Goal: Communication & Community: Answer question/provide support

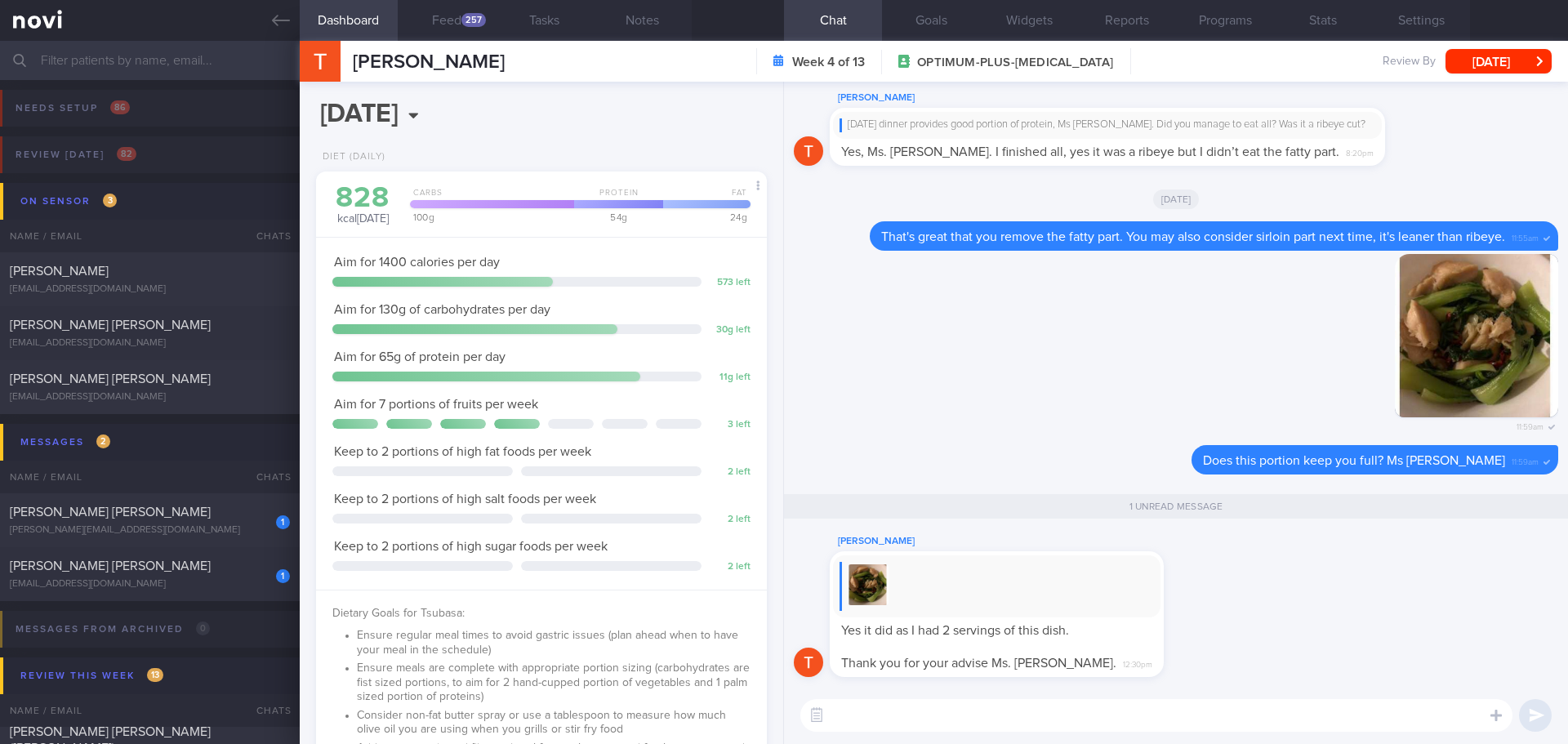
select select "7"
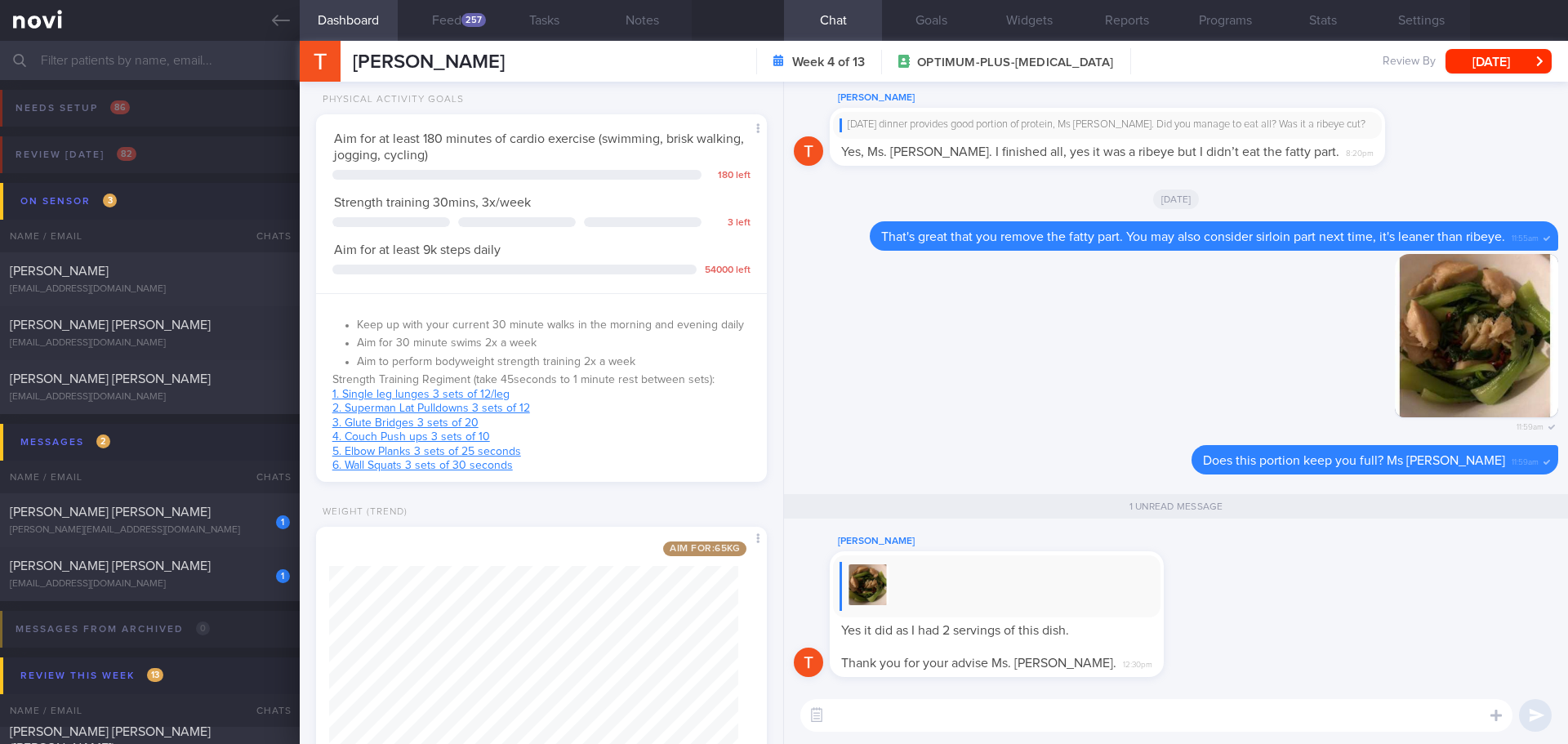
click at [1091, 725] on textarea at bounding box center [1157, 715] width 712 height 33
type textarea "T"
type textarea "Wow.. nice! You get good portion of vegetables and protein from 2 servings."
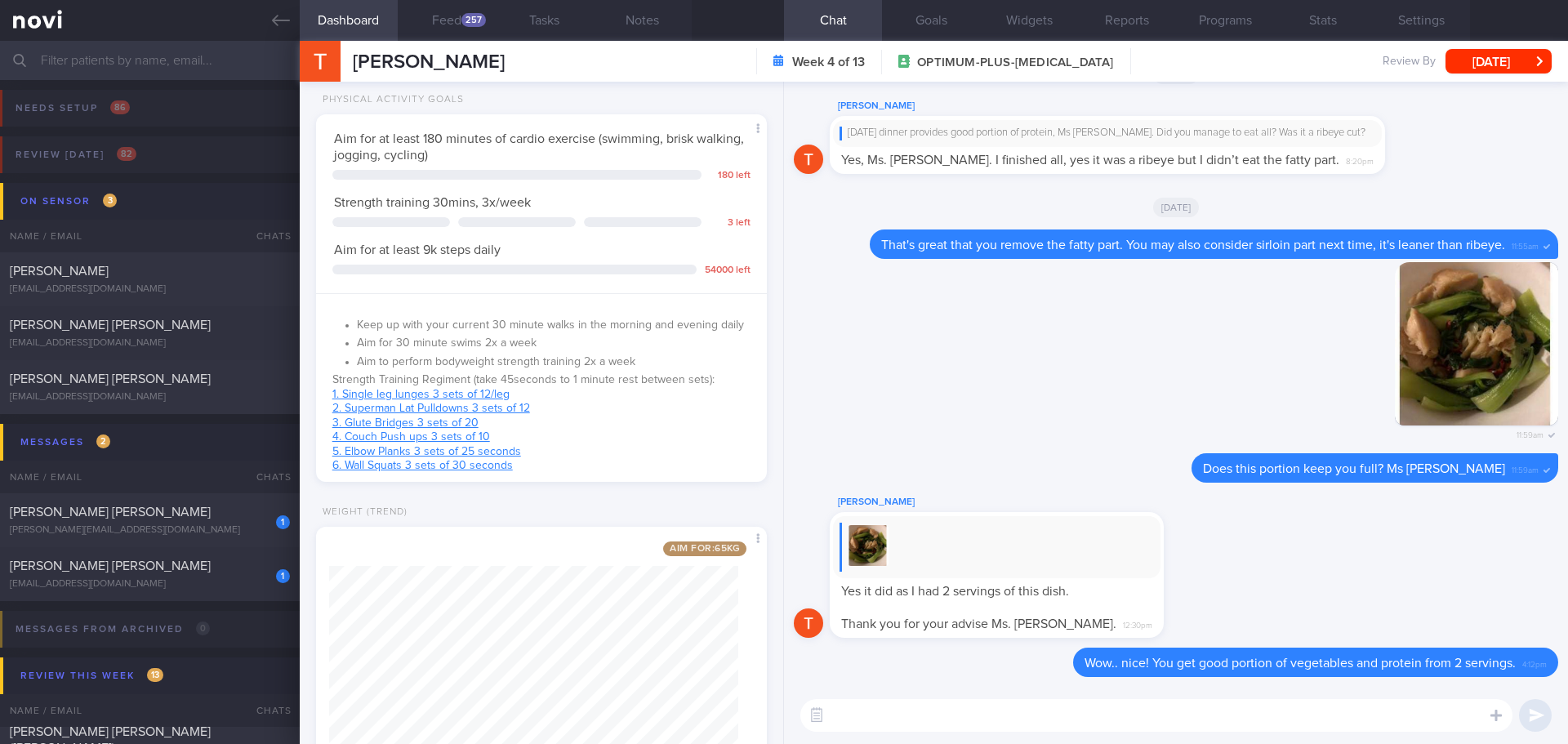
click at [1142, 504] on div "[PERSON_NAME]" at bounding box center [1021, 502] width 383 height 20
click at [1216, 587] on div "Tsubasa Hatanaka Yes it did as I had 2 servings of this dish. Thank you for you…" at bounding box center [1176, 570] width 764 height 155
click at [1262, 589] on div "Tsubasa Hatanaka Yes it did as I had 2 servings of this dish. Thank you for you…" at bounding box center [1176, 570] width 764 height 155
click at [185, 515] on div "[PERSON_NAME] [PERSON_NAME]" at bounding box center [147, 511] width 276 height 16
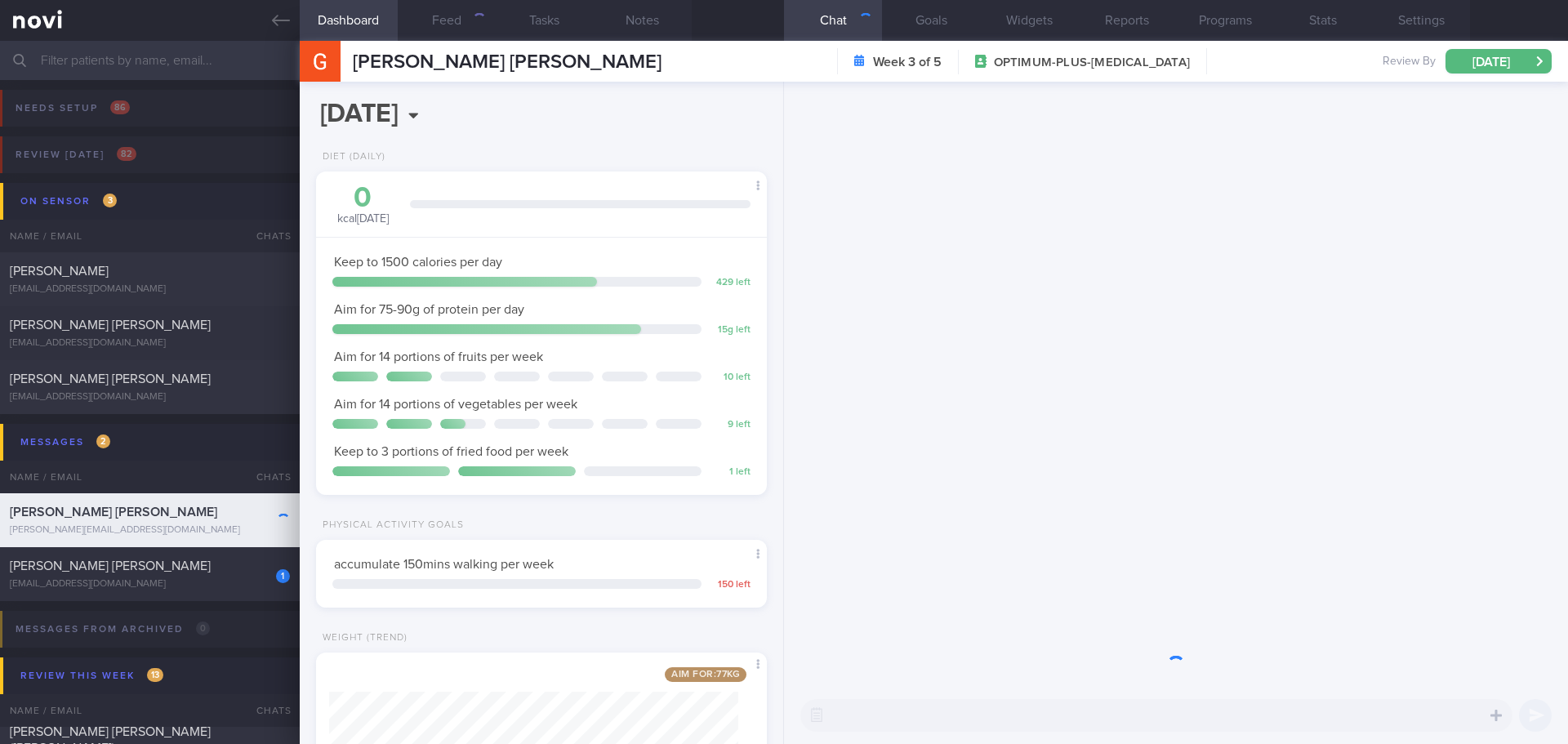
scroll to position [228, 410]
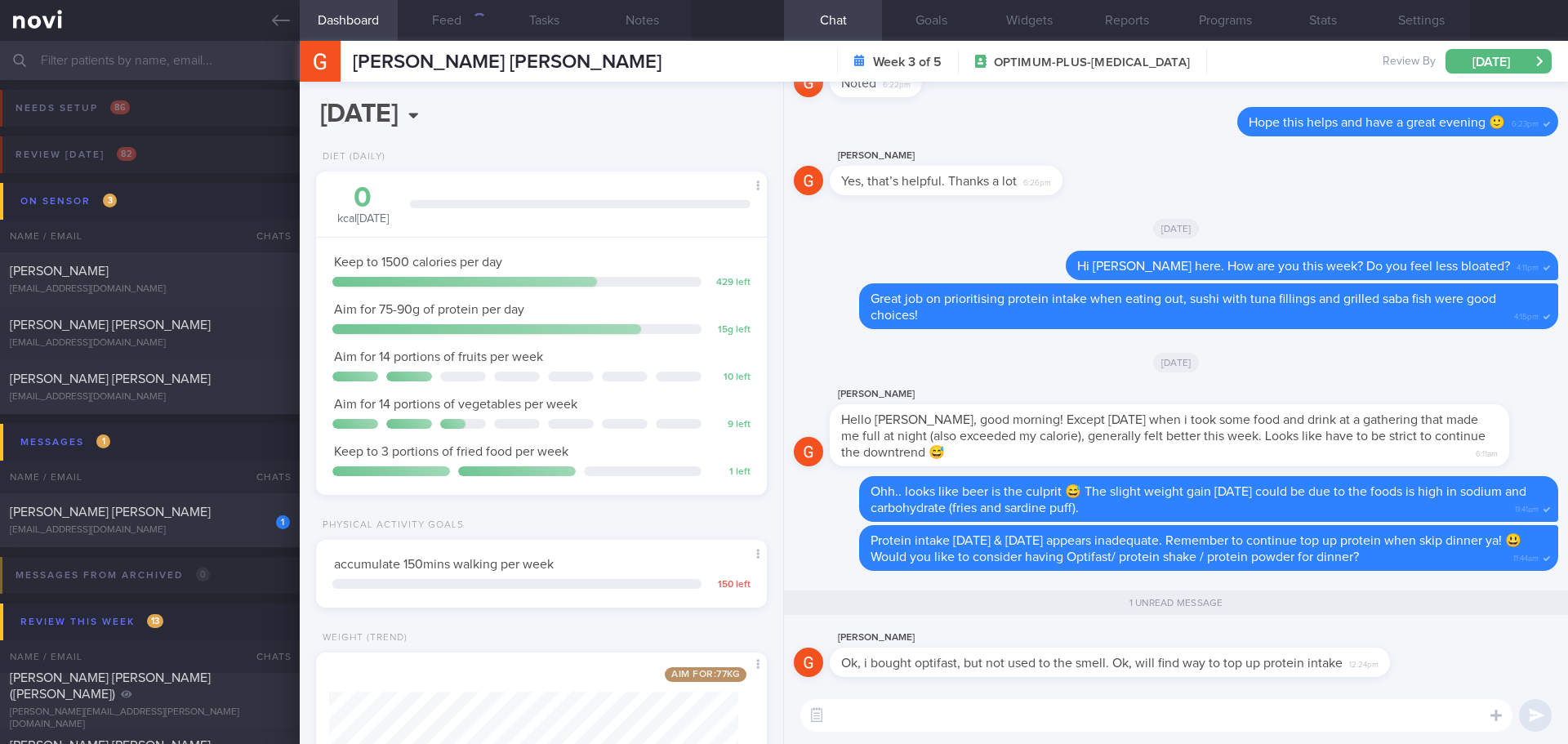
click at [980, 713] on textarea at bounding box center [1157, 715] width 712 height 33
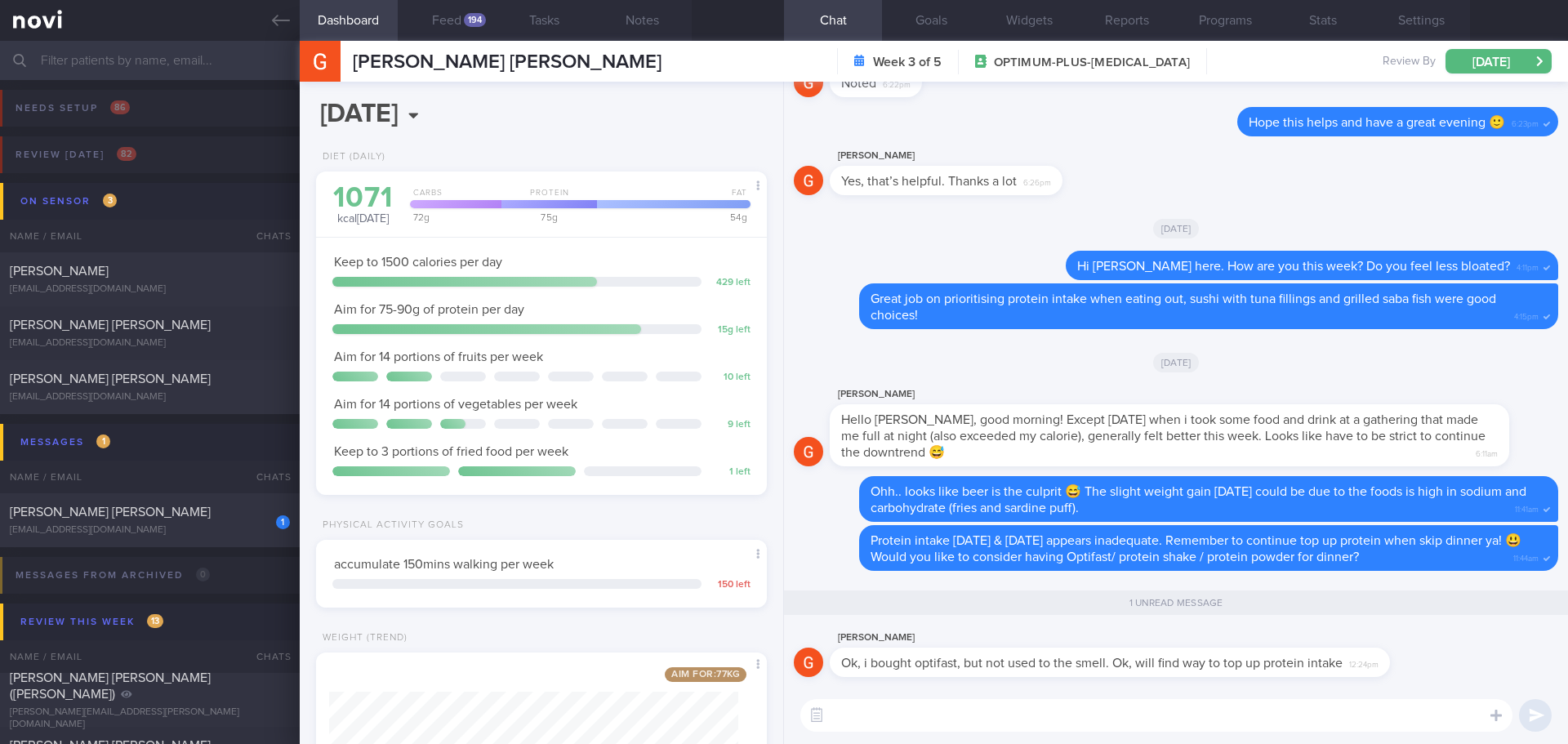
click at [980, 713] on textarea at bounding box center [1157, 715] width 712 height 33
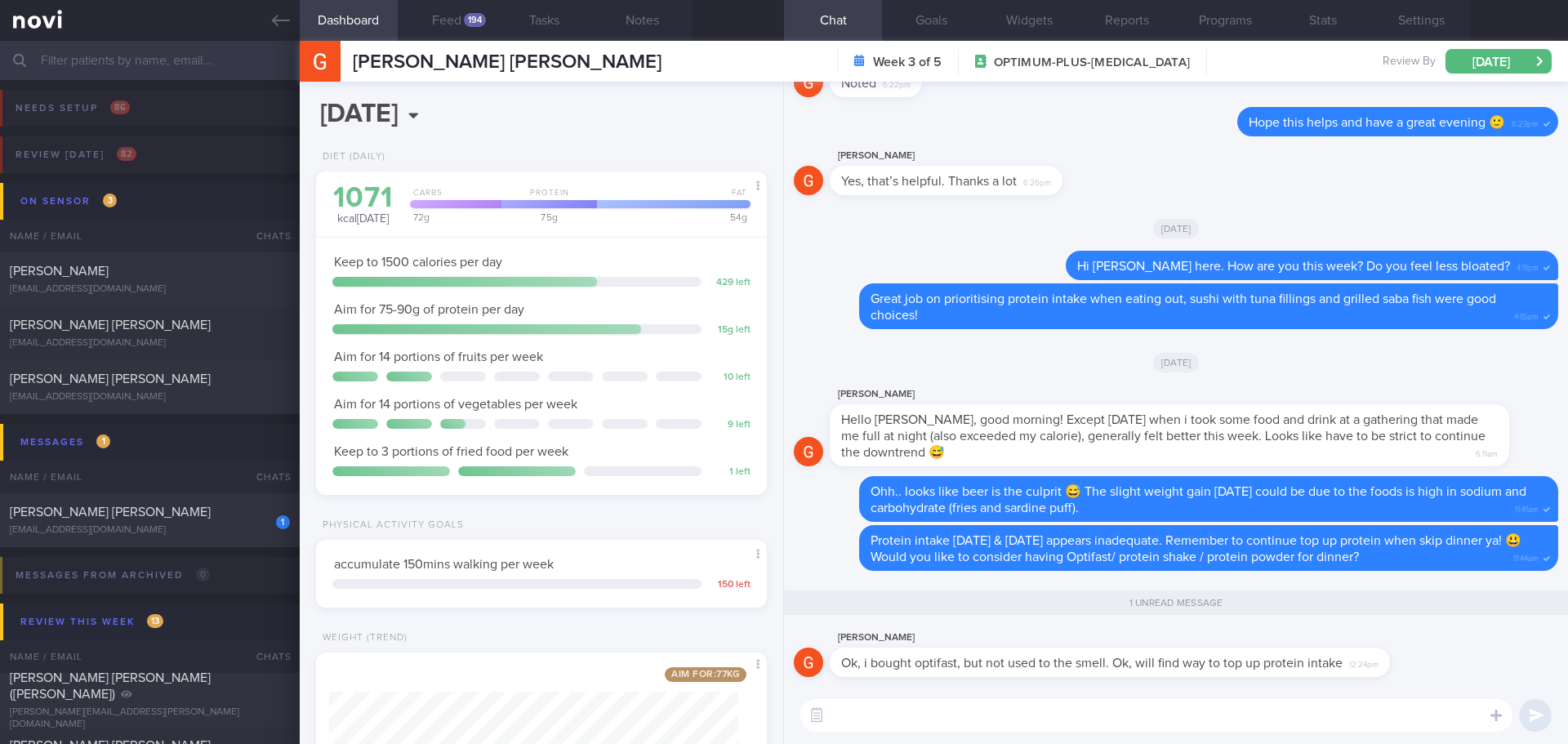
click at [980, 713] on textarea at bounding box center [1157, 715] width 712 height 33
click at [979, 713] on textarea at bounding box center [1157, 715] width 712 height 33
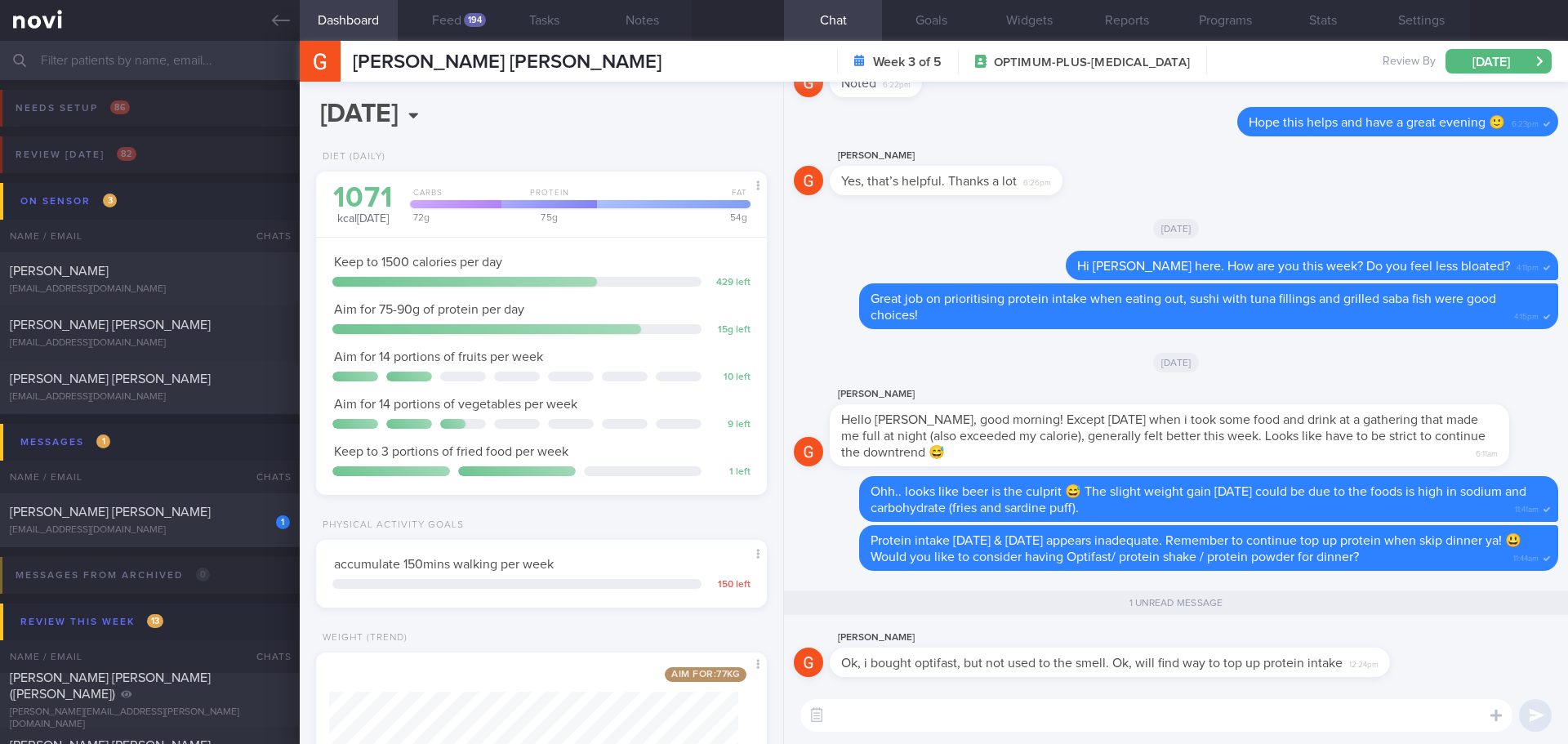
click at [979, 713] on textarea at bounding box center [1157, 715] width 712 height 33
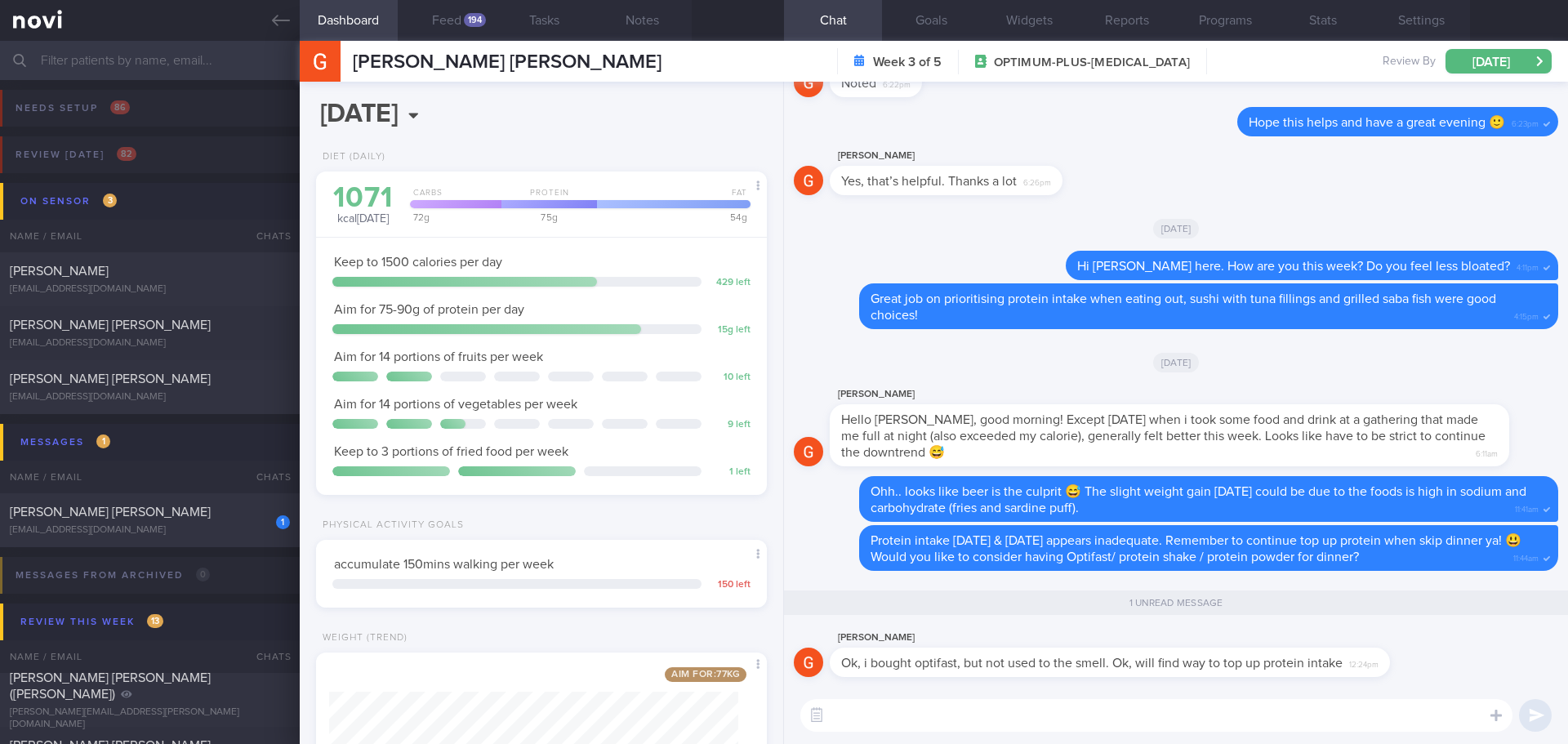
click at [979, 713] on textarea at bounding box center [1157, 715] width 712 height 33
click at [978, 712] on textarea at bounding box center [1157, 715] width 712 height 33
type textarea "Y"
type textarea "W"
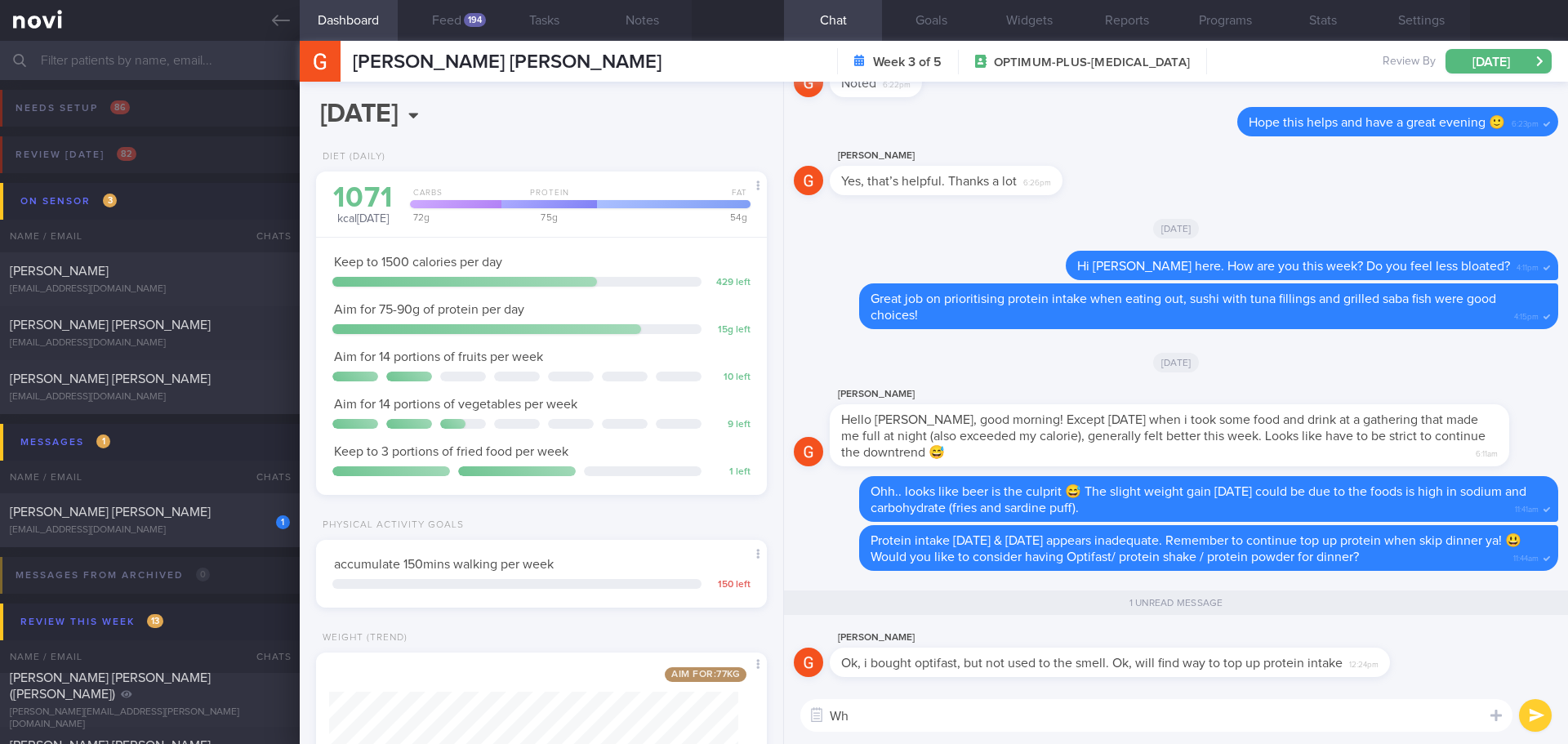
type textarea "W"
click at [1126, 713] on textarea "May I know what flavor did you get? Maybe can try make if cold to" at bounding box center [1157, 715] width 712 height 33
drag, startPoint x: 1222, startPoint y: 720, endPoint x: 1121, endPoint y: 710, distance: 101.5
click at [1121, 710] on textarea "May I know what flavor did you get? Maybe can try make if cold to" at bounding box center [1157, 715] width 712 height 33
type textarea "May I know what flavor did you get? Maybe can try mix with cold water."
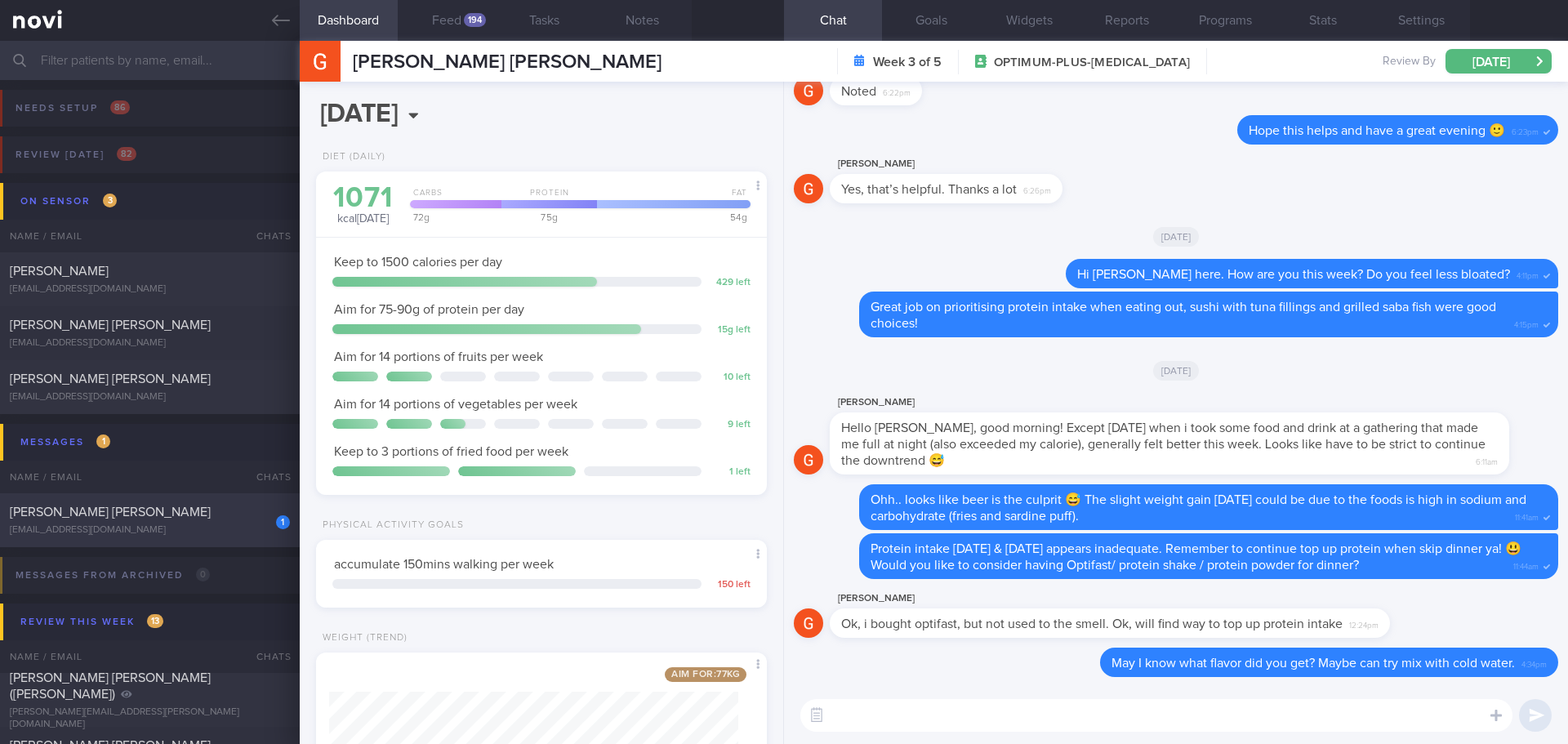
click at [148, 503] on div "1 Magdalene Soh Xiang Yun m6rpqjt8qm@privaterelay.appleid.com Today OPTIMUM-PLU…" at bounding box center [784, 521] width 1568 height 54
type input "[DATE]"
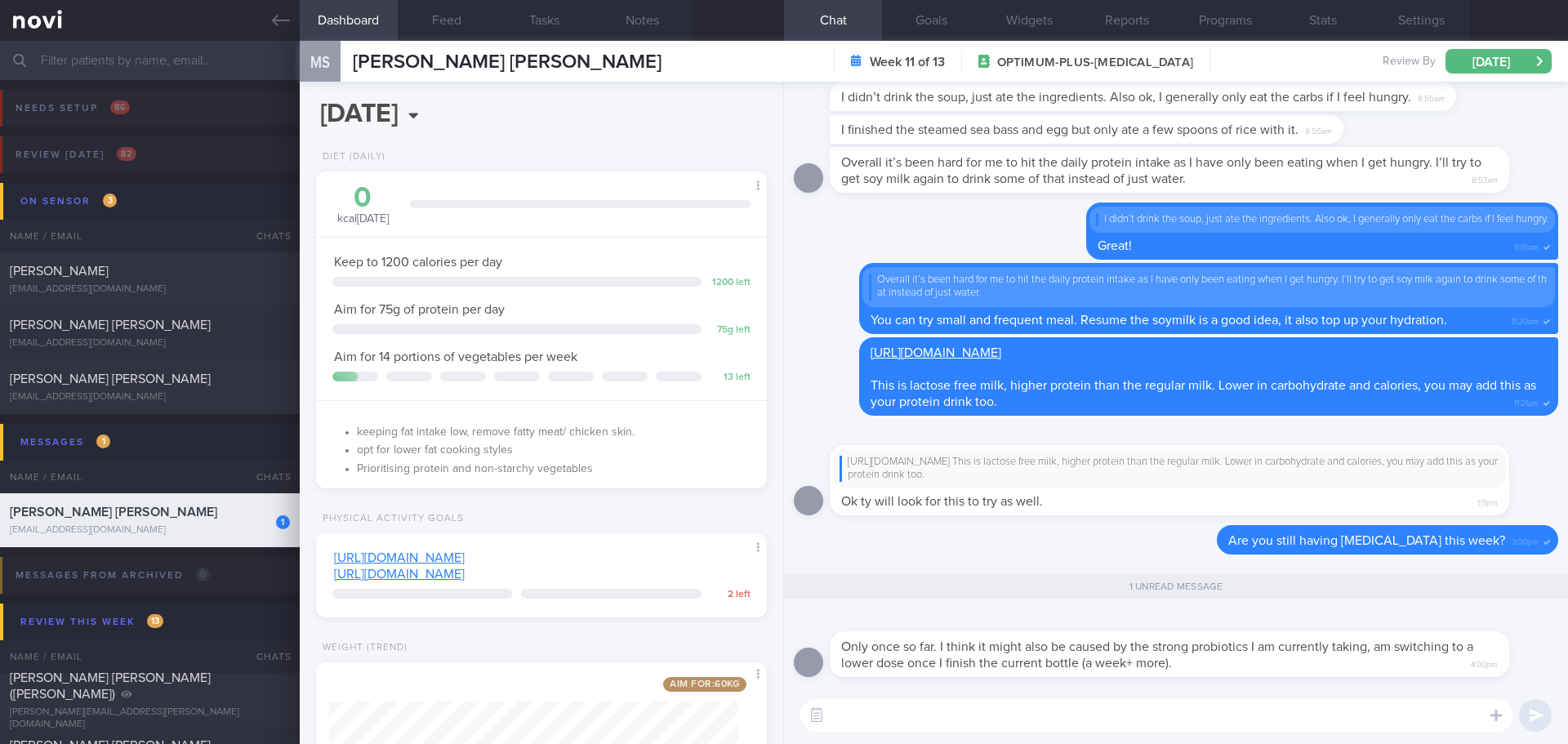
scroll to position [228, 410]
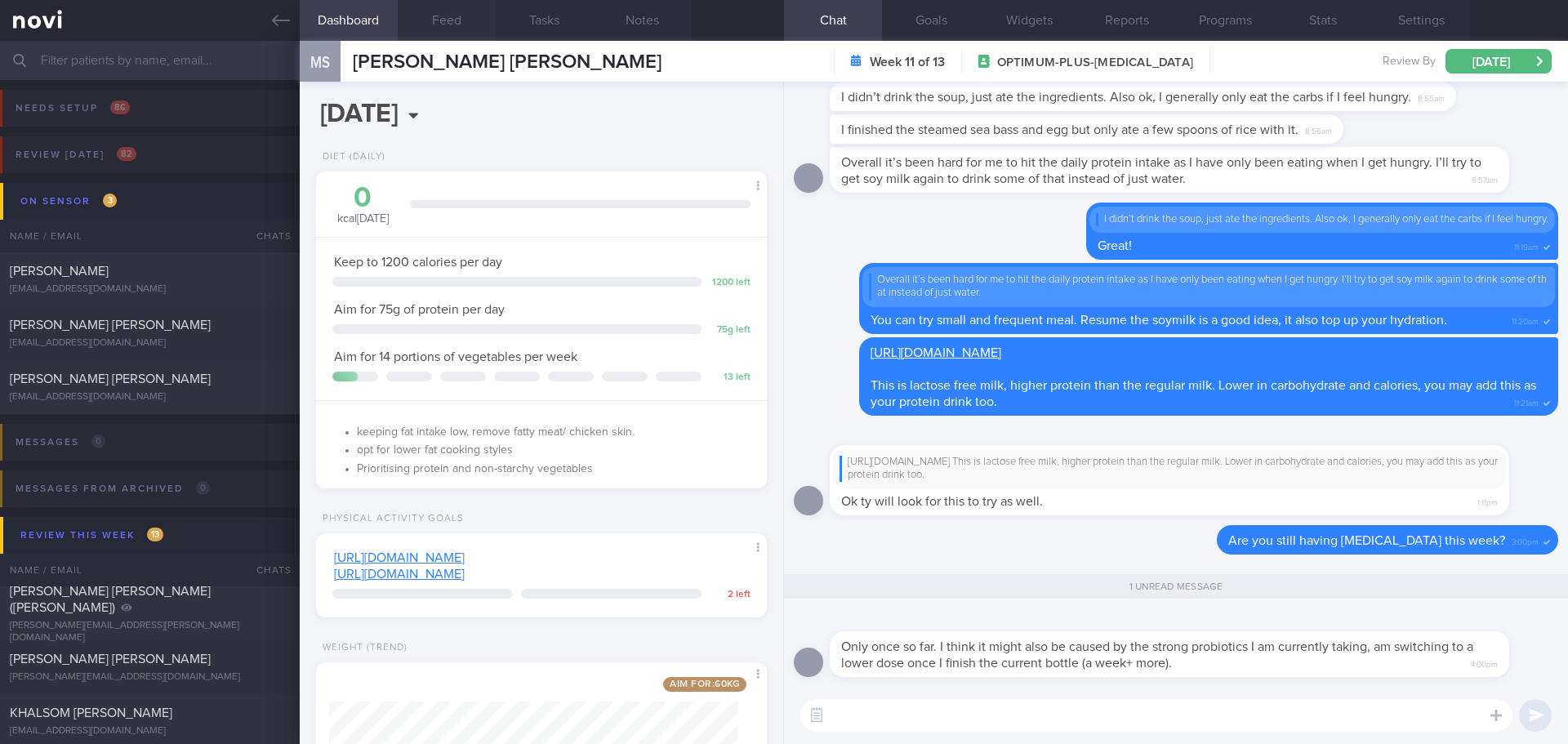
click at [413, 16] on button "Feed" at bounding box center [447, 21] width 98 height 41
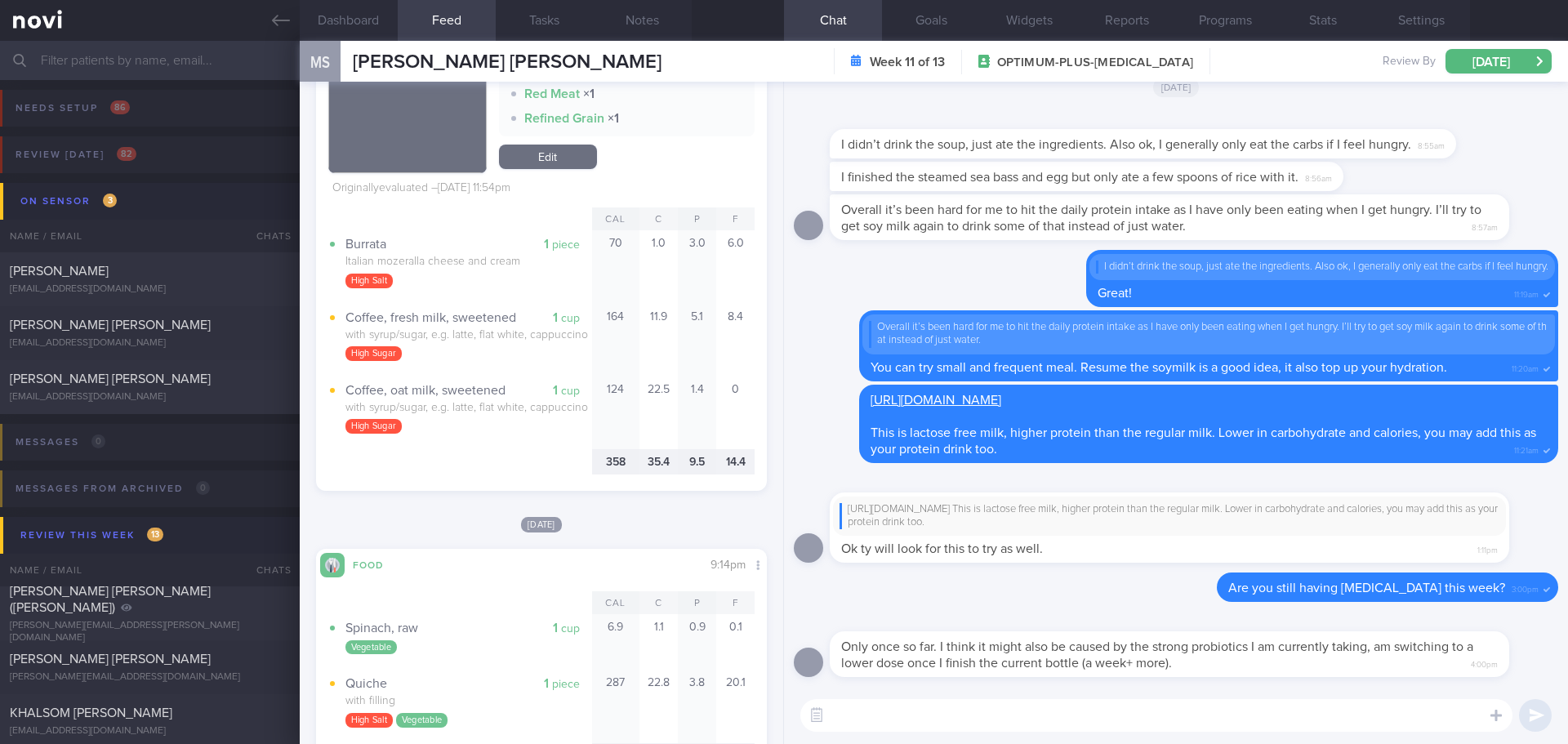
scroll to position [2697, 0]
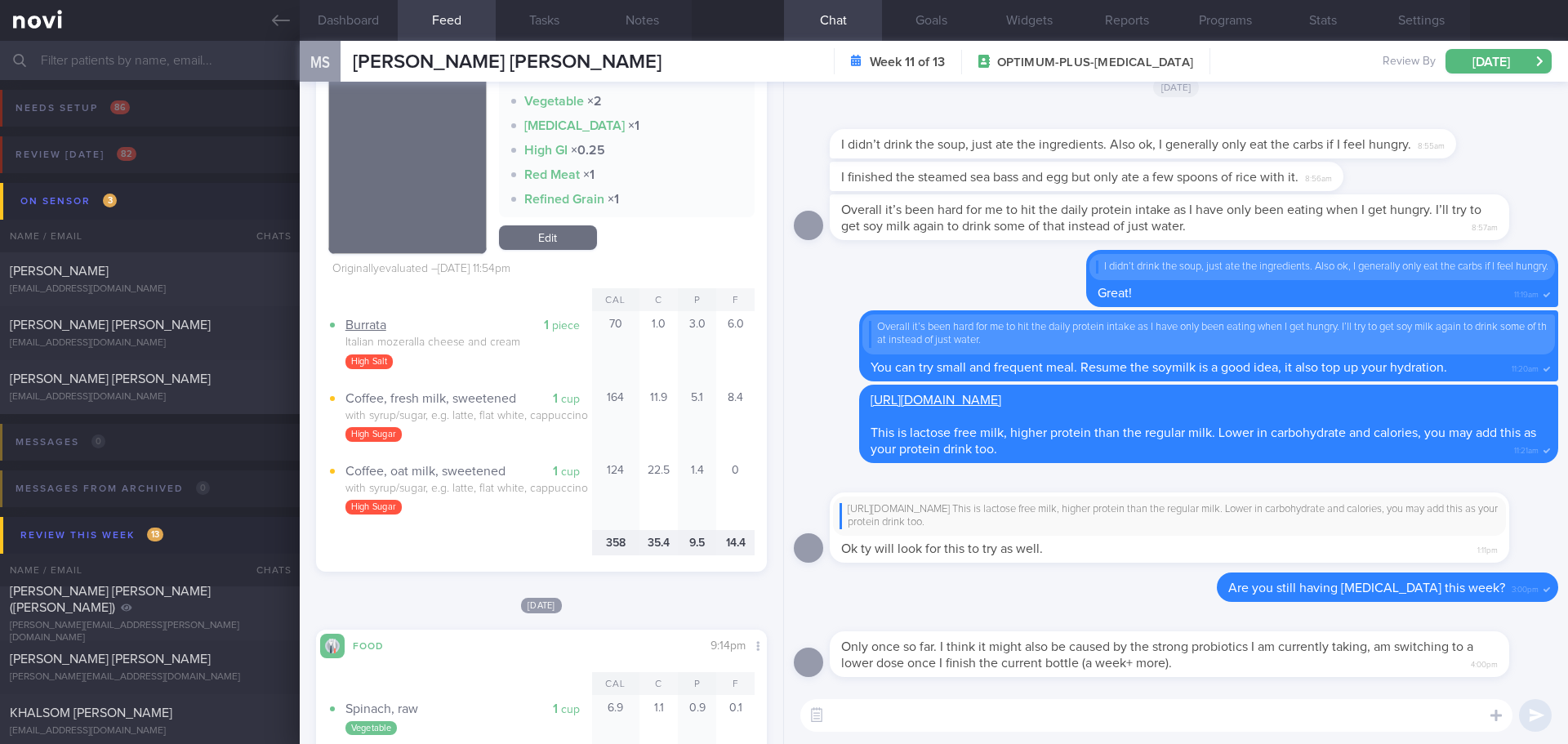
click at [383, 334] on div "Burrata" at bounding box center [469, 324] width 247 height 16
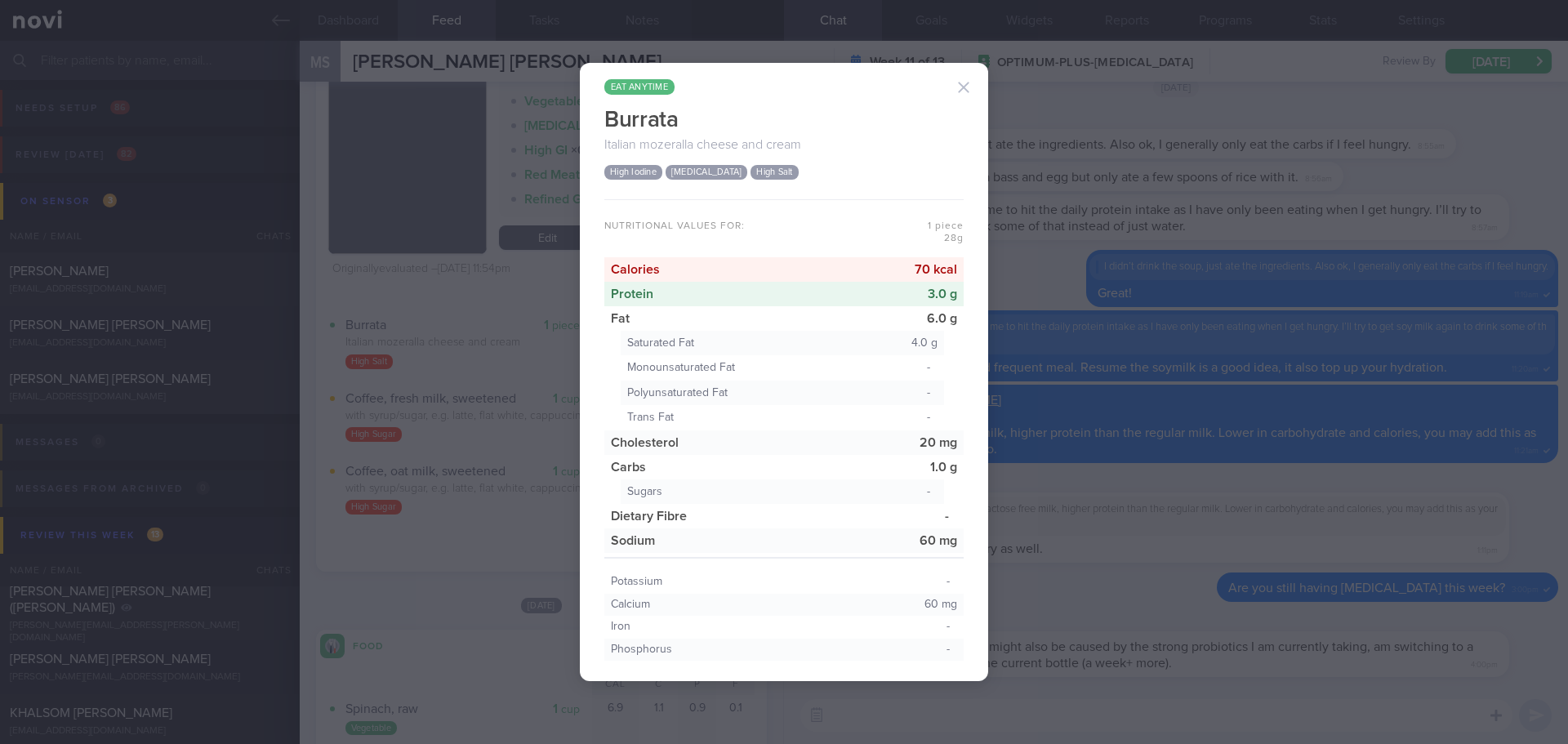
click at [967, 97] on button "button" at bounding box center [963, 87] width 33 height 33
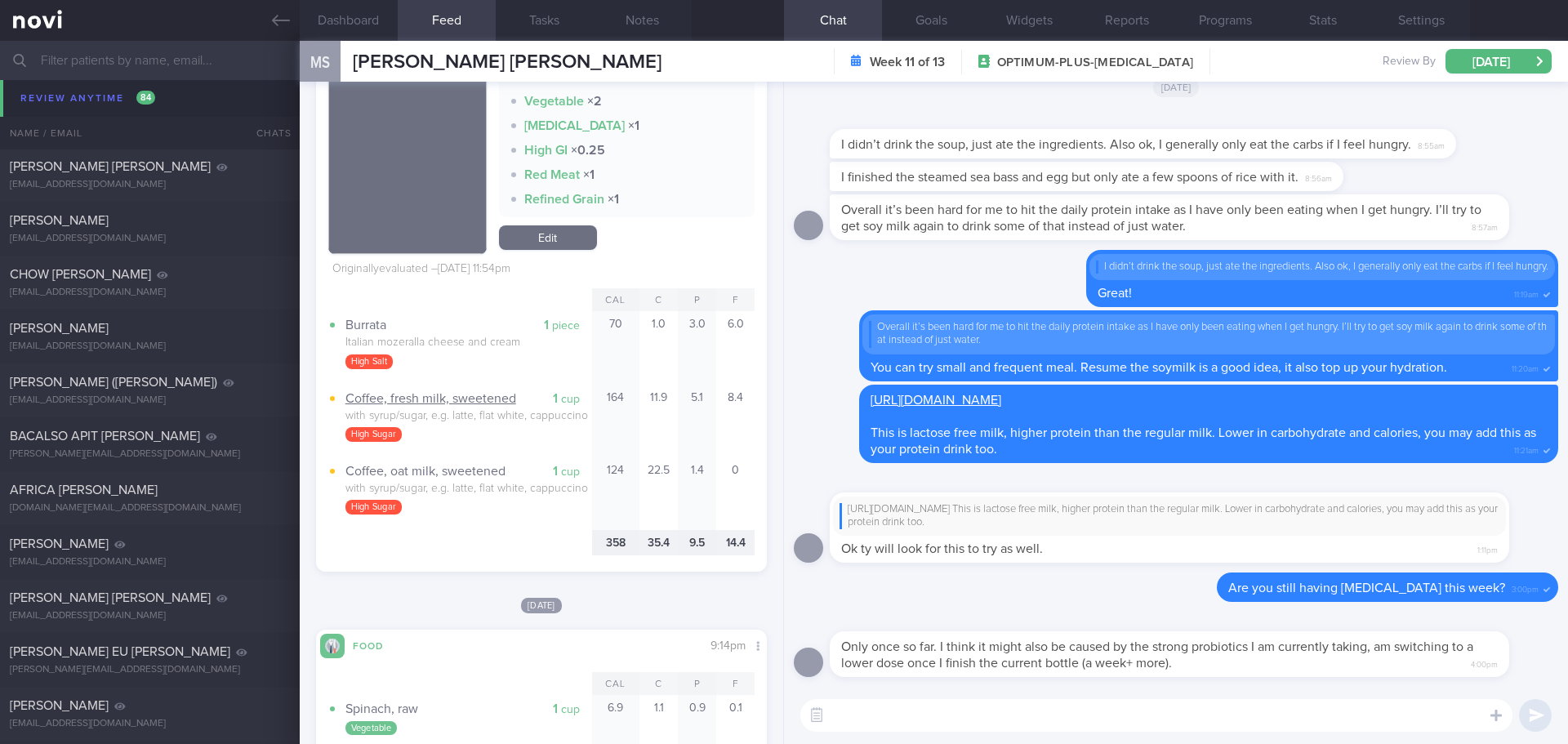
scroll to position [3595, 0]
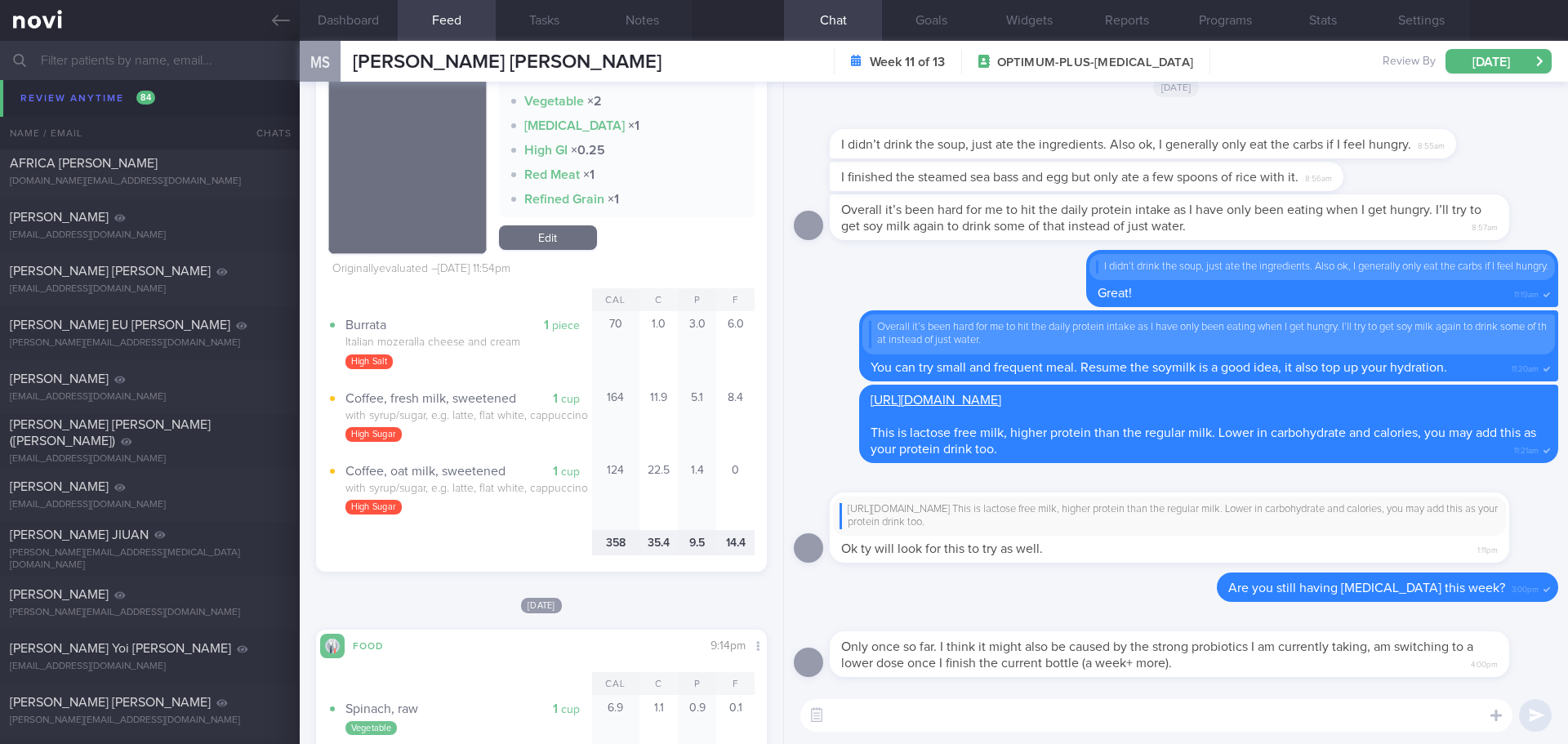
click at [1273, 721] on textarea at bounding box center [1157, 715] width 712 height 33
click at [1270, 715] on textarea at bounding box center [1157, 715] width 712 height 33
click at [1208, 717] on textarea at bounding box center [1157, 715] width 712 height 33
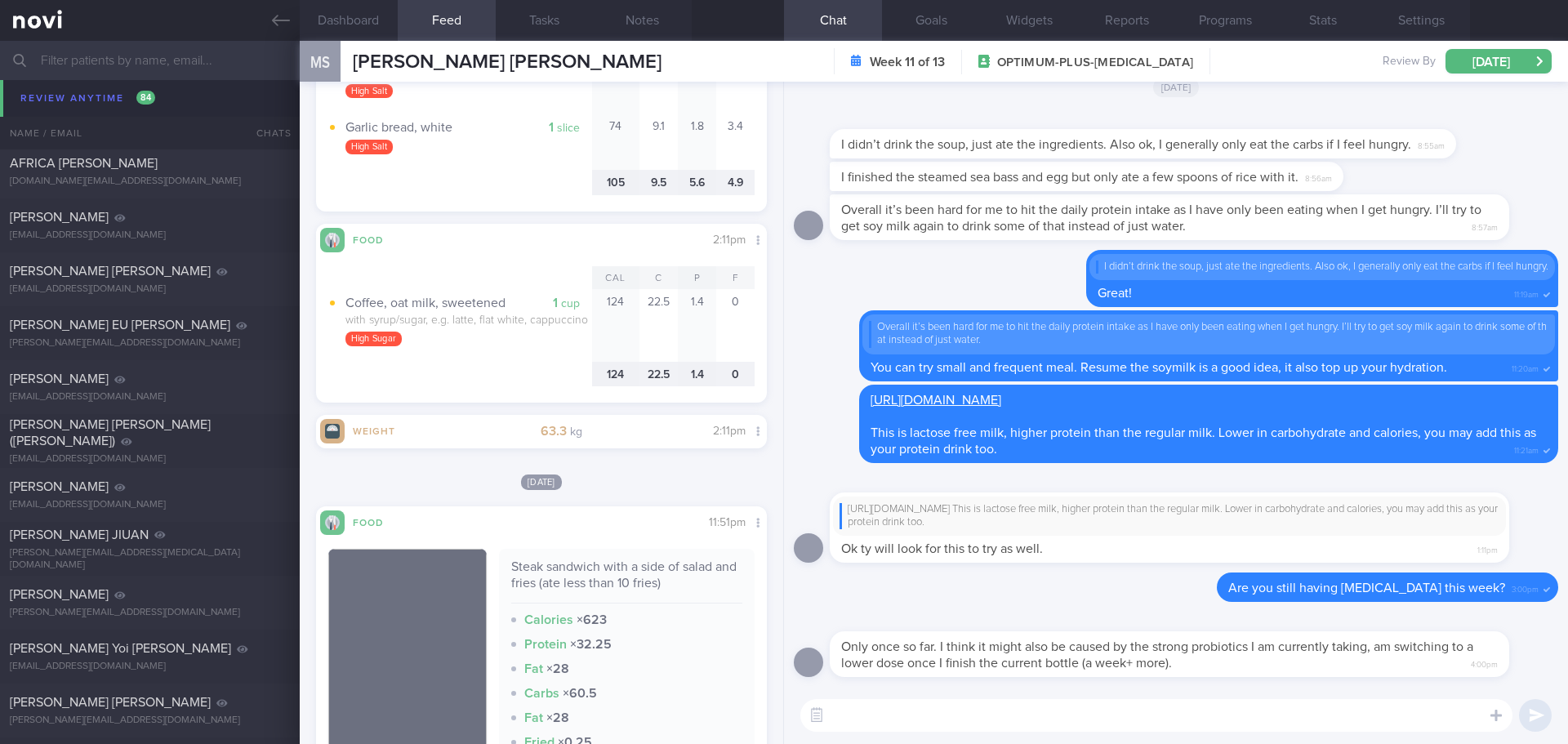
scroll to position [1634, 0]
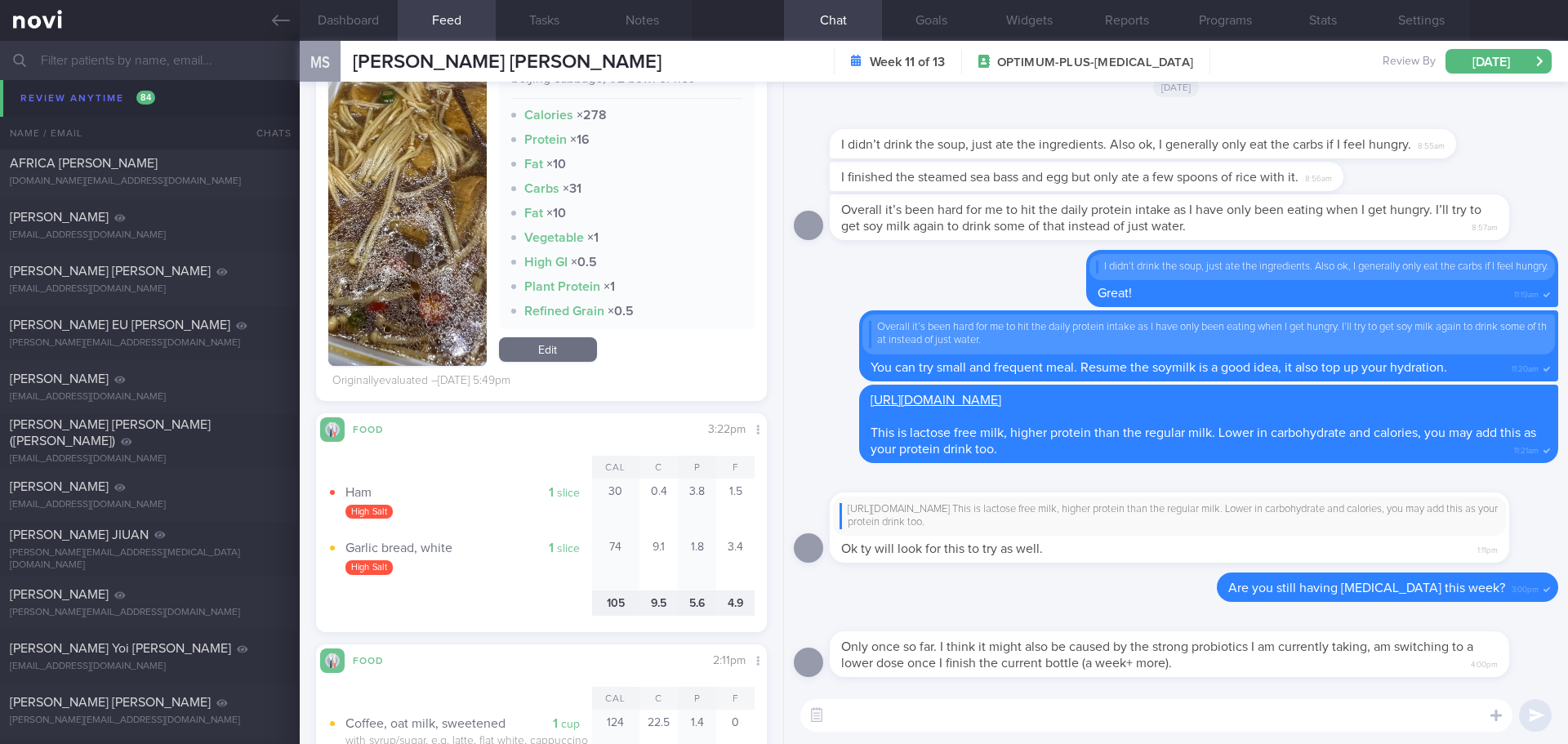
click at [852, 719] on textarea at bounding box center [1157, 715] width 712 height 33
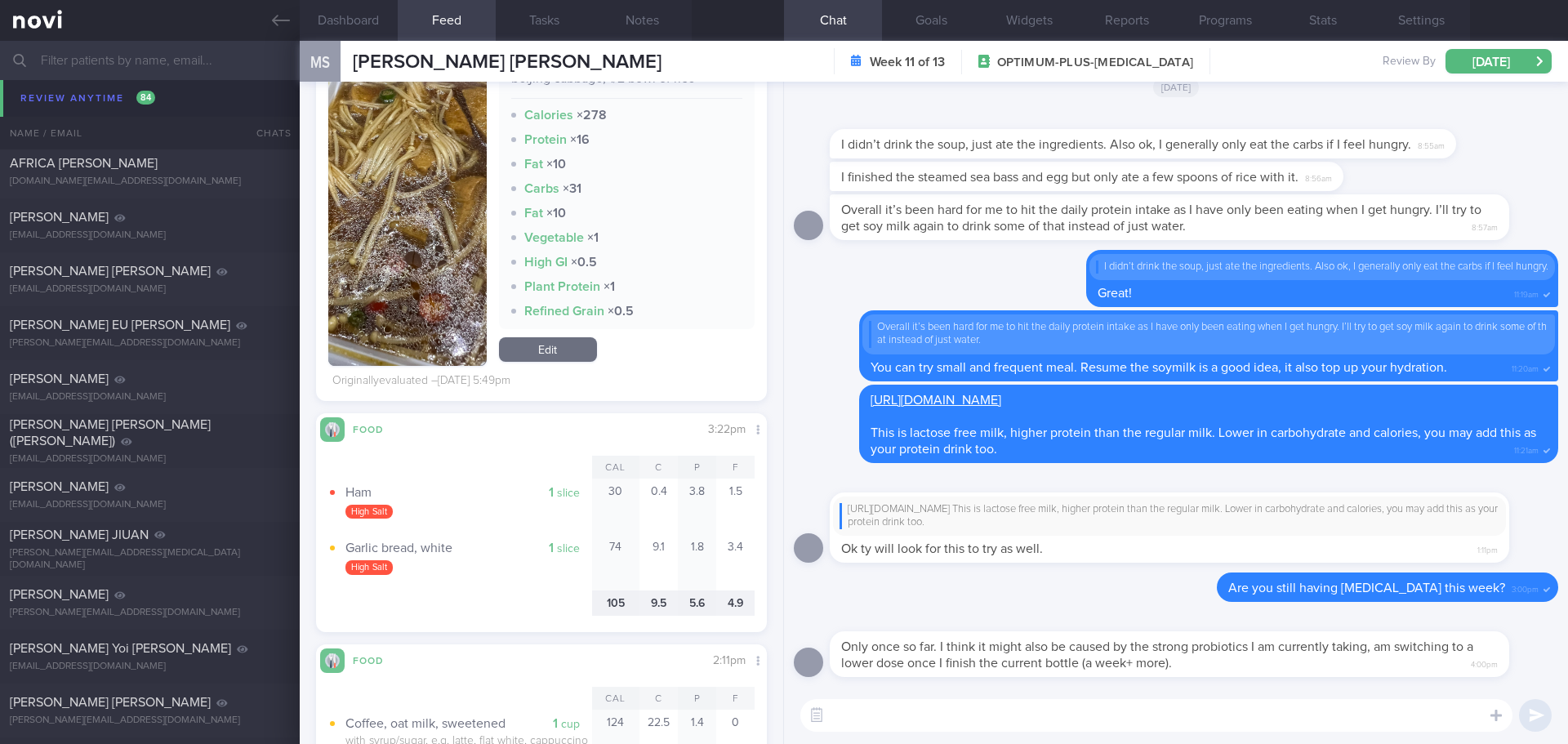
click at [852, 719] on textarea at bounding box center [1157, 715] width 712 height 33
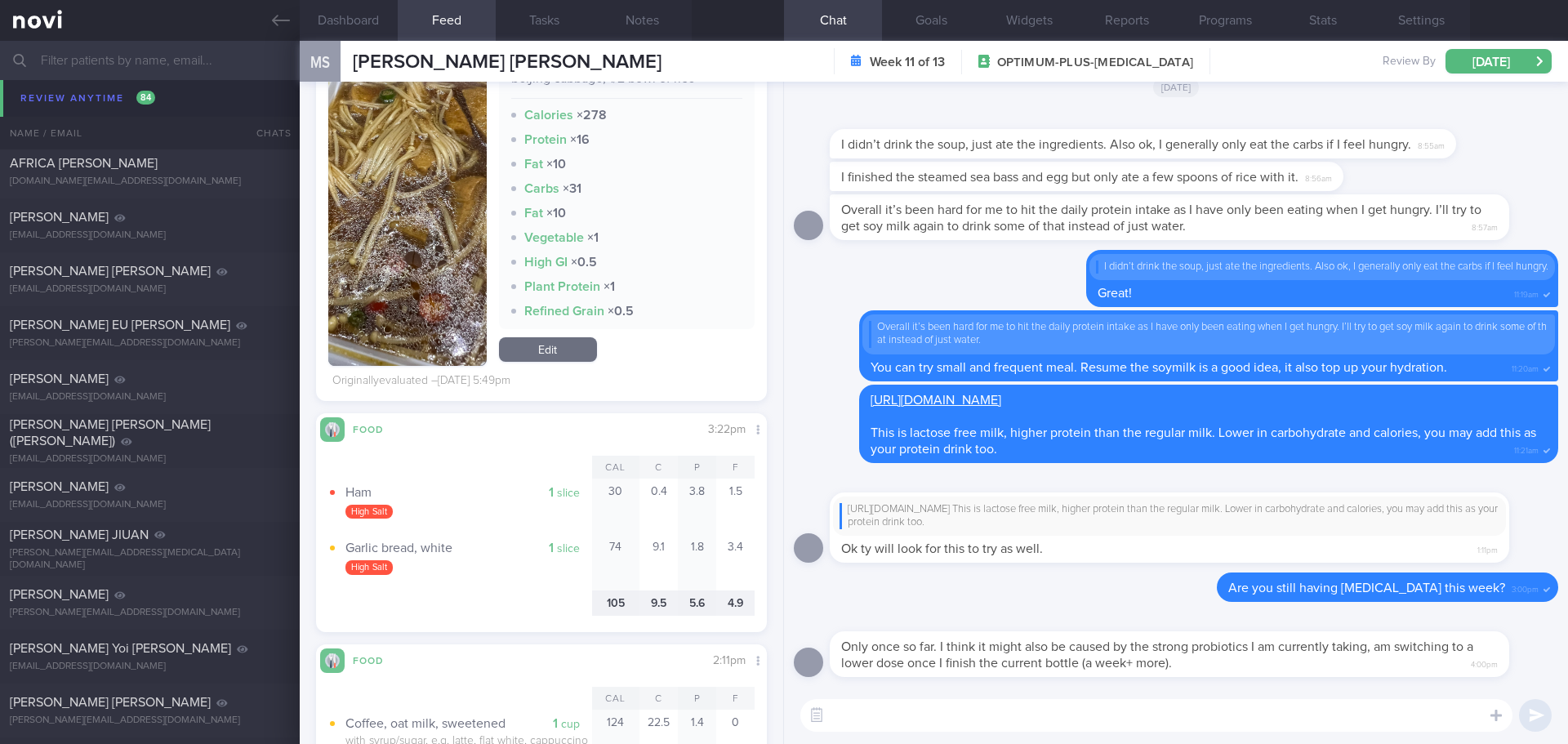
click at [124, 96] on div "BACALSO APIT GLENN JIM glenn.bacalso@gmail.com Thu, 4 Sep 16 days ago OPTIMUM-P…" at bounding box center [784, 118] width 1568 height 54
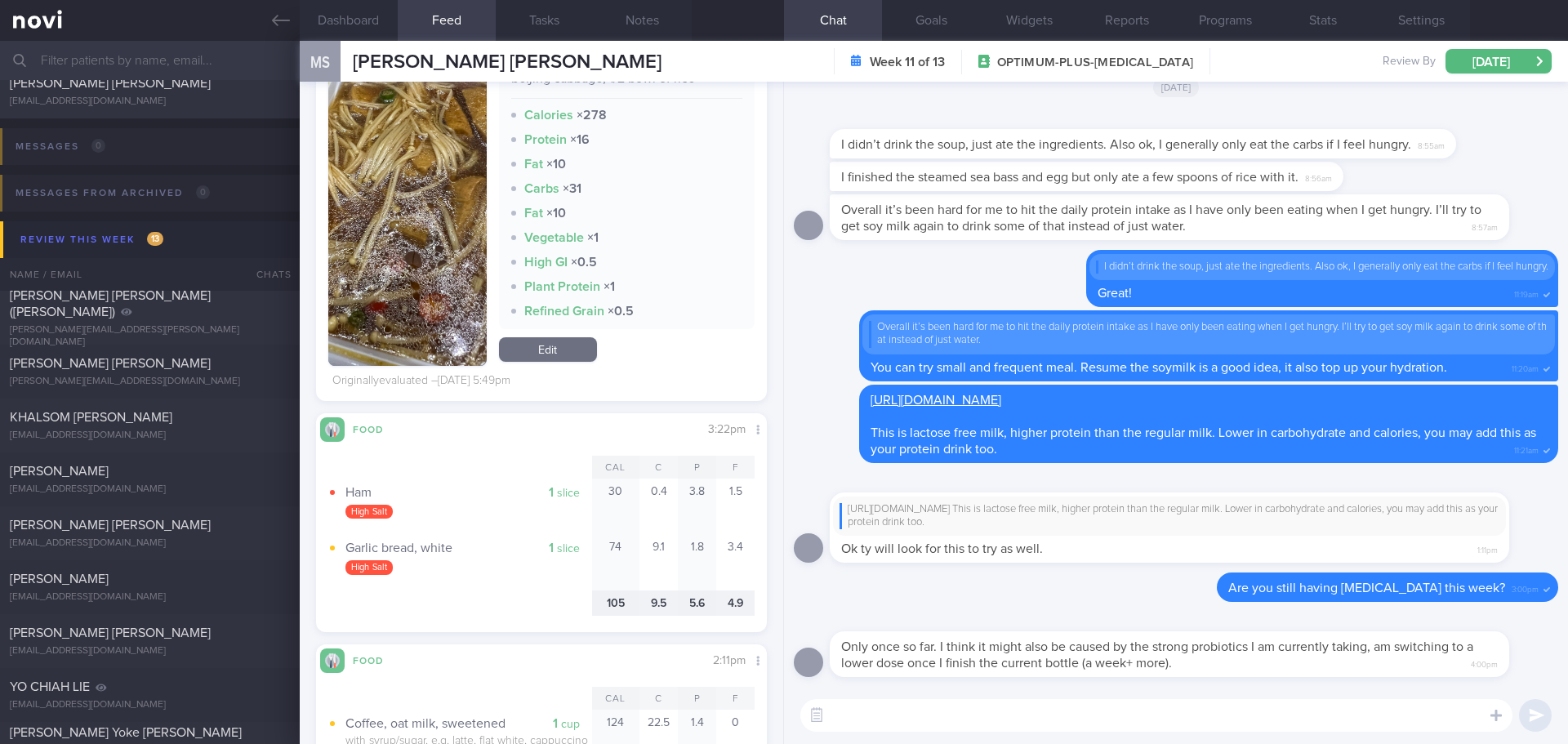
scroll to position [0, 0]
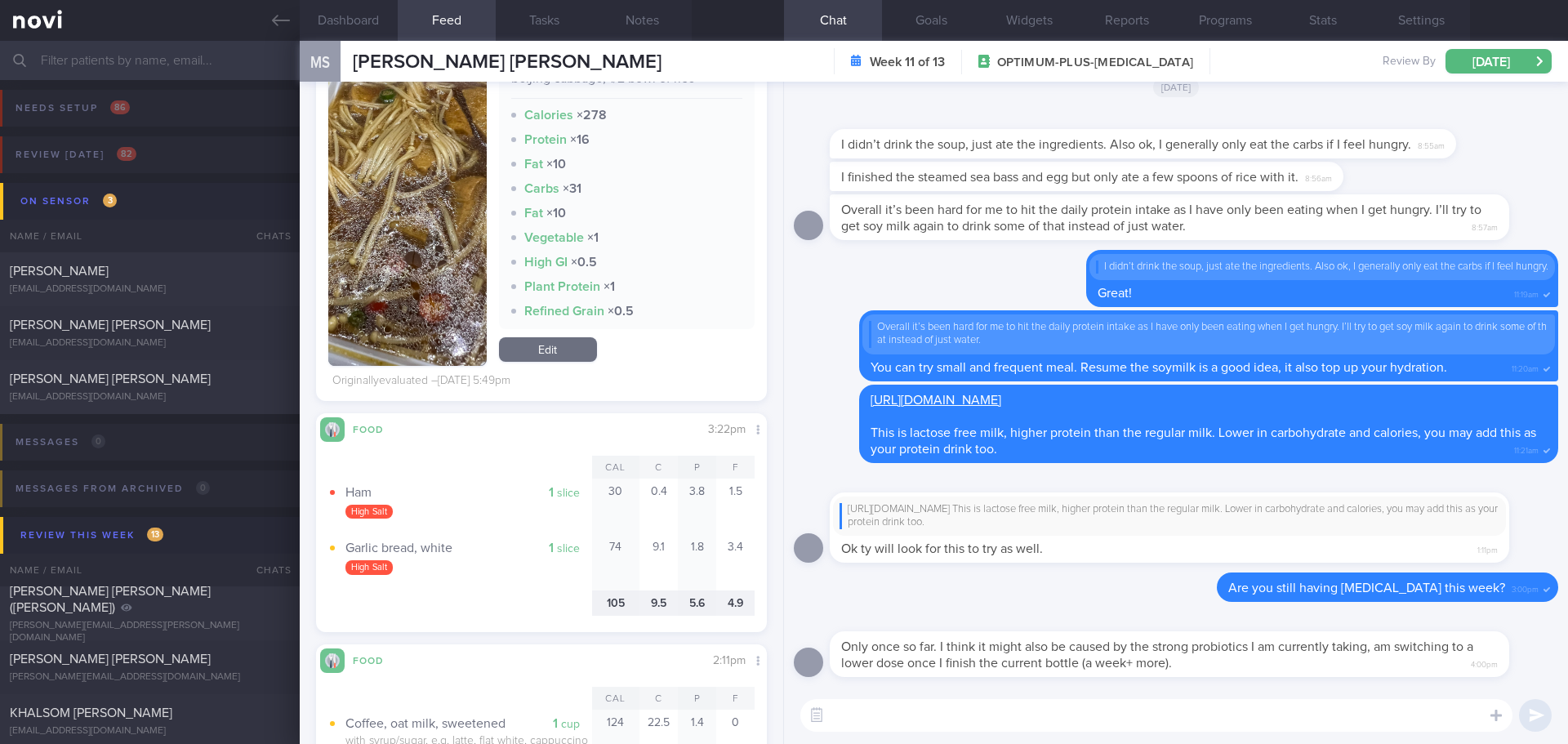
click at [967, 720] on textarea at bounding box center [1157, 715] width 712 height 33
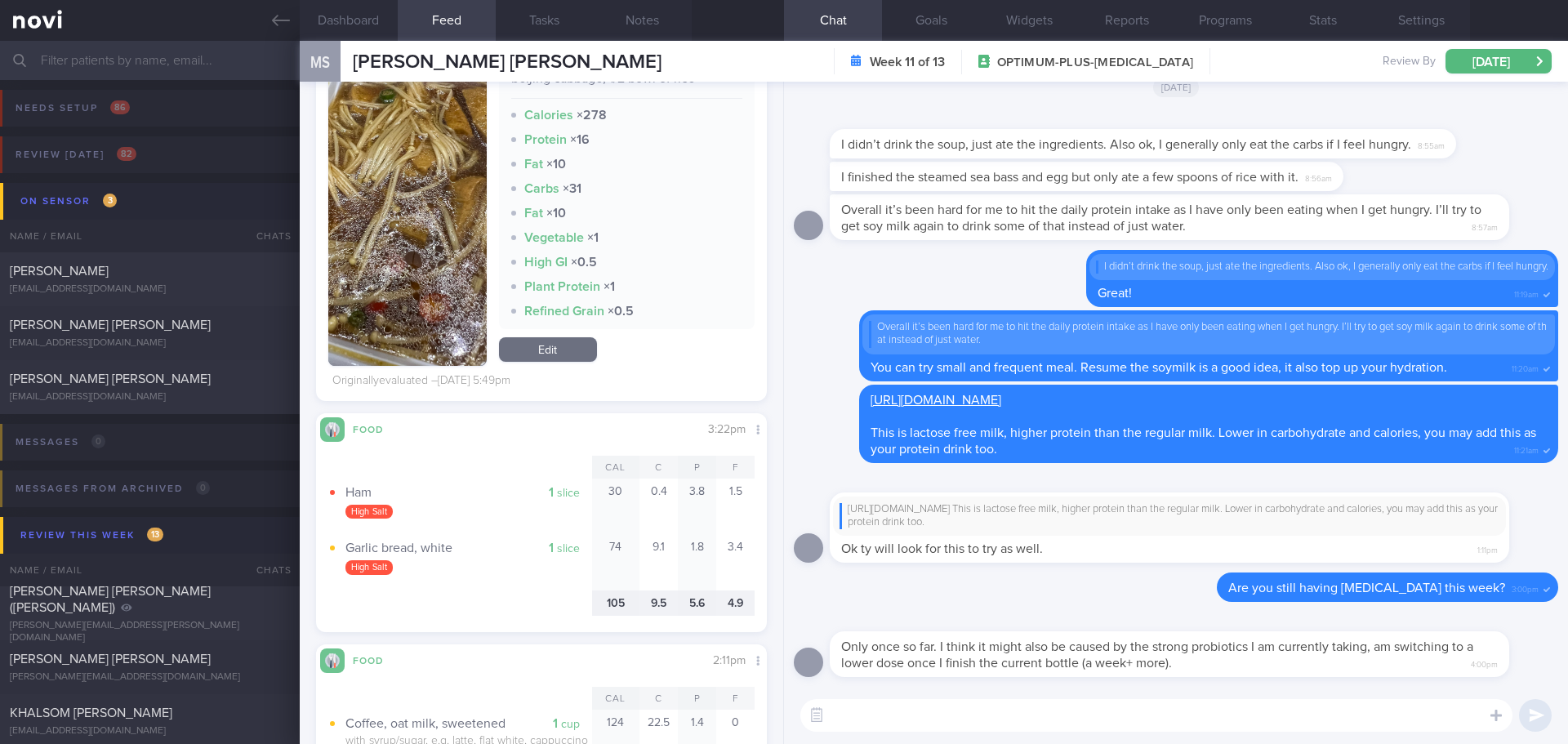
click at [967, 720] on textarea at bounding box center [1157, 715] width 712 height 33
type textarea "I"
type textarea "L"
click at [1162, 715] on textarea "Sure, let's continue monitor it. You may also observe if the high fat foods tri…" at bounding box center [1157, 715] width 712 height 33
click at [1185, 723] on textarea "Sure, let's continue monitor it. You may also observe if the high fat foods tri…" at bounding box center [1157, 715] width 712 height 33
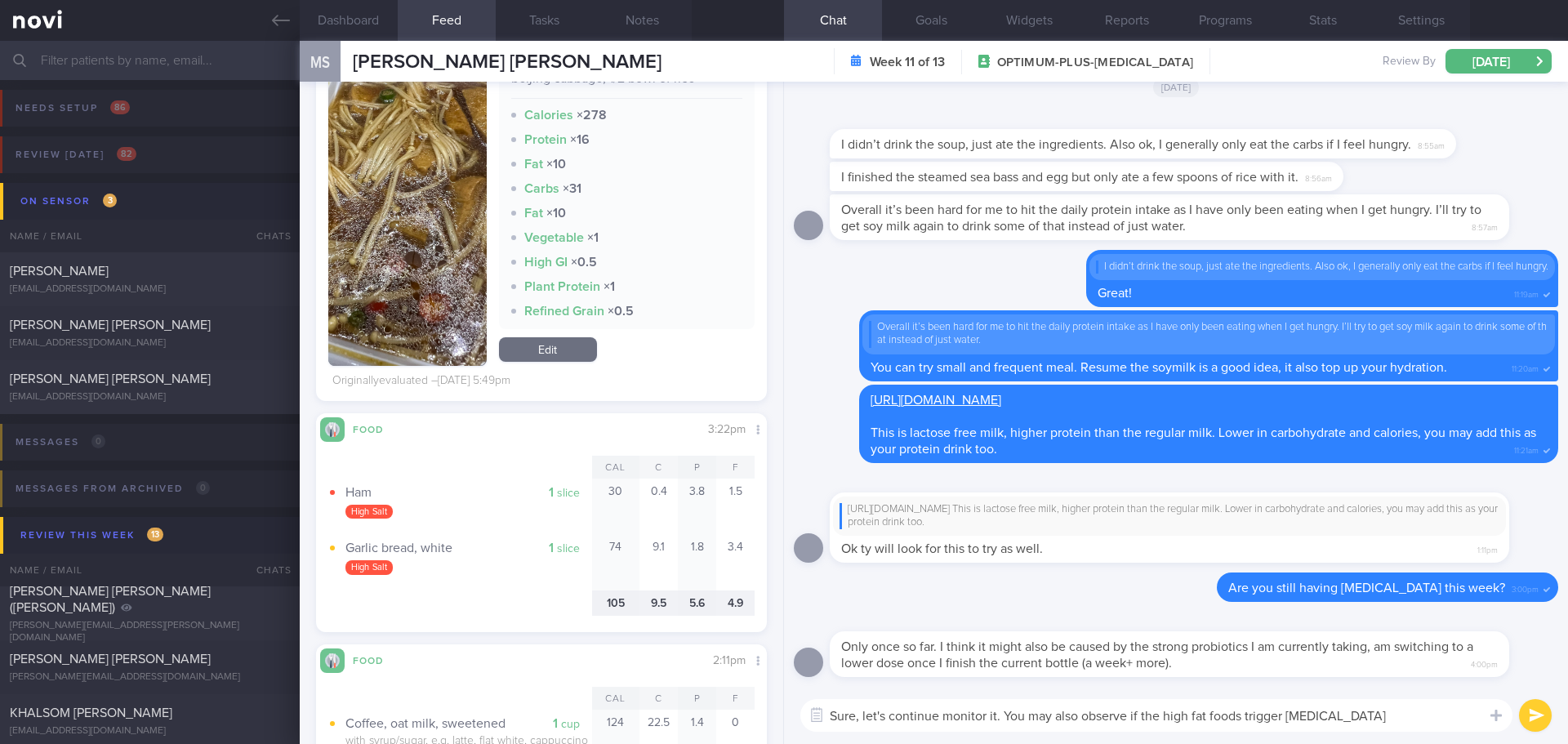
click at [1207, 715] on textarea "Sure, let's continue monitor it. You may also observe if the high fat foods tri…" at bounding box center [1157, 715] width 712 height 33
click at [1349, 723] on textarea "Sure, let's continue monitor it. You may also observe if the high fat foods tri…" at bounding box center [1157, 715] width 712 height 33
click at [1371, 723] on textarea "Sure, let's continue monitor it. You may also observe if the high fat foods tri…" at bounding box center [1157, 715] width 712 height 33
click at [1314, 721] on textarea "Sure, let's continue monitor it. You may also observe if the high fat foods tri…" at bounding box center [1157, 715] width 712 height 33
drag, startPoint x: 1339, startPoint y: 717, endPoint x: 1240, endPoint y: 718, distance: 99.0
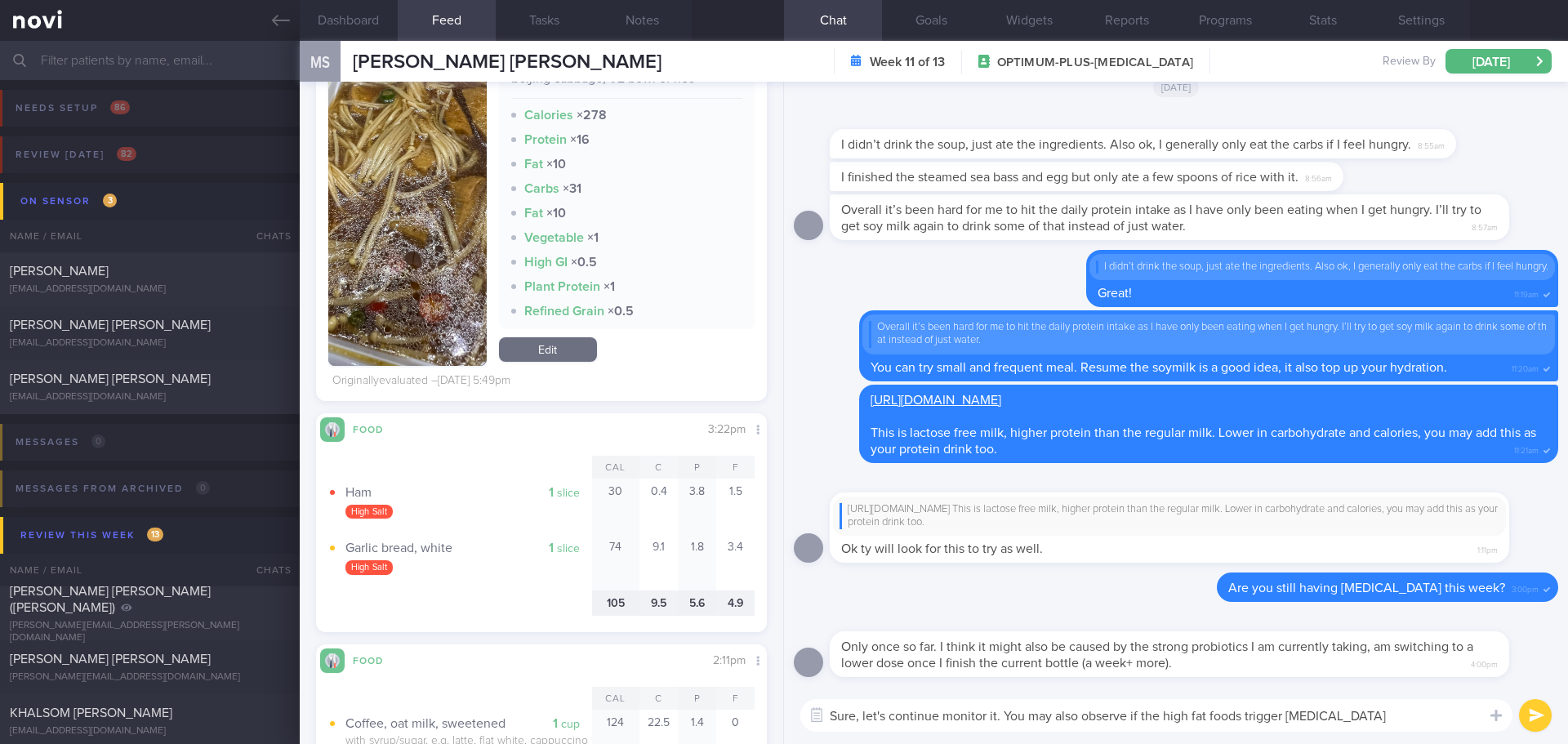
click at [1240, 718] on textarea "Sure, let's continue monitor it. You may also observe if the high fat foods tri…" at bounding box center [1157, 715] width 712 height 33
drag, startPoint x: 1206, startPoint y: 716, endPoint x: 1142, endPoint y: 720, distance: 64.1
click at [1142, 720] on textarea "Sure, let's continue monitor it. You may also observe if the high fat foods tri…" at bounding box center [1157, 715] width 712 height 33
click at [1317, 712] on textarea "Sure, let's continue monitor it. You may also observe if some foods trigger dia…" at bounding box center [1157, 715] width 712 height 33
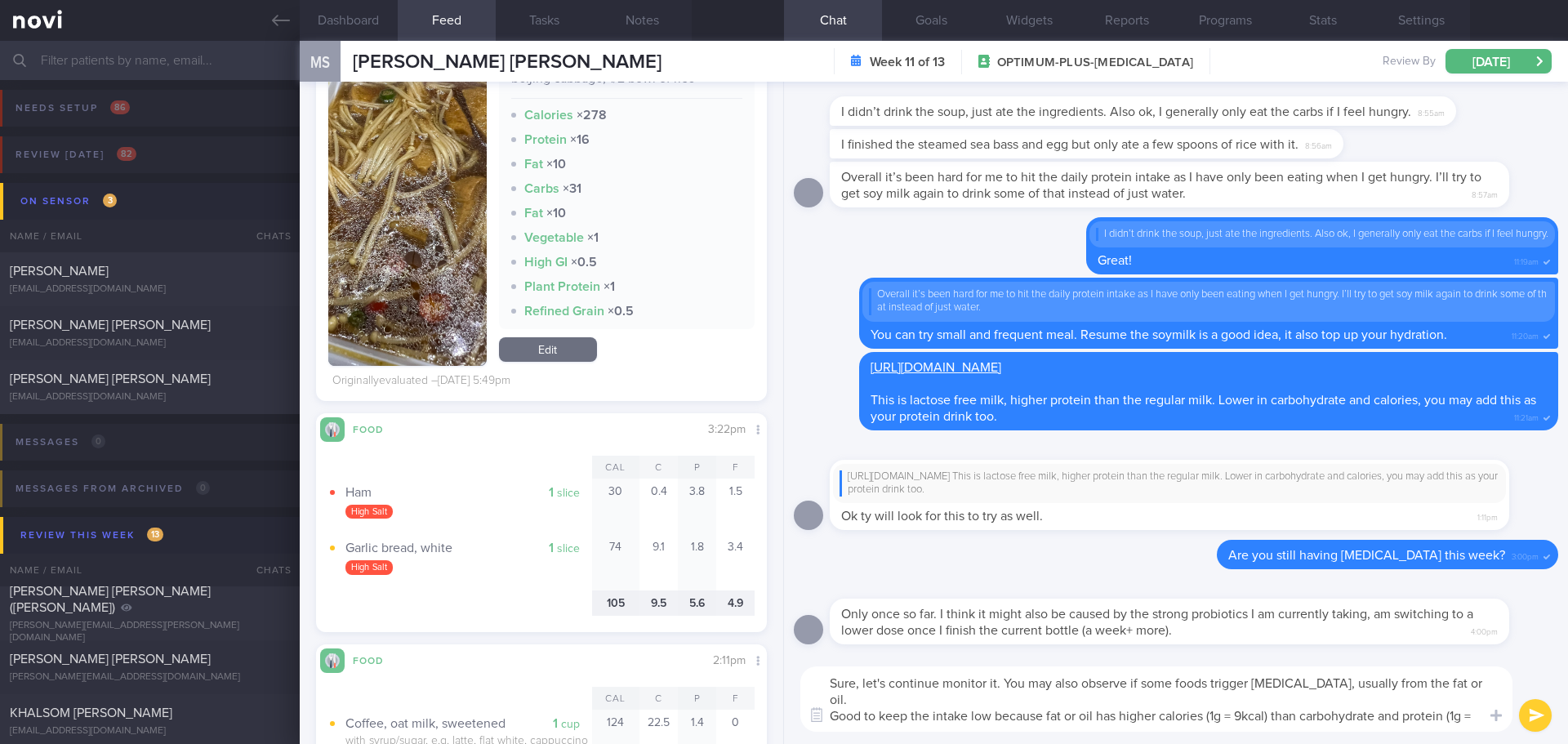
type textarea "Sure, let's continue monitor it. You may also observe if some foods trigger dia…"
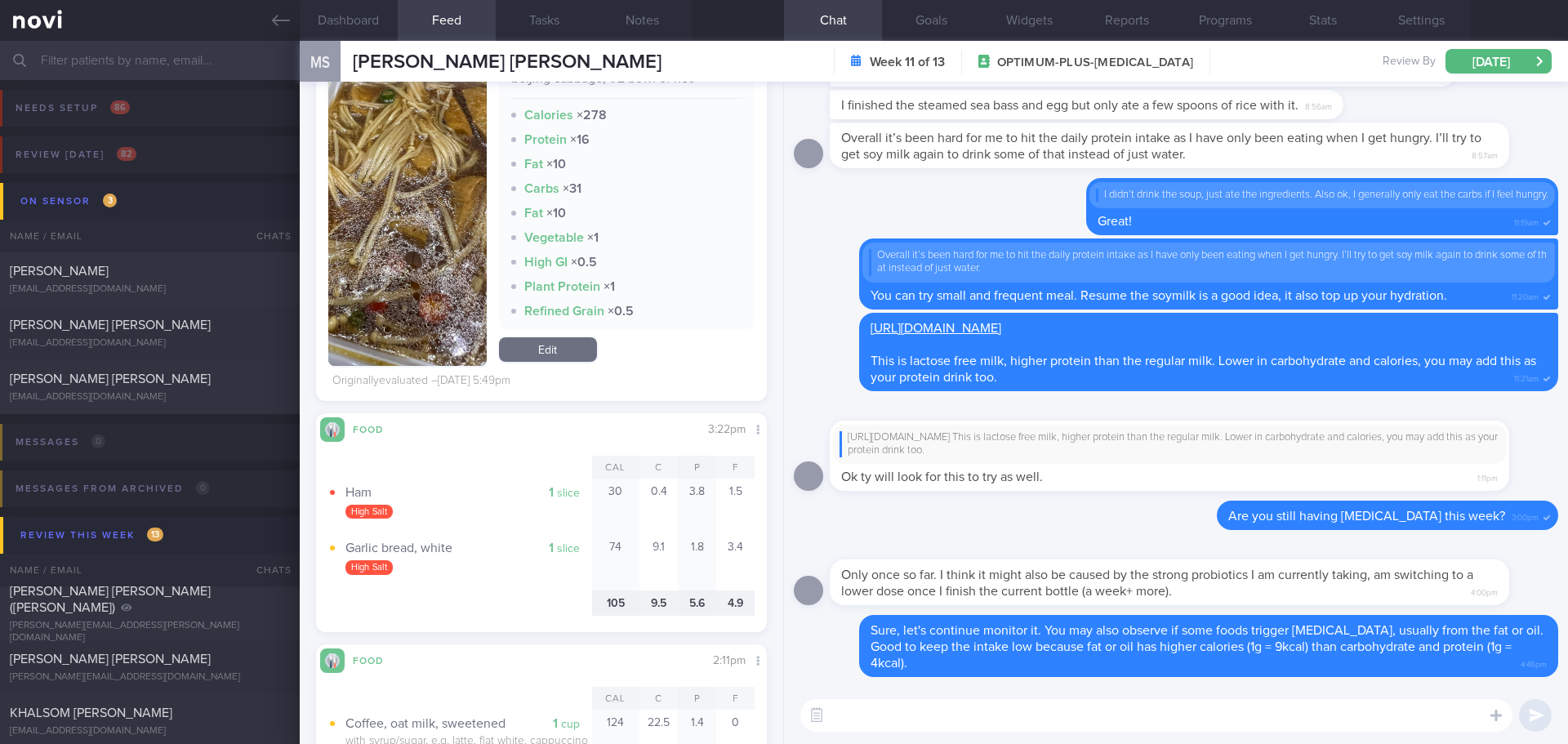
click at [192, 426] on div "Messages 0 Name / Email Chats Mention / Internal Last Interacted Active Program…" at bounding box center [784, 453] width 1568 height 79
click at [923, 720] on textarea at bounding box center [1157, 715] width 712 height 33
type textarea "😃😃"
click at [1528, 710] on button "submit" at bounding box center [1535, 715] width 33 height 33
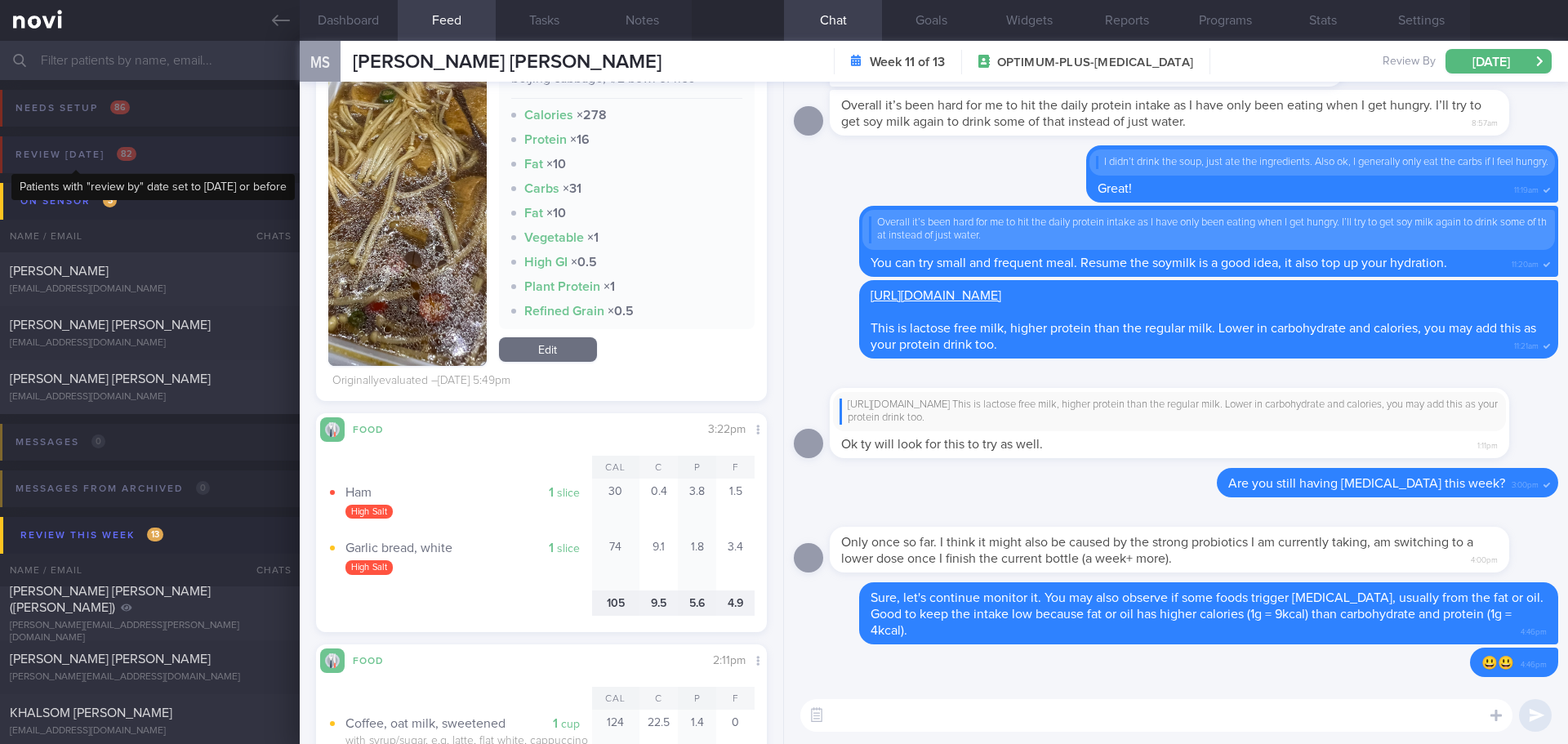
click at [67, 159] on div "Review today 82" at bounding box center [76, 155] width 129 height 22
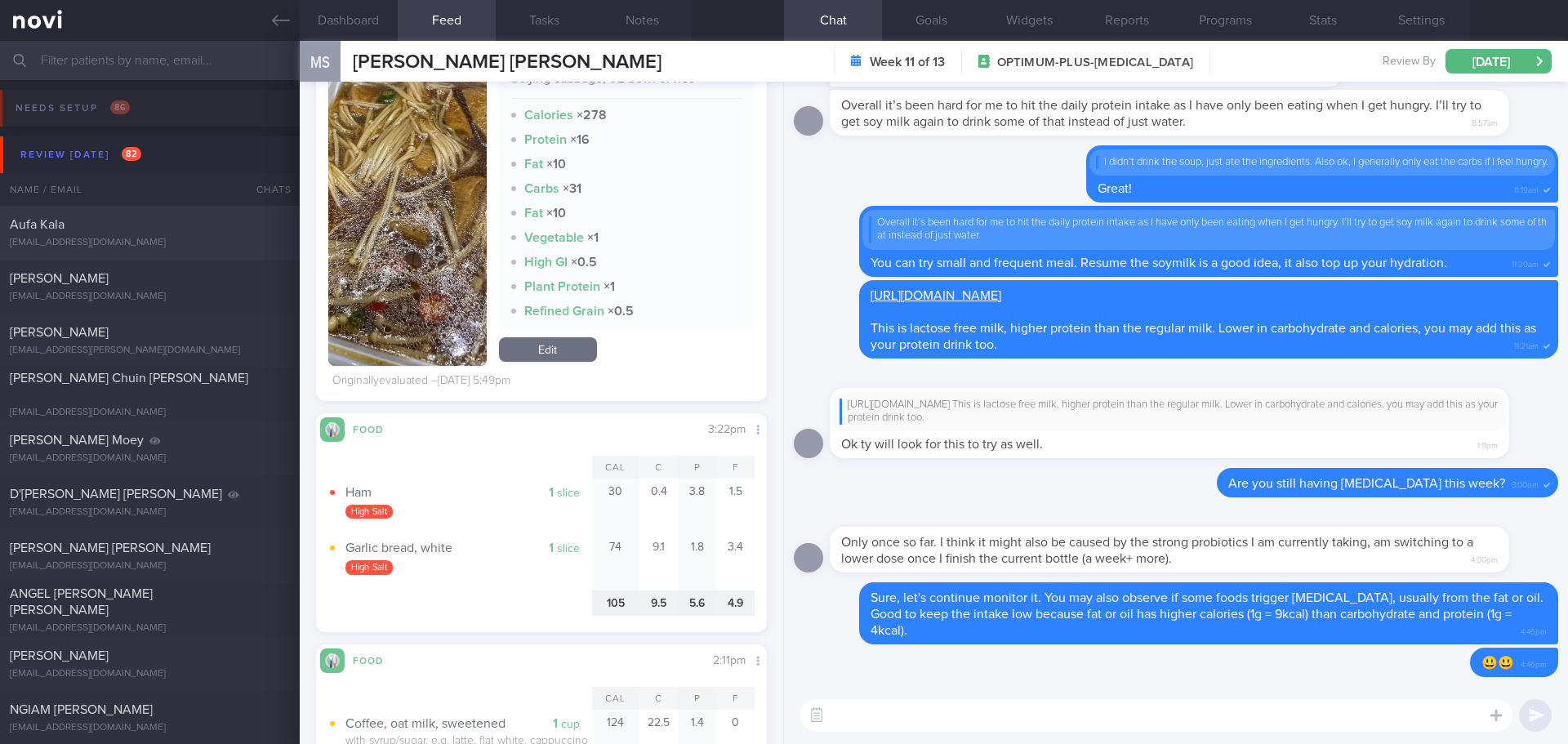
click at [121, 239] on div "[EMAIL_ADDRESS][DOMAIN_NAME]" at bounding box center [150, 242] width 280 height 12
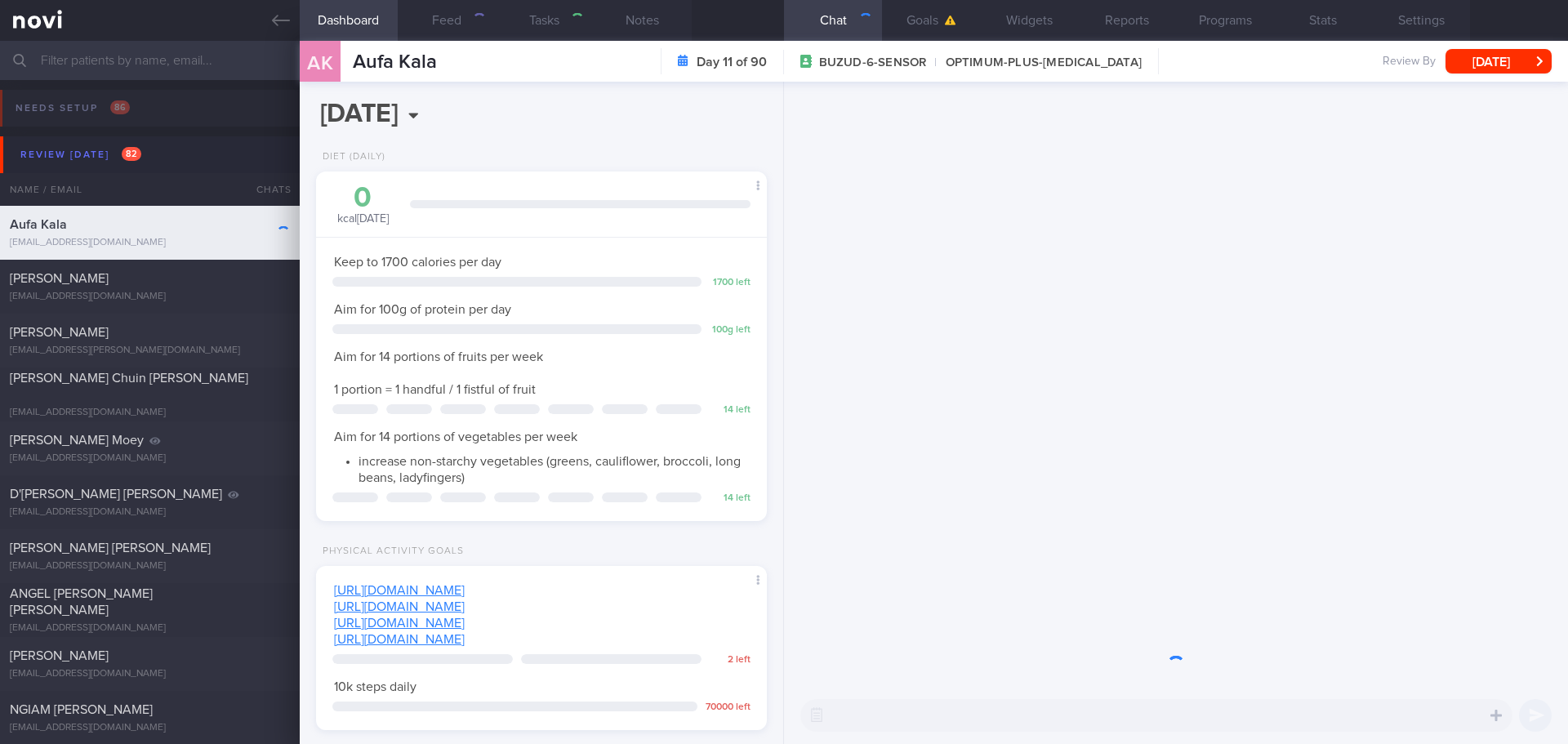
scroll to position [228, 410]
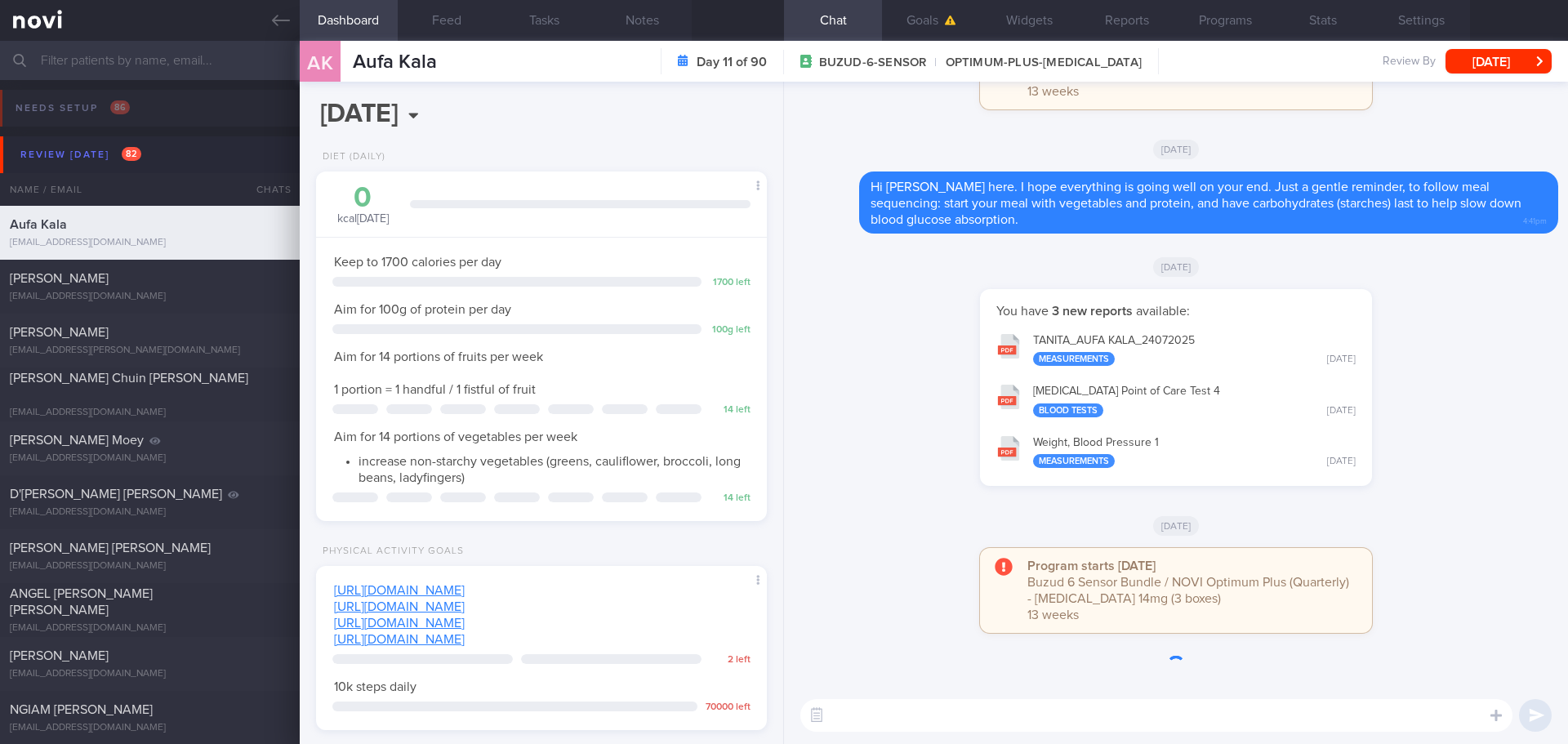
click at [890, 393] on div "You have 3 new reports available: TANITA_ AUFA KALA_ 24072025 Measurements Thu,…" at bounding box center [1176, 395] width 764 height 214
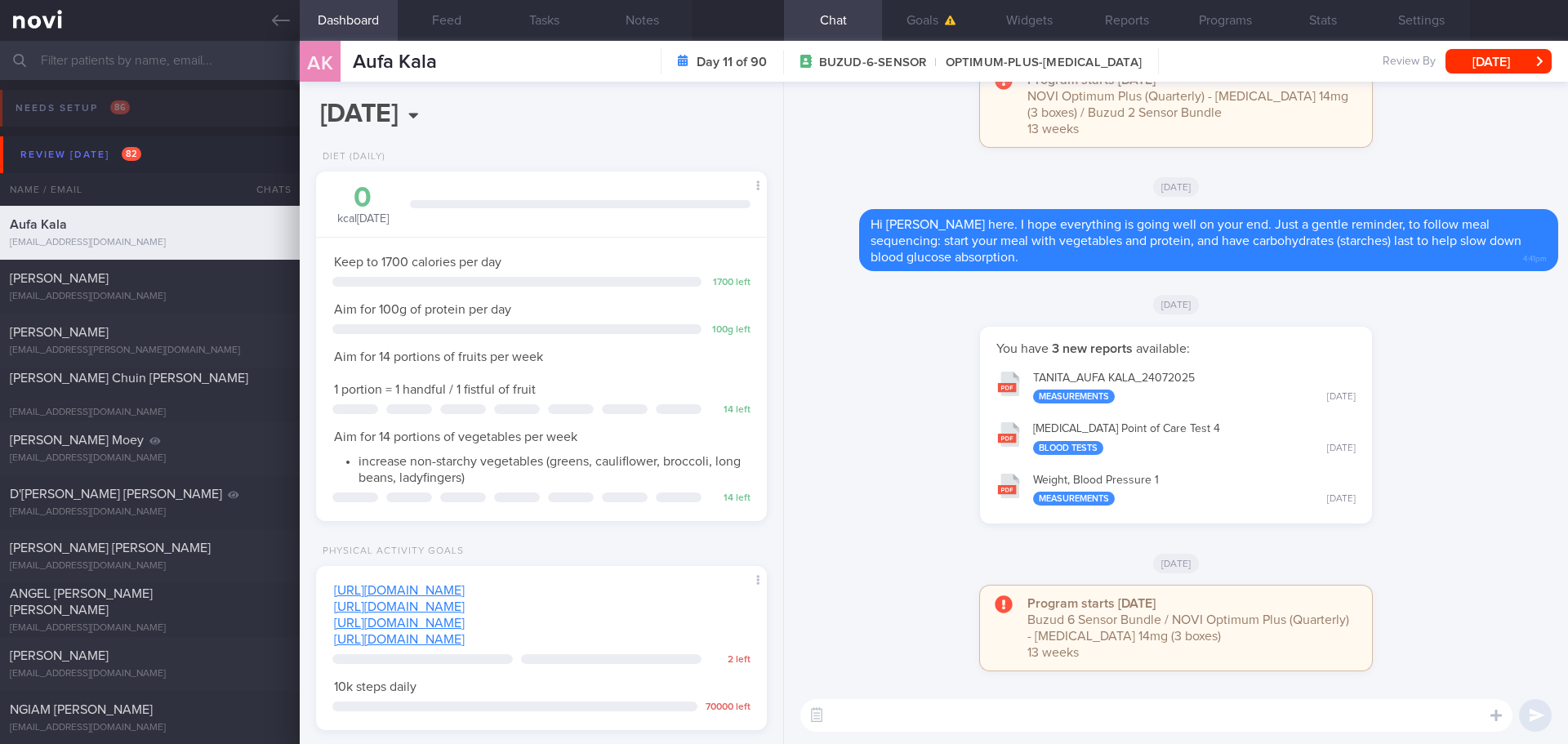
click at [890, 393] on div "You have 3 new reports available: TANITA_ AUFA KALA_ 24072025 Measurements Thu,…" at bounding box center [1176, 434] width 764 height 214
click at [468, 35] on button "Feed" at bounding box center [447, 21] width 98 height 41
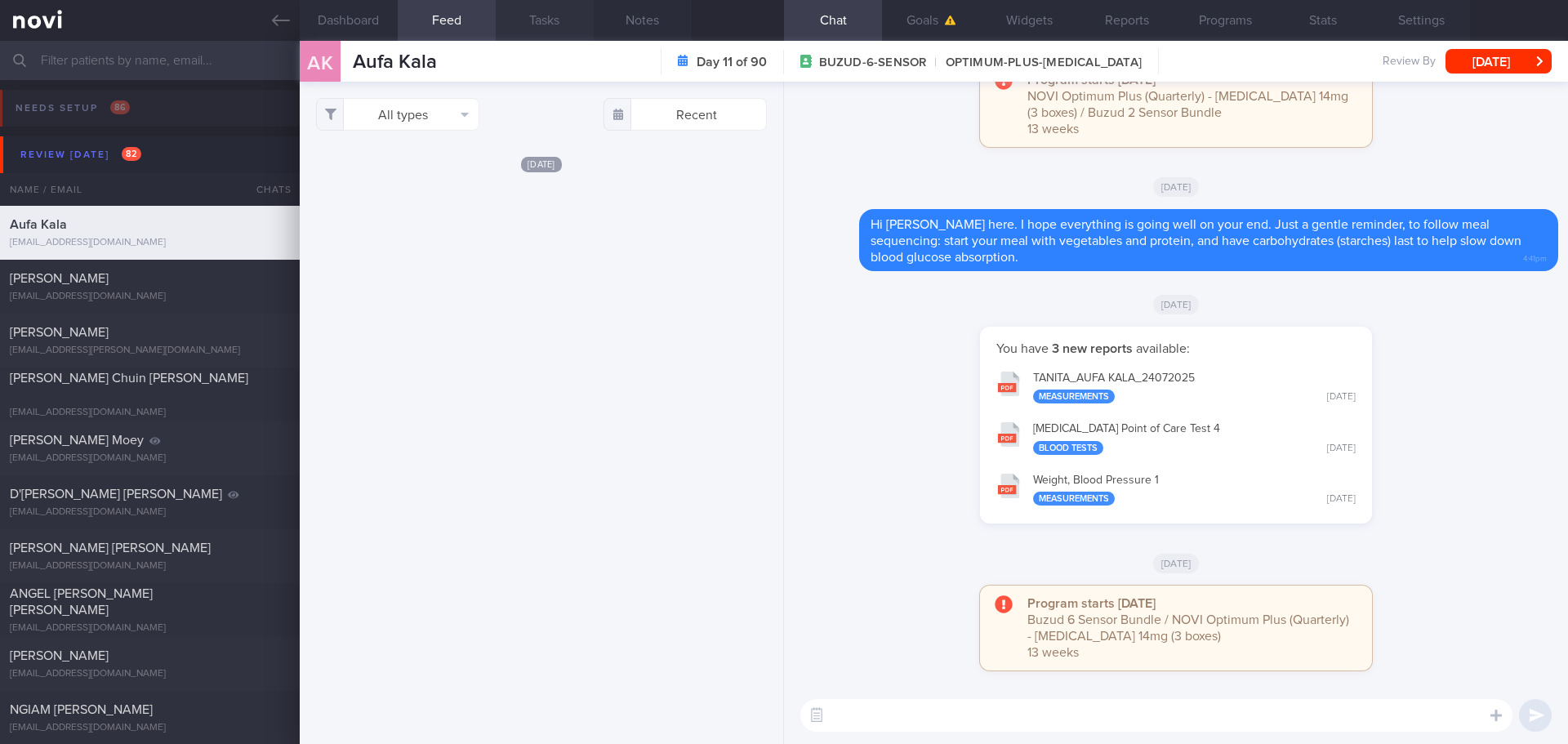
click at [565, 27] on button "Tasks" at bounding box center [545, 21] width 98 height 41
click at [353, 19] on button "Dashboard" at bounding box center [349, 21] width 98 height 41
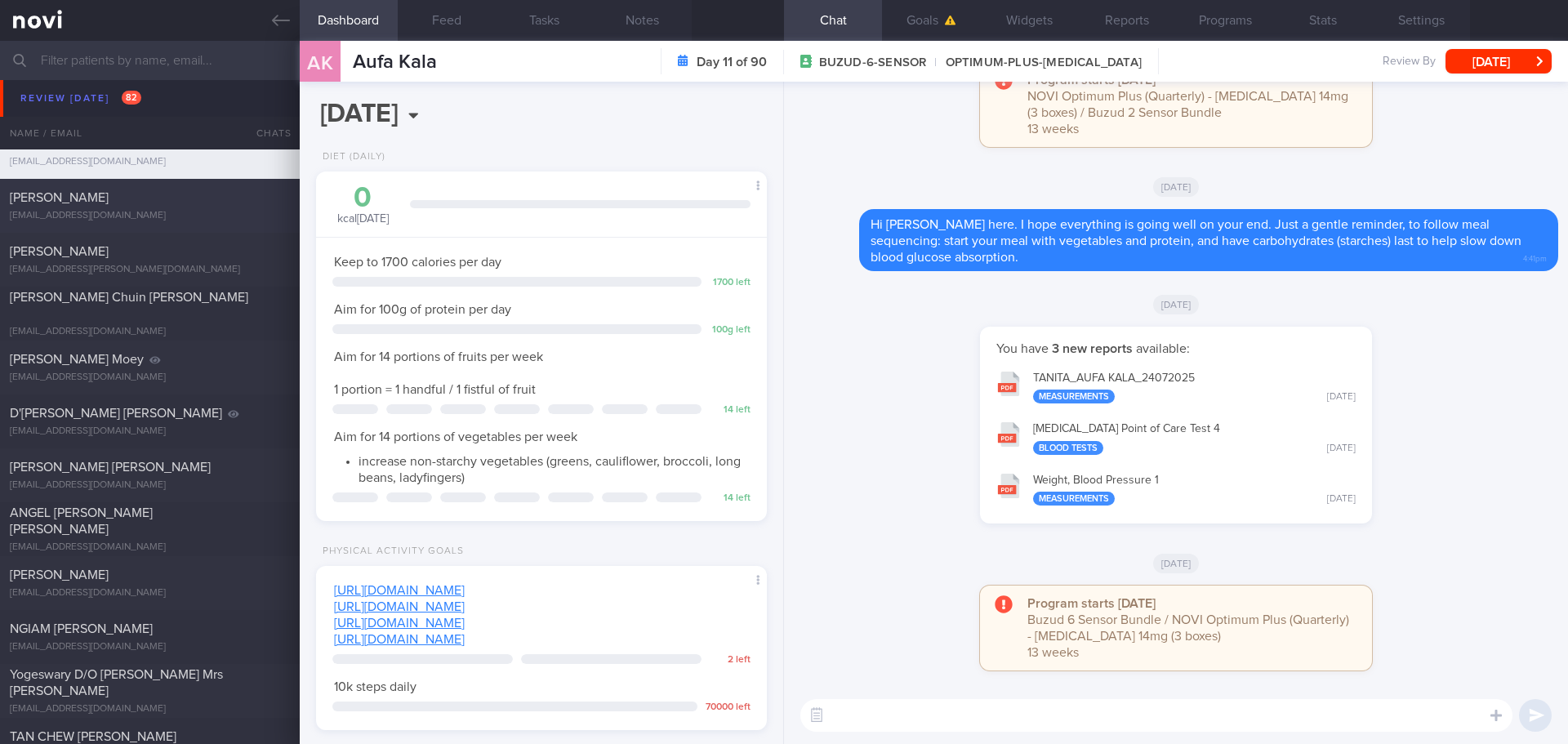
scroll to position [81, 0]
click at [186, 265] on div "[EMAIL_ADDRESS][PERSON_NAME][DOMAIN_NAME]" at bounding box center [150, 268] width 280 height 12
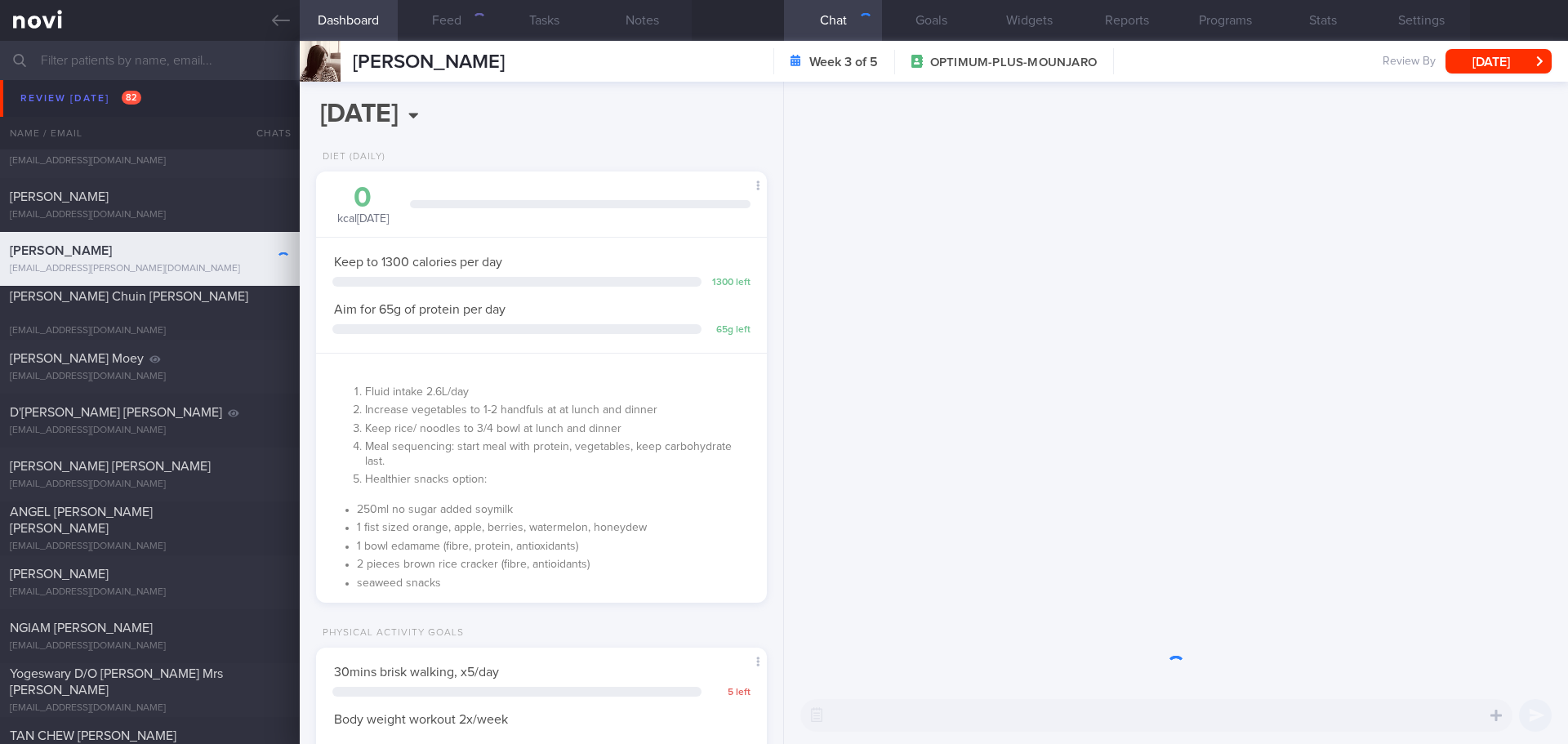
scroll to position [205, 410]
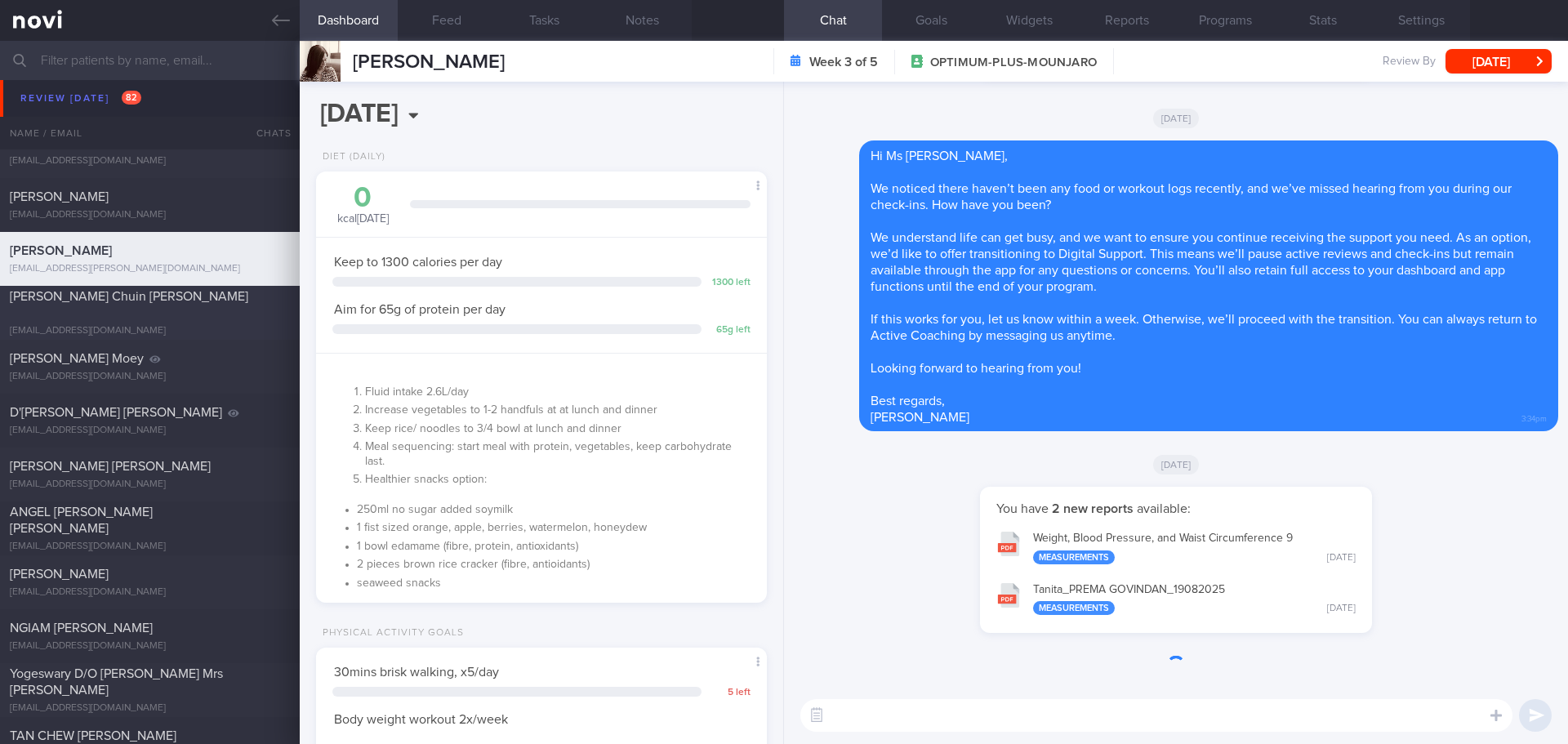
click at [161, 315] on div "Teo Wen Chuin Timothy aaragore@gmail.com" at bounding box center [150, 313] width 300 height 49
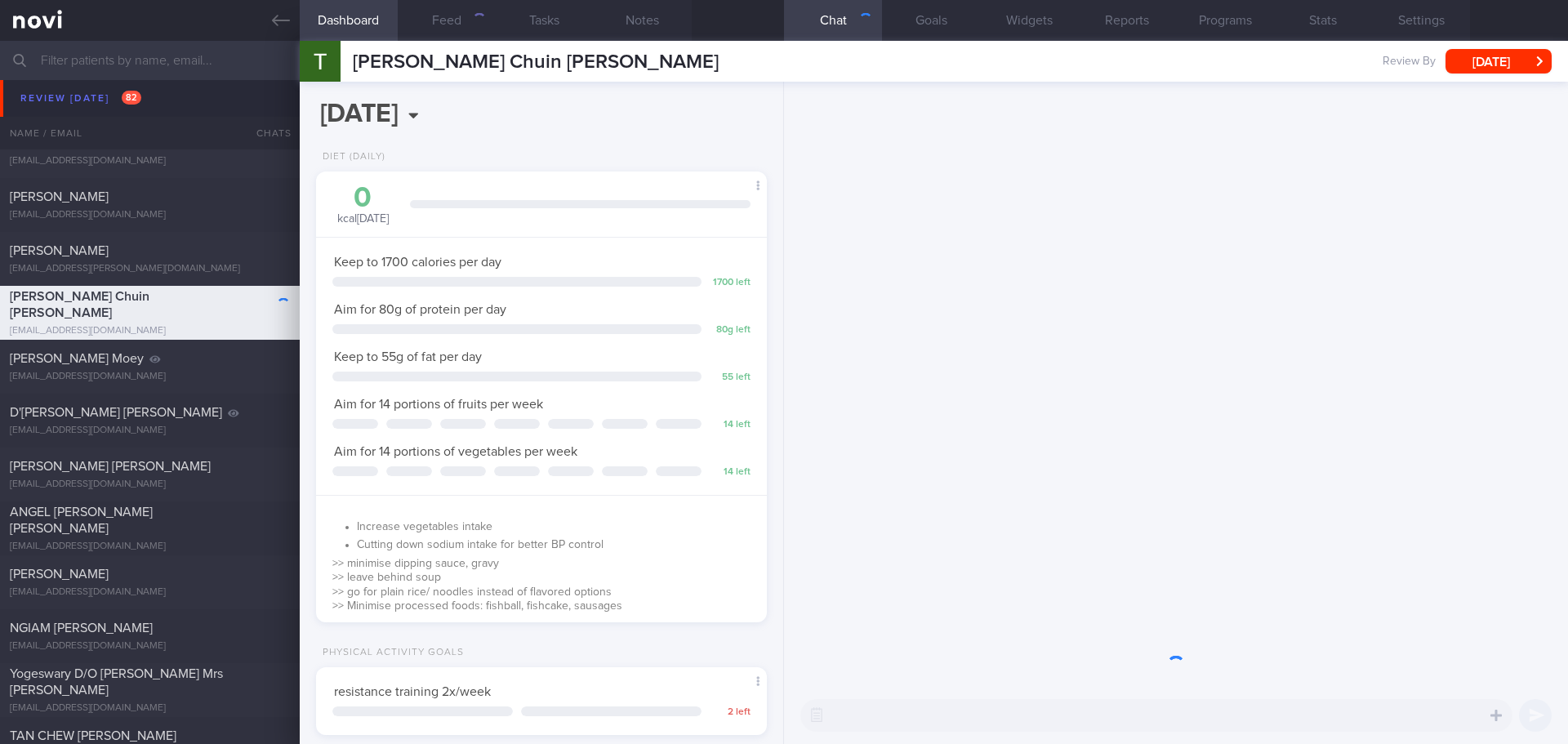
scroll to position [228, 410]
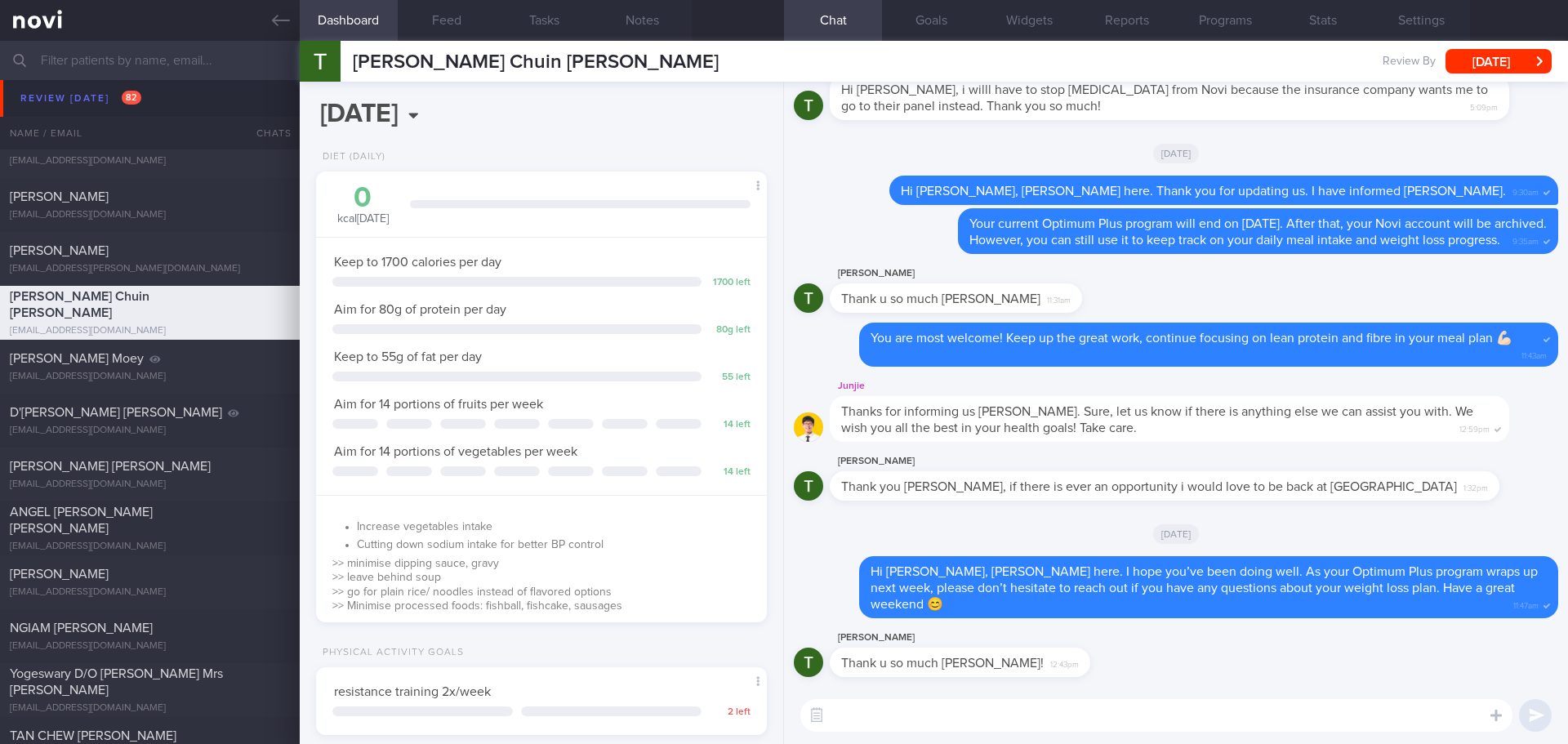
click at [1121, 720] on textarea at bounding box center [1157, 715] width 712 height 33
click at [1518, 671] on button "button" at bounding box center [1515, 666] width 33 height 33
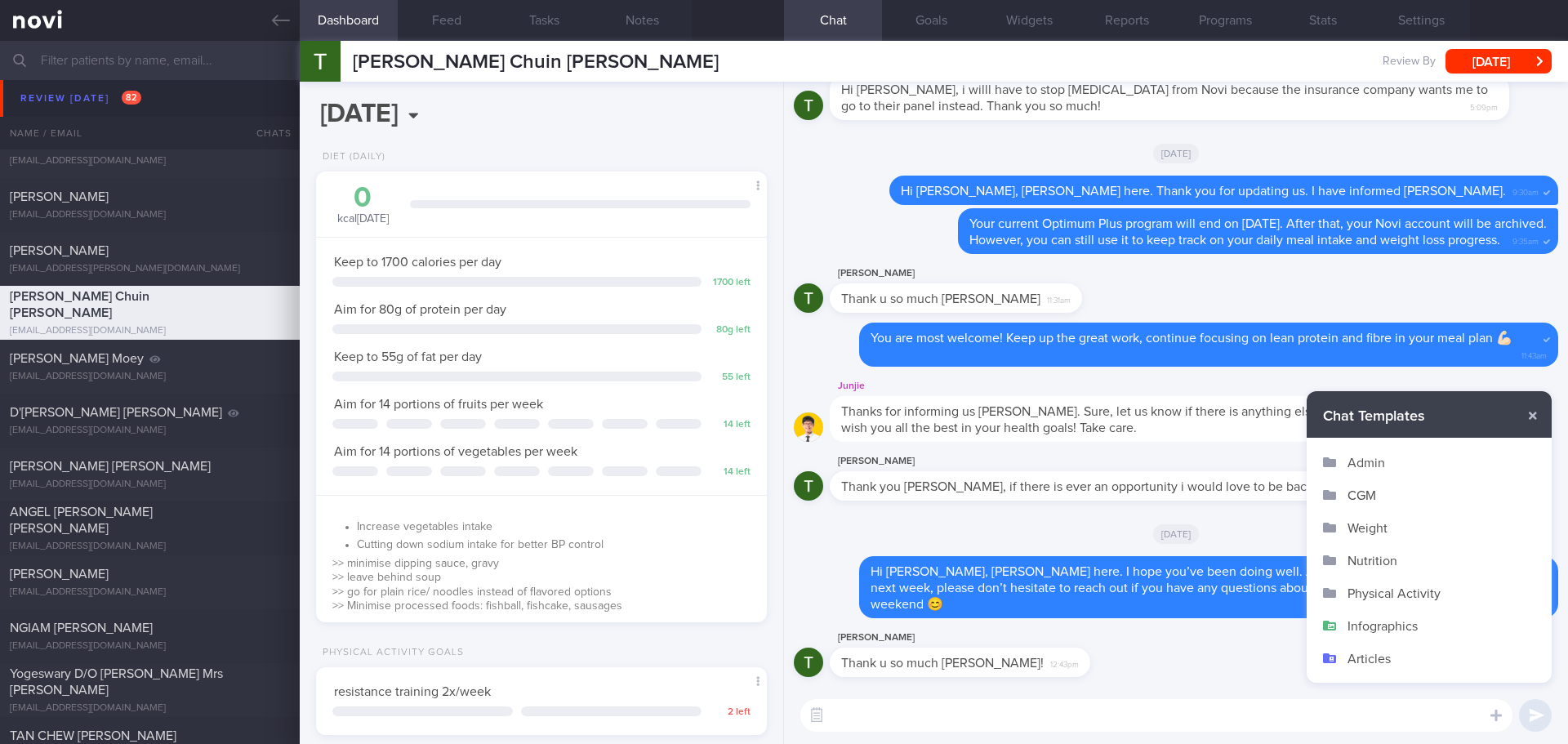
click at [1380, 464] on button "Admin" at bounding box center [1430, 462] width 245 height 33
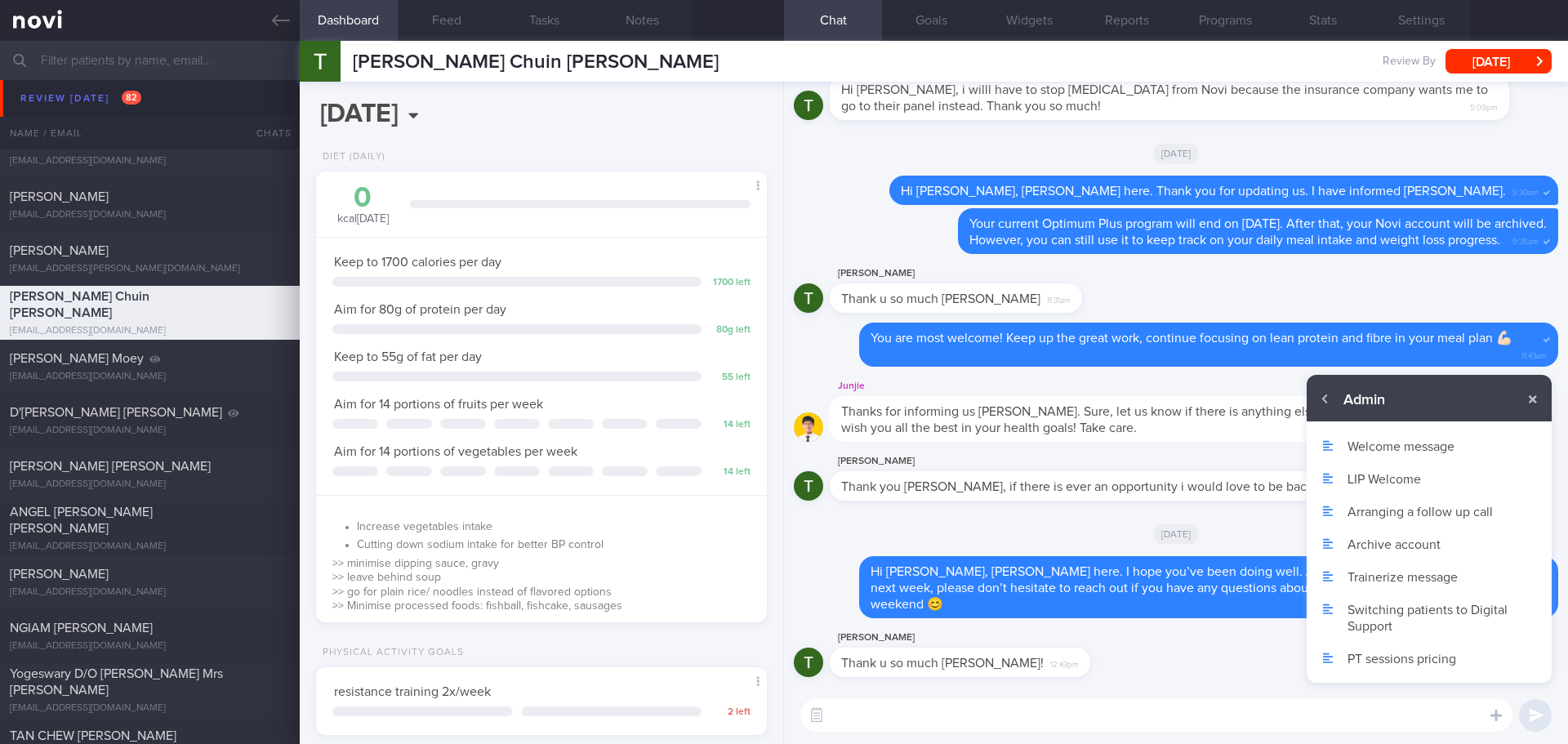
click at [1356, 545] on button "Archive account" at bounding box center [1430, 544] width 245 height 33
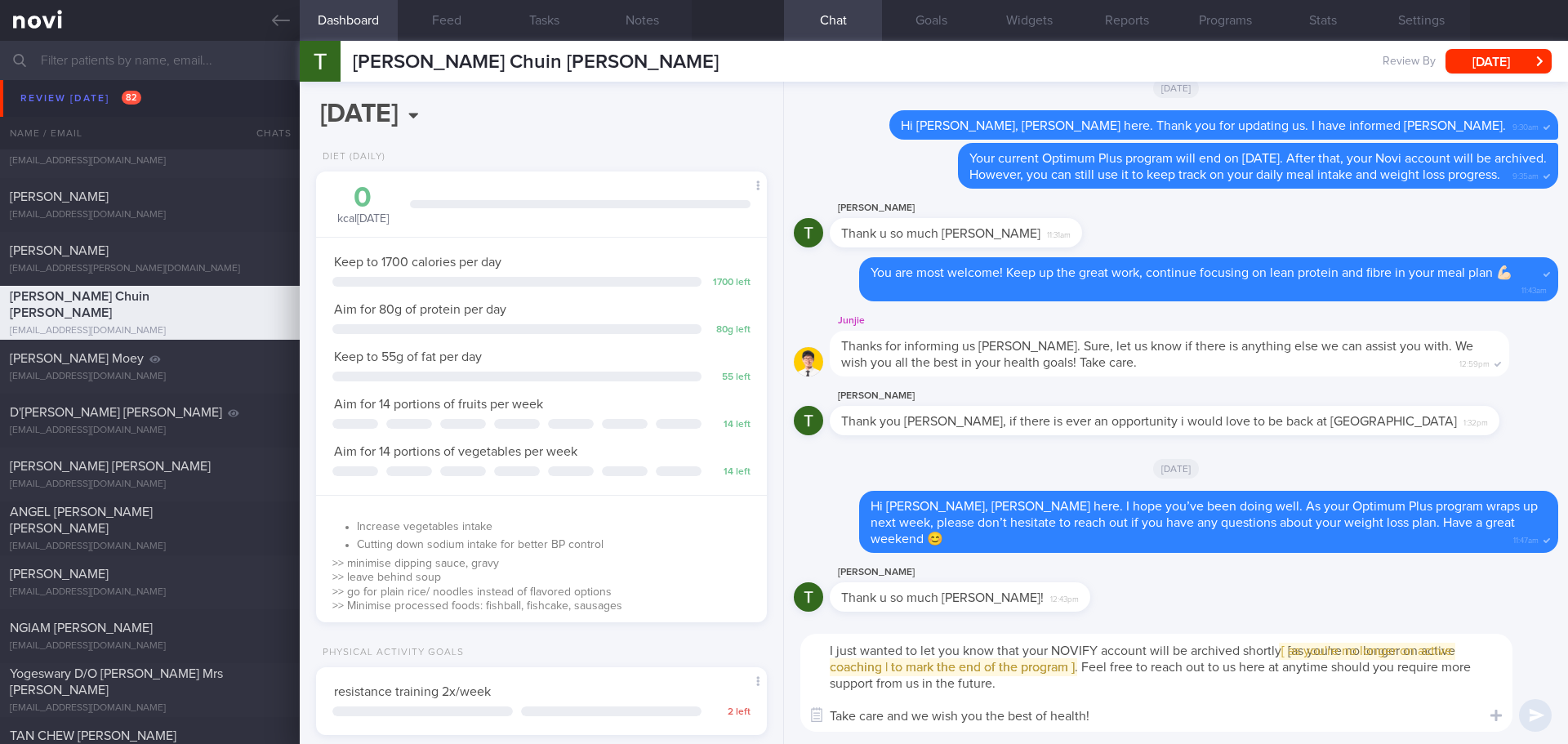
click at [824, 650] on textarea "I just wanted to let you know that your NOVIFY account will be archived shortly…" at bounding box center [1157, 682] width 712 height 98
click at [1062, 666] on span "[ [ as you're no longer on active coaching | to mark the end of the program ] ]" at bounding box center [1155, 659] width 651 height 29
click at [960, 665] on textarea "Hi Timothy, I just wanted to let you know that your NOVIFY account will be arch…" at bounding box center [1157, 682] width 712 height 98
drag, startPoint x: 930, startPoint y: 665, endPoint x: 1353, endPoint y: 652, distance: 423.2
click at [1353, 652] on textarea "Hi Timothy, I just wanted to let you know that your NOVIFY account will be arch…" at bounding box center [1157, 682] width 712 height 98
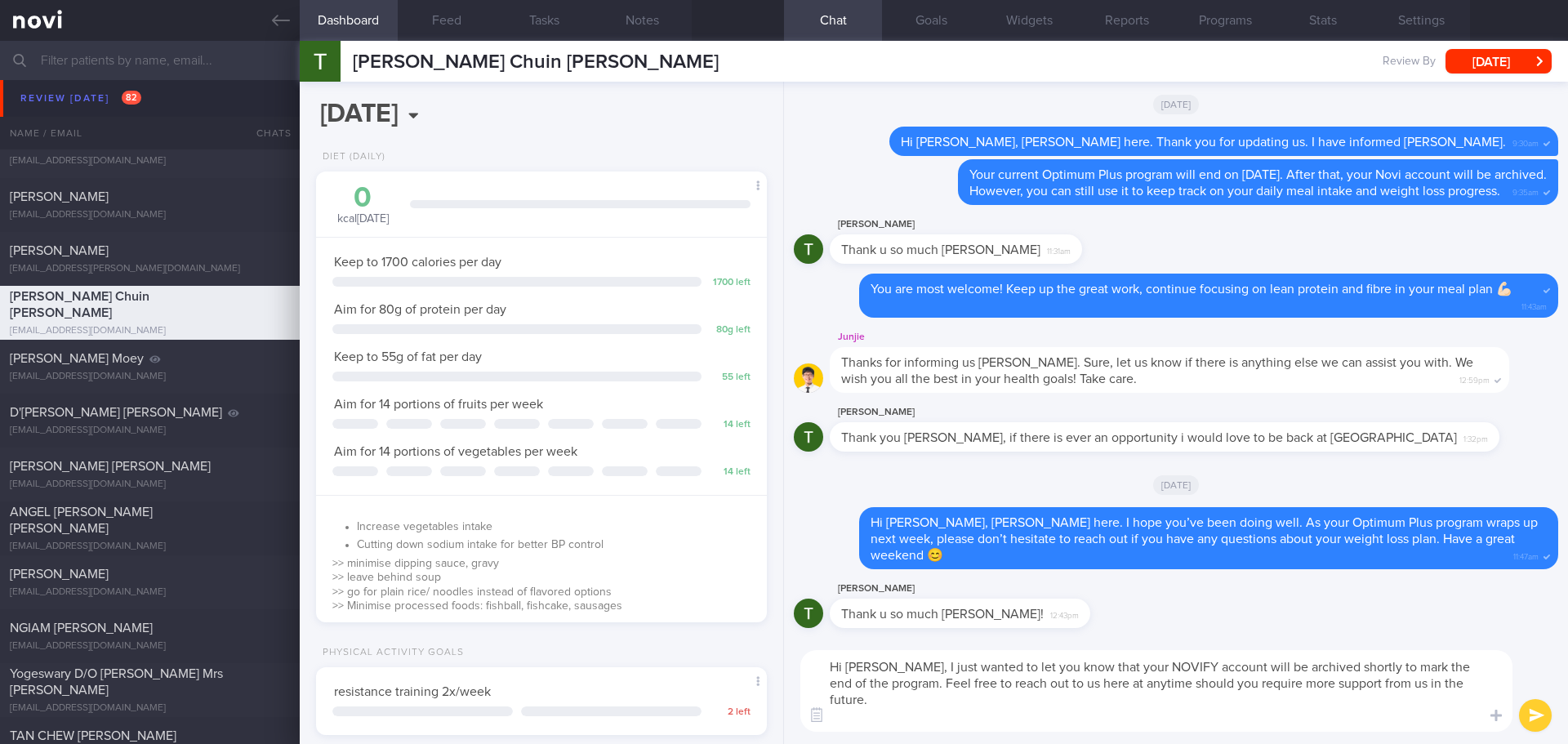
click at [1254, 712] on textarea "Hi Timothy, I just wanted to let you know that your NOVIFY account will be arch…" at bounding box center [1157, 691] width 712 height 81
click at [1294, 718] on textarea "Hi Timothy, I just wanted to let you know that your NOVIFY account will be arch…" at bounding box center [1157, 691] width 712 height 81
click at [1302, 720] on textarea "Hi Timothy, I just wanted to let you know that your NOVIFY account will be arch…" at bounding box center [1157, 691] width 712 height 81
click at [1326, 726] on textarea "Hi Timothy, I just wanted to let you know that your NOVIFY account will be arch…" at bounding box center [1157, 691] width 712 height 81
type textarea "Hi Timothy, I just wanted to let you know that your NOVIFY account will be arch…"
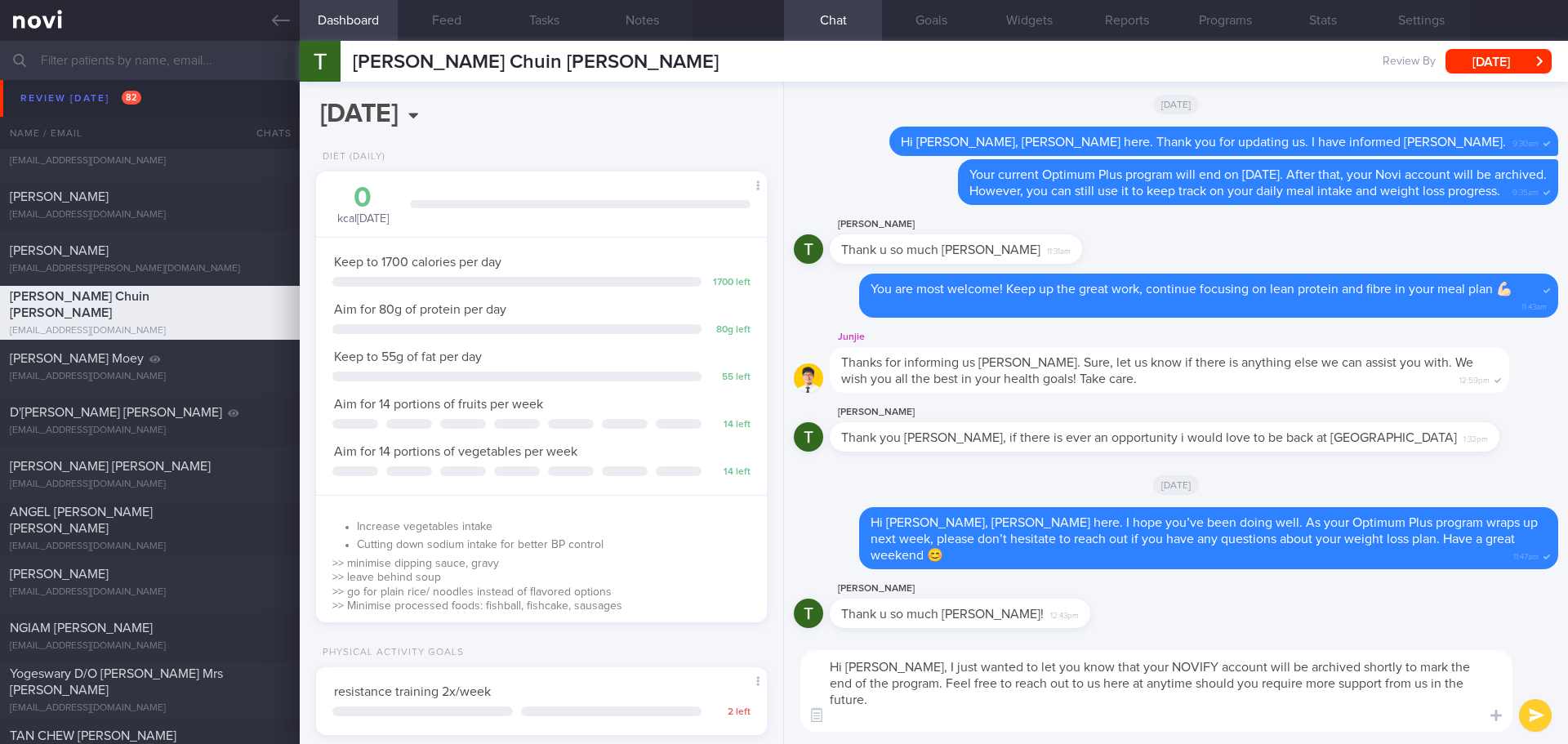
click at [1222, 732] on div "Hi Timothy, I just wanted to let you know that your NOVIFY account will be arch…" at bounding box center [1176, 692] width 784 height 107
click at [1273, 726] on textarea "Hi Timothy, I just wanted to let you know that your NOVIFY account will be arch…" at bounding box center [1157, 691] width 712 height 81
click at [1541, 716] on button "submit" at bounding box center [1535, 715] width 33 height 33
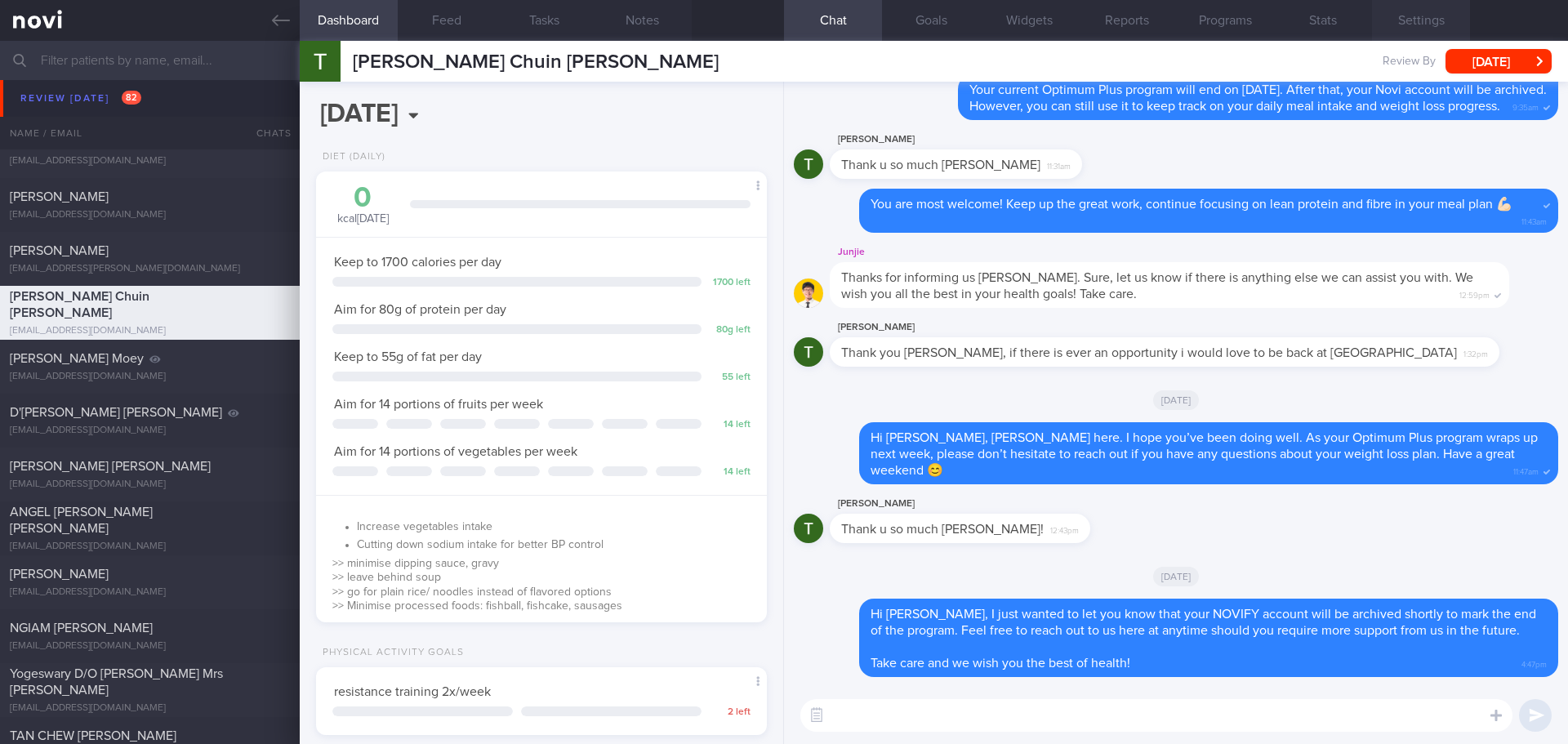
click at [1414, 23] on button "Settings" at bounding box center [1421, 21] width 98 height 41
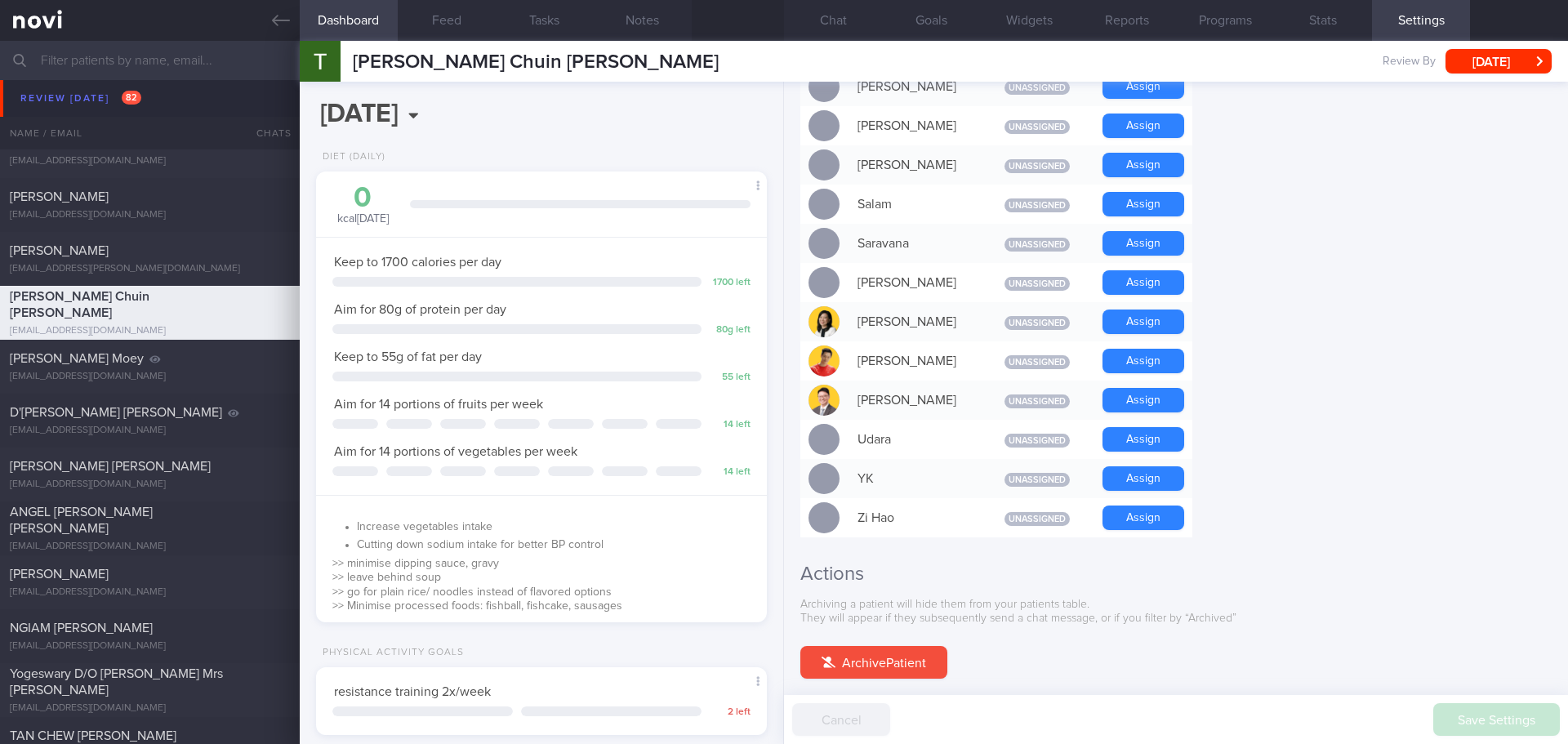
scroll to position [1405, 0]
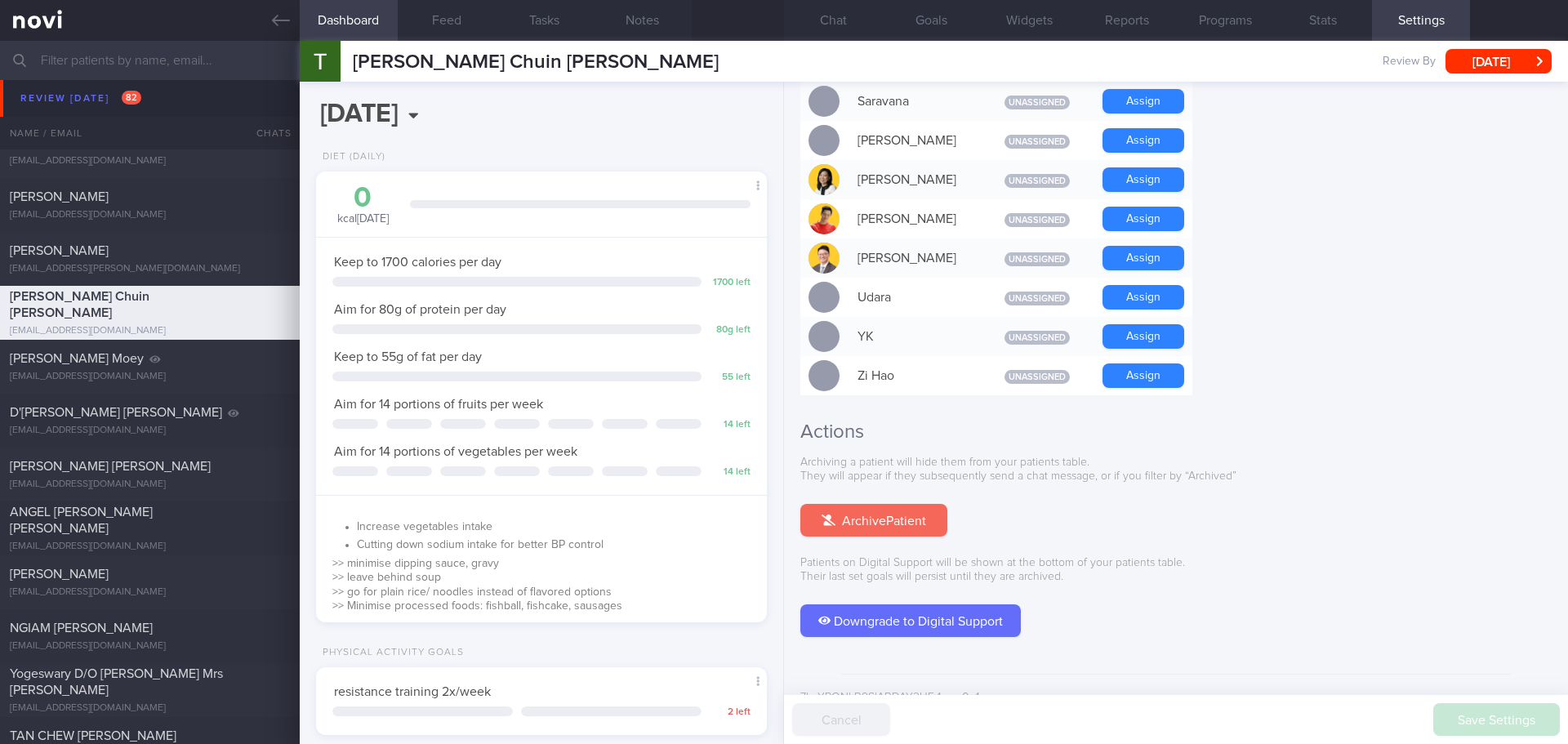
click at [906, 504] on button "Archive Patient" at bounding box center [874, 520] width 147 height 33
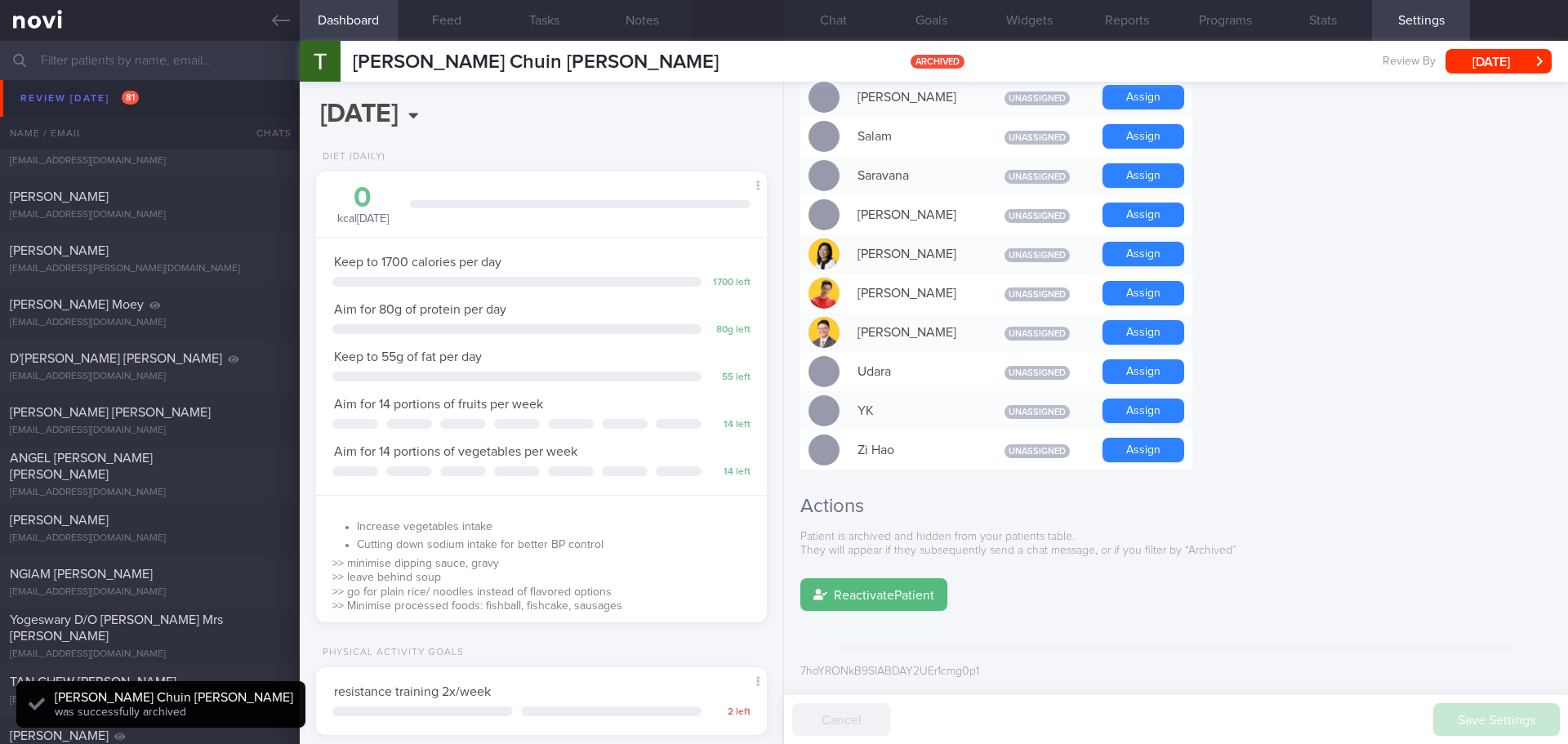
scroll to position [1305, 0]
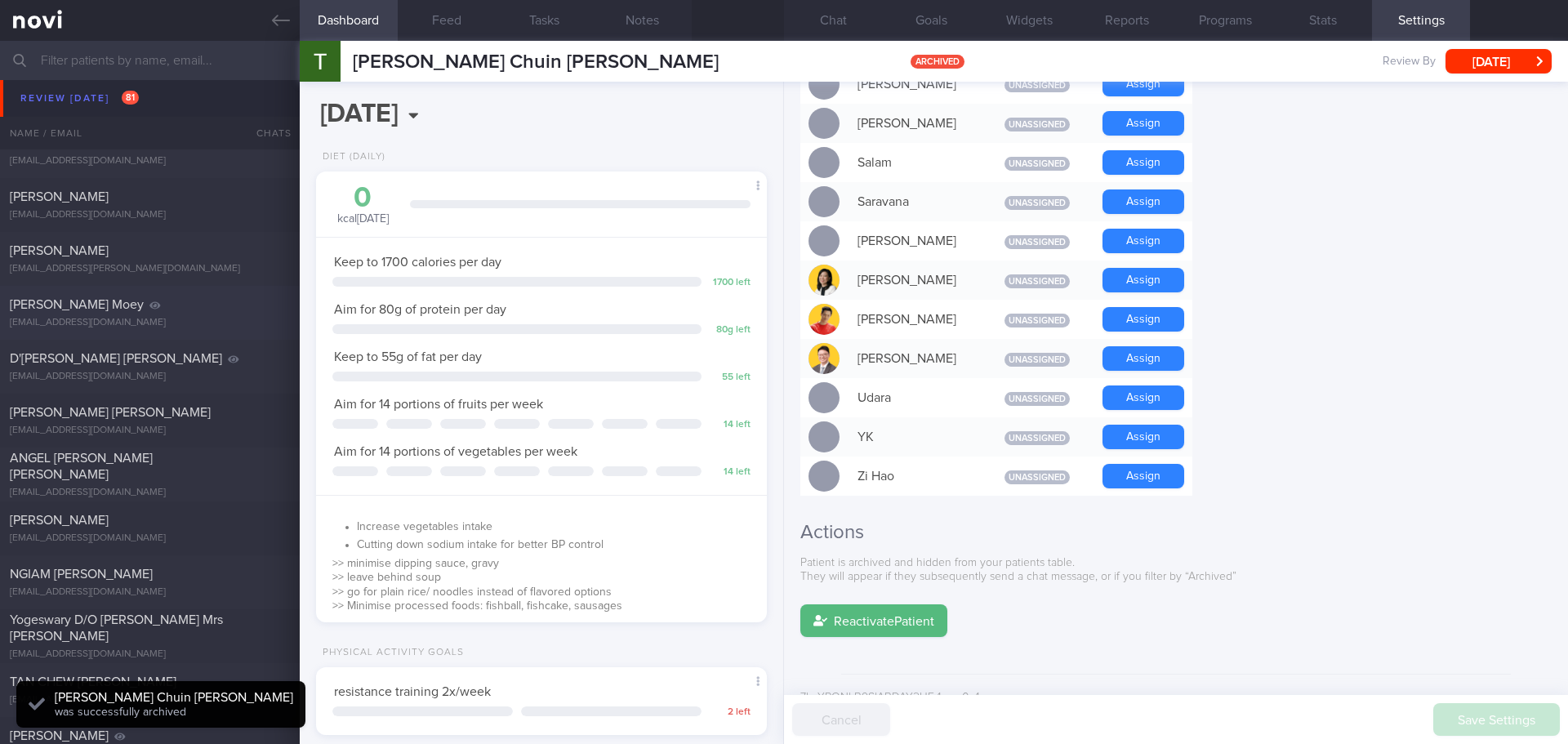
click at [126, 301] on div "[PERSON_NAME] Moey" at bounding box center [147, 304] width 276 height 16
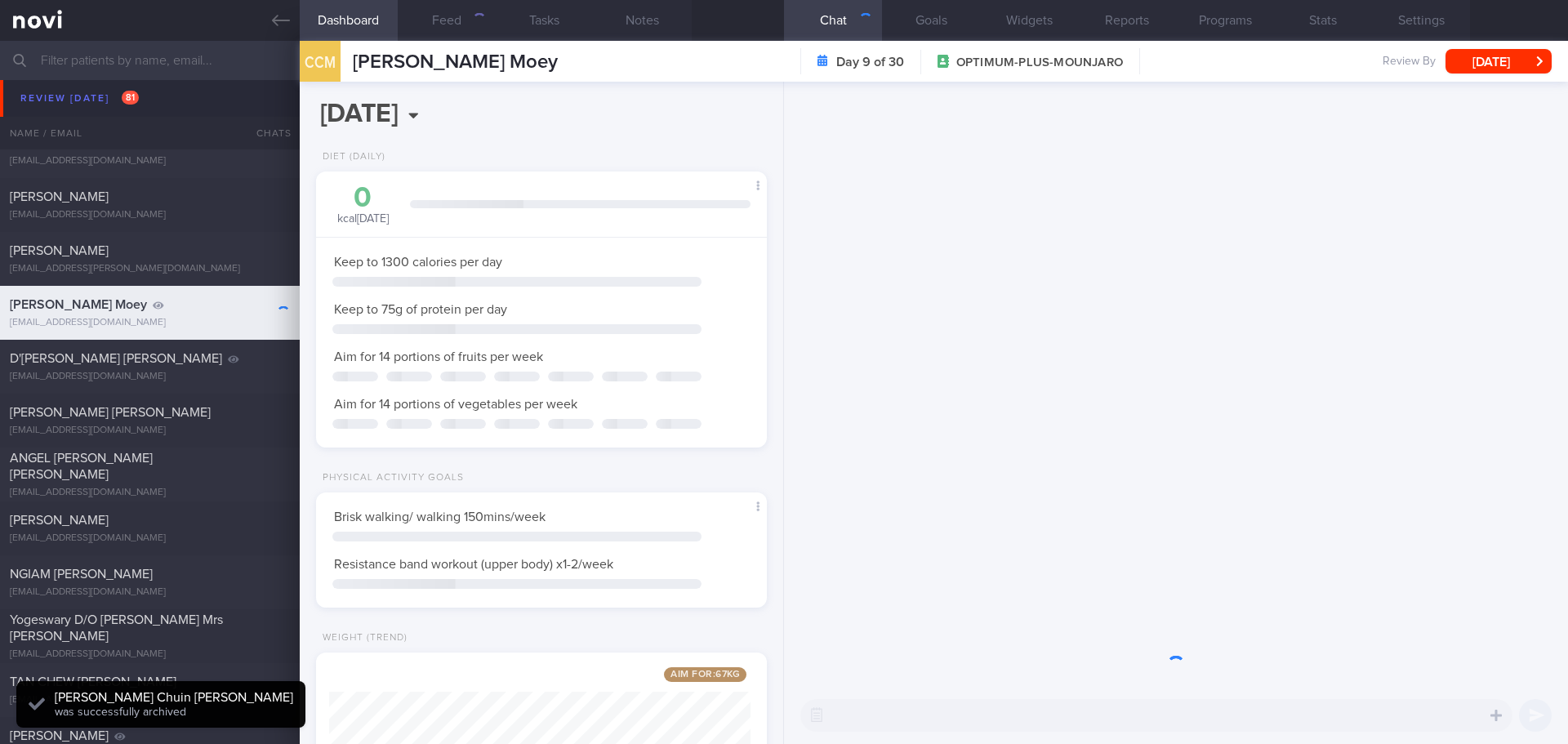
scroll to position [816795, 816415]
click at [1493, 62] on button "[DATE]" at bounding box center [1499, 61] width 107 height 24
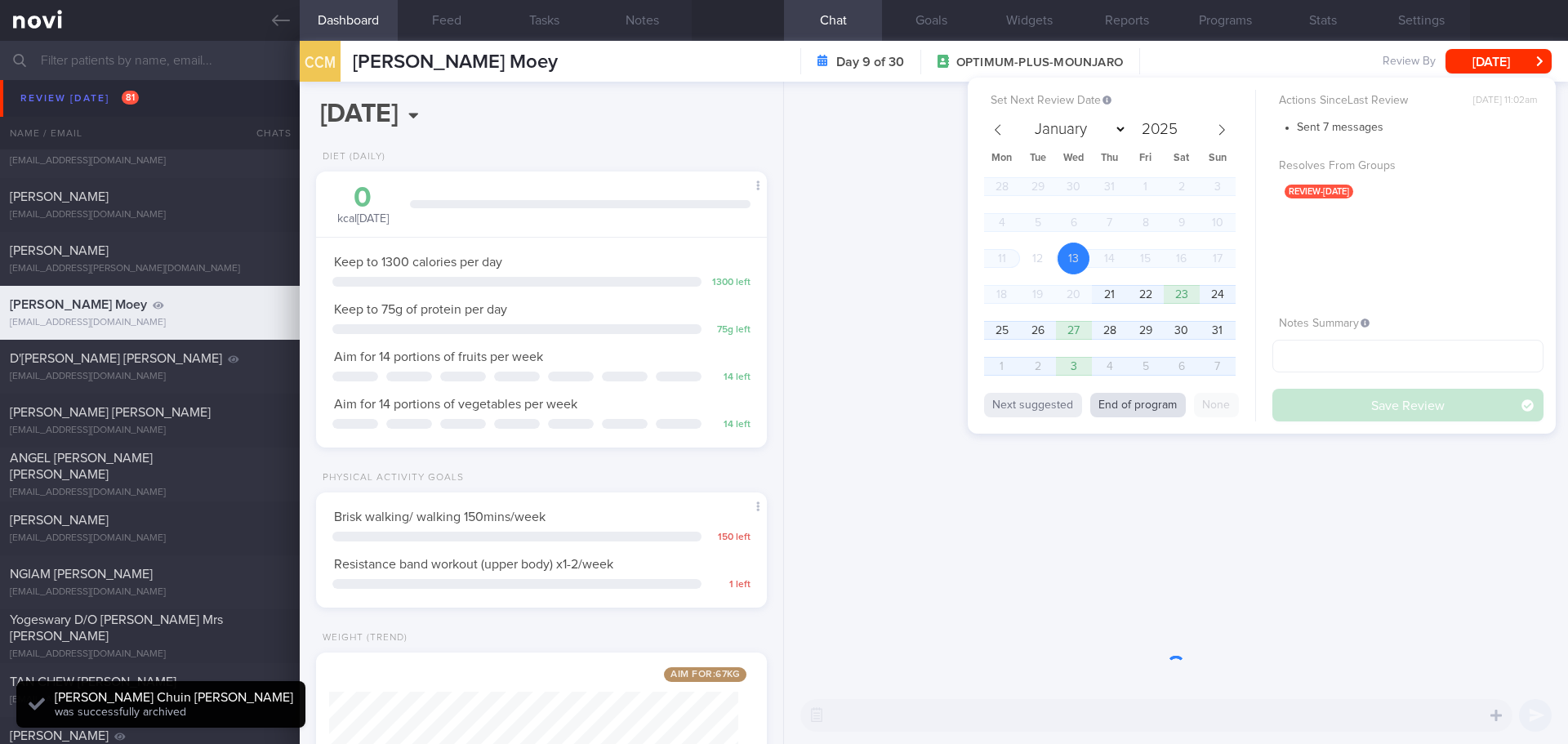
click at [1140, 407] on button "End of program" at bounding box center [1138, 405] width 95 height 24
select select "8"
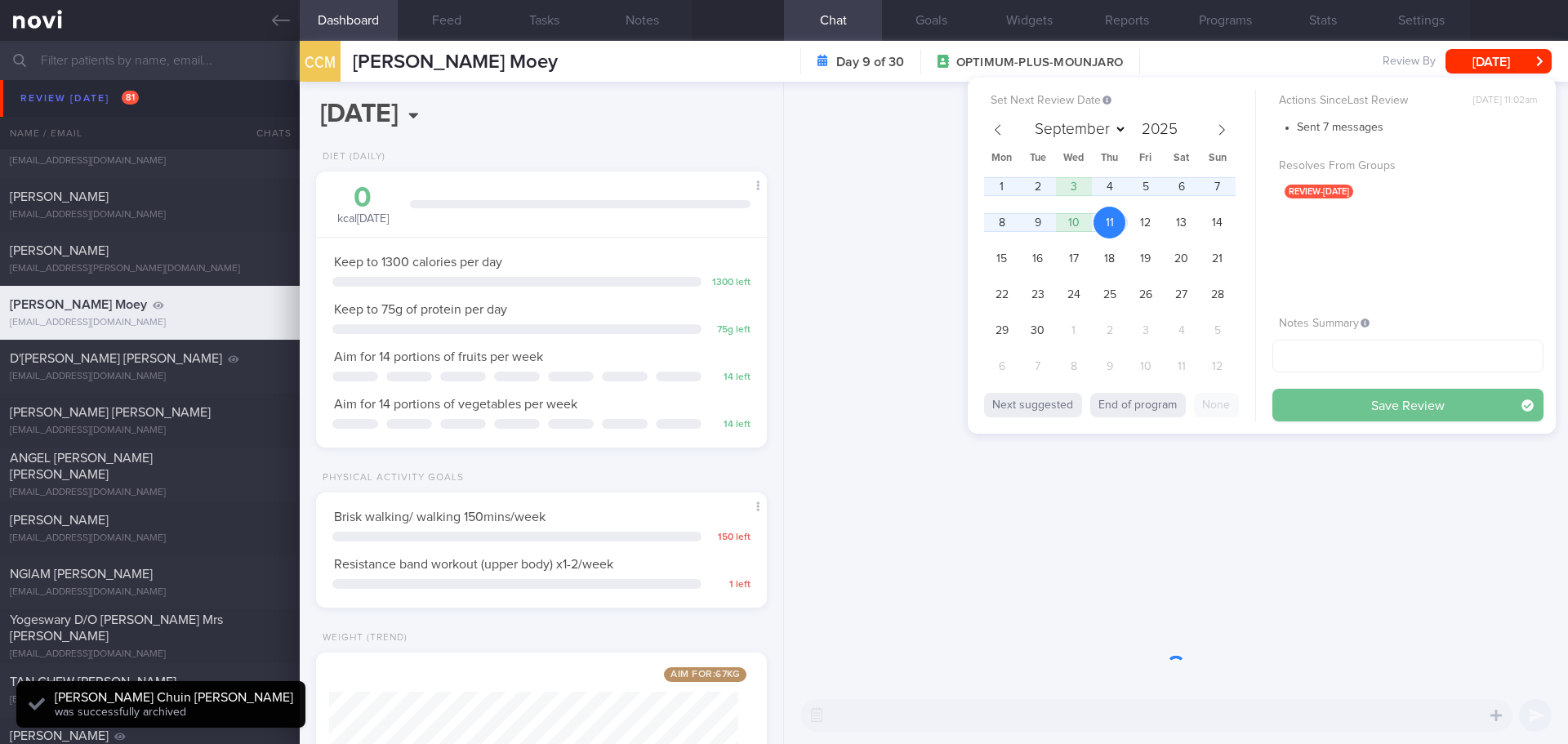
click at [1334, 404] on button "Save Review" at bounding box center [1408, 405] width 271 height 33
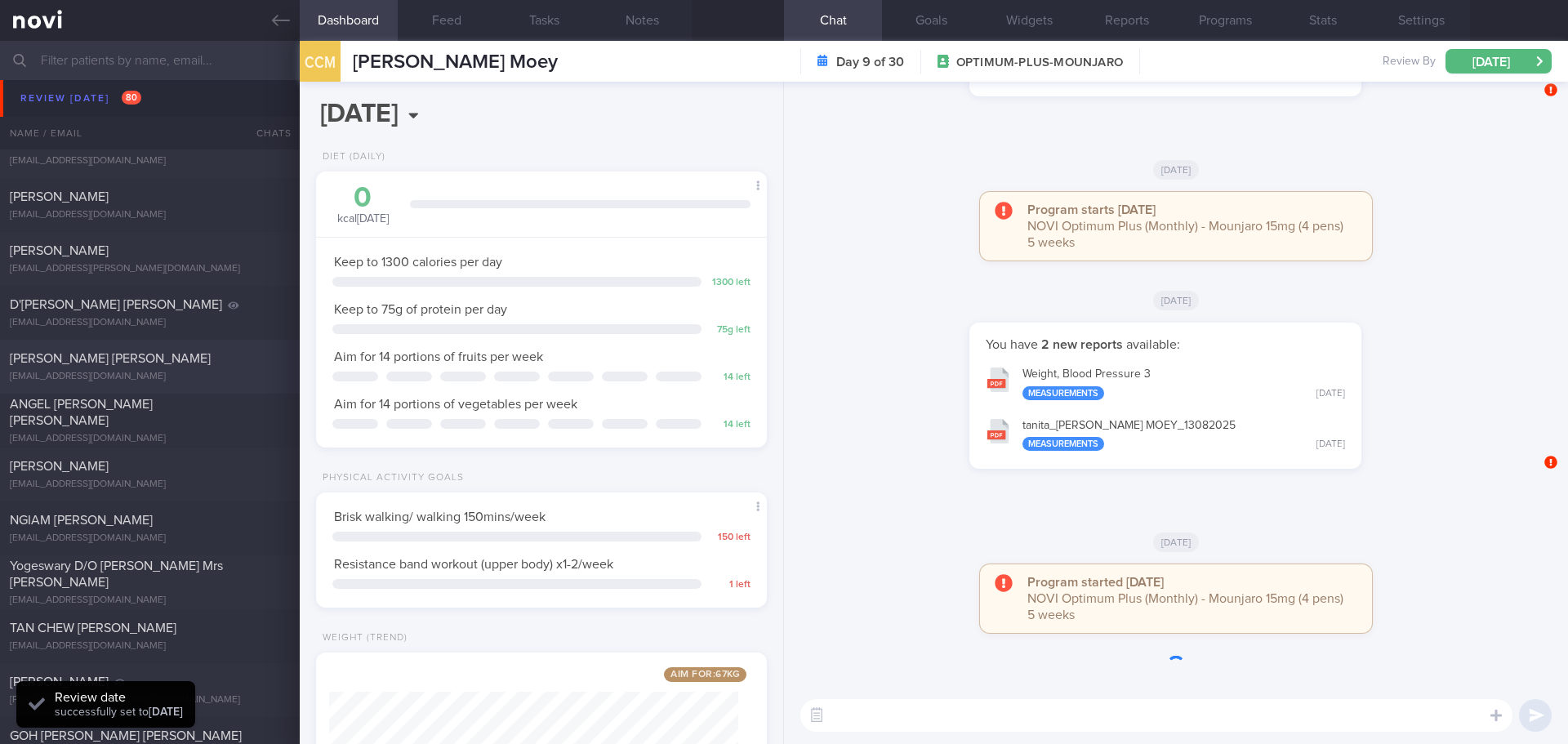
click at [165, 355] on div "[PERSON_NAME] [PERSON_NAME]" at bounding box center [147, 358] width 276 height 16
type input "[DATE]"
select select "7"
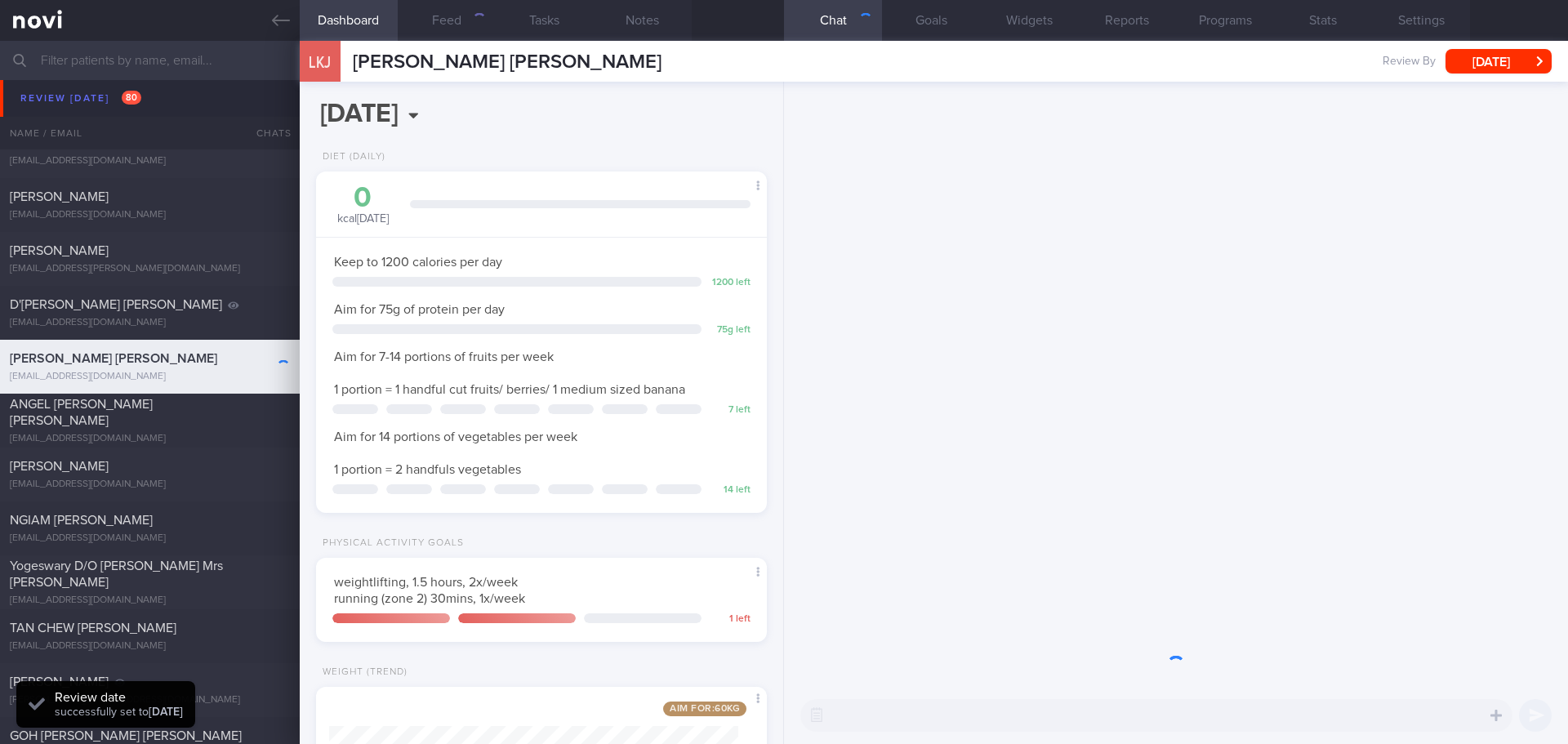
scroll to position [228, 410]
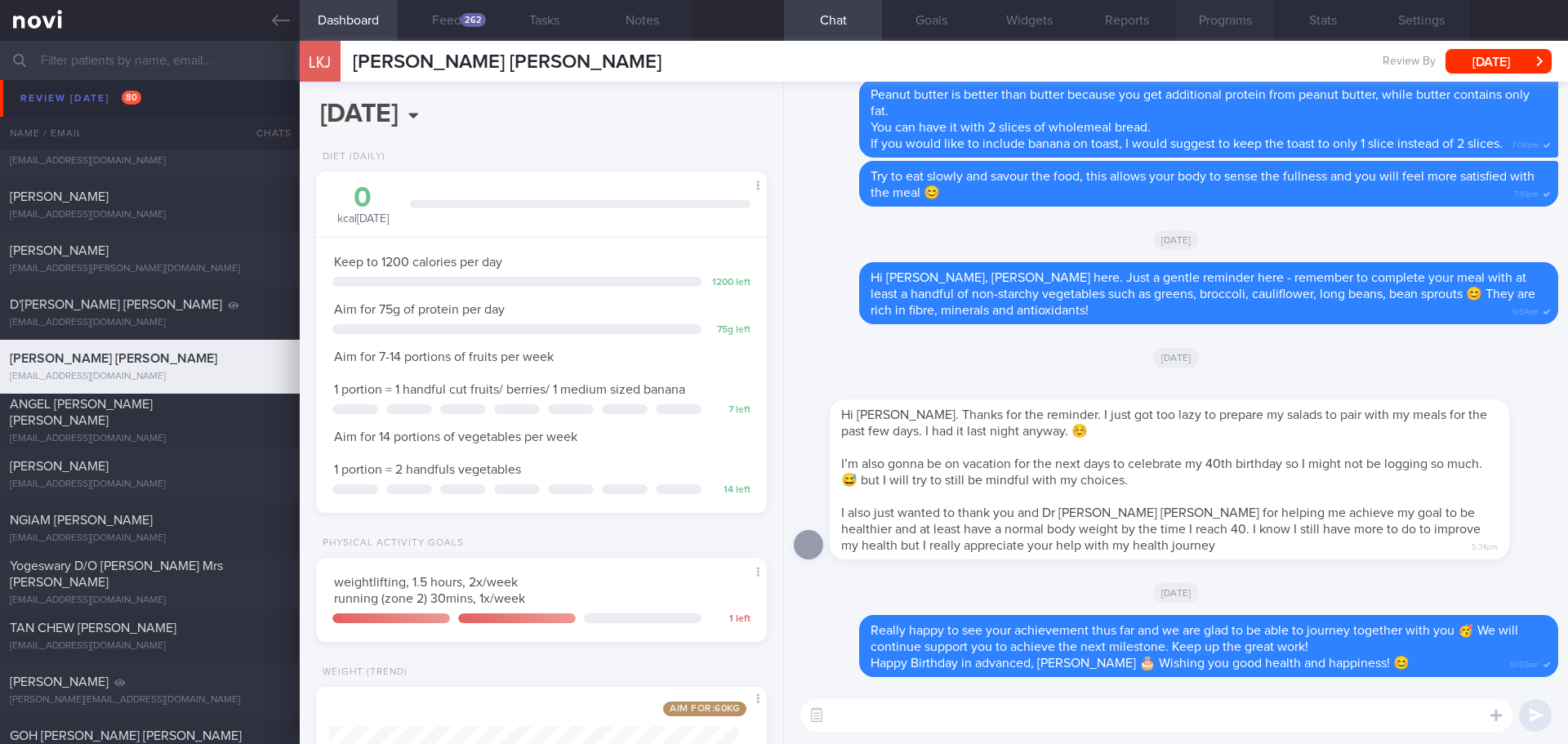
click at [1230, 22] on button "Programs" at bounding box center [1225, 21] width 98 height 41
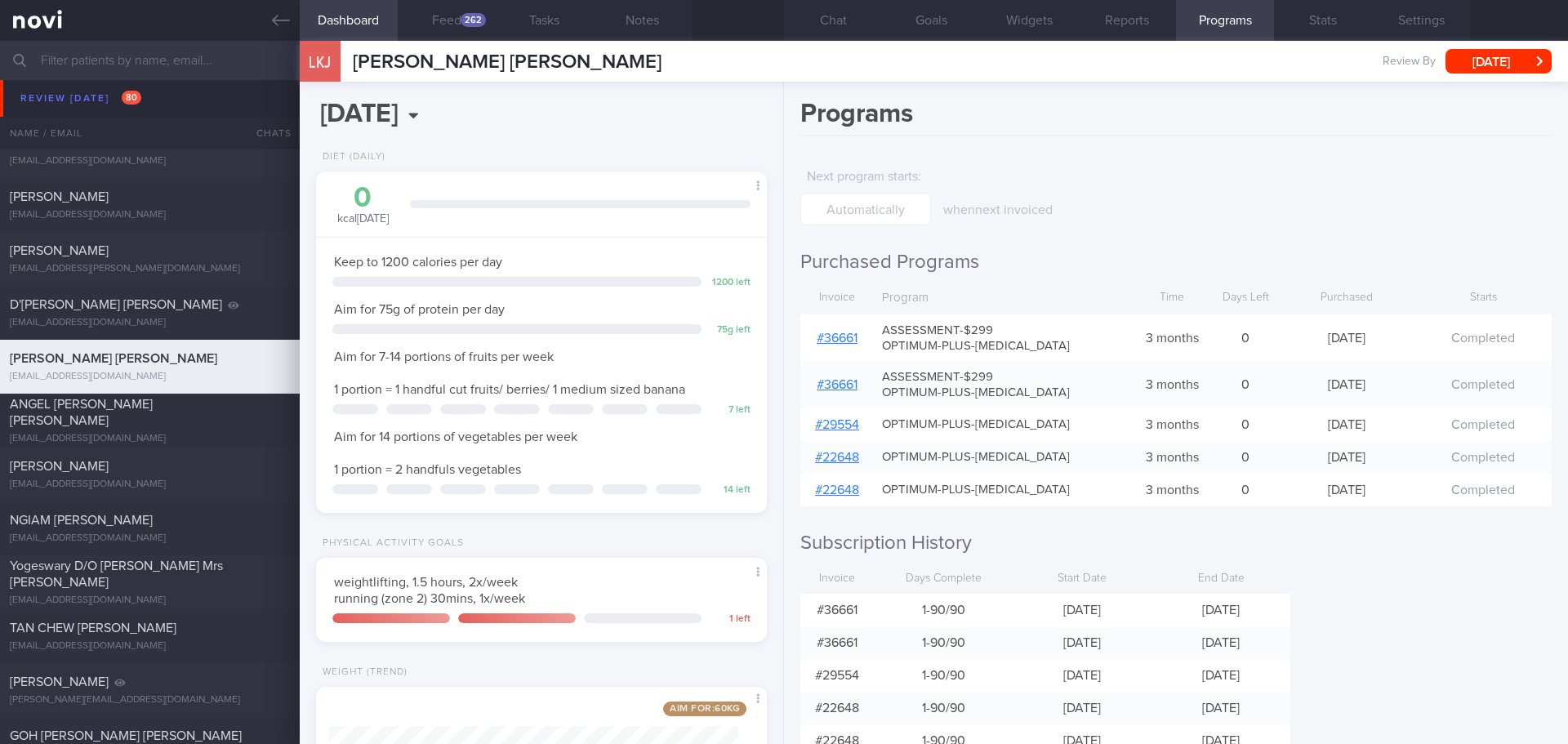
click at [837, 342] on link "# 36661" at bounding box center [837, 338] width 41 height 13
click at [447, 29] on button "Feed 262" at bounding box center [447, 21] width 98 height 41
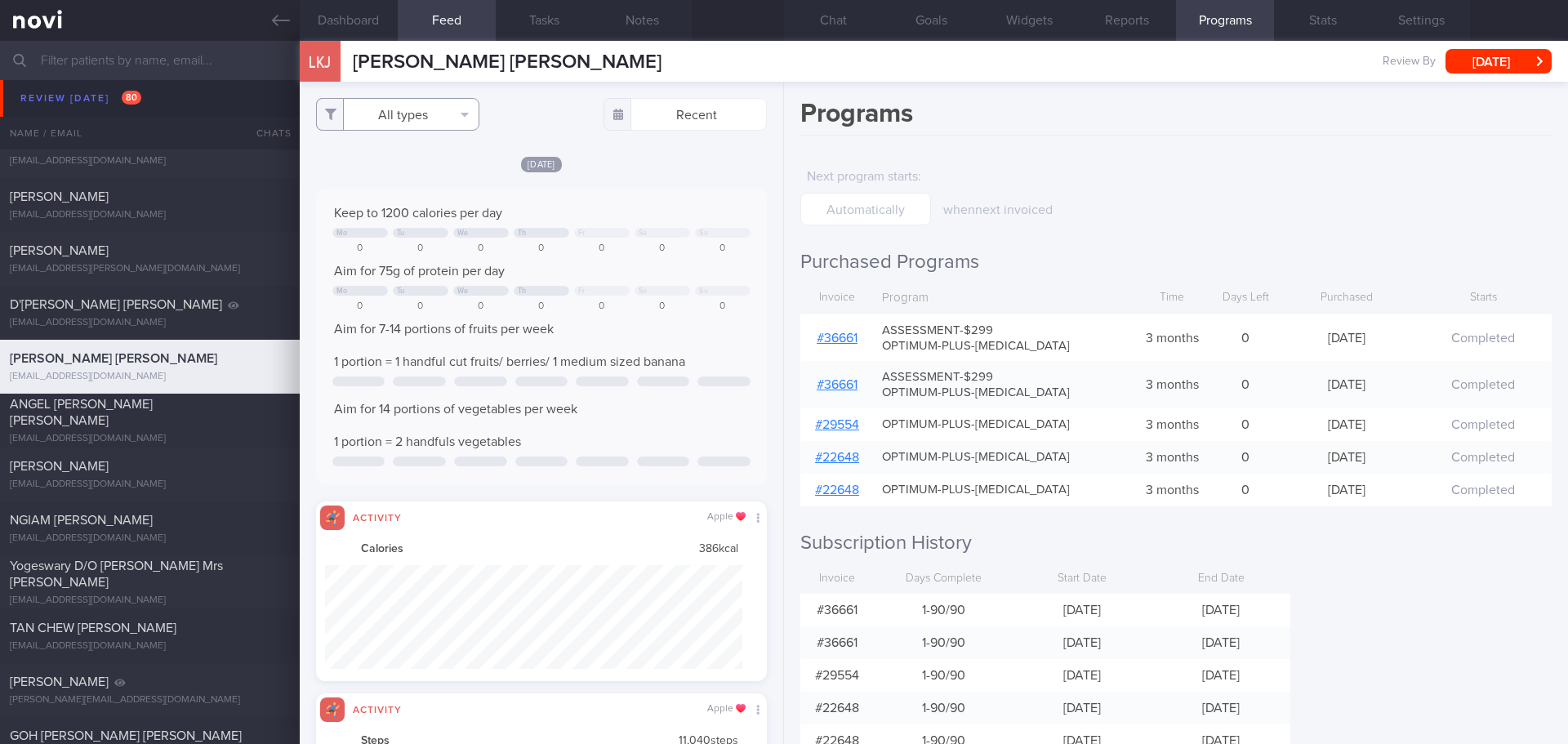
click at [435, 116] on button "All types" at bounding box center [397, 114] width 164 height 33
click at [417, 169] on button "Activity" at bounding box center [397, 171] width 162 height 24
checkbox input "false"
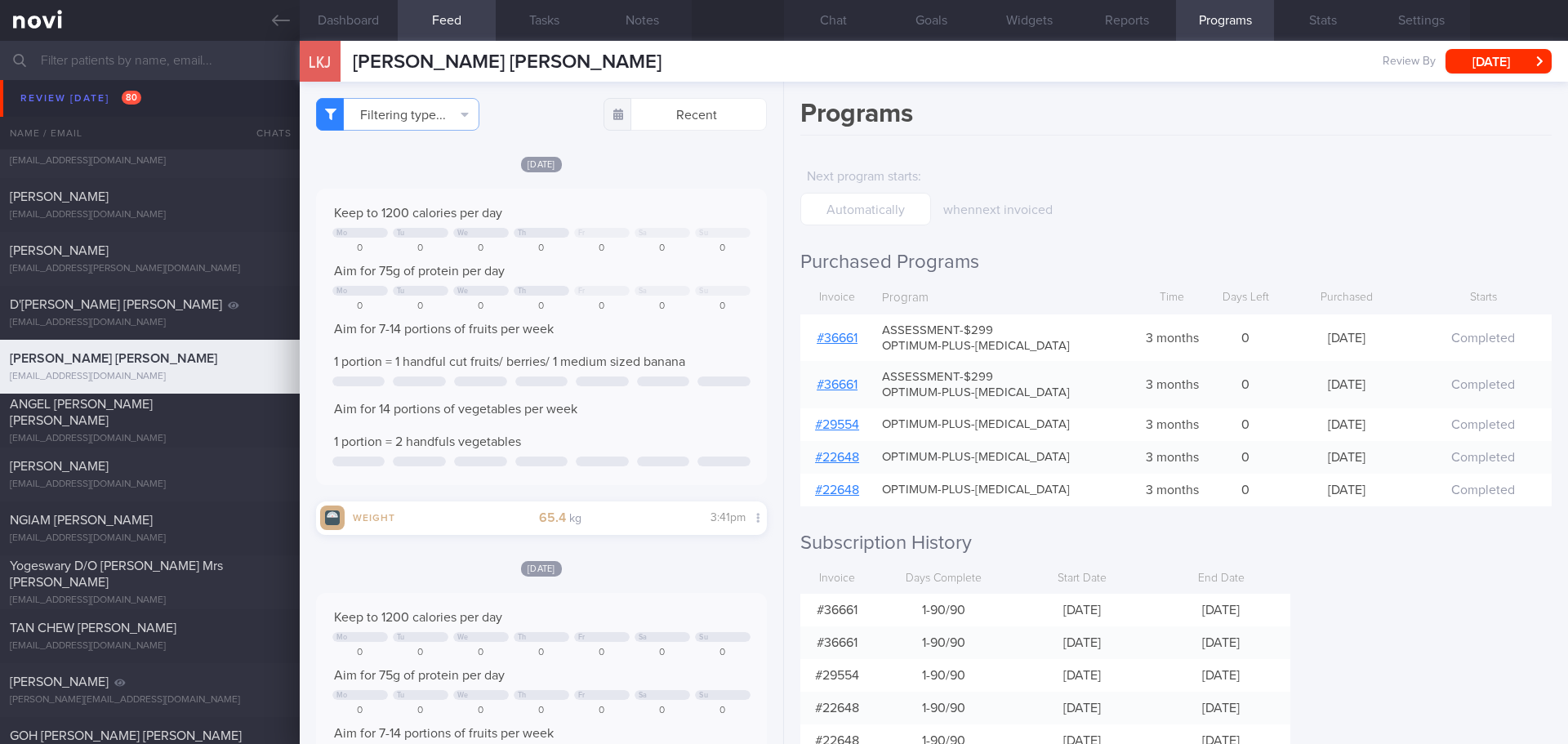
click at [678, 162] on div "[DATE]" at bounding box center [541, 164] width 451 height 17
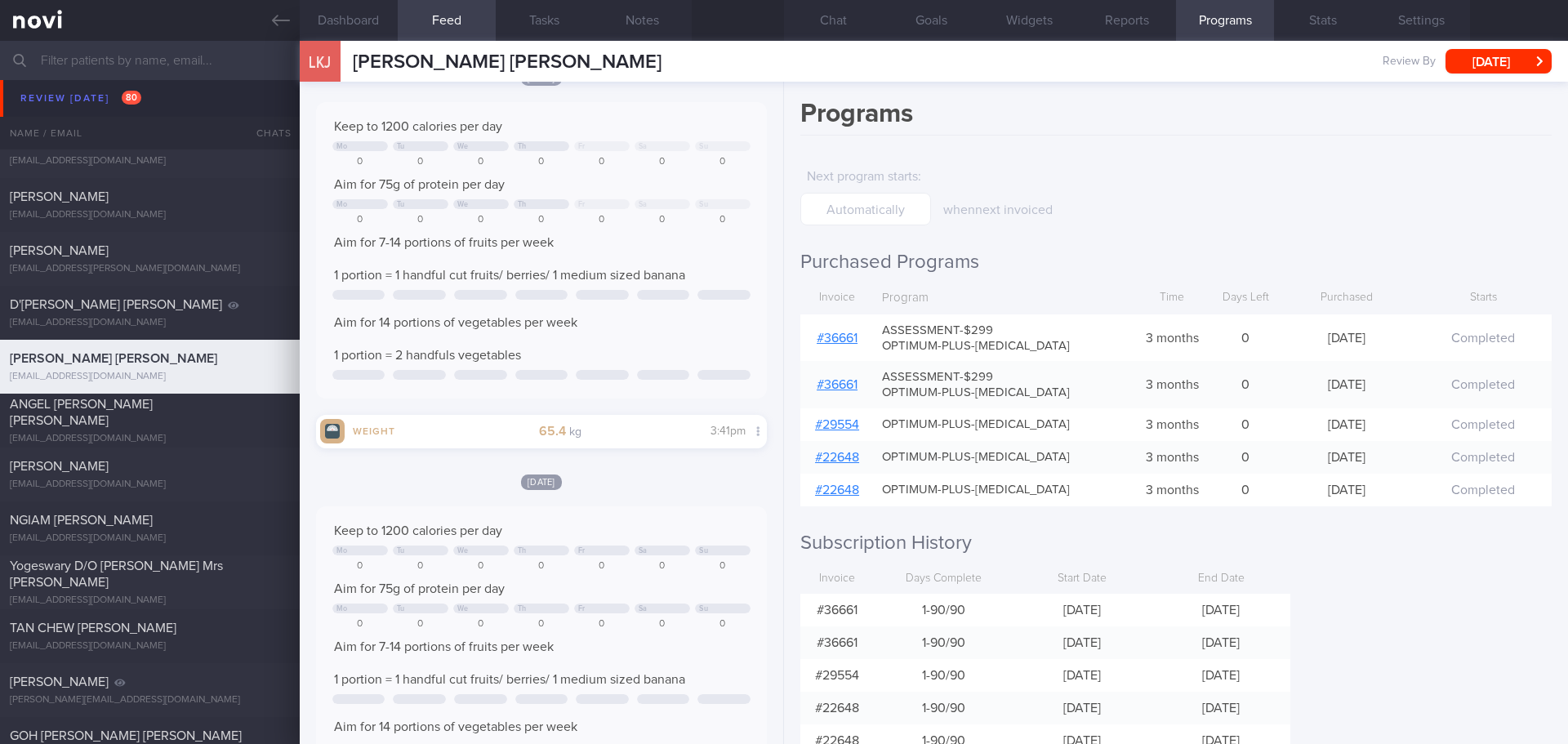
scroll to position [408, 0]
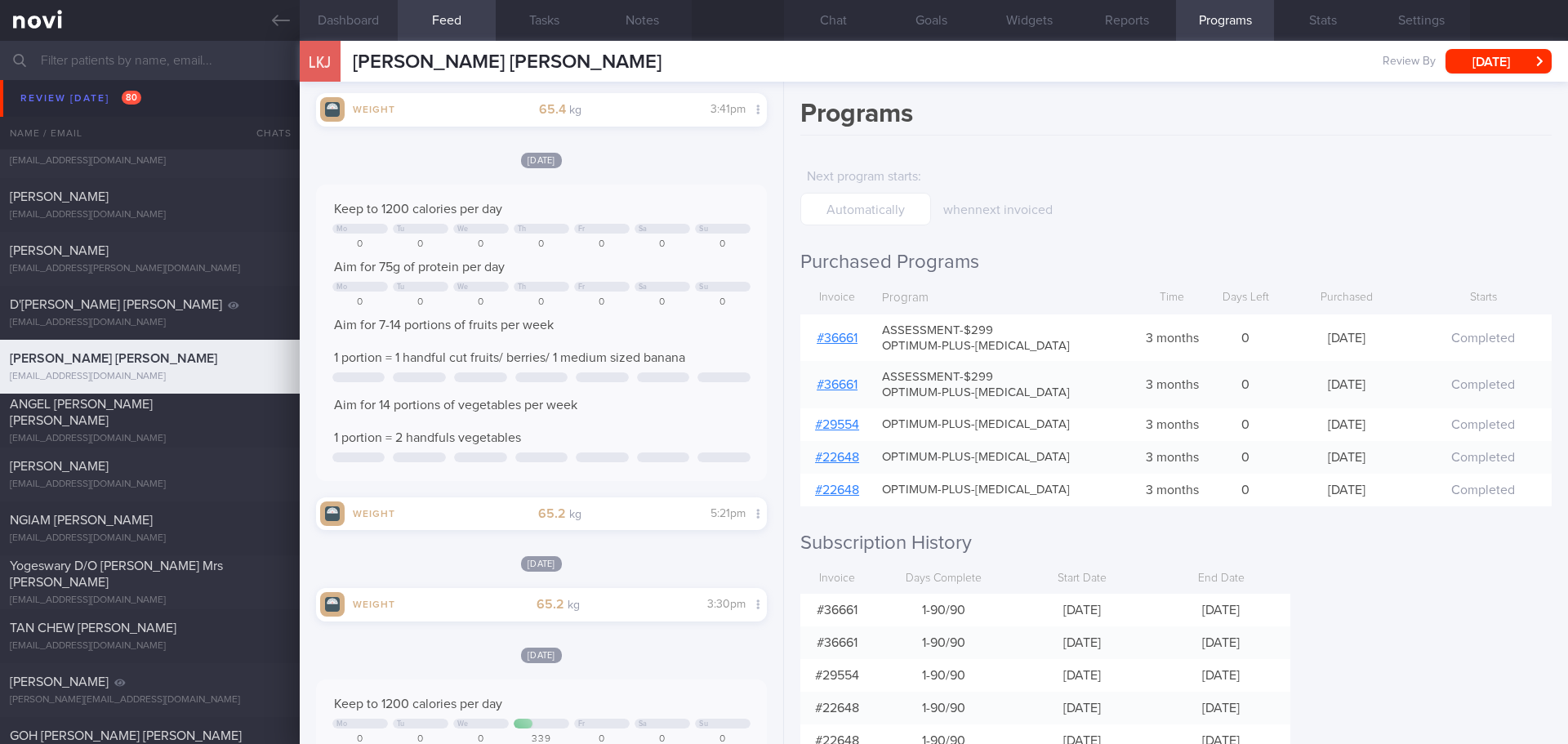
click at [370, 25] on button "Dashboard" at bounding box center [349, 21] width 98 height 41
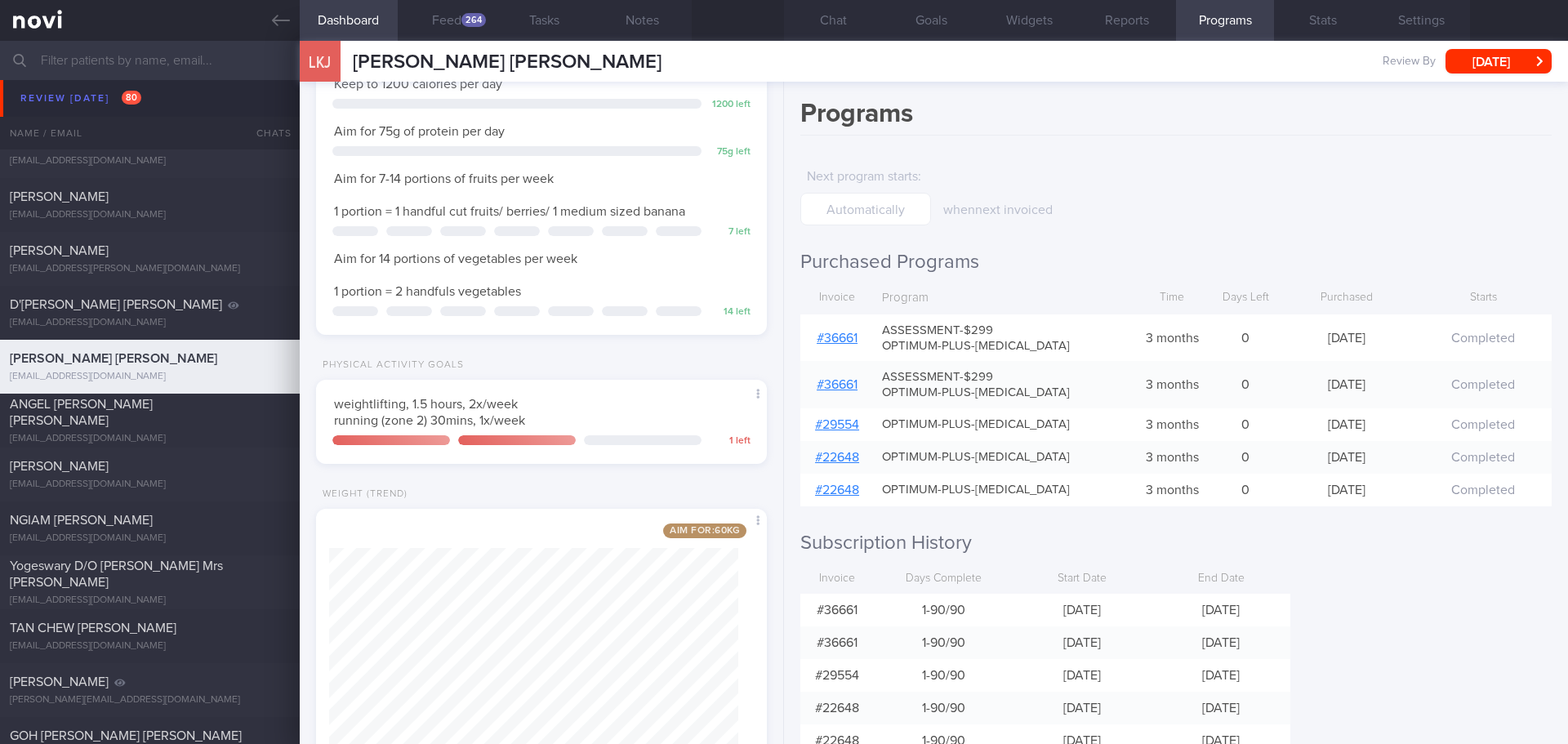
scroll to position [238, 0]
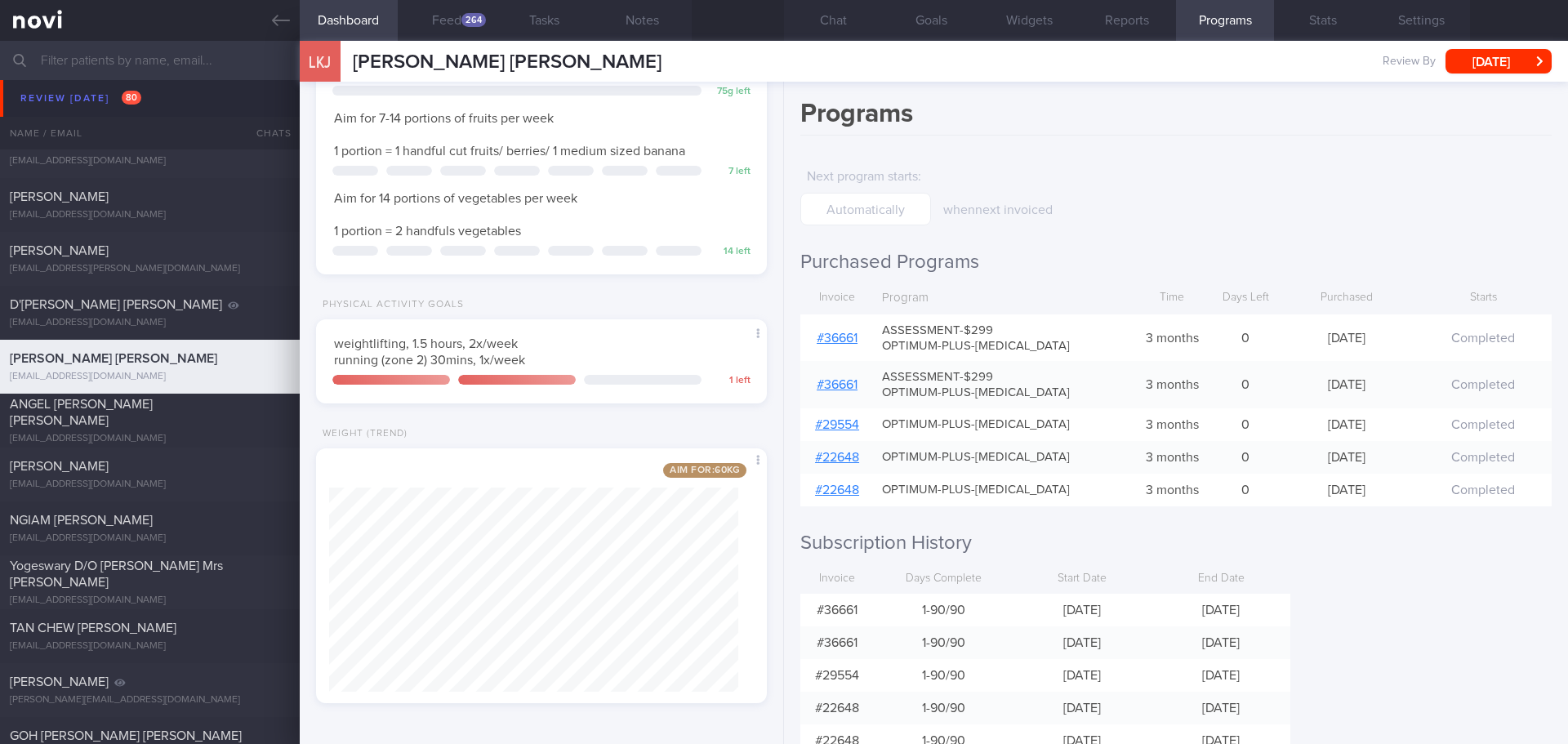
drag, startPoint x: 839, startPoint y: 26, endPoint x: 1076, endPoint y: 220, distance: 306.3
click at [839, 26] on button "Chat" at bounding box center [833, 21] width 98 height 41
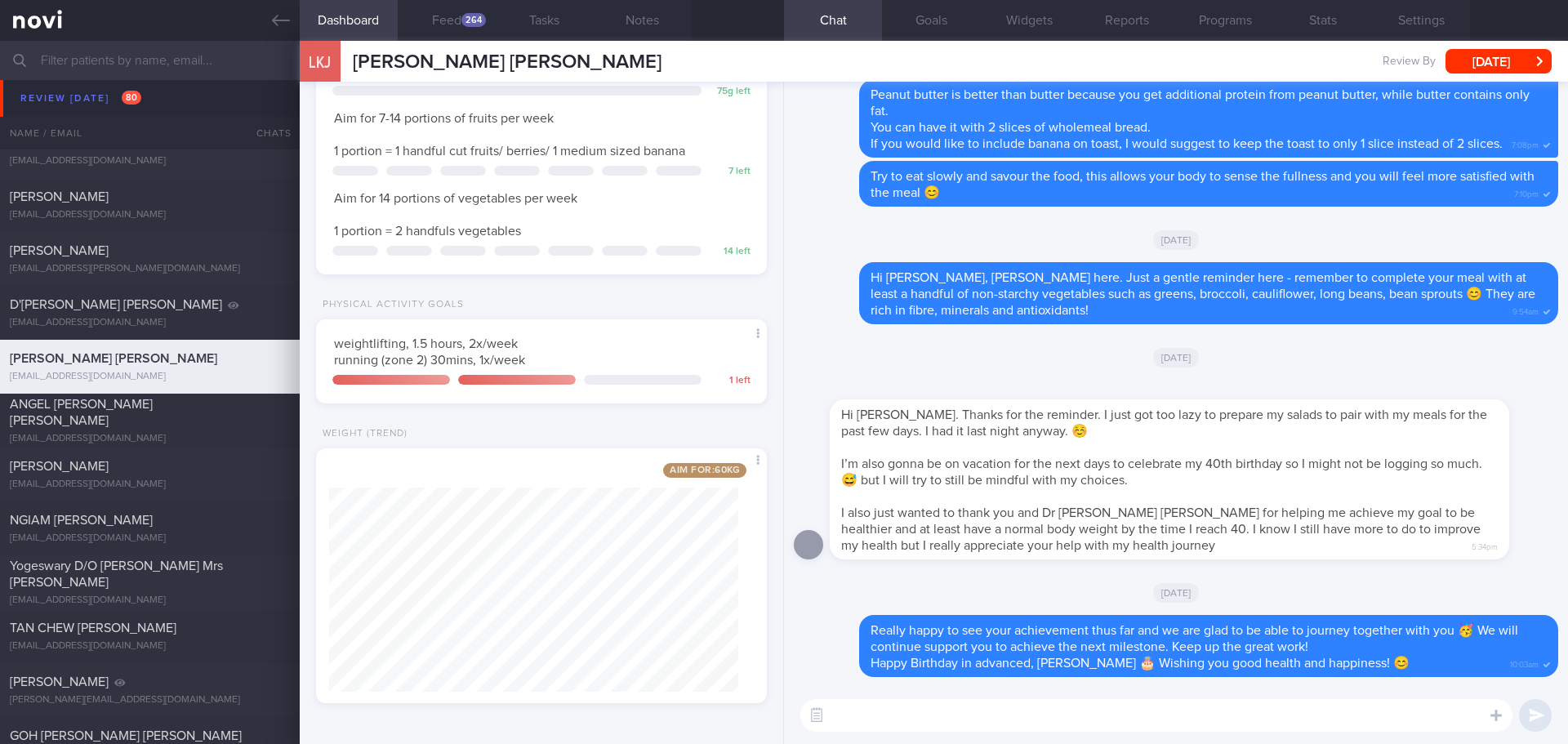
scroll to position [1, 0]
click at [1470, 67] on button "[DATE]" at bounding box center [1499, 61] width 107 height 24
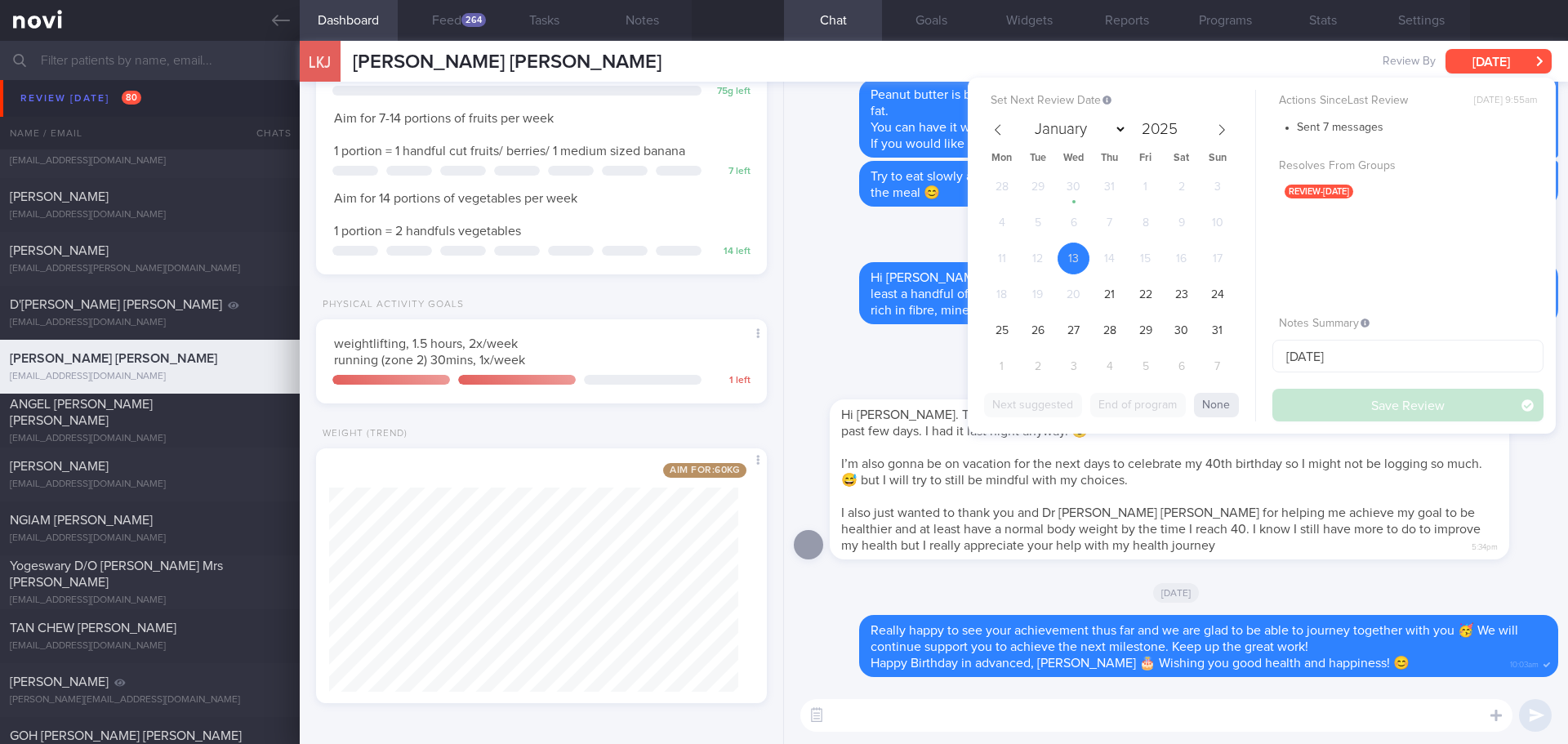
click at [1470, 67] on button "[DATE]" at bounding box center [1499, 61] width 107 height 24
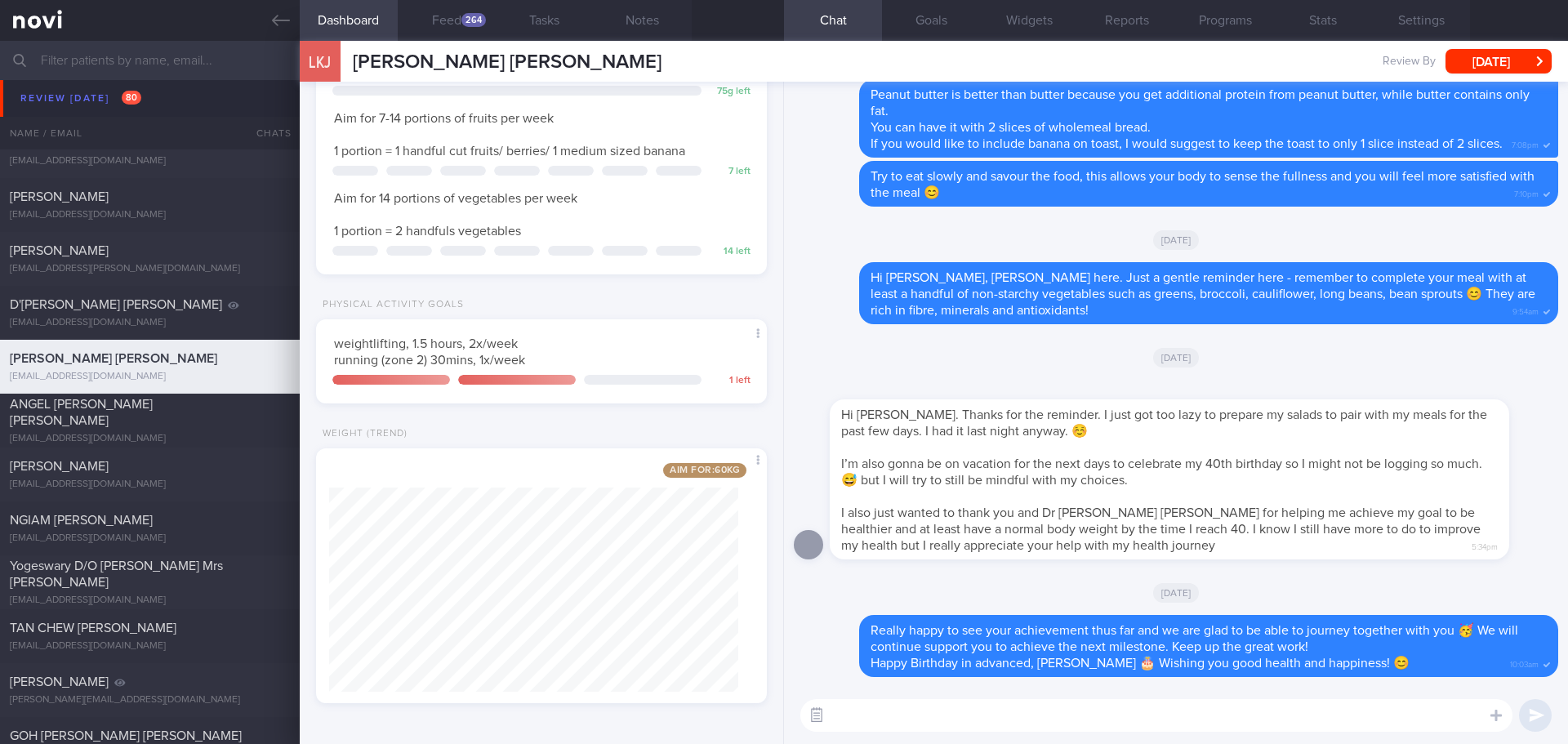
click at [822, 721] on button "button" at bounding box center [816, 715] width 29 height 29
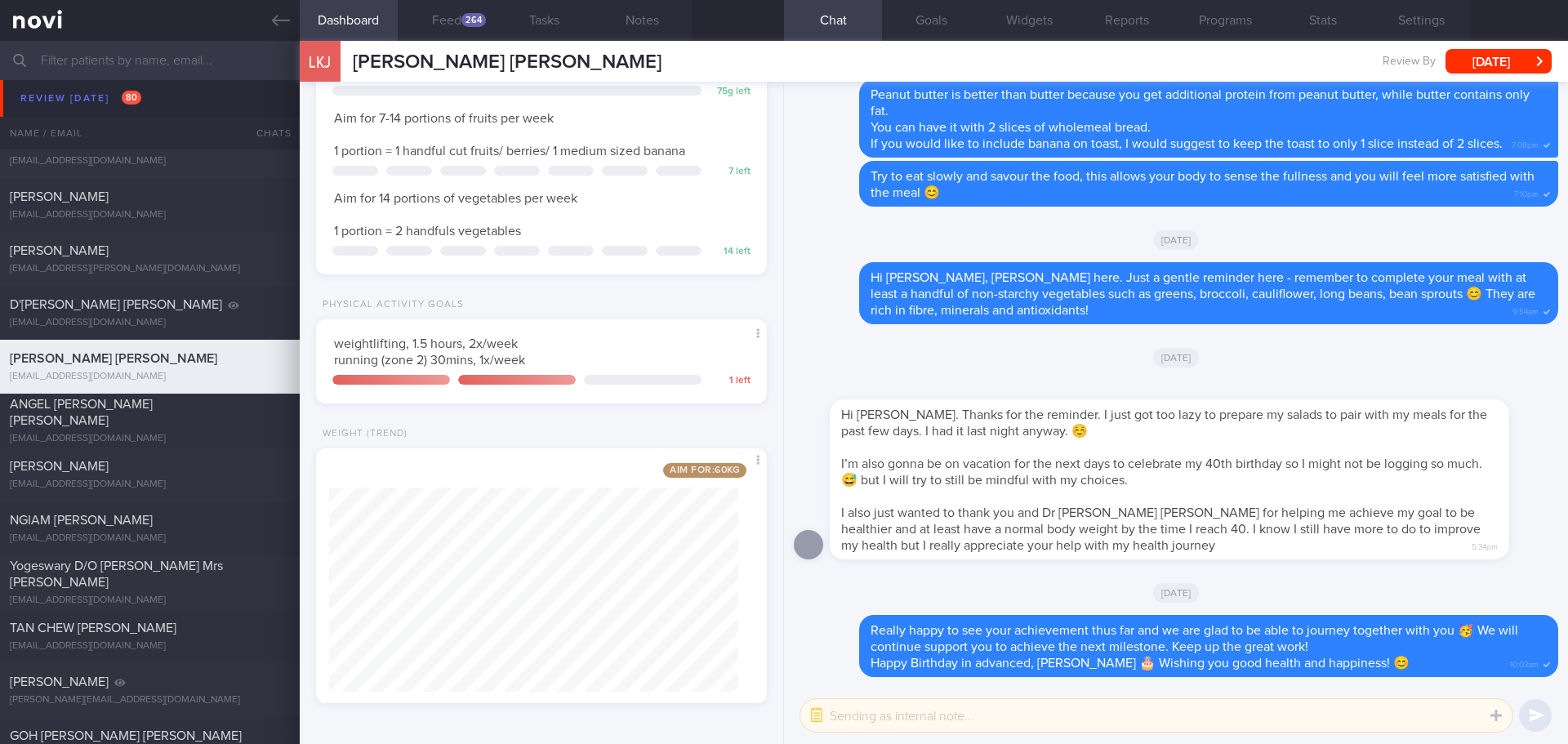
click at [853, 721] on textarea at bounding box center [1157, 715] width 712 height 33
type textarea "Next appt [DATE]"
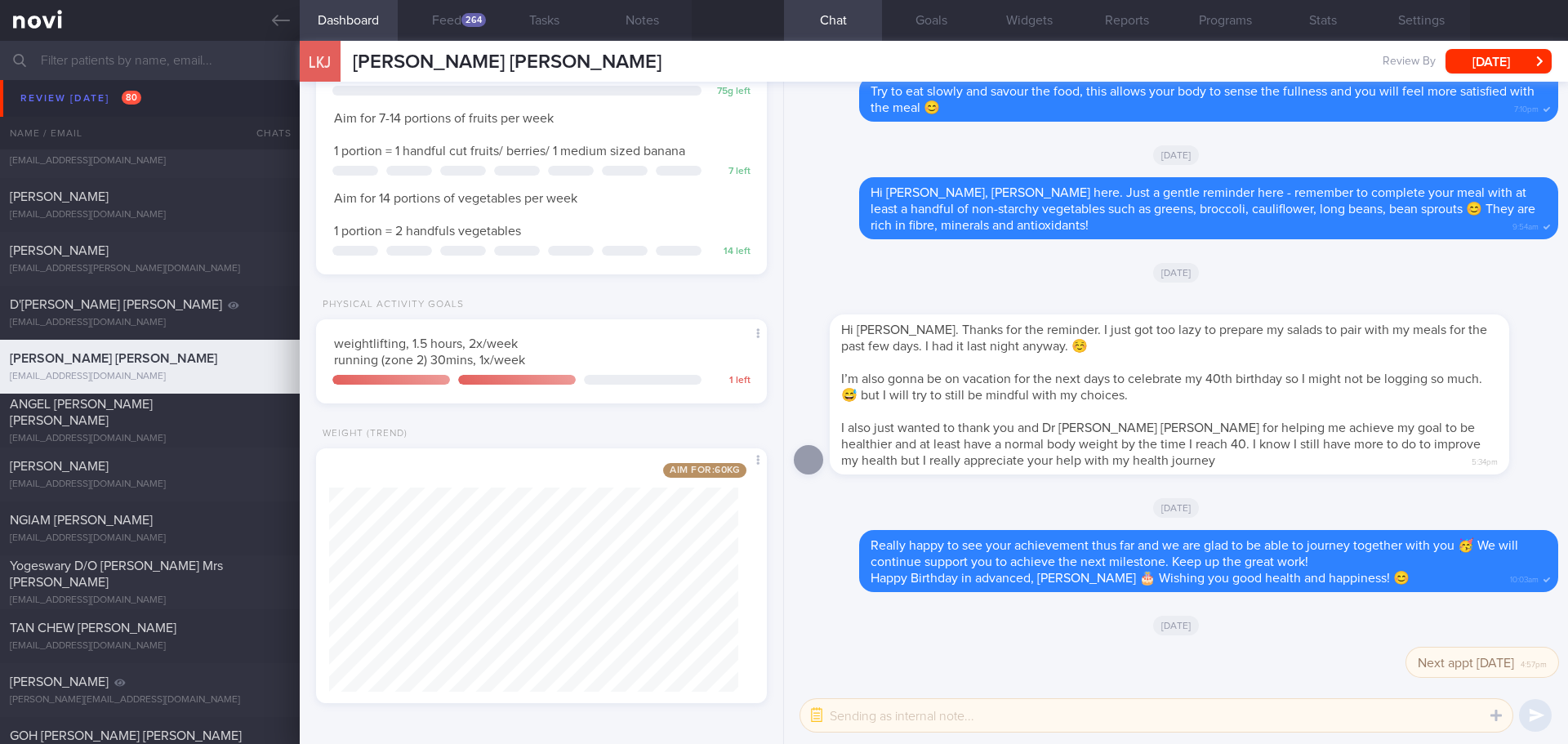
scroll to position [0, 0]
click at [811, 720] on button "button" at bounding box center [816, 715] width 29 height 29
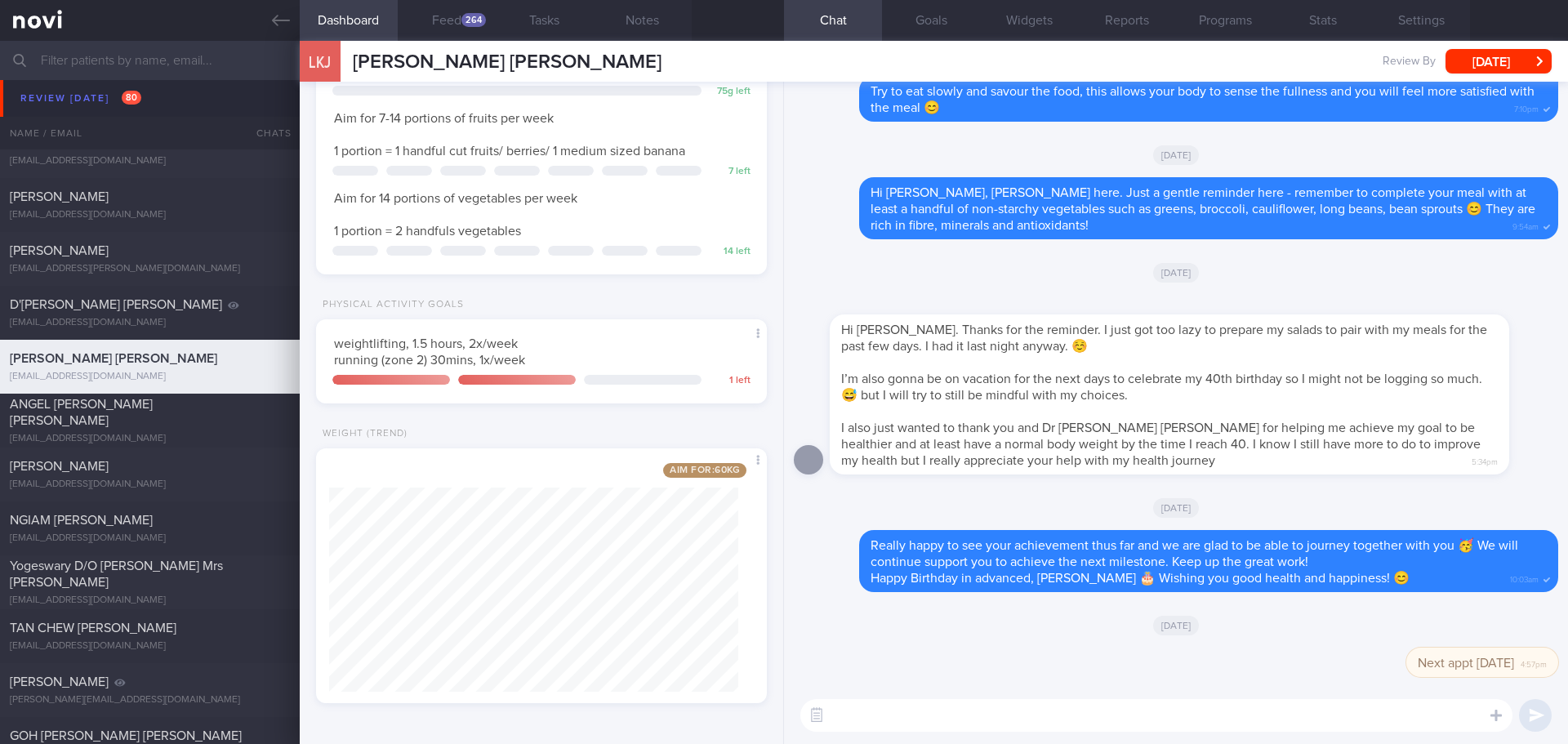
click at [847, 719] on textarea at bounding box center [1157, 715] width 712 height 33
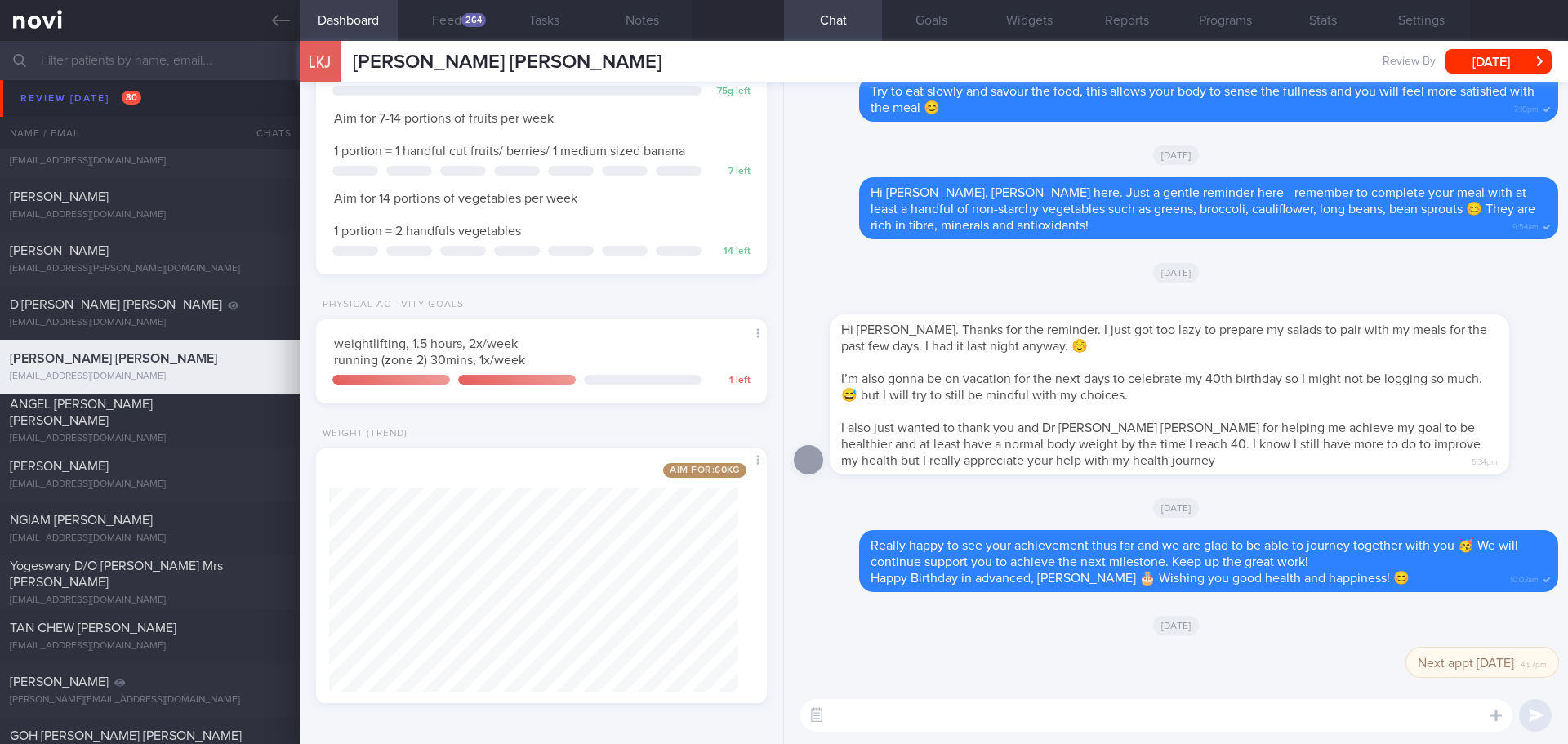
click at [847, 719] on textarea at bounding box center [1157, 715] width 712 height 33
click at [464, 25] on div "264" at bounding box center [474, 20] width 24 height 14
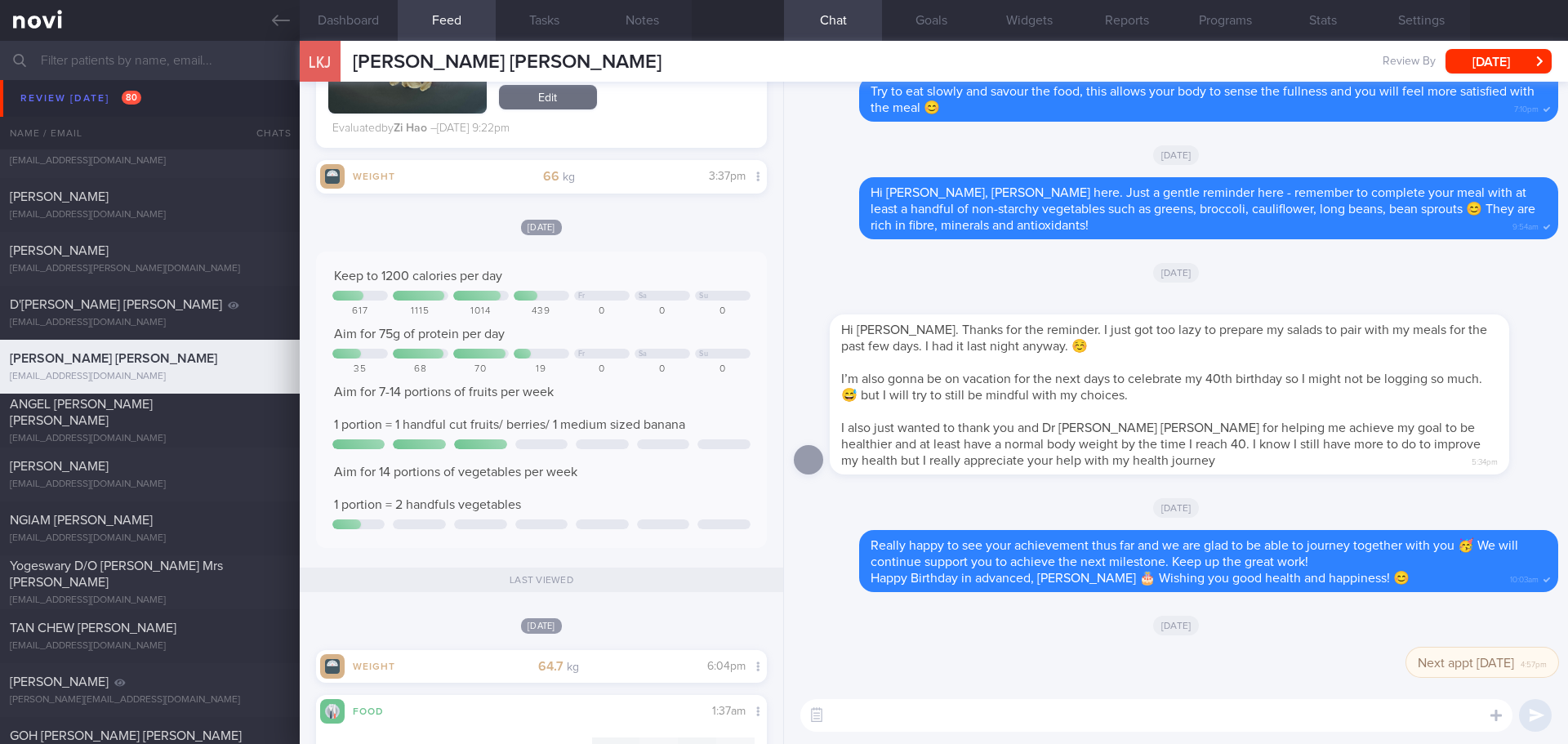
scroll to position [2206, 0]
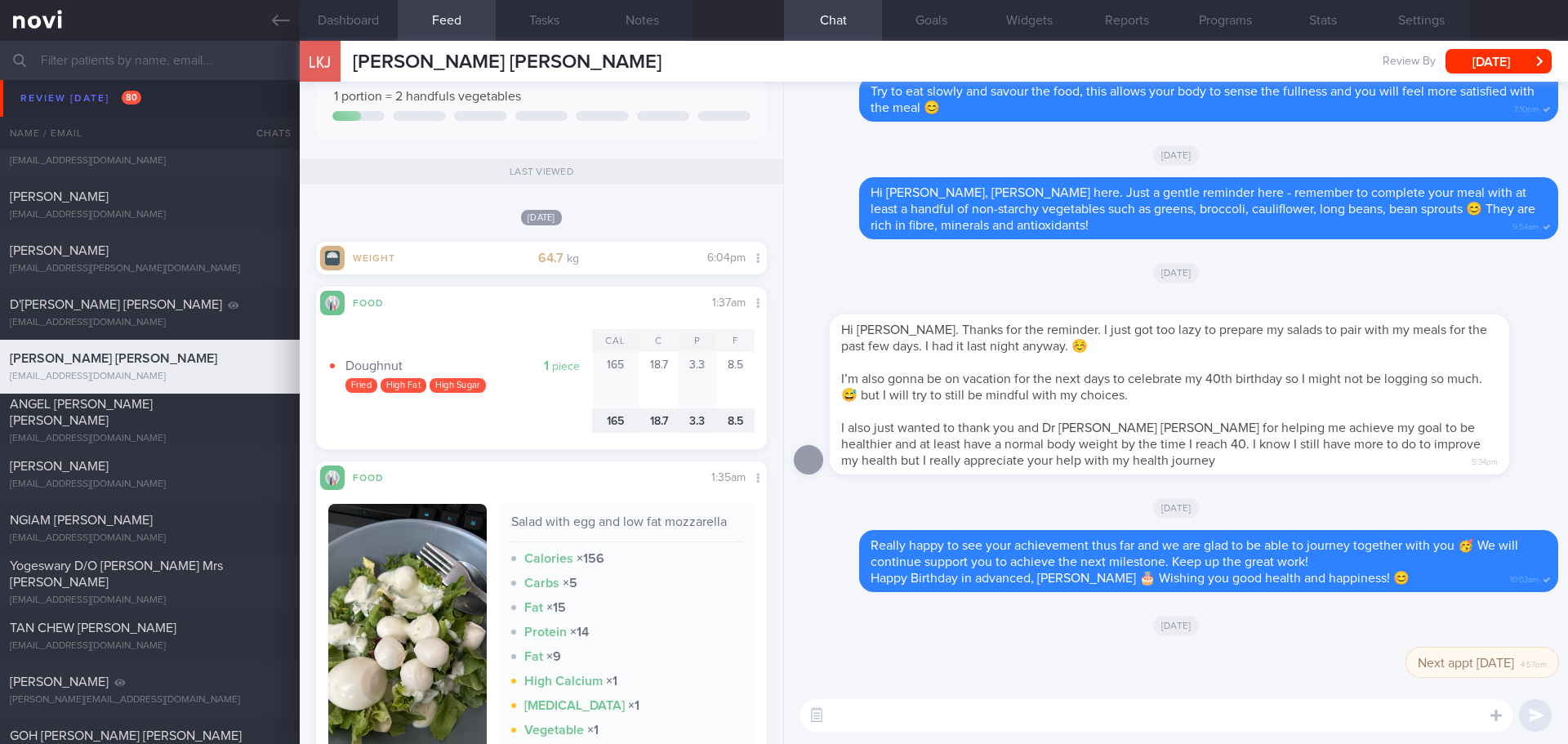
click at [888, 719] on textarea at bounding box center [1157, 715] width 712 height 33
type textarea "Hi [PERSON_NAME], [PERSON_NAME] here. I hope everything is going well on your e…"
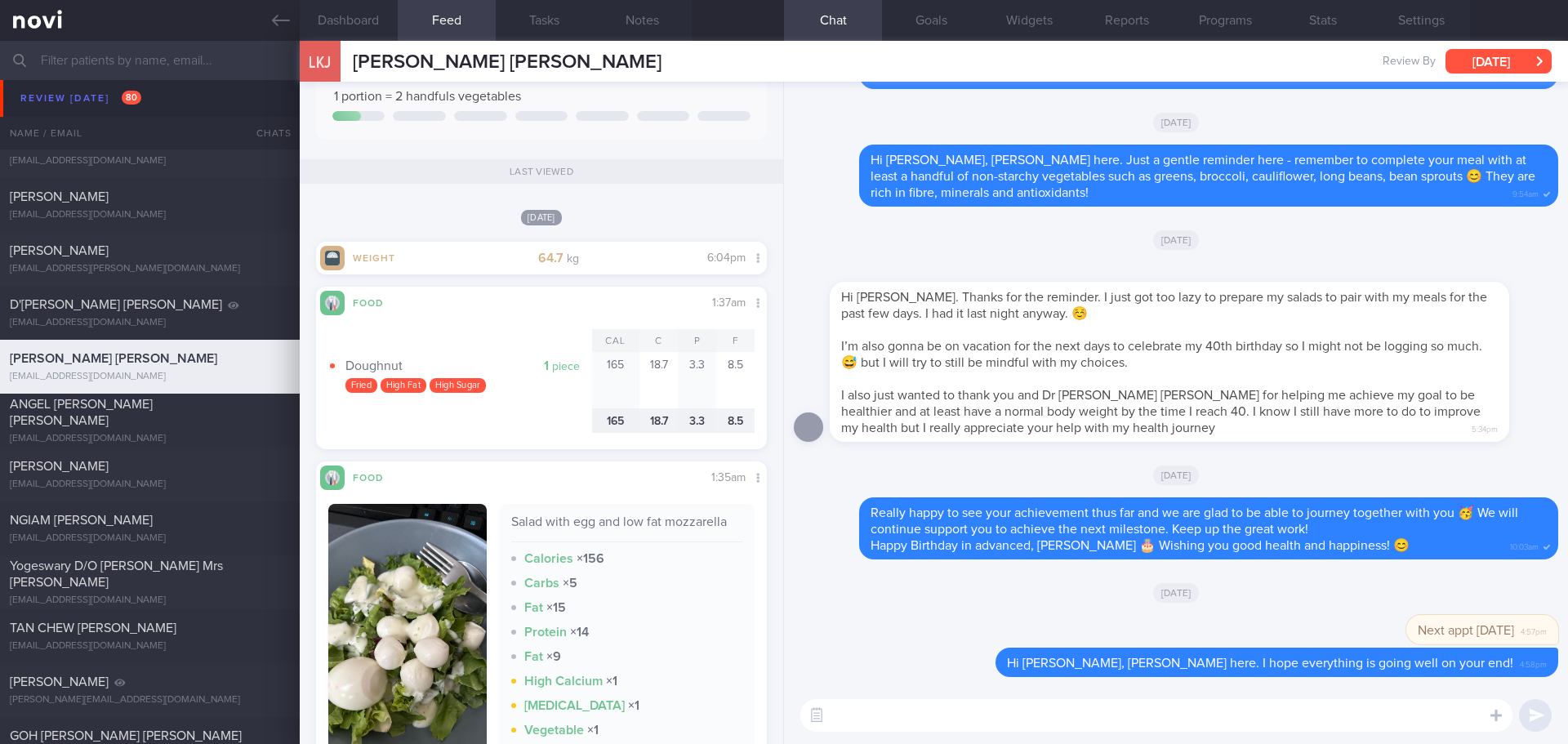
click at [1505, 49] on button "[DATE]" at bounding box center [1499, 61] width 107 height 24
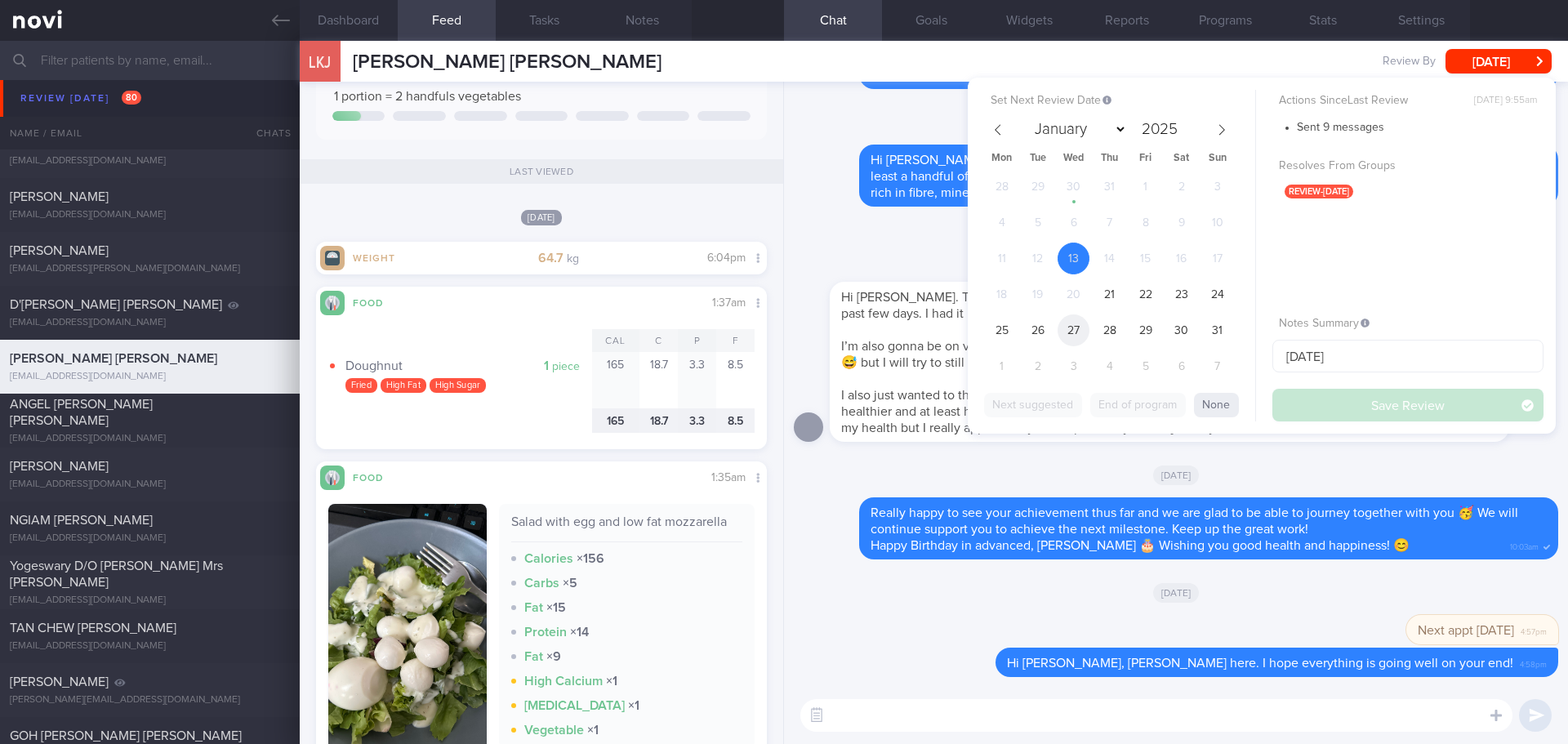
click at [1076, 335] on span "27" at bounding box center [1074, 331] width 32 height 32
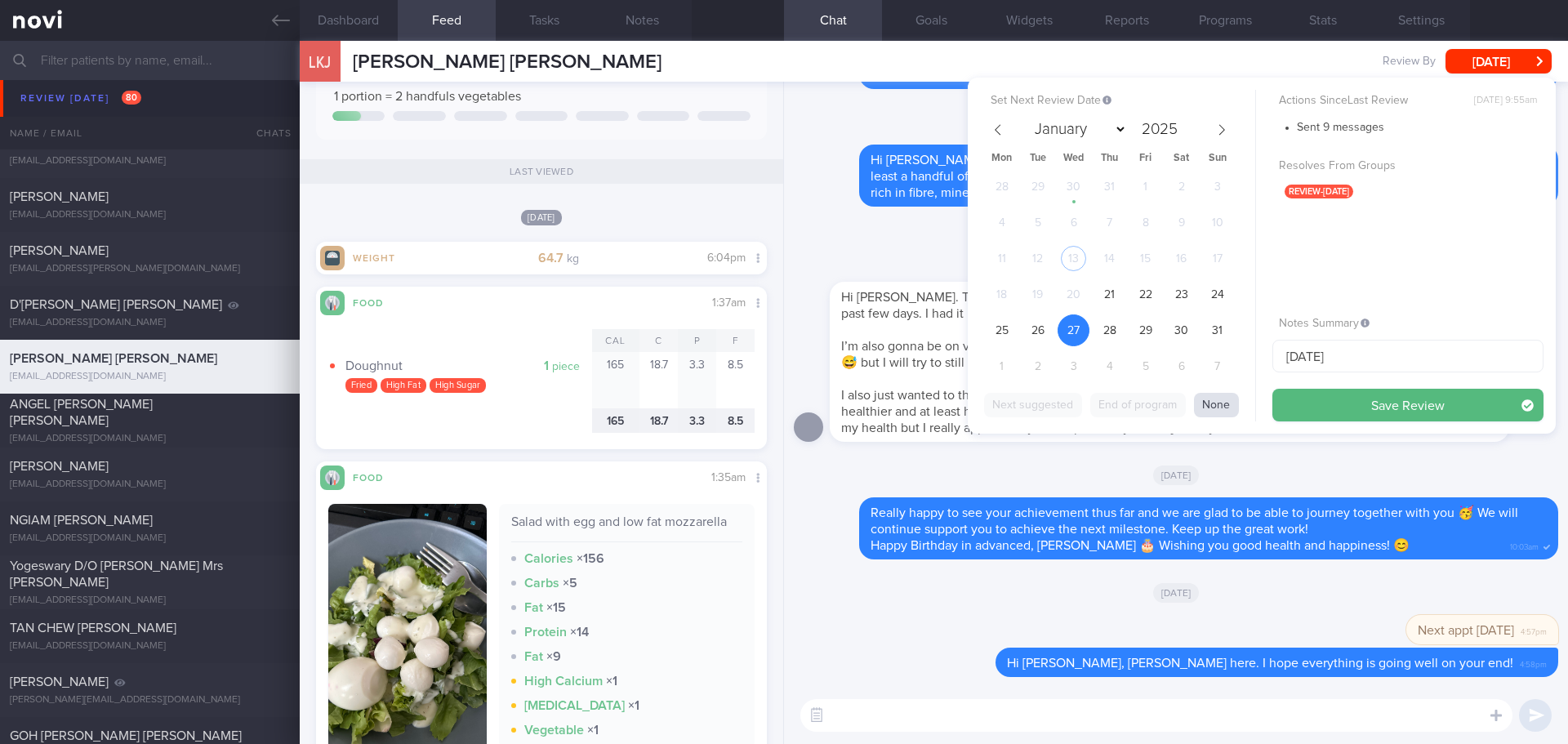
click at [1216, 393] on button "None" at bounding box center [1217, 405] width 45 height 24
click at [1210, 408] on button "None" at bounding box center [1217, 405] width 45 height 24
click at [1232, 413] on button "None" at bounding box center [1217, 405] width 45 height 24
click at [1301, 393] on button "Save Review" at bounding box center [1408, 405] width 271 height 33
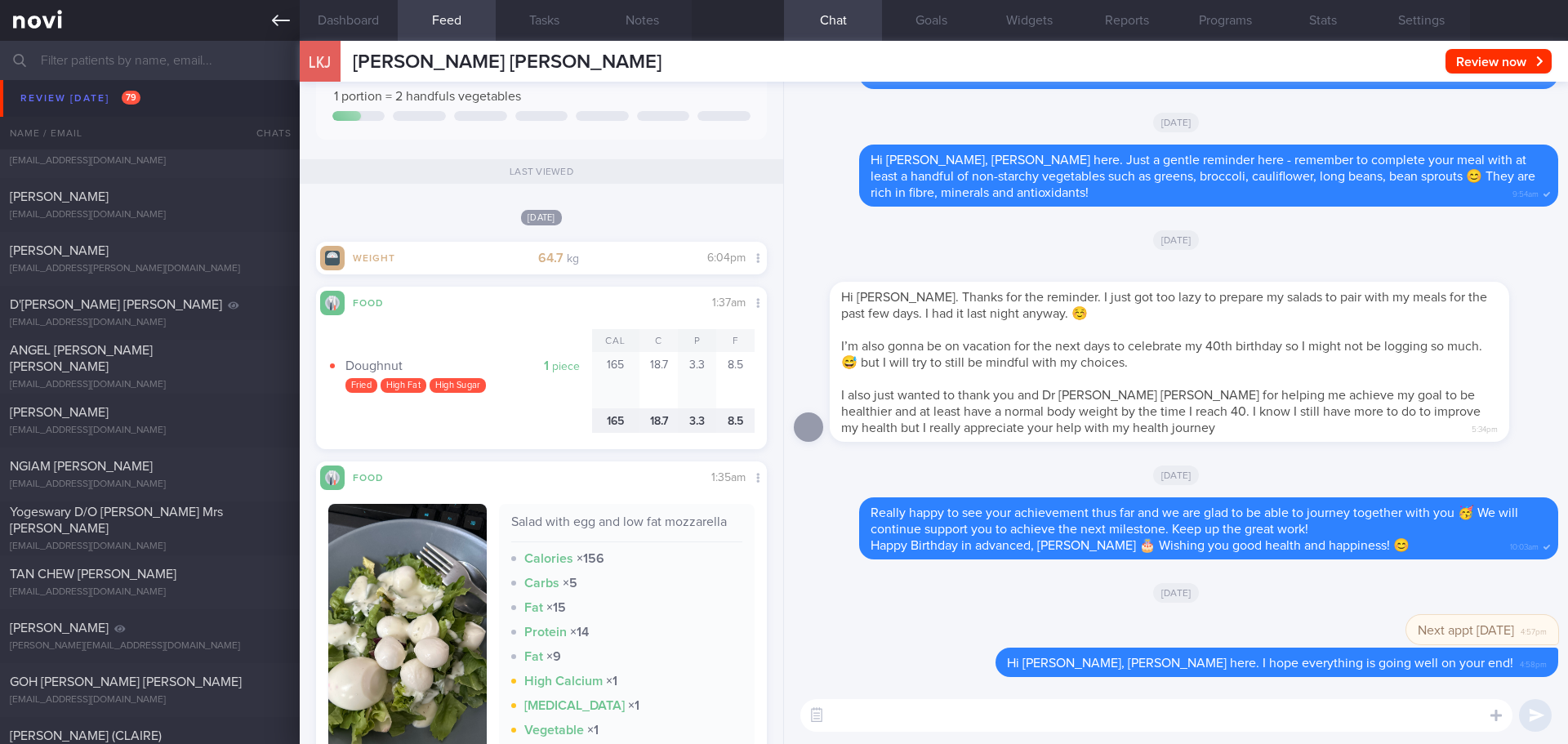
drag, startPoint x: 133, startPoint y: 202, endPoint x: 279, endPoint y: 0, distance: 249.2
click at [133, 202] on div "[PERSON_NAME]" at bounding box center [147, 196] width 276 height 16
type input "4/8/25"
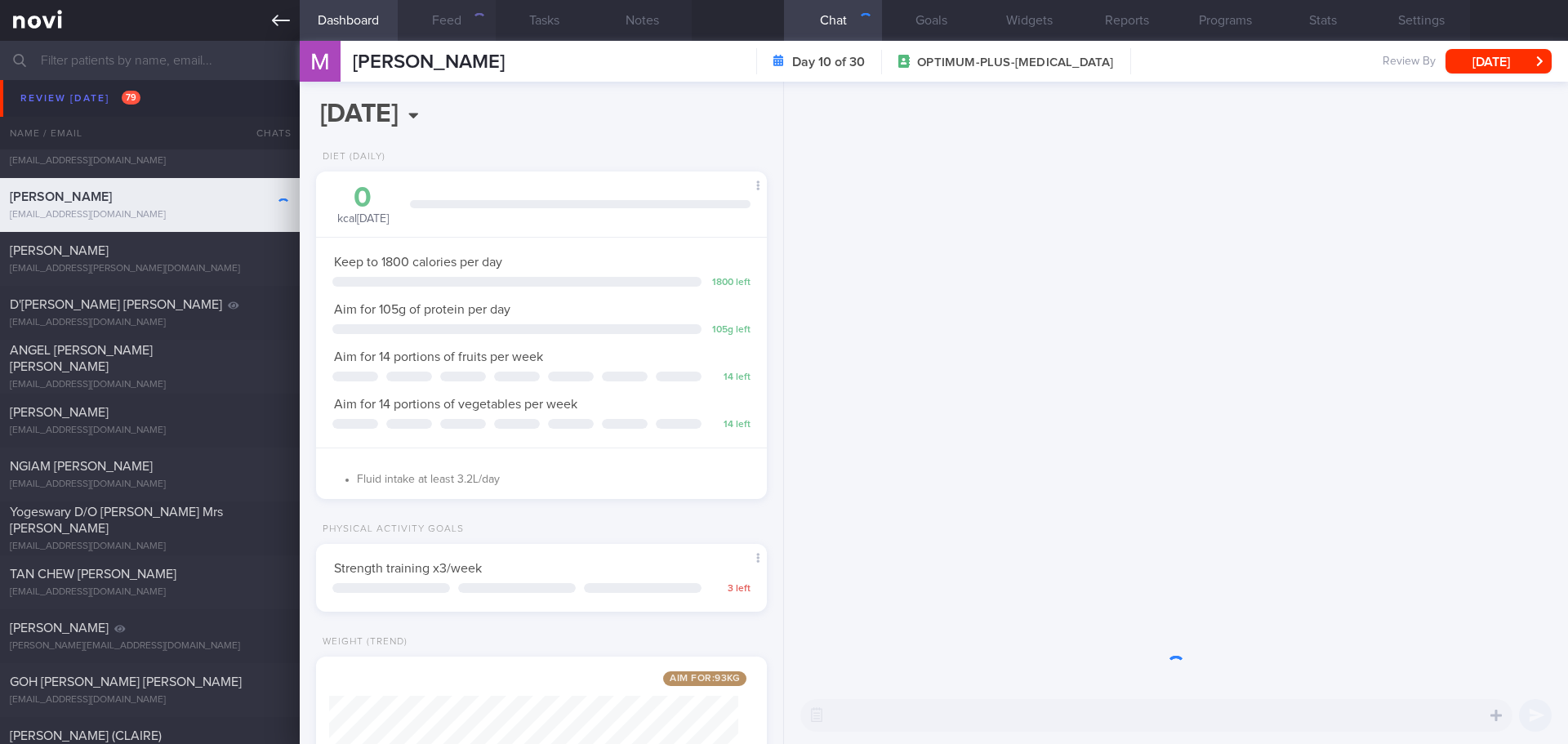
scroll to position [816795, 816415]
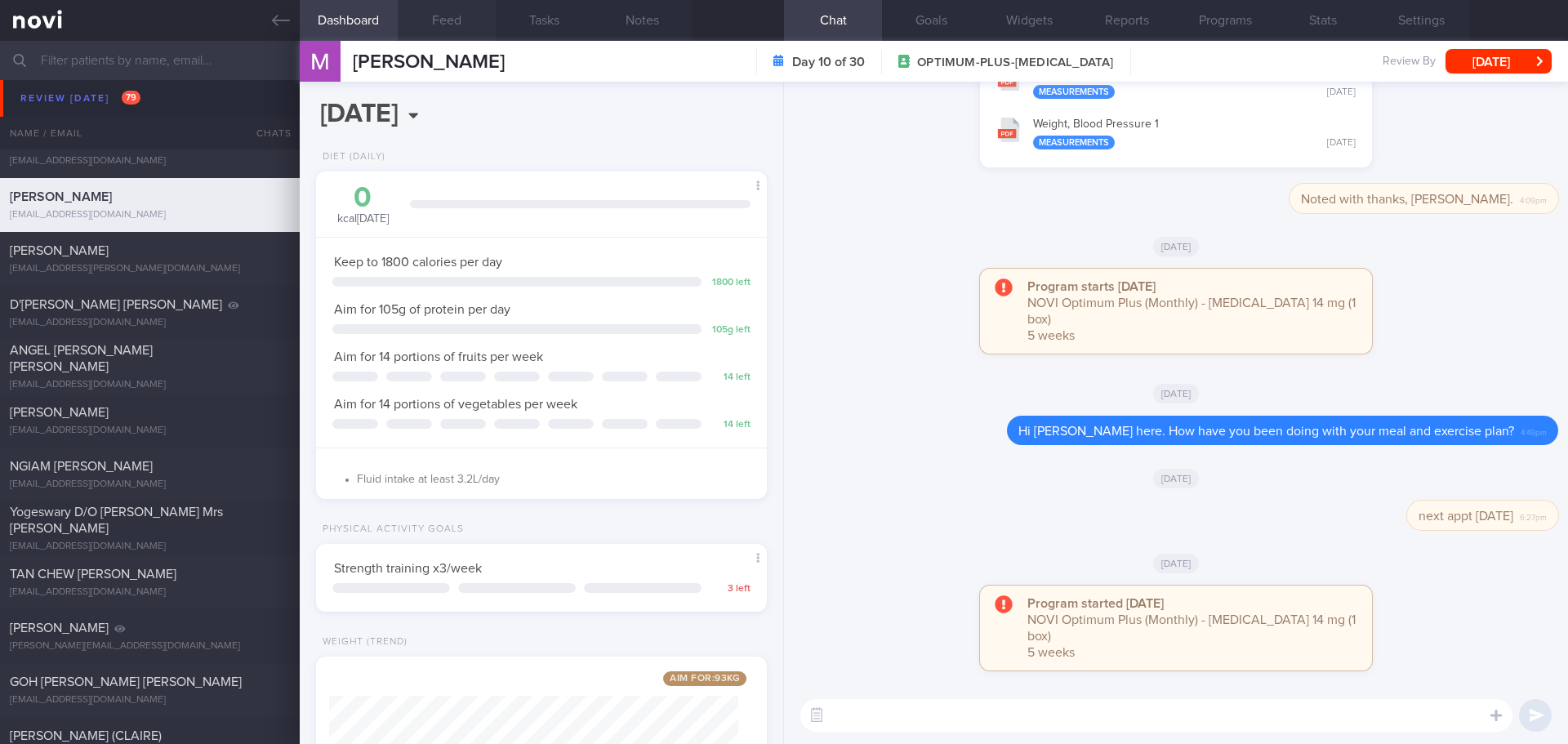
click at [838, 184] on div "You have 2 new reports available: TANITA - EZHILAN MANIMARAN_ 11062025 Measurem…" at bounding box center [1176, 103] width 764 height 163
click at [545, 136] on div "2025-08-21 Thu, 21 Aug Diet (Daily) 0 kcal today Carbs Protein Fat 0 g 0 g 0 g …" at bounding box center [542, 412] width 484 height 663
click at [926, 370] on div "Program starts today NOVI Optimum Plus (Monthly) - Rybelsus 14 mg (1 box) 5 wee…" at bounding box center [1176, 320] width 764 height 101
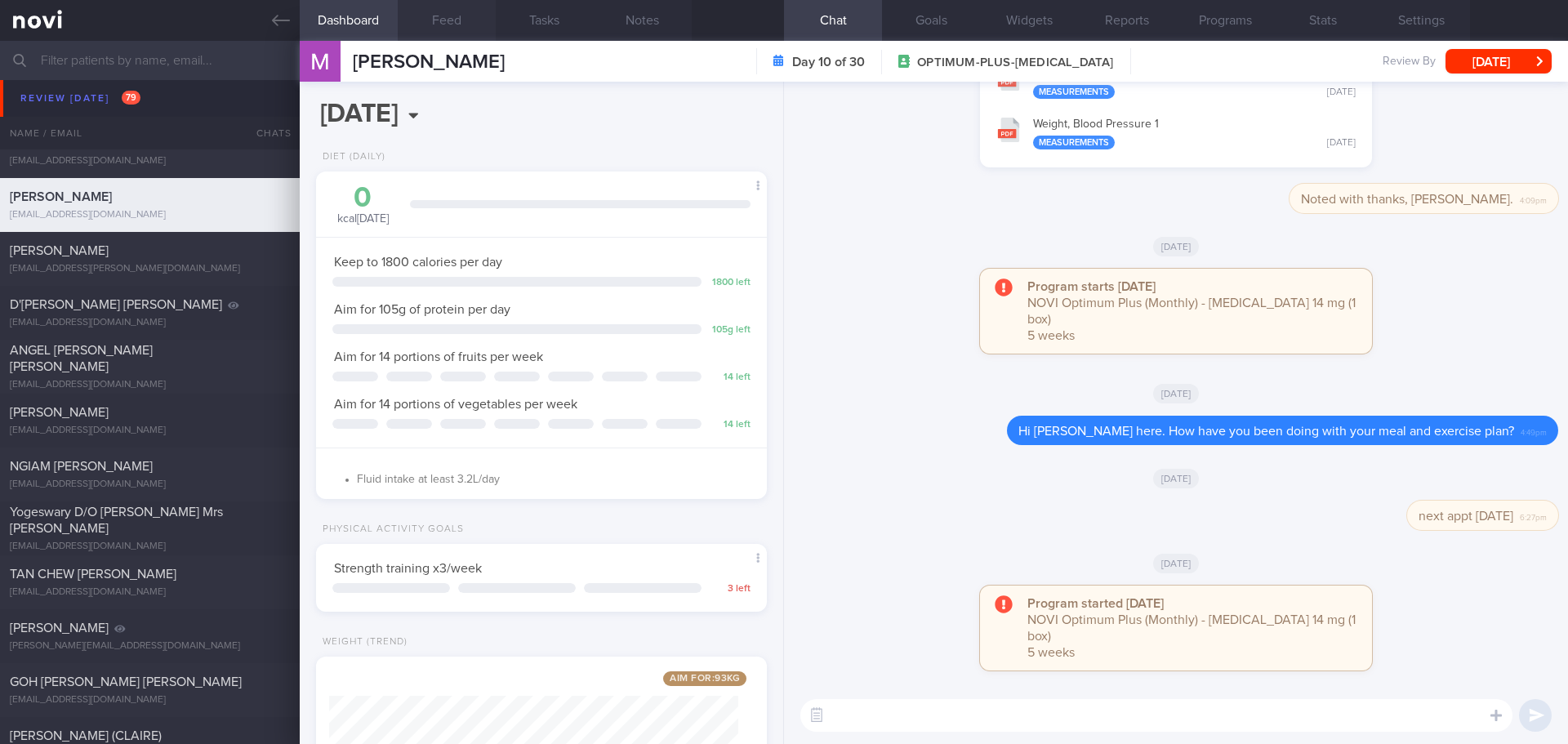
click at [926, 370] on div "Program starts today NOVI Optimum Plus (Monthly) - Rybelsus 14 mg (1 box) 5 wee…" at bounding box center [1176, 320] width 764 height 101
click at [924, 370] on div "Program starts today NOVI Optimum Plus (Monthly) - Rybelsus 14 mg (1 box) 5 wee…" at bounding box center [1176, 320] width 764 height 101
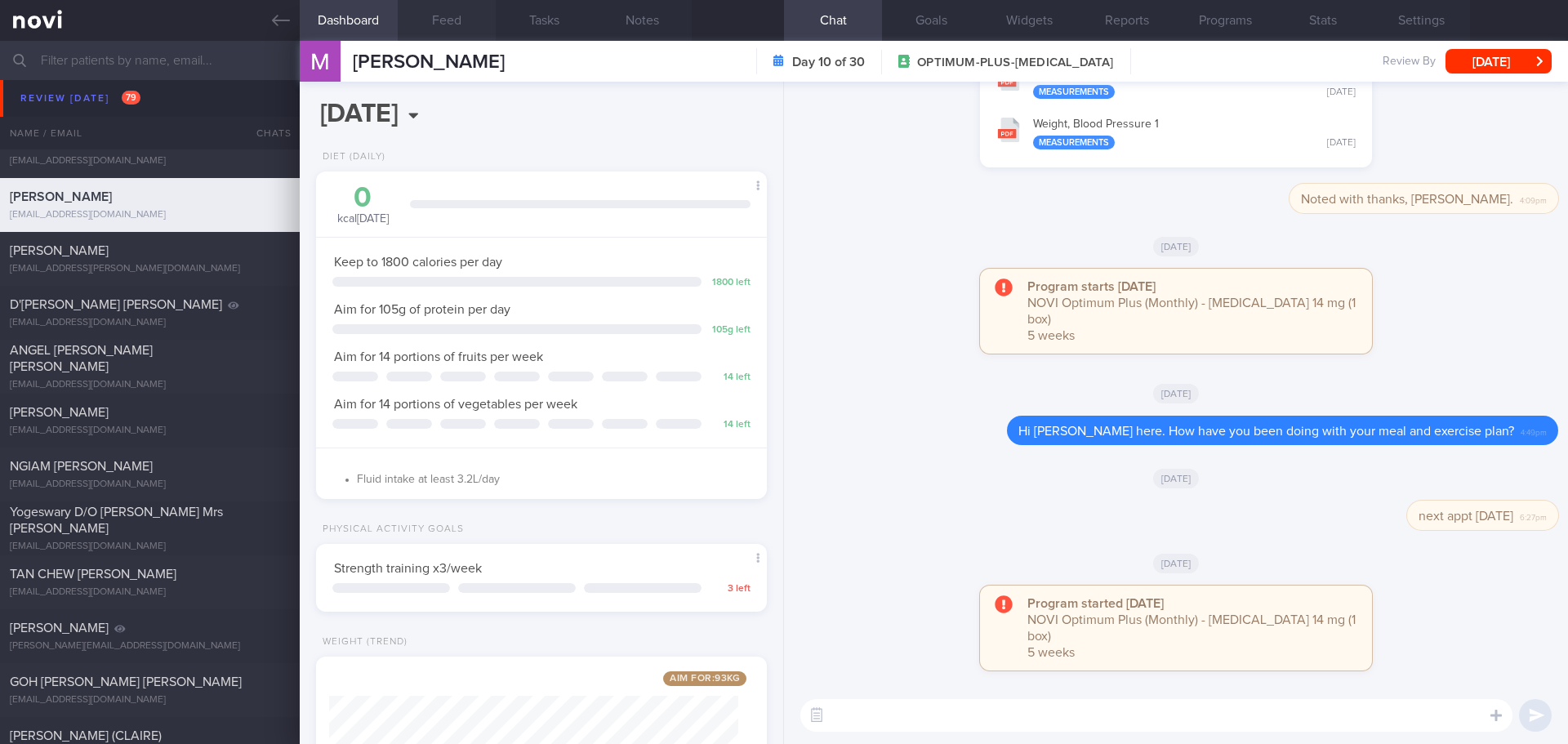
click at [924, 370] on div "Program starts today NOVI Optimum Plus (Monthly) - Rybelsus 14 mg (1 box) 5 wee…" at bounding box center [1176, 320] width 764 height 101
click at [919, 362] on div "Program starts today NOVI Optimum Plus (Monthly) - Rybelsus 14 mg (1 box) 5 wee…" at bounding box center [1176, 320] width 764 height 101
click at [1223, 23] on button "Programs" at bounding box center [1225, 21] width 98 height 41
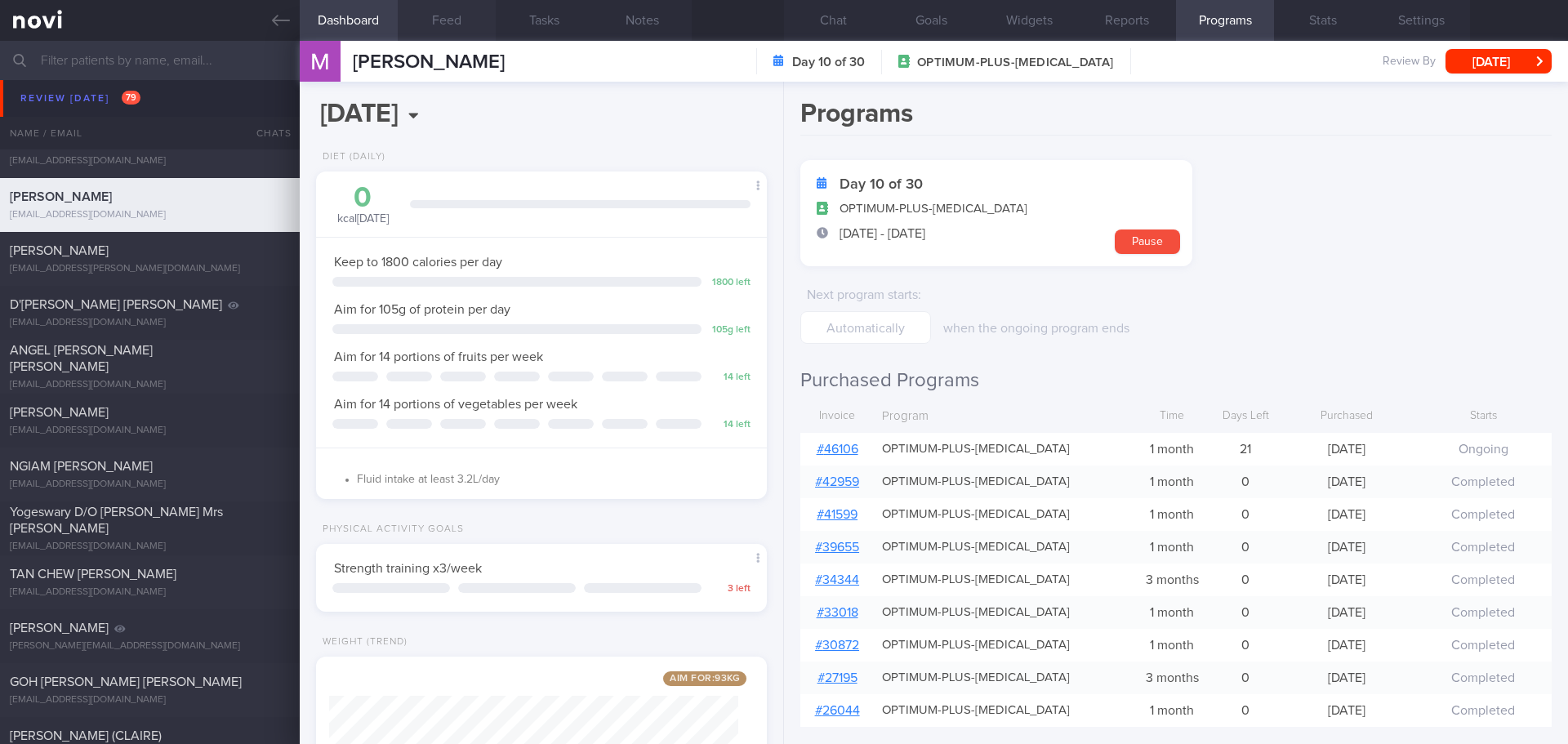
click at [853, 445] on link "# 46106" at bounding box center [837, 450] width 42 height 13
click at [811, 21] on button "Chat" at bounding box center [833, 21] width 98 height 41
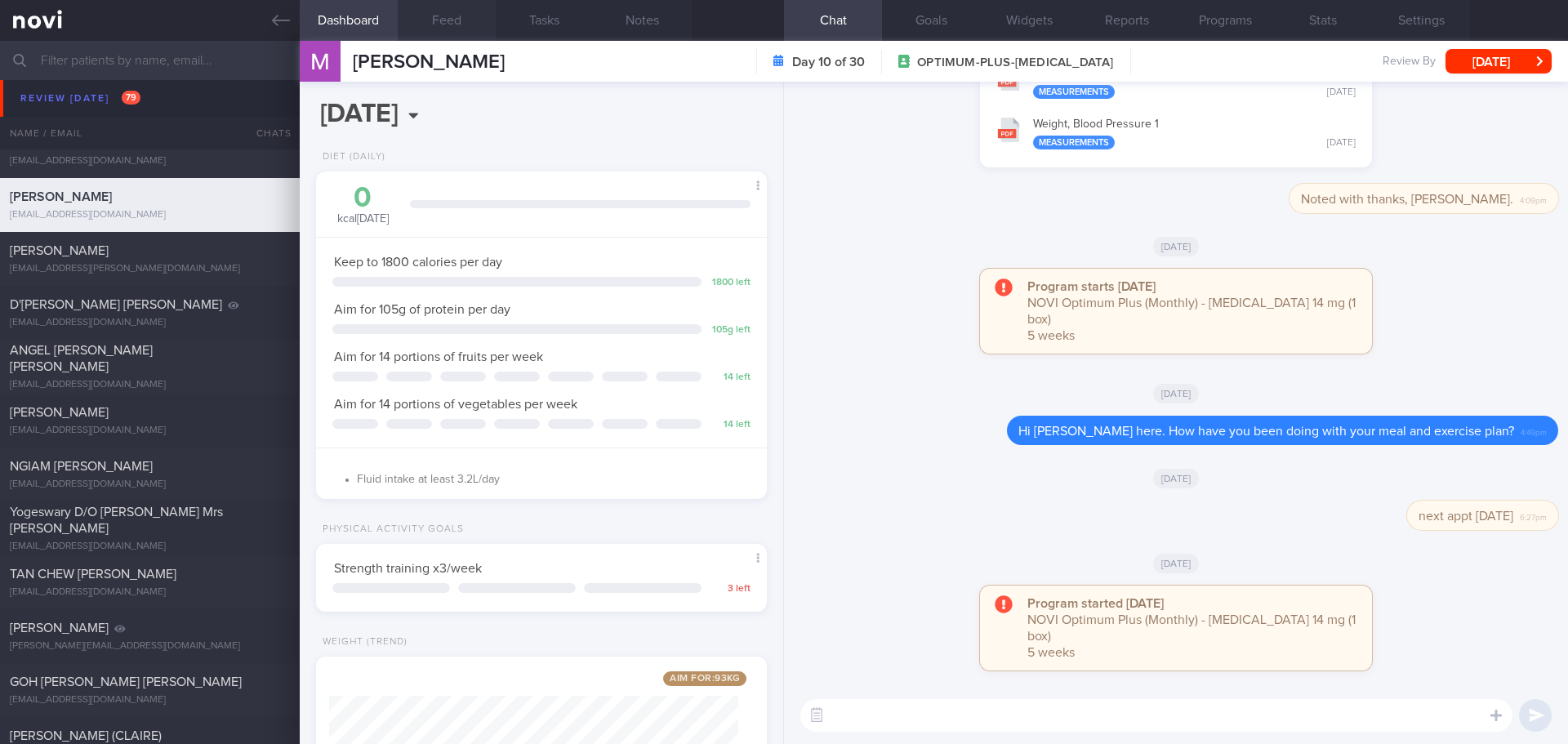
click at [925, 619] on div "Program started yesterday NOVI Optimum Plus (Monthly) - Rybelsus 14 mg (1 box) …" at bounding box center [1176, 637] width 764 height 101
click at [950, 718] on textarea at bounding box center [1157, 715] width 712 height 33
click at [1204, 22] on button "Programs" at bounding box center [1225, 21] width 98 height 41
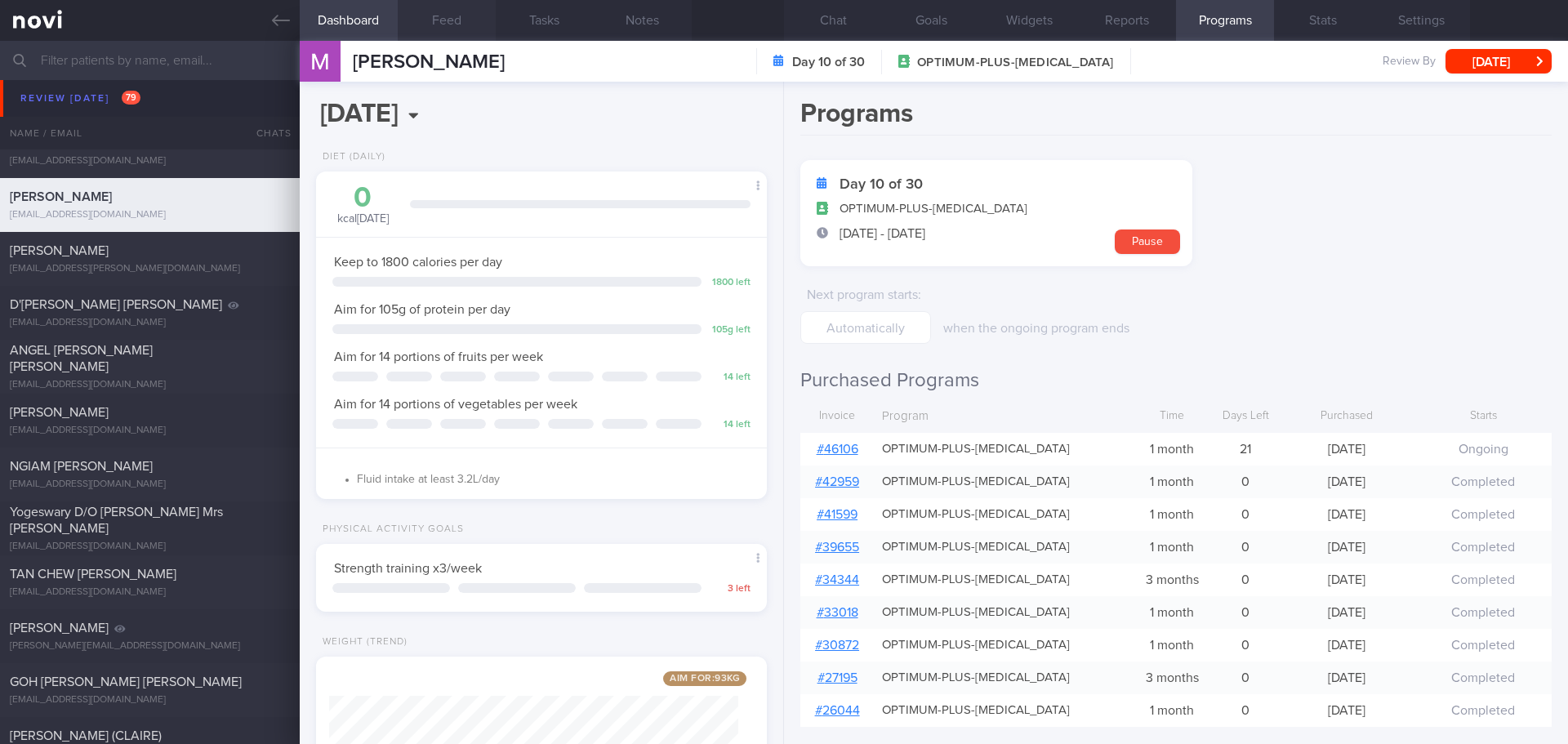
click at [860, 451] on div "# 46106" at bounding box center [837, 449] width 74 height 33
click at [853, 451] on link "# 46106" at bounding box center [837, 450] width 42 height 13
click at [827, 16] on button "Chat" at bounding box center [833, 21] width 98 height 41
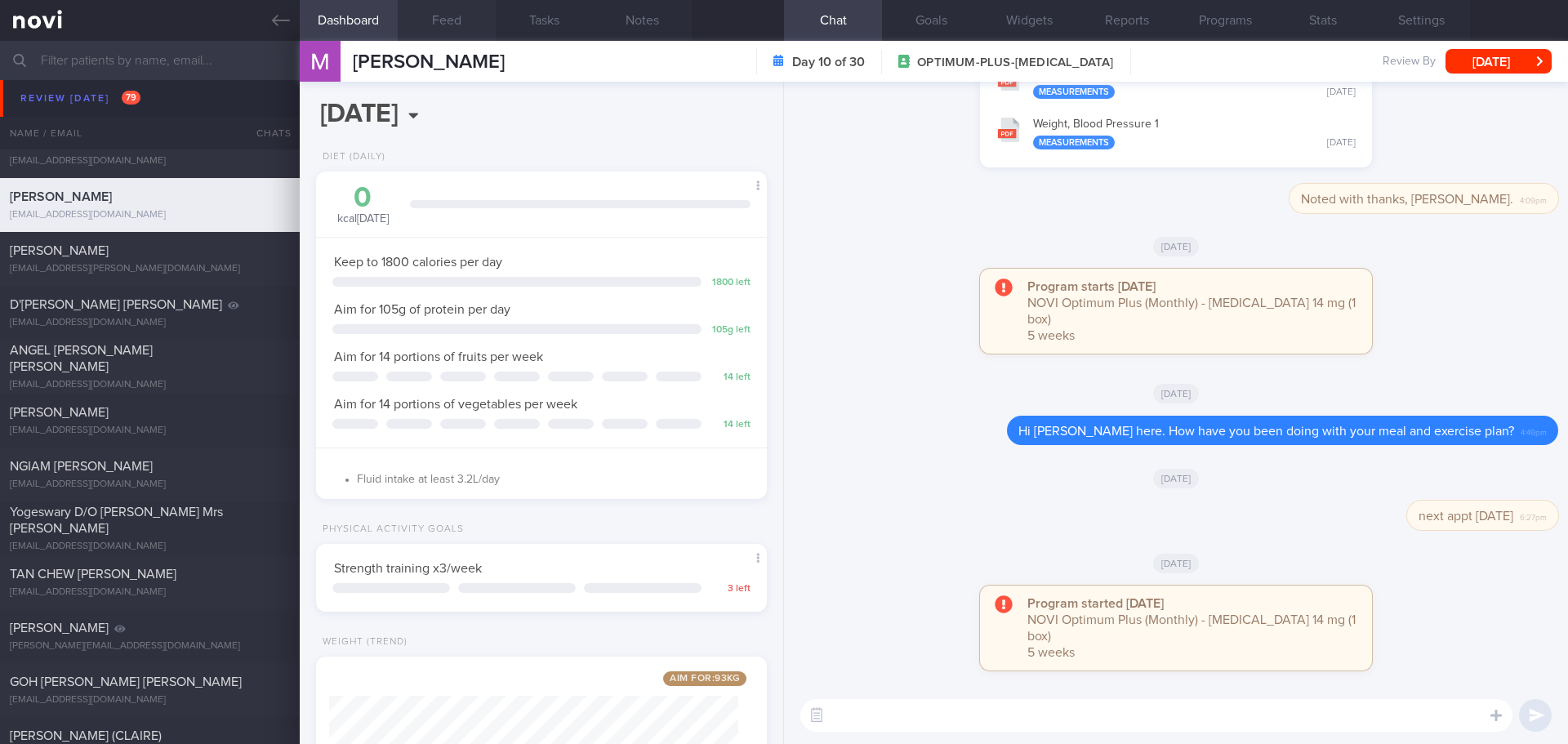
click at [933, 710] on textarea at bounding box center [1157, 715] width 712 height 33
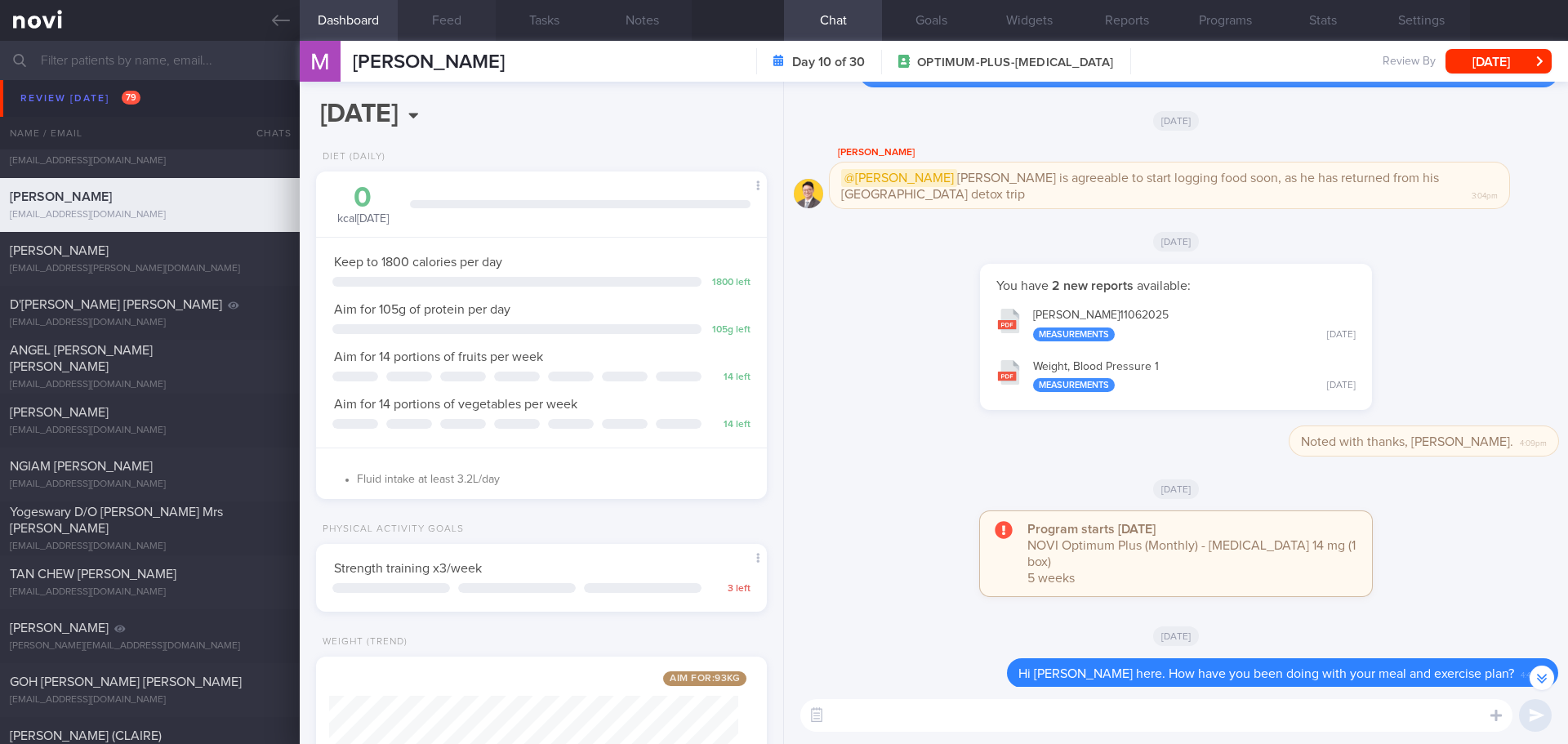
scroll to position [-244, 0]
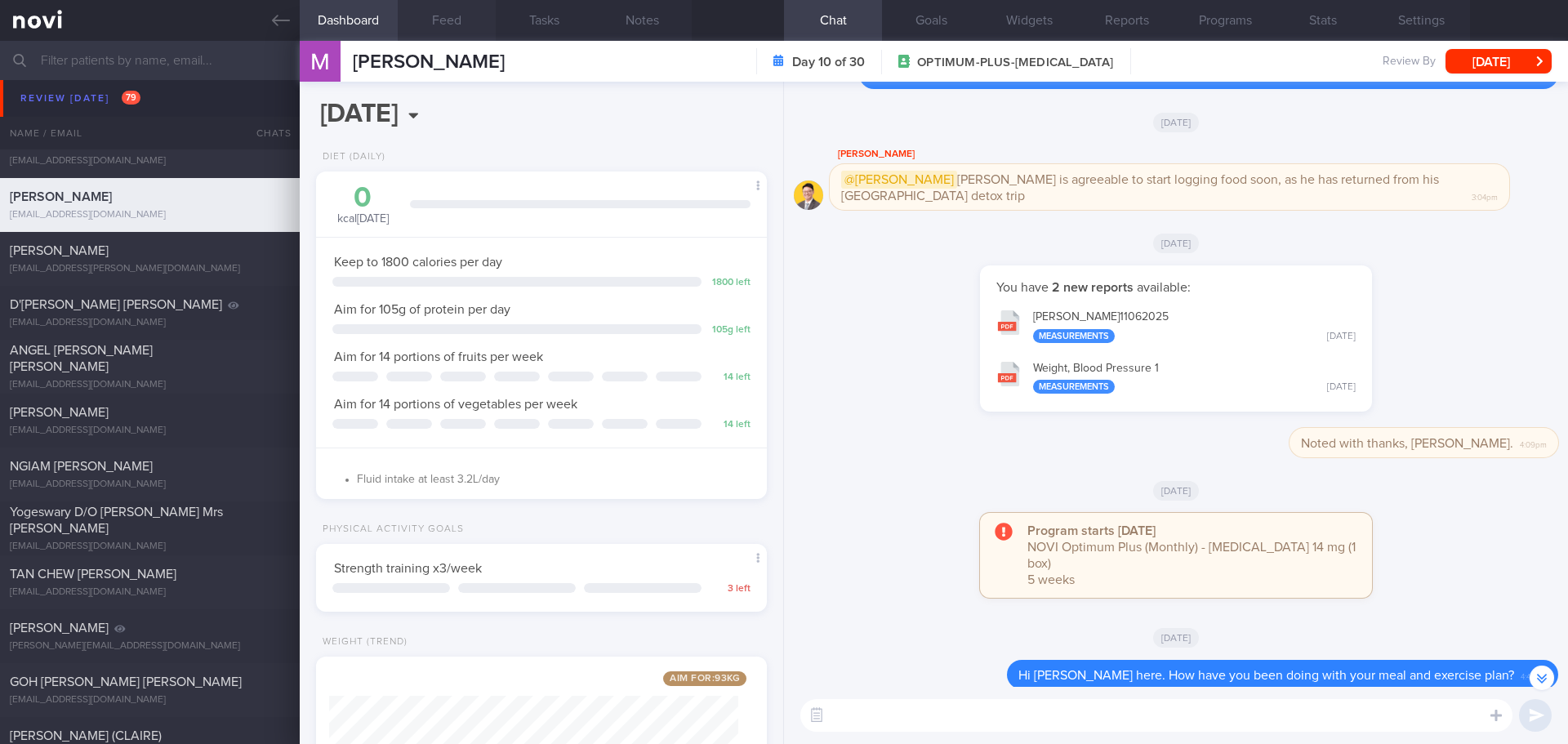
click at [925, 716] on textarea at bounding box center [1157, 715] width 712 height 33
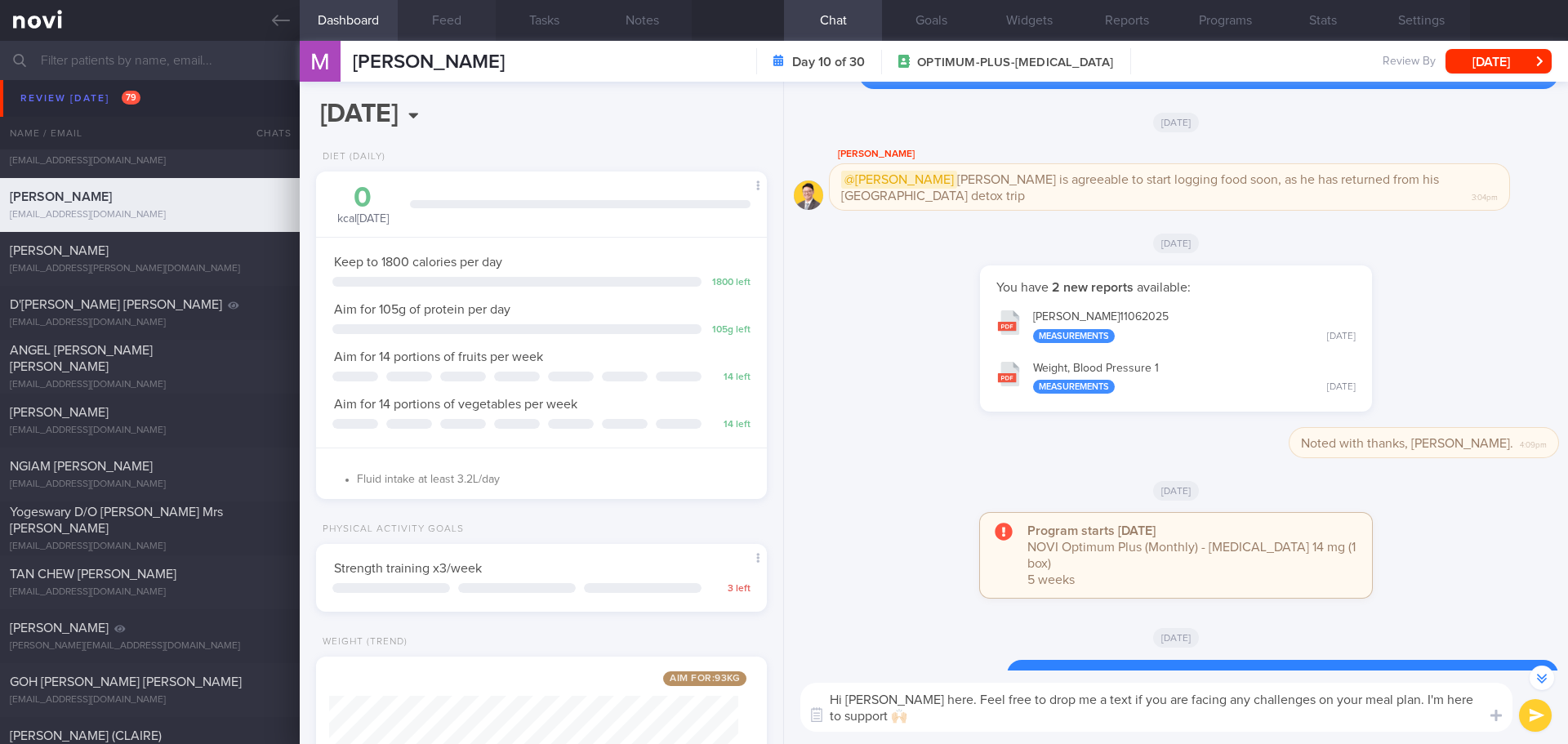
click at [1047, 709] on textarea "Hi Ezhilan, Elizabeth here. Feel free to drop me a text if you are facing any c…" at bounding box center [1157, 708] width 712 height 49
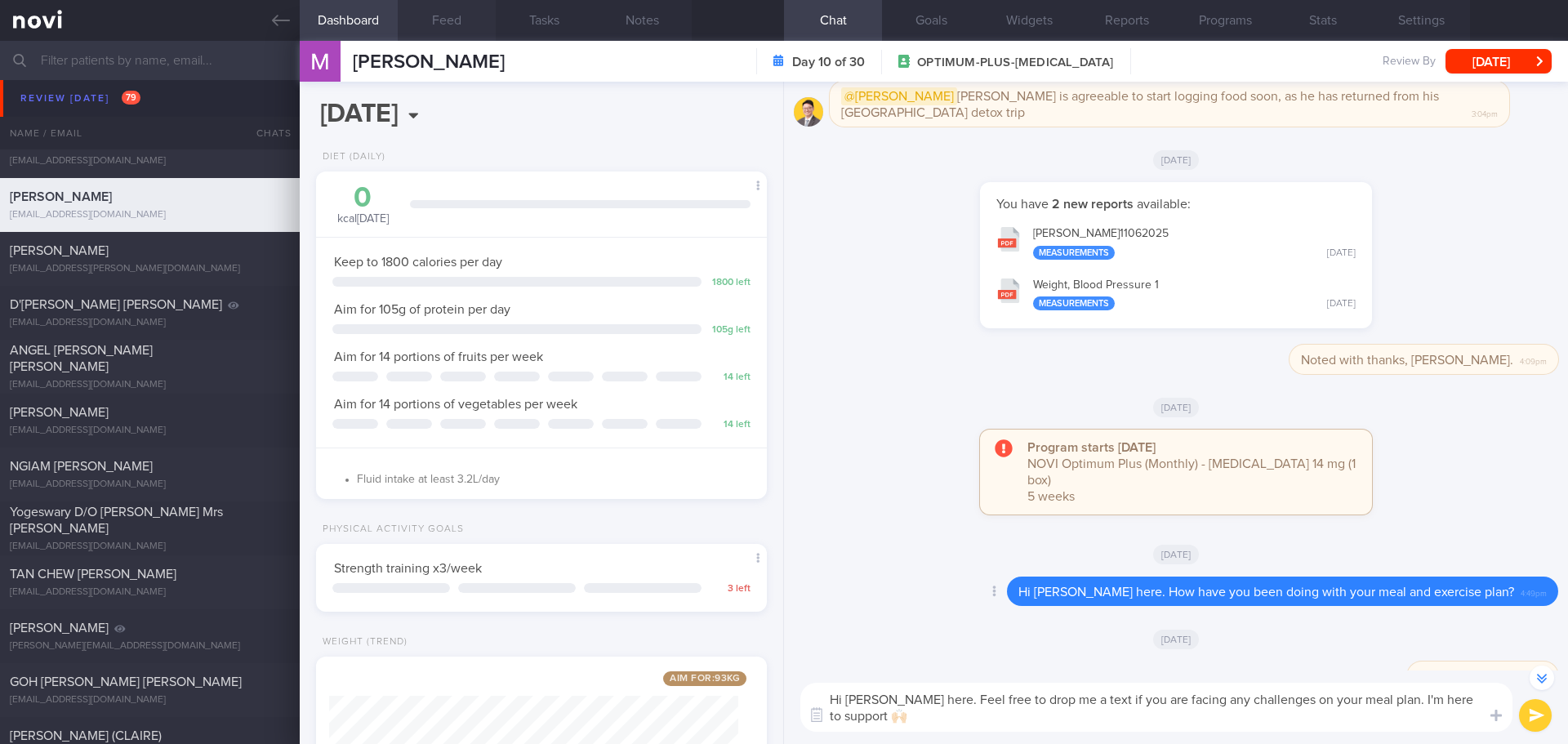
scroll to position [0, 0]
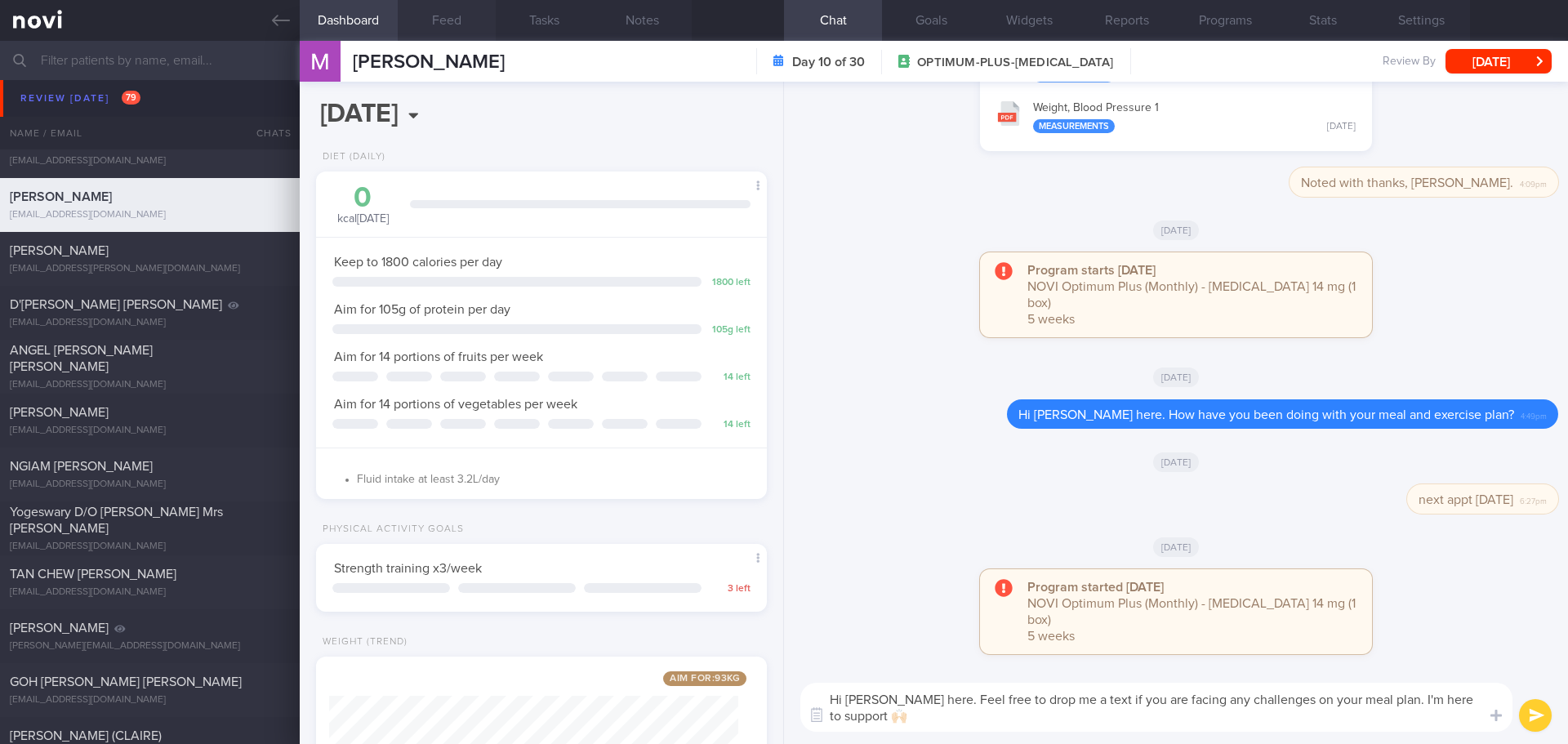
click at [1007, 722] on textarea "Hi Ezhilan, Elizabeth here. Feel free to drop me a text if you are facing any c…" at bounding box center [1157, 708] width 712 height 49
click at [1022, 721] on textarea "Hi Ezhilan, Elizabeth here. Feel free to drop me a text if you are facing any c…" at bounding box center [1157, 708] width 712 height 49
click at [1023, 721] on textarea "Hi Ezhilan, Elizabeth here. Feel free to drop me a text if you are facing any c…" at bounding box center [1157, 708] width 712 height 49
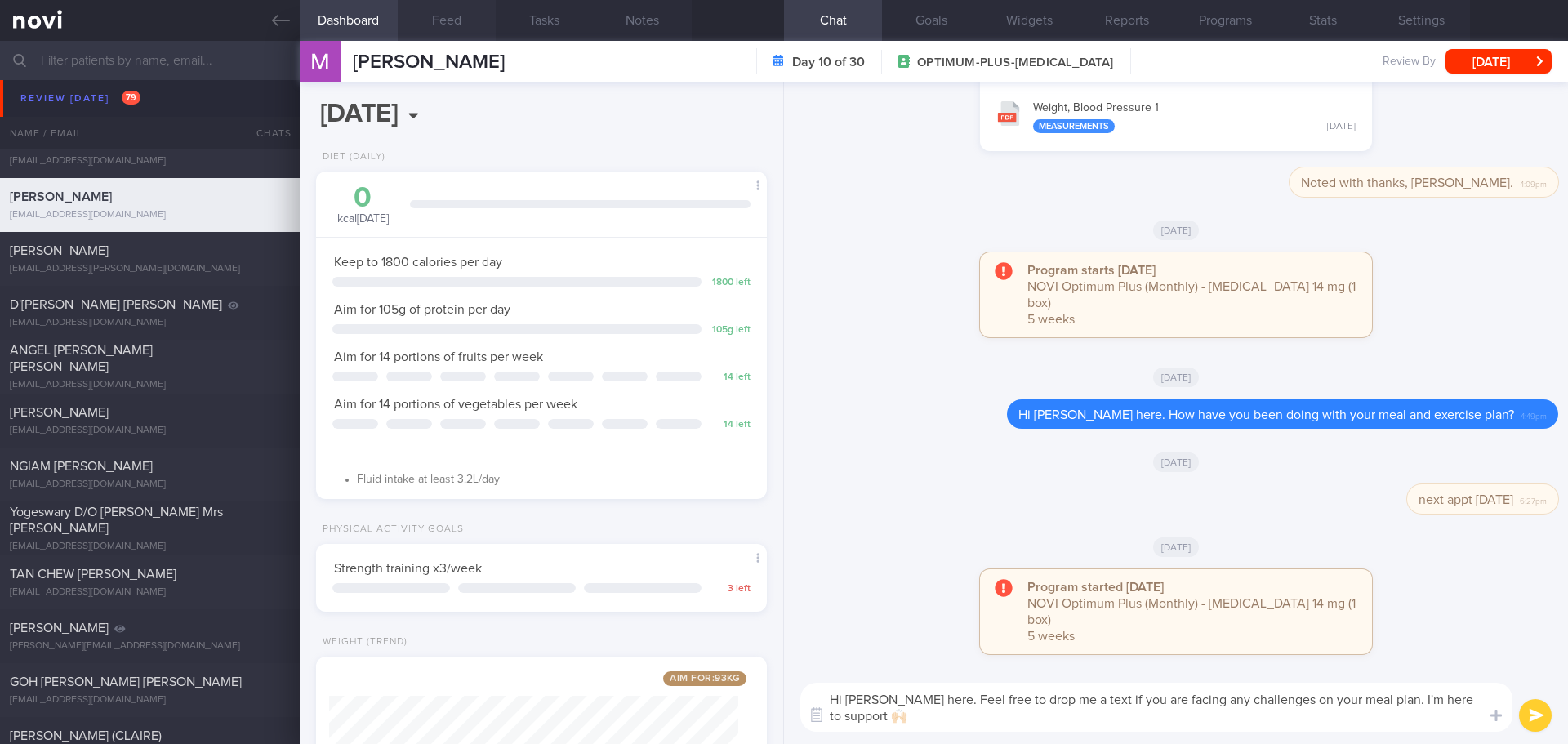
click at [1023, 721] on textarea "Hi Ezhilan, Elizabeth here. Feel free to drop me a text if you are facing any c…" at bounding box center [1157, 708] width 712 height 49
click at [1003, 726] on textarea "Hi Ezhilan, Elizabeth here. Feel free to drop me a text if you are facing any c…" at bounding box center [1157, 708] width 712 height 49
click at [982, 699] on textarea "Hi Ezhilan, Elizabeth here. Feel free to drop me a text if you are facing any c…" at bounding box center [1157, 708] width 712 height 49
type textarea "Hi Ezhilan, Elizabeth here. How have you been? Feel free to drop me a text if y…"
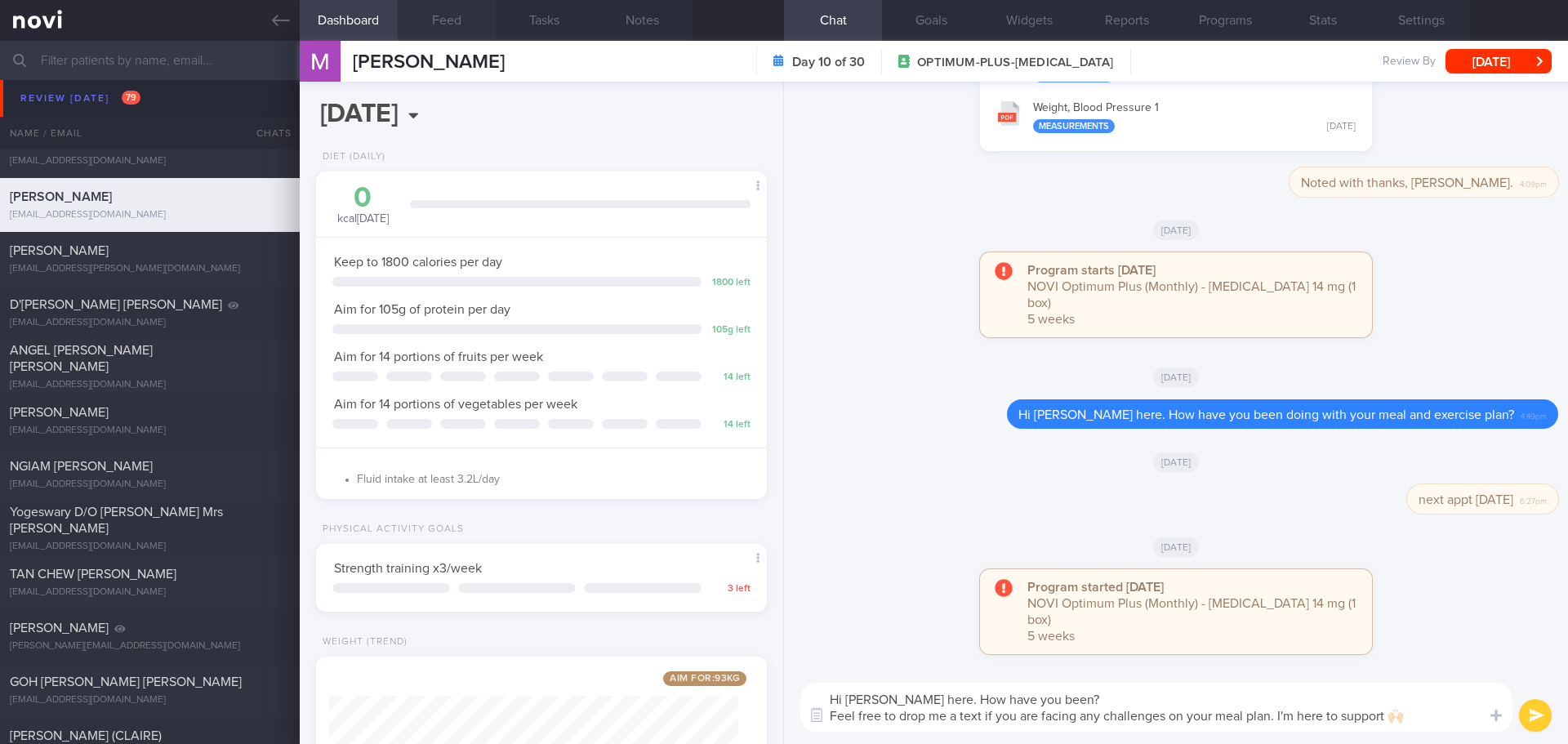
click at [1532, 715] on button "submit" at bounding box center [1535, 715] width 33 height 33
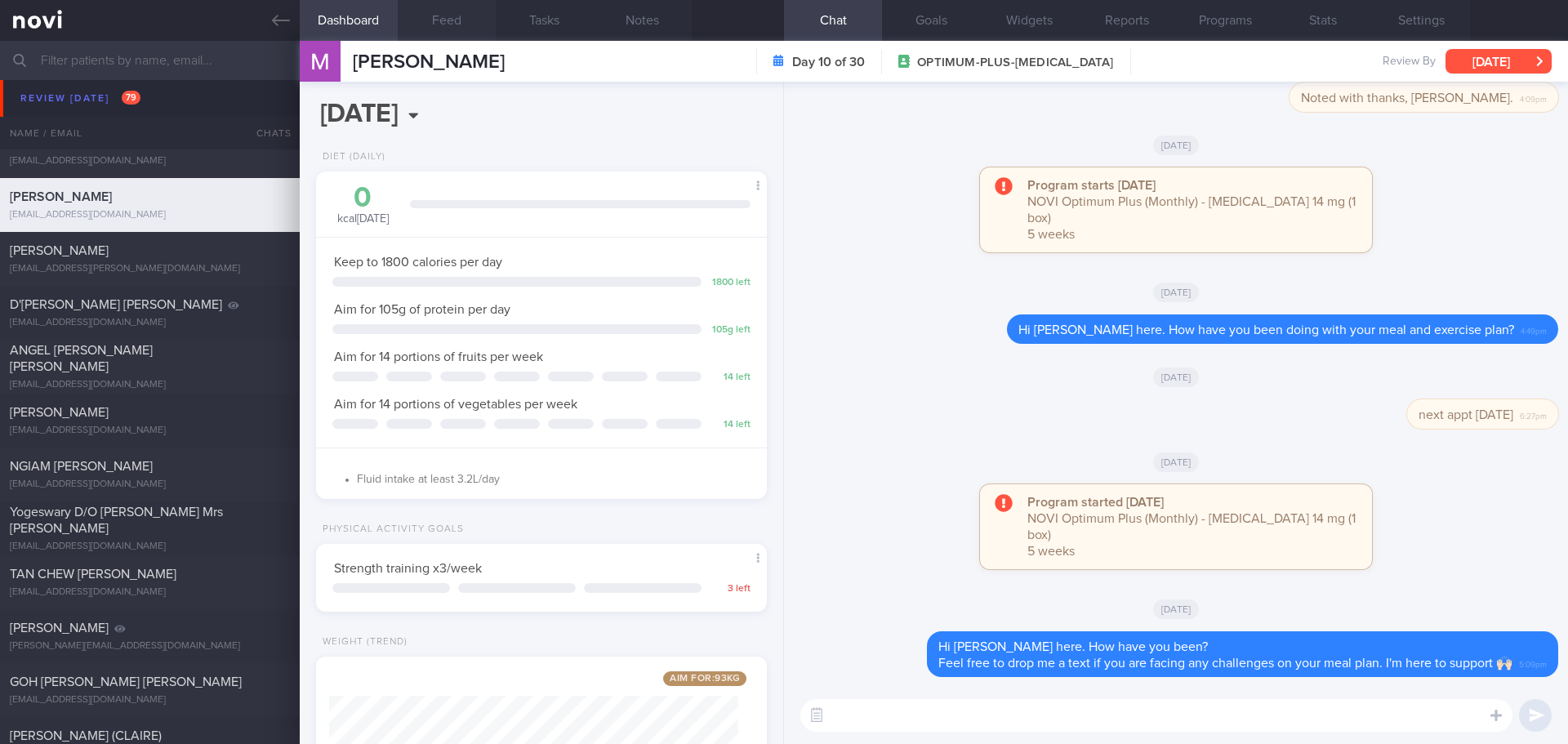
click at [1497, 59] on button "[DATE]" at bounding box center [1499, 61] width 107 height 24
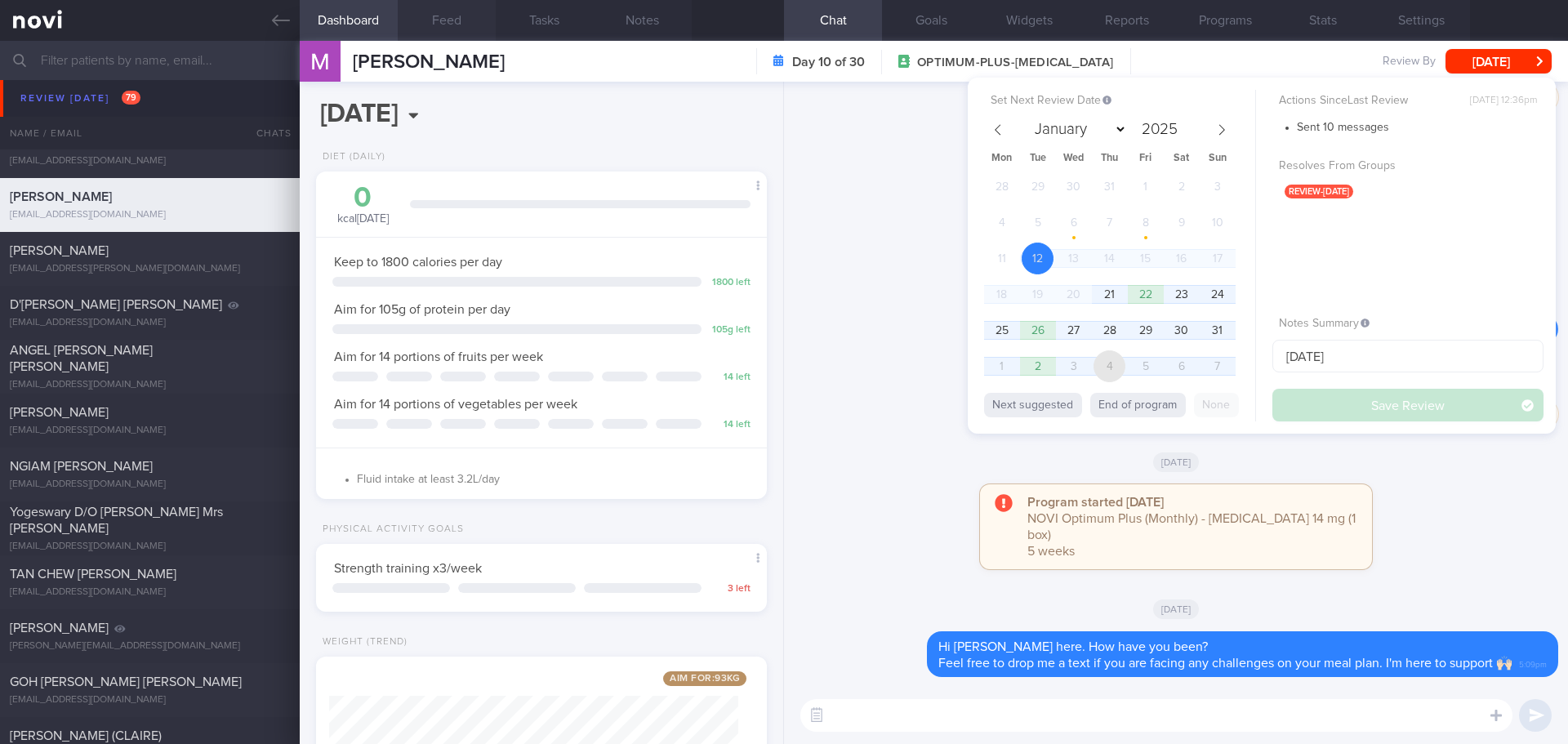
click at [1095, 365] on span "4" at bounding box center [1109, 366] width 32 height 32
select select "8"
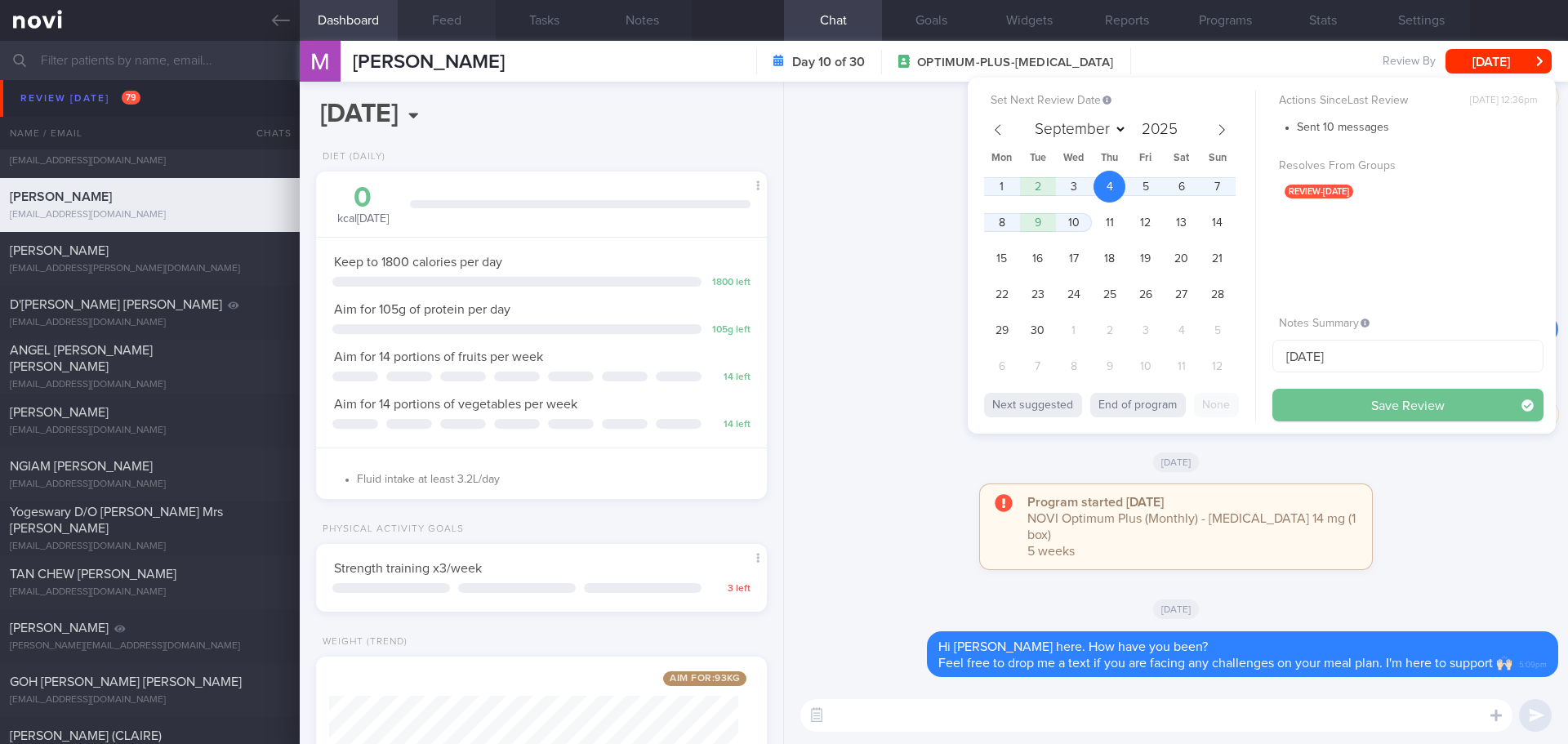
click at [1287, 406] on button "Save Review" at bounding box center [1408, 405] width 271 height 33
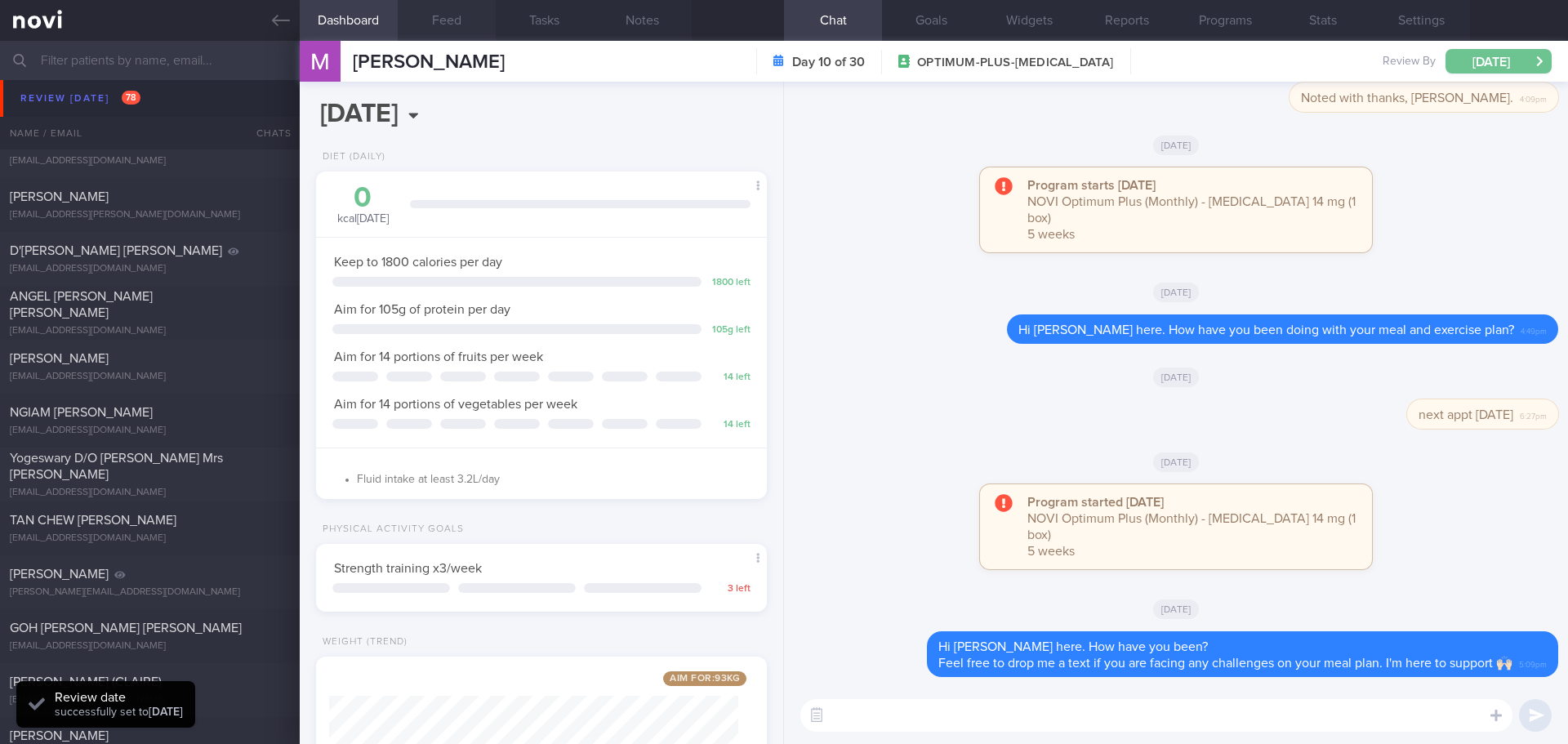
click at [1495, 64] on button "[DATE]" at bounding box center [1499, 61] width 107 height 24
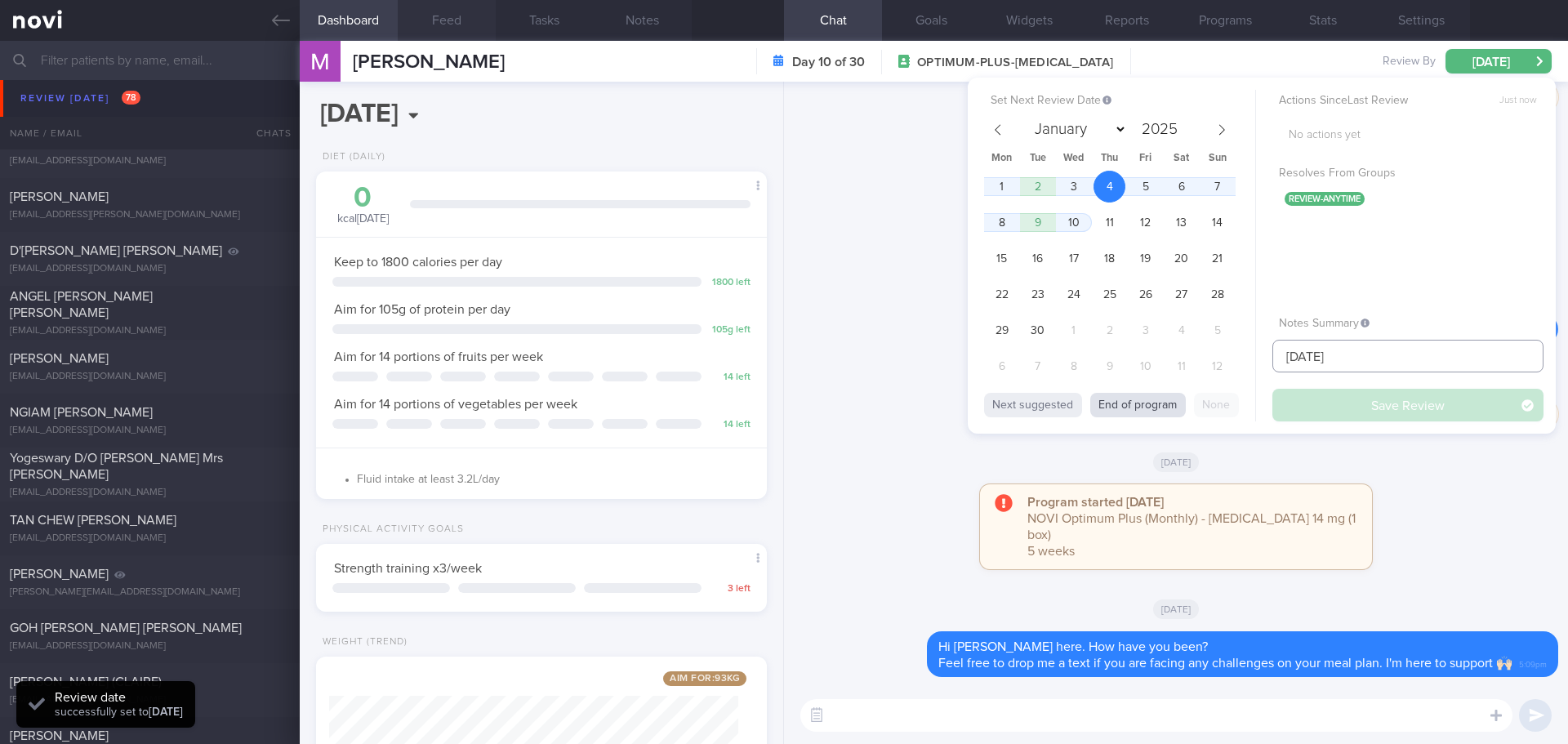
drag, startPoint x: 1330, startPoint y: 351, endPoint x: 1139, endPoint y: 393, distance: 195.6
click at [1139, 393] on div "Set Next Review Date 4 Sep 2025 January February March April May June July Augu…" at bounding box center [1262, 255] width 588 height 356
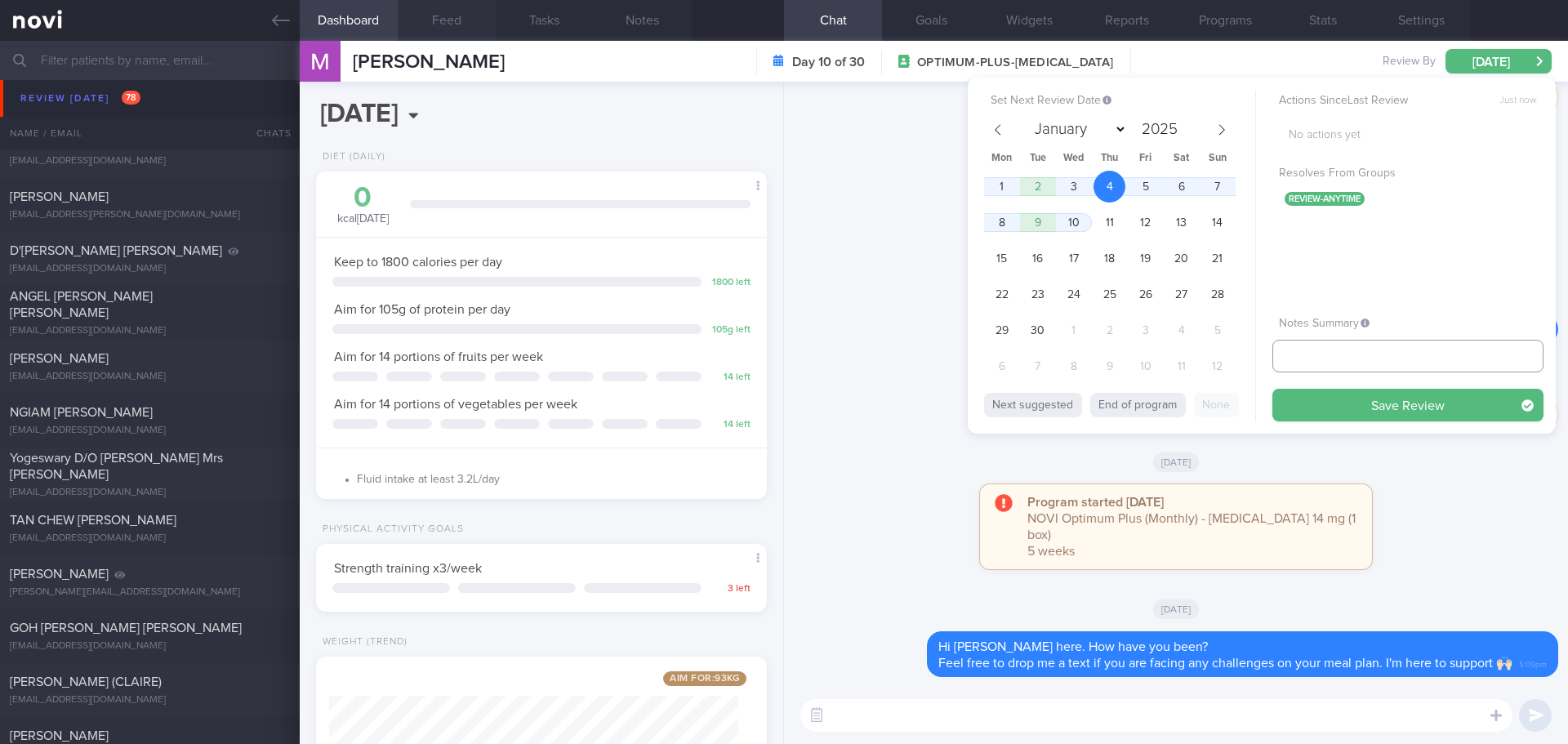
click at [1381, 360] on input "text" at bounding box center [1408, 356] width 271 height 33
type input "[DATE]"
click at [1403, 403] on button "Save Review" at bounding box center [1408, 405] width 271 height 33
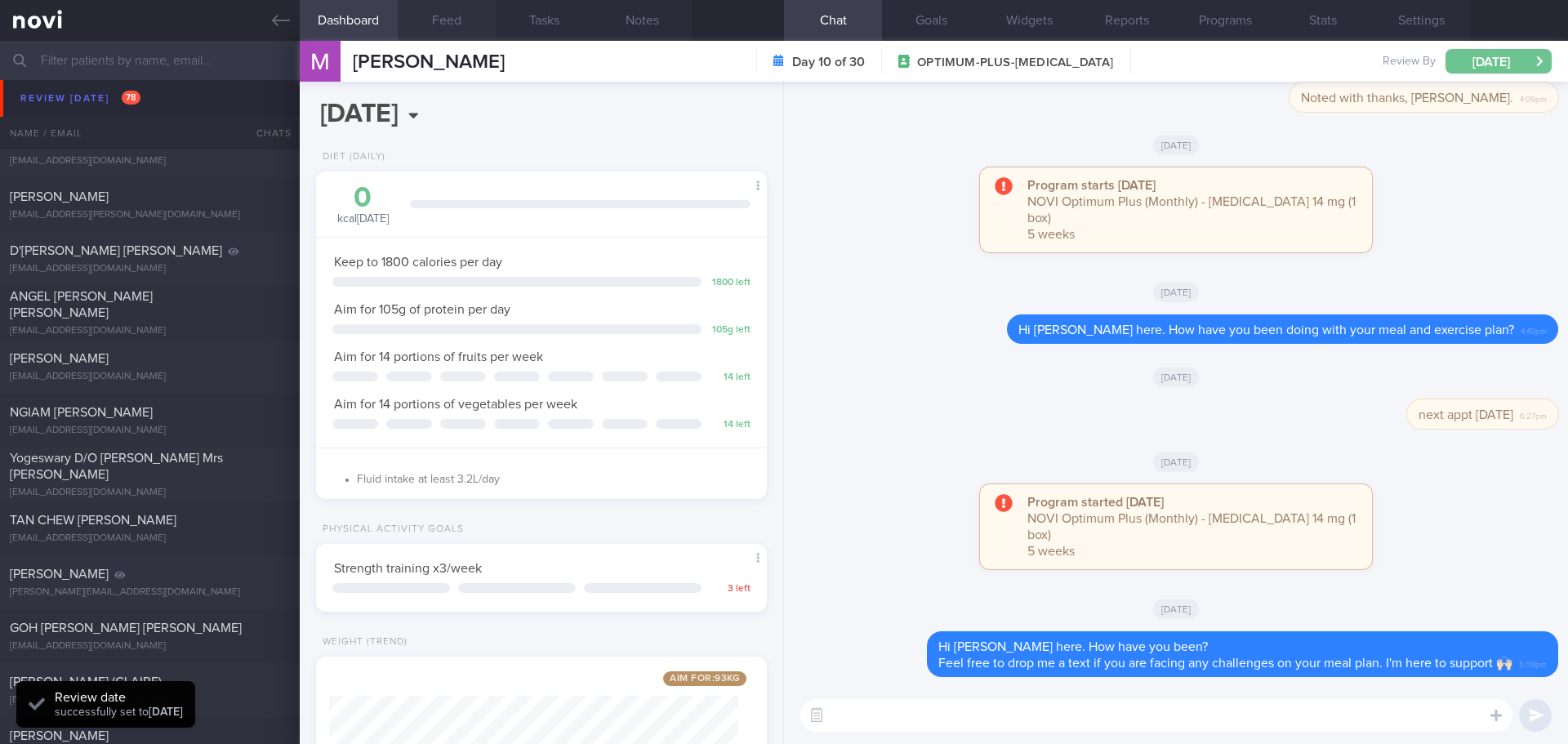
click at [1483, 62] on button "[DATE]" at bounding box center [1499, 61] width 107 height 24
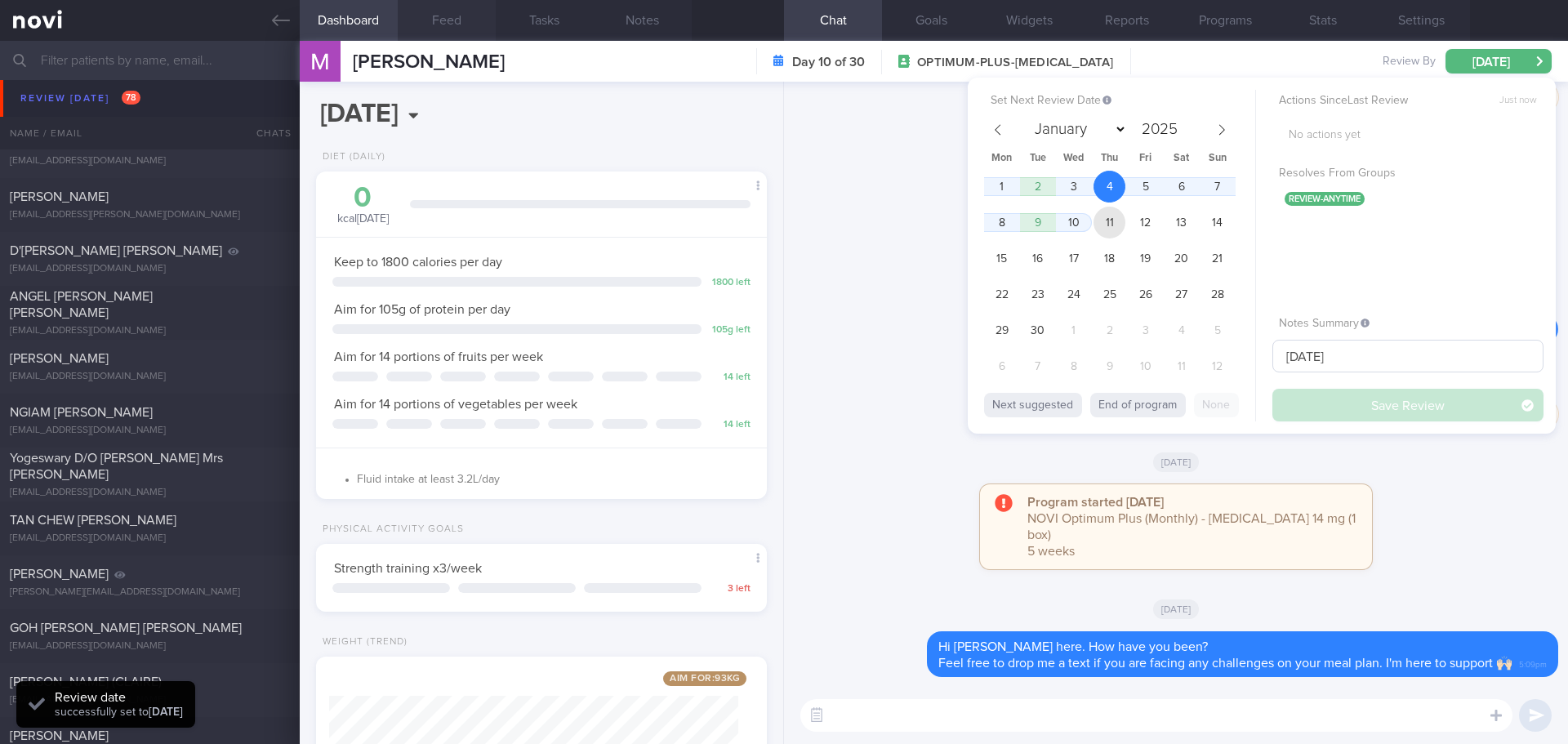
click at [1112, 222] on span "11" at bounding box center [1109, 222] width 32 height 32
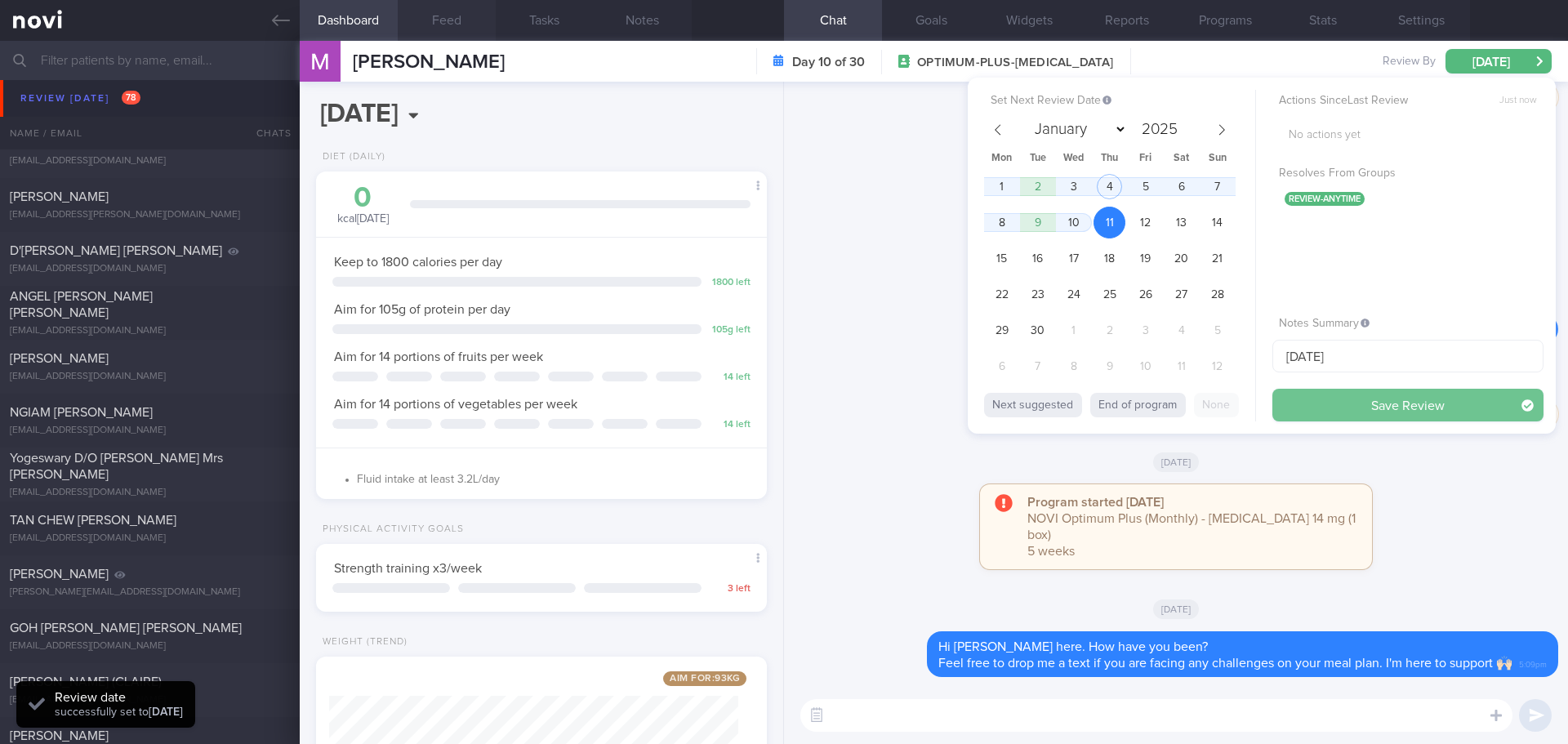
click at [1358, 394] on button "Save Review" at bounding box center [1408, 405] width 271 height 33
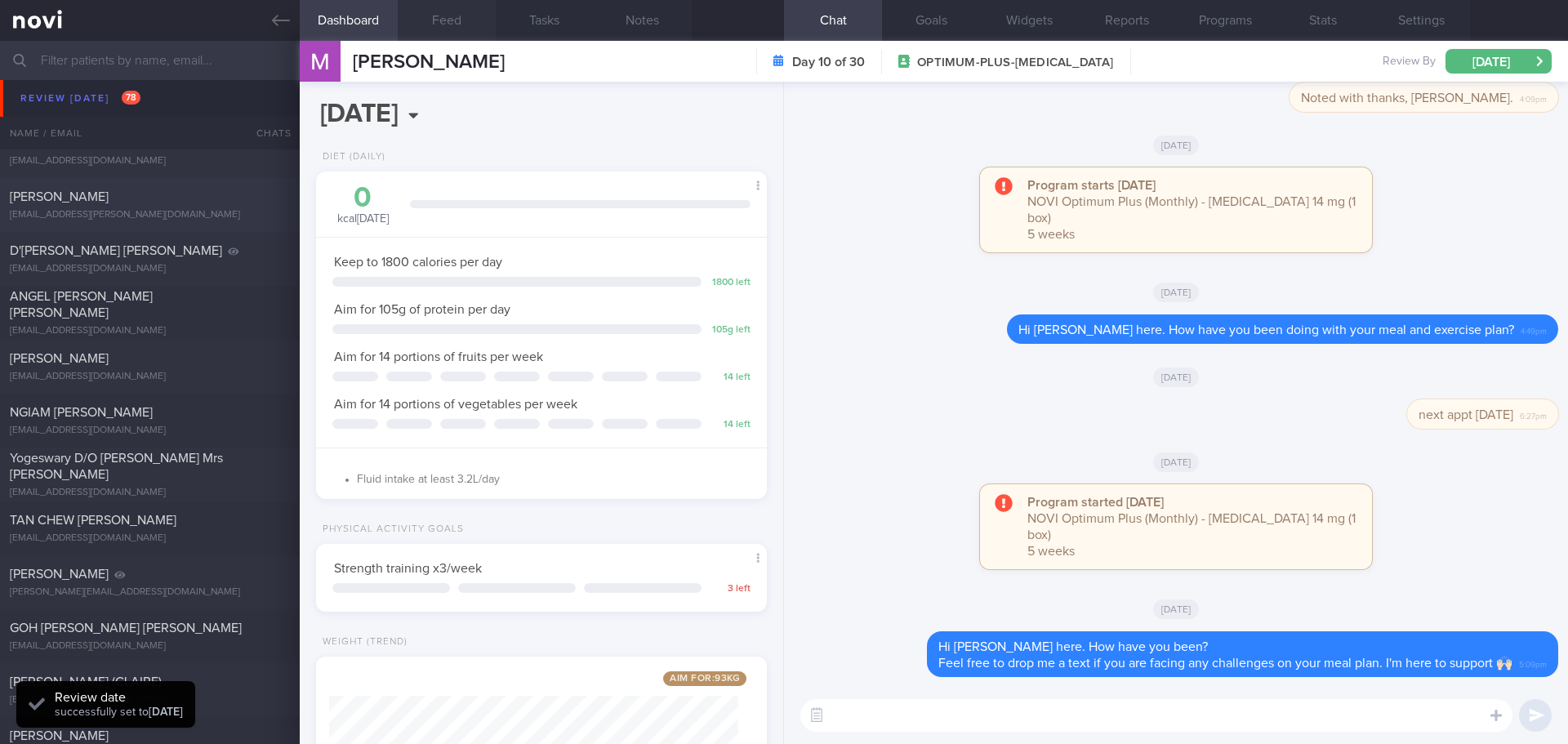
click at [158, 206] on div "PREMA GOVINDAN prema.govindan@gmail.com" at bounding box center [150, 205] width 300 height 33
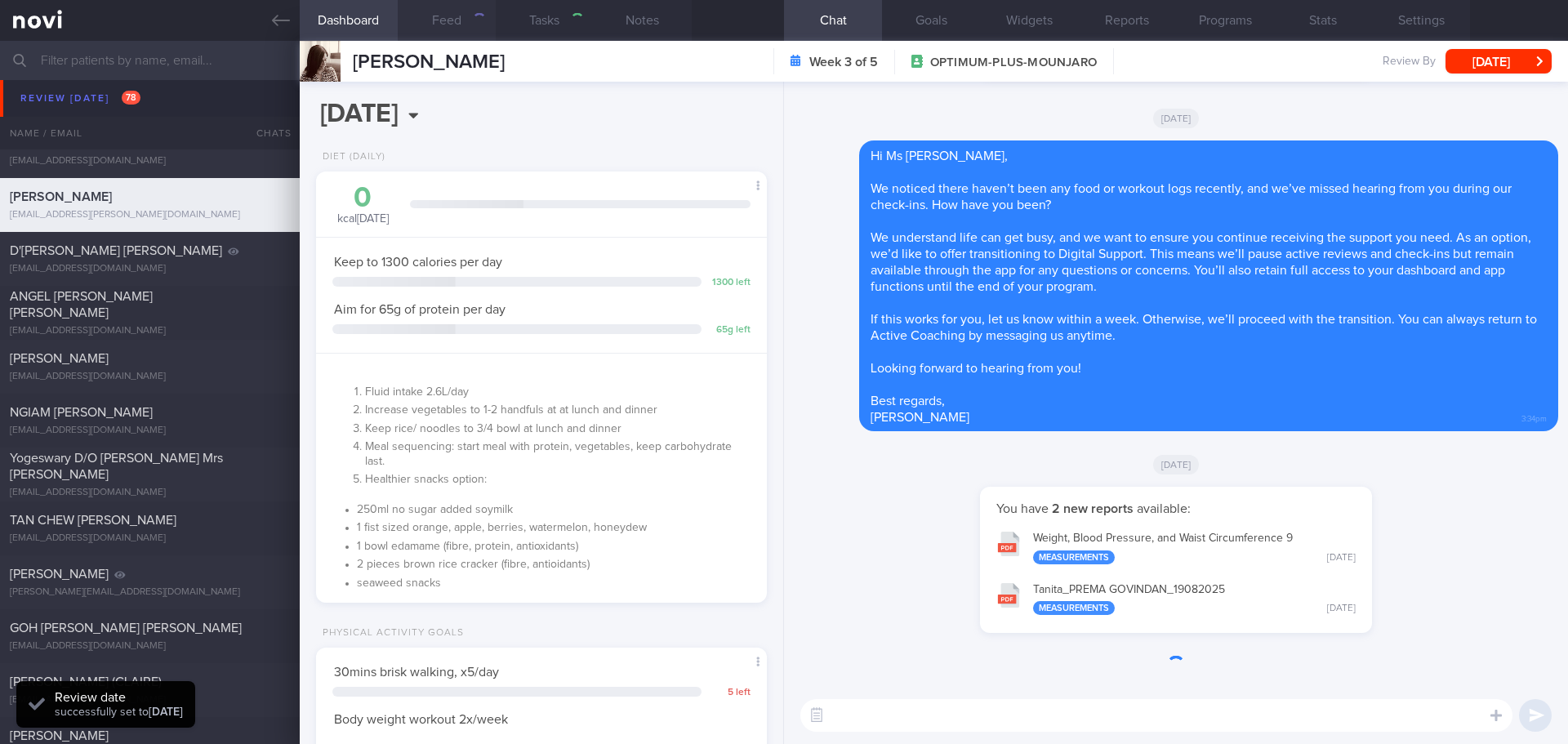
select select "7"
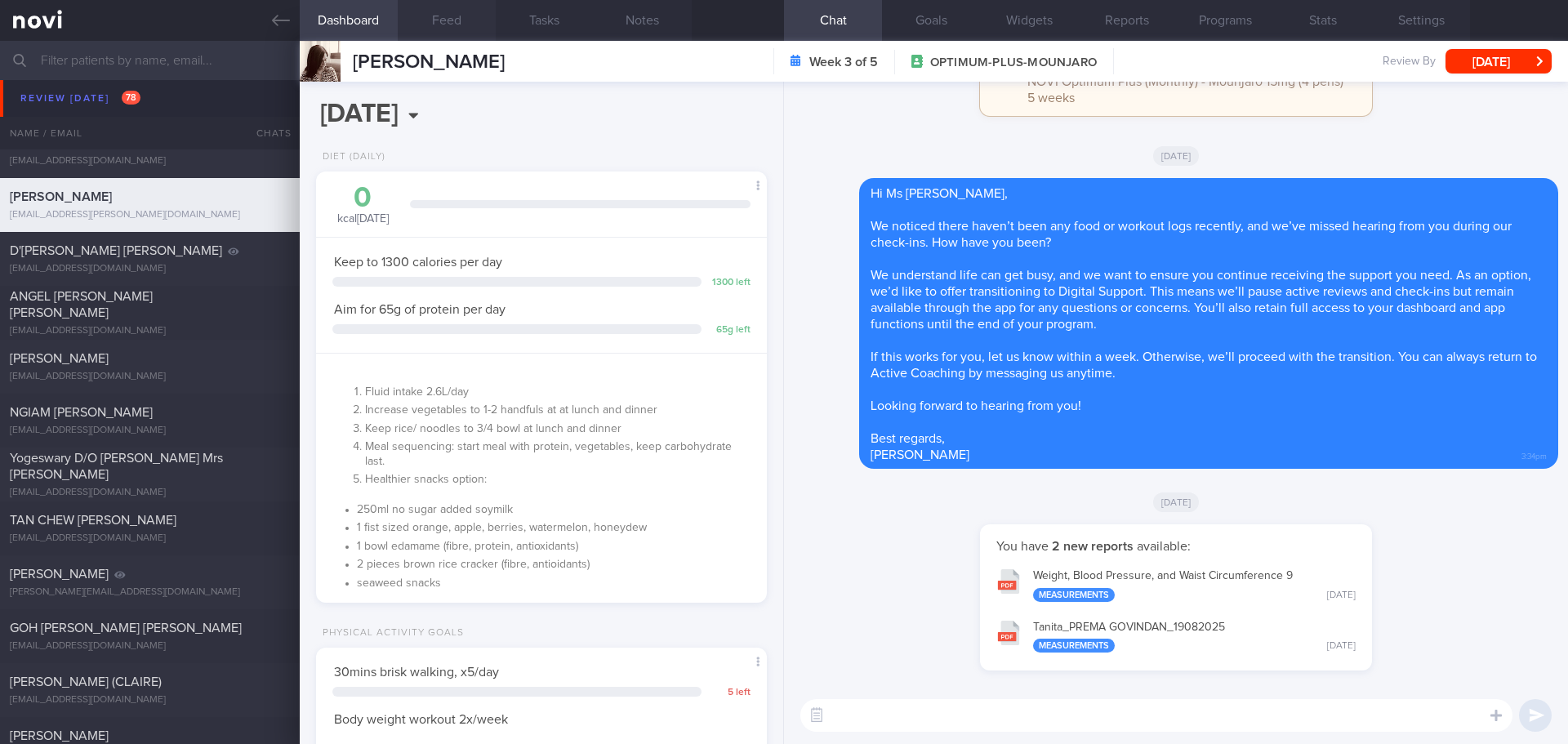
click at [887, 508] on div "[DATE]" at bounding box center [1176, 501] width 764 height 46
click at [890, 528] on div "You have 2 new reports available: Weight, Blood Pressure, and Waist Circumferen…" at bounding box center [1176, 606] width 764 height 163
click at [1159, 630] on button "Tanita_ PREMA GOVINDAN_ 19082025 Measurements Tue, 19 Aug" at bounding box center [1176, 636] width 376 height 51
click at [1232, 19] on button "Programs" at bounding box center [1225, 21] width 98 height 41
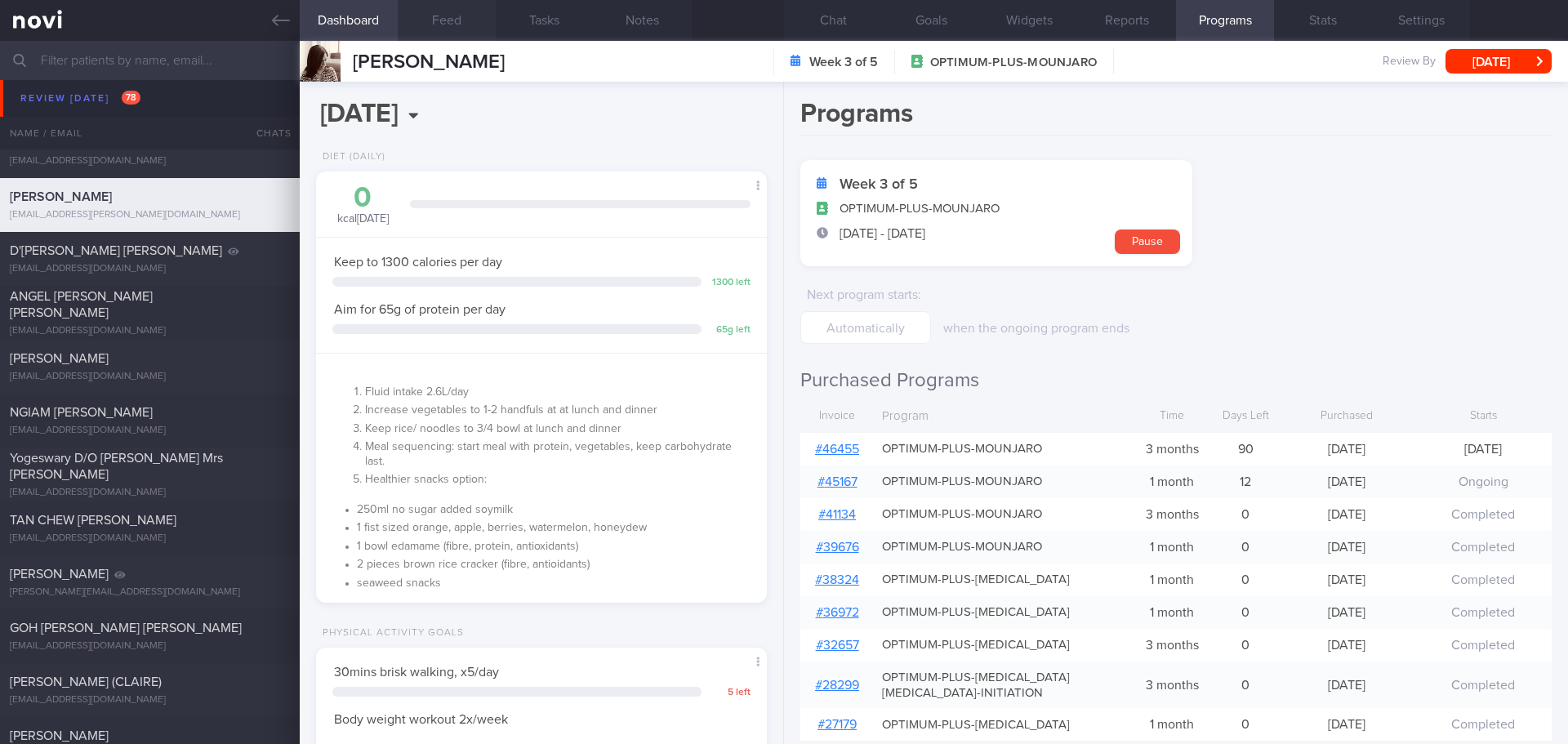
click at [843, 447] on link "# 46455" at bounding box center [836, 450] width 44 height 13
click at [834, 28] on button "Chat" at bounding box center [833, 21] width 98 height 41
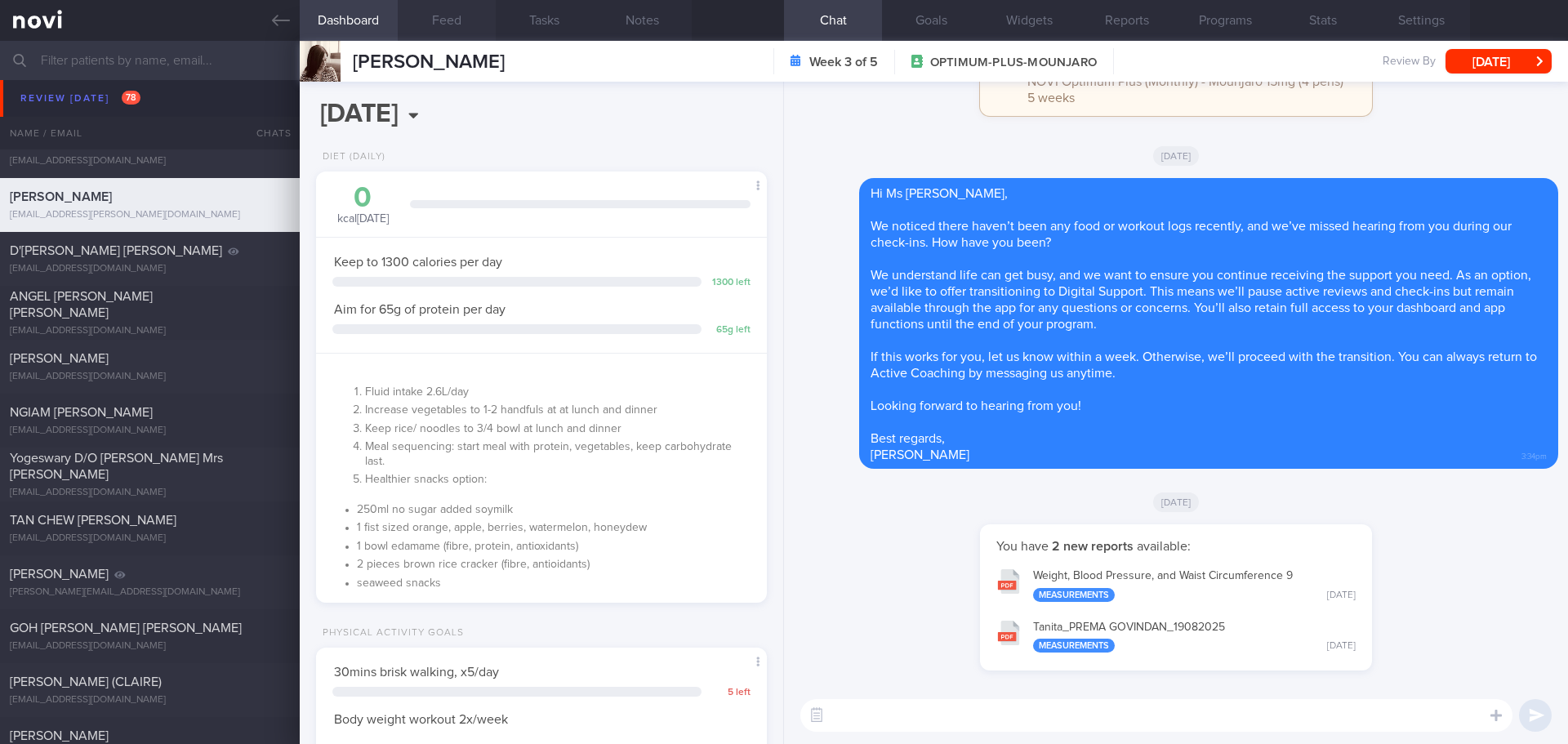
click at [1312, 153] on div "Tue, 5 Aug" at bounding box center [1176, 155] width 764 height 46
click at [1325, 159] on div "Tue, 5 Aug" at bounding box center [1176, 155] width 764 height 46
click at [1371, 159] on div "Tue, 5 Aug" at bounding box center [1176, 155] width 764 height 46
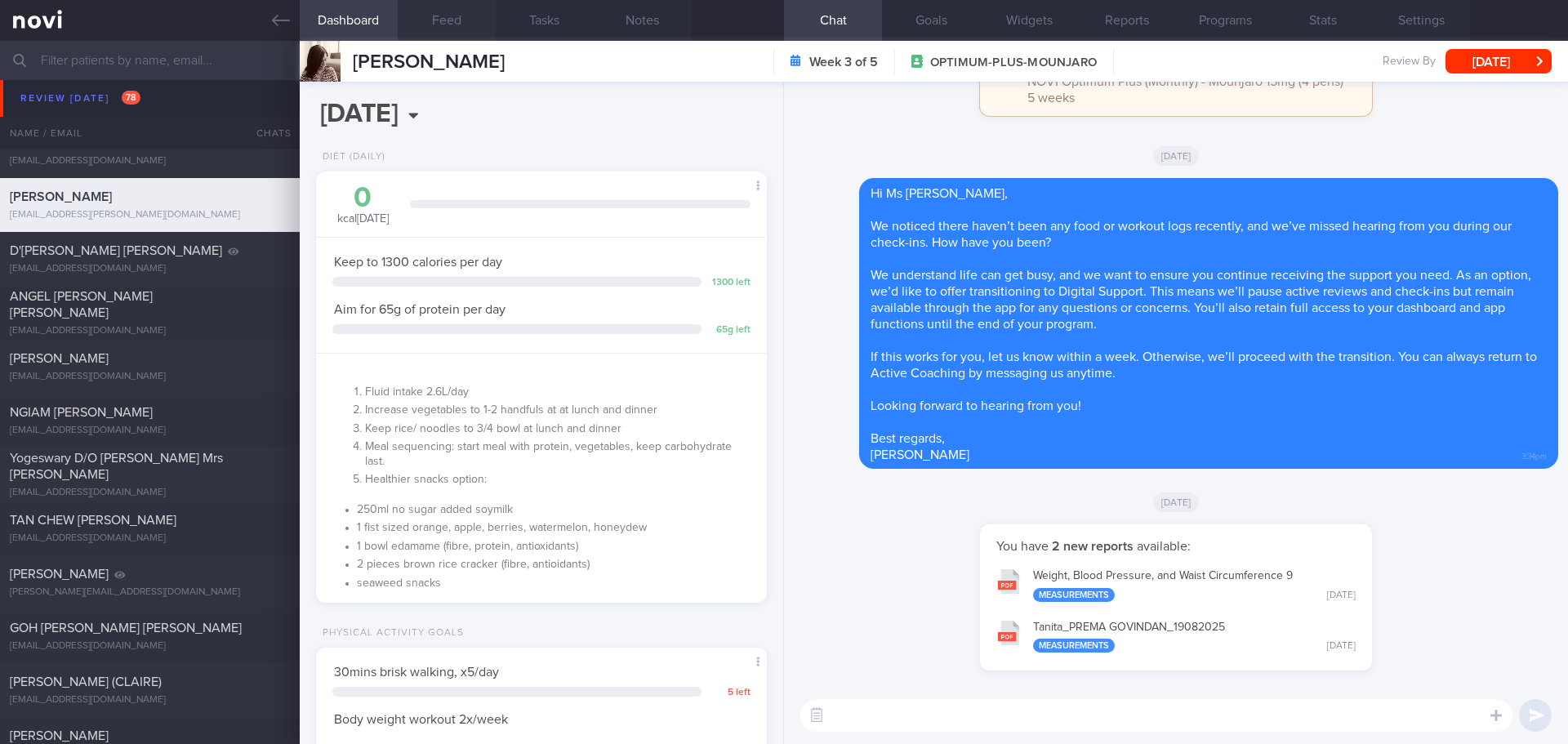
click at [1371, 159] on div "Tue, 5 Aug" at bounding box center [1176, 155] width 764 height 46
click at [908, 722] on textarea at bounding box center [1157, 715] width 712 height 33
paste textarea "Hi Your account has been transitioned to Digital Support. While we won’t be act…"
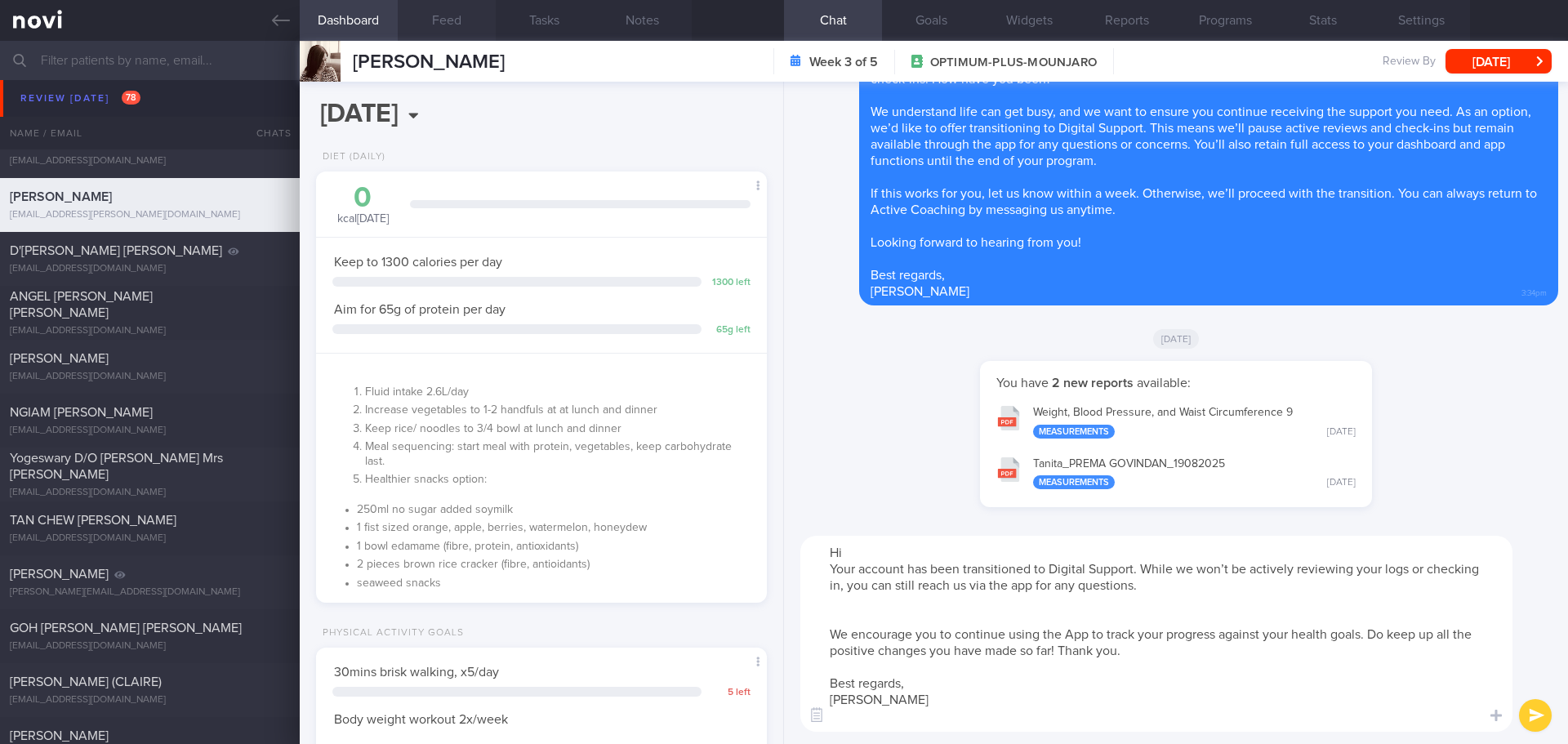
click at [871, 551] on textarea "Hi Your account has been transitioned to Digital Support. While we won’t be act…" at bounding box center [1157, 634] width 712 height 196
click at [868, 617] on textarea "Hi Mr Prema, Your account has been transitioned to Digital Support. While we wo…" at bounding box center [1157, 634] width 712 height 196
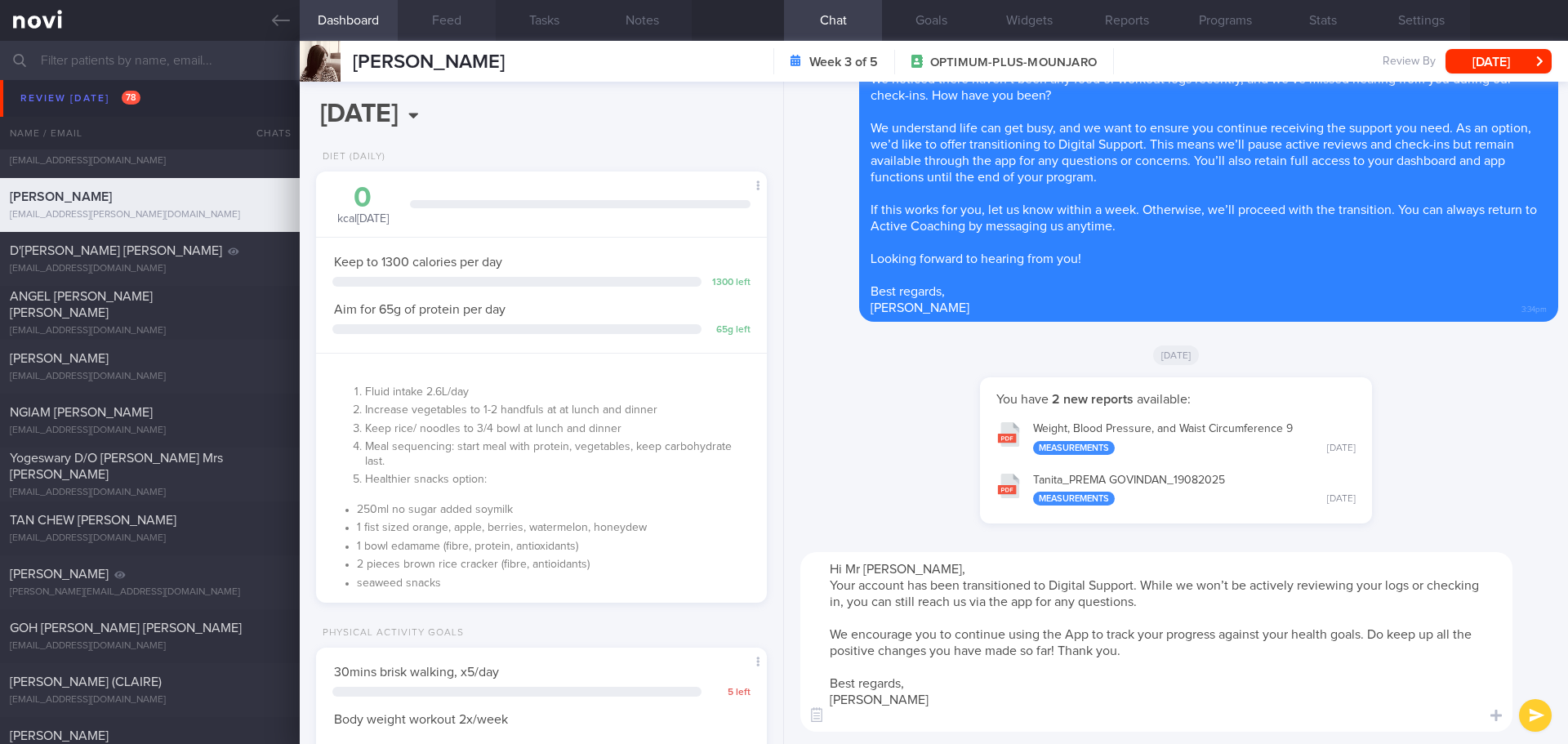
type textarea "Hi Mr Prema, Your account has been transitioned to Digital Support. While we wo…"
click at [1547, 716] on button "submit" at bounding box center [1535, 715] width 33 height 33
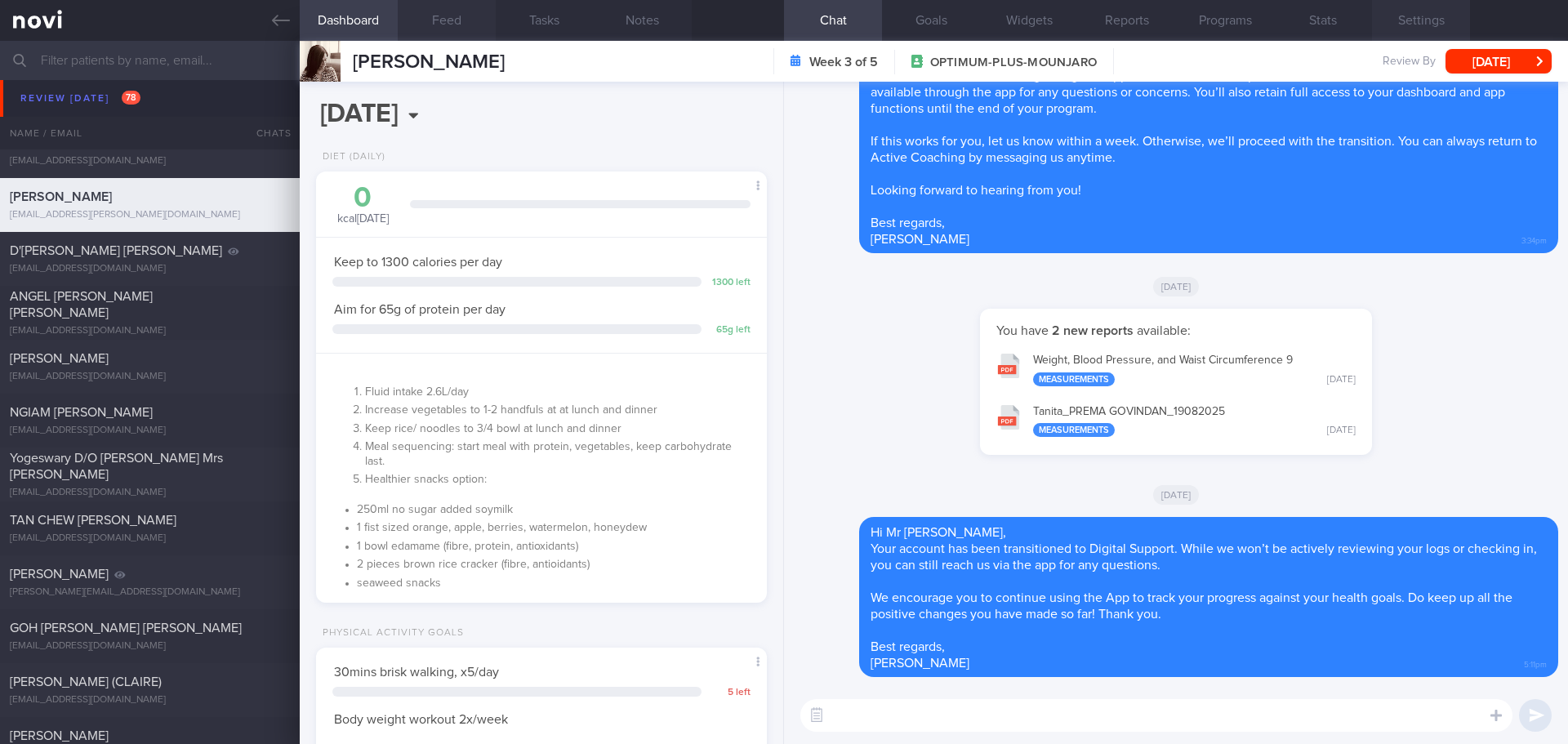
click at [1414, 28] on button "Settings" at bounding box center [1421, 21] width 98 height 41
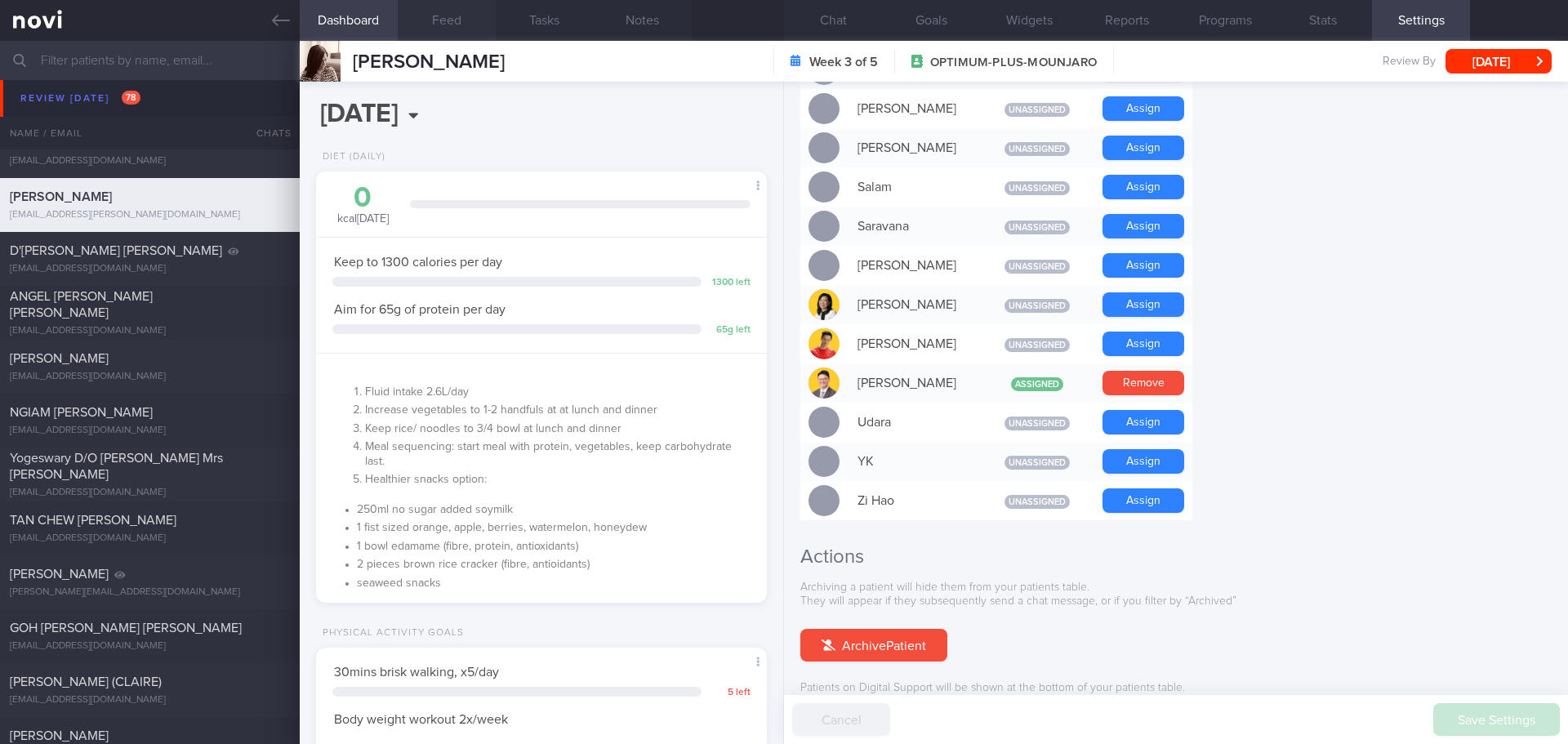
scroll to position [1405, 0]
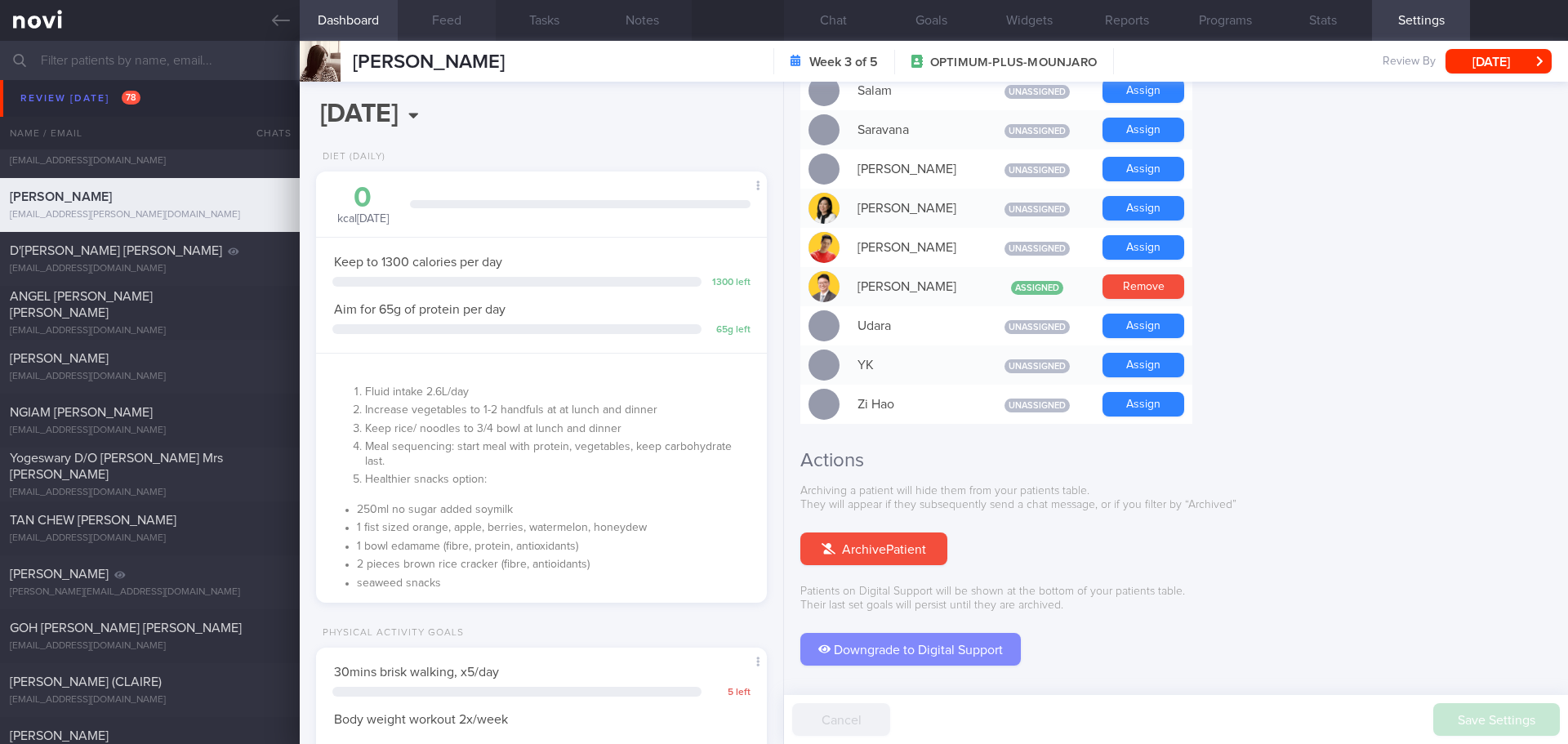
drag, startPoint x: 1005, startPoint y: 589, endPoint x: 837, endPoint y: 62, distance: 553.1
click at [1005, 633] on button "Downgrade to Digital Support" at bounding box center [911, 649] width 221 height 33
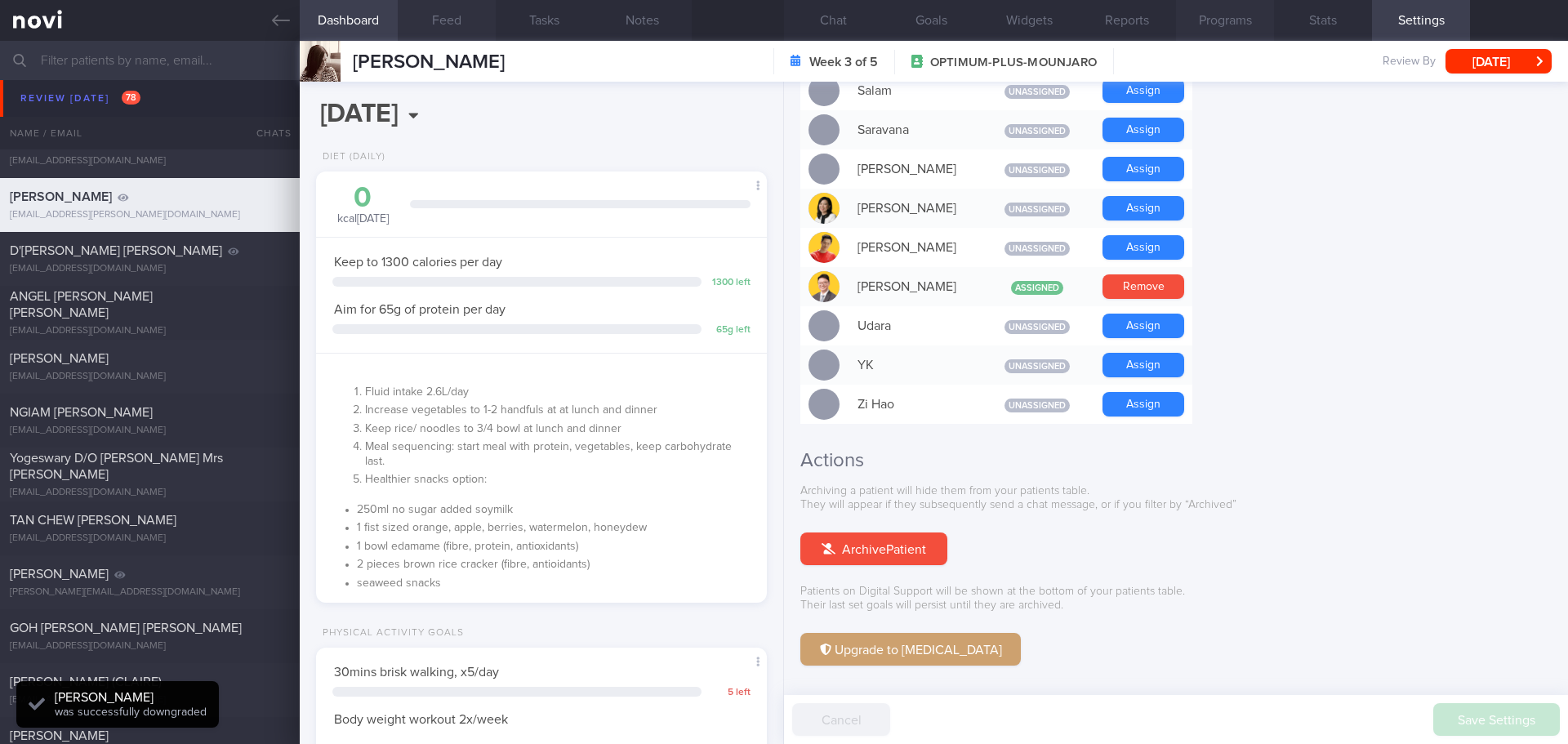
click at [1241, 23] on button "Programs" at bounding box center [1225, 21] width 98 height 41
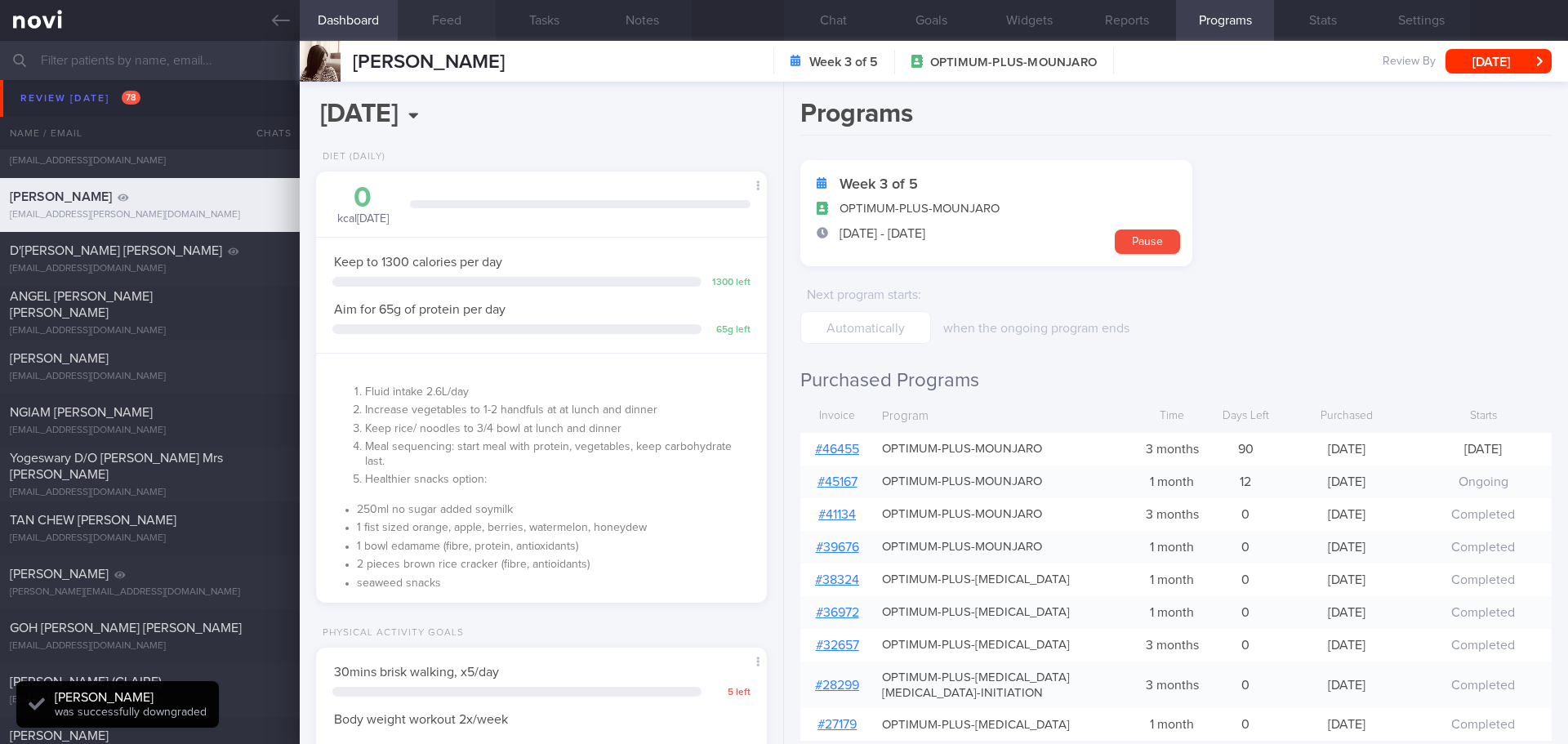
click at [850, 447] on link "# 46455" at bounding box center [836, 450] width 44 height 13
click at [1518, 177] on form "Week 3 of 5 OPTIMUM-PLUS-MOUNJARO 3 Aug - 1 Sep Pause Next program starts : whe…" at bounding box center [1176, 251] width 751 height 184
click at [1509, 66] on button "[DATE]" at bounding box center [1499, 61] width 107 height 24
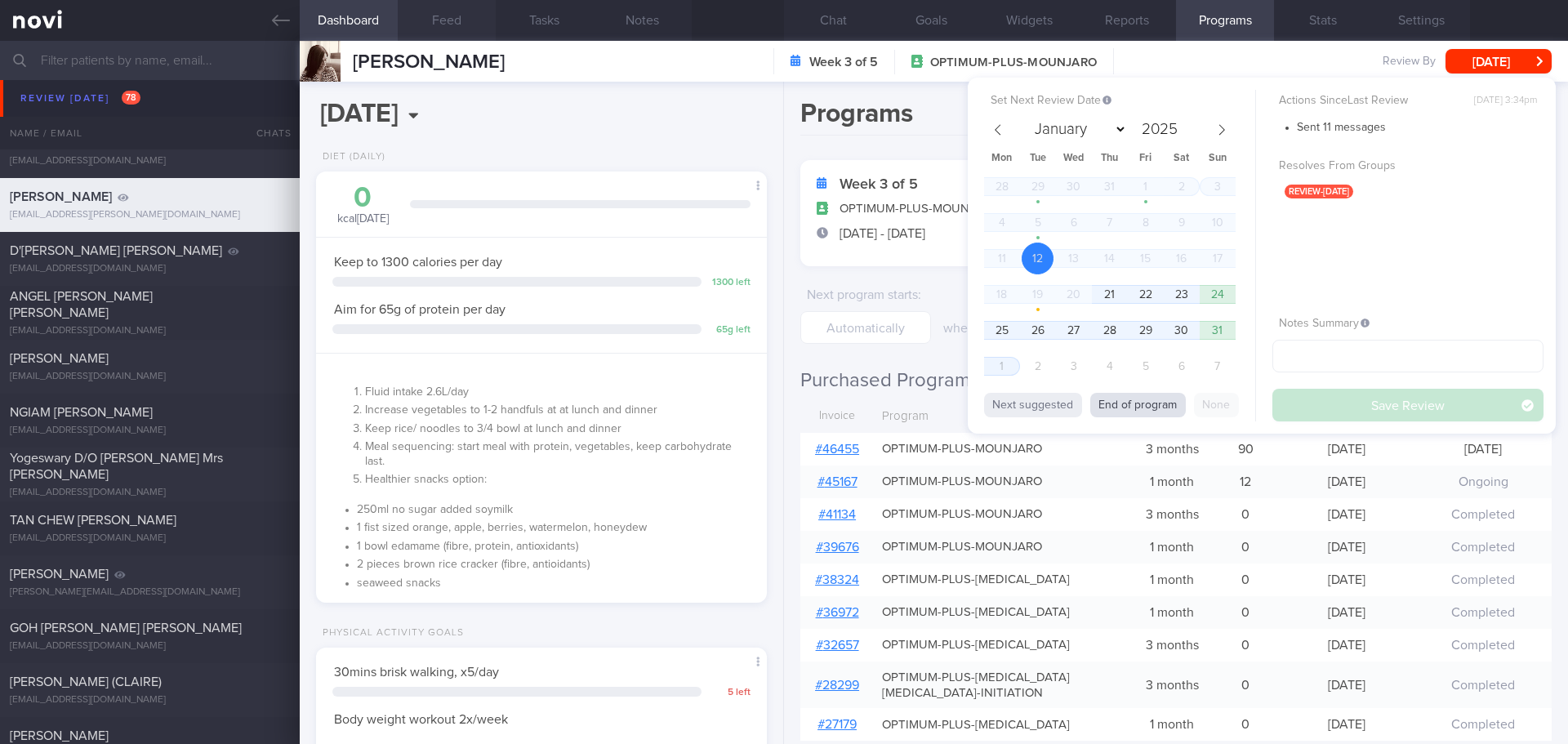
click at [1136, 406] on button "End of program" at bounding box center [1138, 405] width 95 height 24
select select "8"
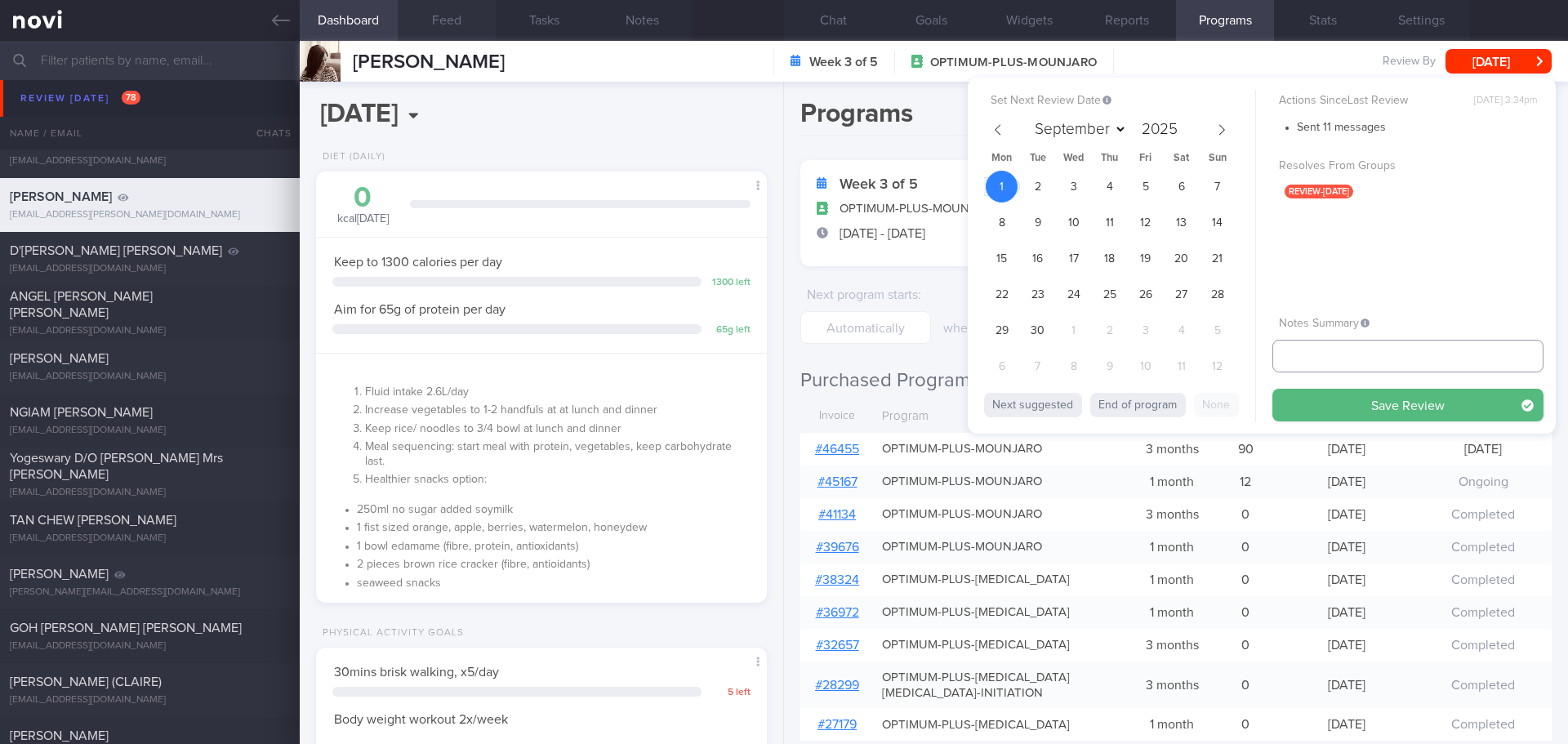
click at [1314, 355] on input "text" at bounding box center [1408, 356] width 271 height 33
click at [1388, 412] on button "Save Review" at bounding box center [1408, 405] width 271 height 33
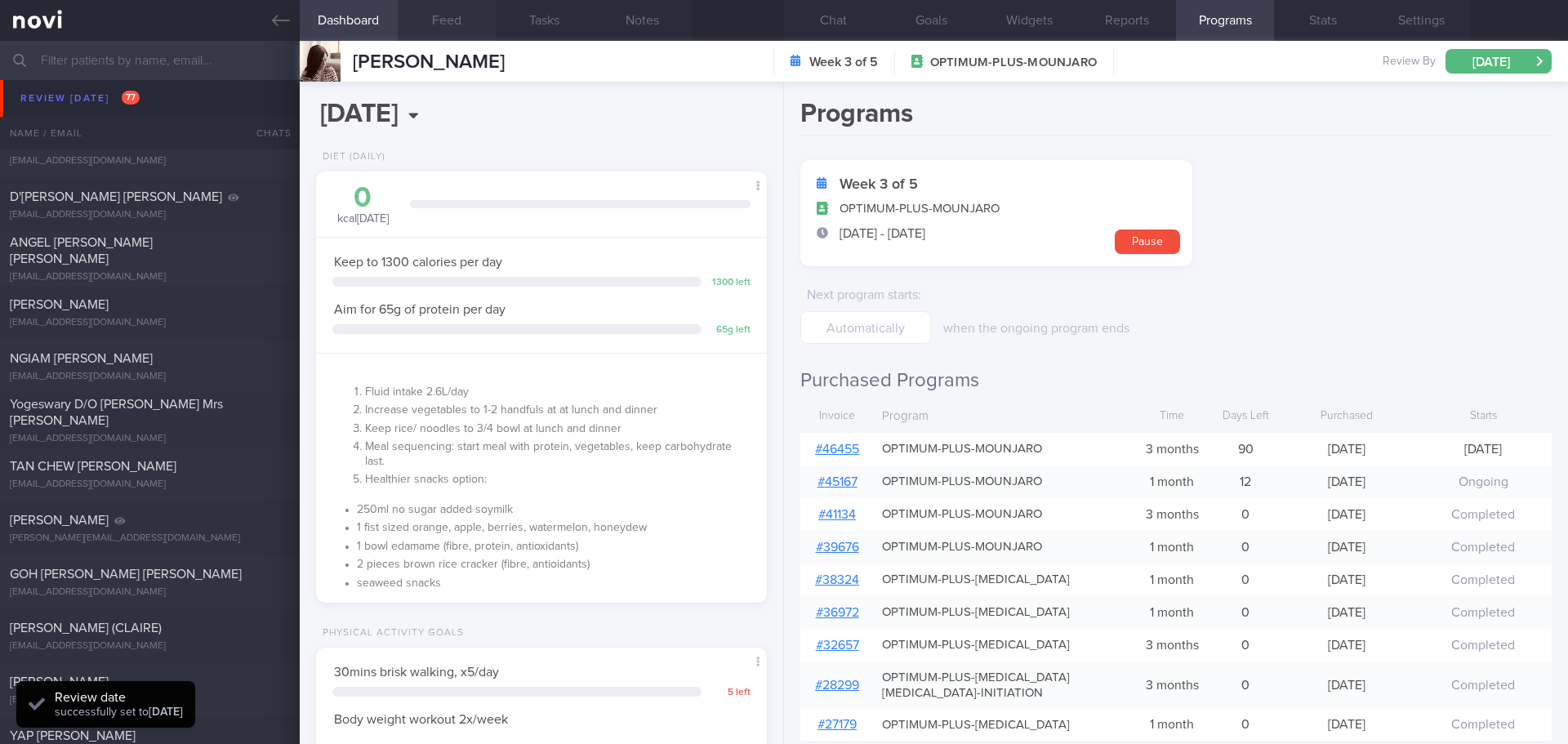
drag, startPoint x: 193, startPoint y: 213, endPoint x: 928, endPoint y: 309, distance: 741.2
click at [193, 213] on div "[EMAIL_ADDRESS][DOMAIN_NAME]" at bounding box center [150, 215] width 280 height 12
type input "7/8/2025"
select select "7"
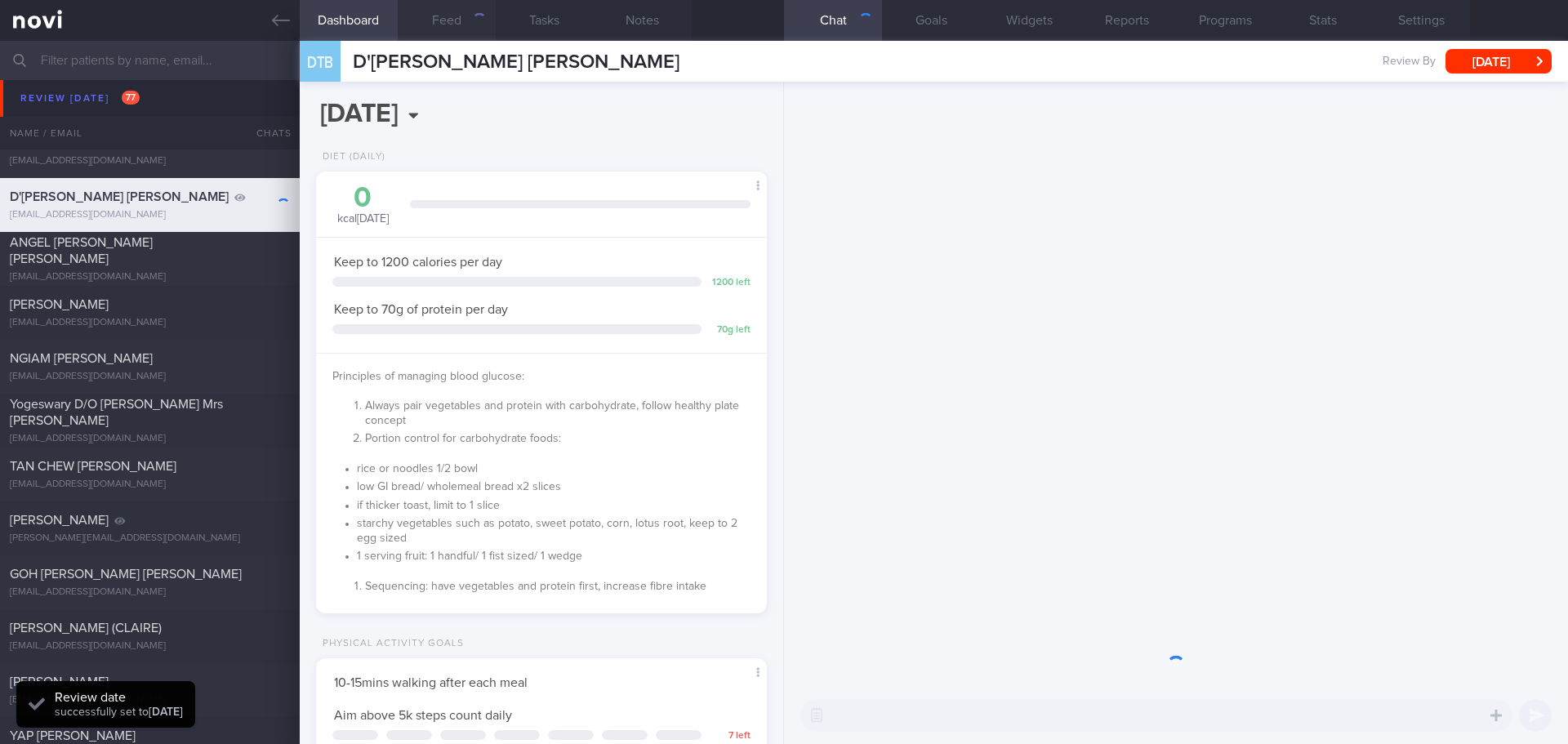
scroll to position [207, 417]
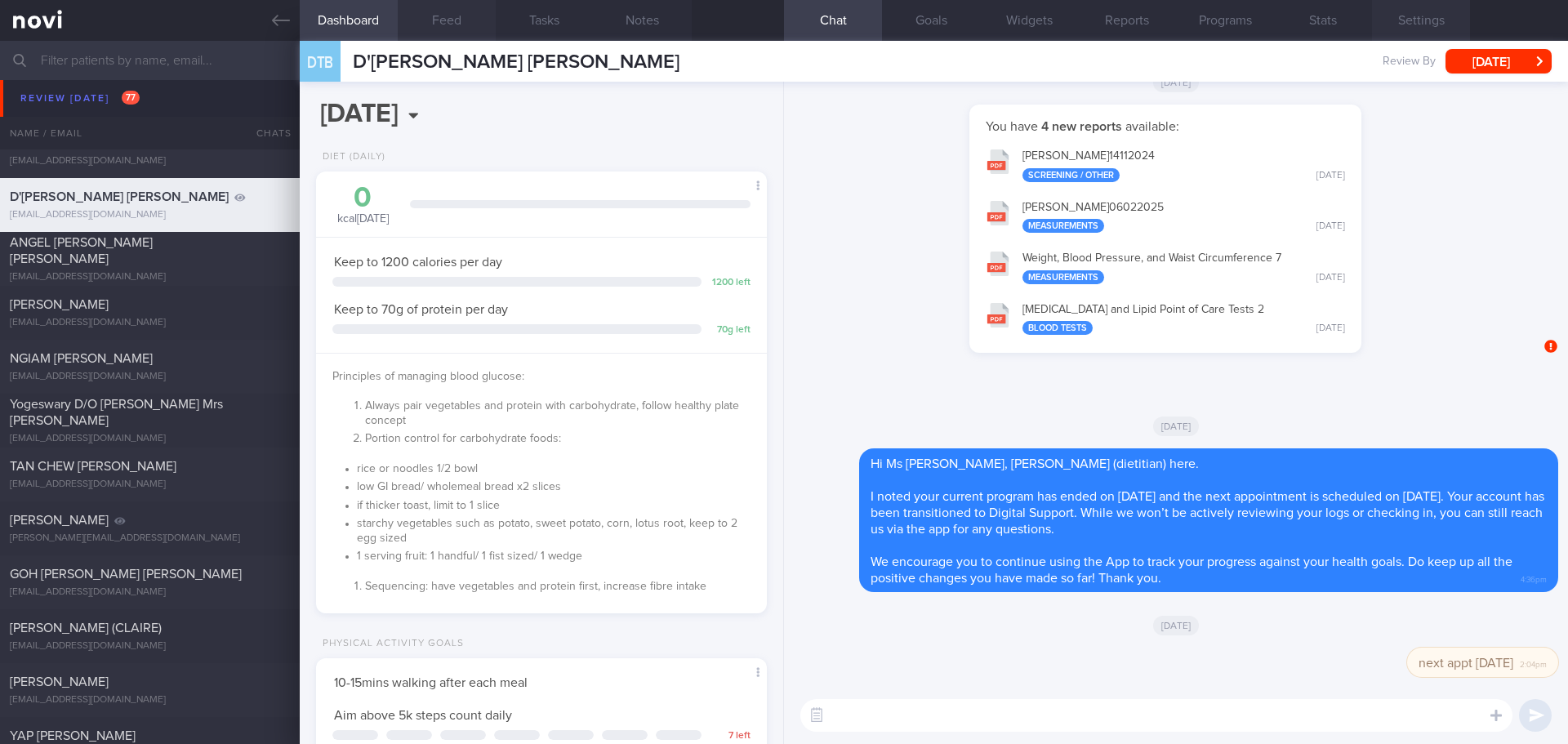
click at [1384, 21] on button "Settings" at bounding box center [1421, 21] width 98 height 41
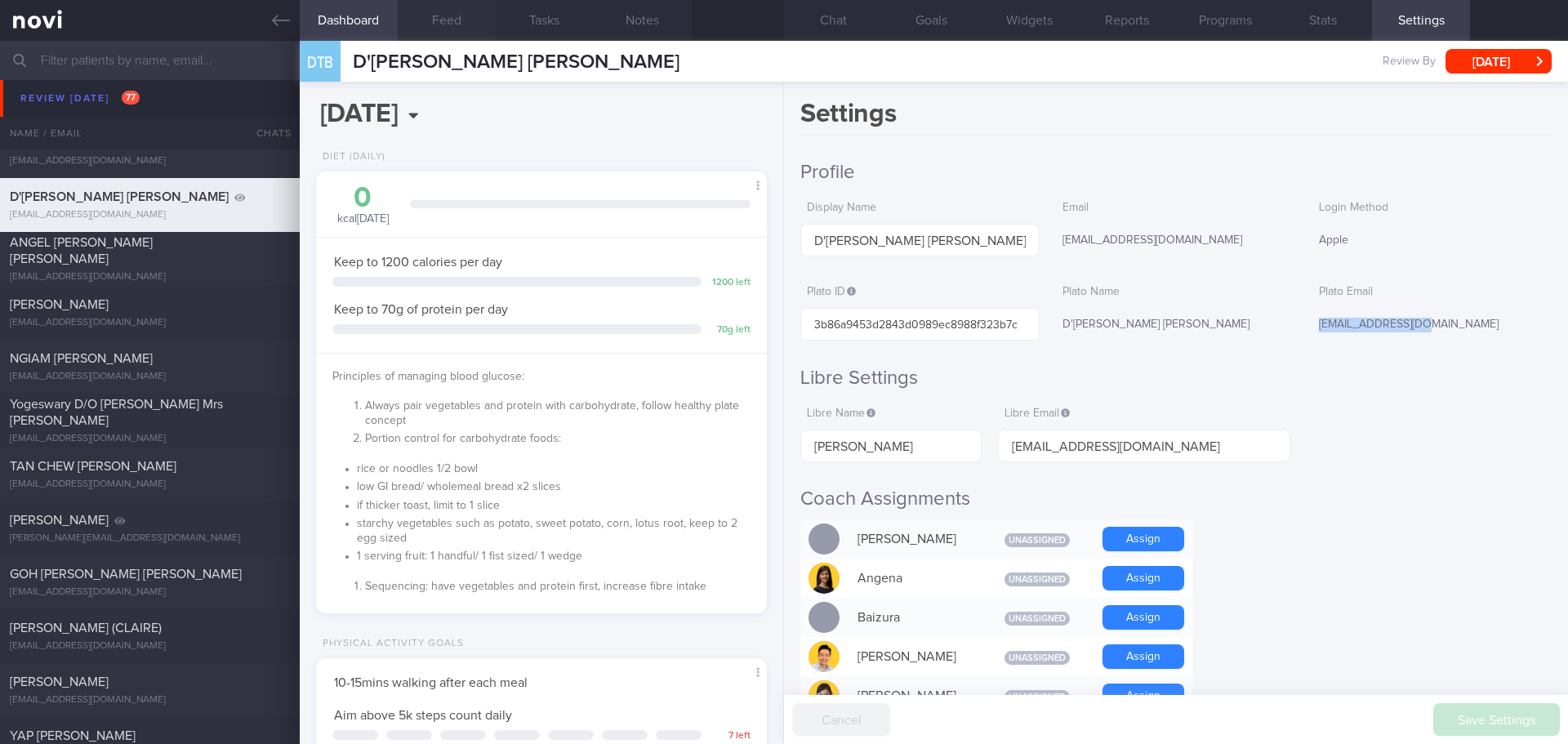
drag, startPoint x: 1418, startPoint y: 328, endPoint x: 1312, endPoint y: 334, distance: 106.2
click at [1313, 334] on div "tdbernie@gmail.com" at bounding box center [1433, 325] width 239 height 35
drag, startPoint x: 1411, startPoint y: 325, endPoint x: 1305, endPoint y: 333, distance: 106.3
click at [1313, 333] on div "tdbernie@gmail.com" at bounding box center [1433, 325] width 239 height 35
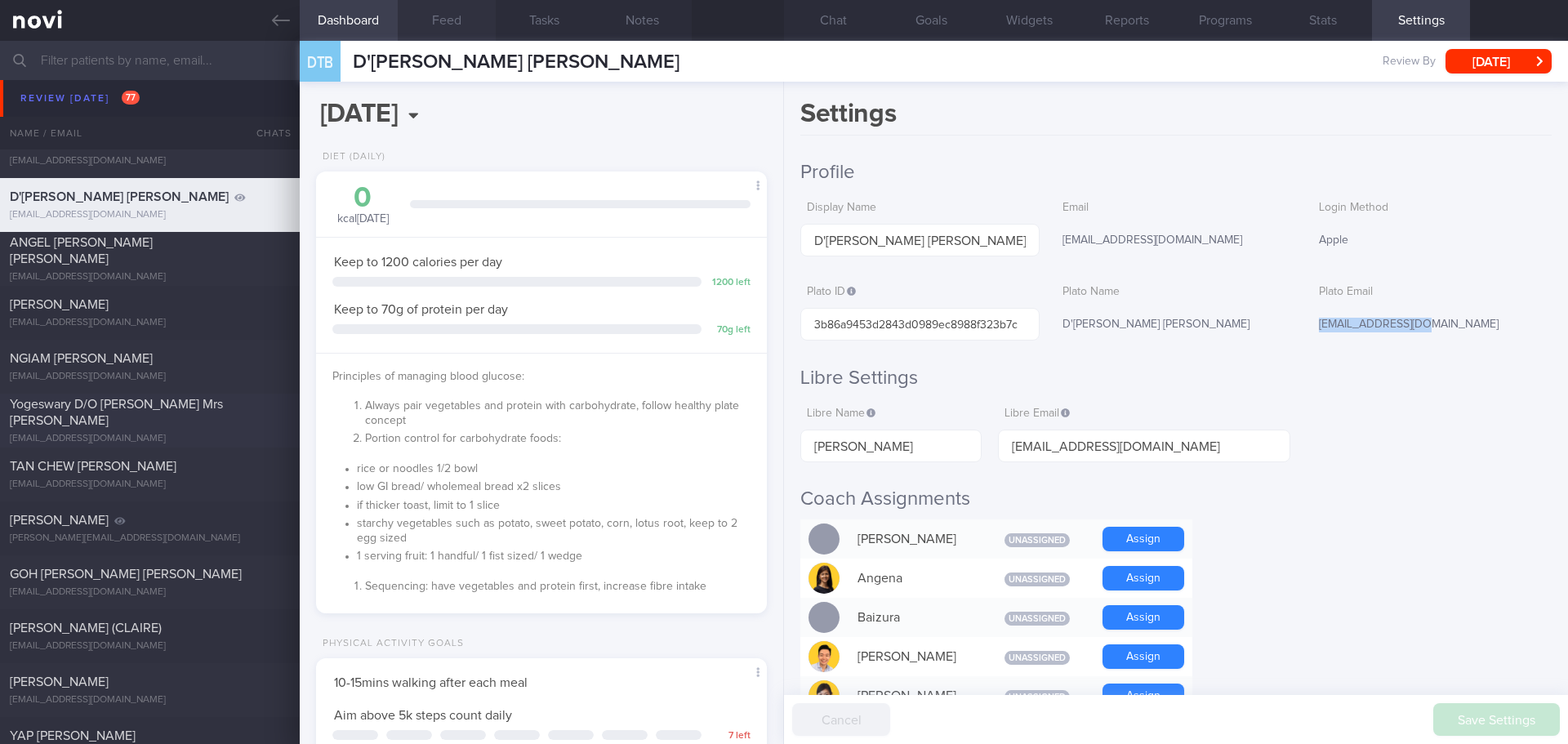
copy div "tdbernie@gmail.com"
click at [1505, 62] on button "[DATE]" at bounding box center [1499, 61] width 107 height 24
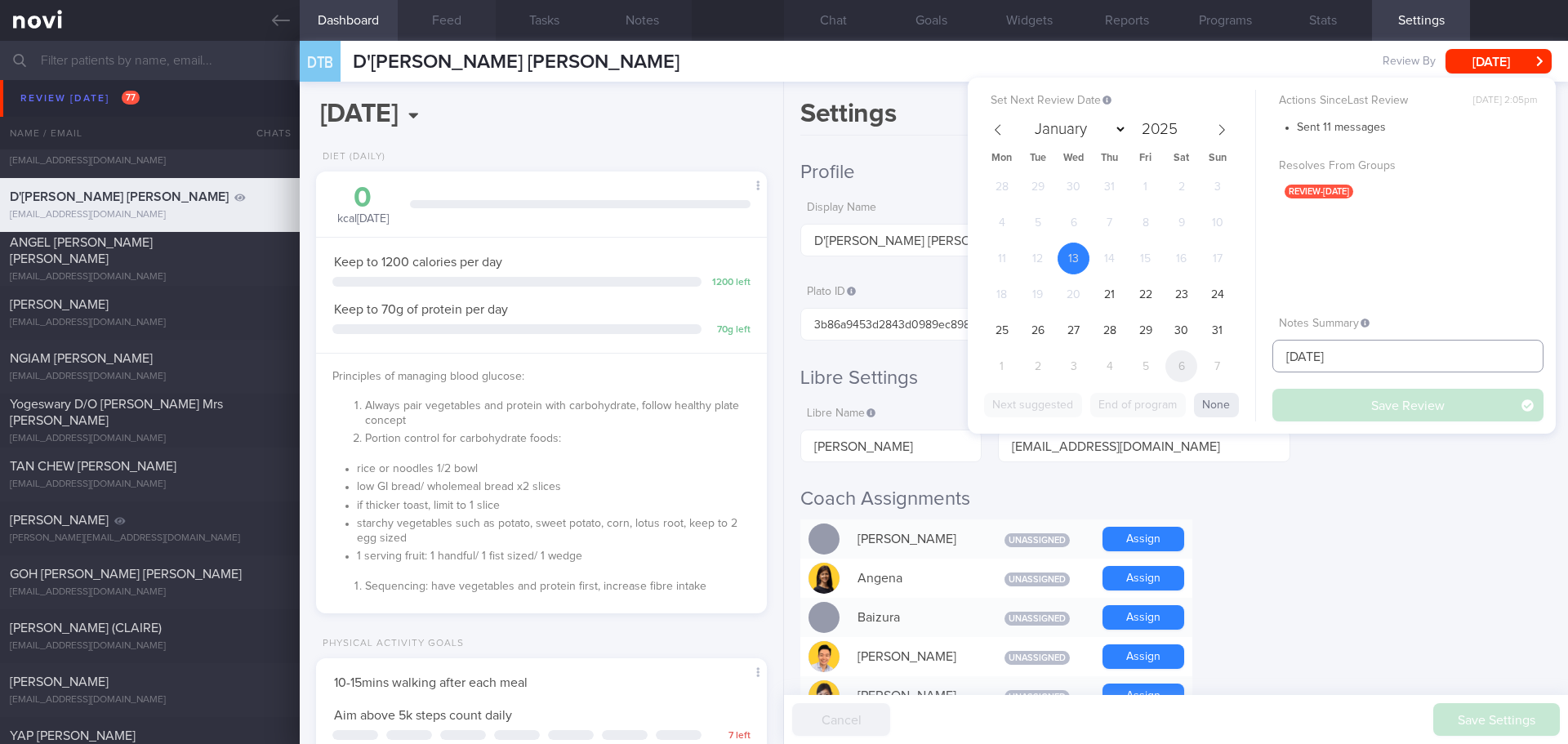
drag, startPoint x: 1428, startPoint y: 353, endPoint x: 1196, endPoint y: 373, distance: 232.9
click at [1196, 373] on div "Set Next Review Date 13 Aug 2025 January February March April May June July Aug…" at bounding box center [1262, 255] width 588 height 356
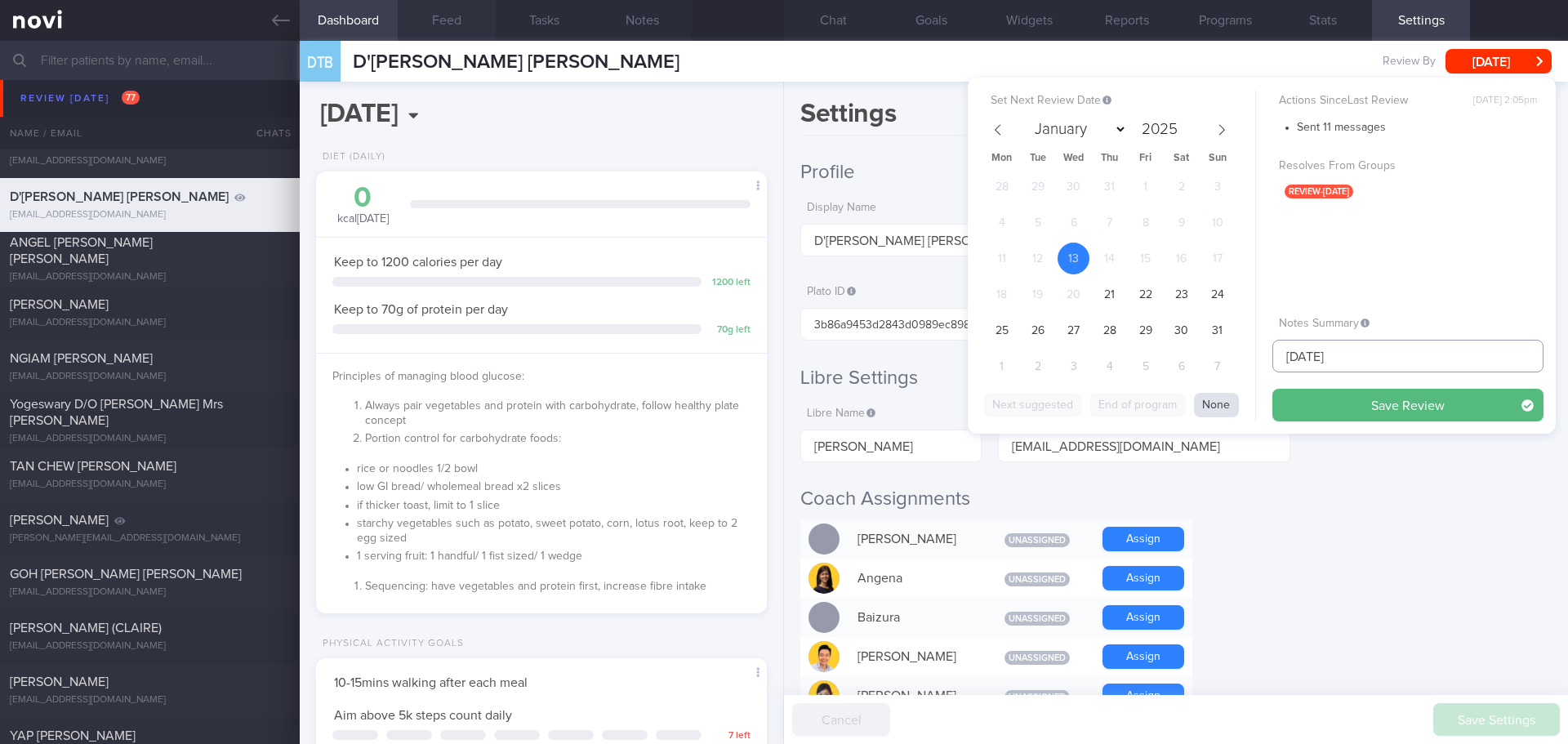
type input "[DATE]"
click at [1230, 402] on button "None" at bounding box center [1217, 405] width 45 height 24
click at [1301, 412] on button "Save Review" at bounding box center [1408, 405] width 271 height 33
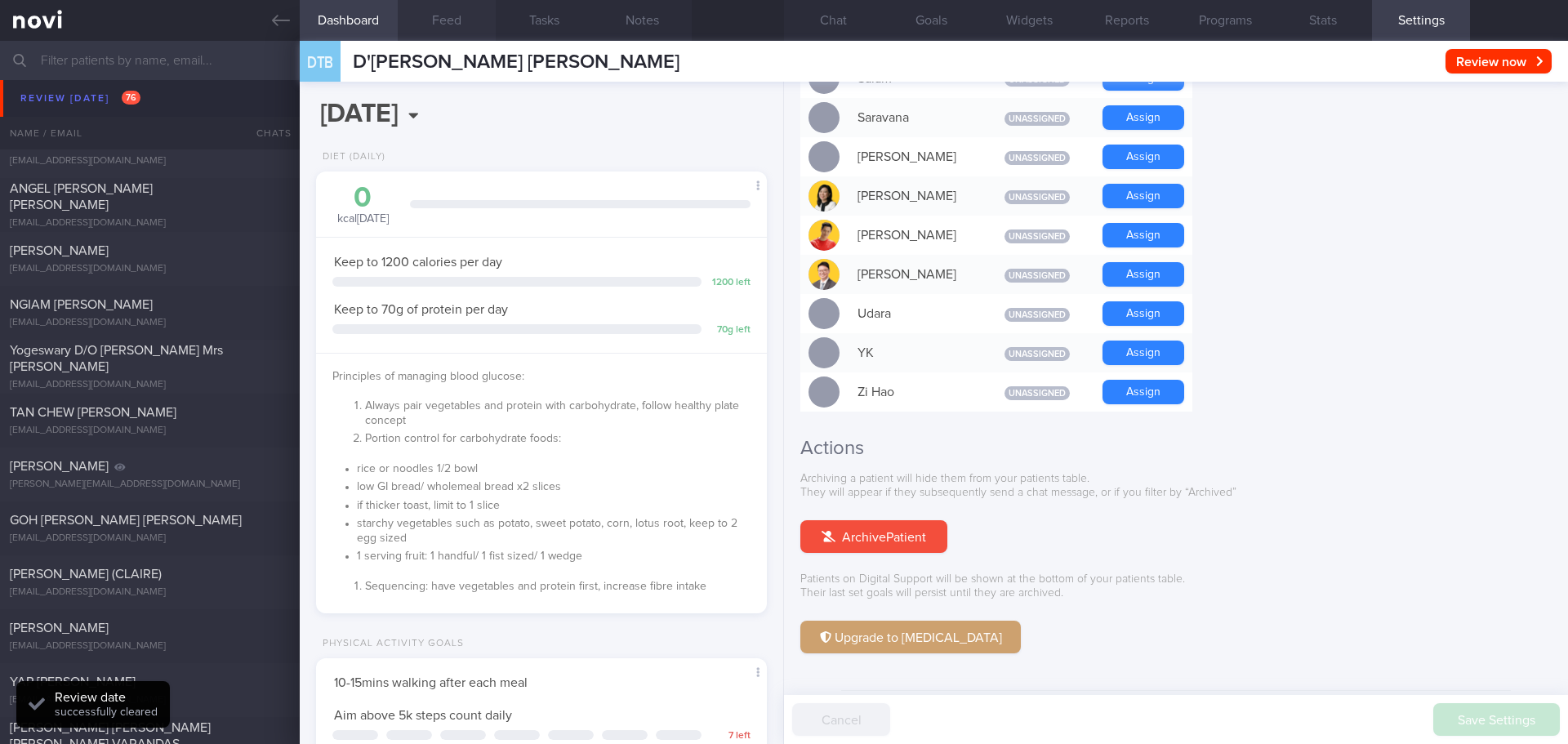
scroll to position [1405, 0]
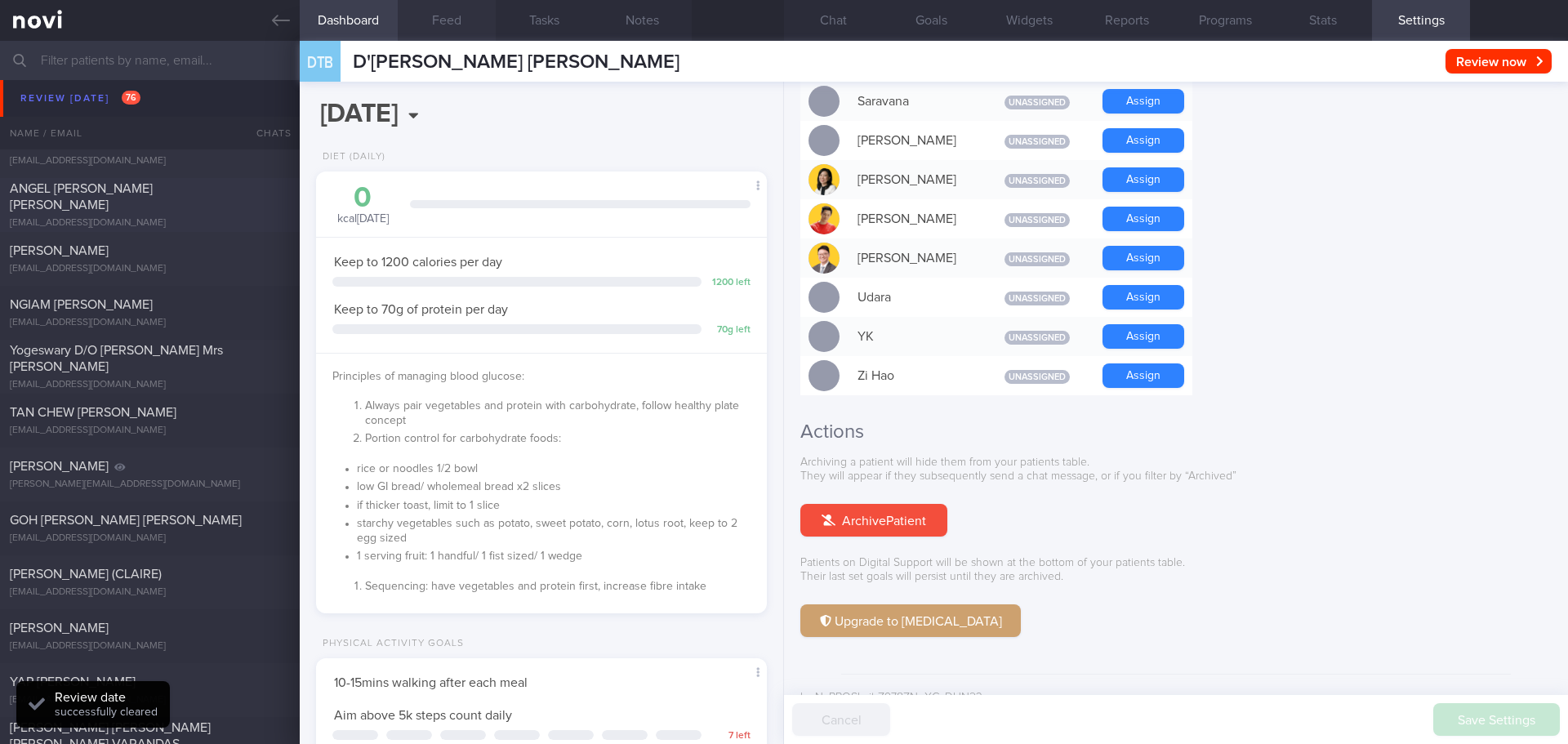
click at [135, 198] on span "ANGEL CHELSEA TAN YU XIAN" at bounding box center [80, 196] width 143 height 29
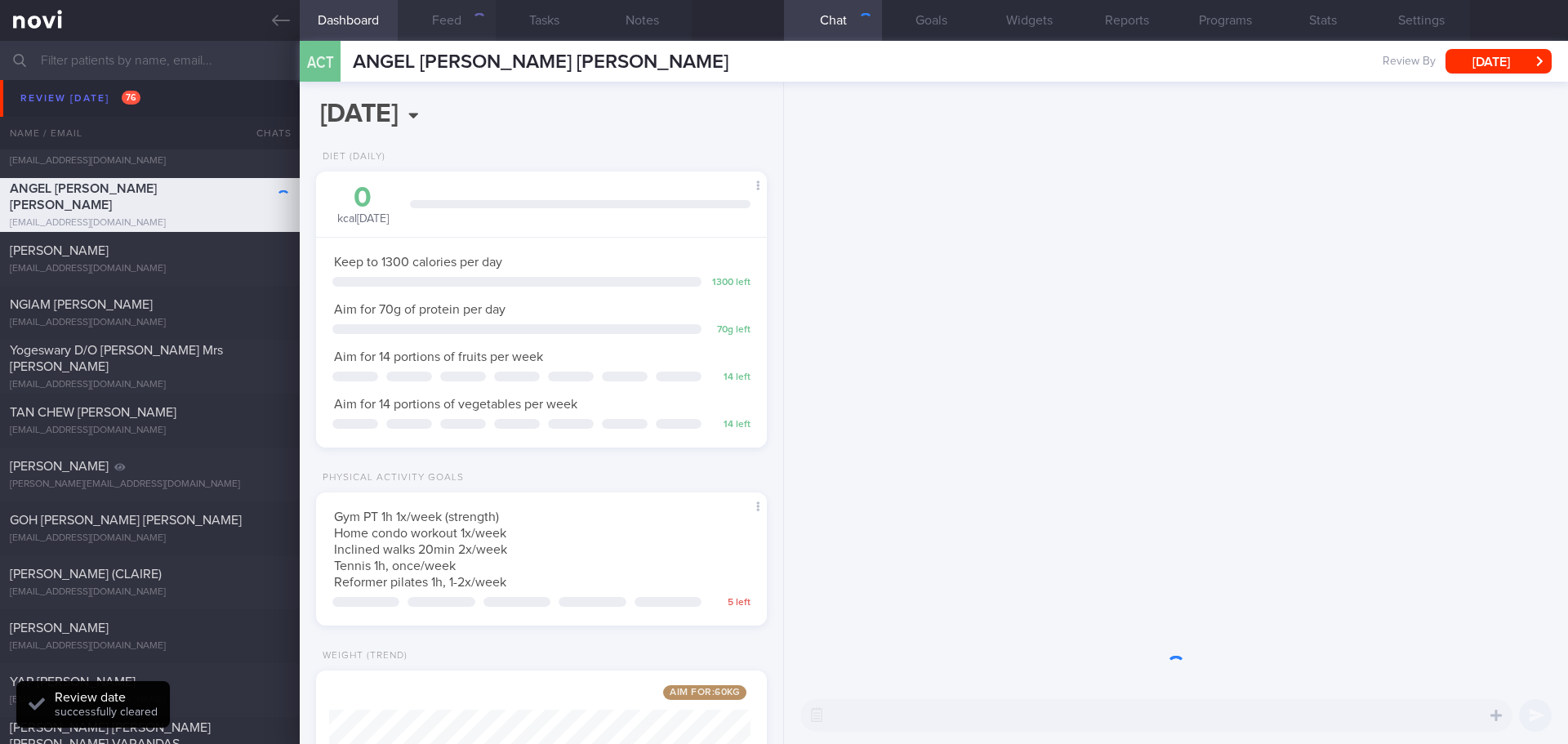
scroll to position [228, 410]
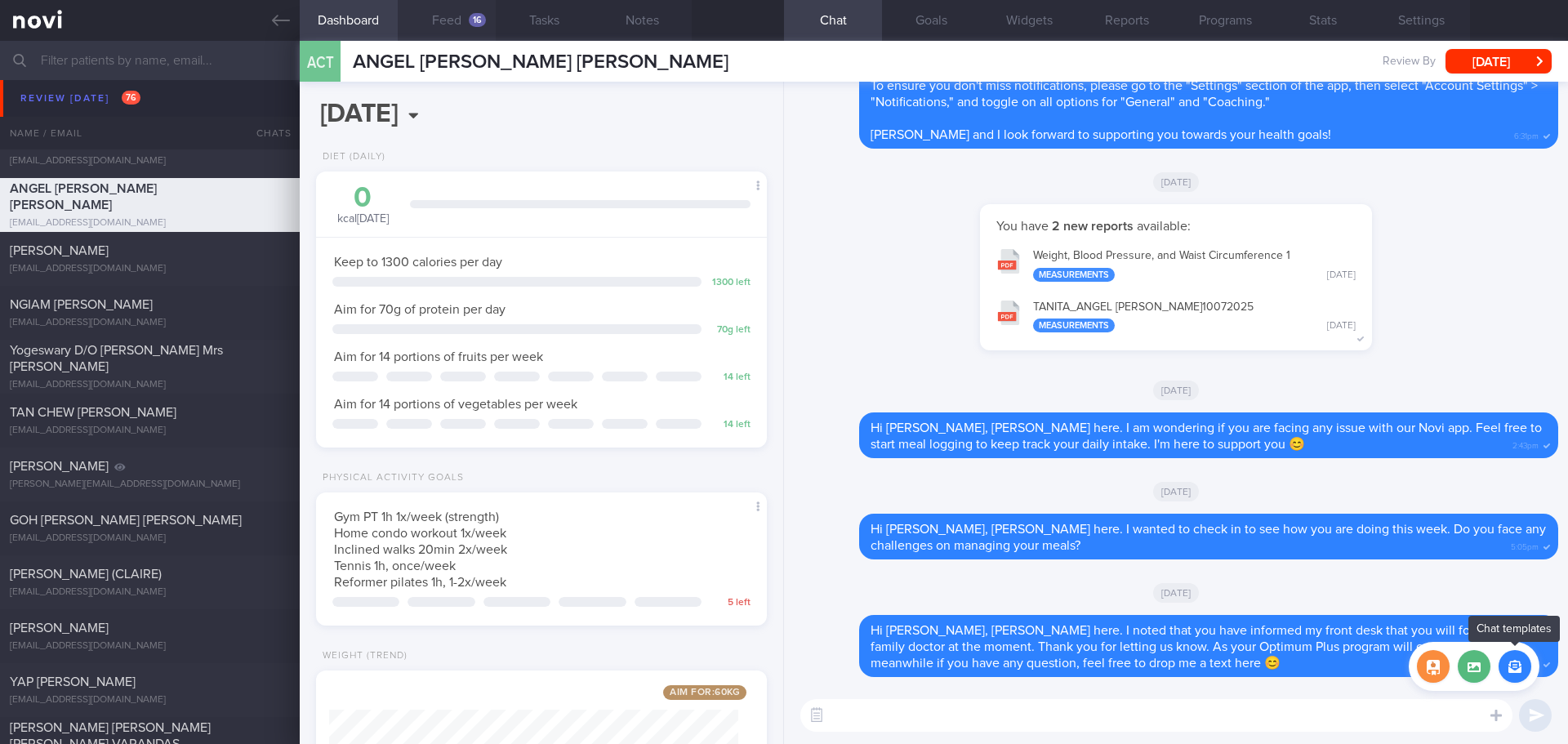
click at [1520, 675] on button "button" at bounding box center [1515, 666] width 33 height 33
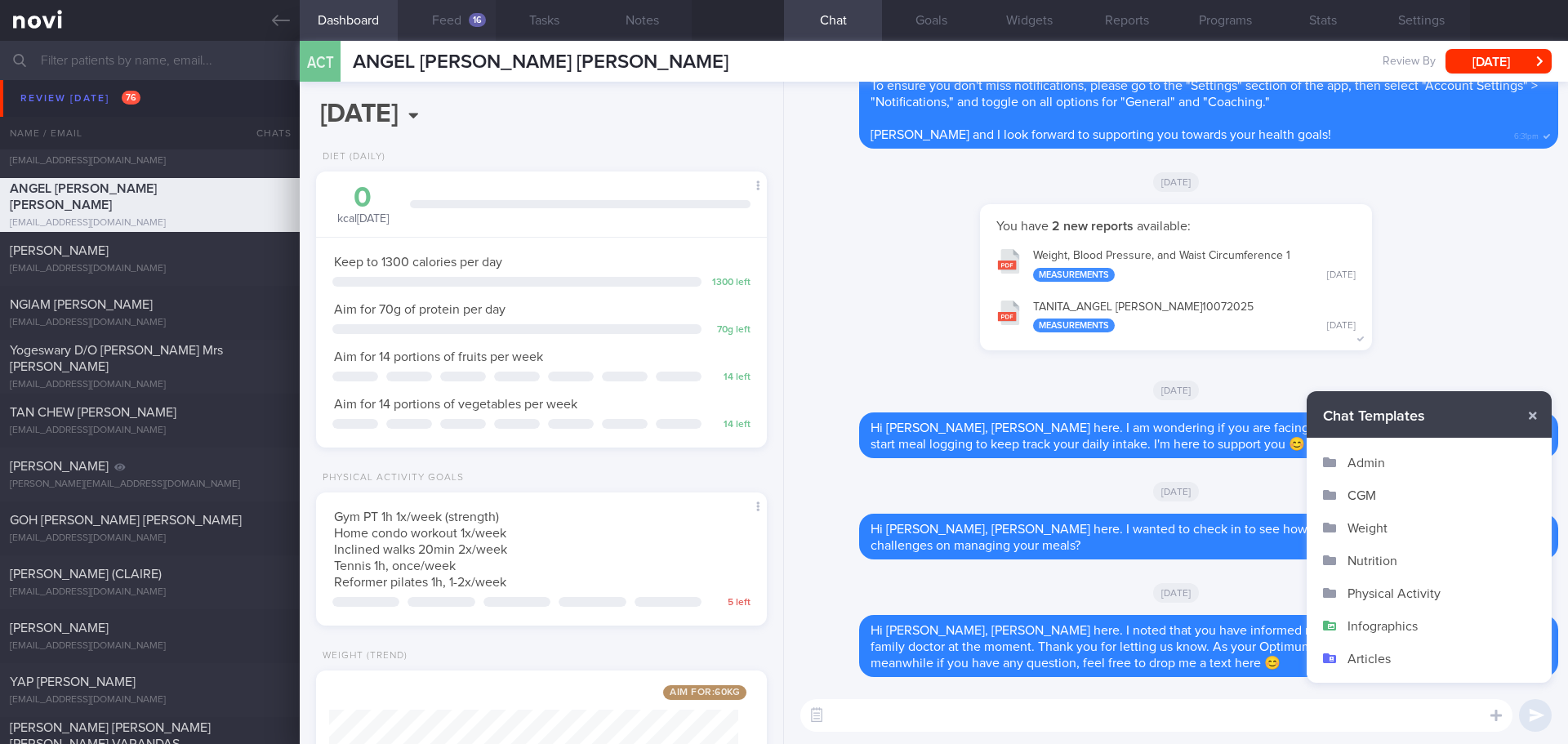
click at [1373, 466] on button "Admin" at bounding box center [1430, 462] width 245 height 33
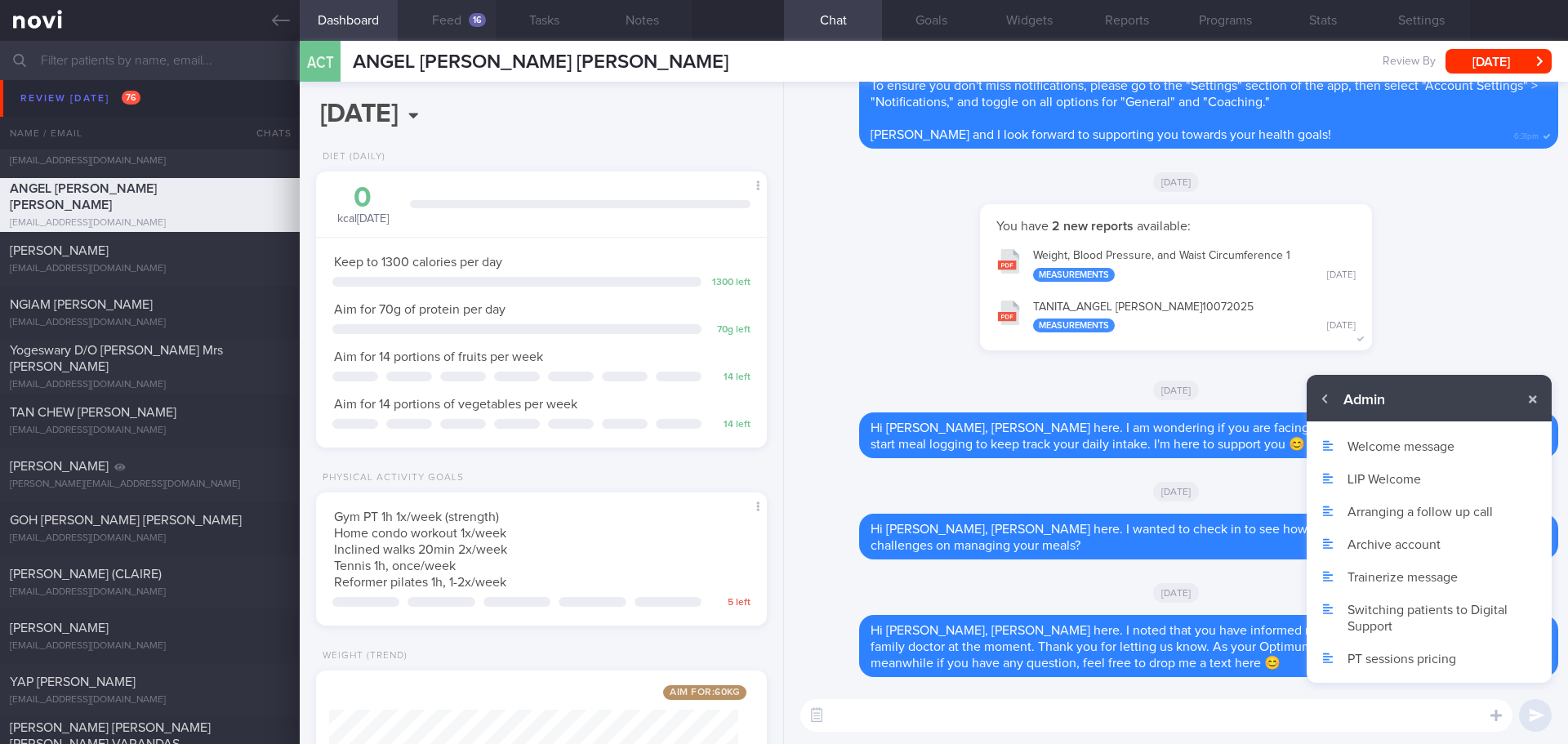
click at [1384, 545] on button "Archive account" at bounding box center [1430, 544] width 245 height 33
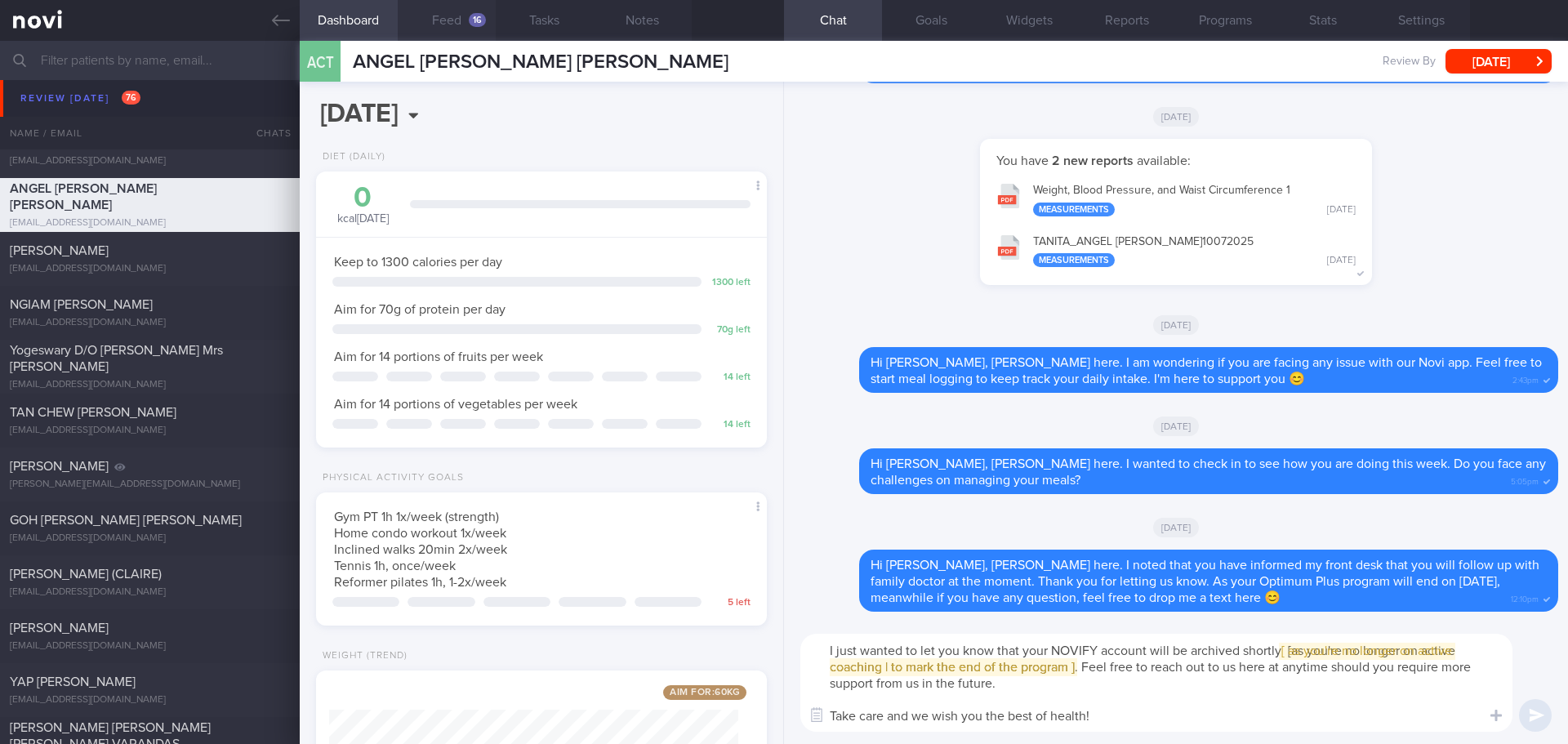
click at [828, 652] on textarea "I just wanted to let you know that your NOVIFY account will be archived shortly…" at bounding box center [1157, 682] width 712 height 98
click at [984, 672] on span "[ [ as you're no longer on active coaching | to mark the end of the program ] ]" at bounding box center [1155, 659] width 651 height 29
click at [1051, 679] on textarea "Hi Chelsea, I just wanted to let you know that your NOVIFY account will be arch…" at bounding box center [1157, 682] width 712 height 98
drag, startPoint x: 925, startPoint y: 665, endPoint x: 1353, endPoint y: 652, distance: 428.2
click at [1353, 652] on textarea "Hi Chelsea, I just wanted to let you know that your NOVIFY account will be arch…" at bounding box center [1157, 682] width 712 height 98
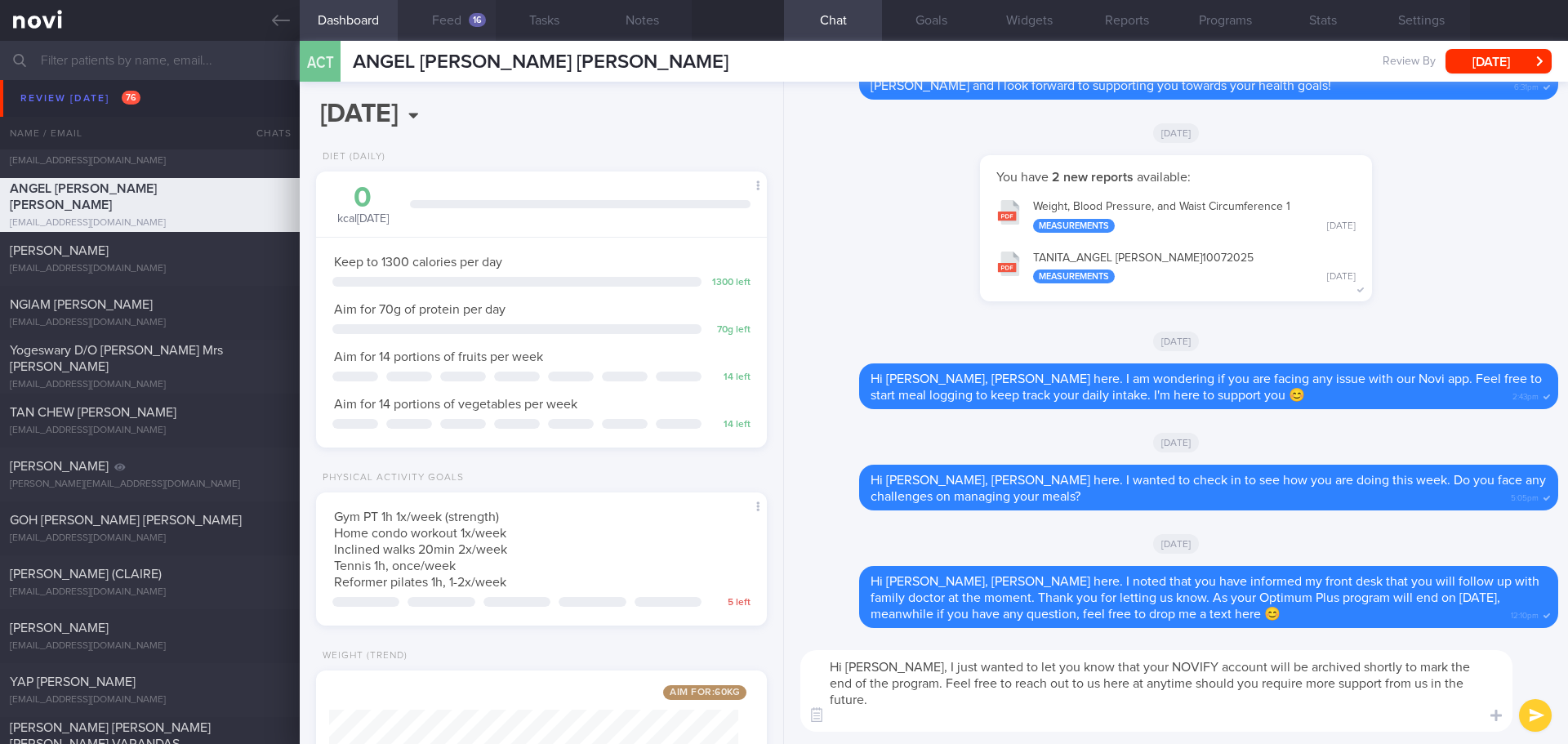
type textarea "Hi Chelsea, I just wanted to let you know that your NOVIFY account will be arch…"
click at [443, 11] on button "Feed 16" at bounding box center [447, 21] width 98 height 41
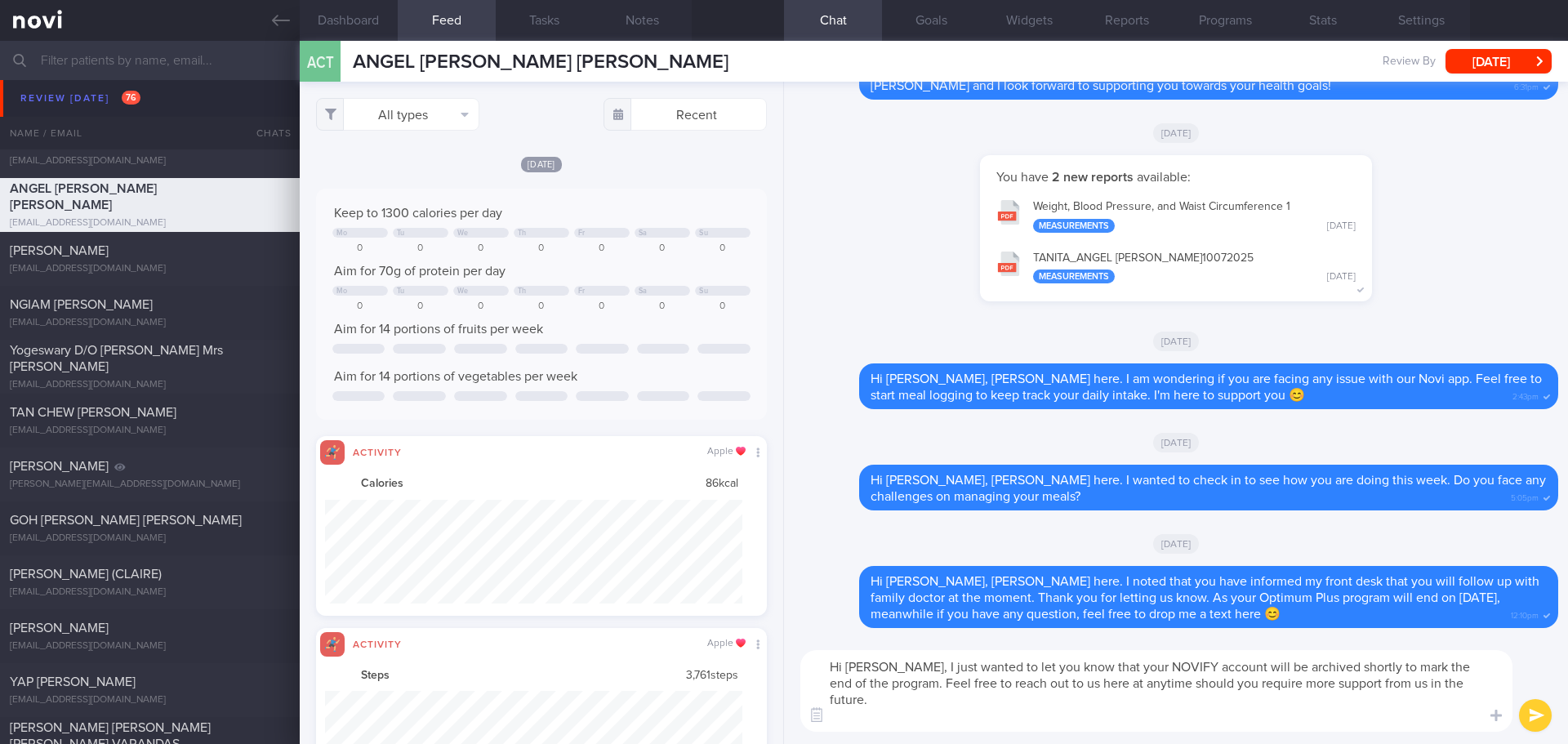
scroll to position [104, 419]
click at [454, 121] on button "All types" at bounding box center [397, 114] width 164 height 33
click at [426, 159] on button "Activity" at bounding box center [397, 171] width 162 height 24
checkbox input "false"
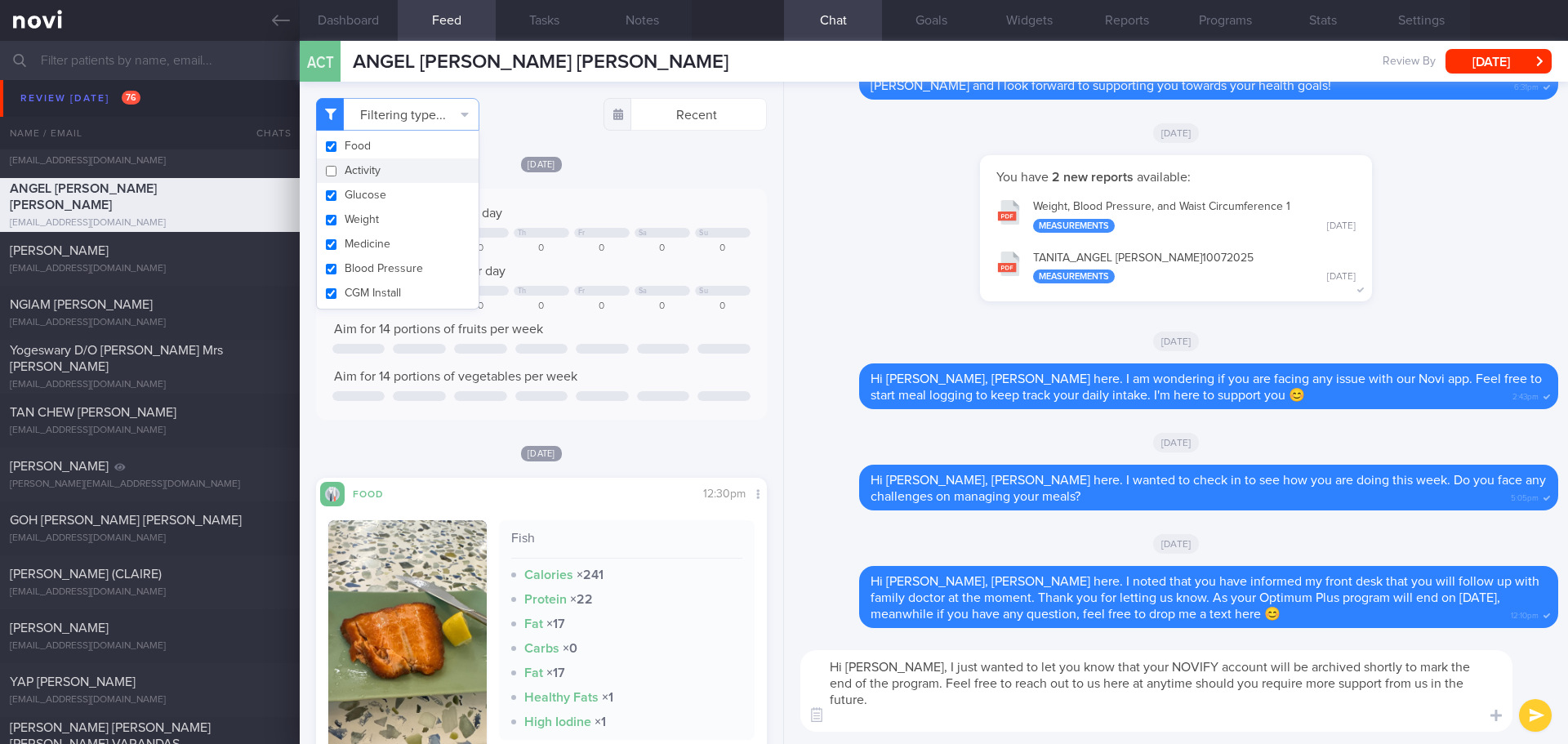
click at [685, 177] on div "Tue, 12 Aug Keep to 1300 calories per day Mo Tu We Th Fr Sa Su 0 0 0 0 0 0 0 Ai…" at bounding box center [541, 287] width 451 height 265
click at [1231, 722] on textarea "Hi Chelsea, I just wanted to let you know that your NOVIFY account will be arch…" at bounding box center [1157, 691] width 712 height 81
click at [1171, 704] on textarea "Hi Chelsea, I just wanted to let you know that your NOVIFY account will be arch…" at bounding box center [1157, 691] width 712 height 81
click at [1543, 717] on button "submit" at bounding box center [1535, 715] width 33 height 33
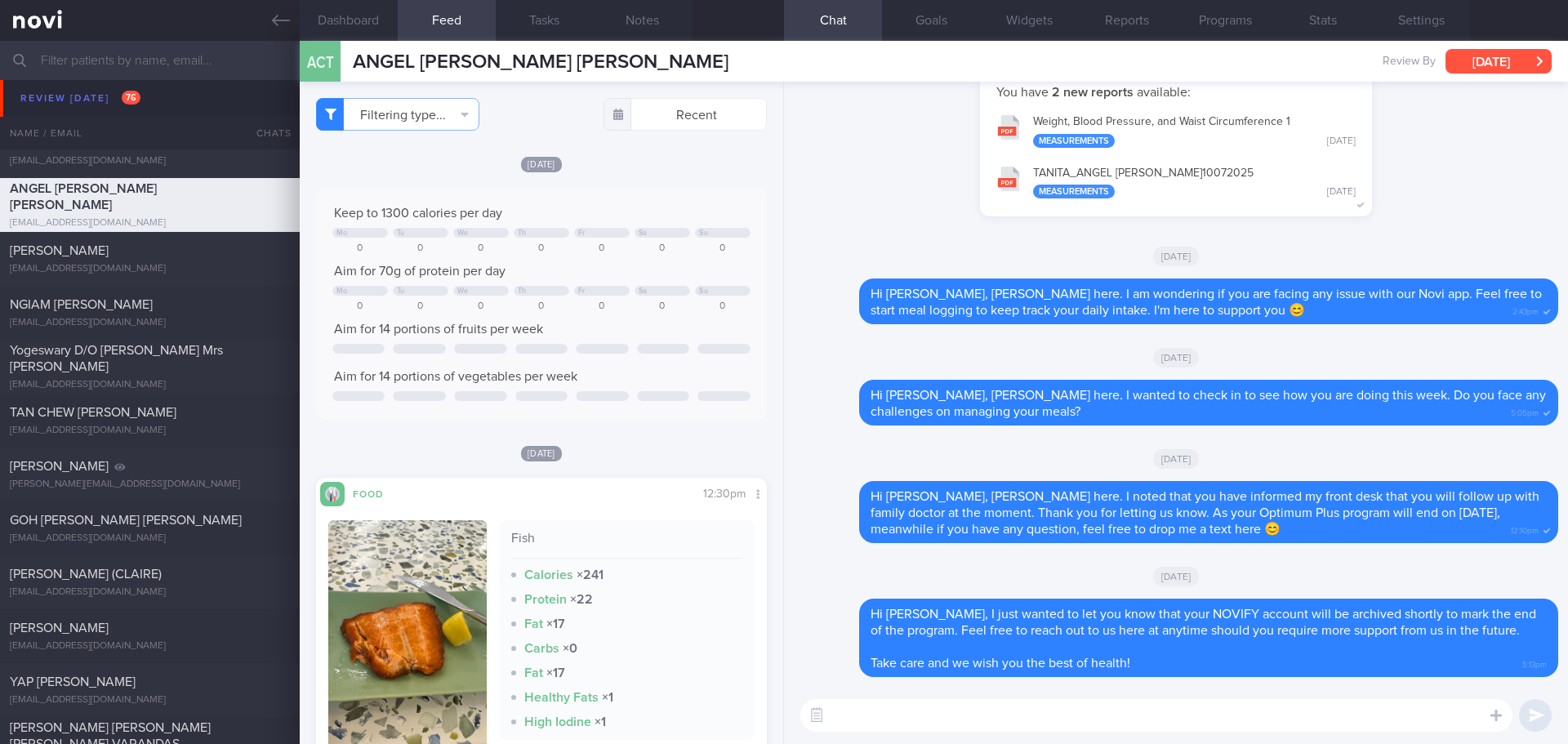
click at [1496, 60] on button "[DATE]" at bounding box center [1499, 61] width 107 height 24
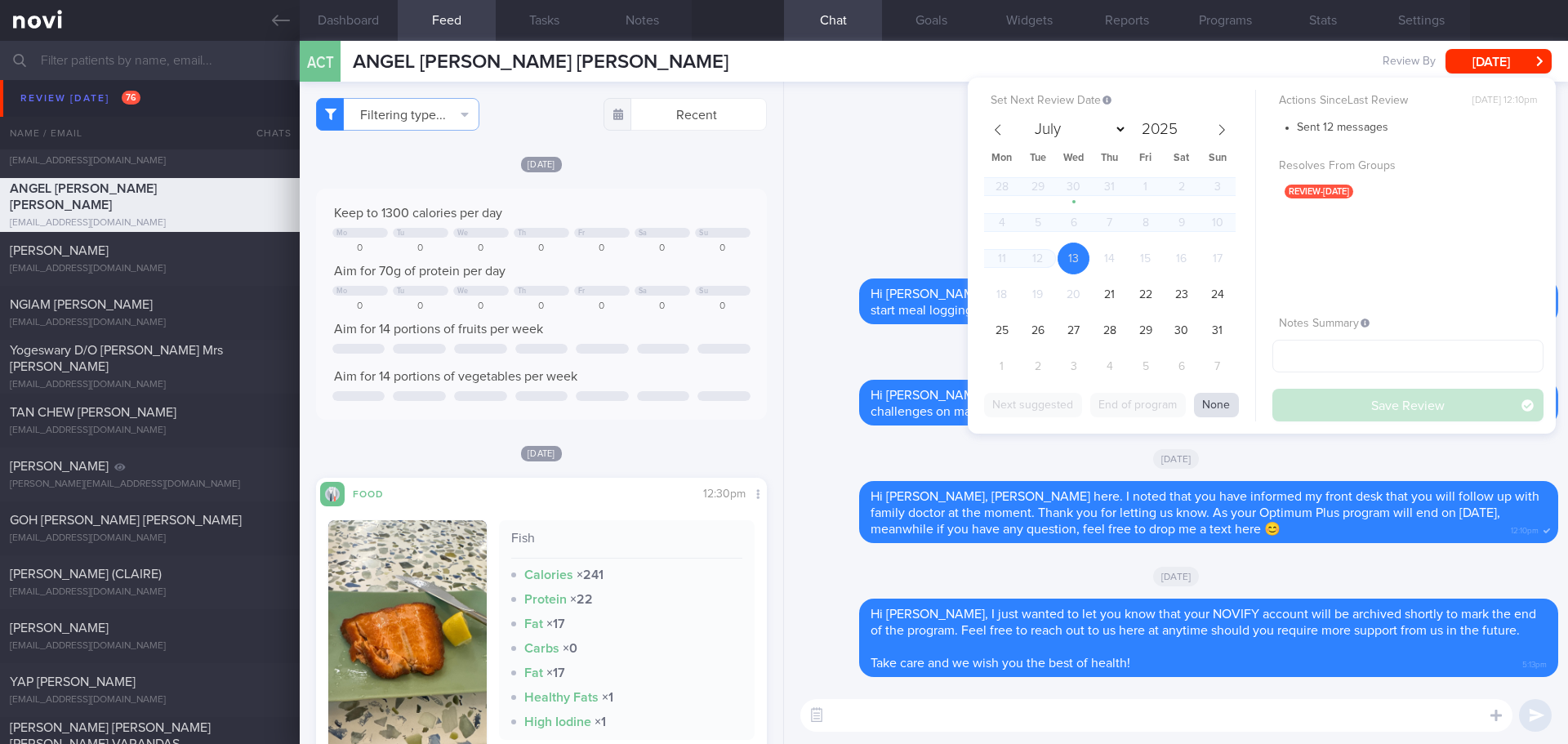
click at [1212, 412] on button "None" at bounding box center [1217, 405] width 45 height 24
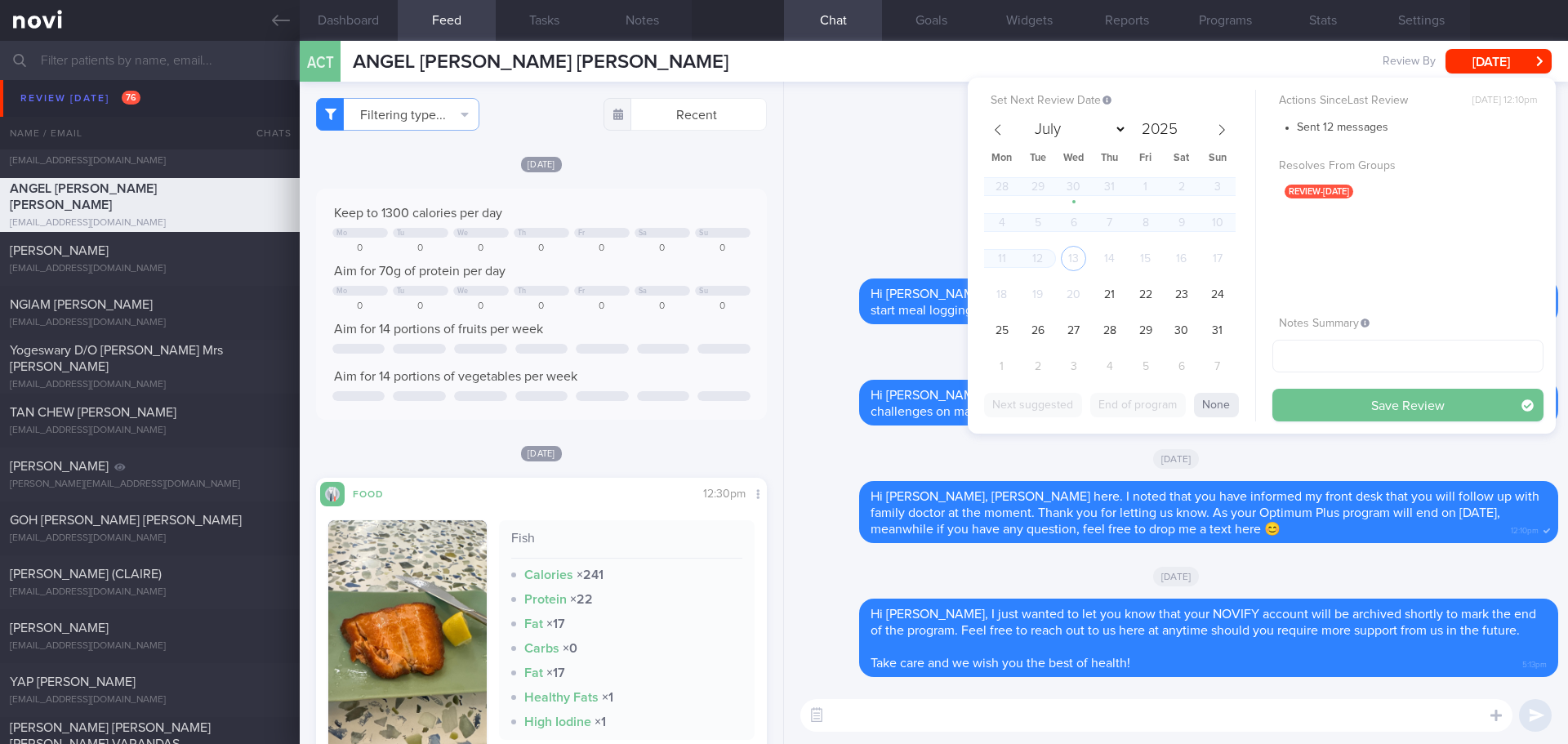
click at [1403, 407] on button "Save Review" at bounding box center [1408, 405] width 271 height 33
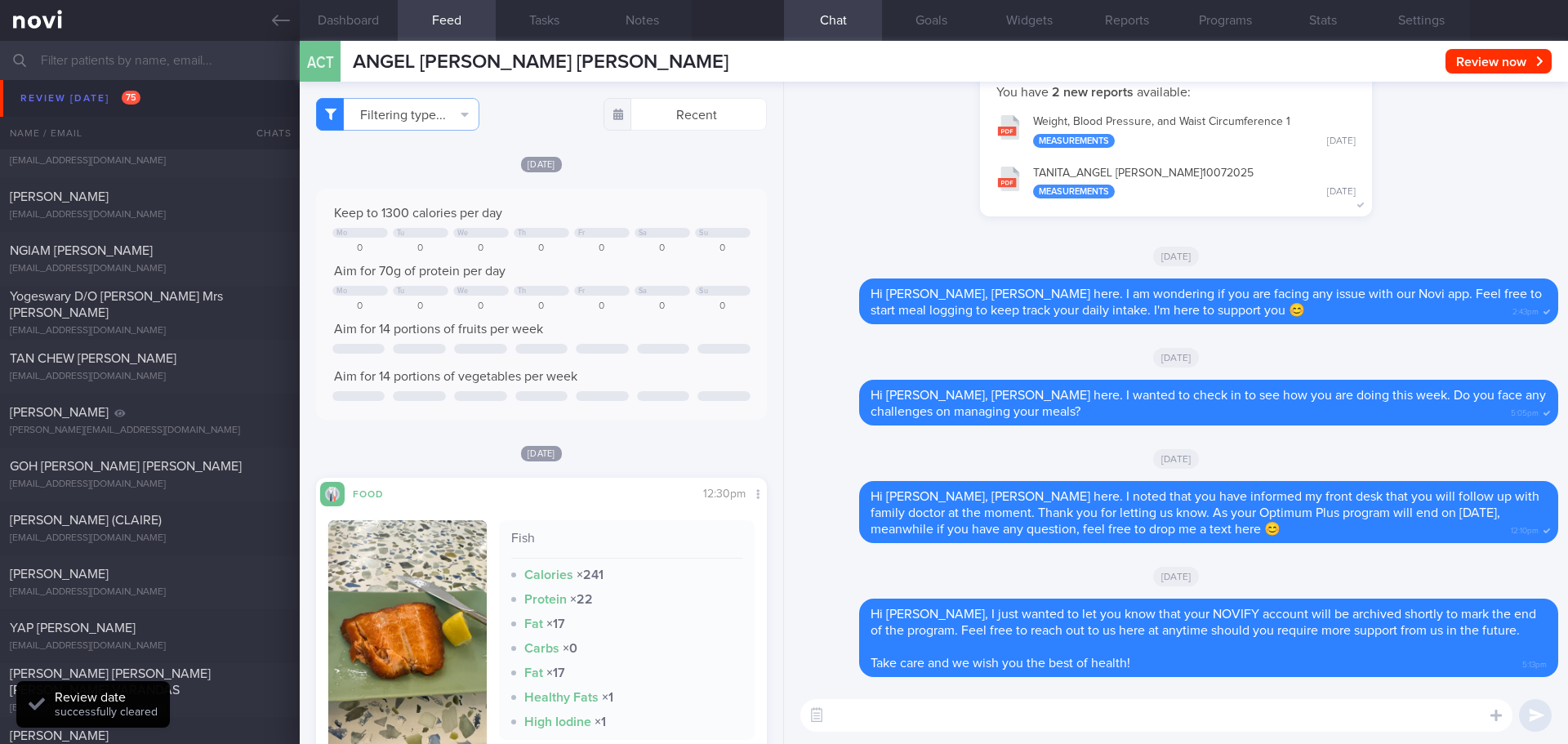
click at [1497, 165] on div "You have 2 new reports available: Weight, Blood Pressure, and Waist Circumferen…" at bounding box center [1176, 151] width 764 height 163
click at [1425, 11] on button "Settings" at bounding box center [1421, 21] width 98 height 41
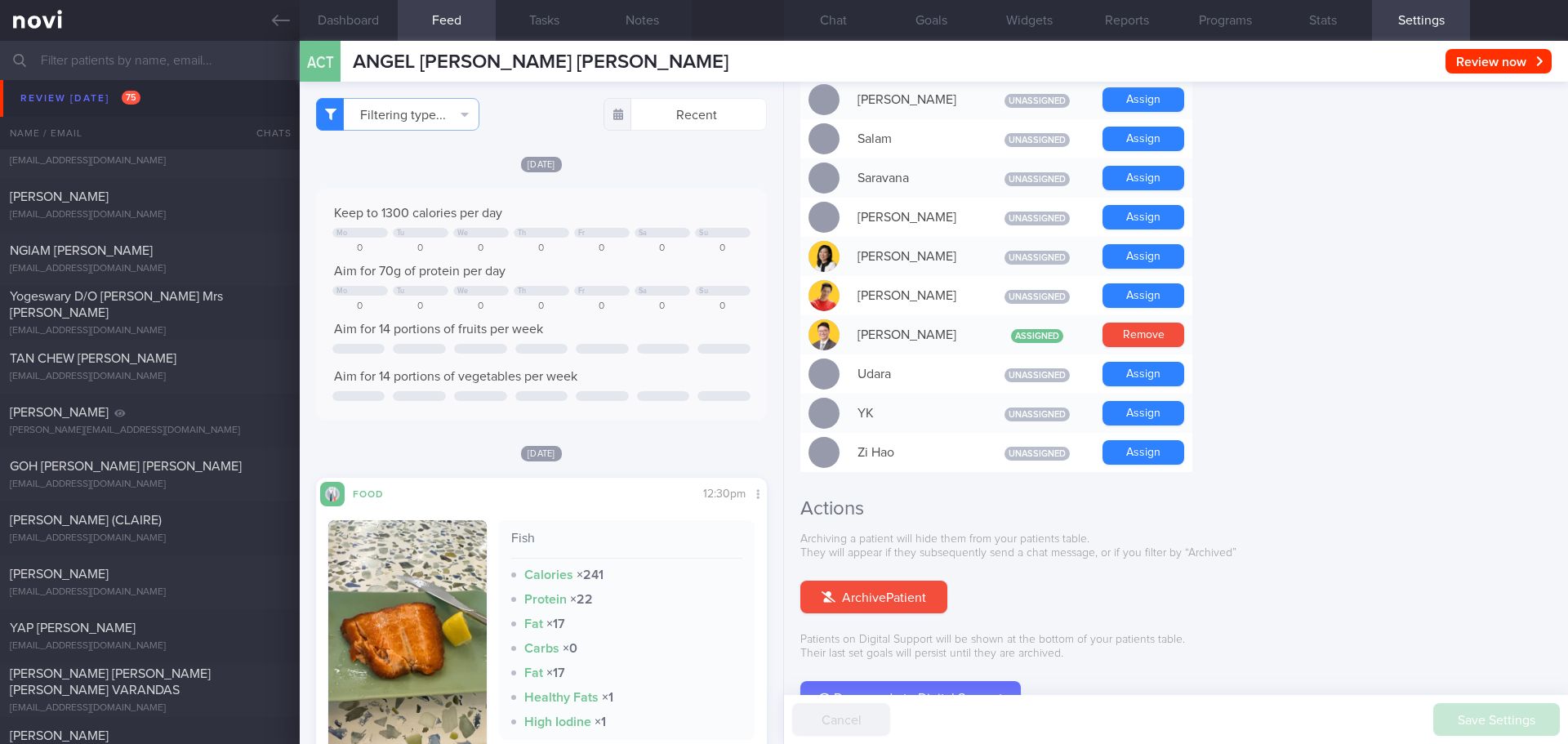
scroll to position [1405, 0]
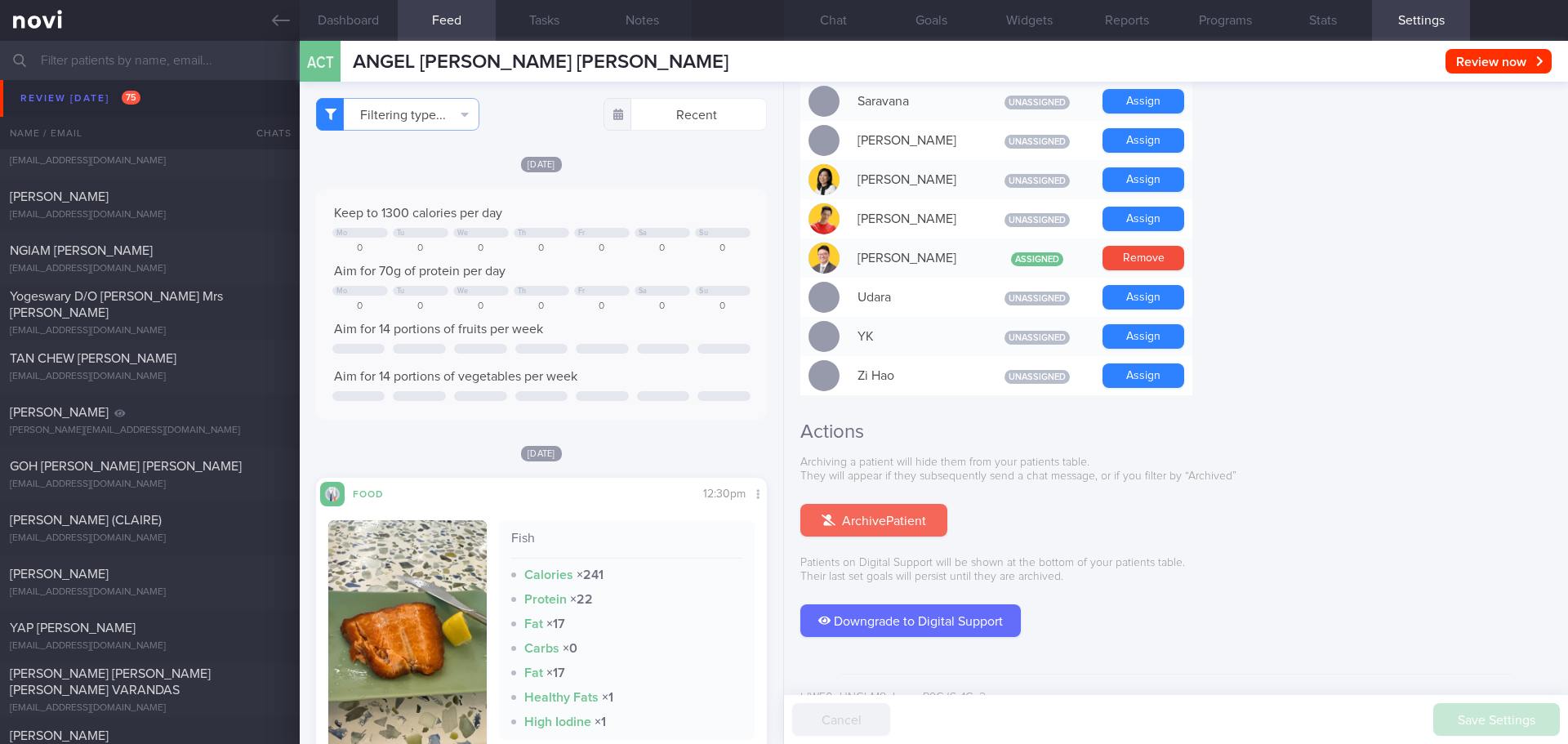
click at [899, 504] on button "Archive Patient" at bounding box center [874, 520] width 147 height 33
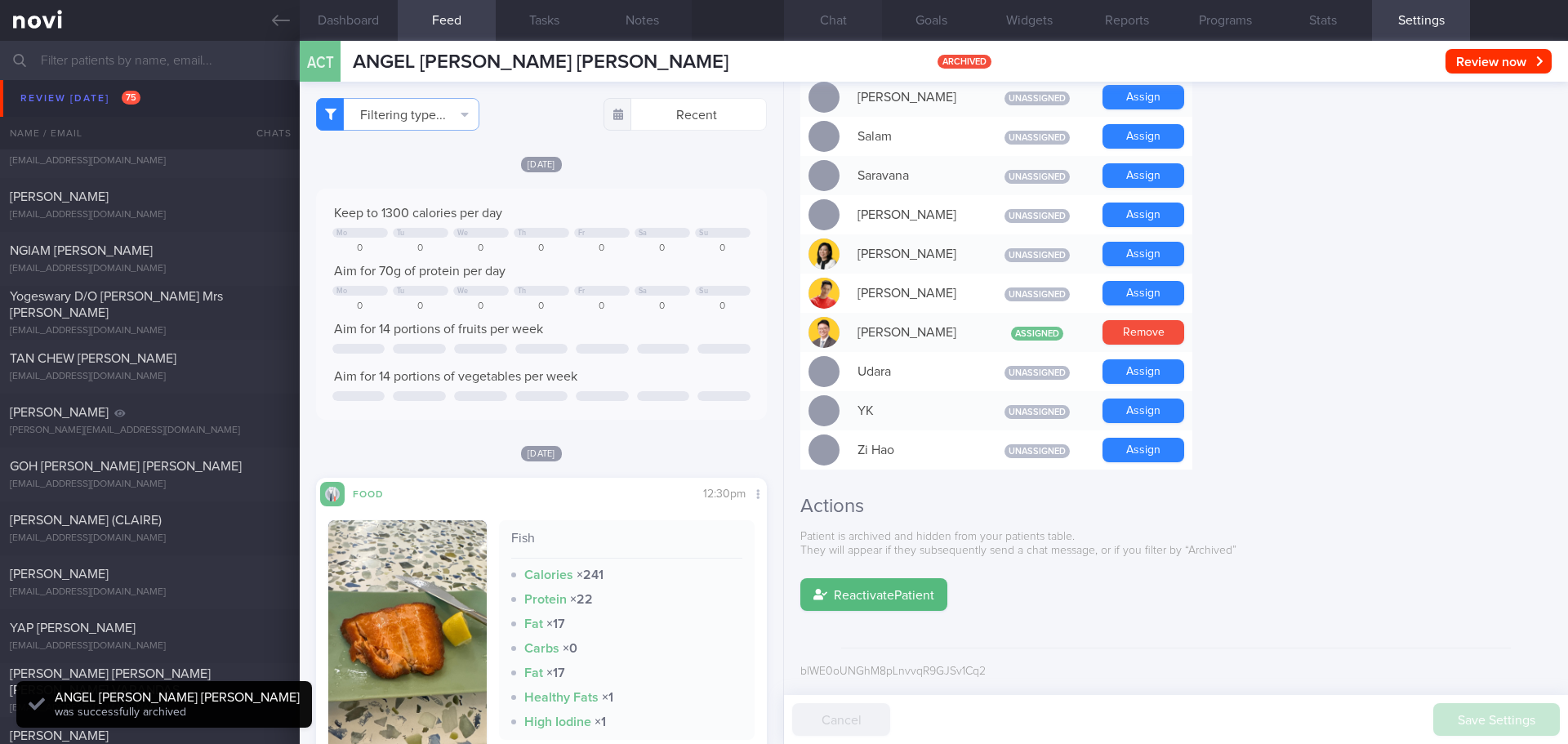
scroll to position [1305, 0]
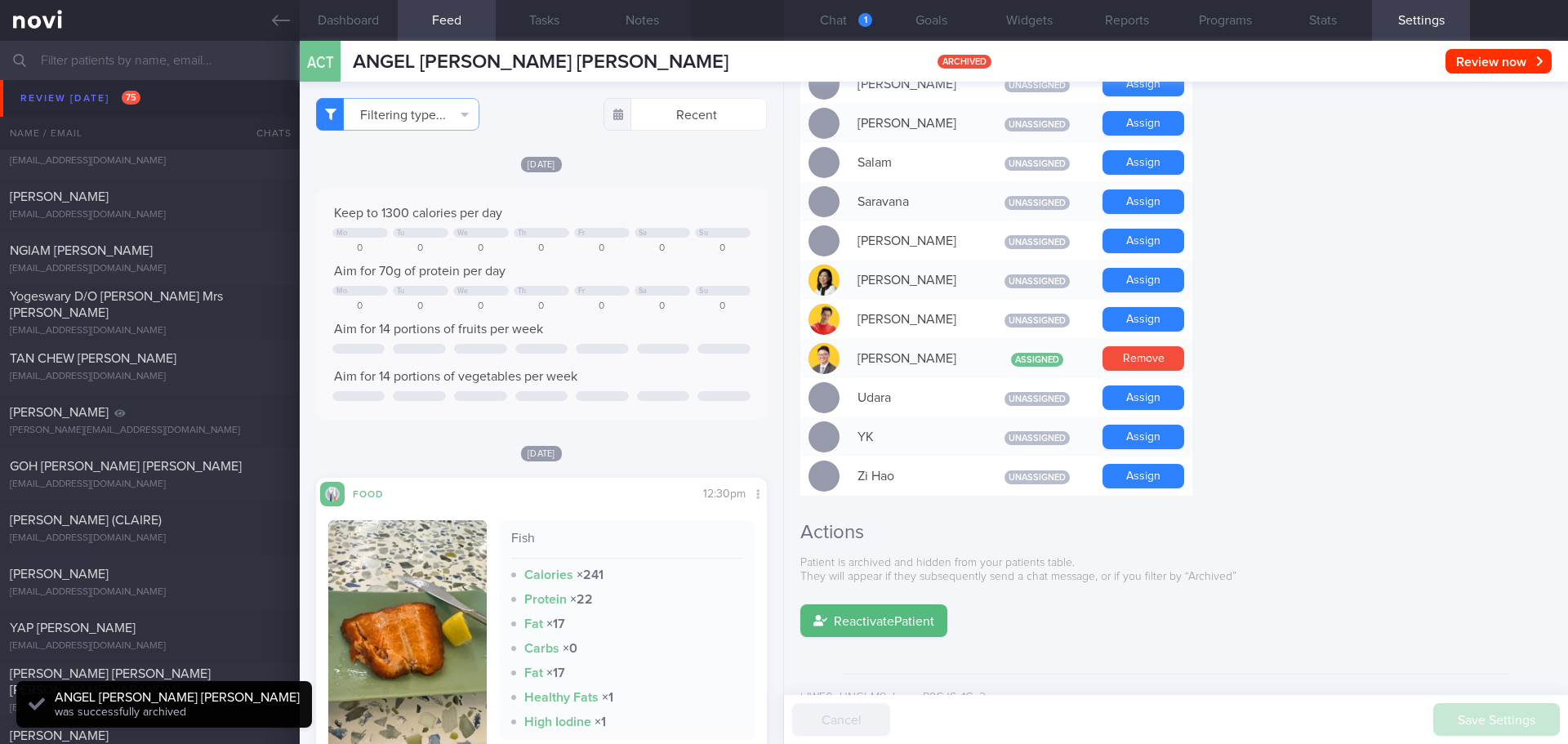
drag, startPoint x: 1326, startPoint y: 356, endPoint x: 974, endPoint y: 102, distance: 434.1
click at [836, 21] on button "Chat 1" at bounding box center [833, 21] width 98 height 41
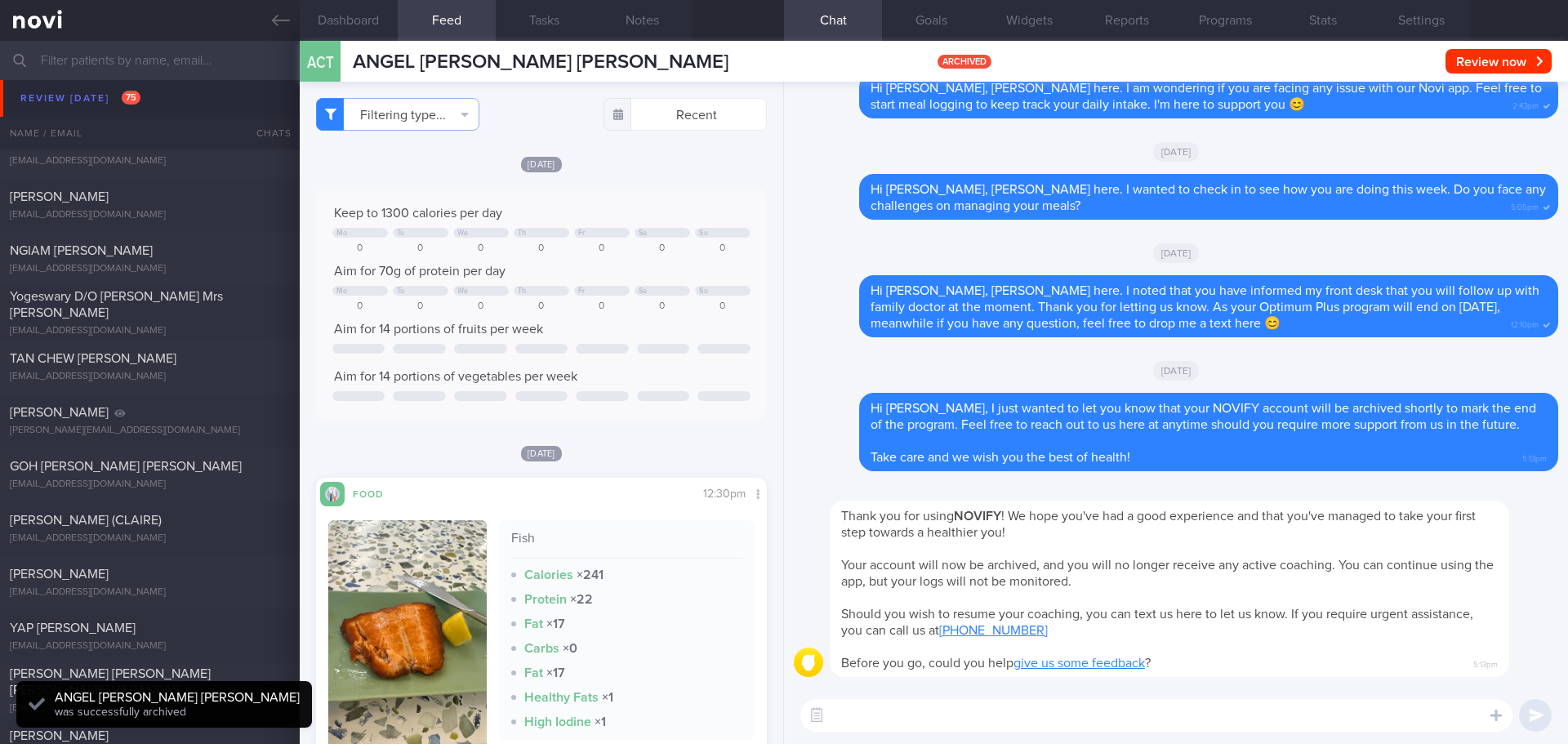
click at [1359, 379] on div "[DATE]" at bounding box center [1176, 370] width 764 height 46
click at [160, 197] on div "[PERSON_NAME]" at bounding box center [147, 196] width 276 height 16
type input "[DATE]"
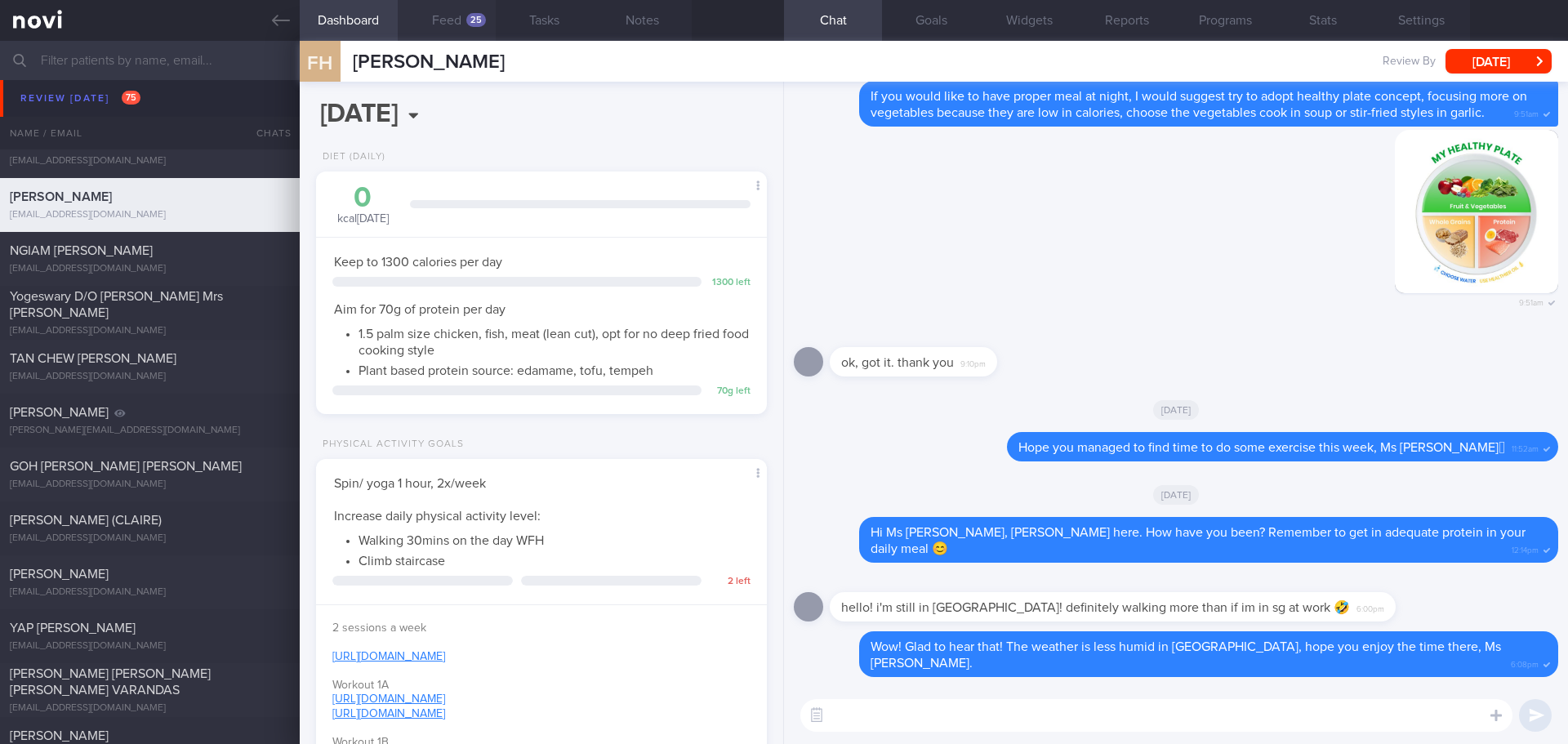
click at [464, 20] on button "Feed 25" at bounding box center [447, 21] width 98 height 41
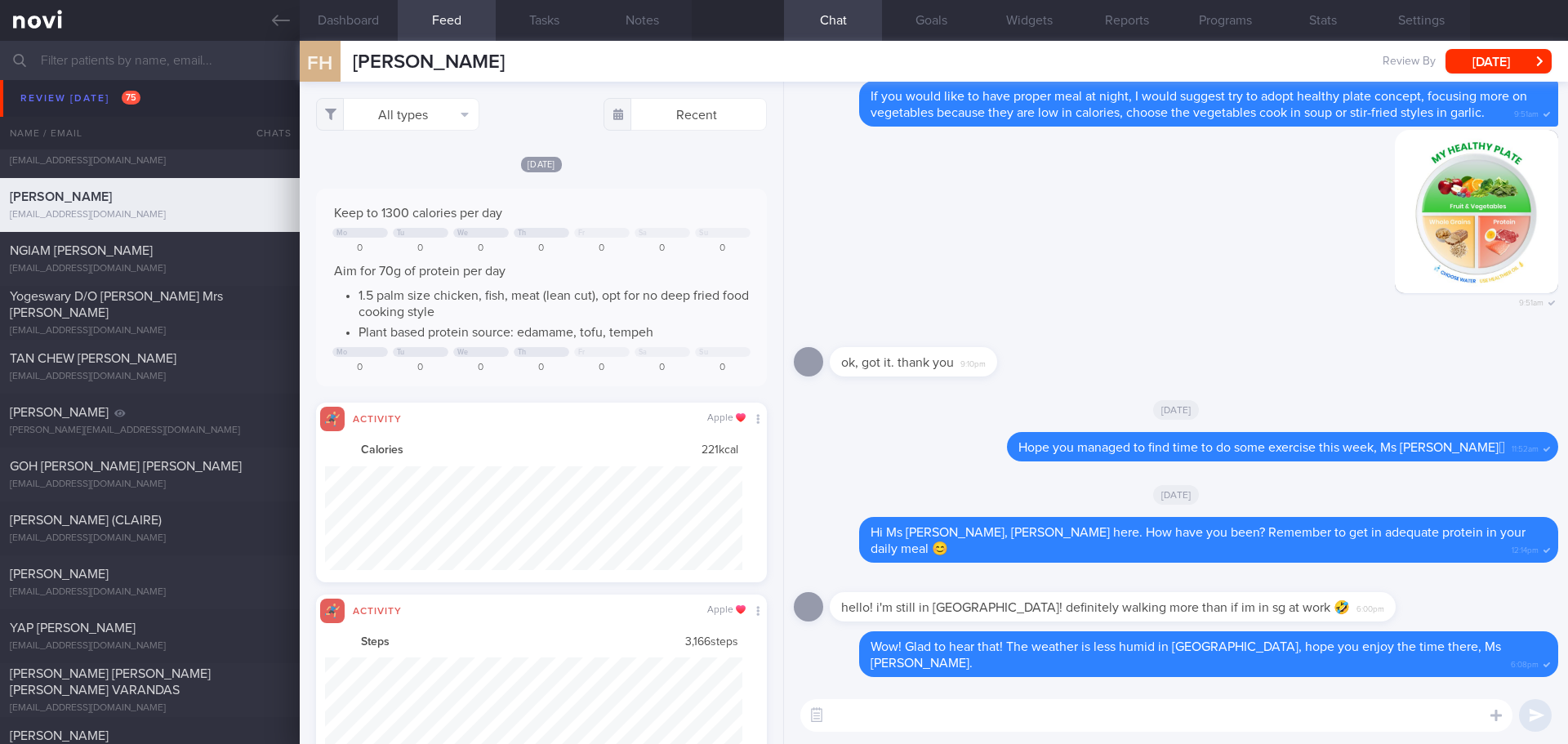
scroll to position [816919, 816407]
click at [451, 116] on button "All types" at bounding box center [397, 114] width 164 height 33
click at [450, 166] on button "Activity" at bounding box center [397, 171] width 162 height 24
checkbox input "false"
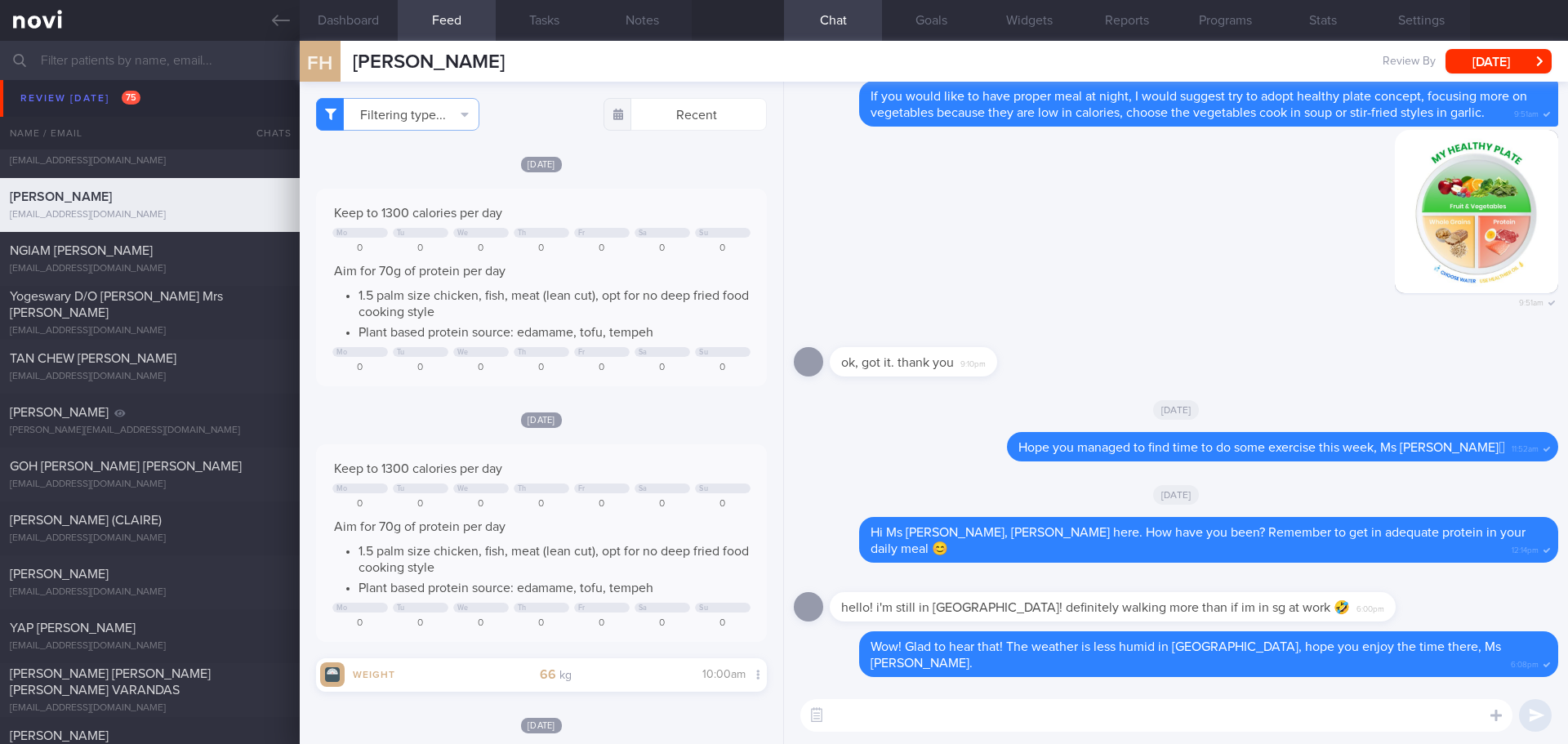
click at [636, 192] on div "Keep to 1300 calories per day Mo Tu We Th Fr Sa Su 0 0 0 0 0 0 0 Aim for 70g of…" at bounding box center [541, 288] width 451 height 198
click at [1445, 18] on button "Settings" at bounding box center [1421, 21] width 98 height 41
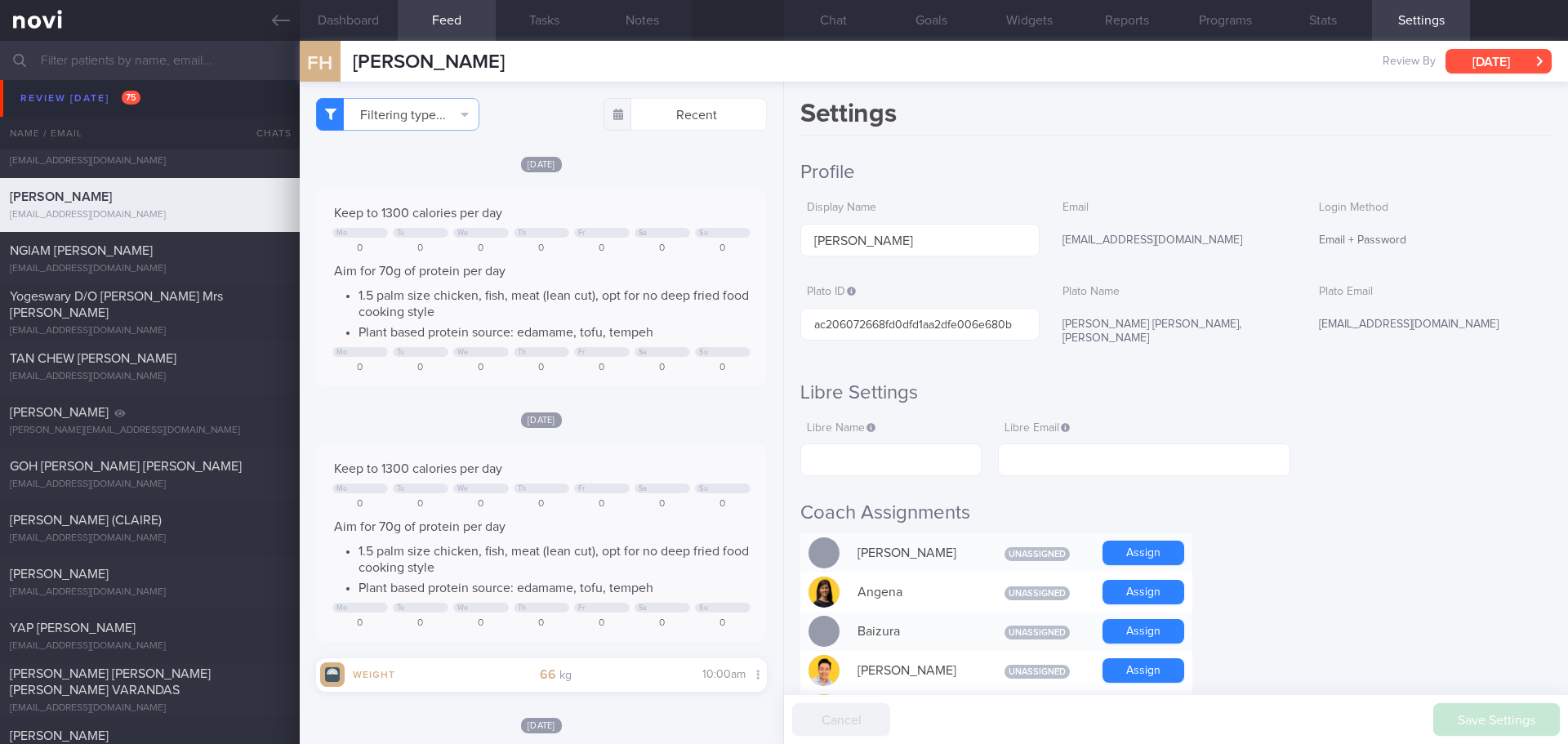
click at [1477, 52] on button "[DATE]" at bounding box center [1499, 61] width 107 height 24
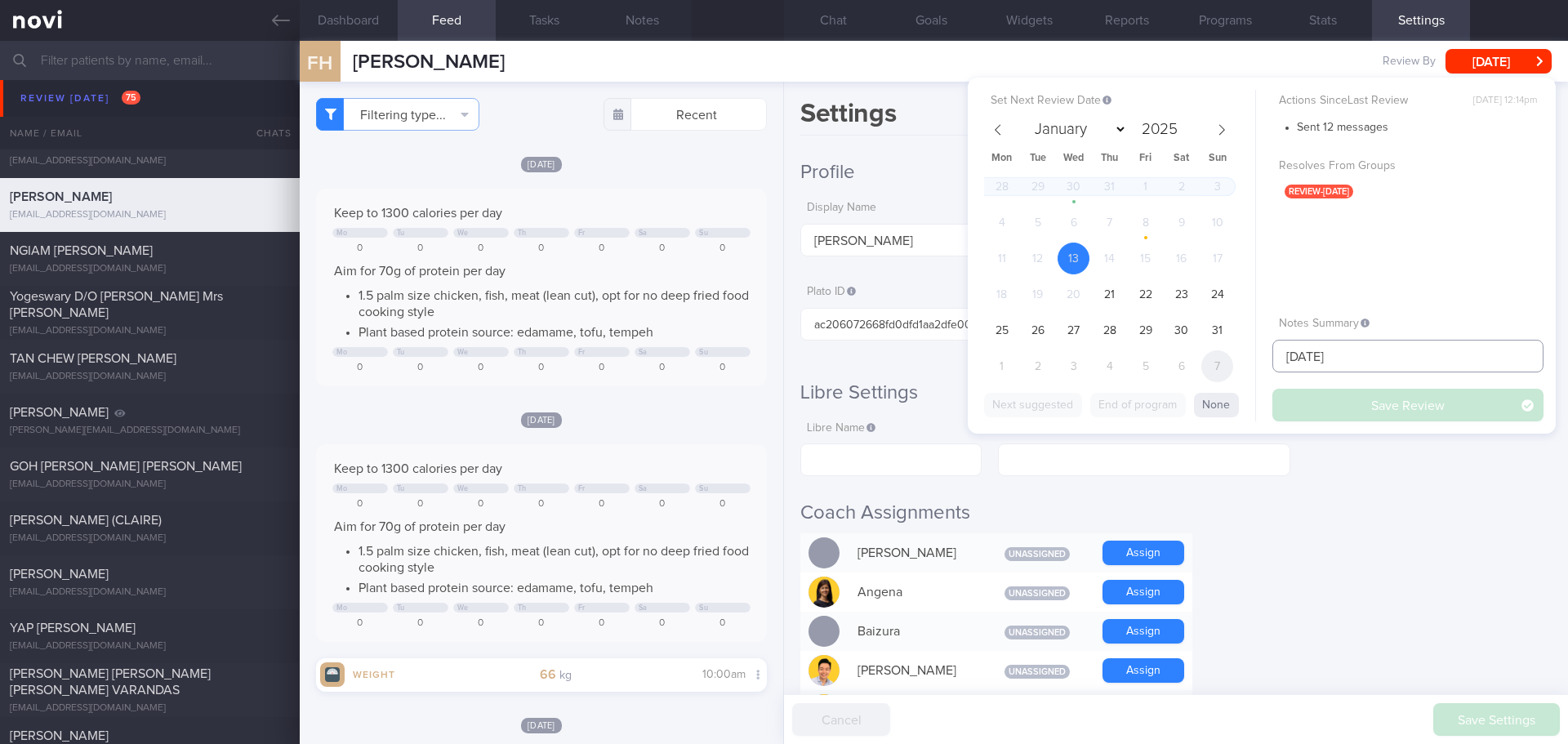
drag, startPoint x: 1360, startPoint y: 353, endPoint x: 1217, endPoint y: 365, distance: 143.5
click at [1217, 365] on div "Set Next Review Date 13 Aug 2025 January February March April May June July Aug…" at bounding box center [1262, 255] width 588 height 356
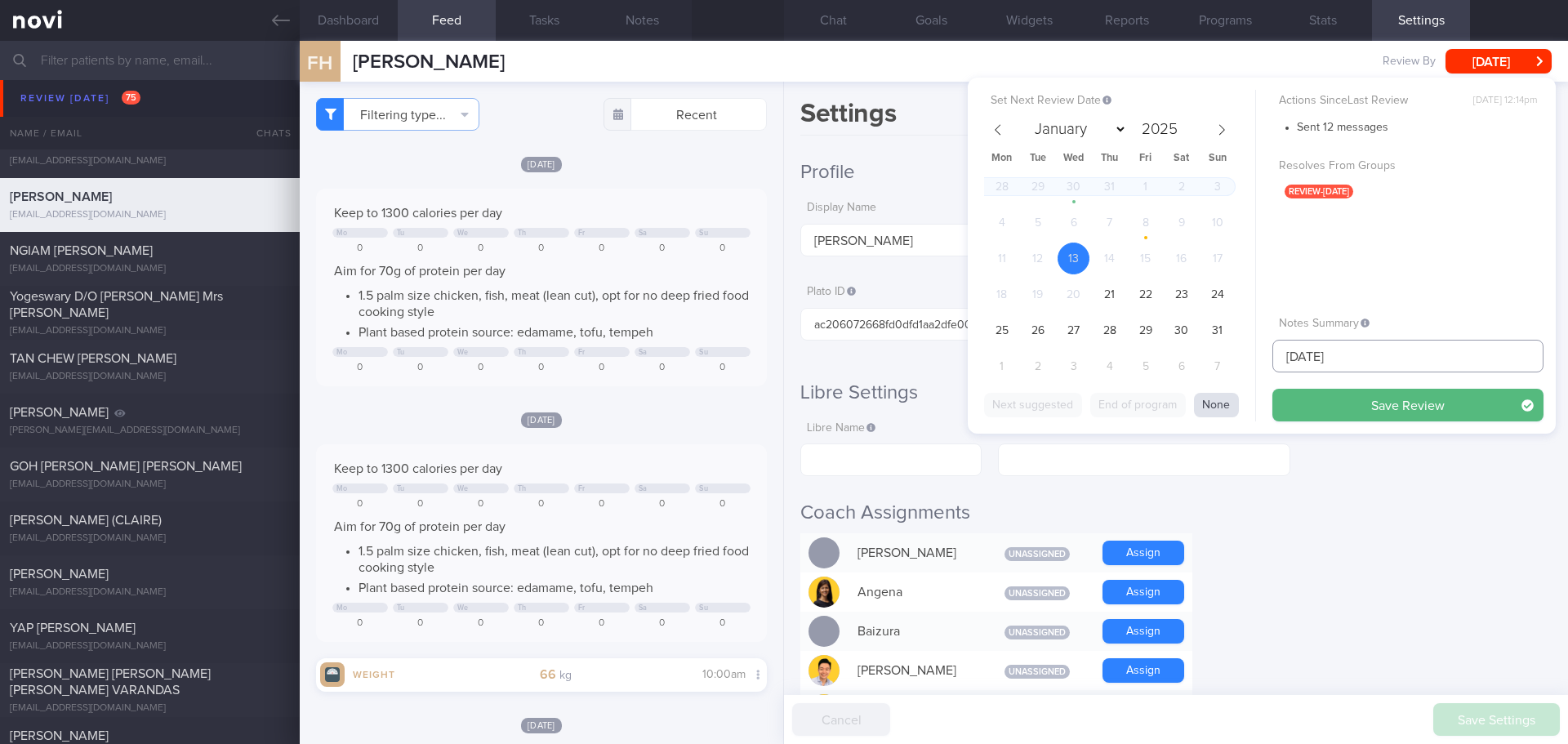
type input "[DATE]"
click at [1219, 408] on button "None" at bounding box center [1217, 405] width 45 height 24
click at [1300, 412] on button "Save Review" at bounding box center [1408, 405] width 271 height 33
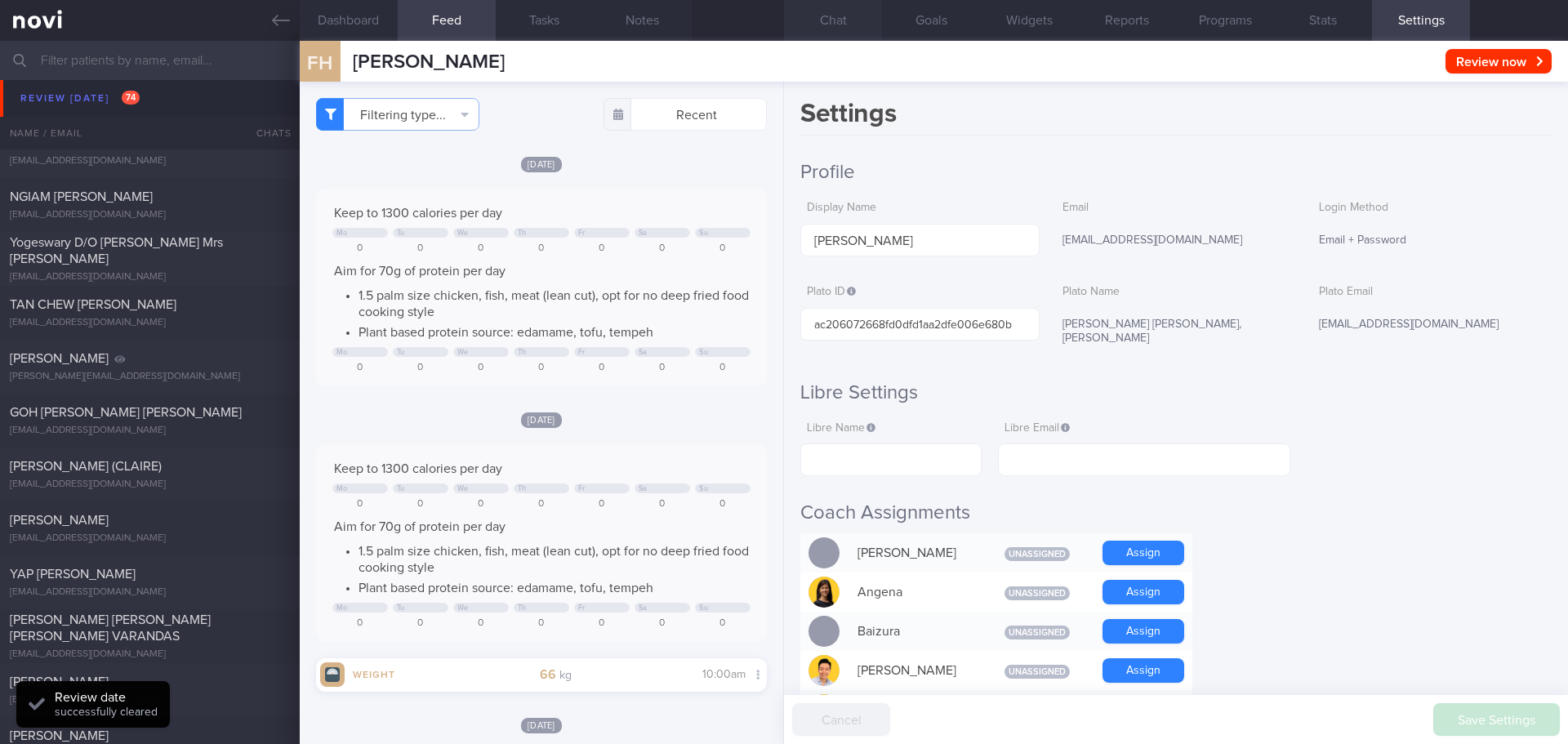
click at [857, 23] on button "Chat" at bounding box center [833, 21] width 98 height 41
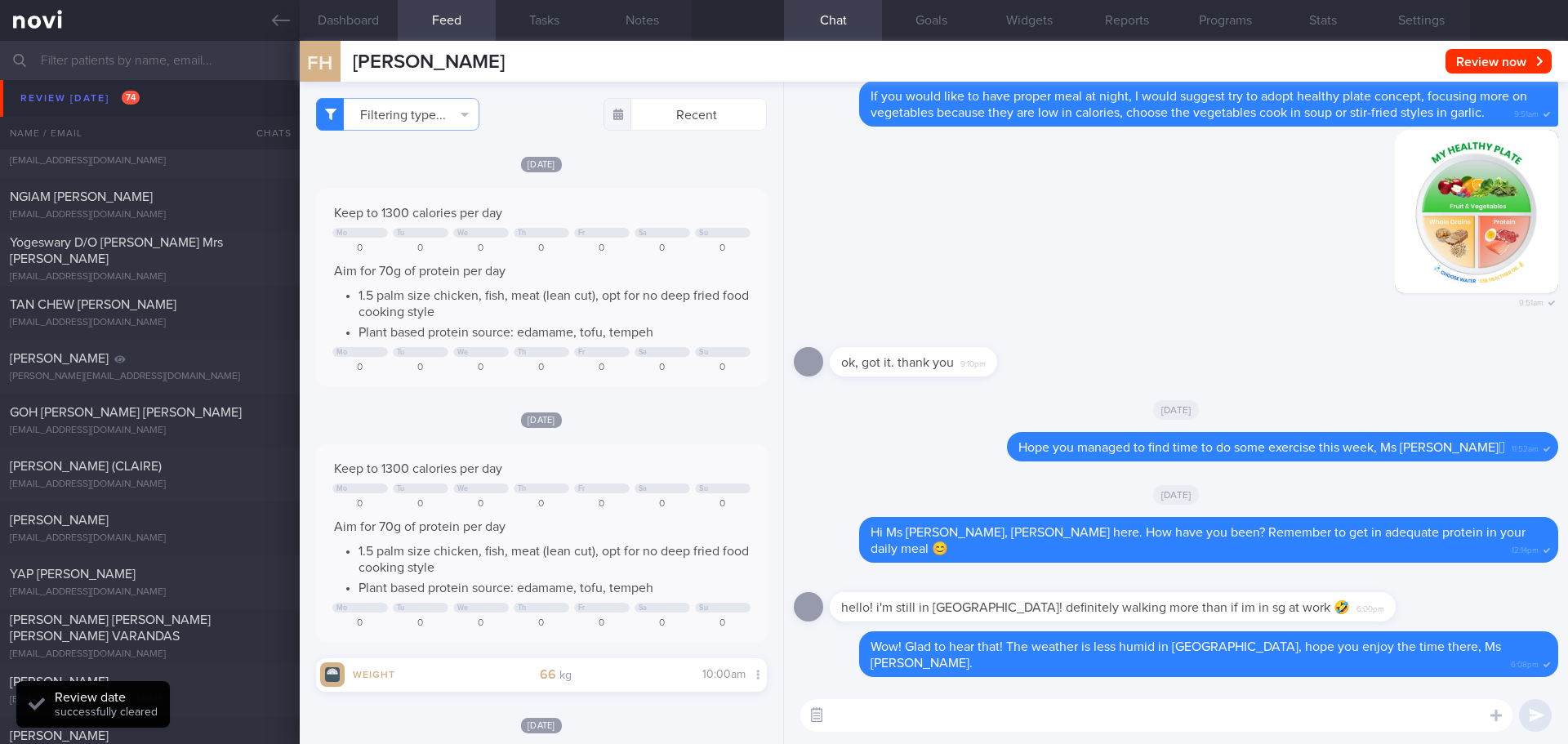
click at [815, 720] on icon "button" at bounding box center [817, 715] width 15 height 15
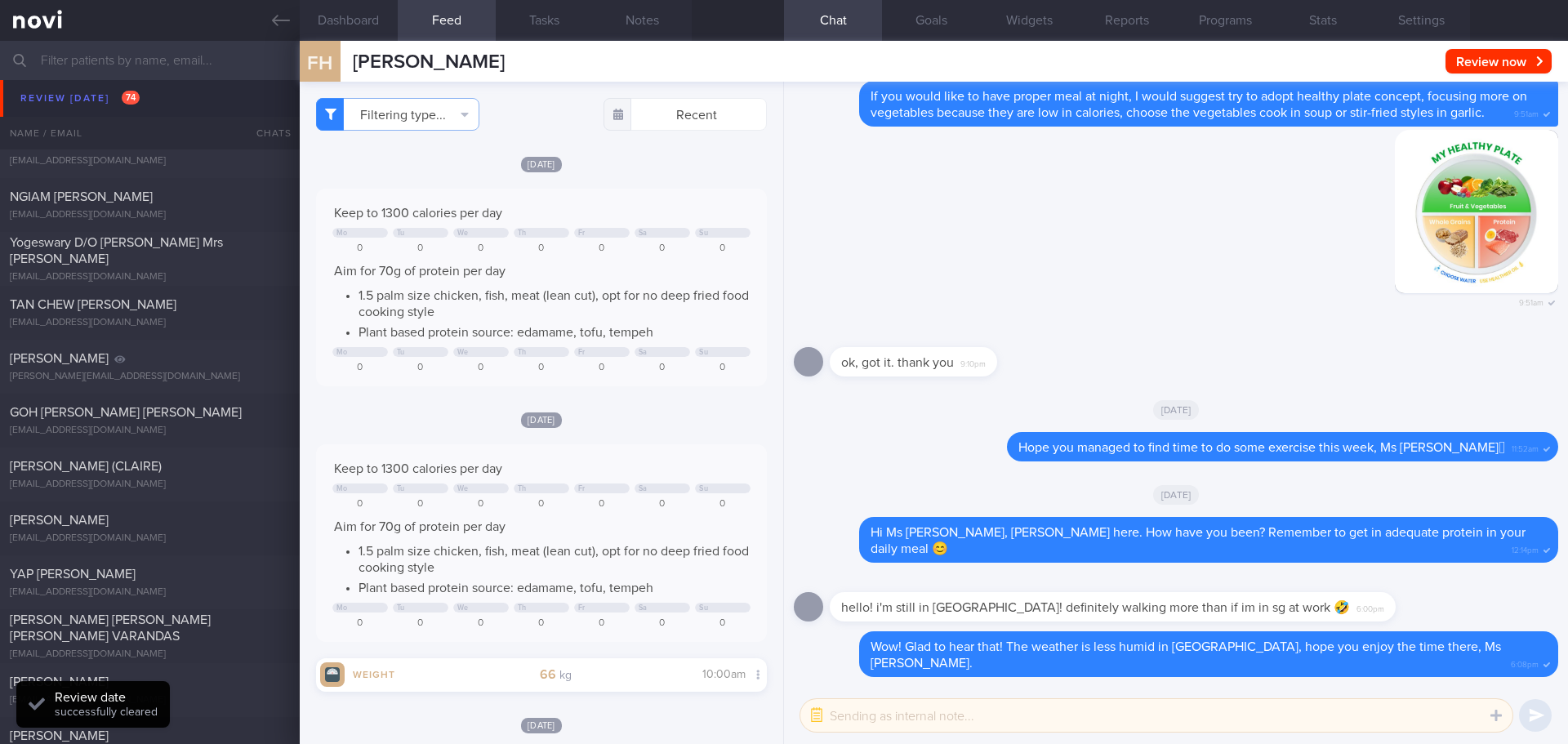
click at [852, 720] on textarea at bounding box center [1157, 715] width 712 height 33
type textarea "[DATE]"
click at [1540, 722] on button "submit" at bounding box center [1535, 715] width 33 height 33
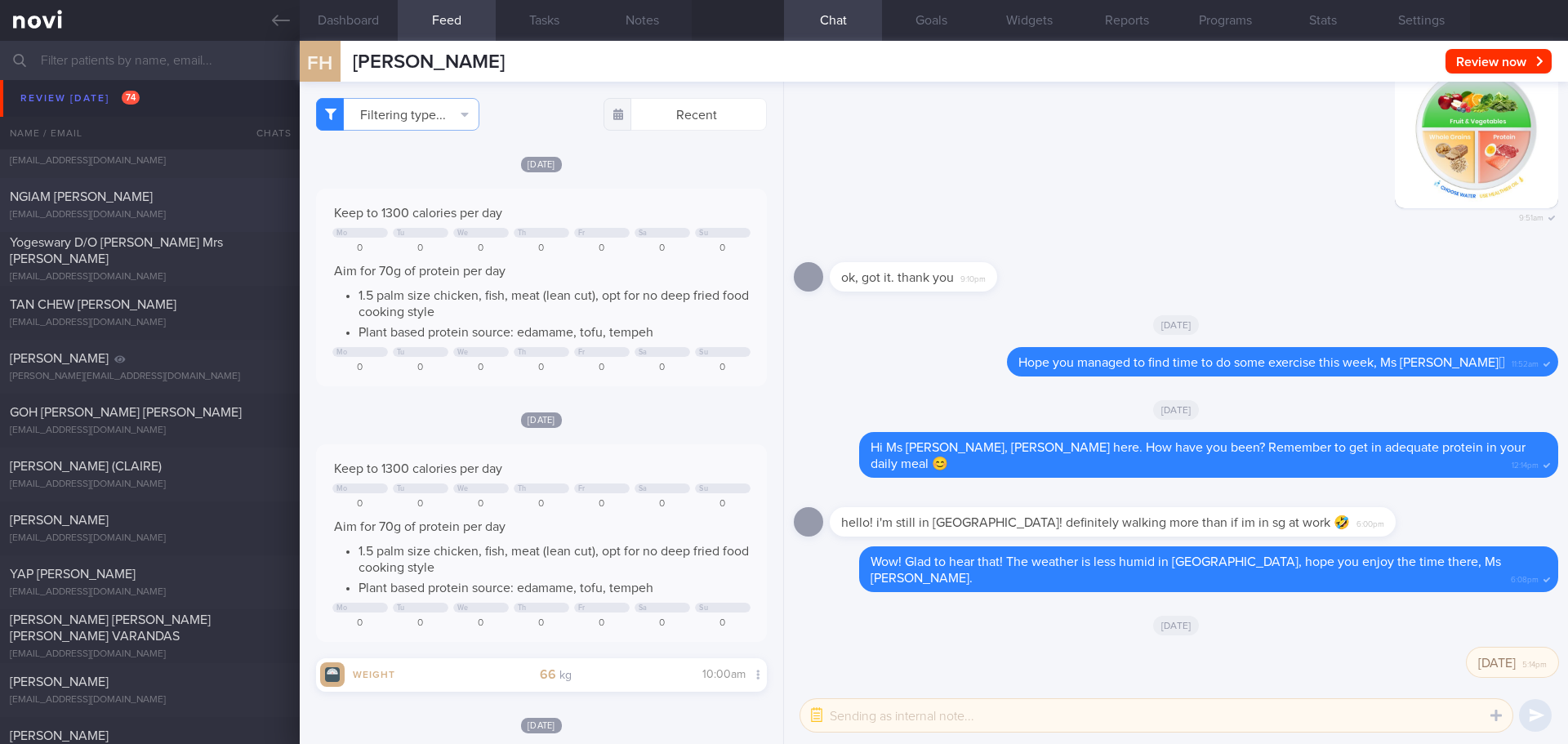
click at [78, 211] on div "[EMAIL_ADDRESS][DOMAIN_NAME]" at bounding box center [150, 215] width 280 height 12
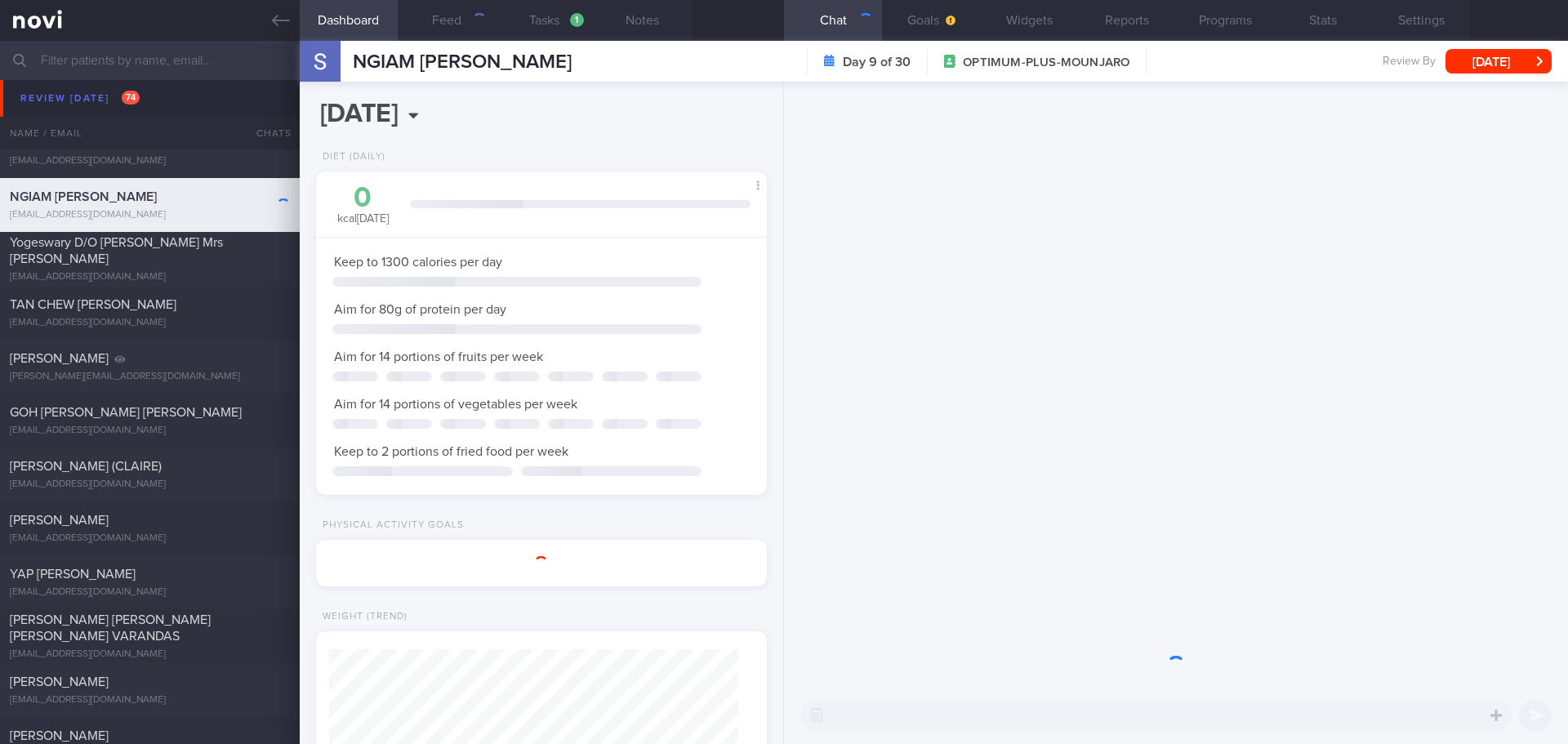
scroll to position [816819, 816415]
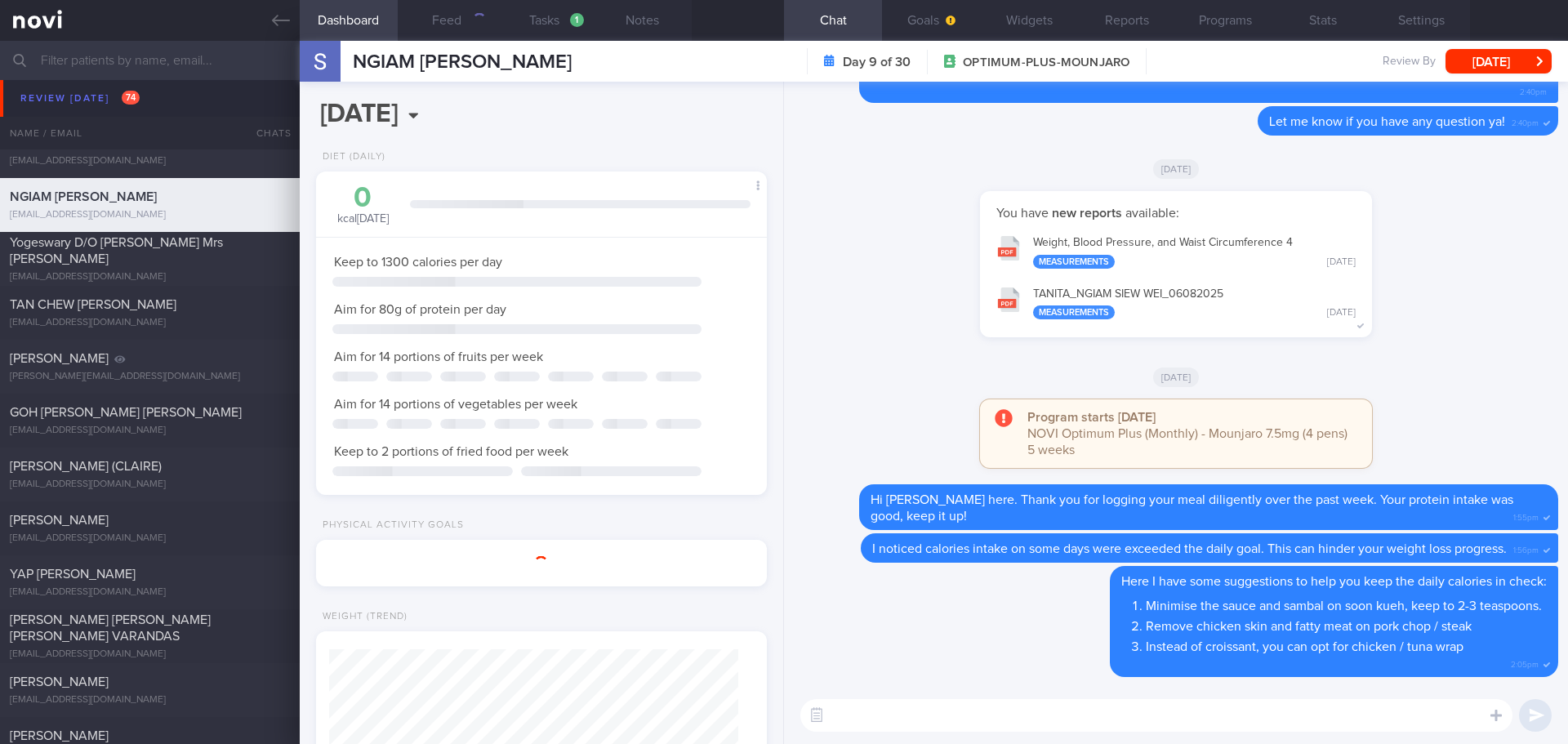
click at [1411, 353] on div "[DATE]" at bounding box center [1176, 376] width 764 height 46
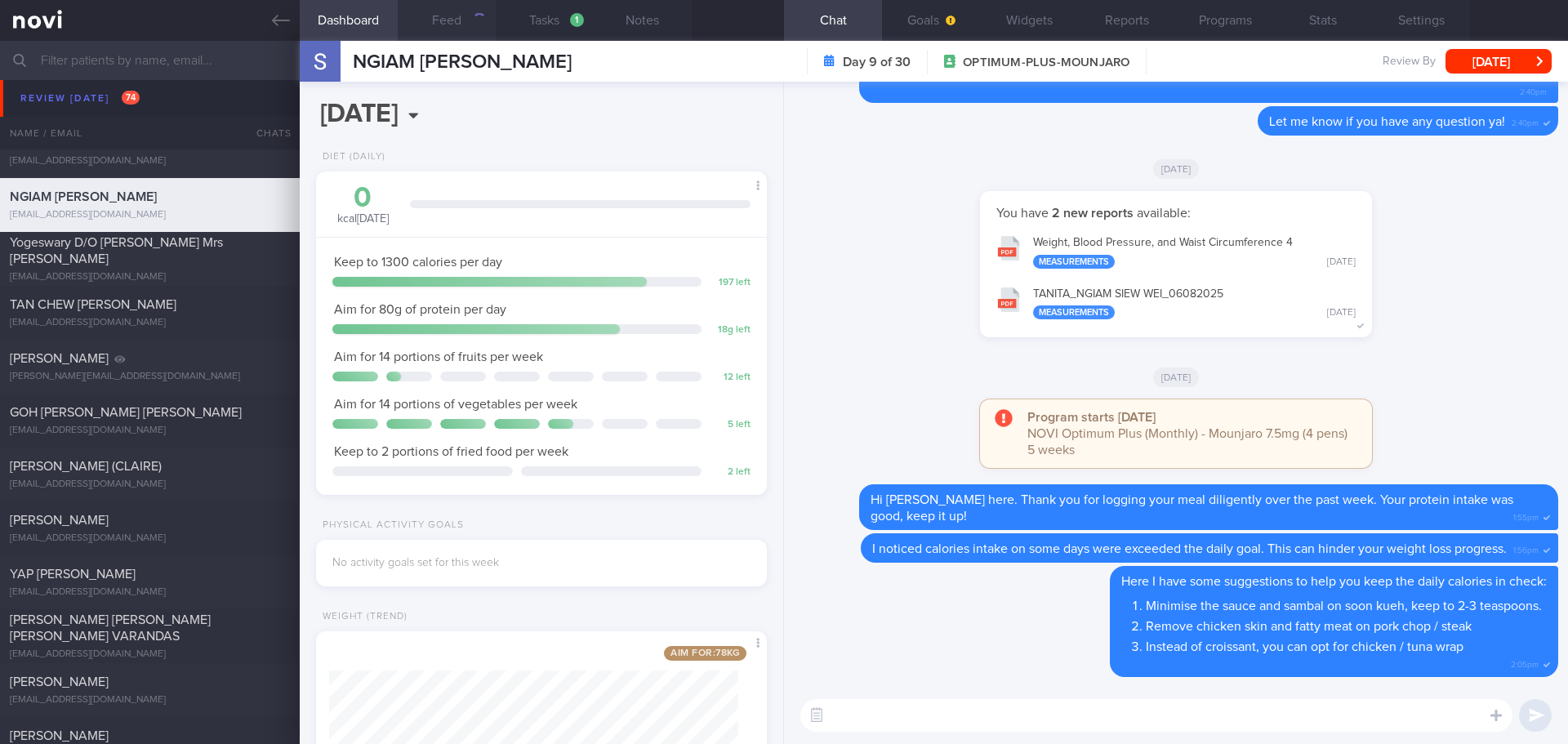
click at [464, 28] on button "Feed" at bounding box center [447, 21] width 98 height 41
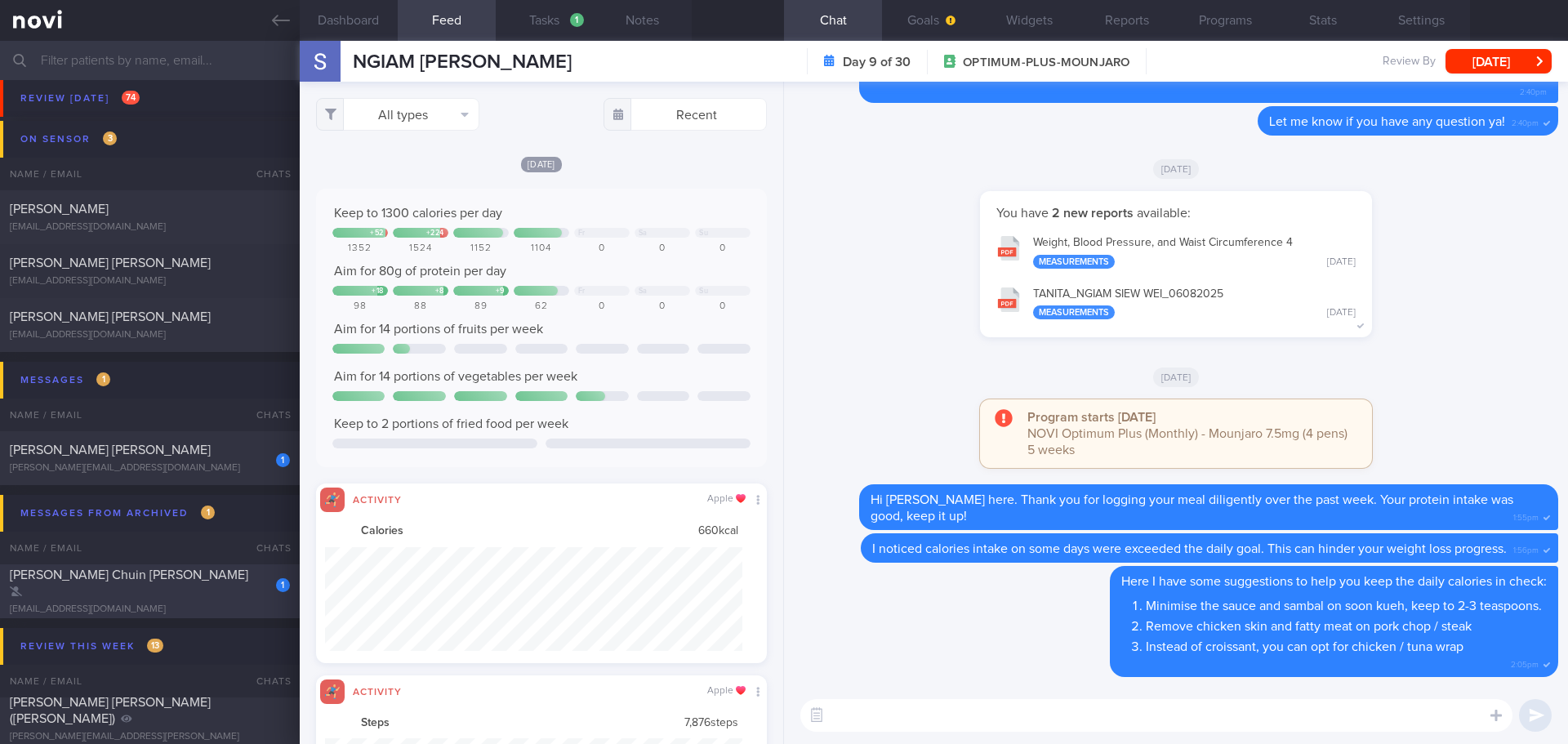
scroll to position [104, 419]
drag, startPoint x: 444, startPoint y: 155, endPoint x: 443, endPoint y: 131, distance: 24.0
click at [444, 155] on div "[DATE]" at bounding box center [541, 164] width 451 height 17
click at [440, 113] on button "All types" at bounding box center [397, 114] width 164 height 33
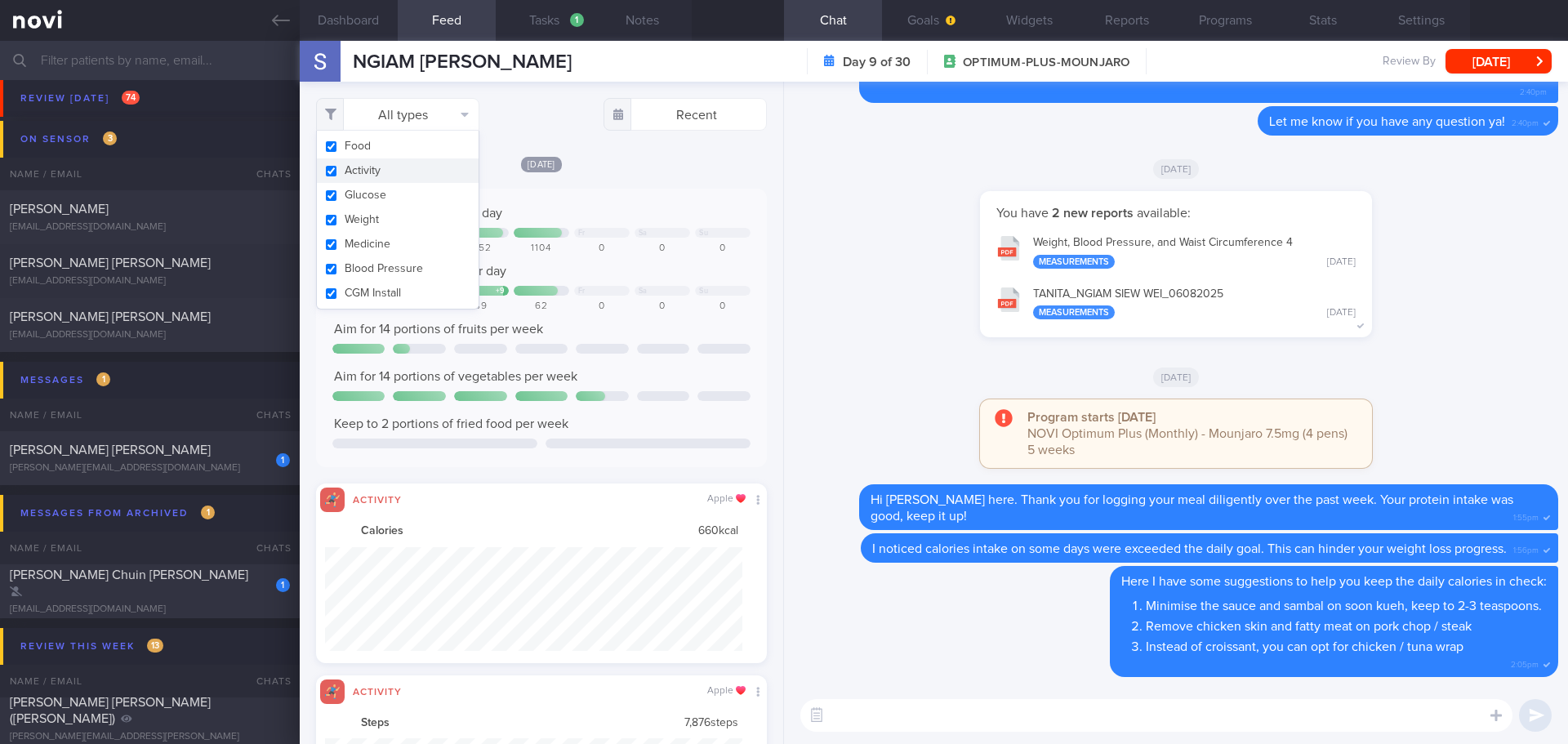
click at [392, 169] on button "Activity" at bounding box center [397, 171] width 162 height 24
checkbox input "false"
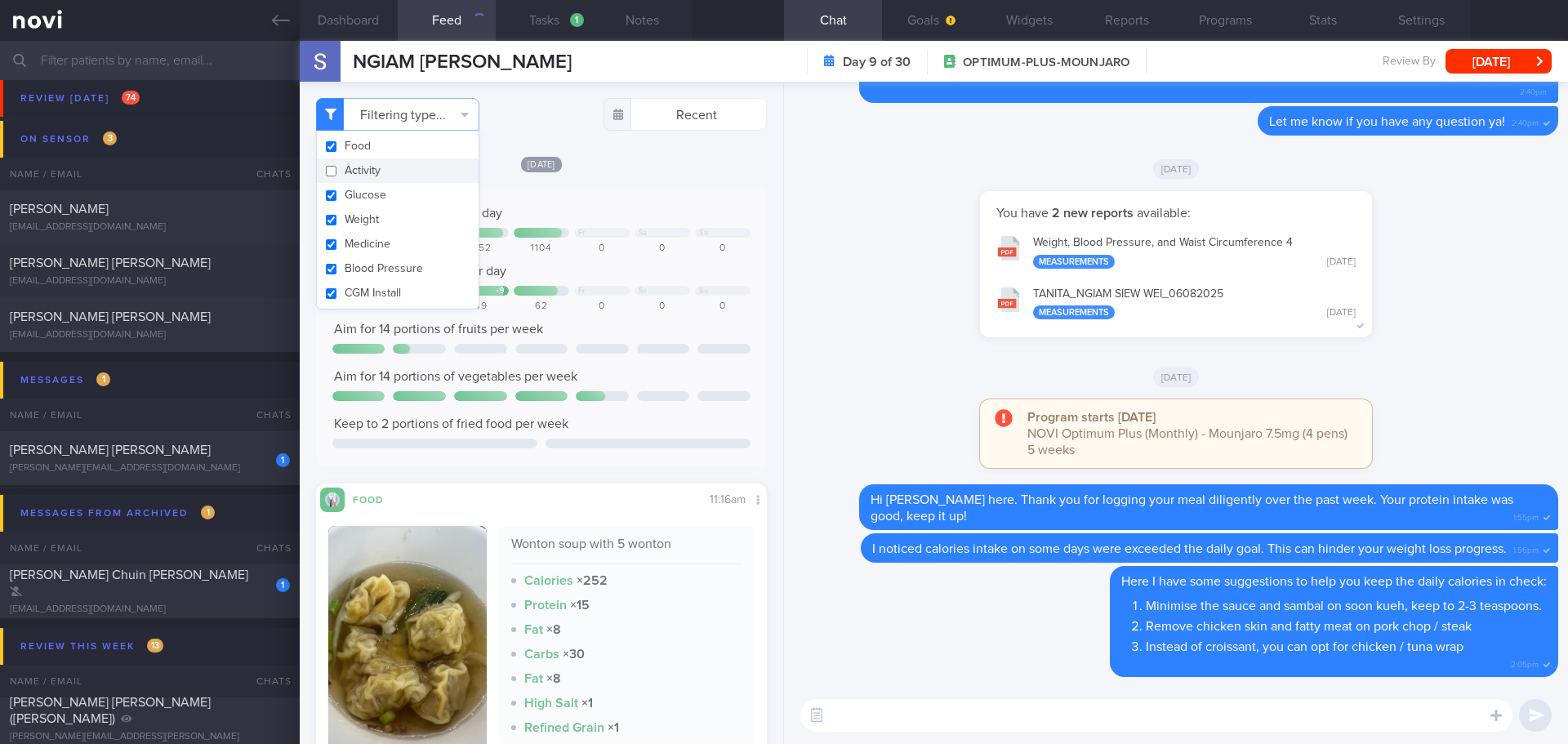
click at [652, 163] on div "[DATE]" at bounding box center [541, 164] width 451 height 17
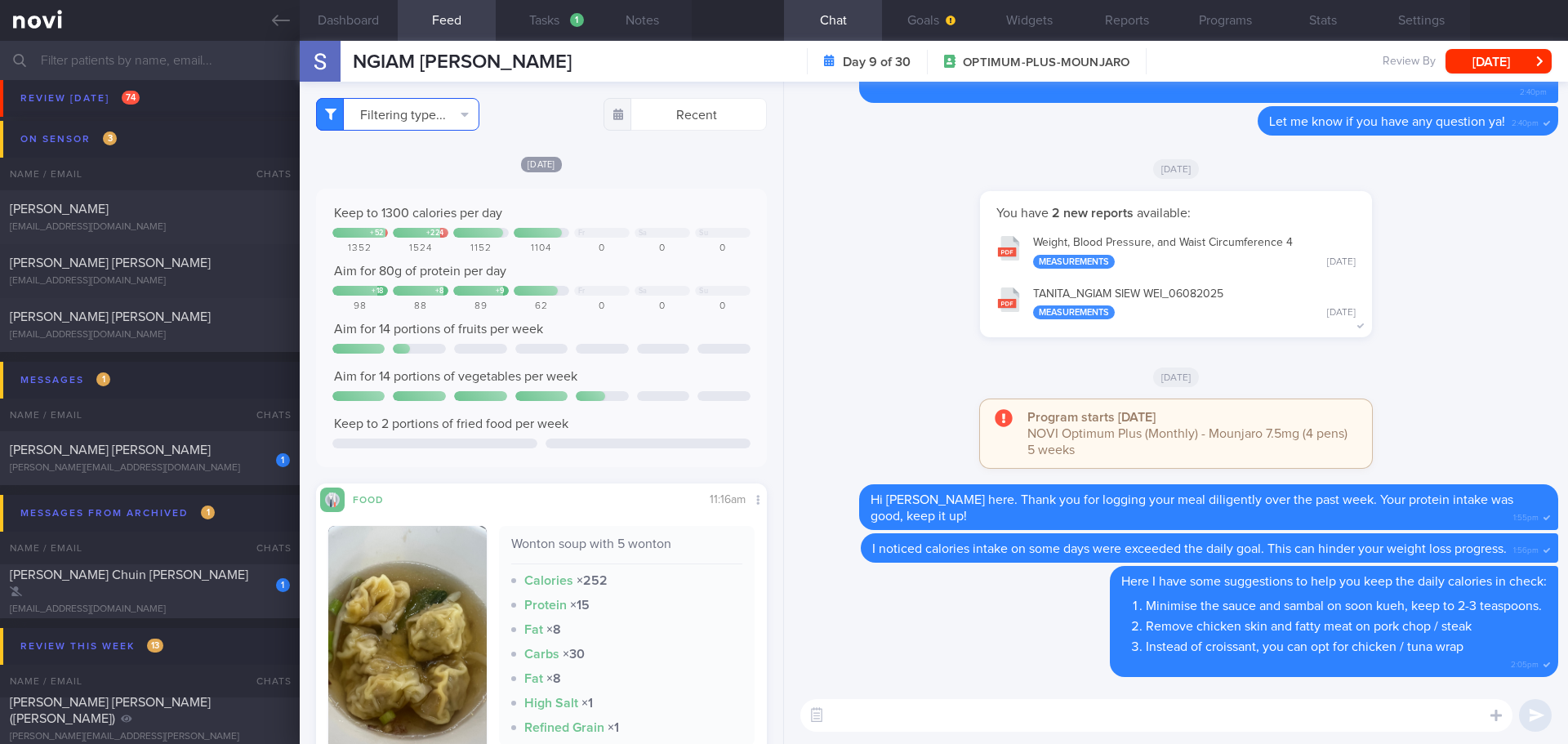
click at [460, 109] on button "Filtering type..." at bounding box center [397, 114] width 164 height 33
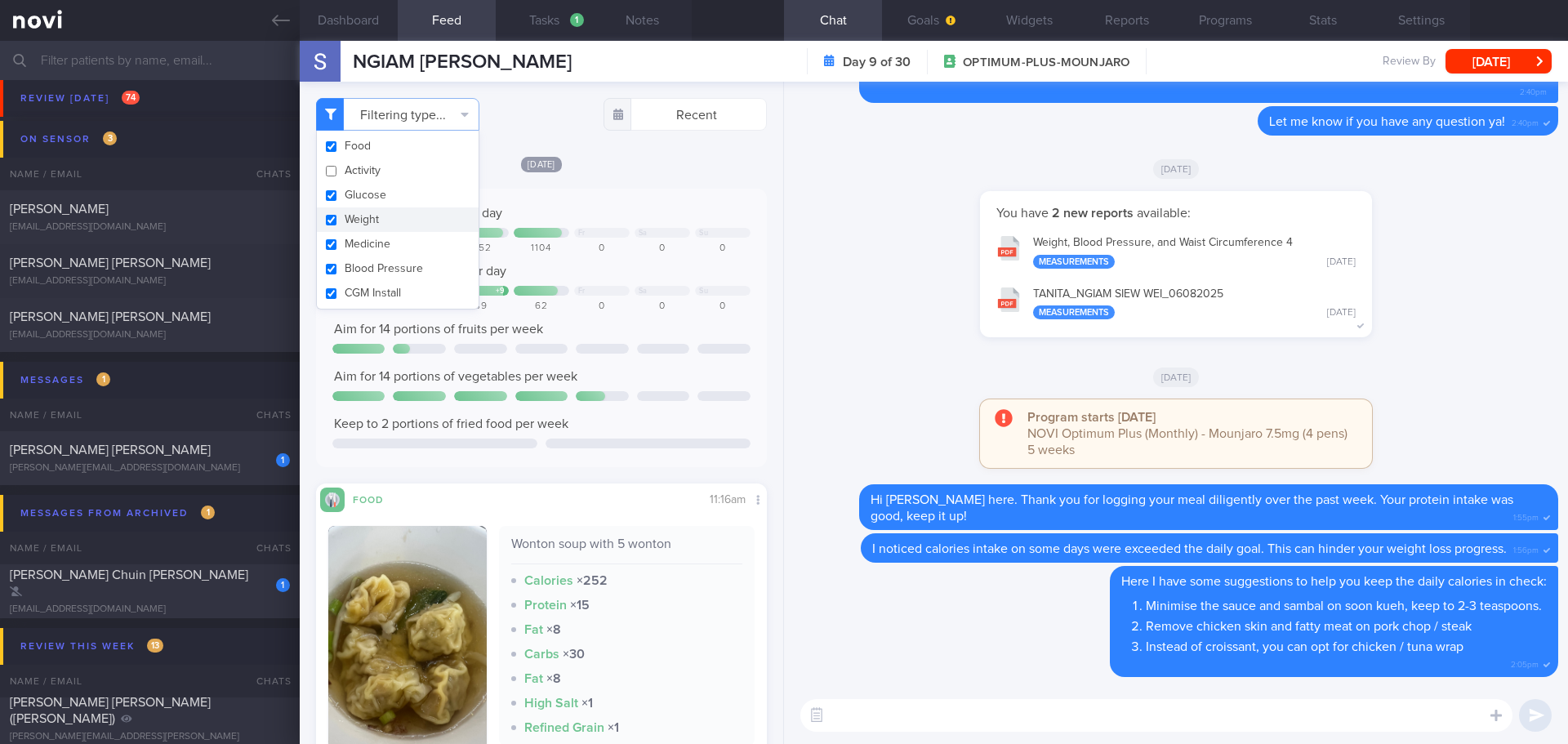
click at [382, 219] on button "Weight" at bounding box center [397, 220] width 162 height 24
checkbox input "false"
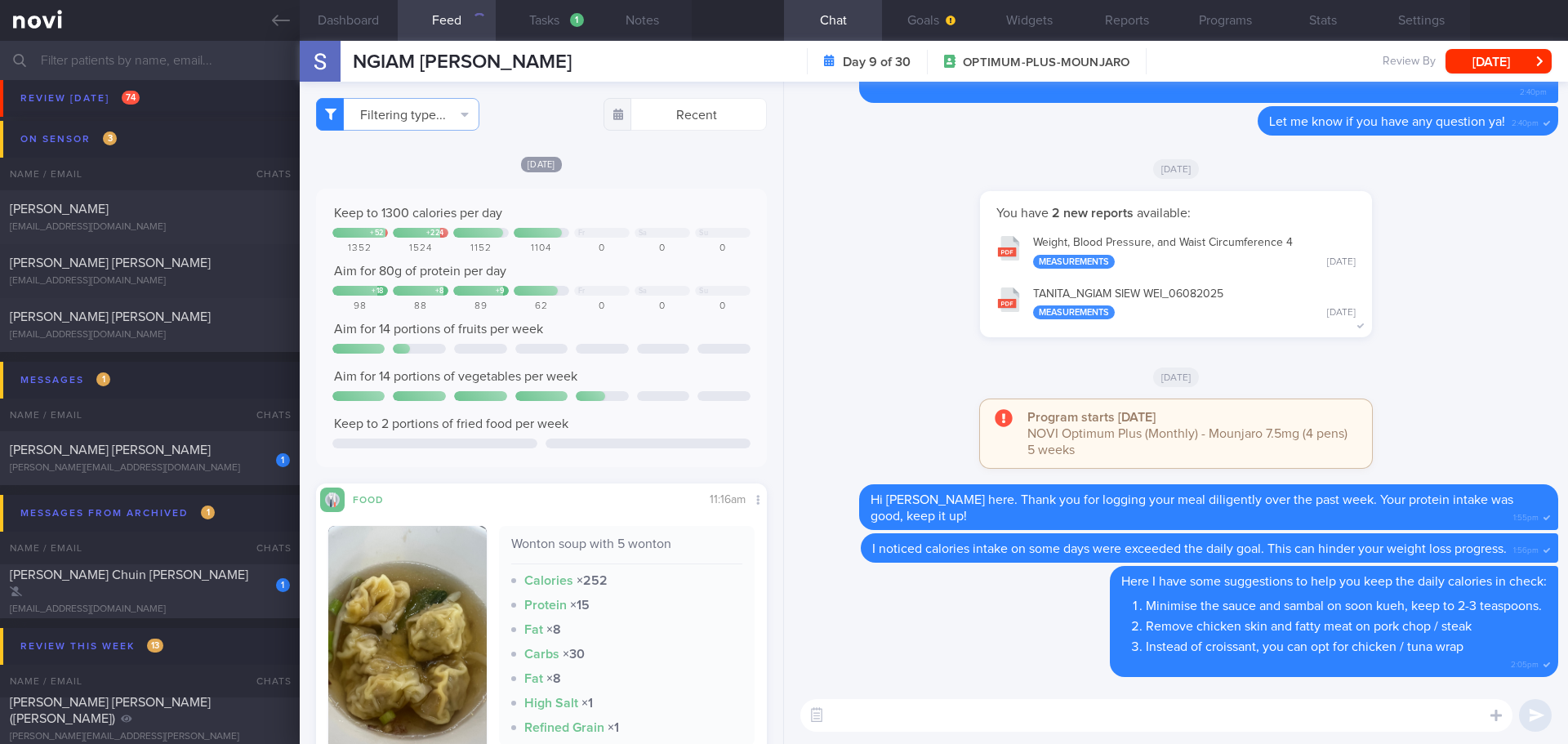
drag, startPoint x: 698, startPoint y: 171, endPoint x: 698, endPoint y: 272, distance: 101.0
click at [696, 172] on div "[DATE]" at bounding box center [541, 164] width 451 height 17
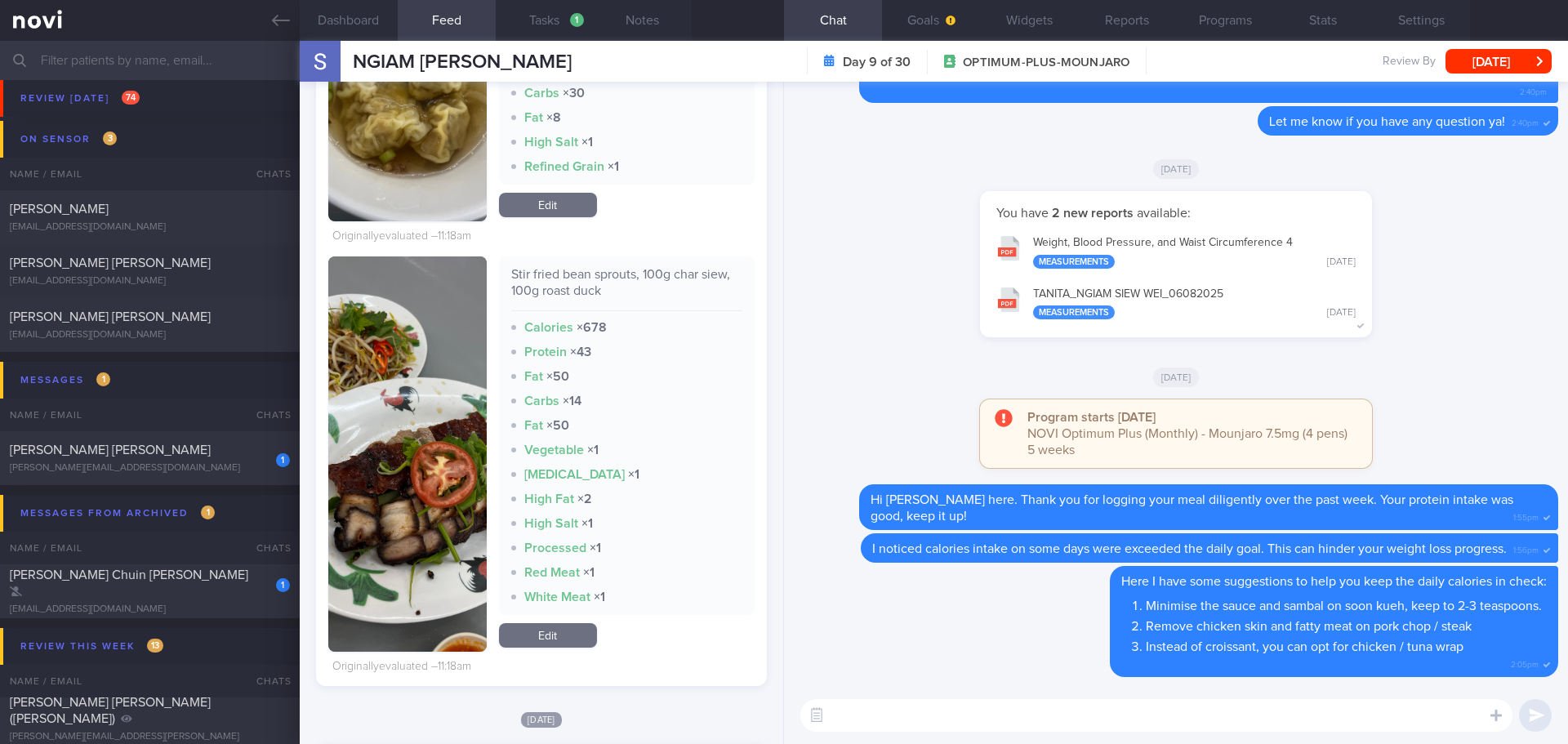
scroll to position [408, 0]
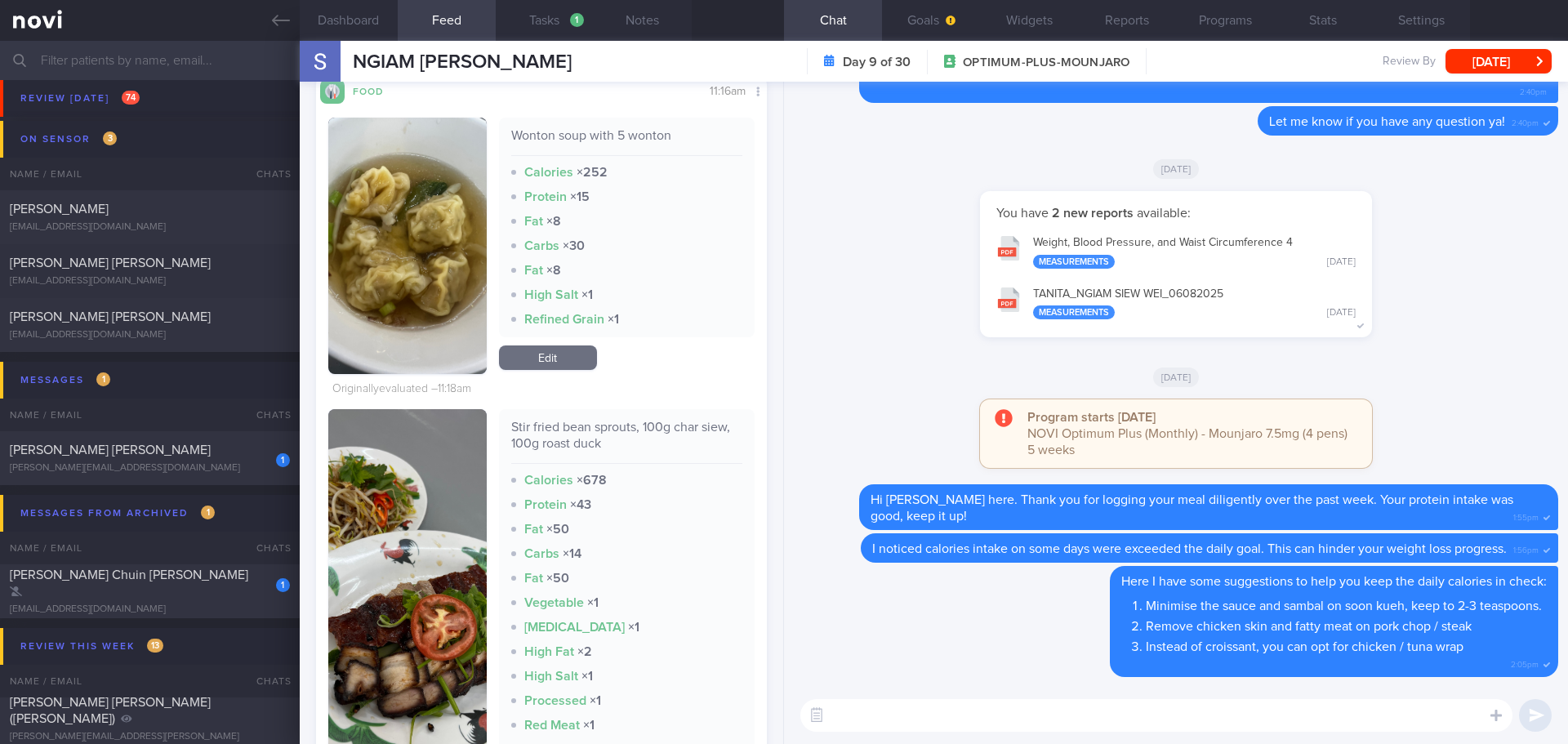
click at [455, 553] on button "button" at bounding box center [407, 607] width 159 height 395
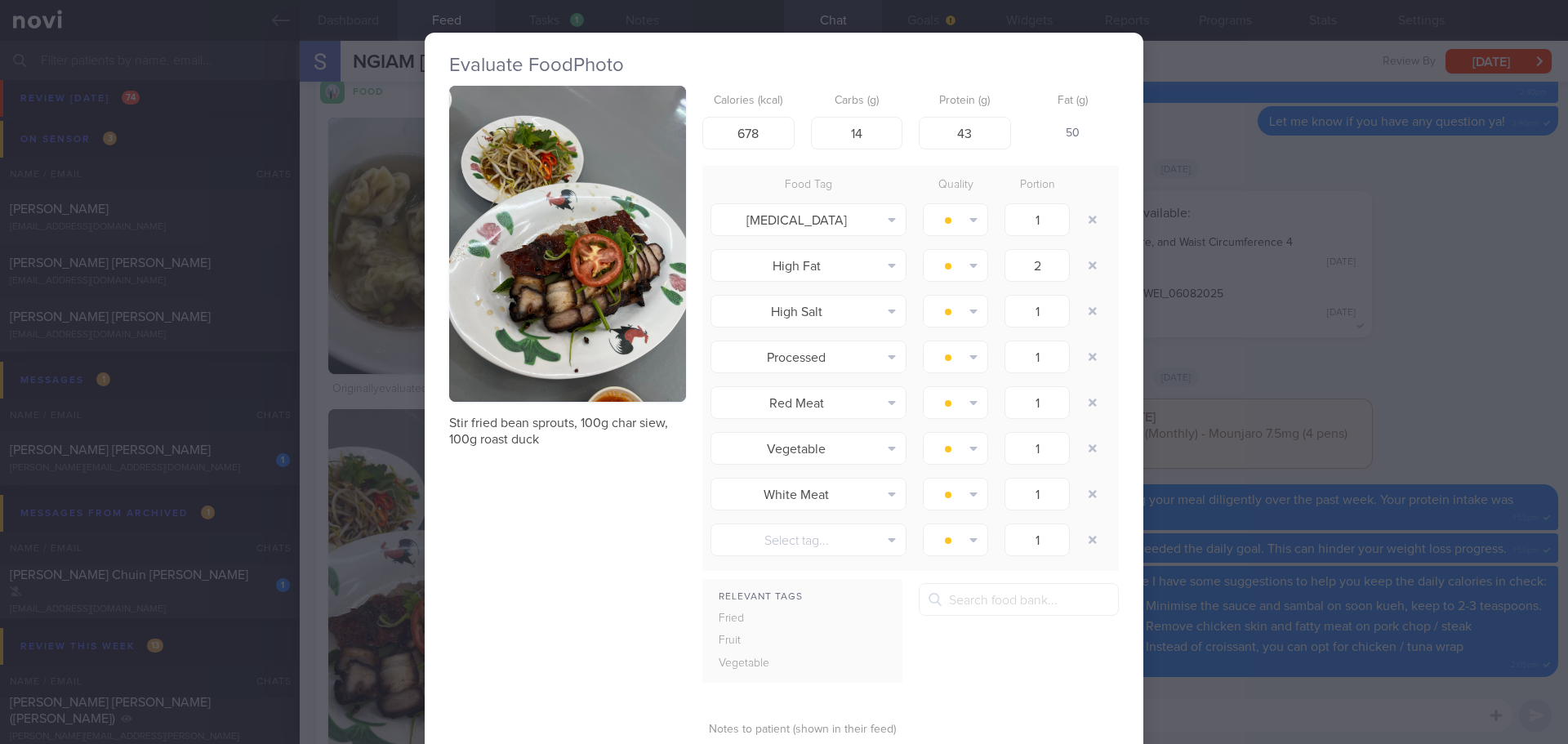
click at [564, 305] on button "button" at bounding box center [567, 244] width 236 height 316
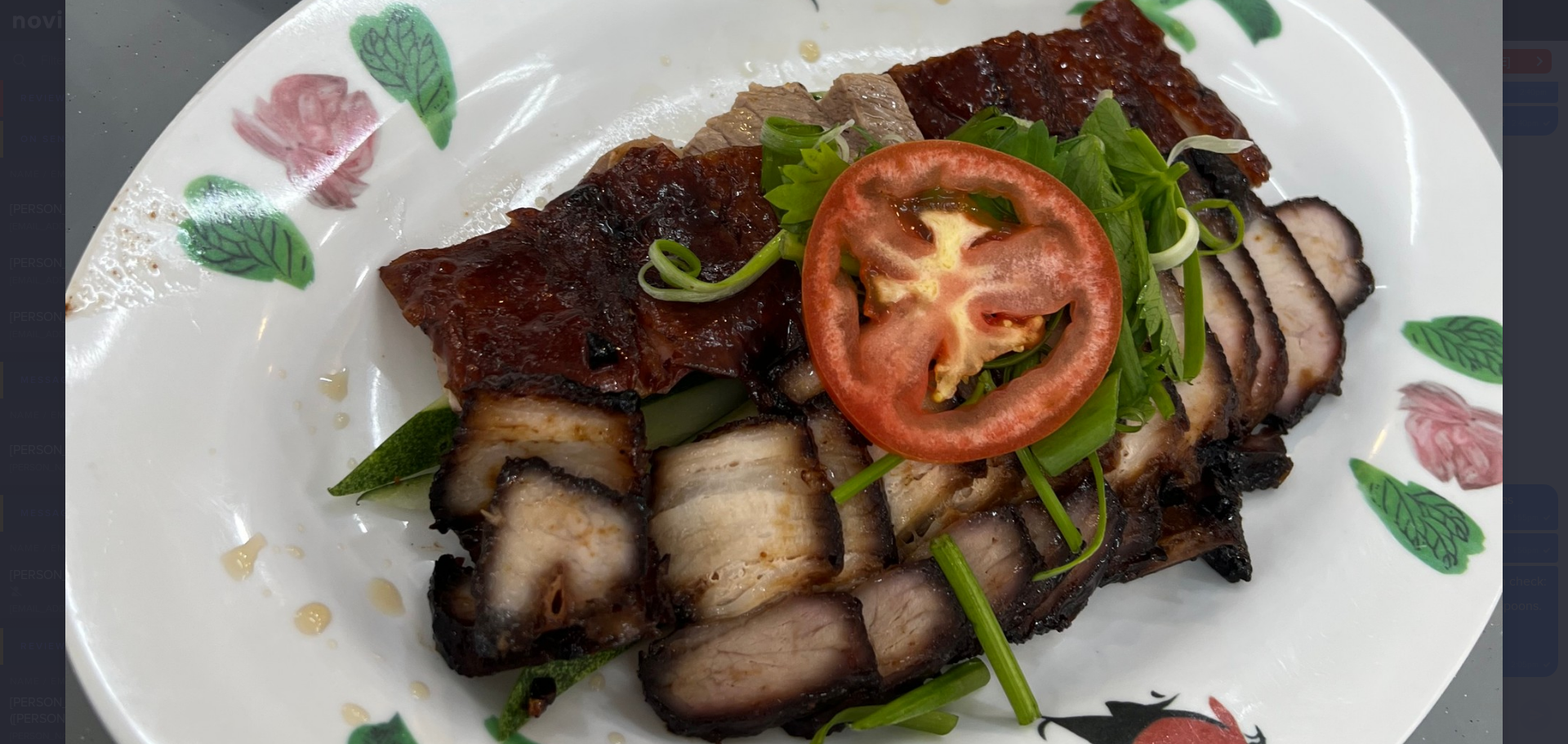
scroll to position [736, 0]
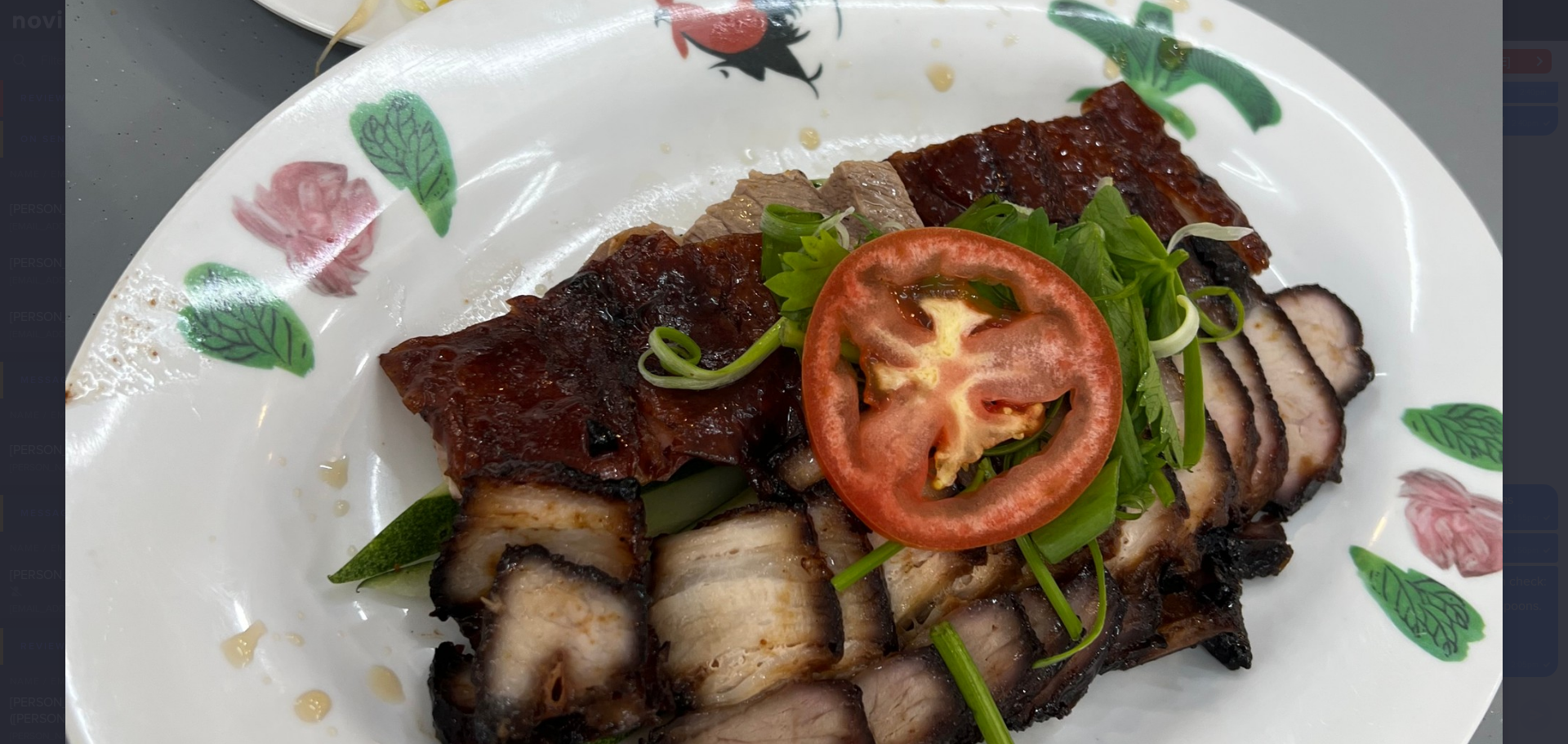
click at [1507, 232] on div at bounding box center [784, 288] width 1568 height 2048
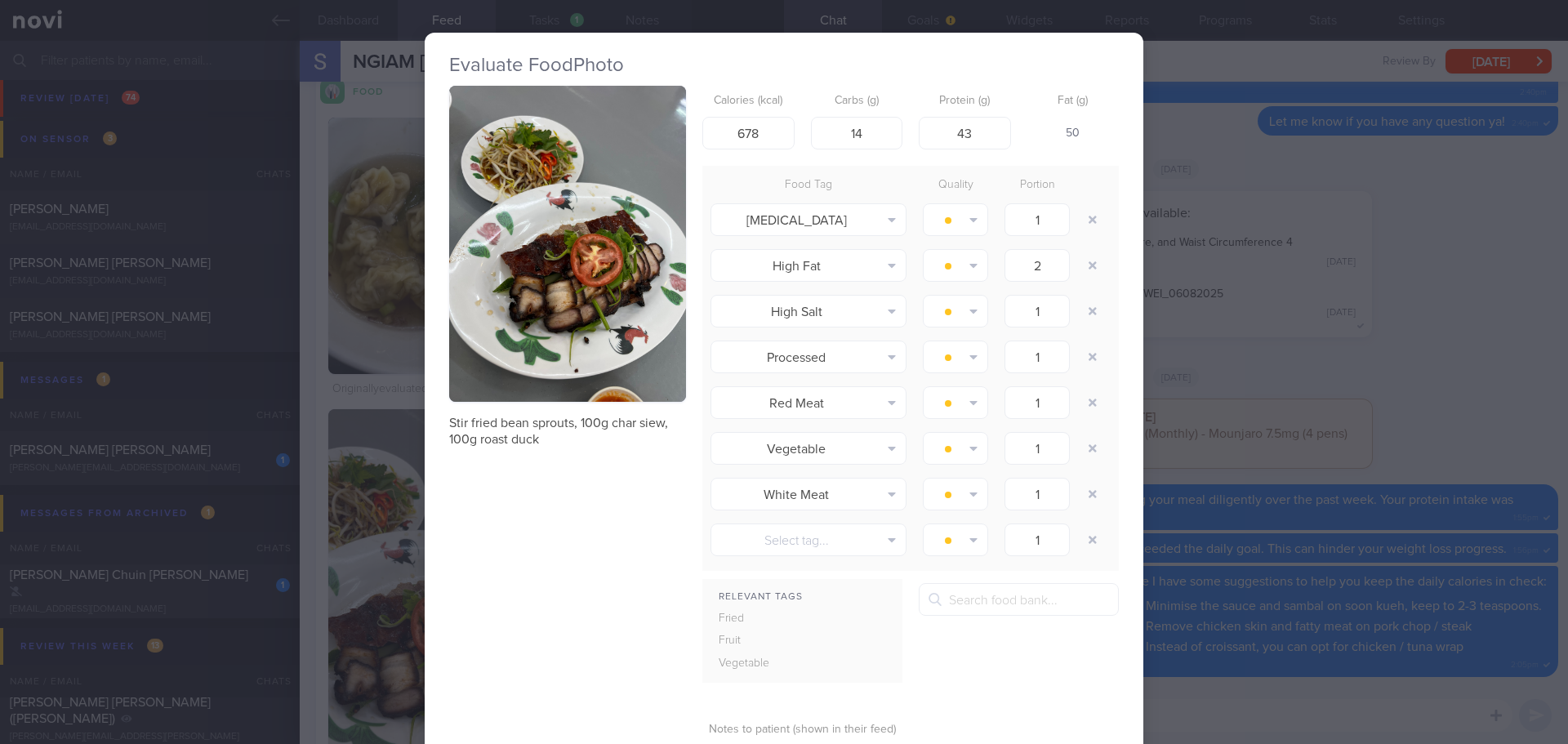
scroll to position [141, 0]
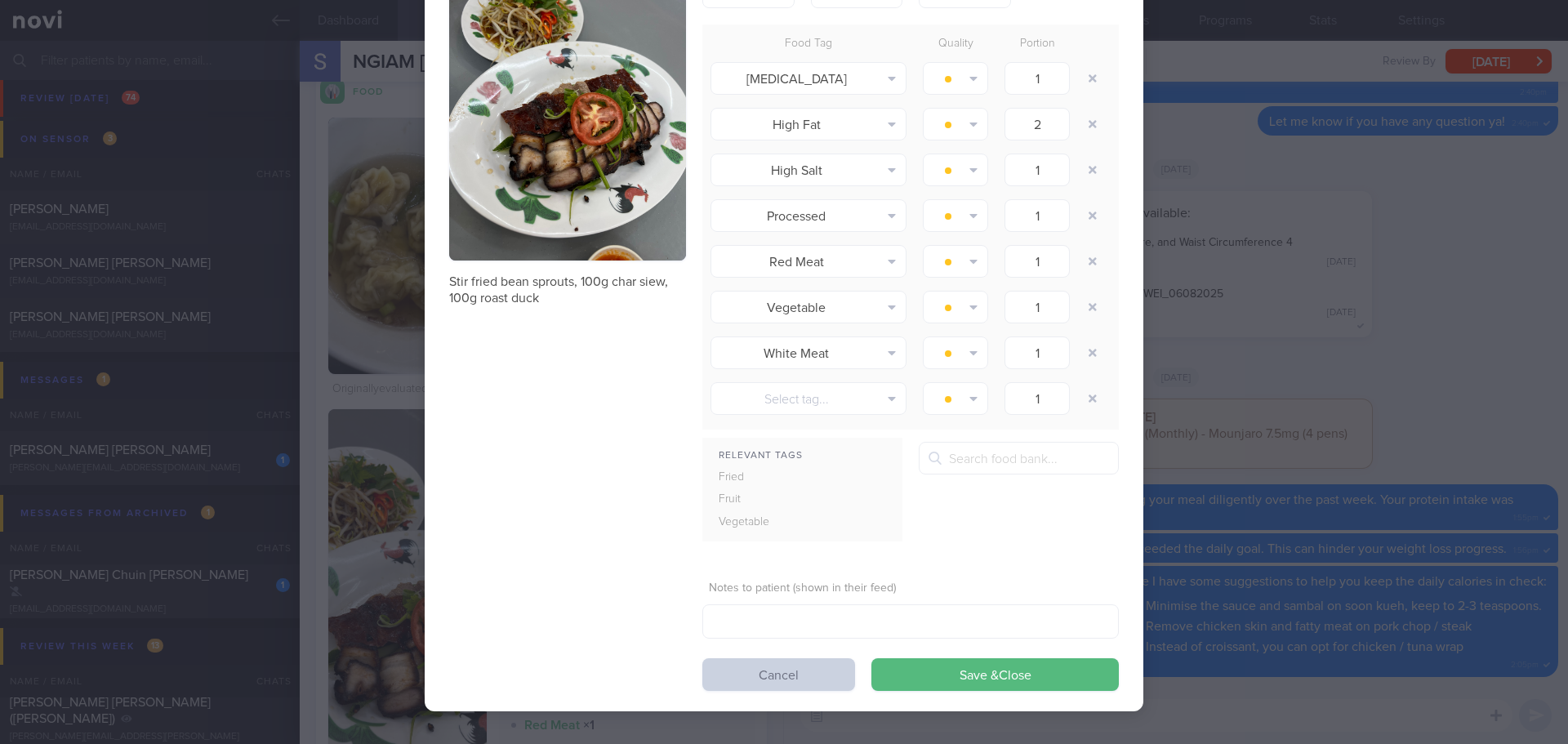
click at [783, 671] on button "Cancel" at bounding box center [778, 675] width 152 height 33
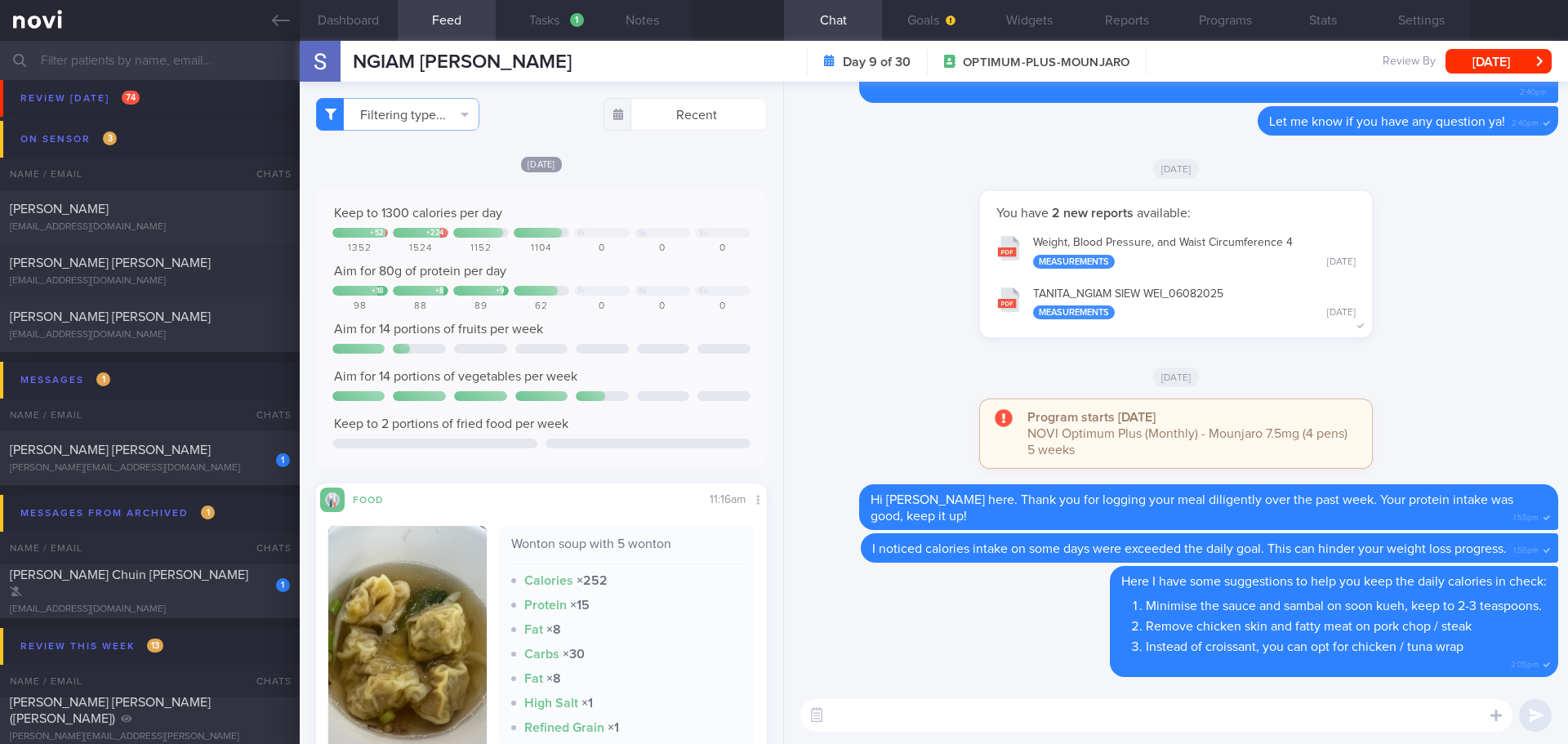
click at [850, 708] on textarea at bounding box center [1157, 715] width 712 height 33
type textarea "Hi [PERSON_NAME] here. How are you doing this week?"
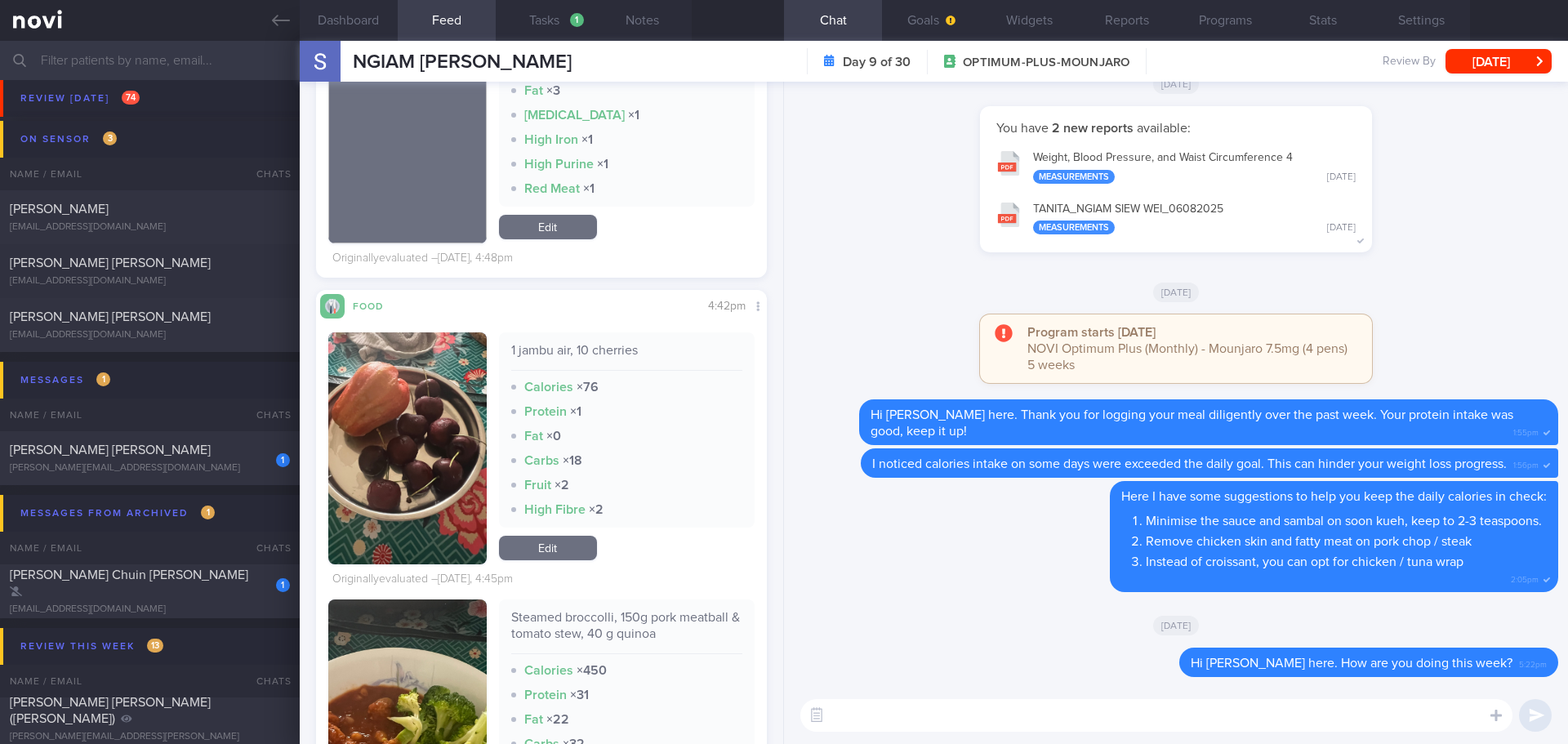
scroll to position [2206, 0]
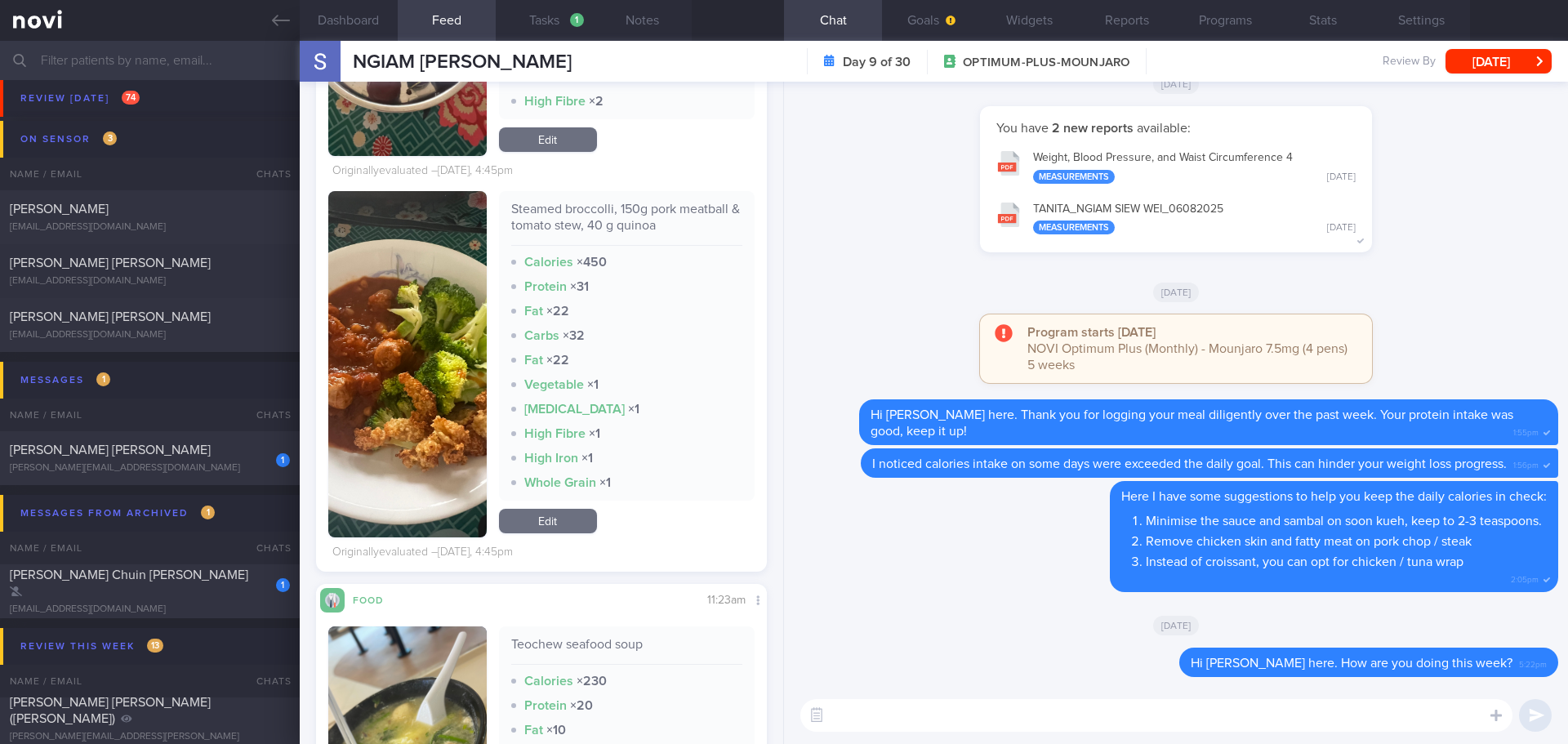
drag, startPoint x: 426, startPoint y: 419, endPoint x: 487, endPoint y: 333, distance: 105.4
click at [426, 419] on img "button" at bounding box center [407, 365] width 159 height 347
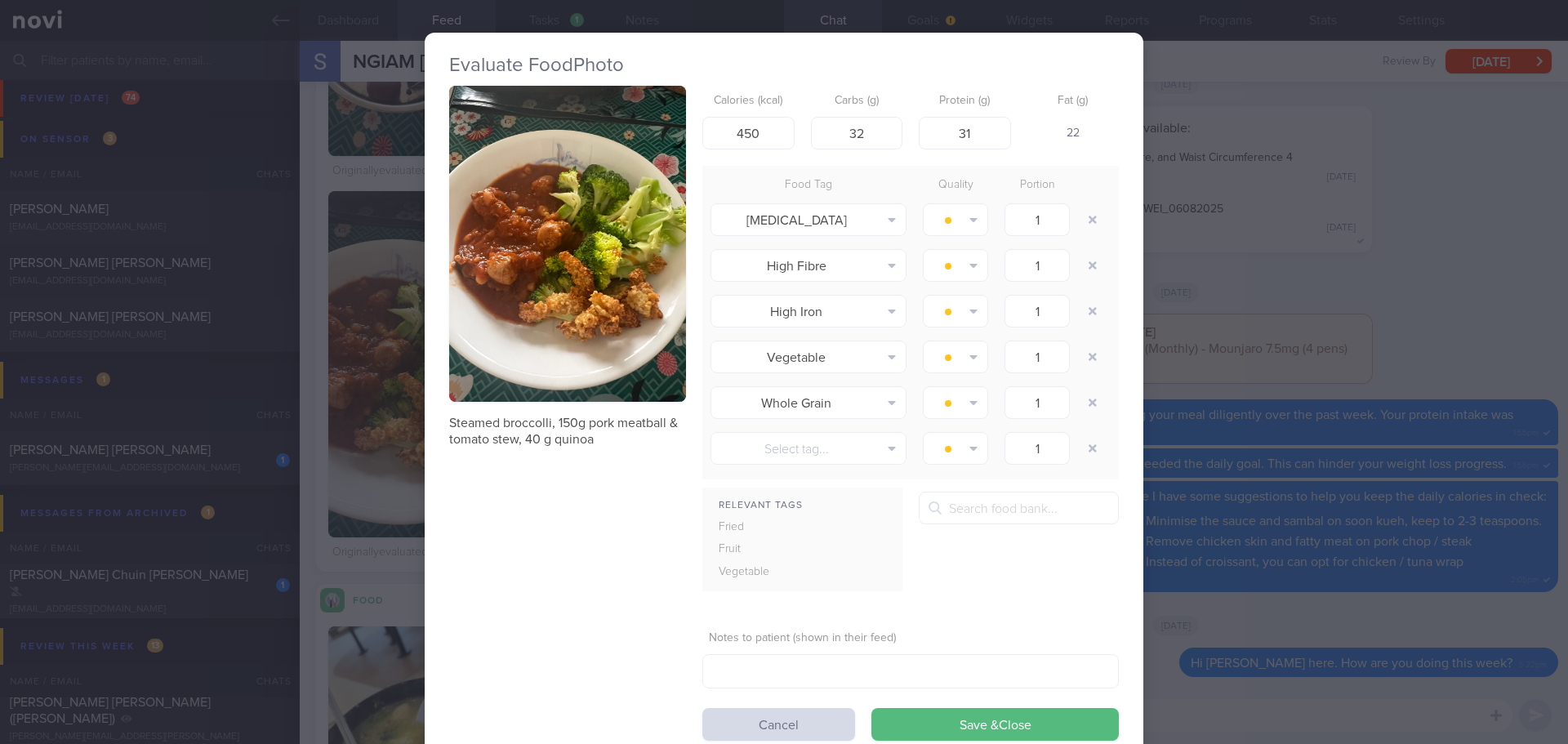
click at [528, 272] on button "button" at bounding box center [567, 244] width 236 height 316
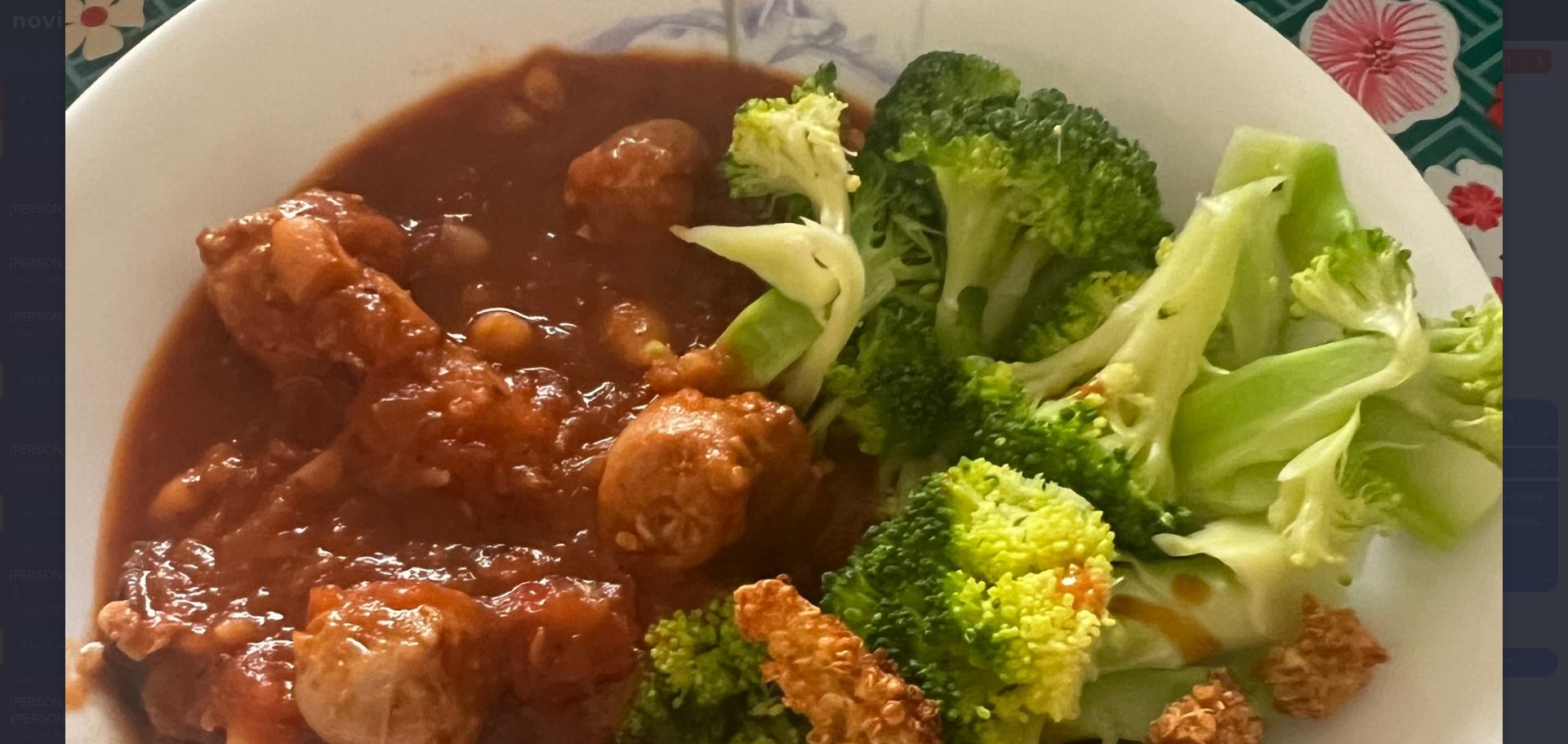
scroll to position [817, 0]
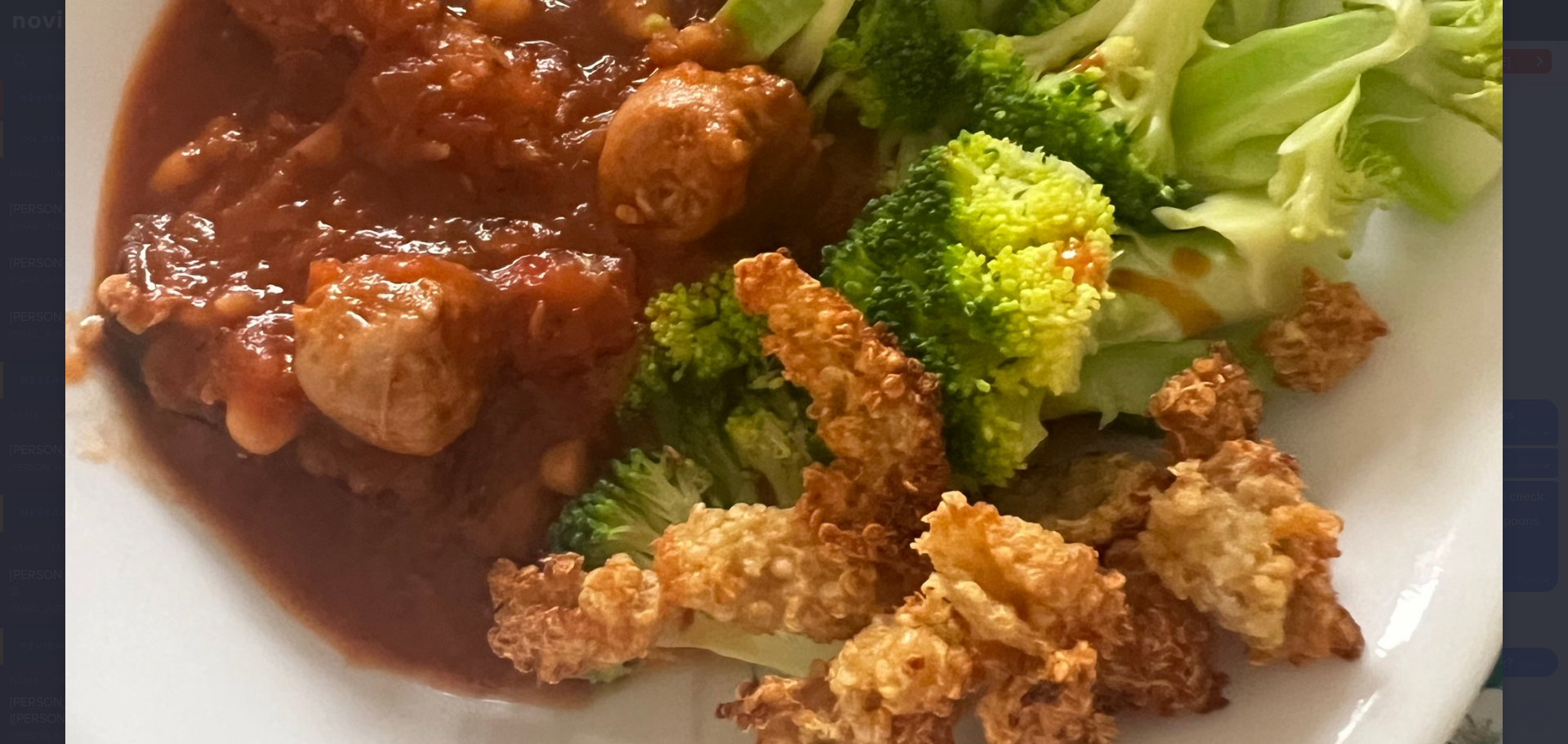
click at [1545, 425] on div at bounding box center [784, 207] width 1568 height 2048
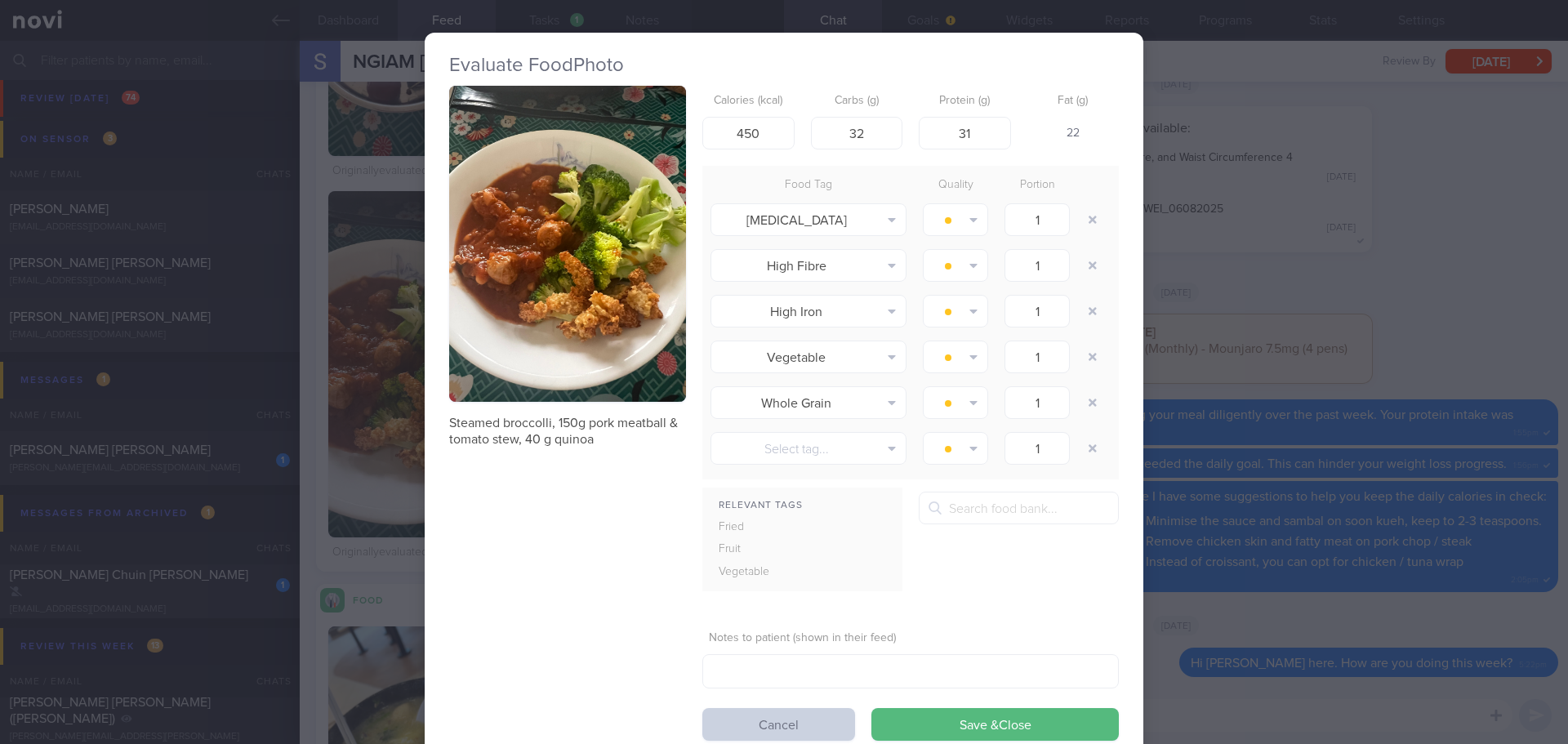
click at [765, 722] on button "Cancel" at bounding box center [778, 724] width 152 height 33
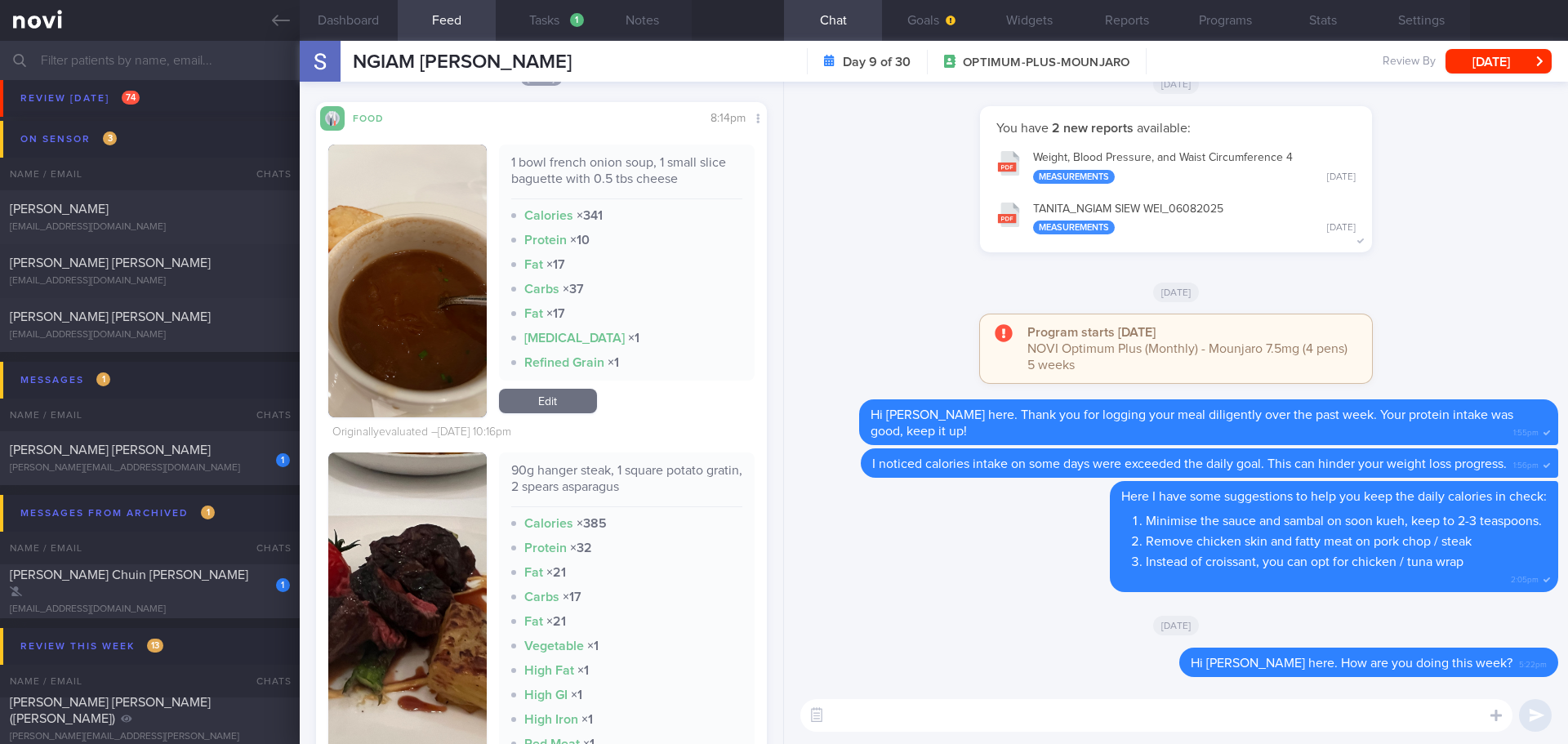
scroll to position [3595, 0]
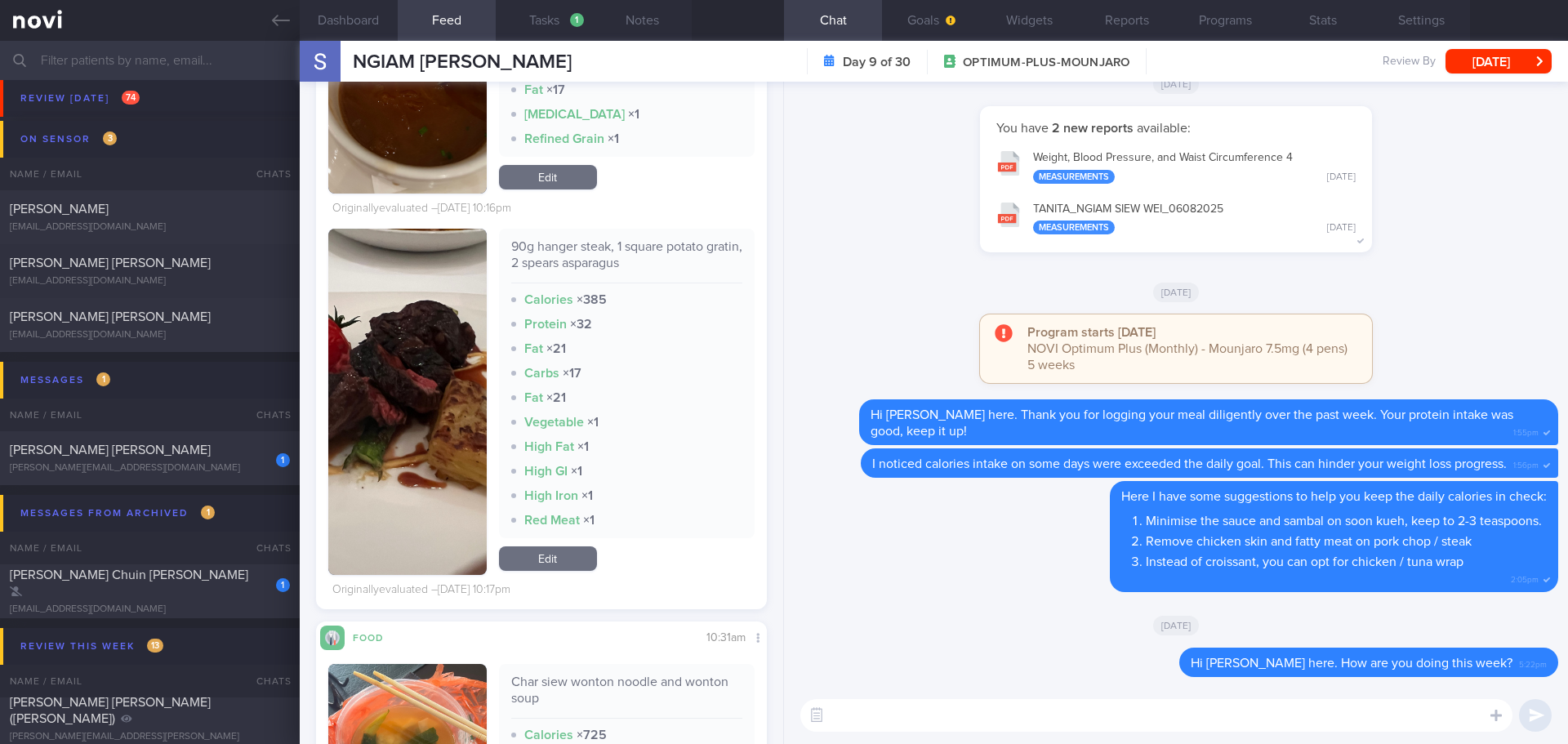
click at [859, 717] on textarea at bounding box center [1157, 715] width 712 height 33
type textarea "I'm glad that you choose more soup noodles this week! They are lower in calorie…"
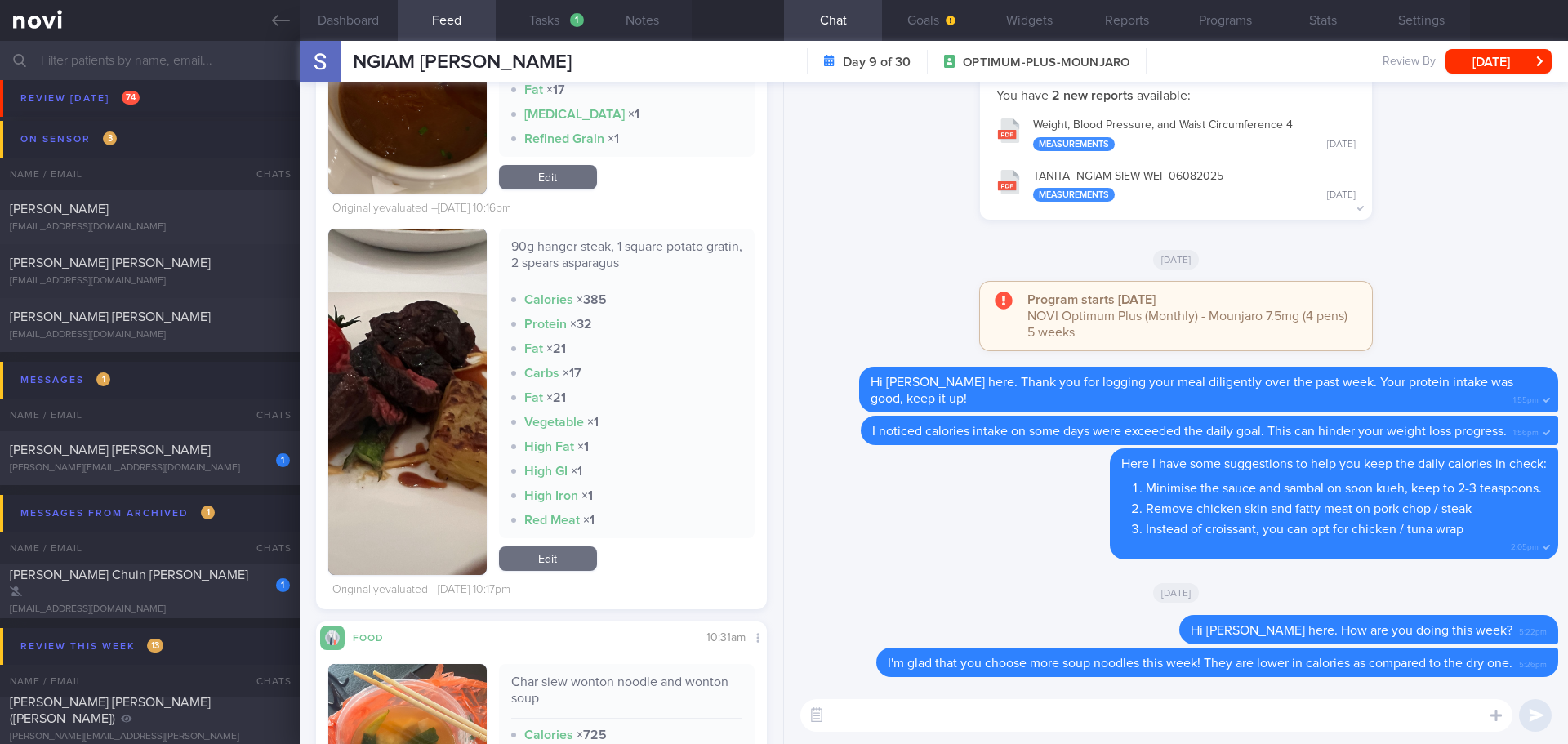
click at [1066, 581] on div "[DATE]" at bounding box center [1176, 592] width 764 height 46
click at [216, 460] on div "1 GAVIN SUMANTRI SHEN gavin.sumantri@gmail.com" at bounding box center [150, 458] width 300 height 33
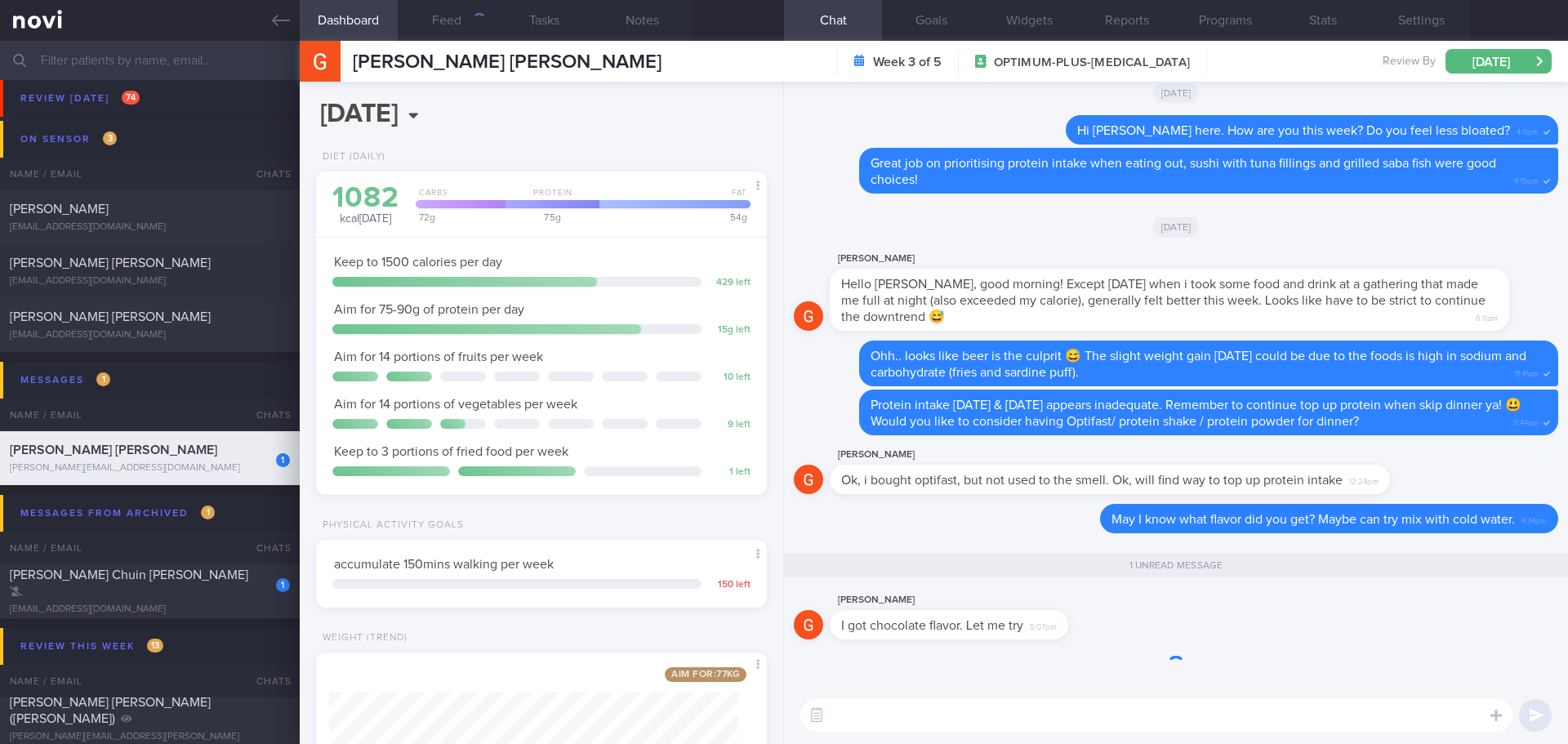
scroll to position [228, 410]
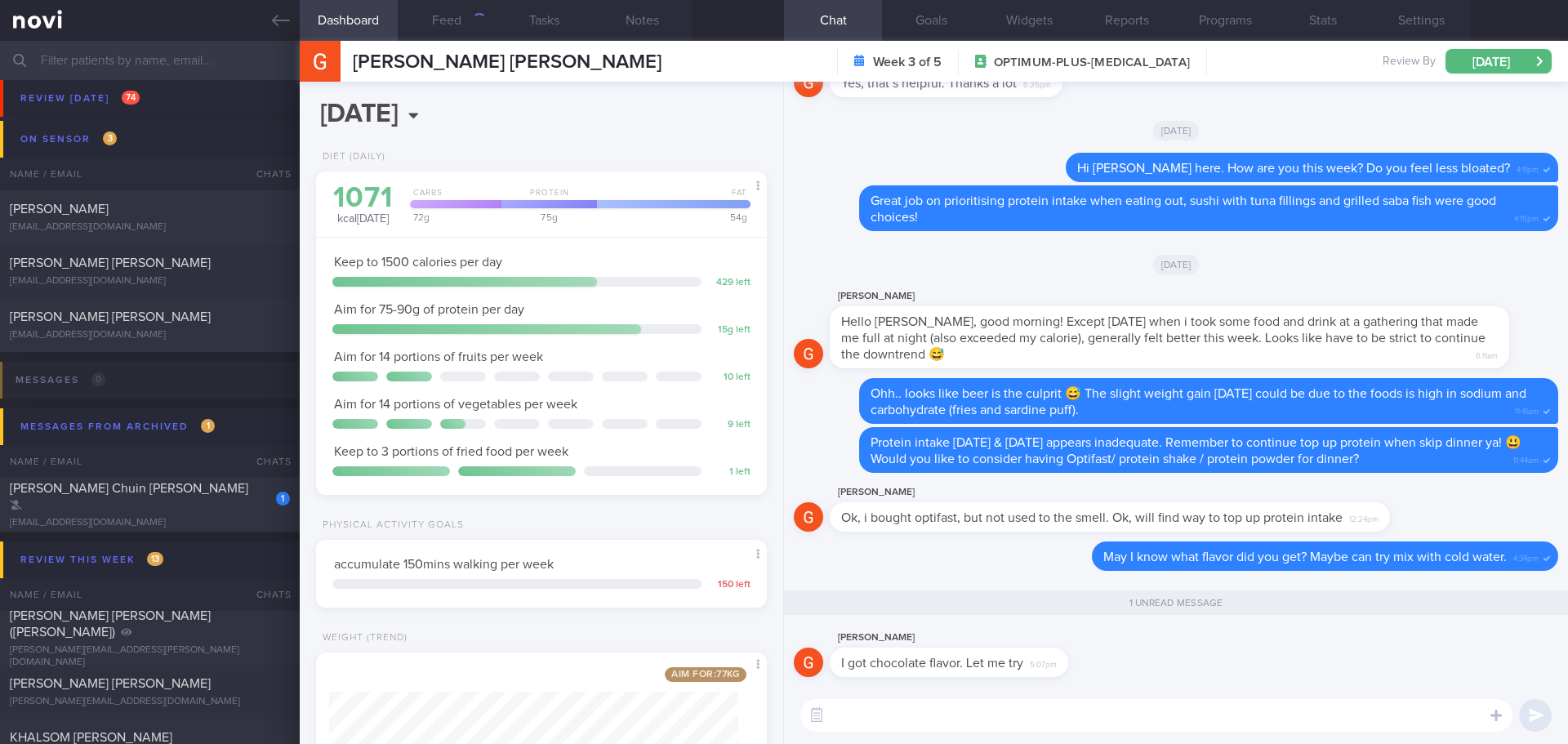
click at [1182, 714] on textarea at bounding box center [1157, 715] width 712 height 33
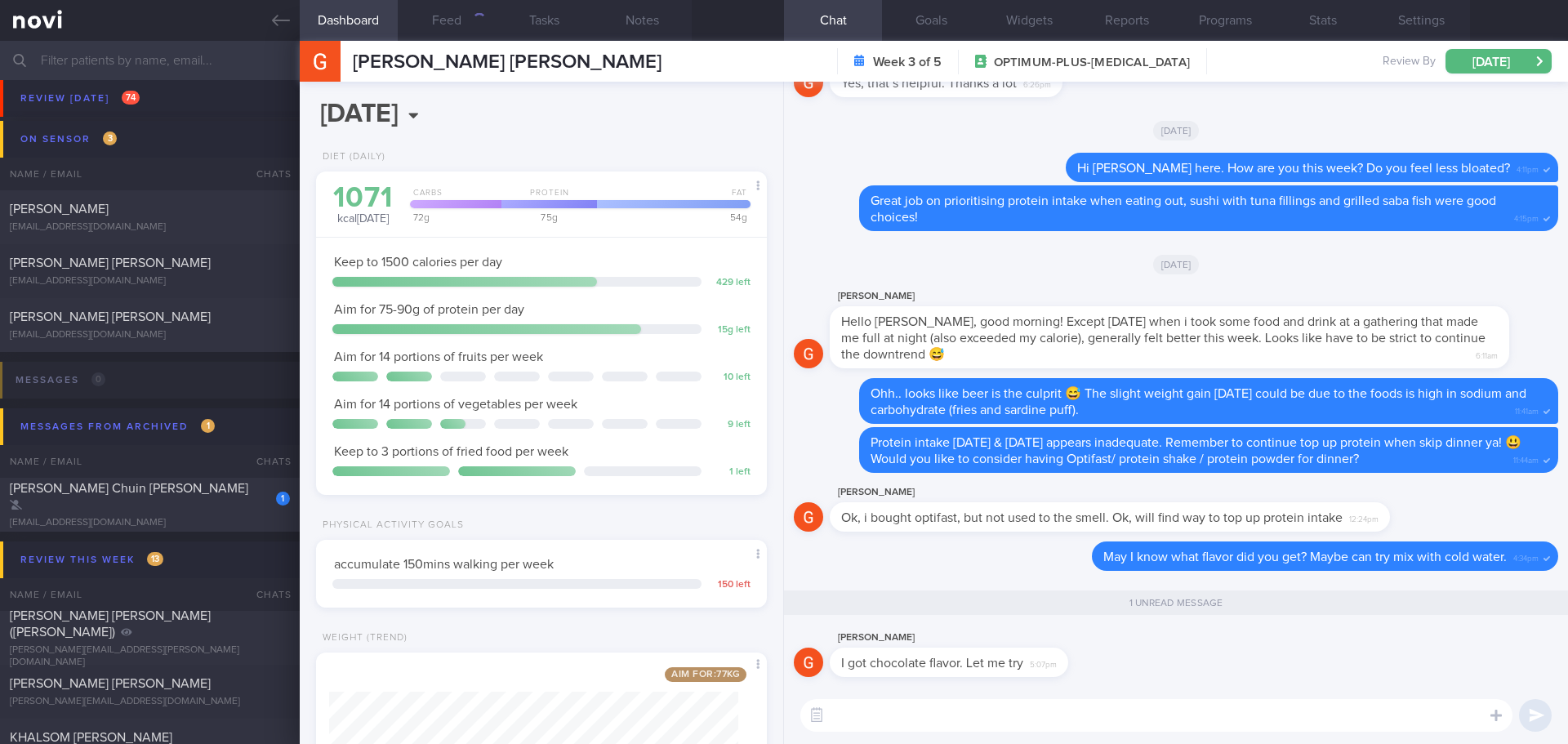
click at [1182, 714] on textarea at bounding box center [1157, 715] width 712 height 33
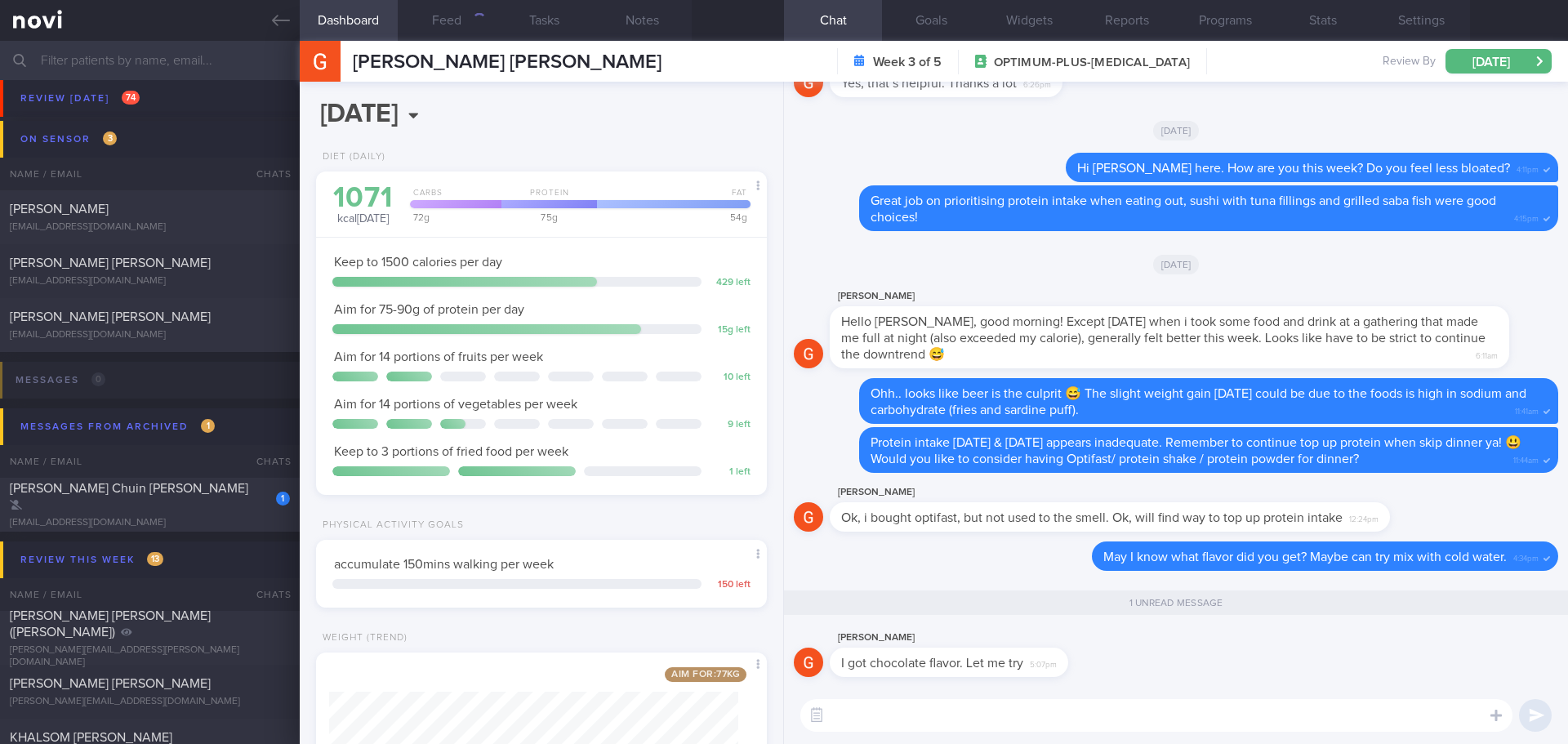
click at [1182, 713] on textarea at bounding box center [1157, 715] width 712 height 33
click at [1183, 713] on textarea at bounding box center [1157, 715] width 712 height 33
type textarea "The powder actually mix better with cold water because it is rich in protein an…"
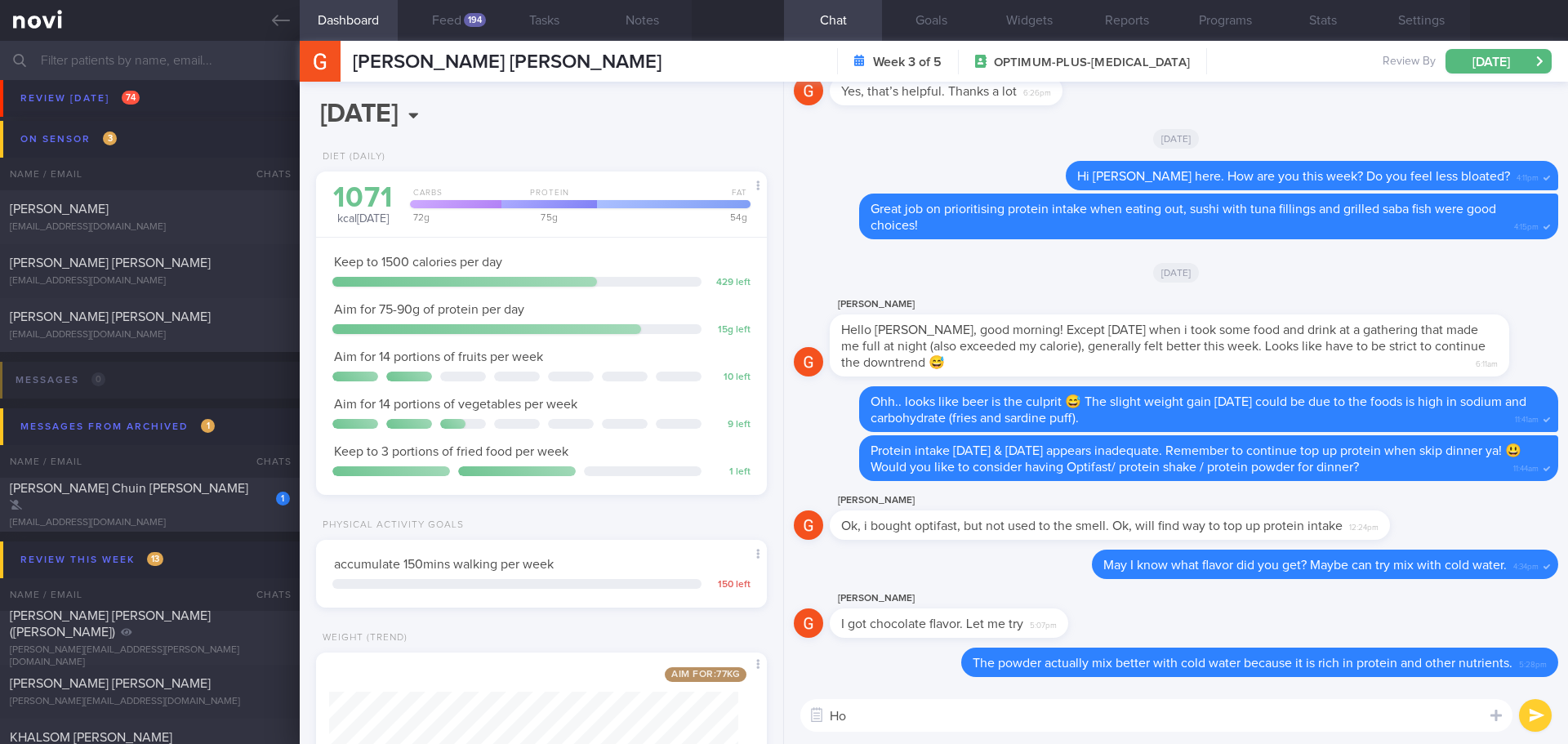
type textarea "H"
type textarea "L"
click at [871, 737] on div "Share with me if you find the cold one is better 😃 Share with me if you find th…" at bounding box center [1176, 715] width 784 height 57
click at [931, 726] on textarea "Share with me if you find the cold one is better 😃" at bounding box center [1157, 715] width 712 height 33
click at [1048, 714] on textarea "Share with me if you find the cold one is better 😃" at bounding box center [1157, 715] width 712 height 33
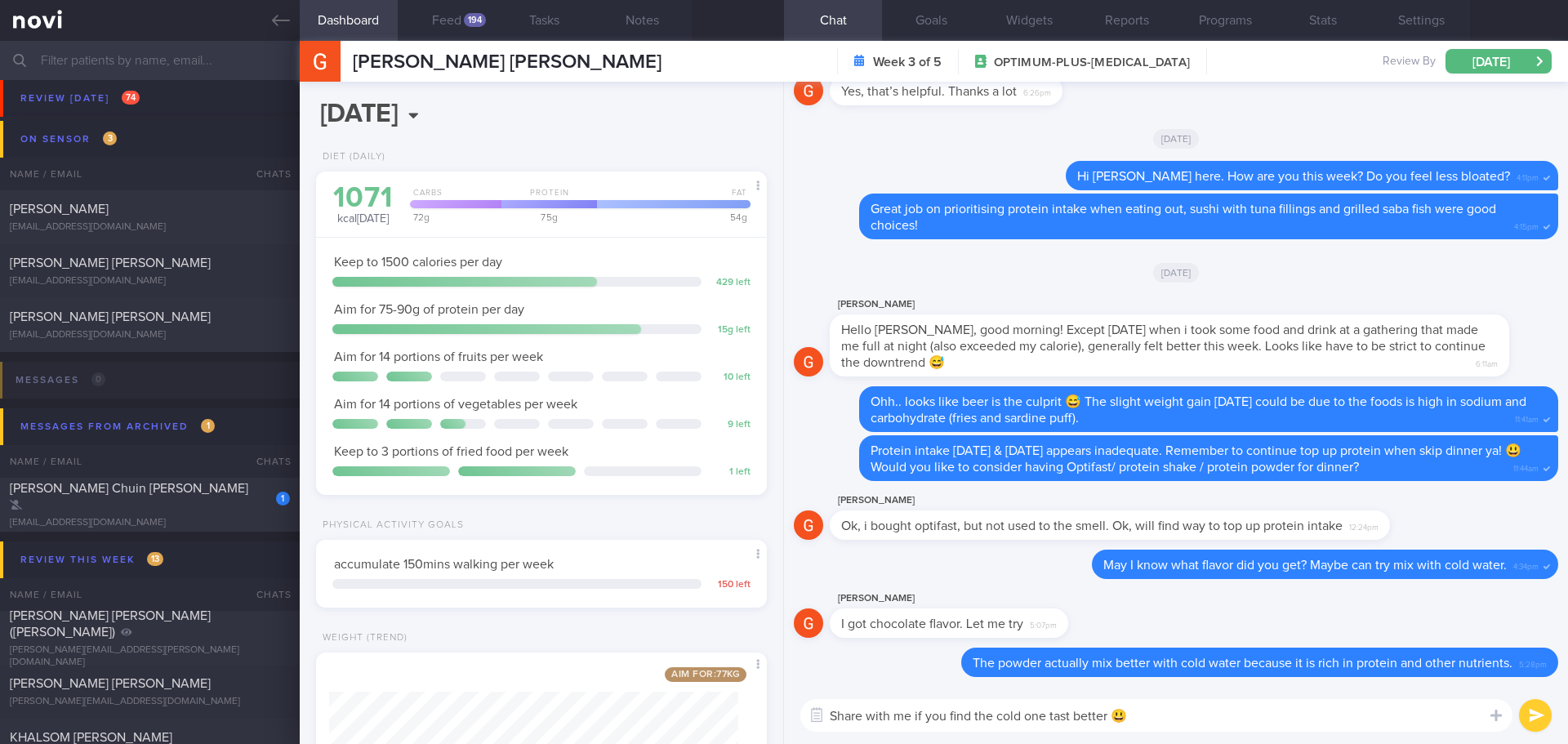
type textarea "Share with me if you find the cold one taste better 😃"
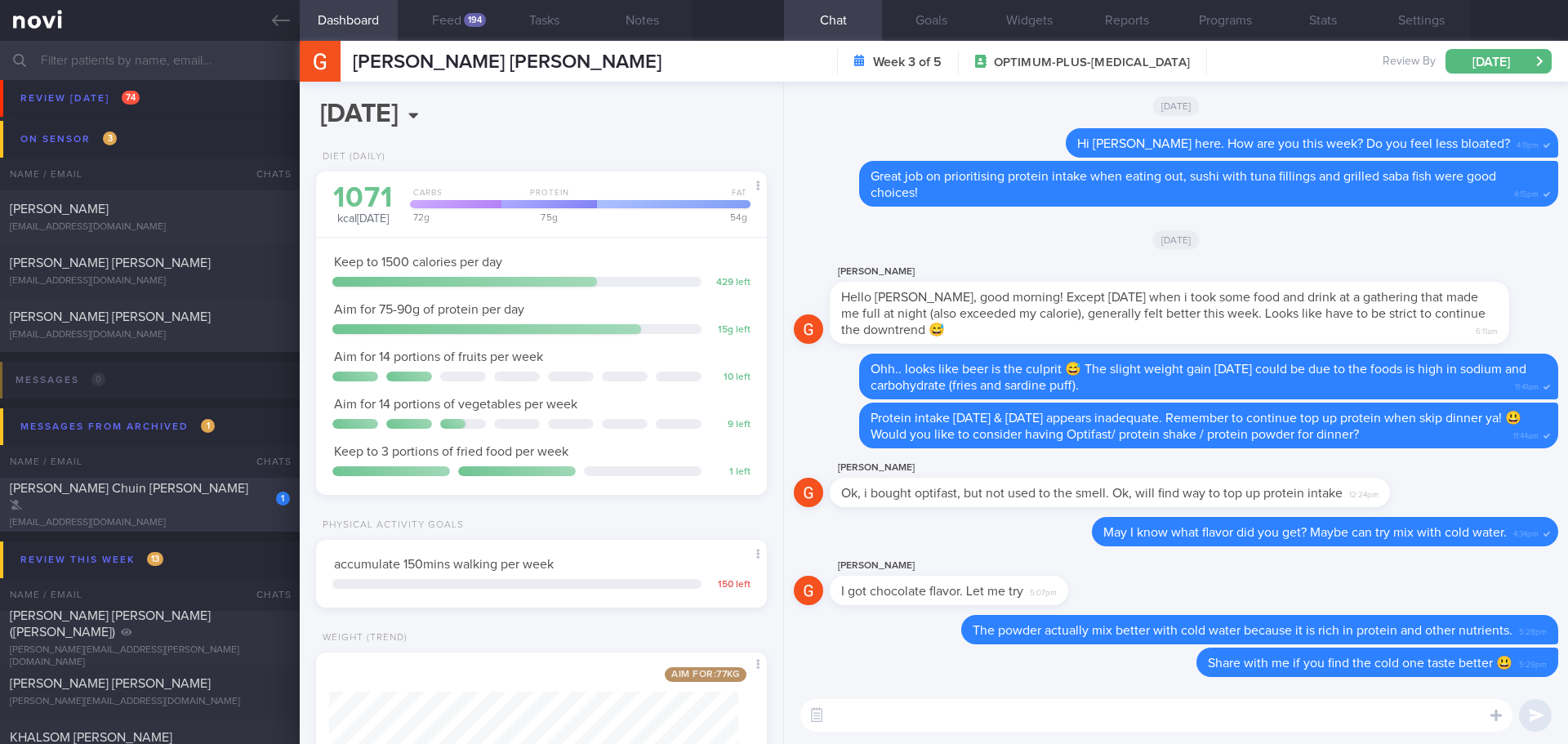
click at [120, 495] on span "Teo Wen Chuin Timothy" at bounding box center [128, 489] width 238 height 13
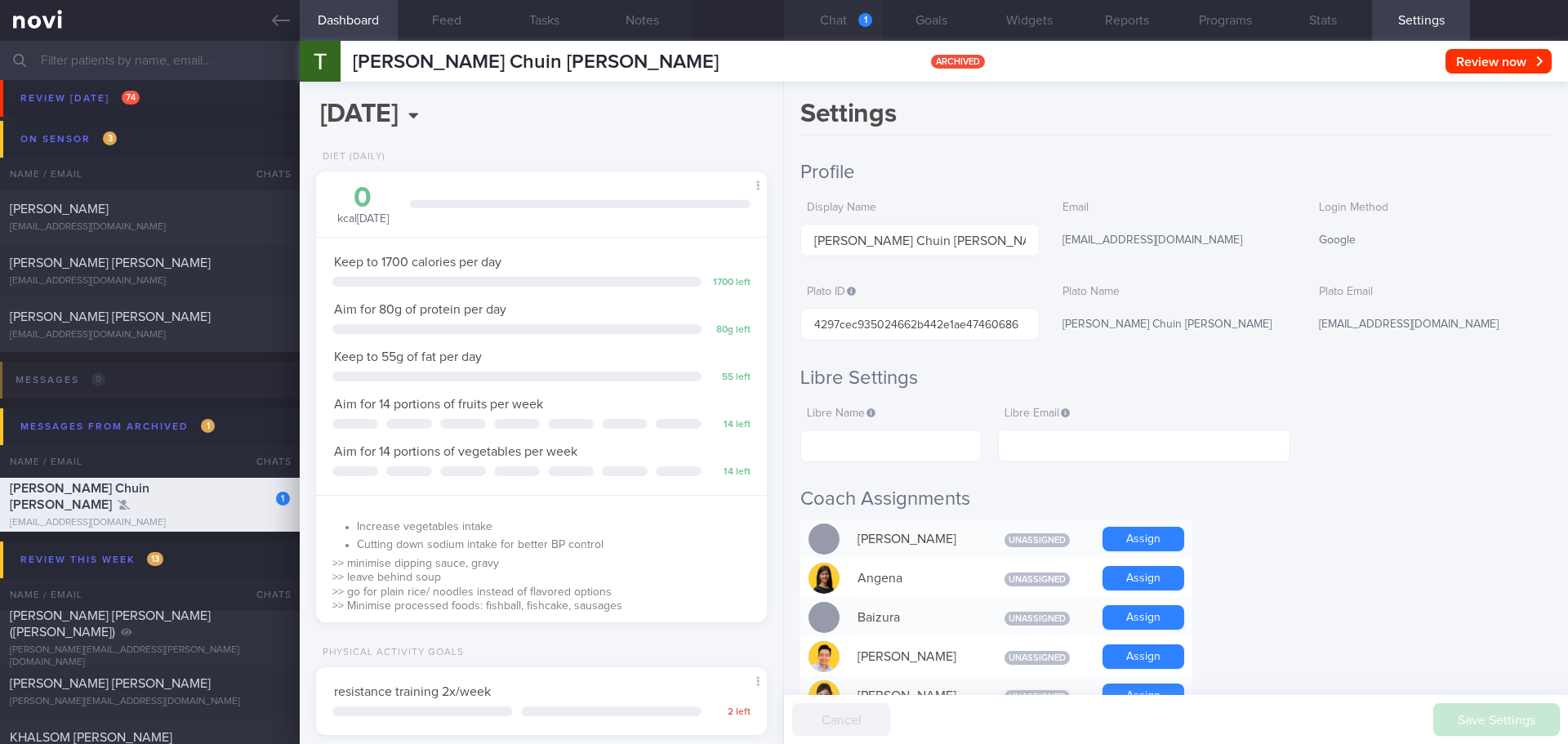
scroll to position [205, 410]
click at [844, 24] on button "Chat 1" at bounding box center [833, 21] width 98 height 41
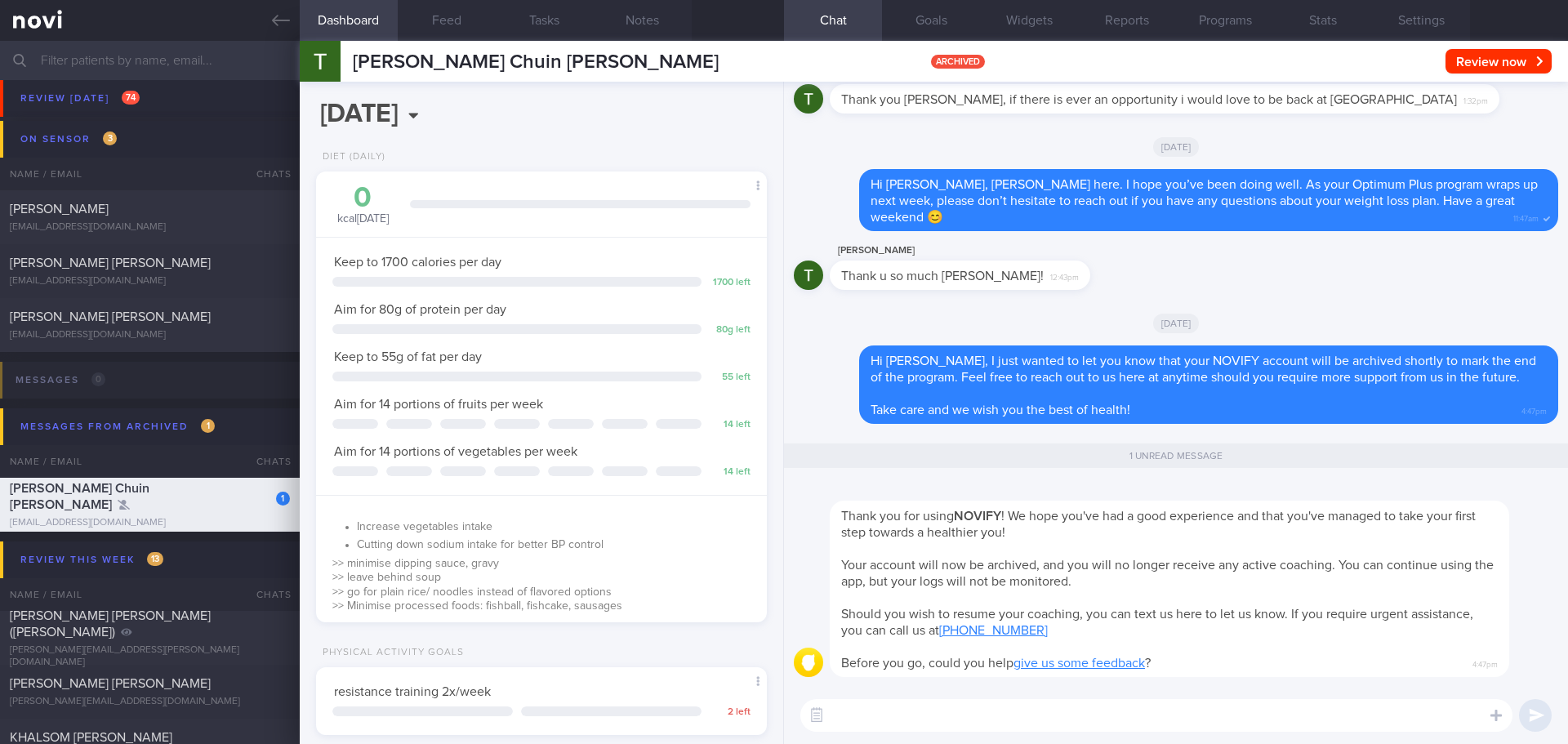
scroll to position [1, 0]
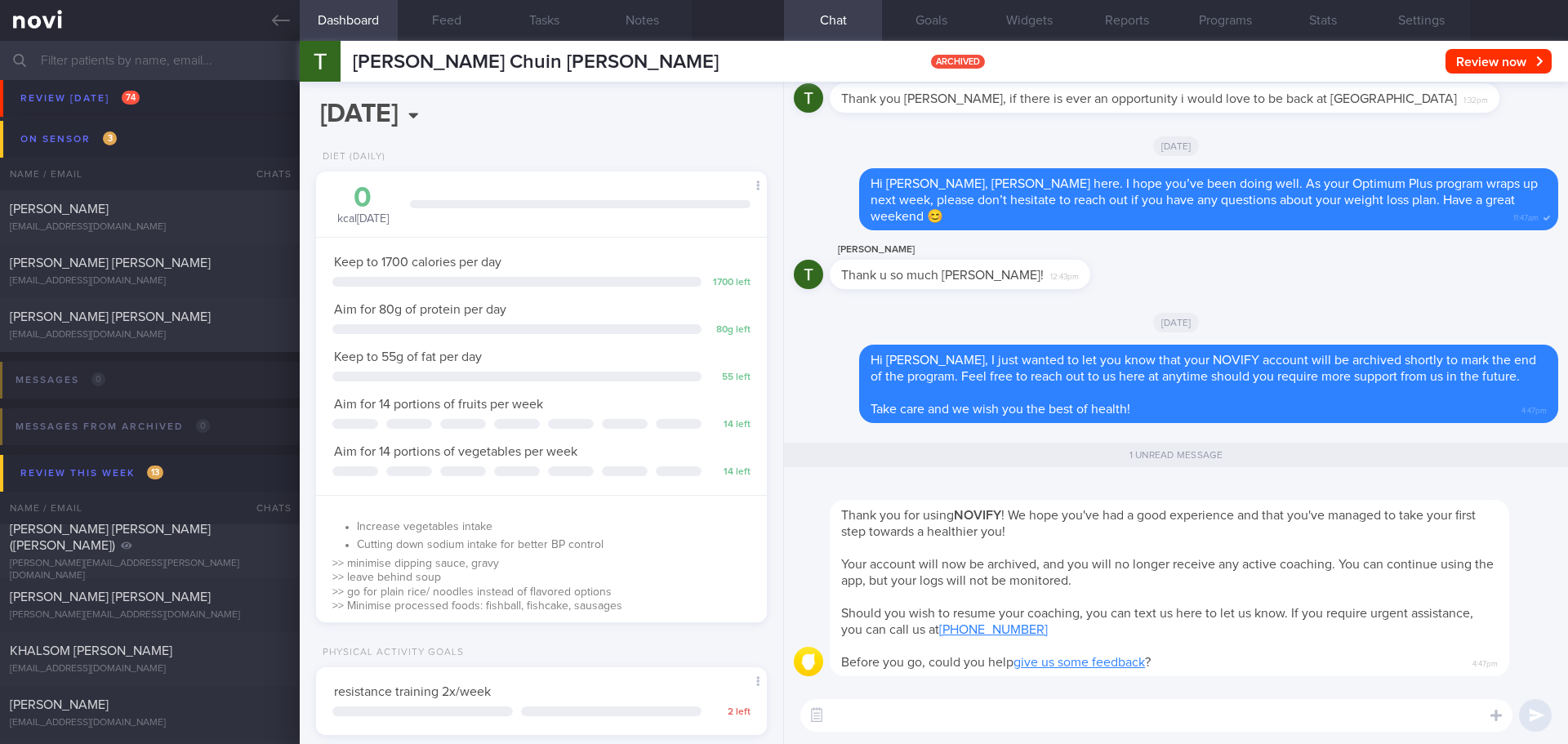
click at [1033, 314] on div "[DATE]" at bounding box center [1176, 322] width 764 height 46
click at [144, 64] on input "text" at bounding box center [784, 61] width 1568 height 39
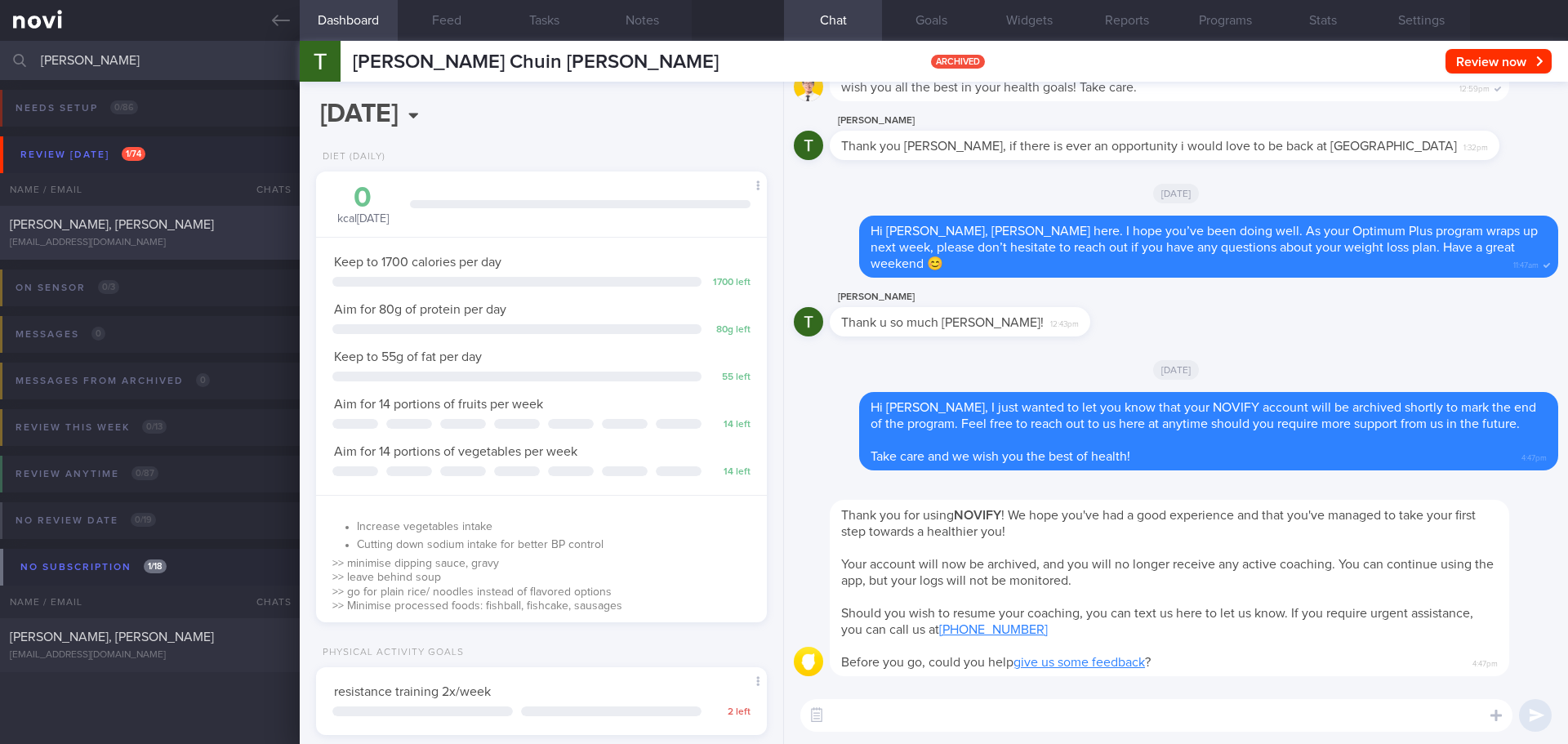
type input "donald"
click at [165, 243] on div "waxedwaned@gmail.com" at bounding box center [150, 242] width 280 height 12
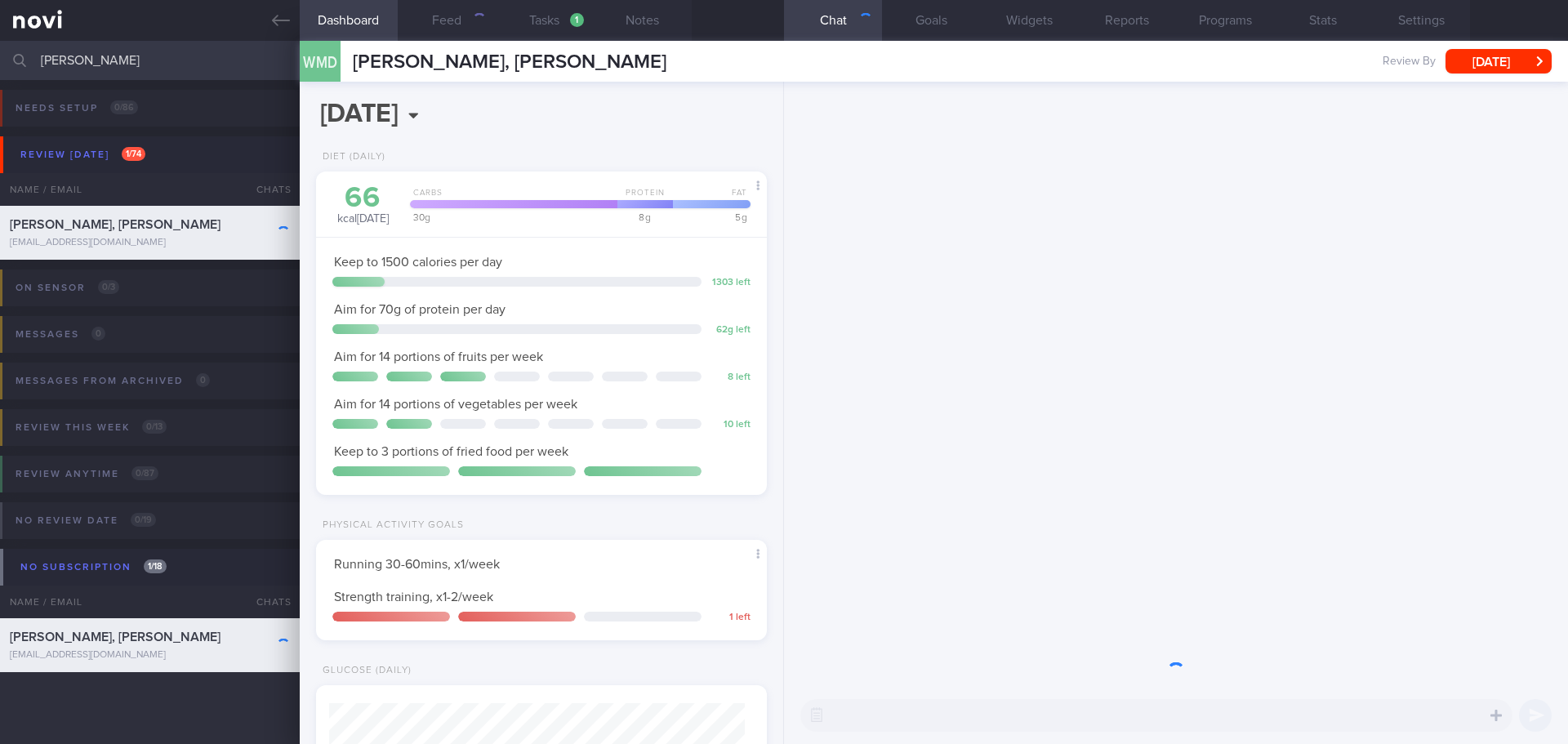
scroll to position [228, 410]
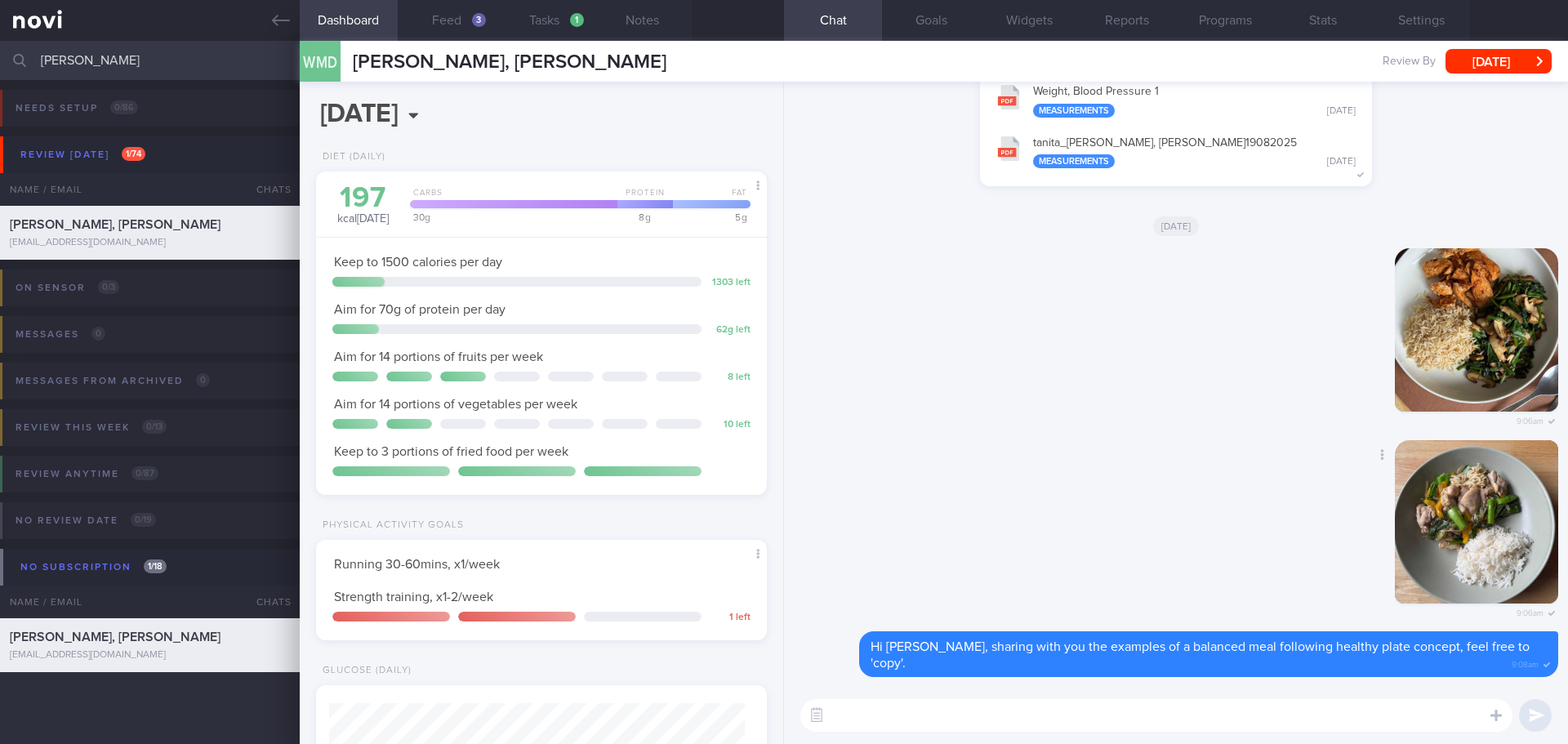
click at [932, 456] on div "Delete 9:06am" at bounding box center [1176, 536] width 764 height 192
click at [1423, 29] on button "Settings" at bounding box center [1421, 21] width 98 height 41
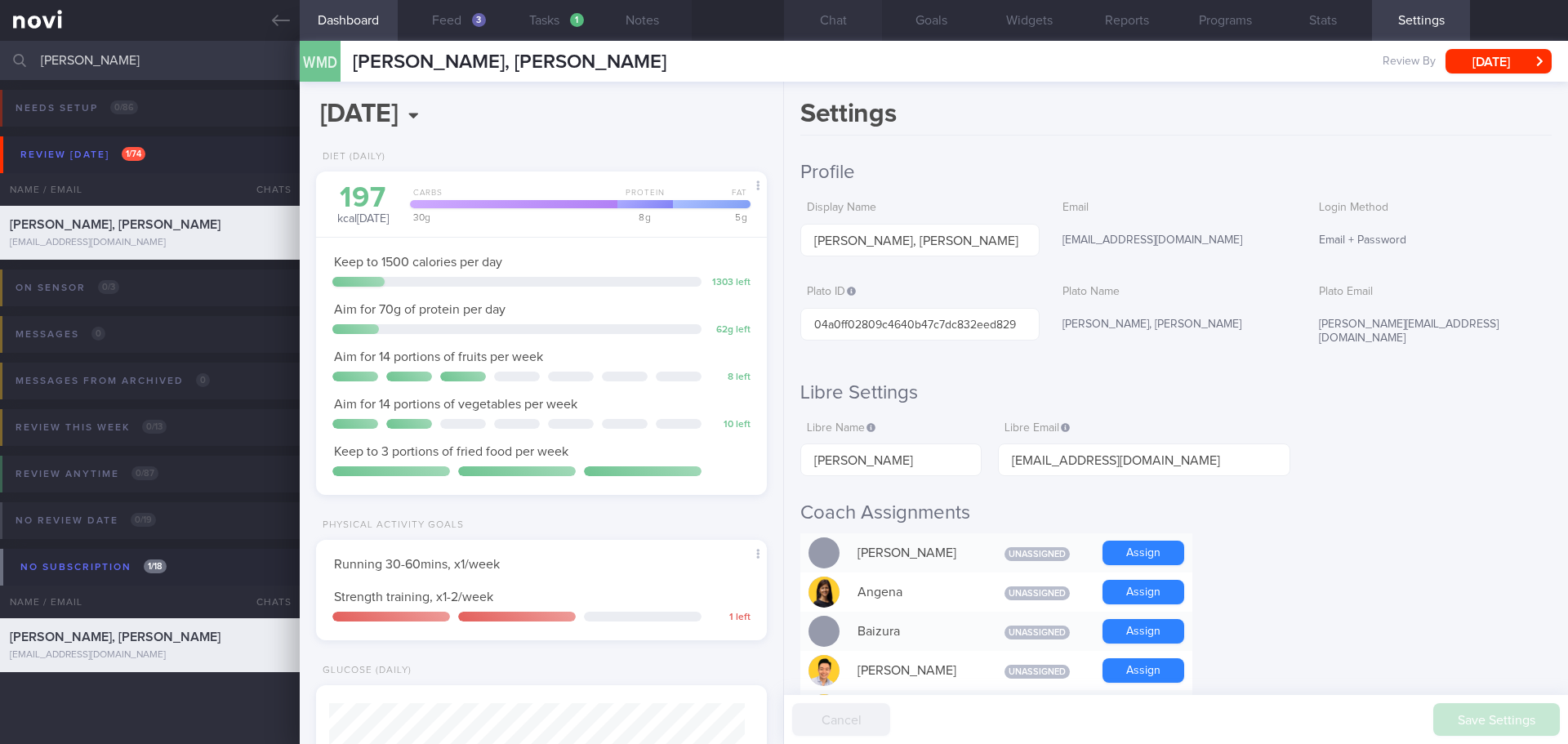
click at [848, 24] on button "Chat" at bounding box center [833, 21] width 98 height 41
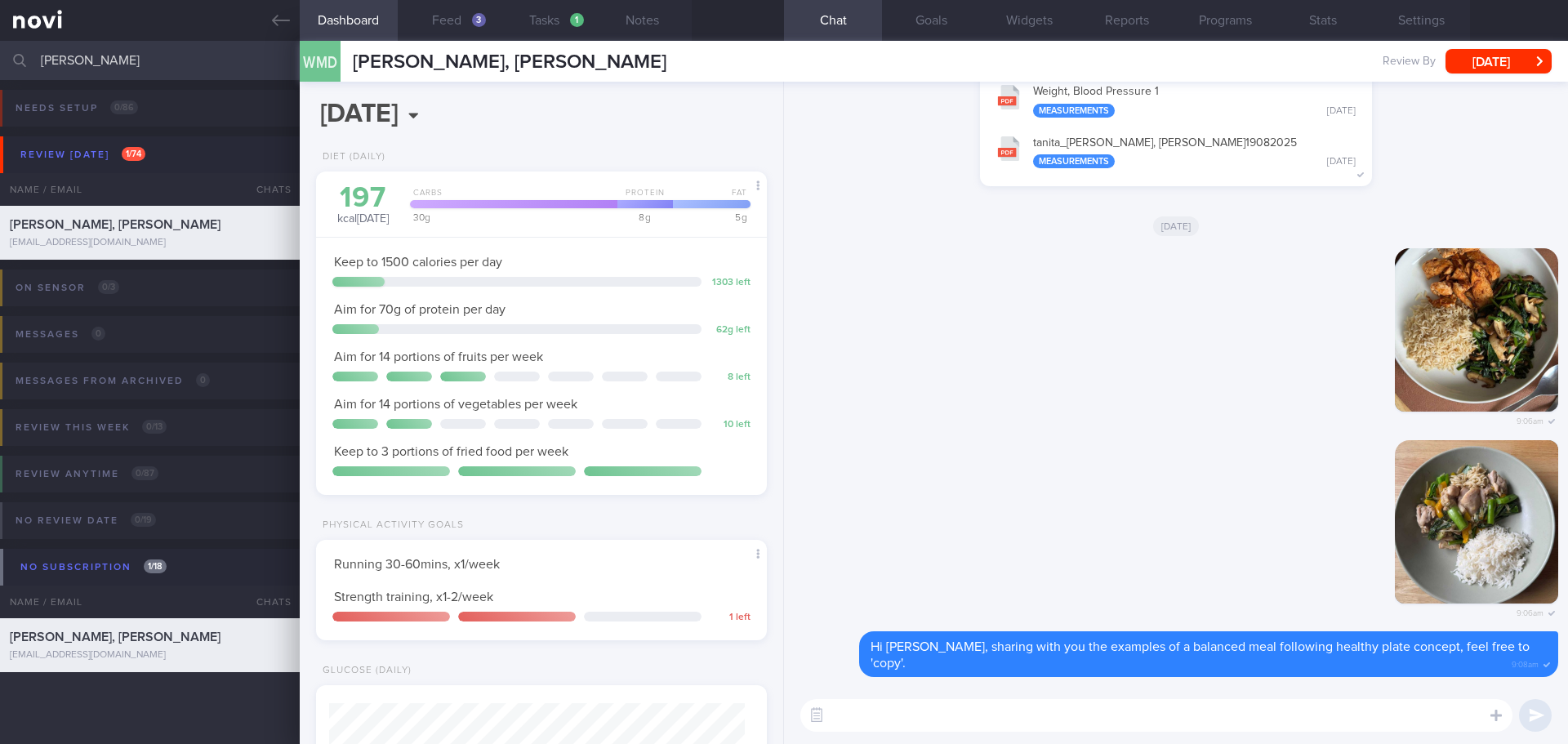
click at [1171, 727] on textarea at bounding box center [1157, 715] width 712 height 33
paste textarea "I just wanted to let you know that your NOVIFY account will be archived shortly…"
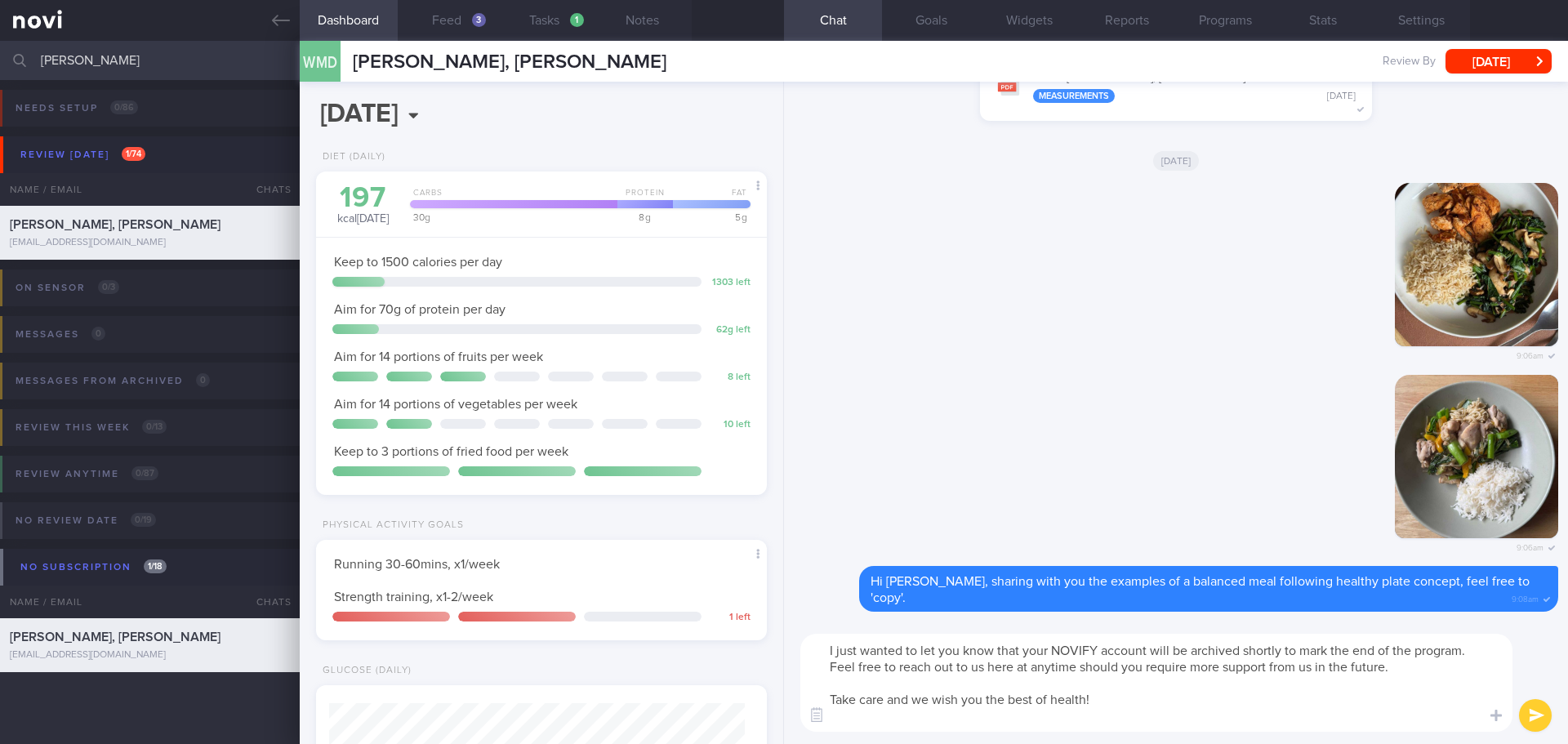
click at [826, 652] on textarea "I just wanted to let you know that your NOVIFY account will be archived shortly…" at bounding box center [1157, 682] width 712 height 98
click at [963, 722] on textarea "Hi Donald, I just wanted to let you know that your NOVIFY account will be archi…" at bounding box center [1157, 682] width 712 height 98
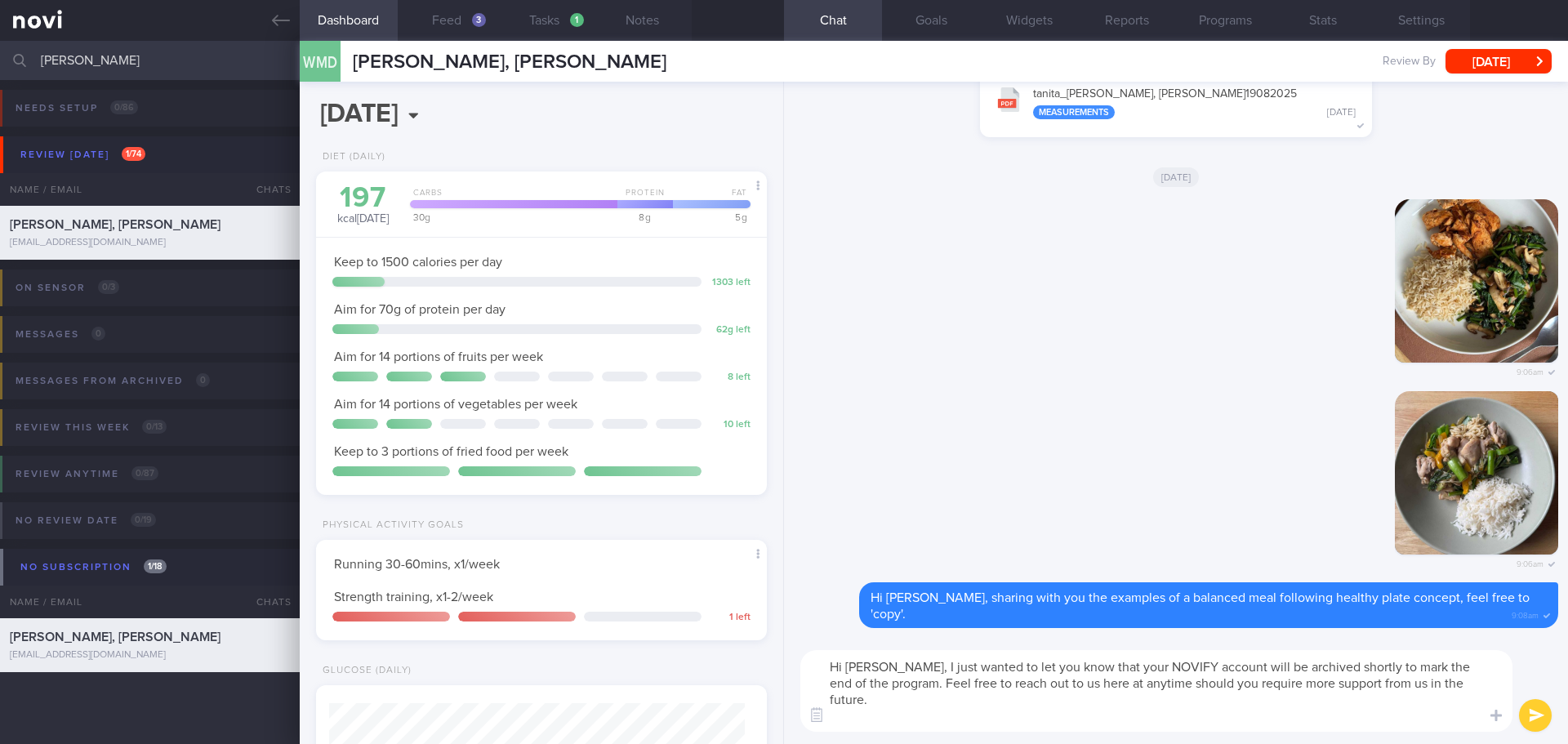
click at [885, 685] on textarea "Hi Donald, I just wanted to let you know that your NOVIFY account will be archi…" at bounding box center [1157, 691] width 712 height 81
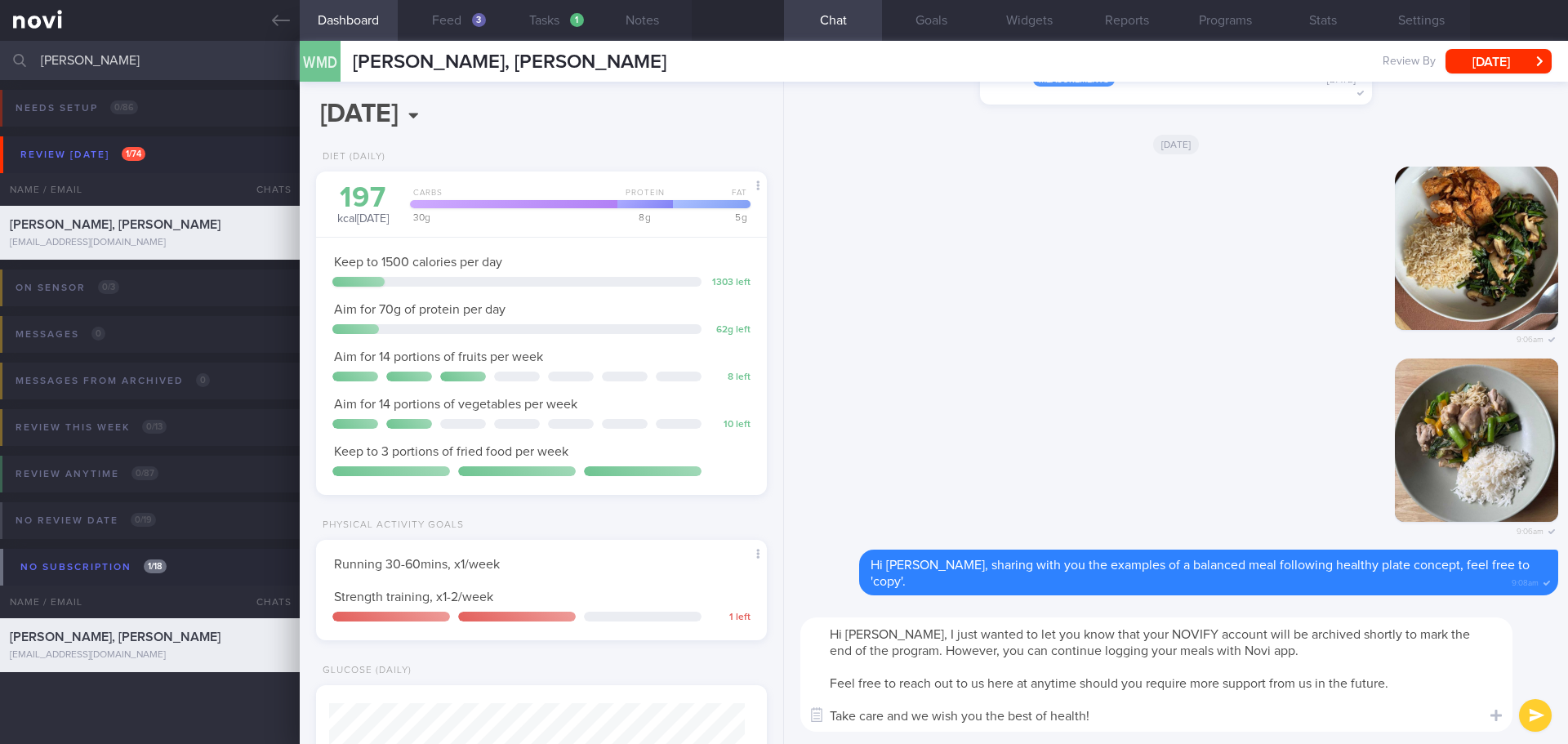
click at [1276, 654] on textarea "Hi Donald, I just wanted to let you know that your NOVIFY account will be archi…" at bounding box center [1157, 675] width 712 height 114
click at [1273, 716] on textarea "Hi Donald, I just wanted to let you know that your NOVIFY account will be archi…" at bounding box center [1157, 675] width 712 height 114
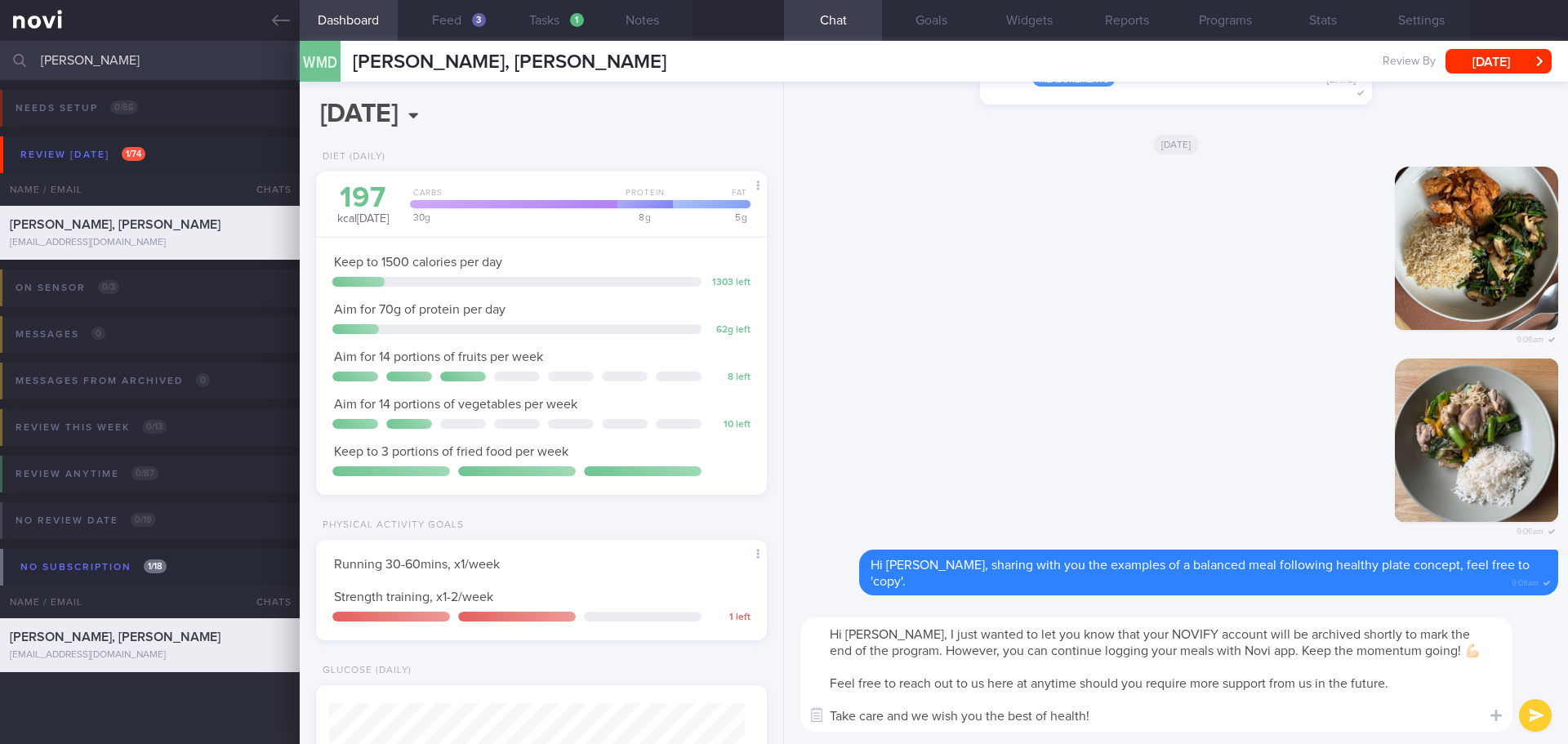
click at [1273, 716] on textarea "Hi Donald, I just wanted to let you know that your NOVIFY account will be archi…" at bounding box center [1157, 675] width 712 height 114
drag, startPoint x: 1158, startPoint y: 633, endPoint x: 1146, endPoint y: 634, distance: 12.0
click at [1146, 634] on textarea "Hi Donald, I just wanted to let you know that your NOVIFY account will be archi…" at bounding box center [1157, 675] width 712 height 114
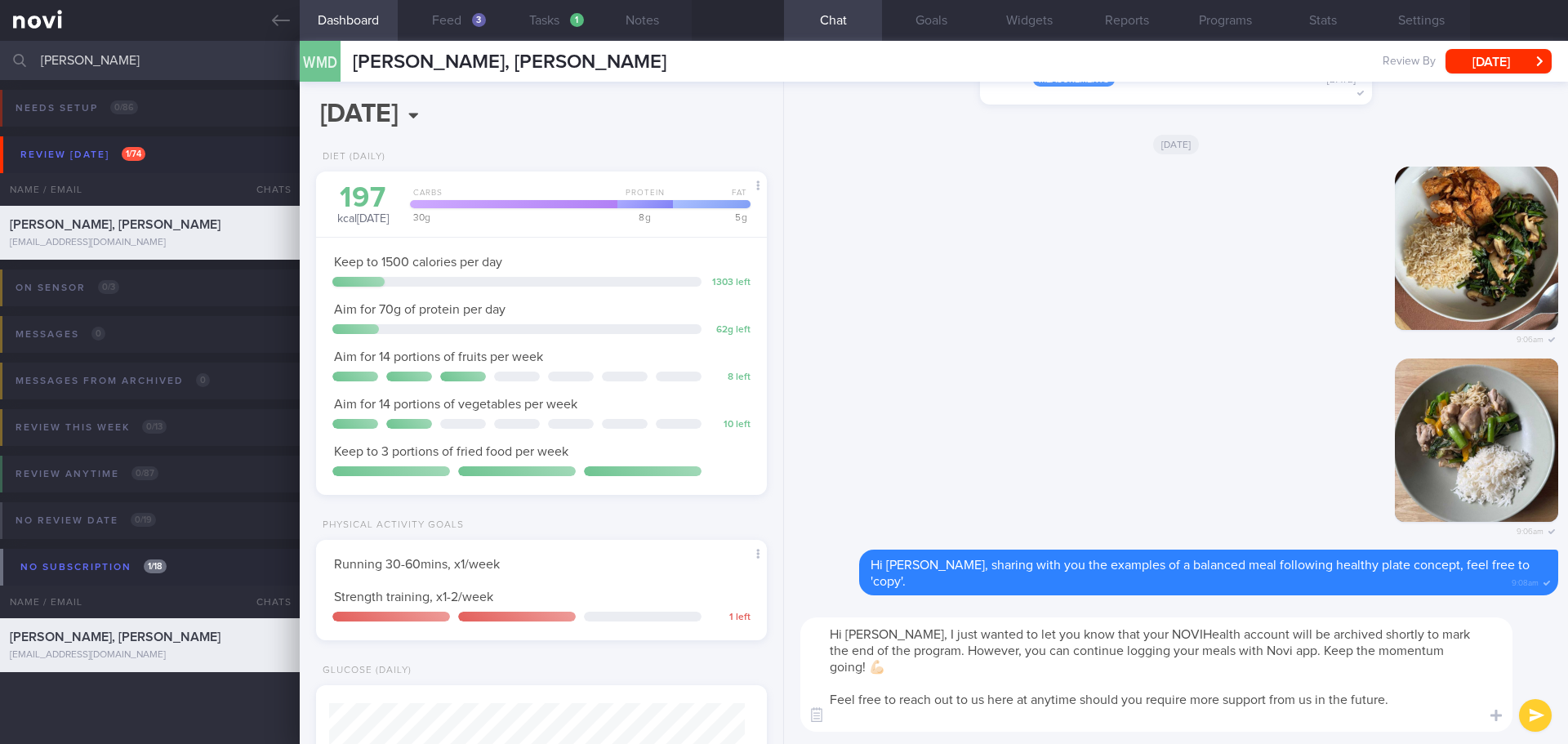
click at [1353, 674] on textarea "Hi Donald, I just wanted to let you know that your NOVIHealth account will be a…" at bounding box center [1157, 675] width 712 height 114
click at [1205, 650] on textarea "Hi Donald, I just wanted to let you know that your NOVIHealth account will be a…" at bounding box center [1157, 675] width 712 height 114
click at [1243, 681] on textarea "Hi Donald, I just wanted to let you know that your NOVIHealth account will be a…" at bounding box center [1157, 675] width 712 height 114
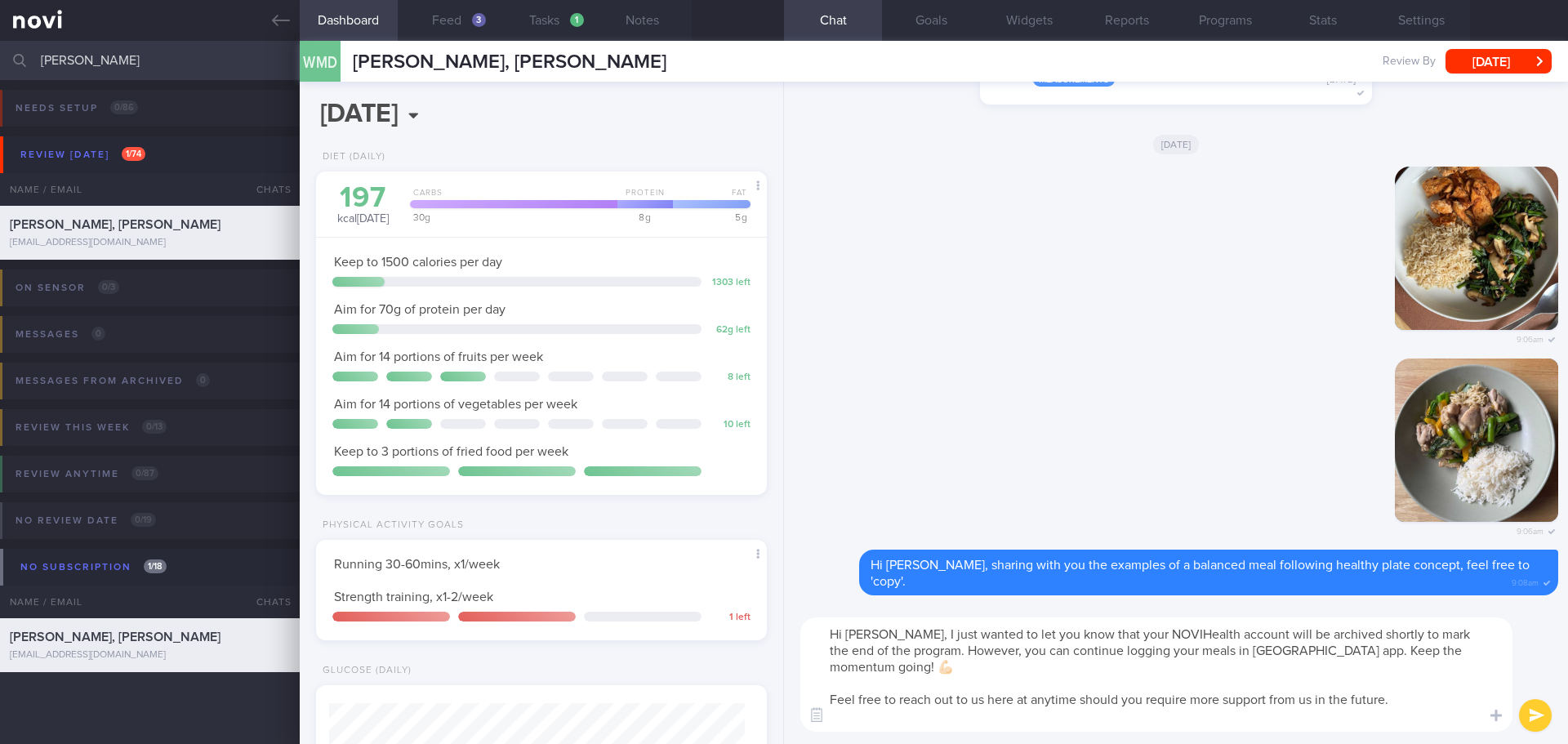
click at [1265, 684] on textarea "Hi Donald, I just wanted to let you know that your NOVIHealth account will be a…" at bounding box center [1157, 675] width 712 height 114
click at [1302, 695] on textarea "Hi Donald, I just wanted to let you know that your NOVIHealth account will be a…" at bounding box center [1157, 675] width 712 height 114
click at [1304, 700] on textarea "Hi Donald, I just wanted to let you know that your NOVIHealth account will be a…" at bounding box center [1157, 675] width 712 height 114
type textarea "Hi Donald, I just wanted to let you know that your NOVIHealth account will be a…"
click at [1531, 716] on button "submit" at bounding box center [1535, 715] width 33 height 33
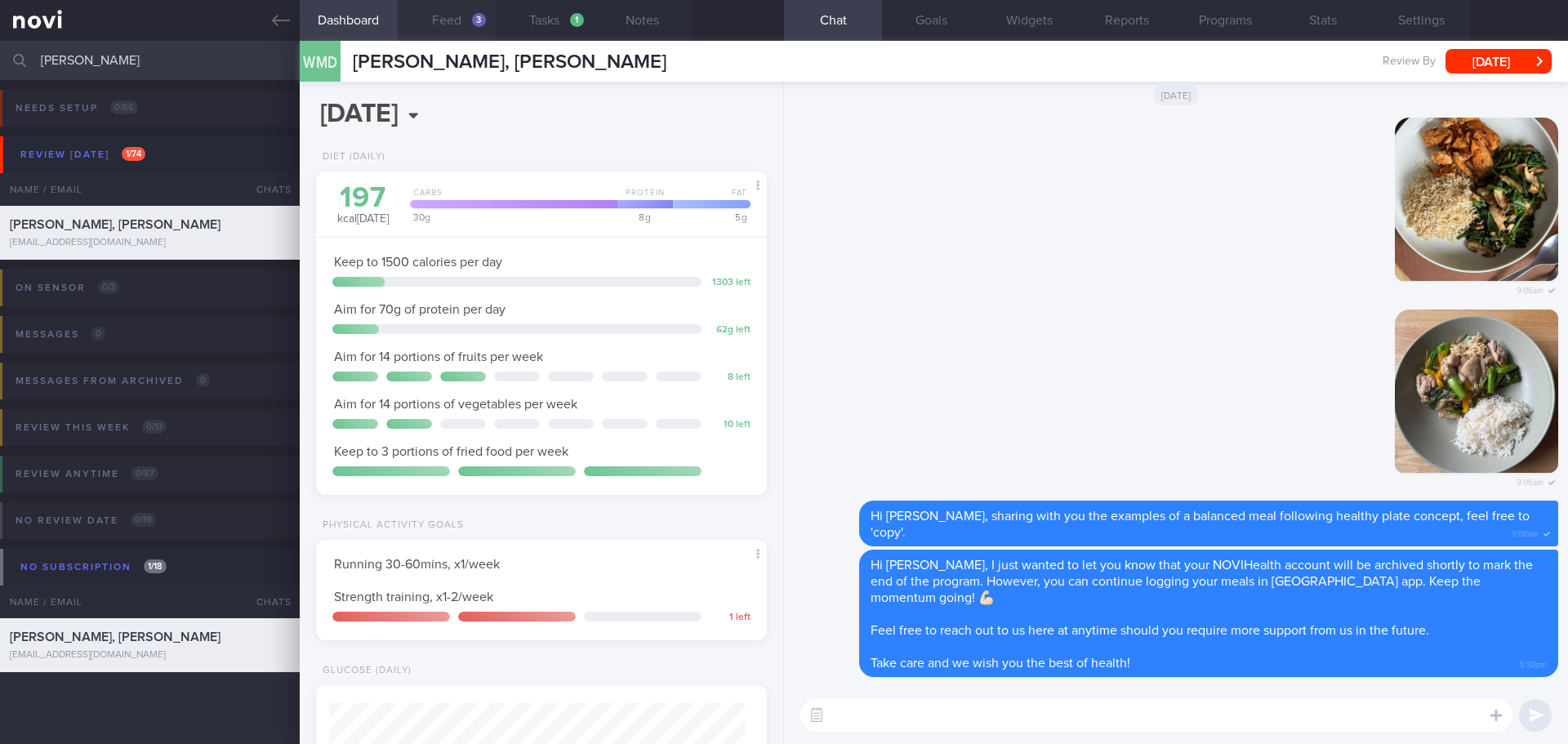
click at [452, 16] on button "Feed 3" at bounding box center [447, 21] width 98 height 41
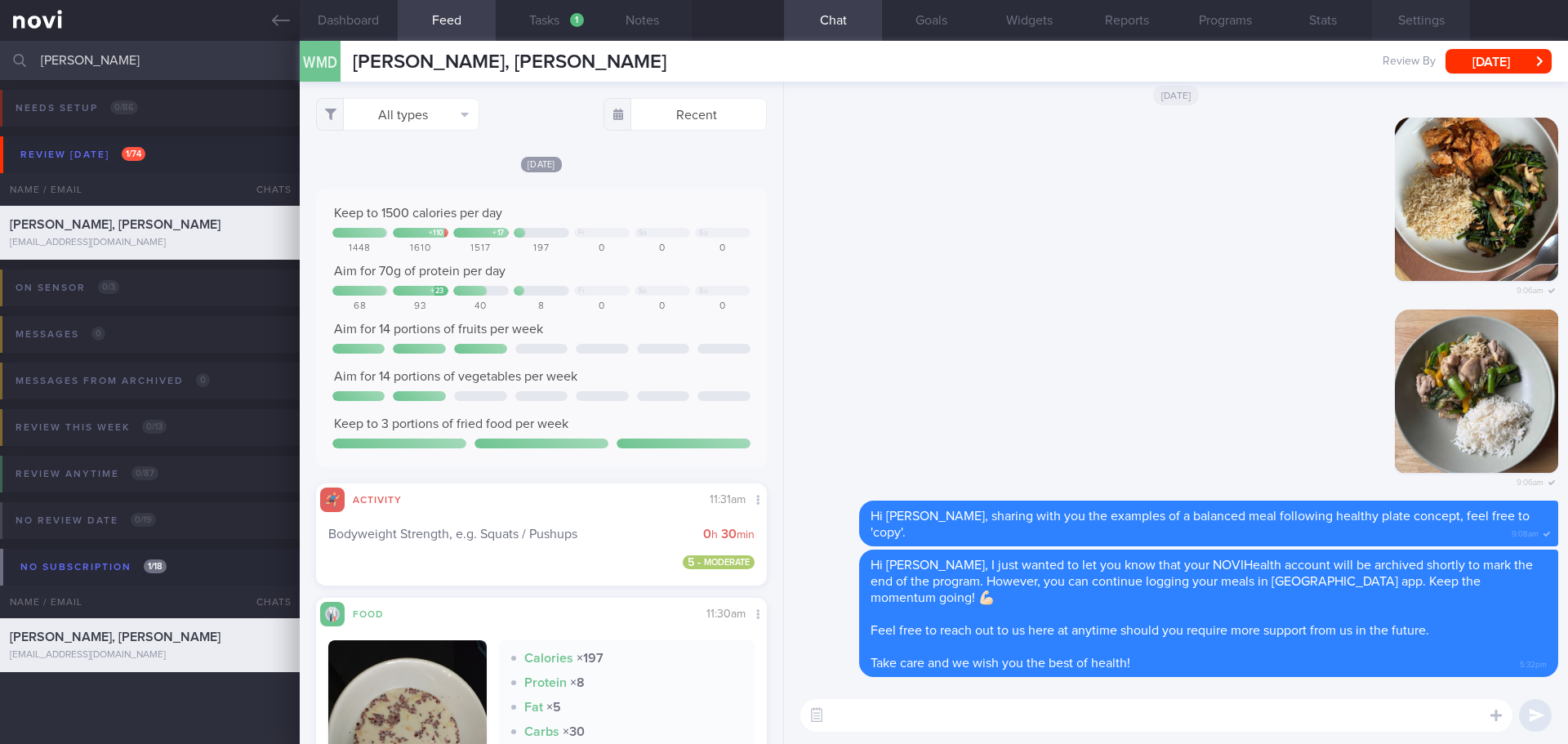
click at [1406, 33] on button "Settings" at bounding box center [1421, 21] width 98 height 41
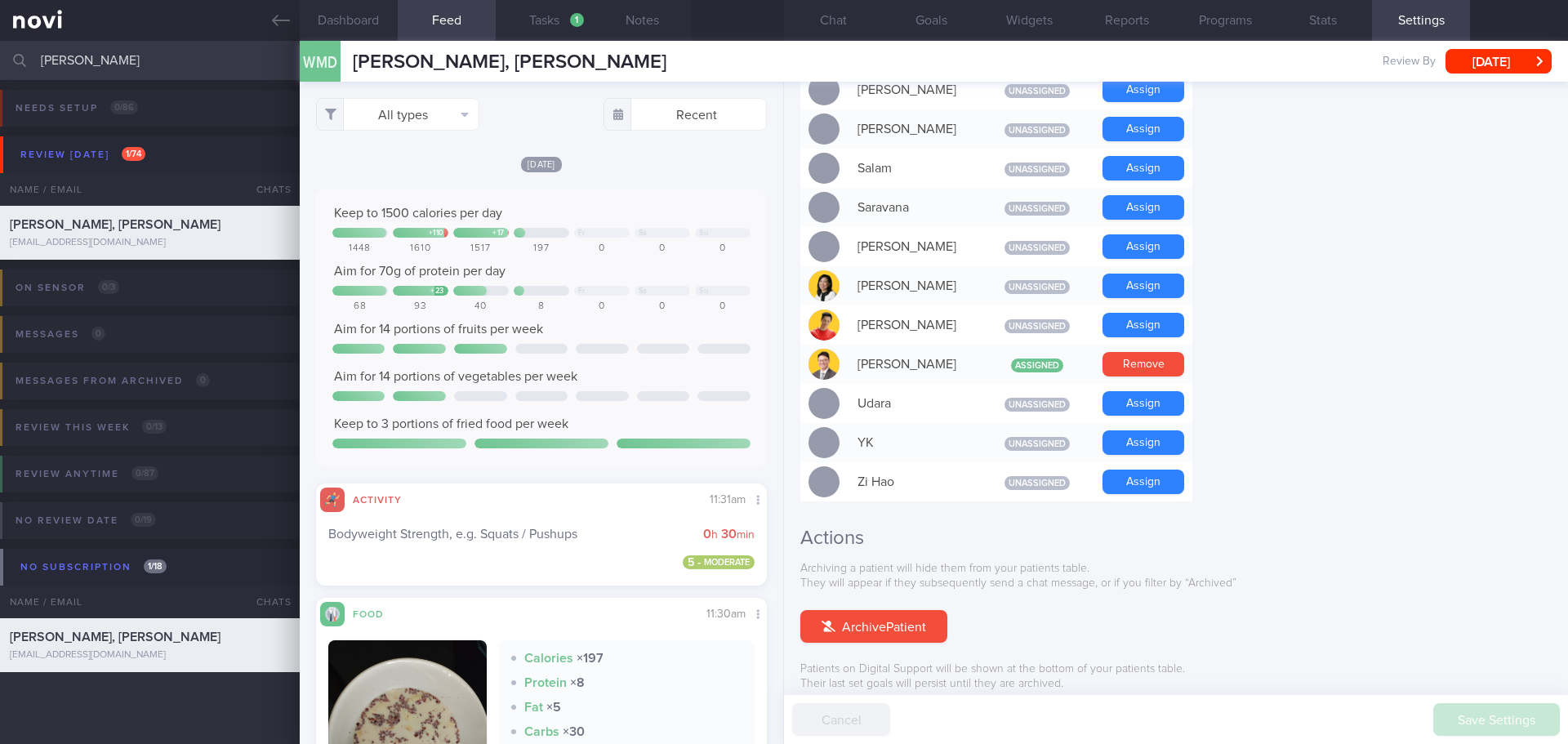
scroll to position [1405, 0]
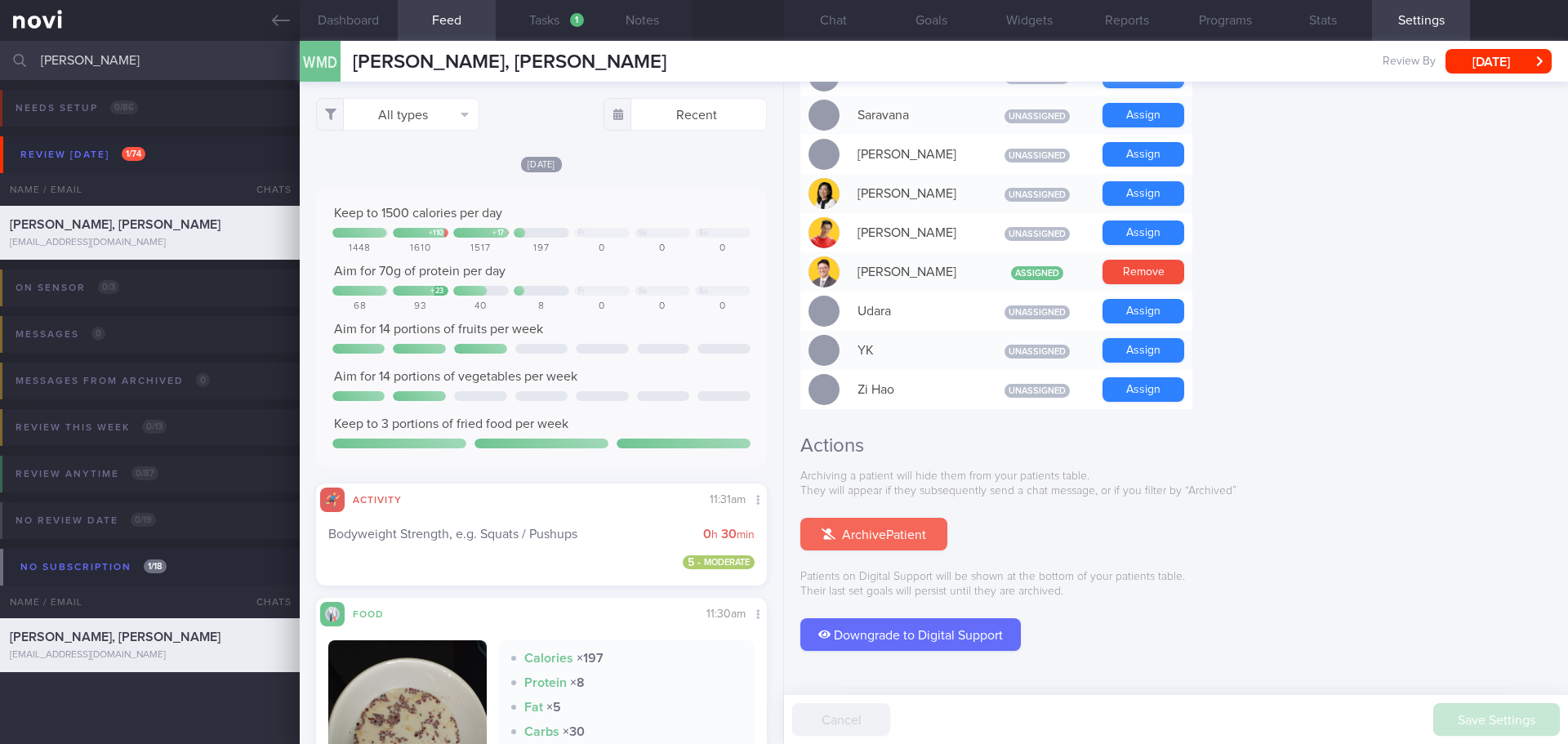
click at [830, 518] on button "Archive Patient" at bounding box center [874, 534] width 147 height 33
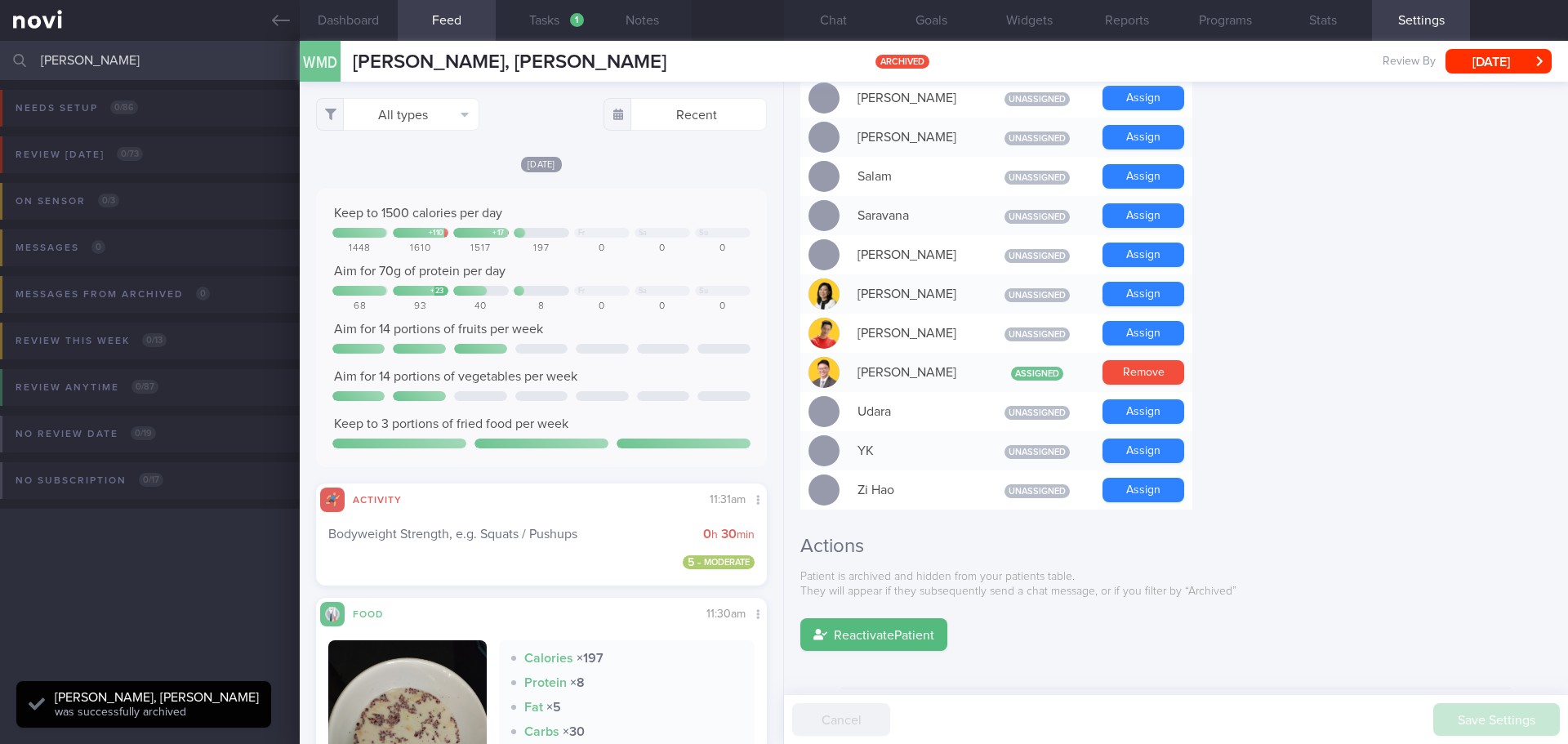
scroll to position [207, 417]
drag, startPoint x: 150, startPoint y: 49, endPoint x: -39, endPoint y: 65, distance: 189.7
click at [0, 65] on html "You are offline! Some functionality will be unavailable Patients New Users Coac…" at bounding box center [784, 372] width 1568 height 744
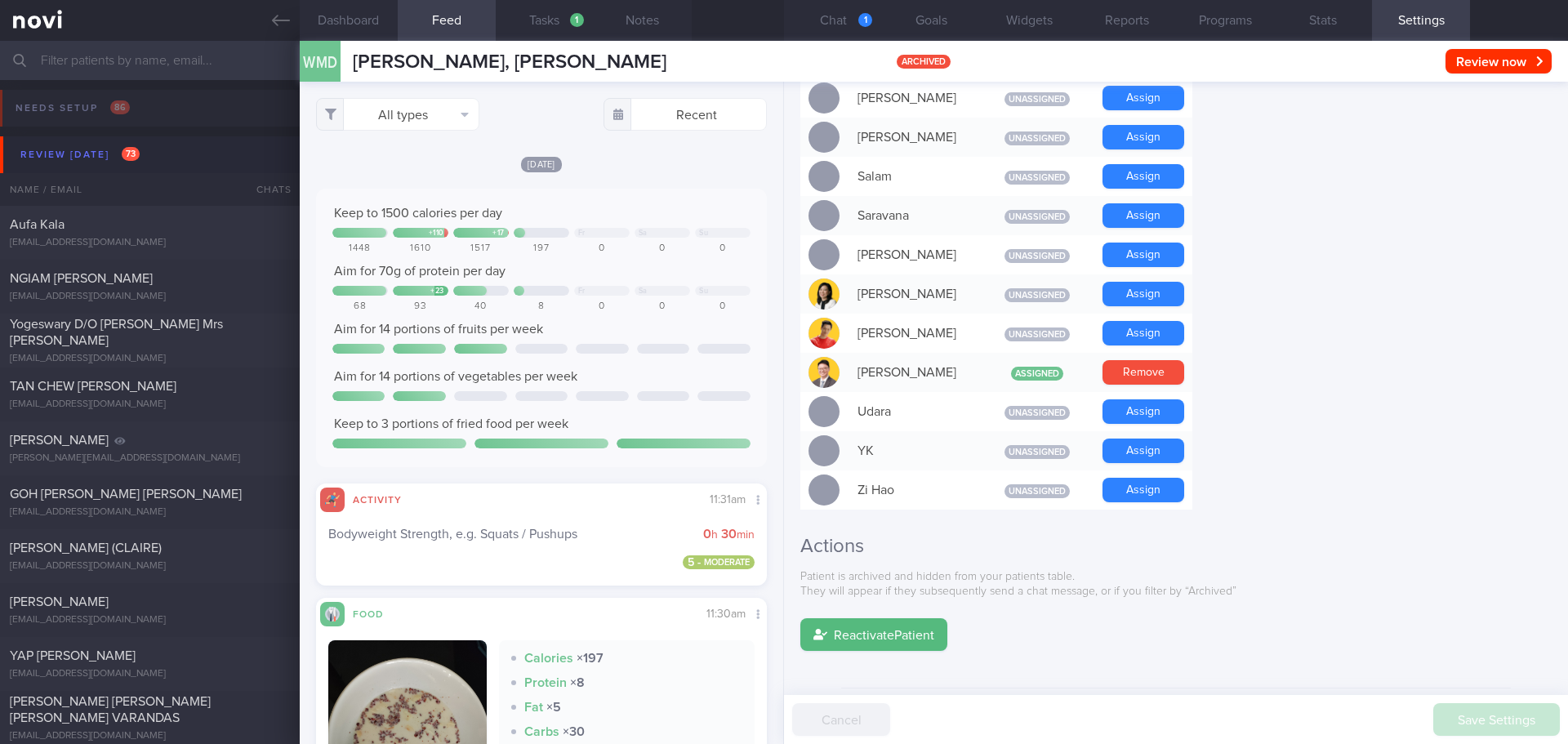
drag, startPoint x: 837, startPoint y: 21, endPoint x: 696, endPoint y: 95, distance: 159.2
click at [837, 21] on button "Chat 1" at bounding box center [833, 21] width 98 height 41
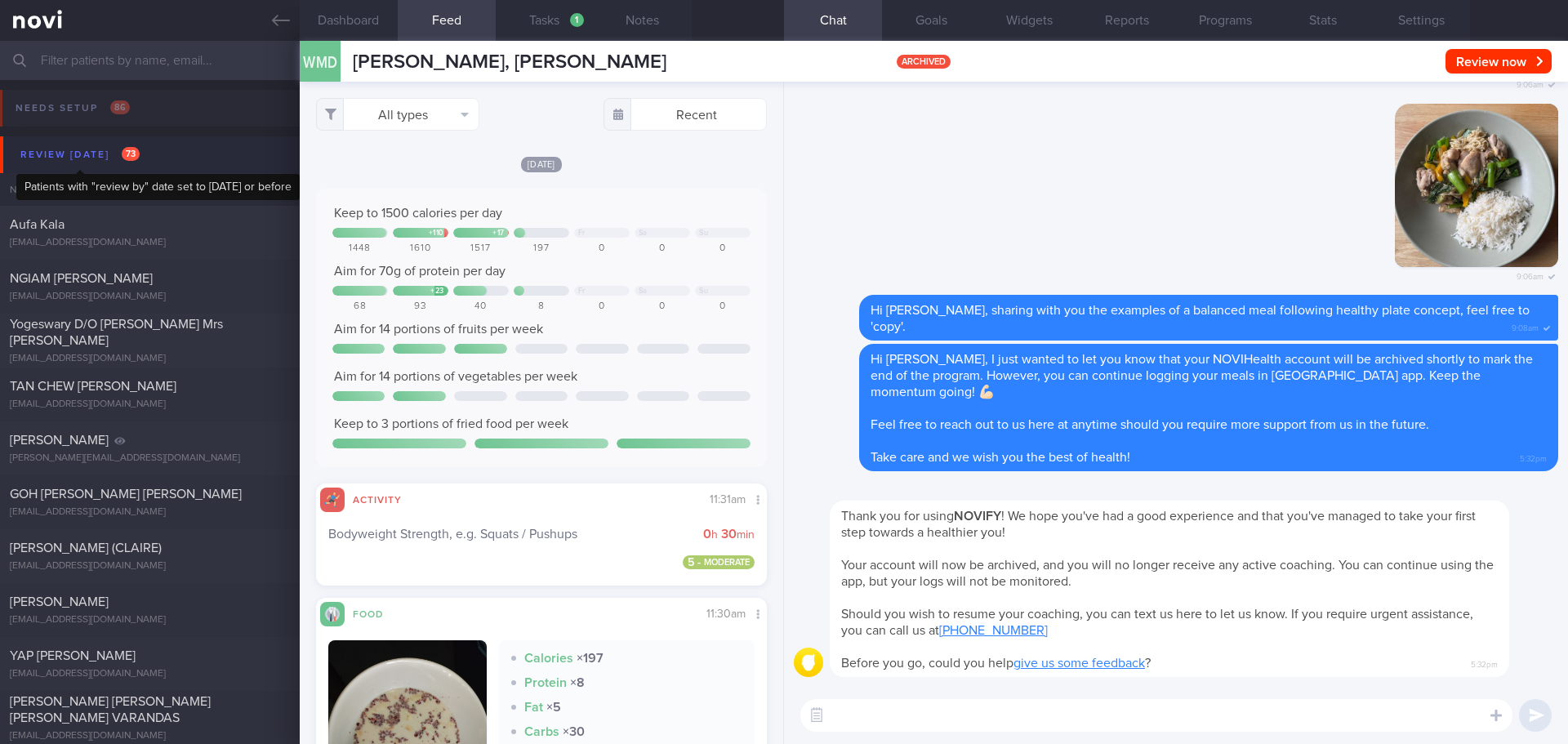
click at [81, 153] on div "Review today 73" at bounding box center [79, 155] width 127 height 22
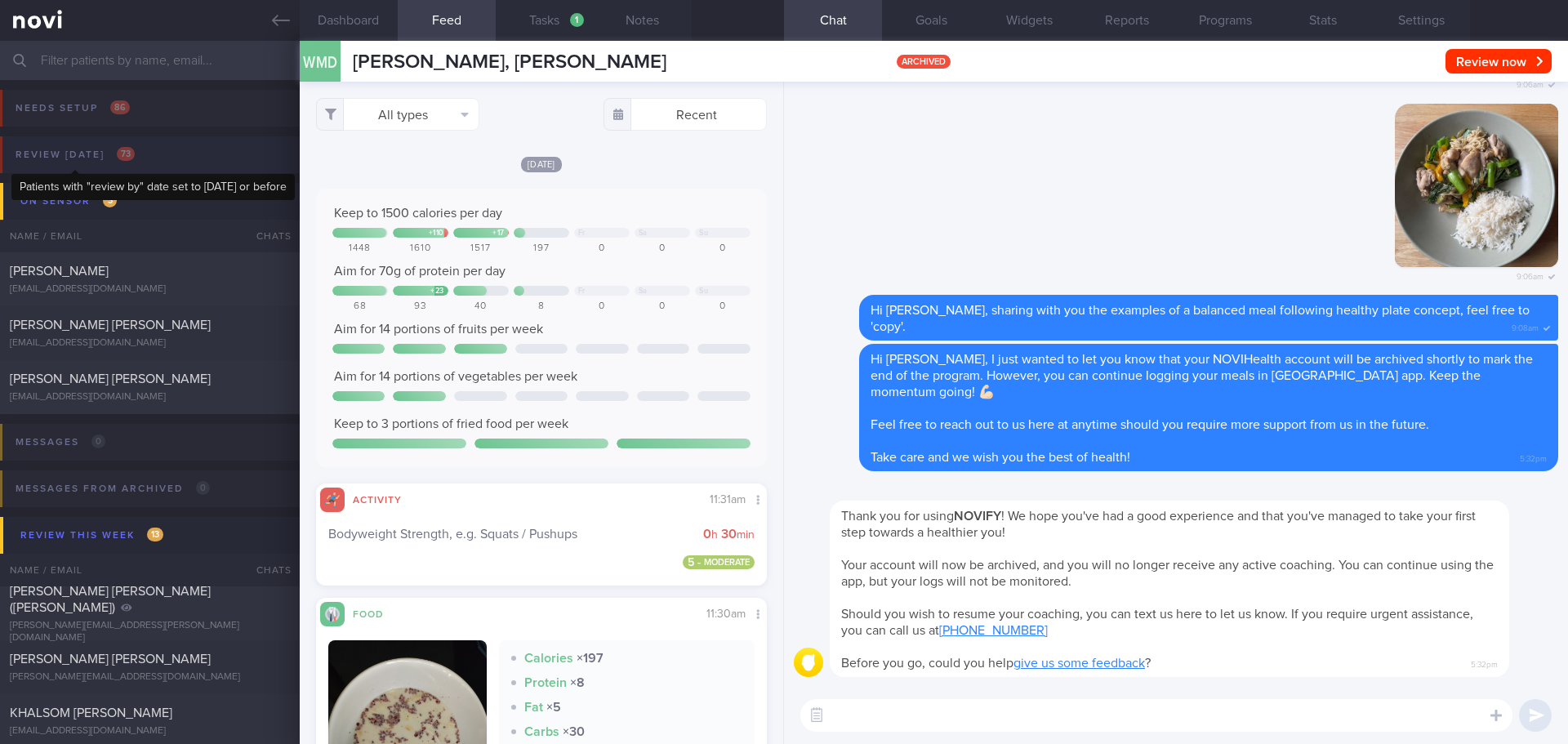
click at [118, 153] on span "73" at bounding box center [125, 153] width 18 height 14
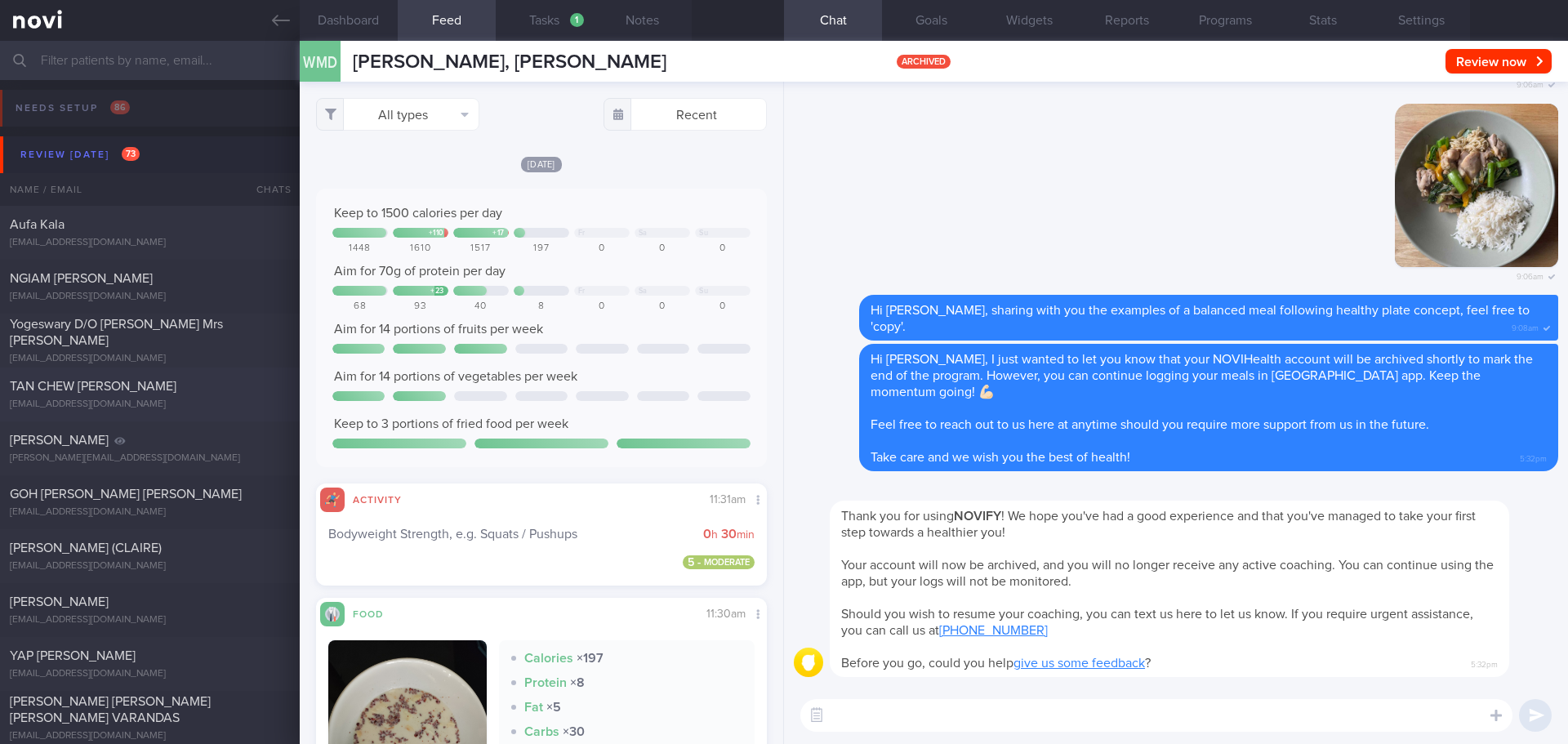
click at [202, 401] on div "[EMAIL_ADDRESS][DOMAIN_NAME]" at bounding box center [150, 405] width 280 height 12
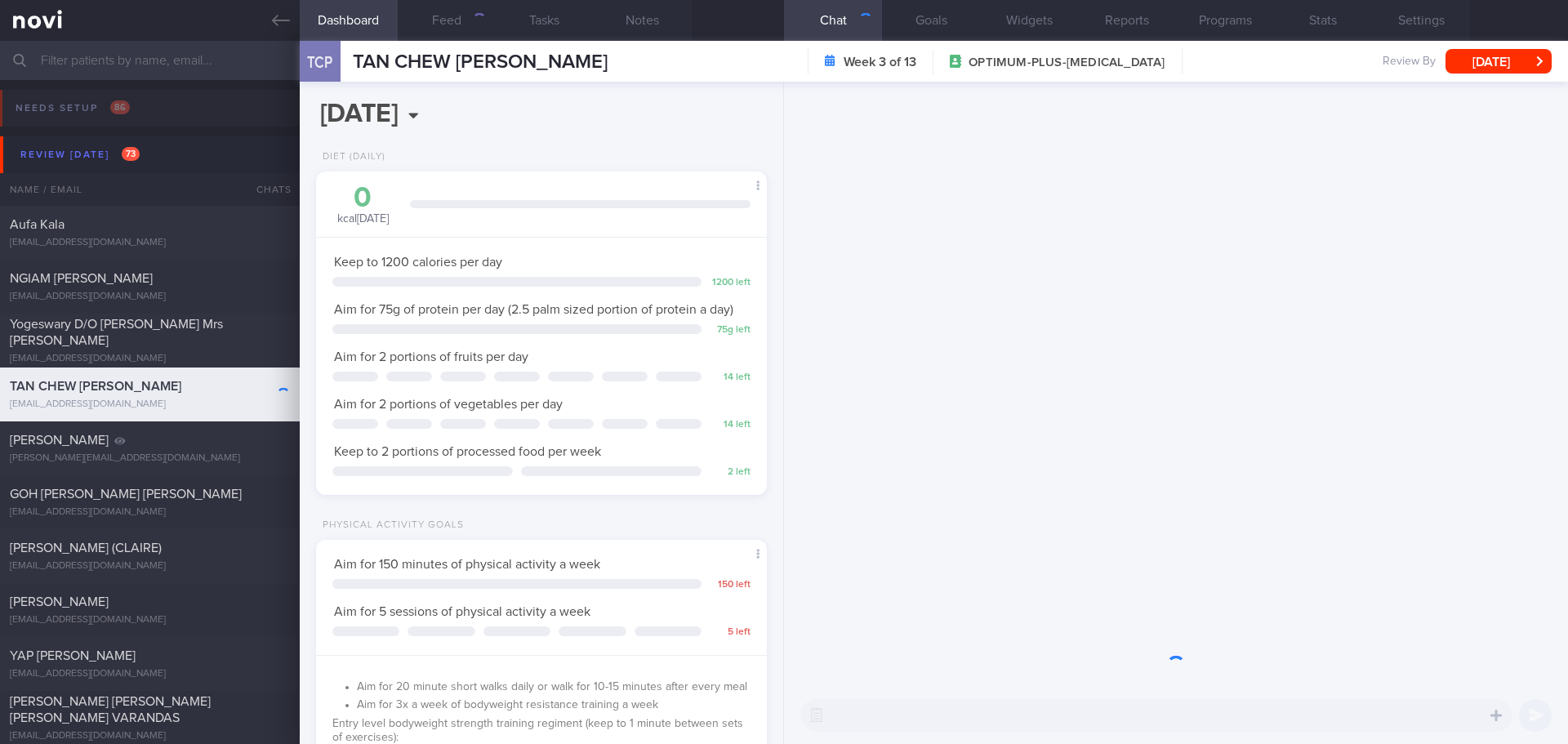
scroll to position [228, 410]
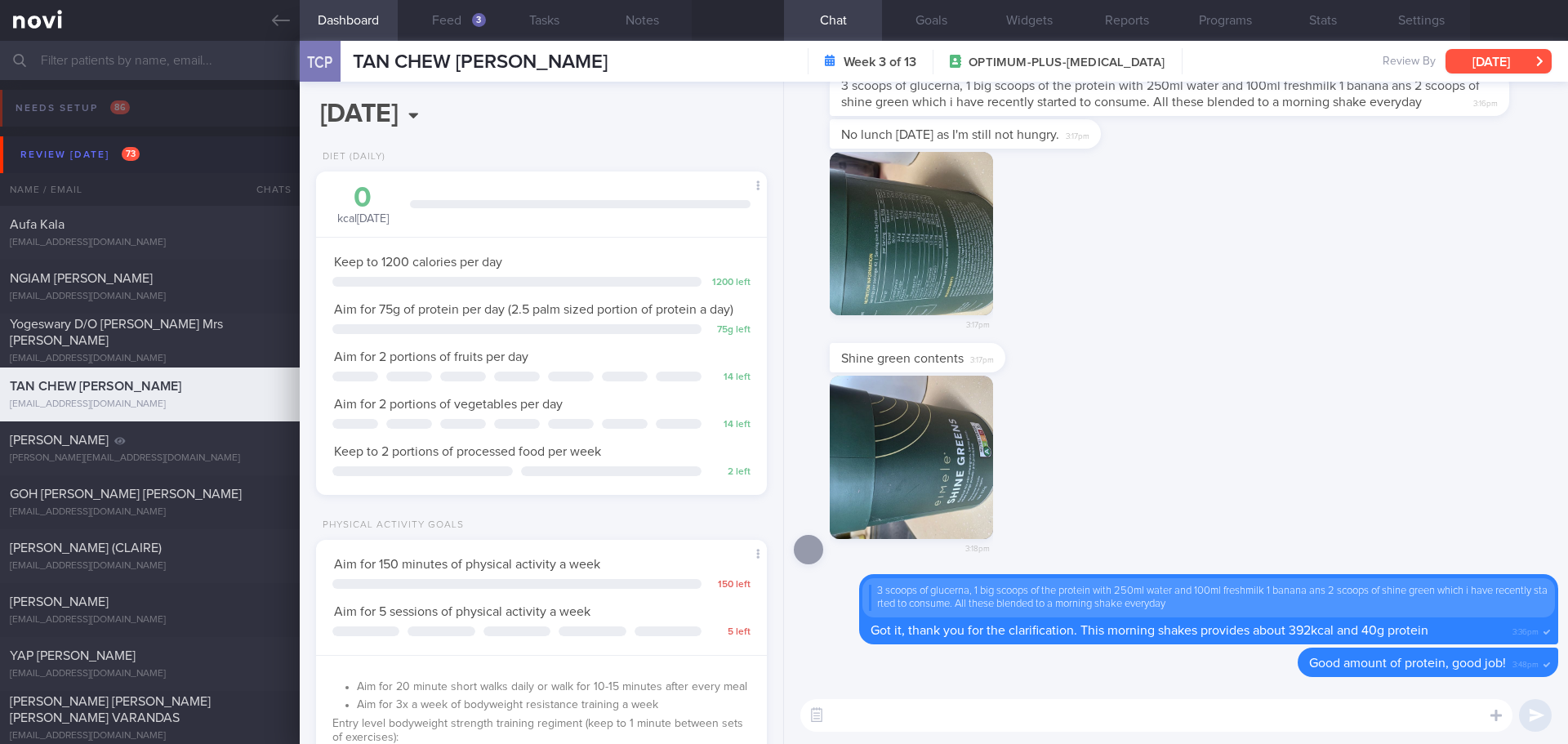
click at [1511, 70] on button "[DATE]" at bounding box center [1499, 61] width 107 height 24
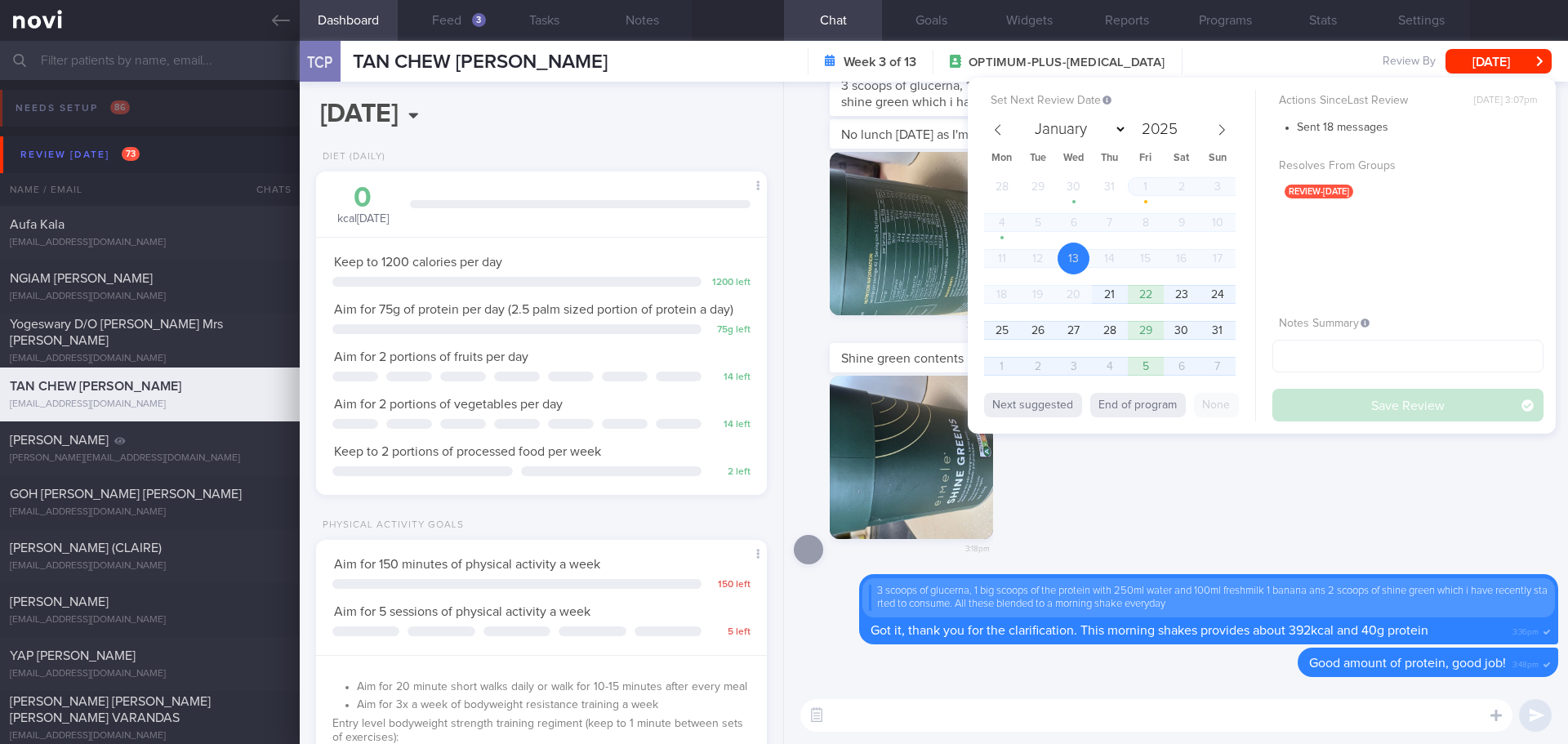
drag, startPoint x: 1062, startPoint y: 514, endPoint x: 868, endPoint y: 389, distance: 230.8
click at [1062, 514] on div "3:18pm" at bounding box center [1176, 475] width 764 height 198
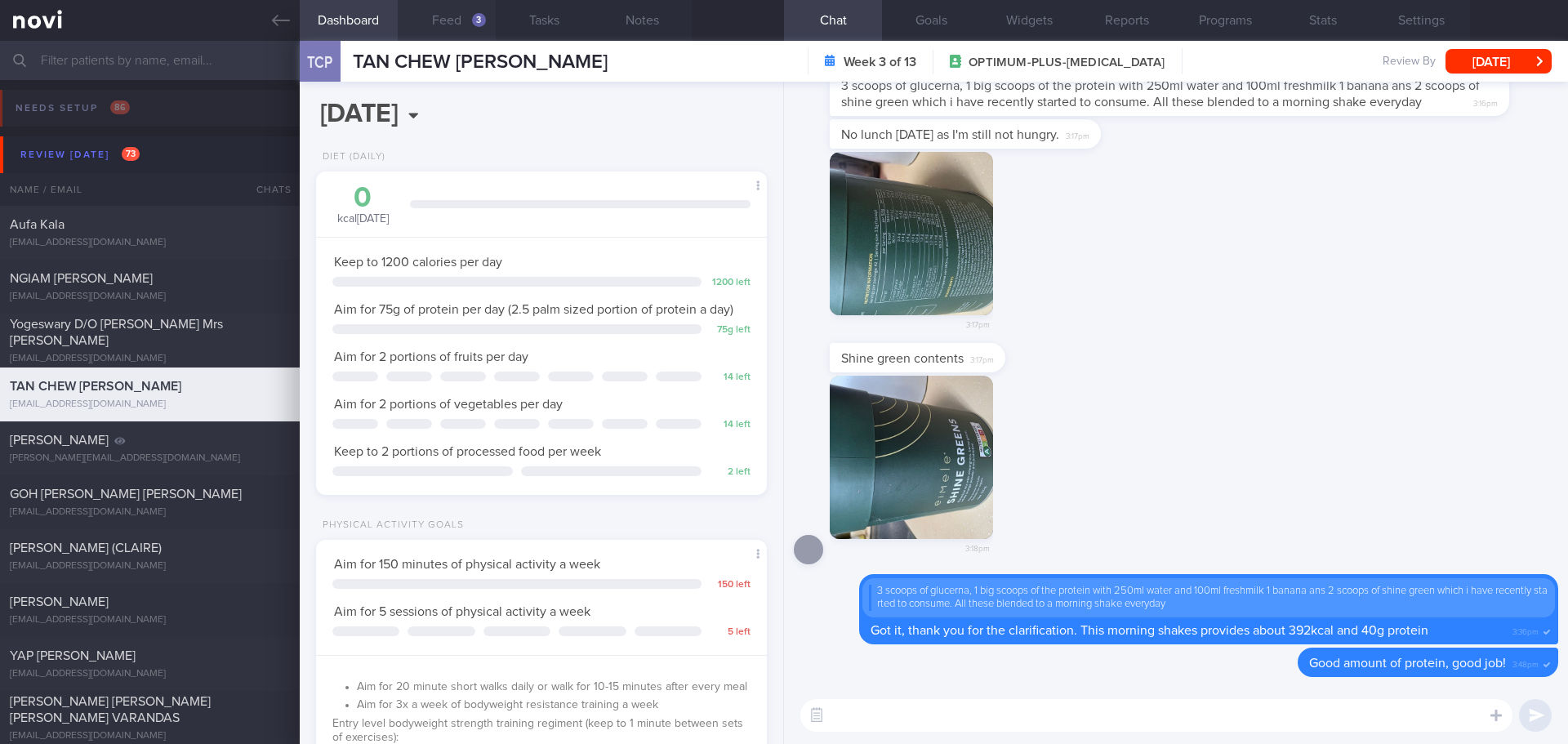
click at [464, 15] on button "Feed 3" at bounding box center [447, 21] width 98 height 41
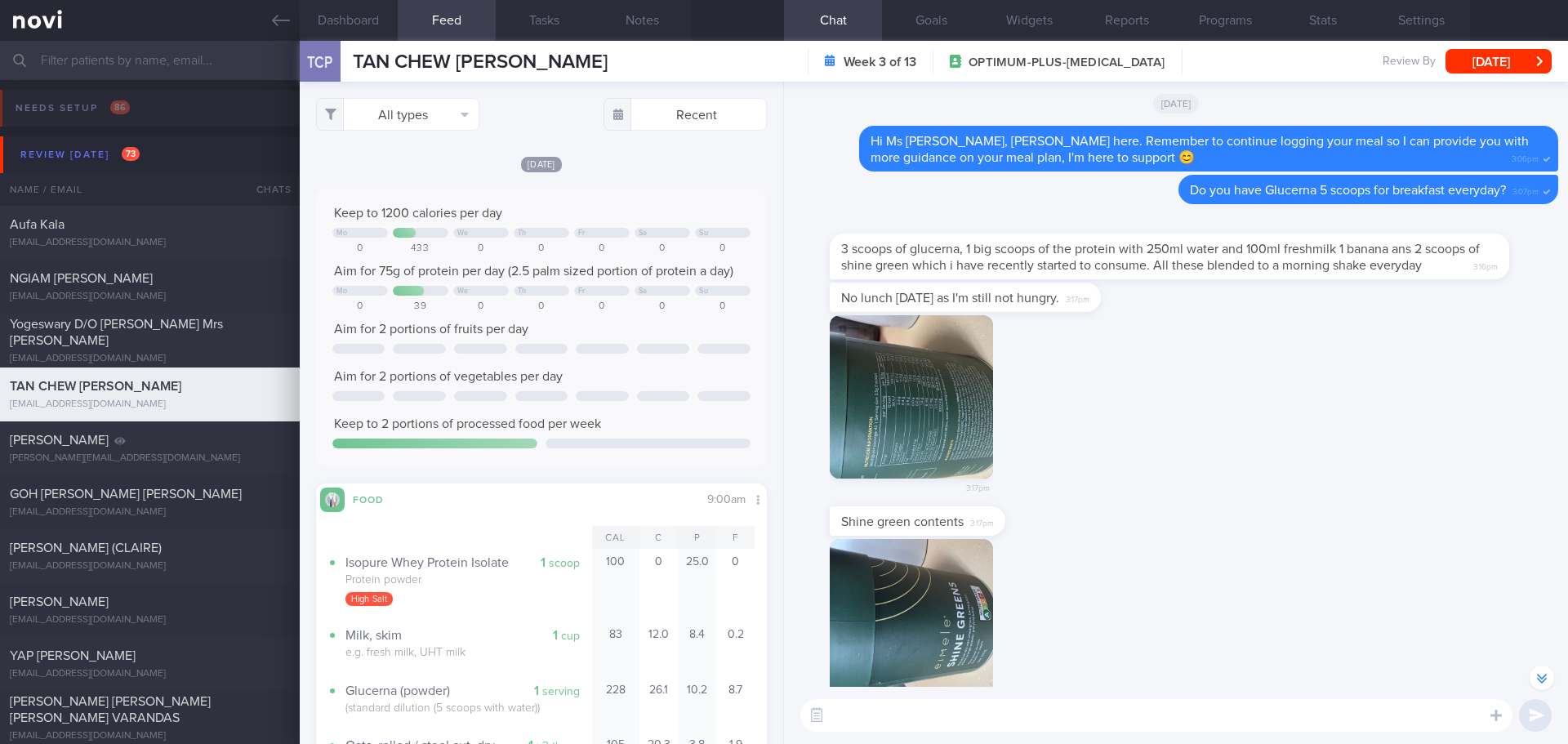
scroll to position [1, 0]
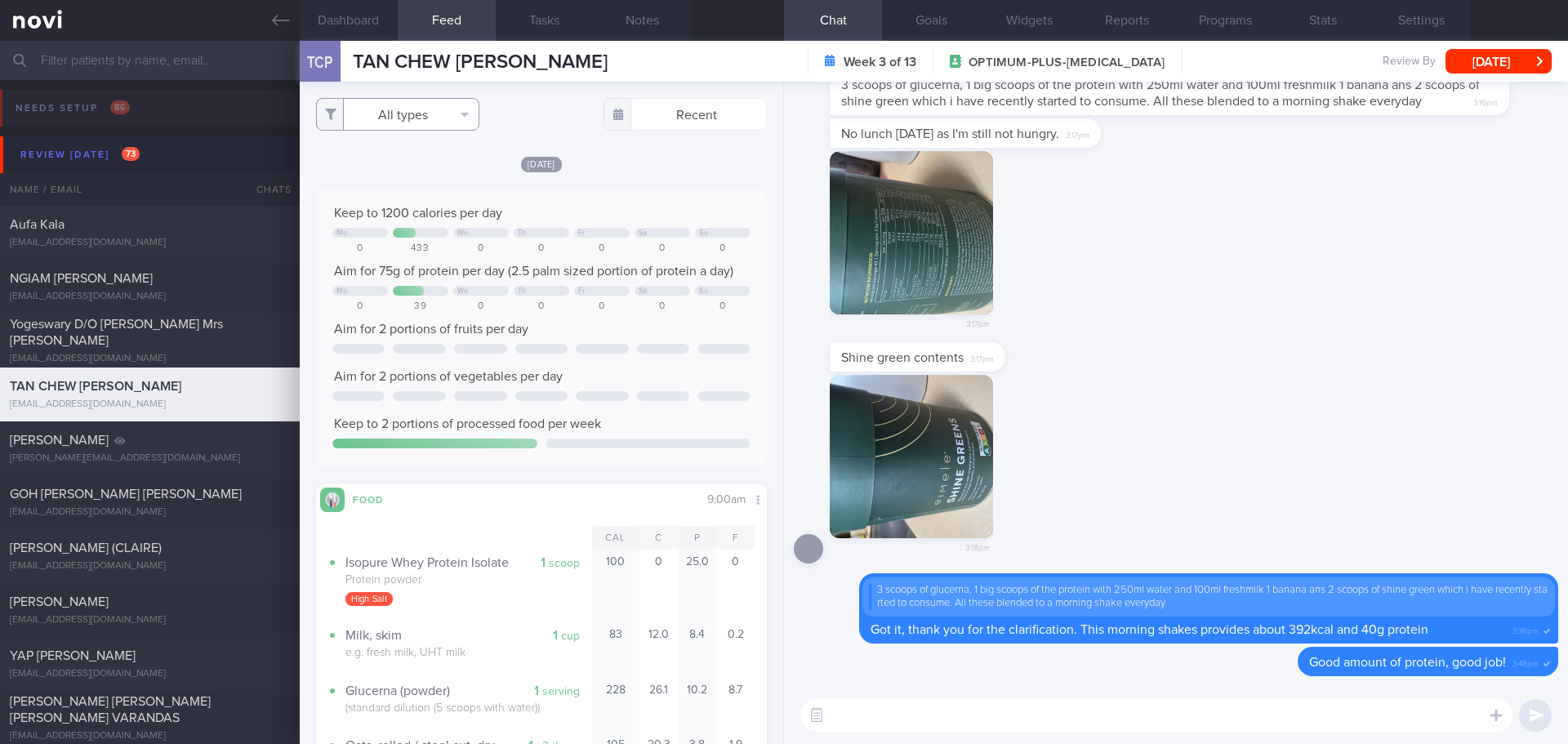
click at [441, 116] on button "All types" at bounding box center [397, 114] width 164 height 33
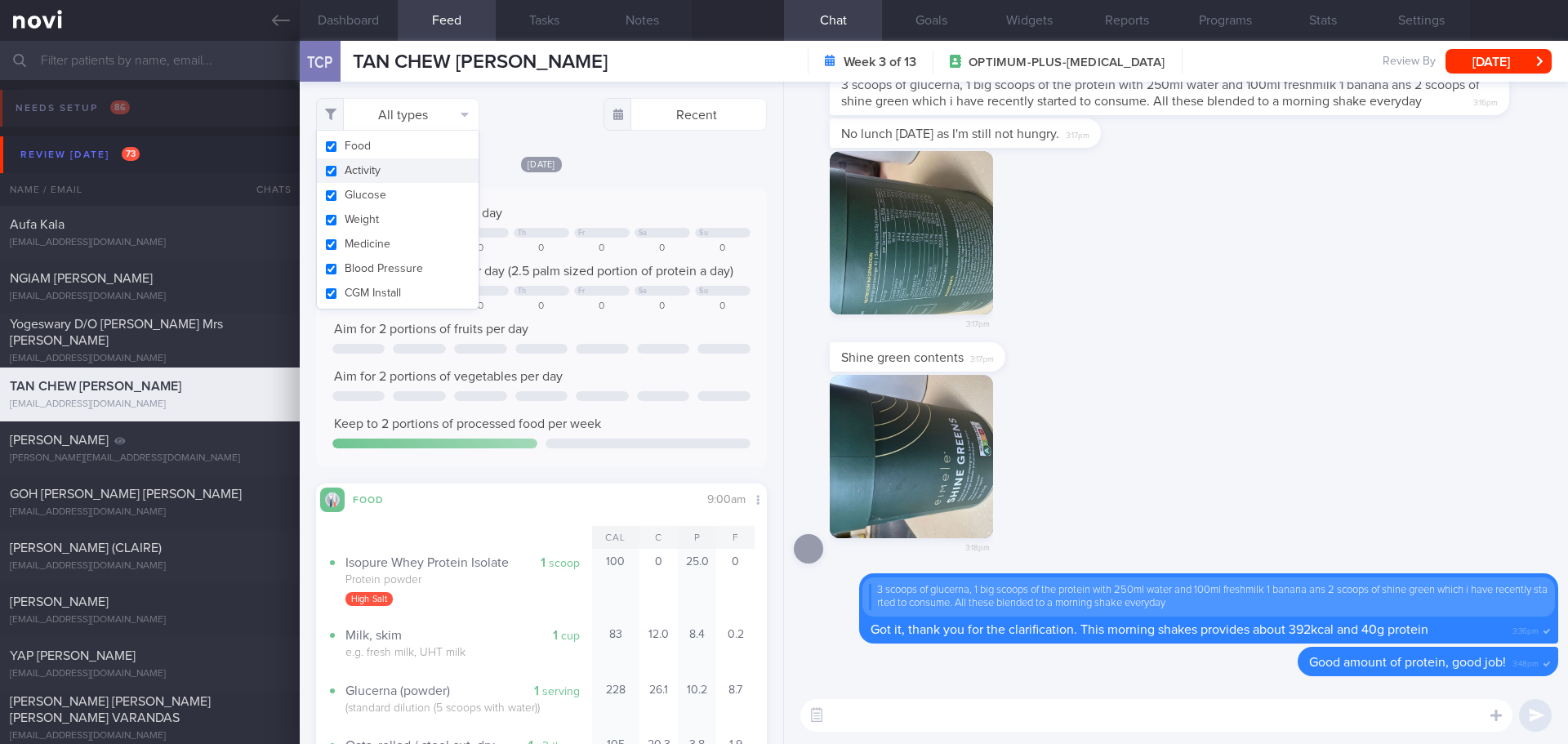
click at [409, 167] on button "Activity" at bounding box center [397, 171] width 162 height 24
checkbox input "false"
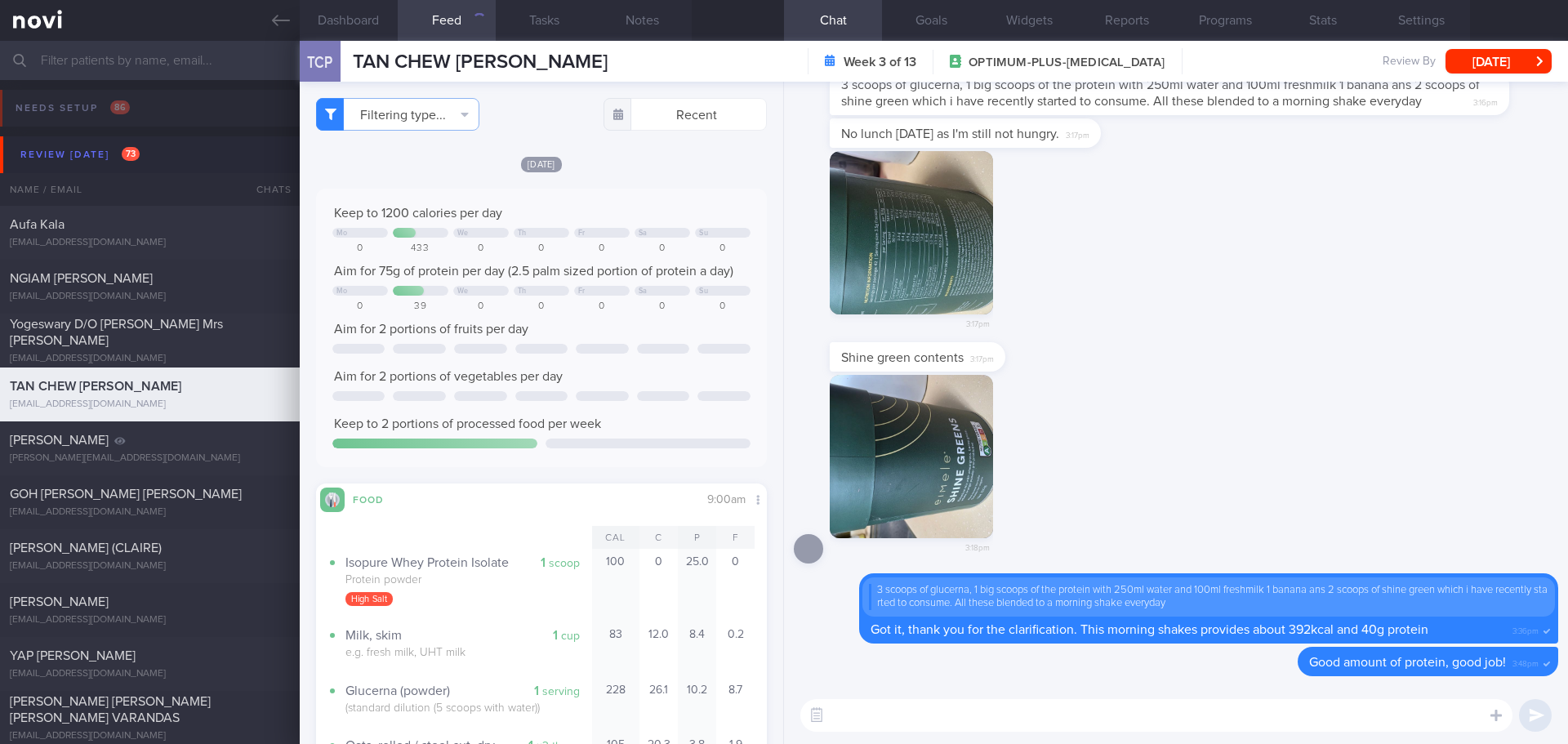
click at [608, 162] on div "[DATE]" at bounding box center [541, 164] width 451 height 17
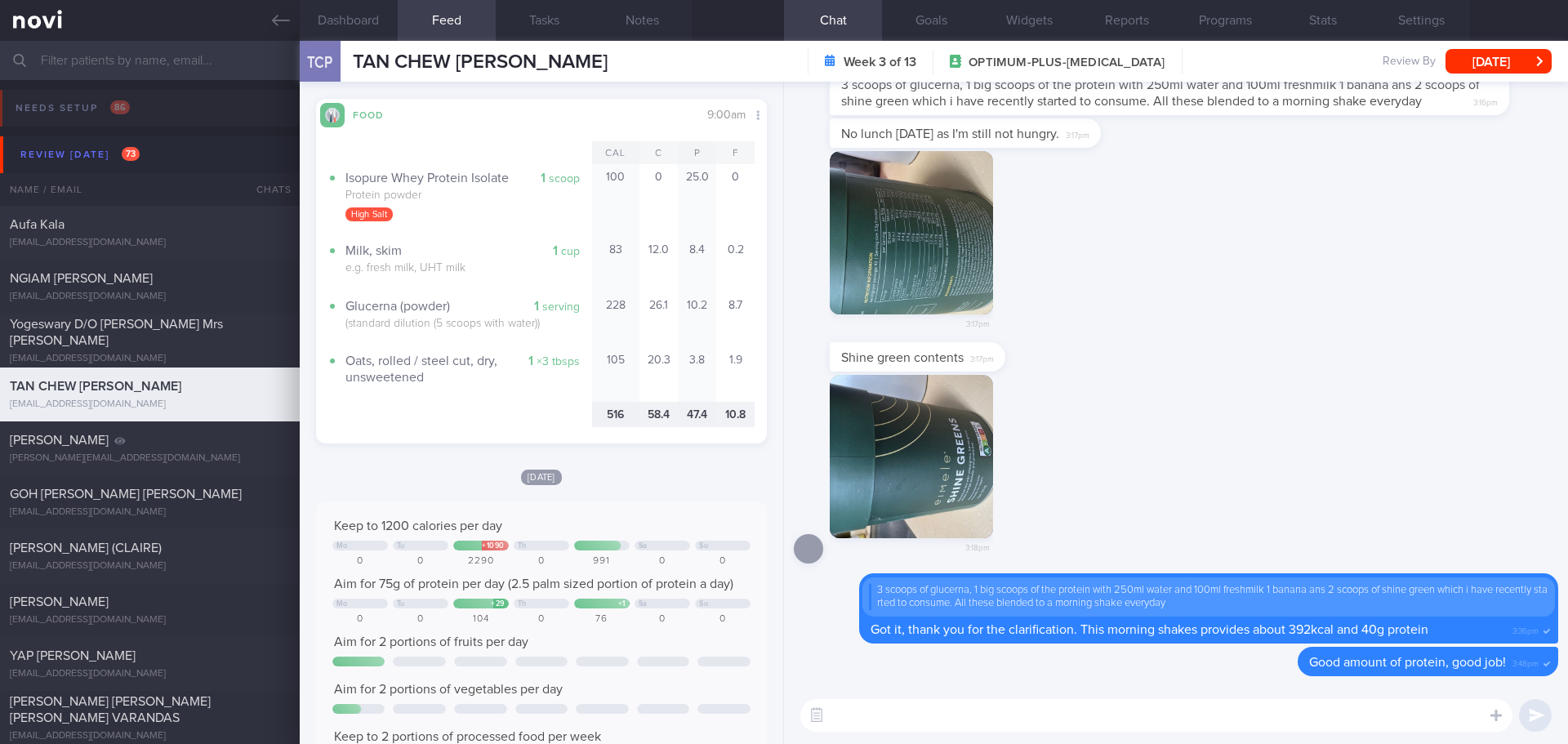
scroll to position [817, 0]
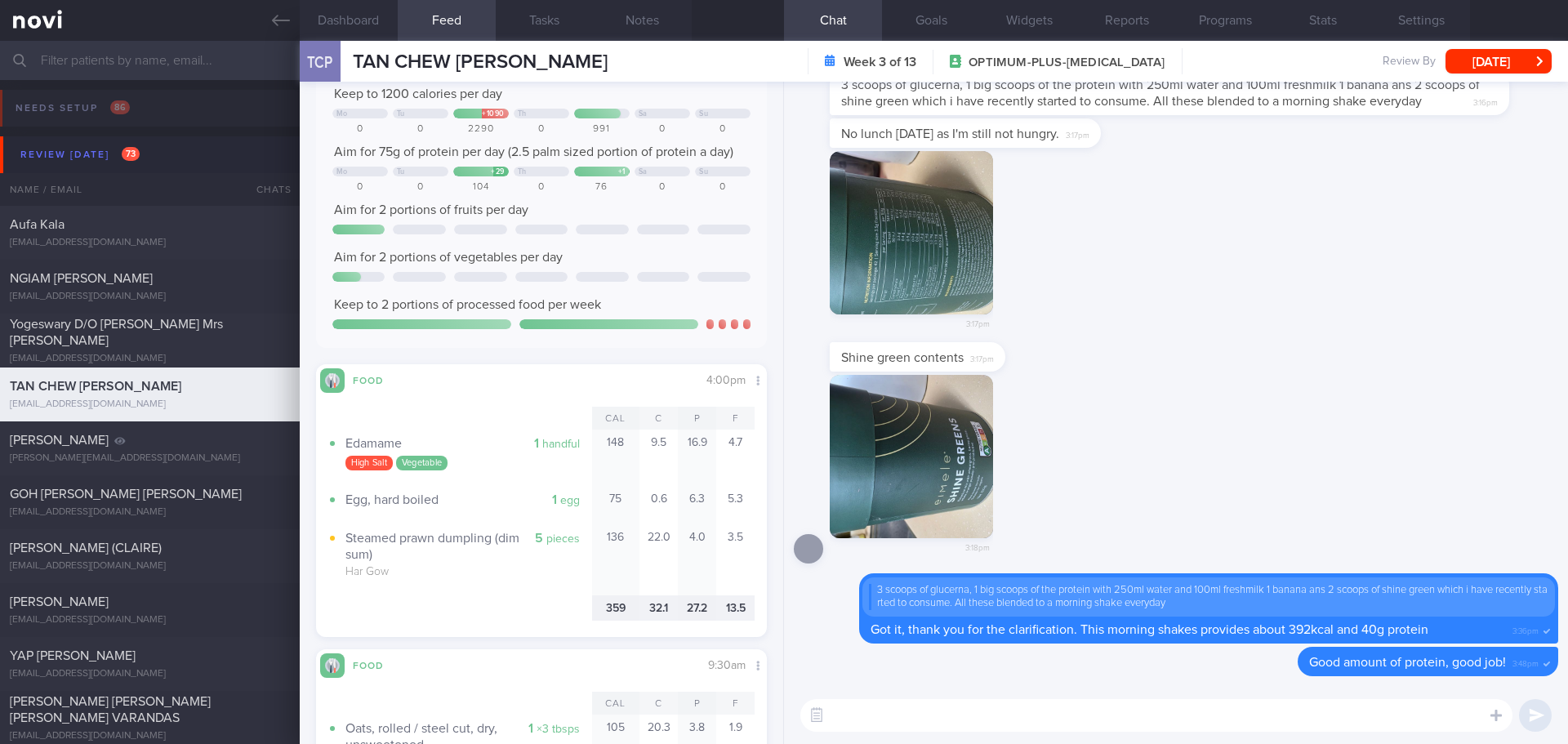
click at [971, 724] on textarea at bounding box center [1157, 715] width 712 height 33
type textarea "Hi Ms Irene, Elizabeth here. How have you been over the past week?"
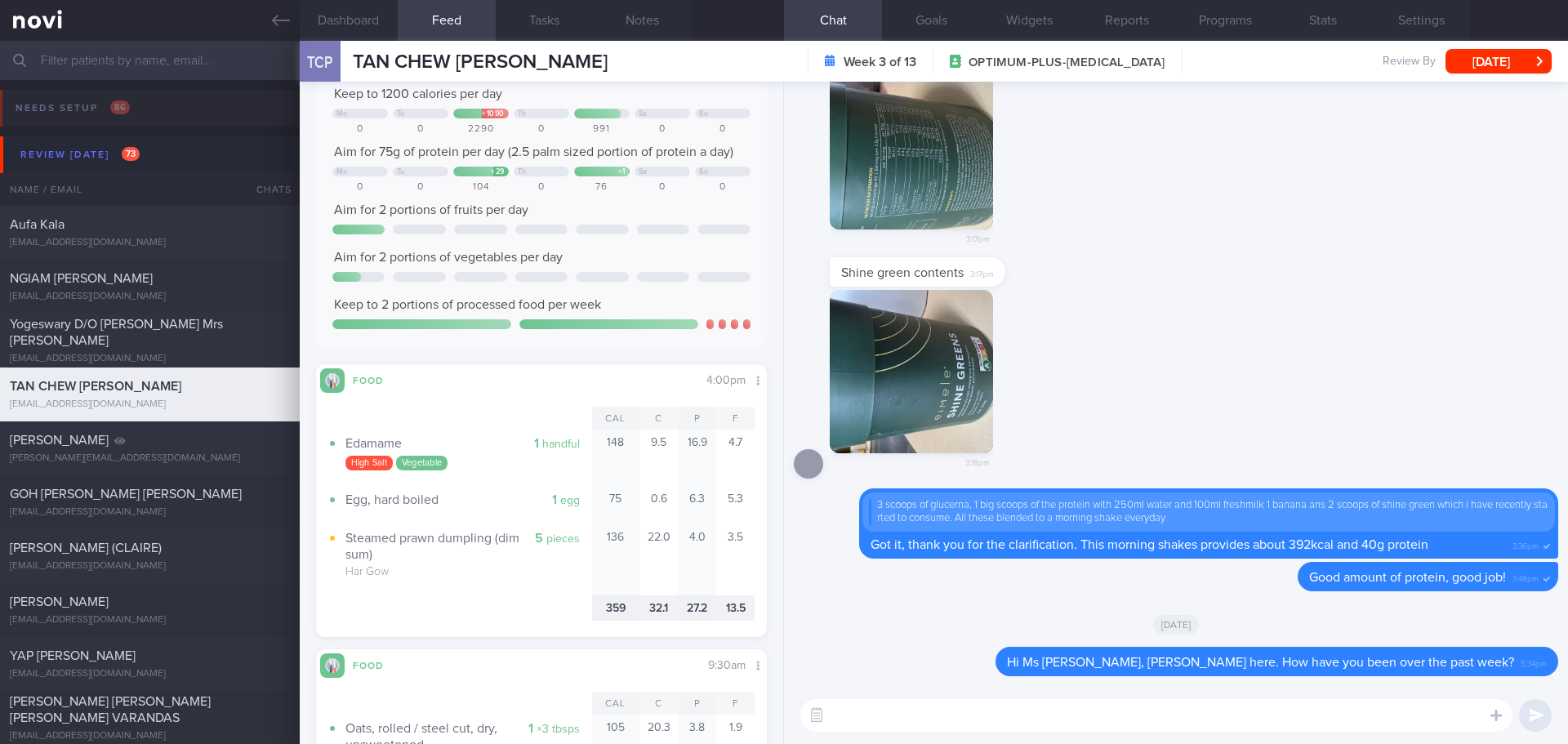
scroll to position [0, 0]
click at [1484, 63] on button "[DATE]" at bounding box center [1499, 61] width 107 height 24
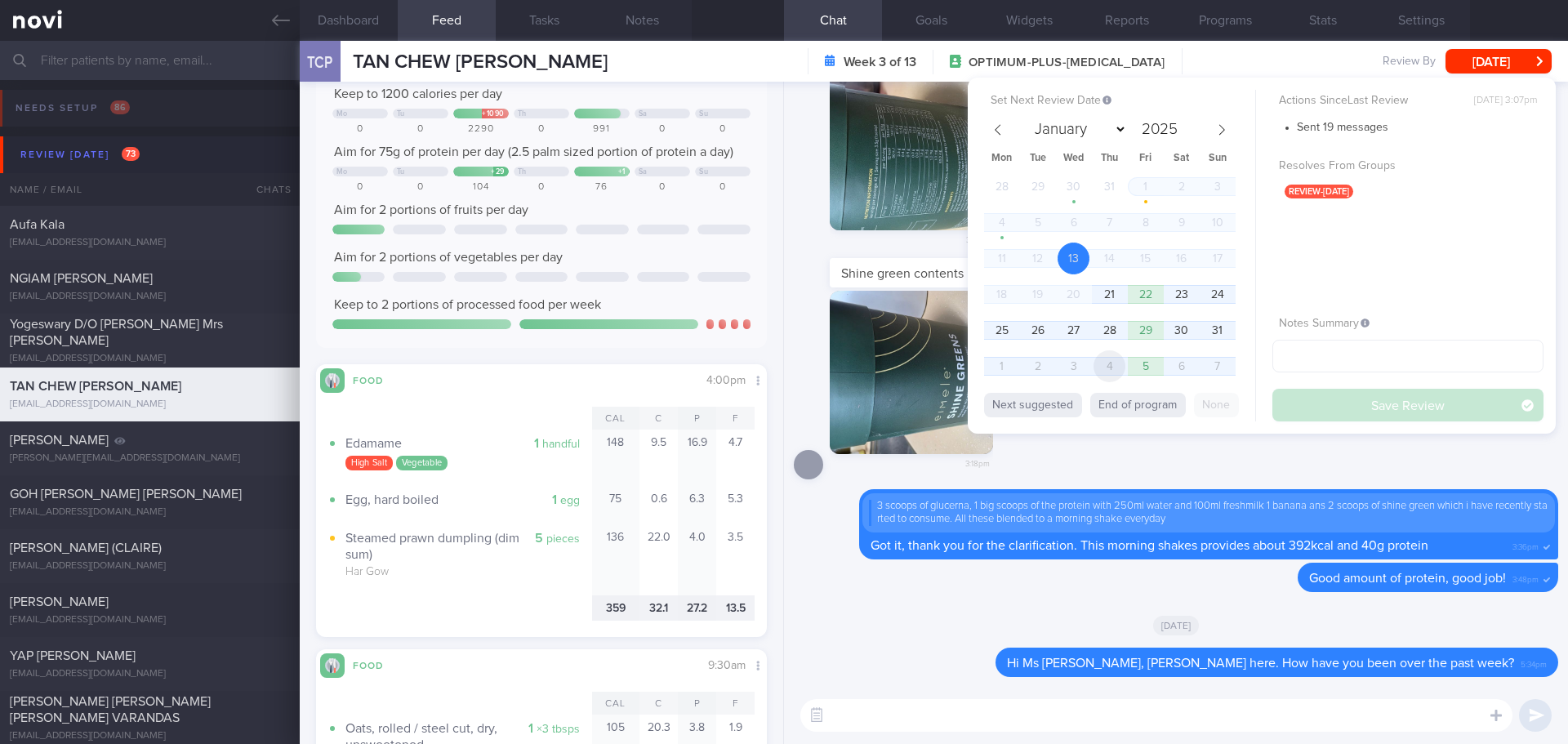
click at [1101, 366] on span "4" at bounding box center [1109, 366] width 32 height 32
select select "8"
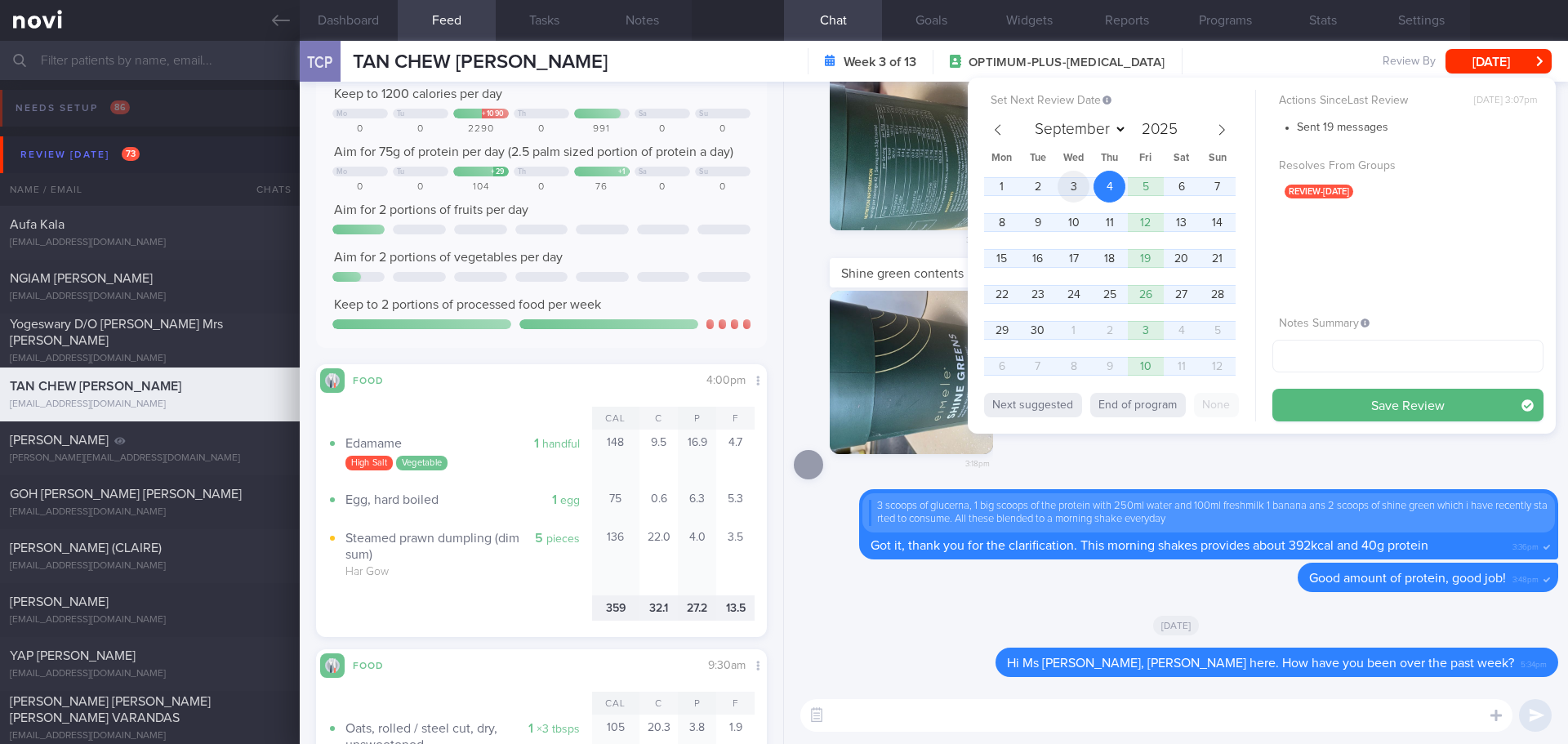
click at [1074, 194] on span "3" at bounding box center [1074, 187] width 32 height 32
click at [1311, 398] on button "Save Review" at bounding box center [1408, 405] width 271 height 33
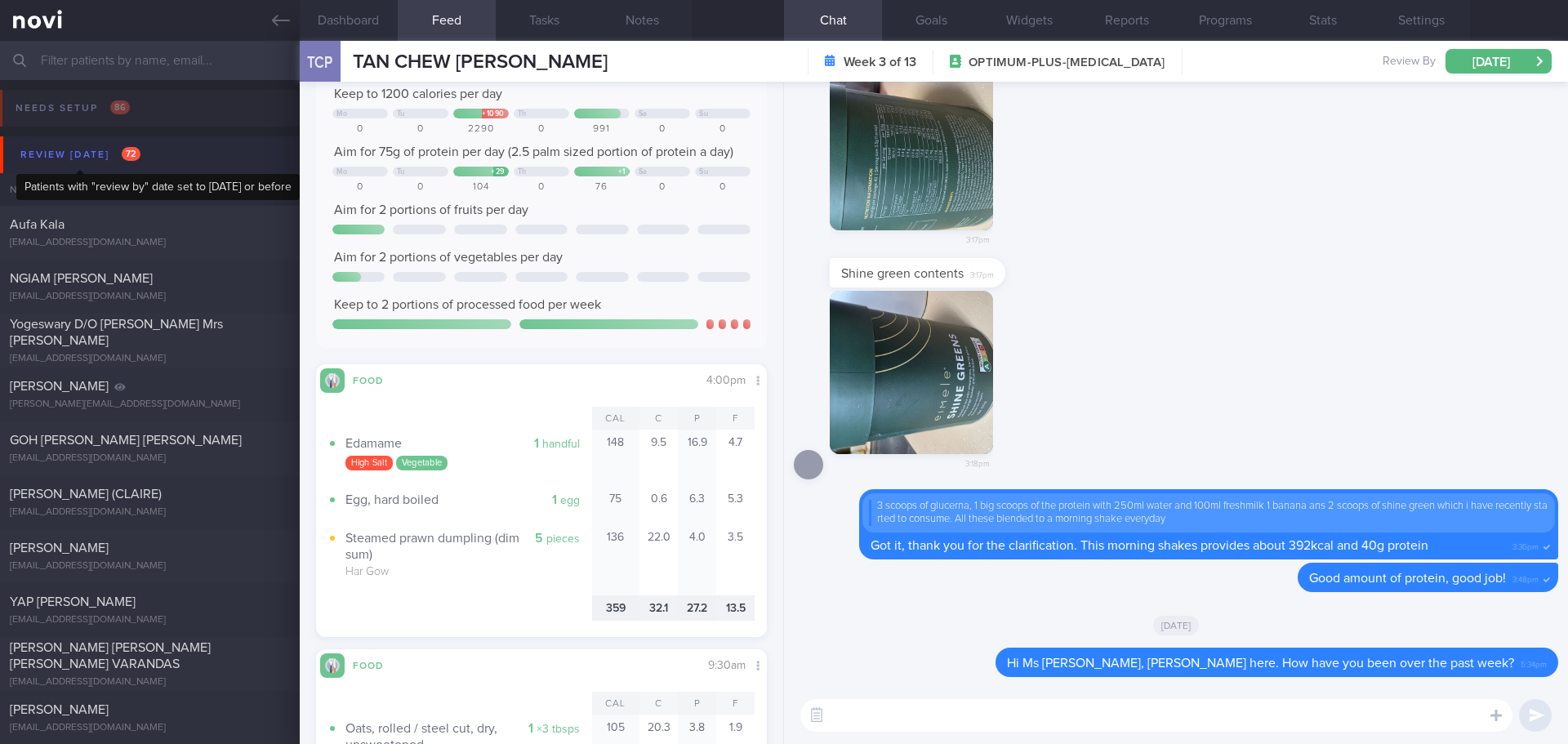
click at [69, 159] on div "Review [DATE] 72" at bounding box center [79, 155] width 128 height 22
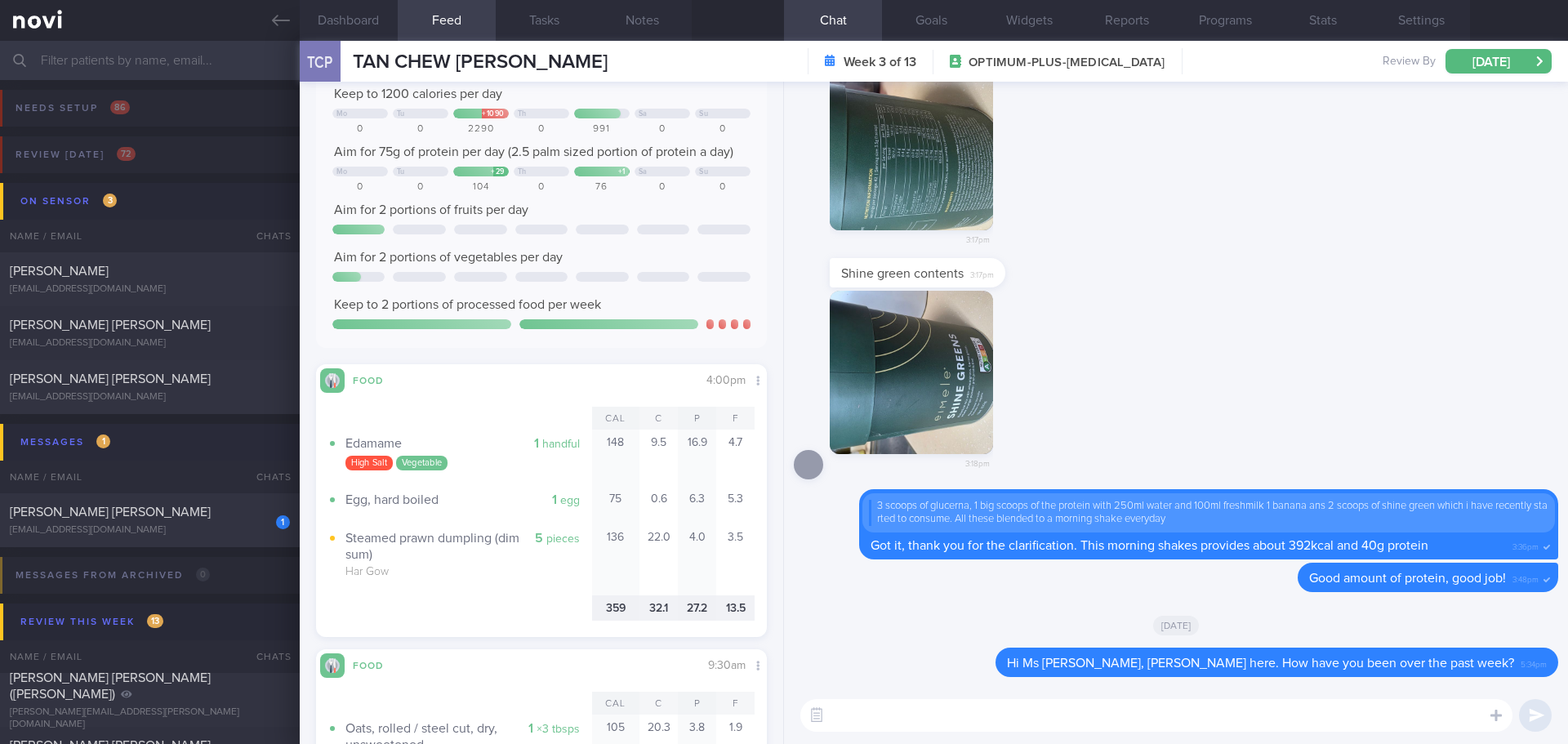
click at [165, 527] on div "[EMAIL_ADDRESS][DOMAIN_NAME]" at bounding box center [150, 530] width 280 height 12
type input "[DATE]"
select select "7"
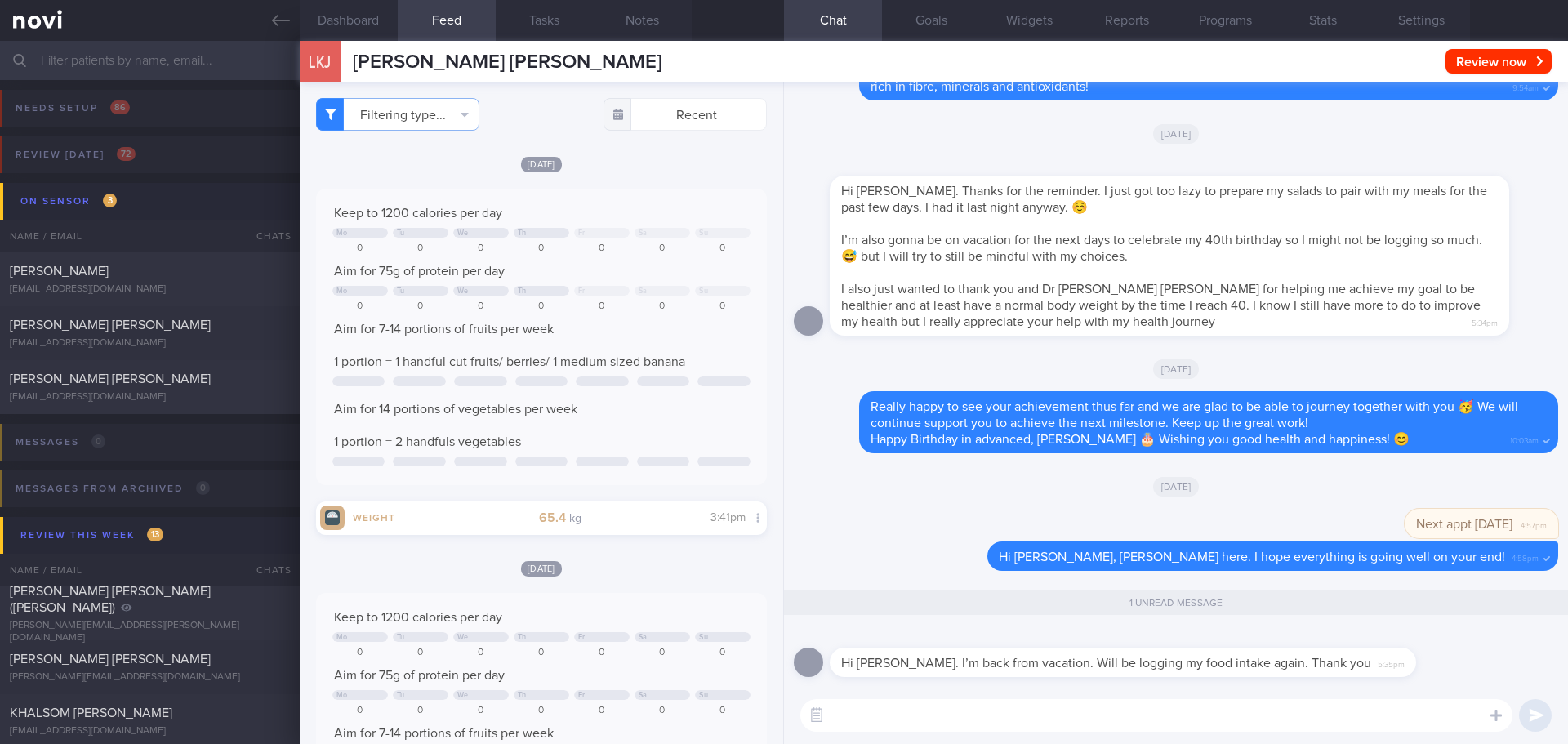
click at [1016, 713] on textarea at bounding box center [1157, 715] width 712 height 33
type textarea "I"
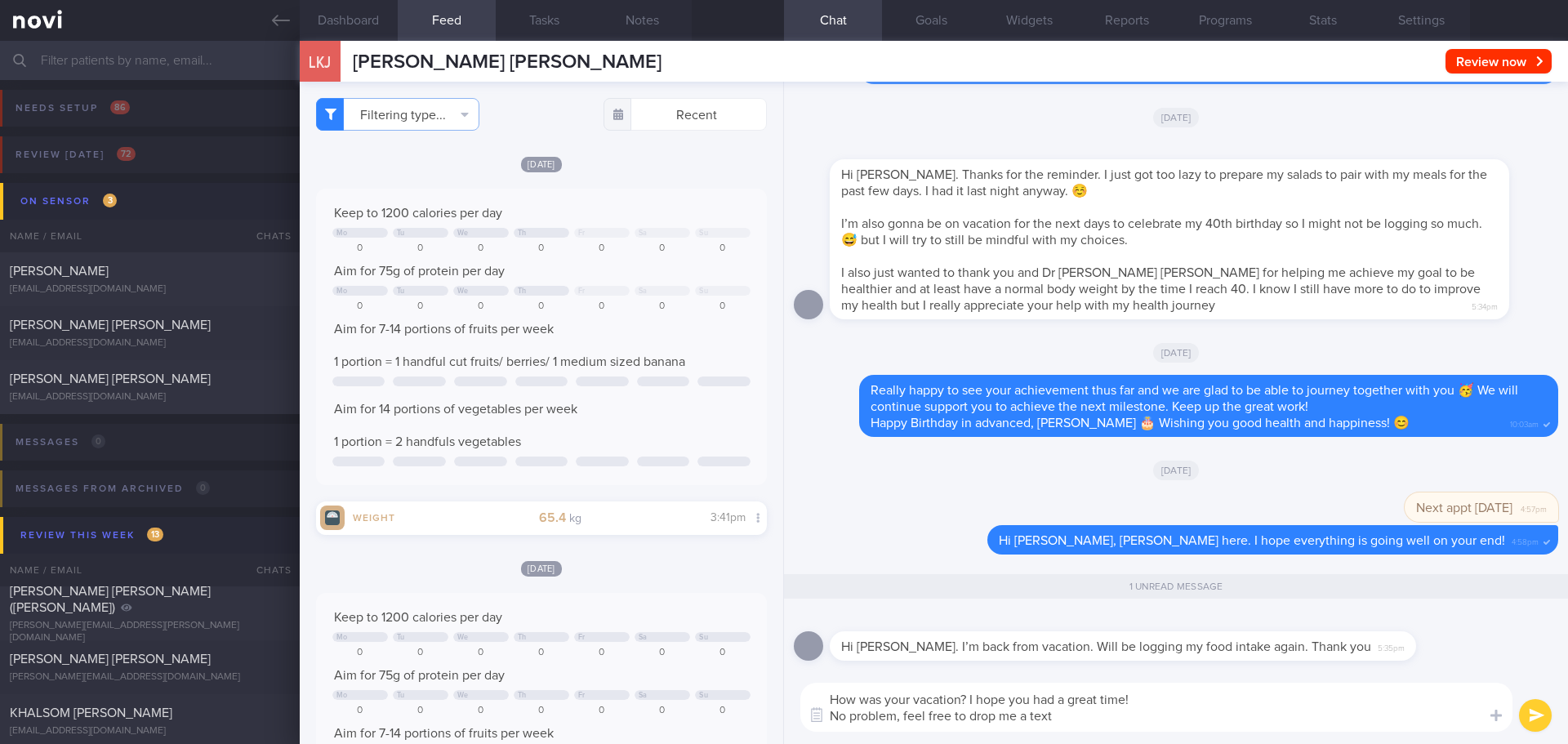
drag, startPoint x: 1081, startPoint y: 719, endPoint x: 905, endPoint y: 713, distance: 176.1
click at [905, 713] on textarea "How was your vacation? I hope you had a great time! No problem, feel free to dr…" at bounding box center [1157, 708] width 712 height 49
click at [1118, 723] on textarea "How was your vacation? I hope you had a great time! No problem, let's continue …" at bounding box center [1157, 708] width 712 height 49
click at [1160, 706] on textarea "How was your vacation? I hope you had a great time! No problem, let's continue …" at bounding box center [1157, 708] width 712 height 49
drag, startPoint x: 970, startPoint y: 698, endPoint x: 833, endPoint y: 707, distance: 137.3
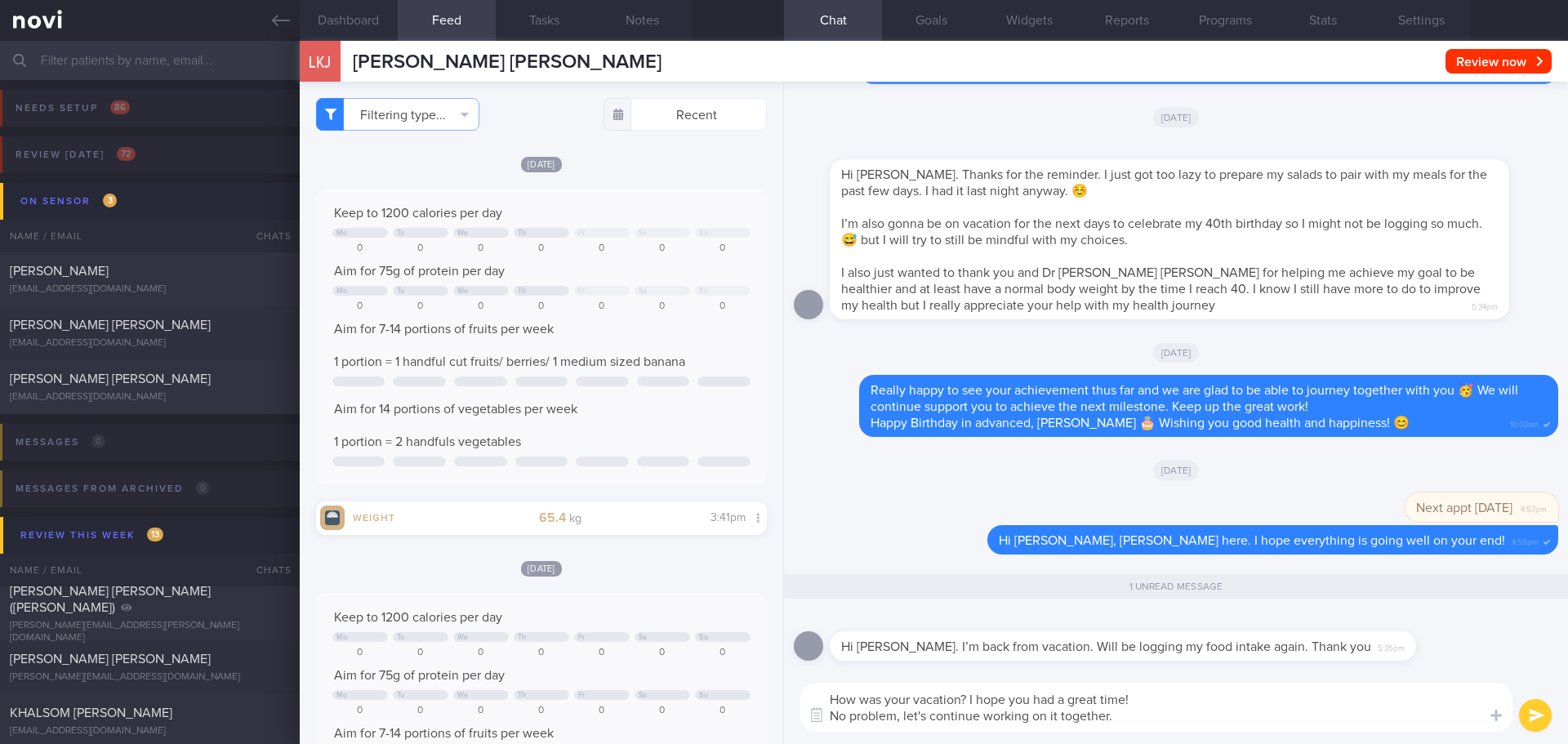
click at [833, 707] on textarea "How was your vacation? I hope you had a great time! No problem, let's continue …" at bounding box center [1157, 708] width 712 height 49
click at [1029, 698] on textarea "I hope you had a great time! No problem, let's continue working on it together." at bounding box center [1157, 708] width 712 height 49
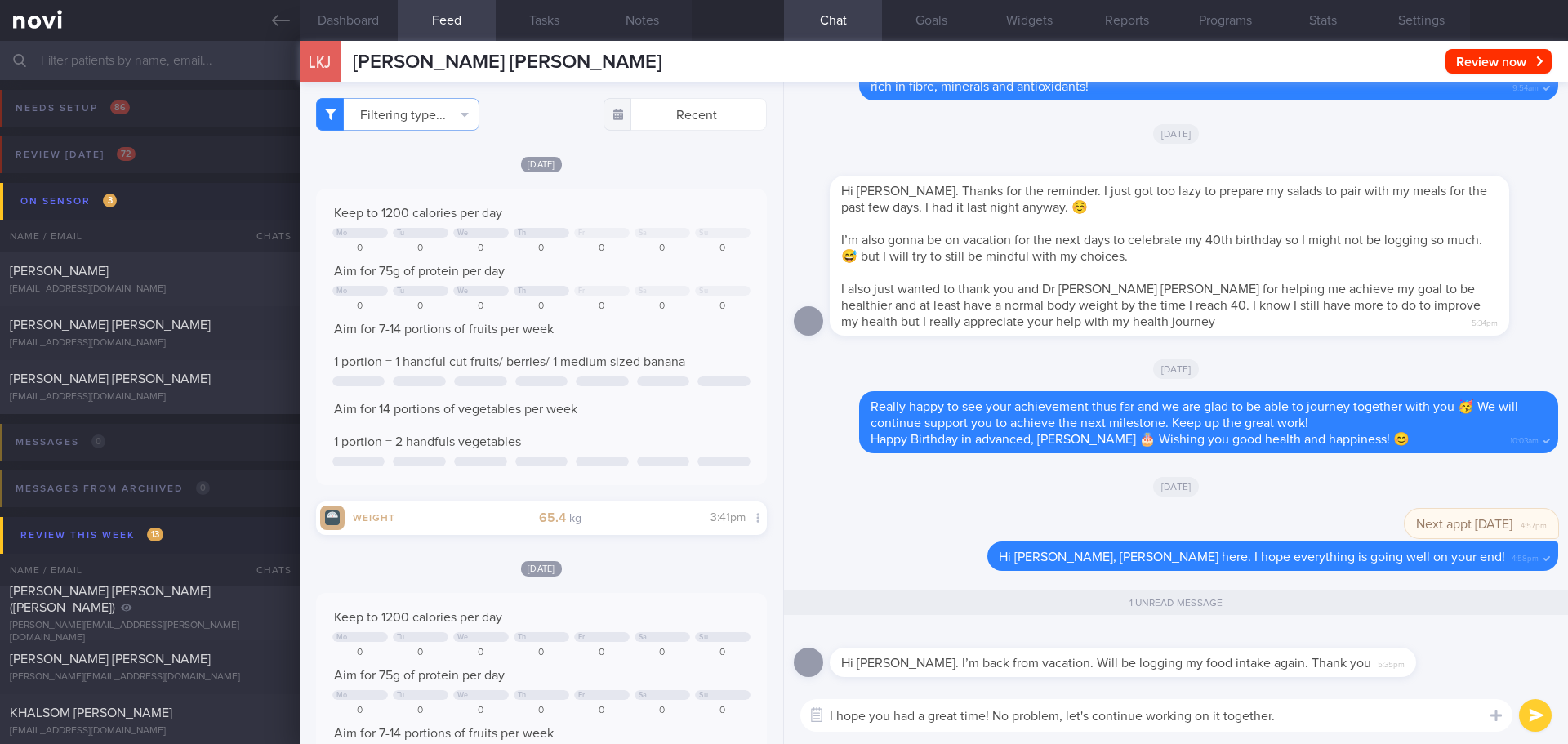
click at [1333, 725] on textarea "I hope you had a great time! No problem, let's continue working on it together." at bounding box center [1157, 715] width 712 height 33
click at [1343, 720] on textarea "I hope you had a great time! No problem, let's continue working on it together." at bounding box center [1157, 715] width 712 height 33
click at [1366, 721] on textarea "I hope you had a great time! No problem, let's continue working on it together." at bounding box center [1157, 715] width 712 height 33
click at [1393, 720] on textarea "I hope you had a great time! No problem, let's continue working on it together." at bounding box center [1157, 715] width 712 height 33
type textarea "I hope you had a great time! No problem, let's continue working on it together.…"
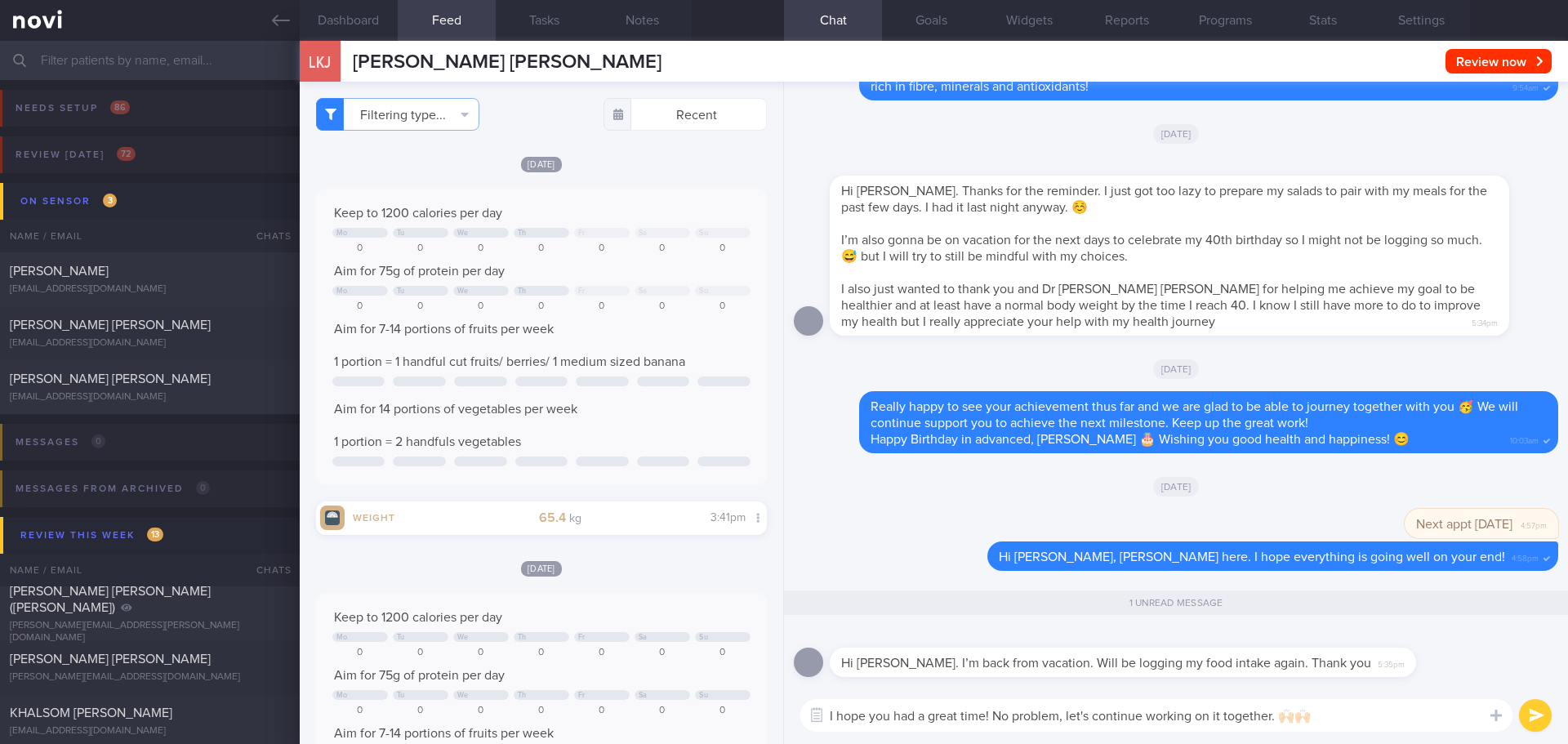
click at [1541, 717] on button "submit" at bounding box center [1535, 715] width 33 height 33
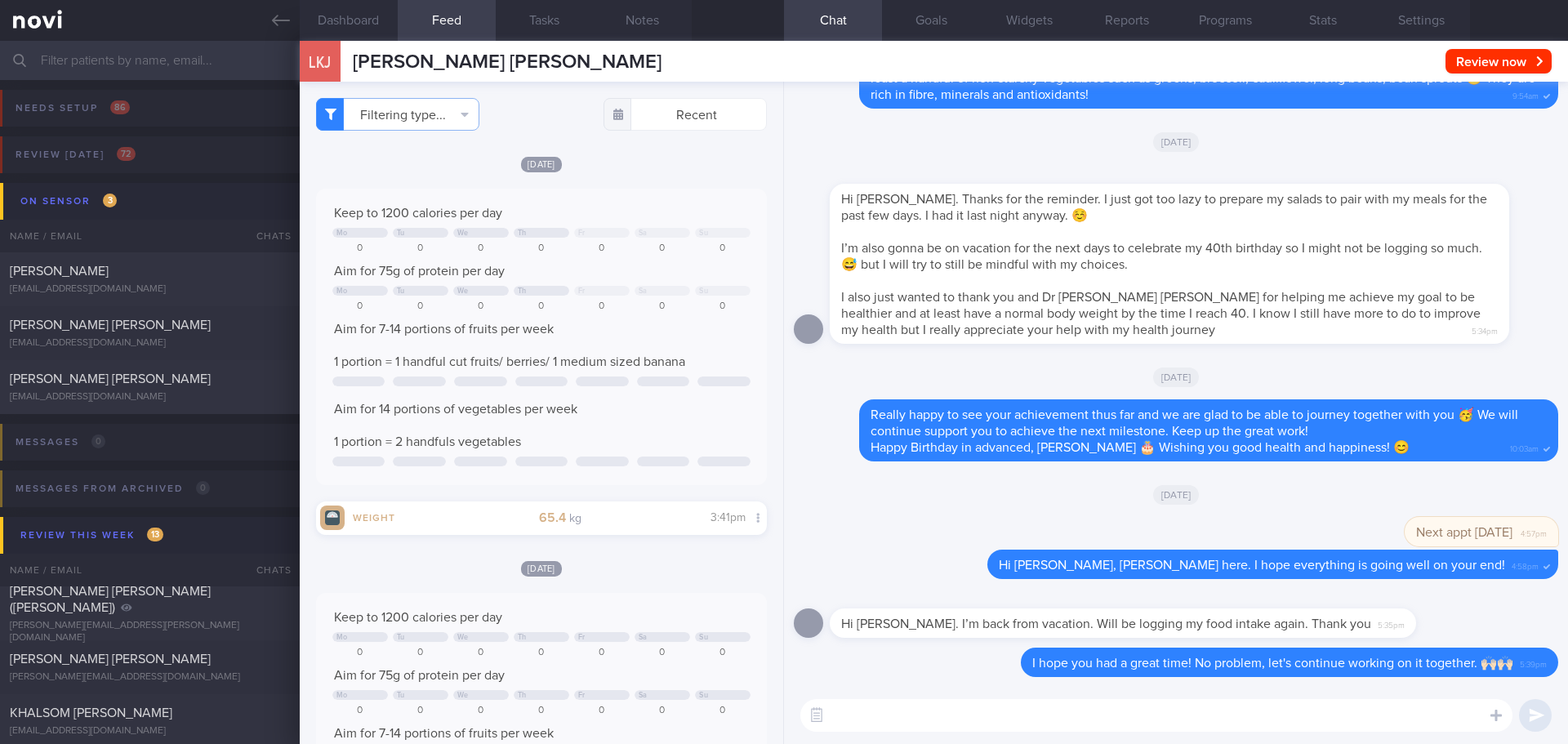
select select "7"
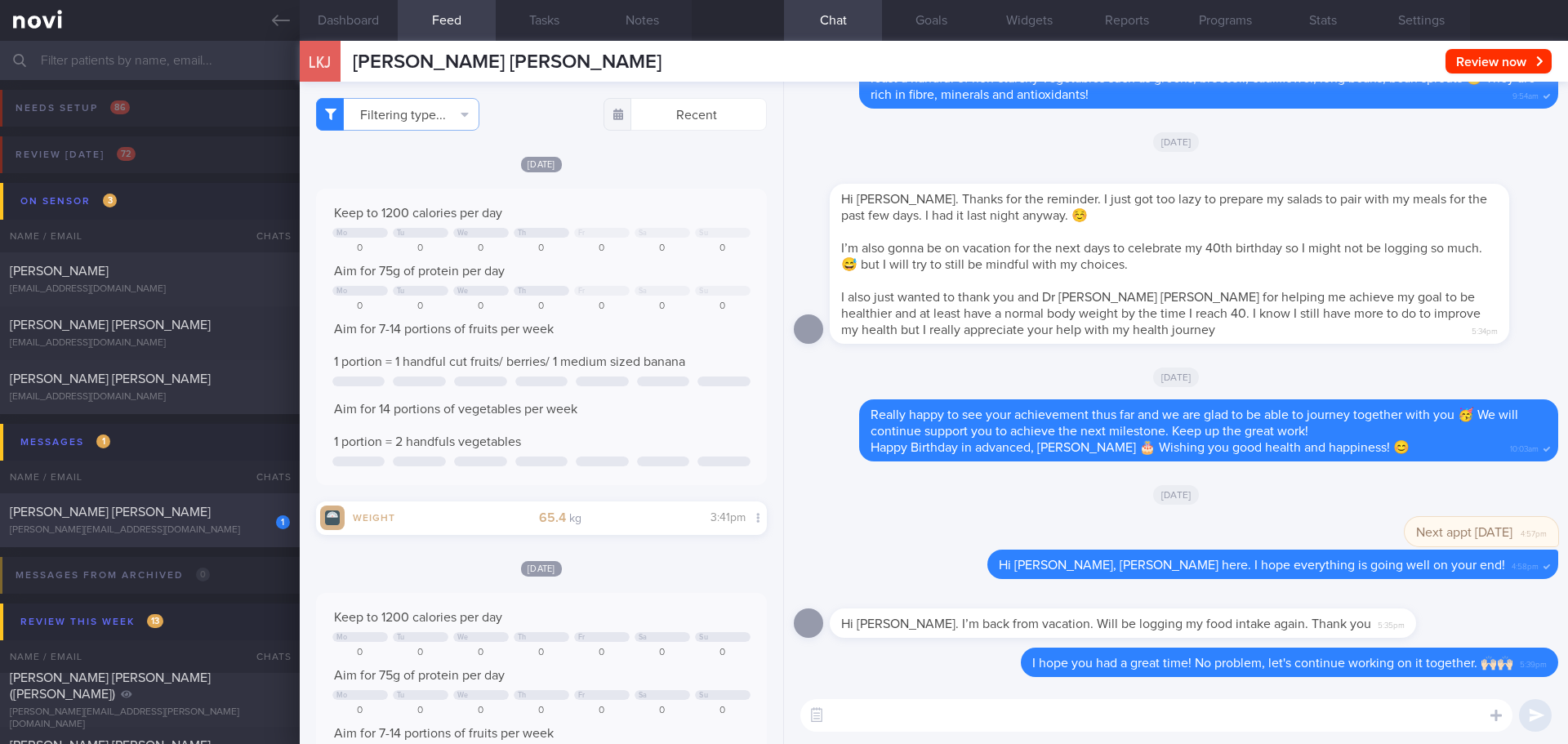
drag, startPoint x: 243, startPoint y: 534, endPoint x: 164, endPoint y: 521, distance: 80.1
click at [243, 534] on div "[PERSON_NAME][EMAIL_ADDRESS][DOMAIN_NAME]" at bounding box center [150, 530] width 280 height 12
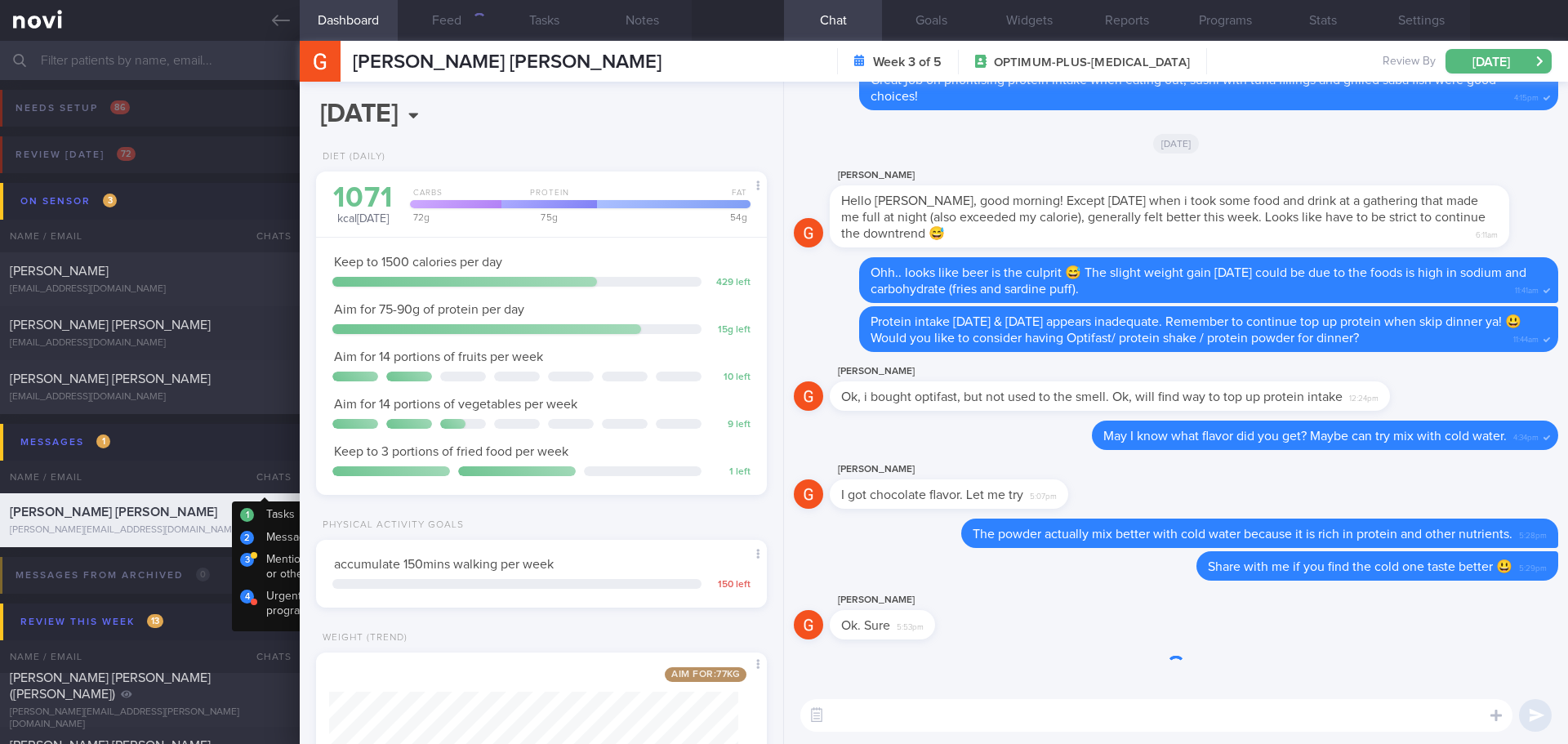
scroll to position [228, 410]
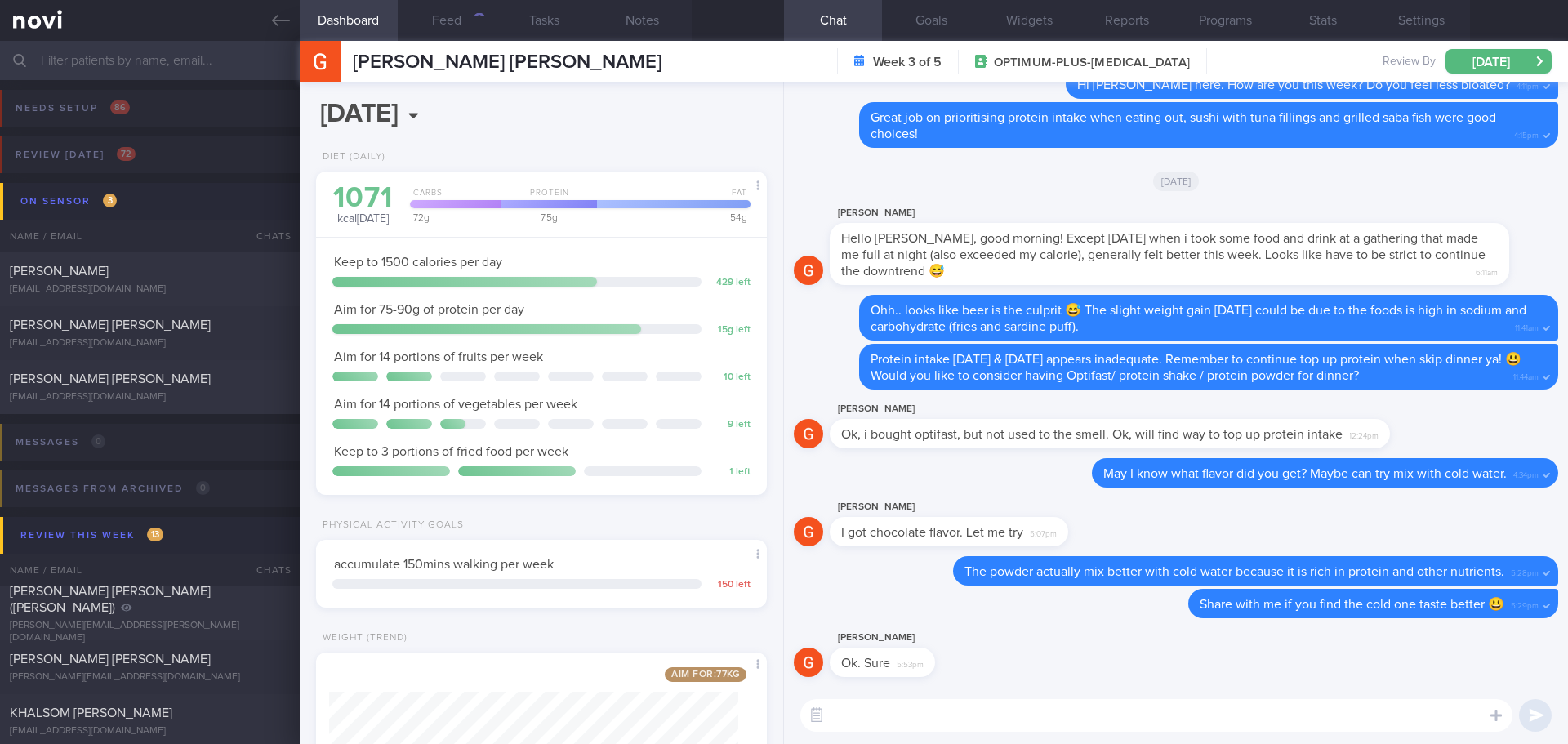
click at [1068, 665] on div "[PERSON_NAME] Ok. Sure 5:53pm" at bounding box center [1176, 657] width 764 height 59
click at [114, 160] on div "Review [DATE] 72" at bounding box center [75, 155] width 128 height 22
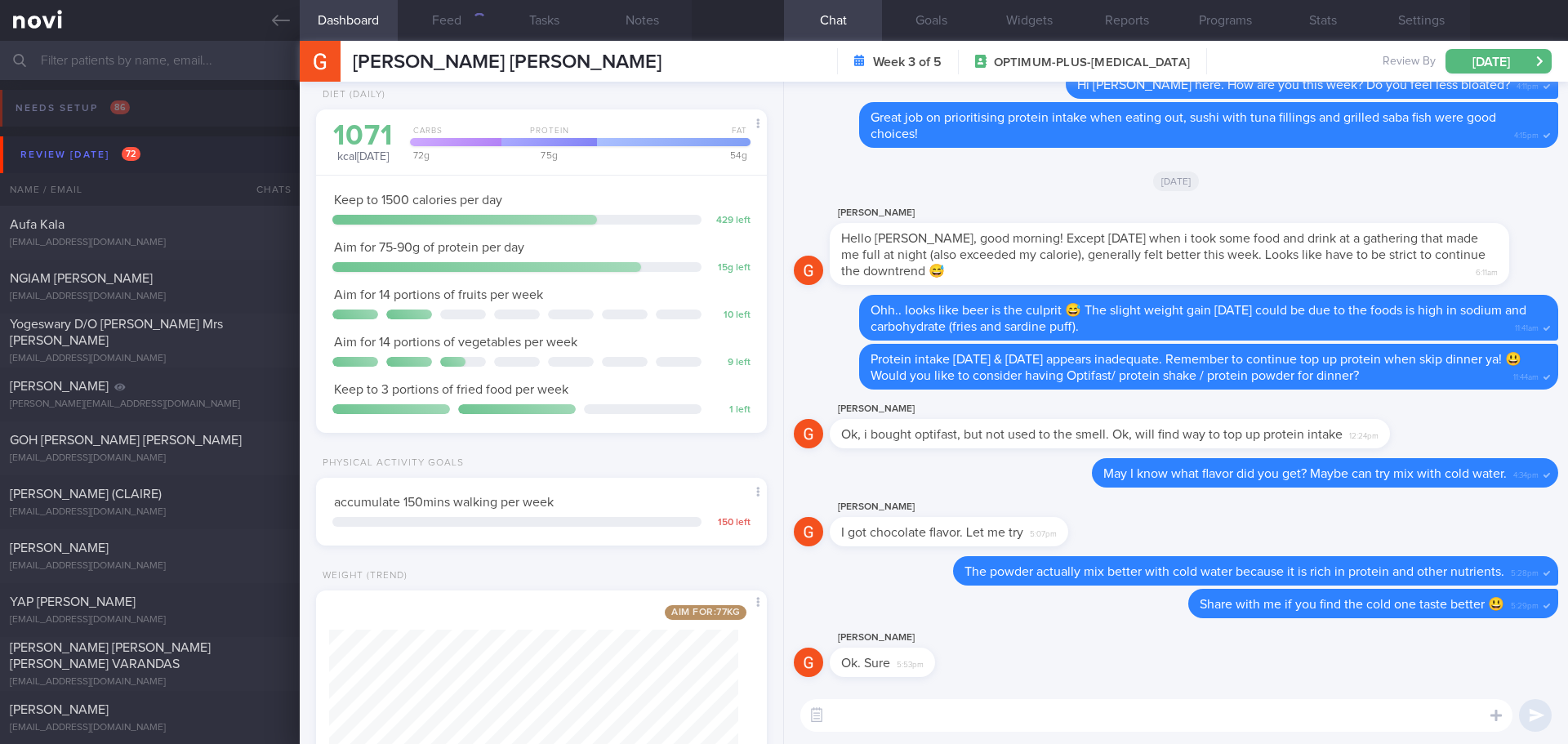
scroll to position [0, 0]
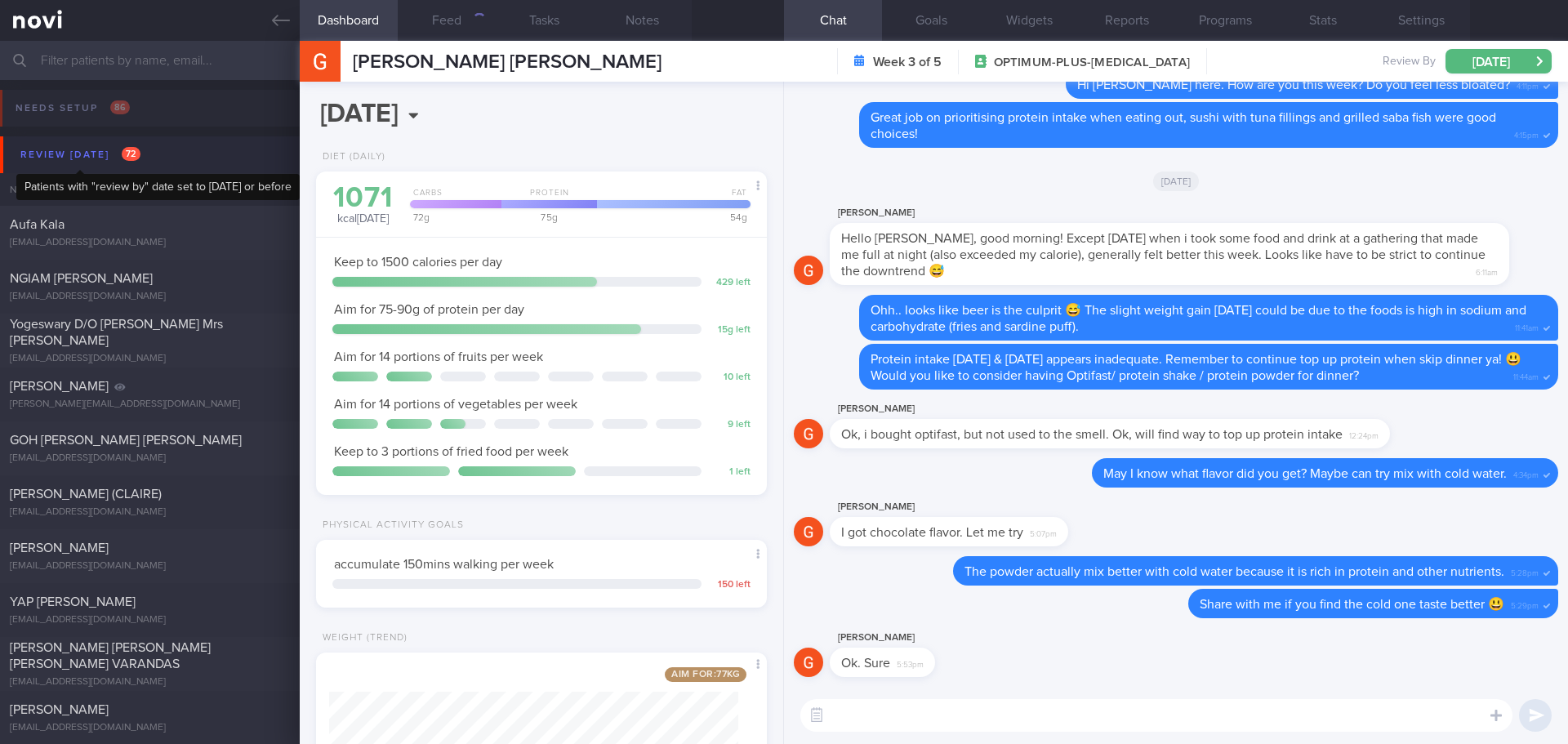
click at [94, 154] on div "Review [DATE] 72" at bounding box center [79, 155] width 128 height 22
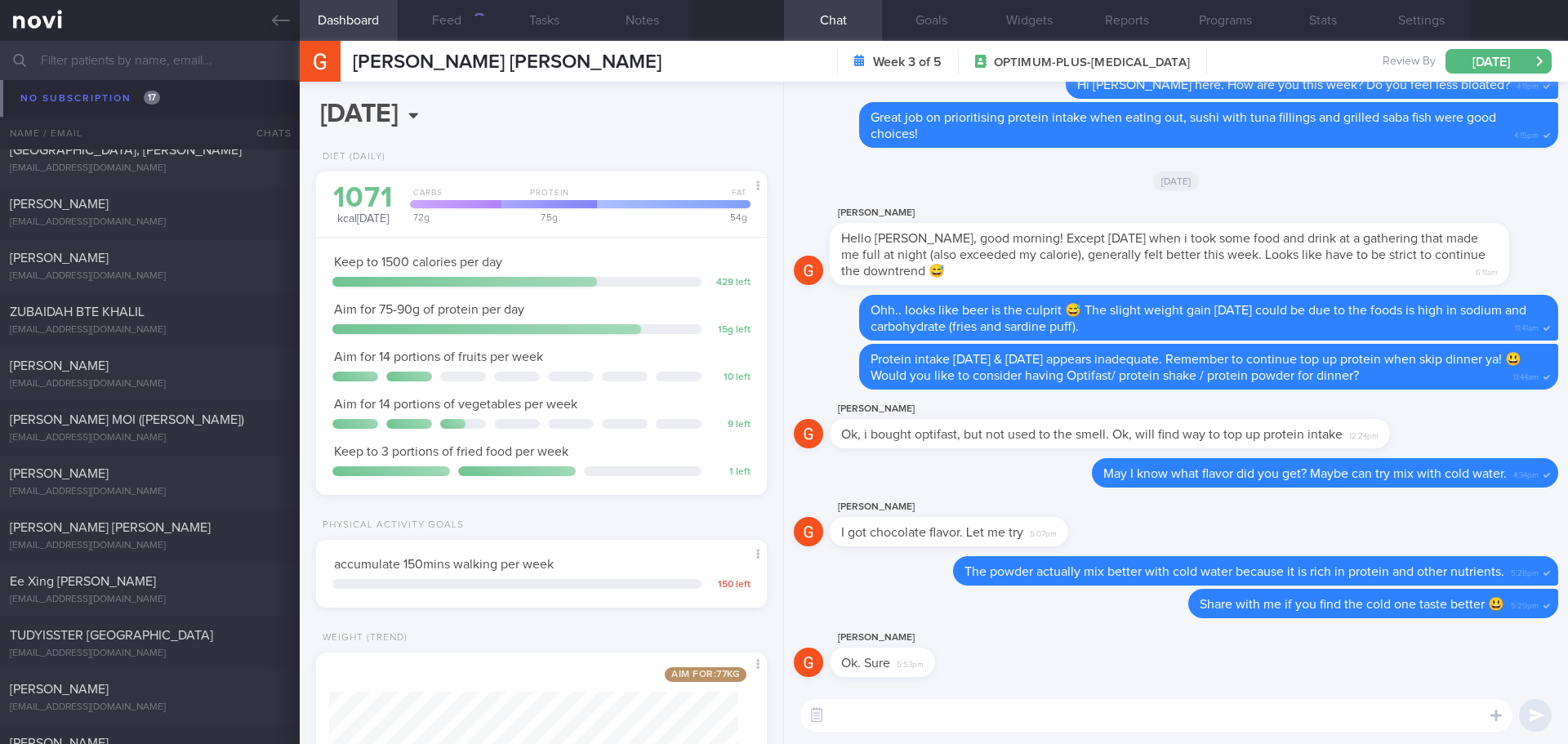
scroll to position [7521, 0]
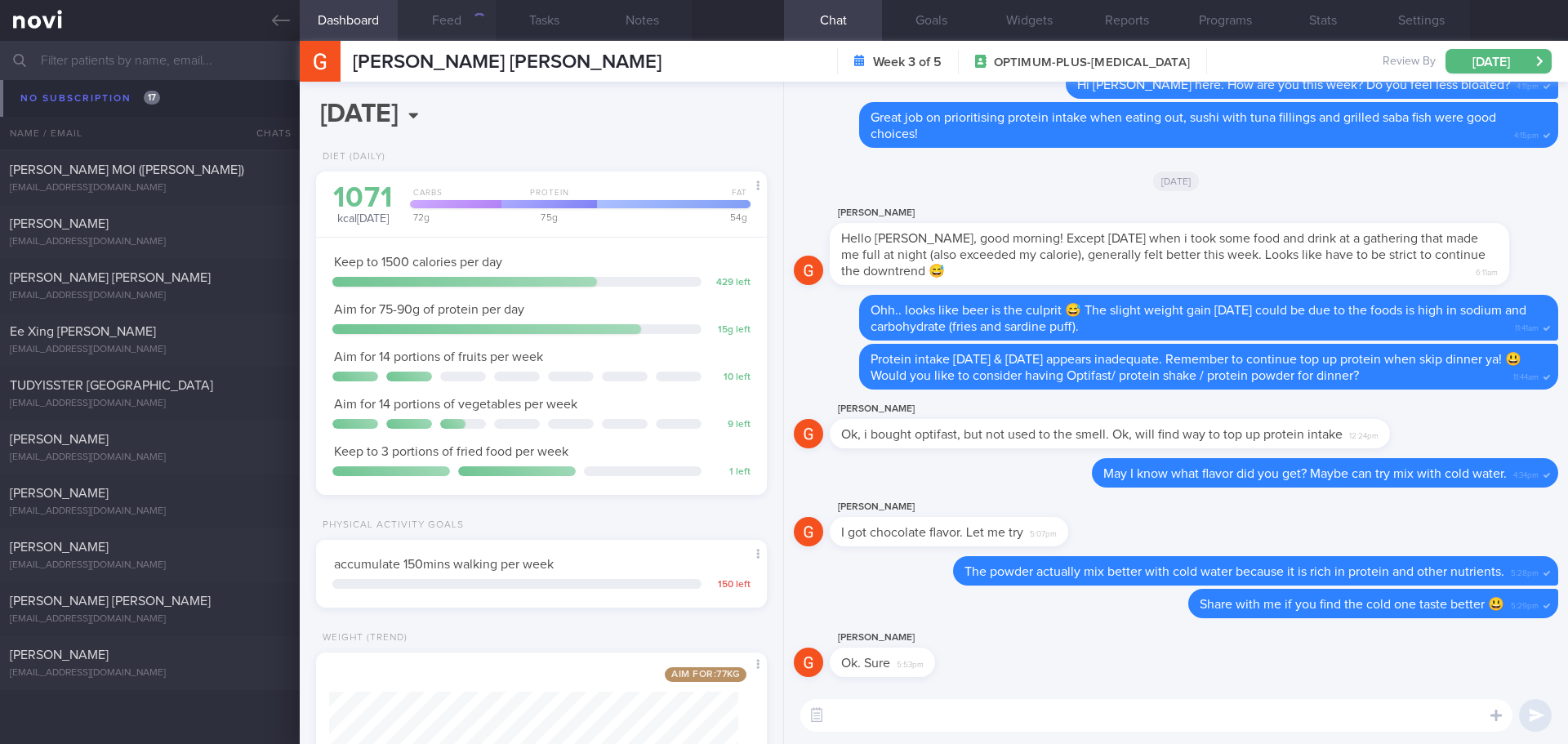
click at [451, 30] on button "Feed" at bounding box center [447, 21] width 98 height 41
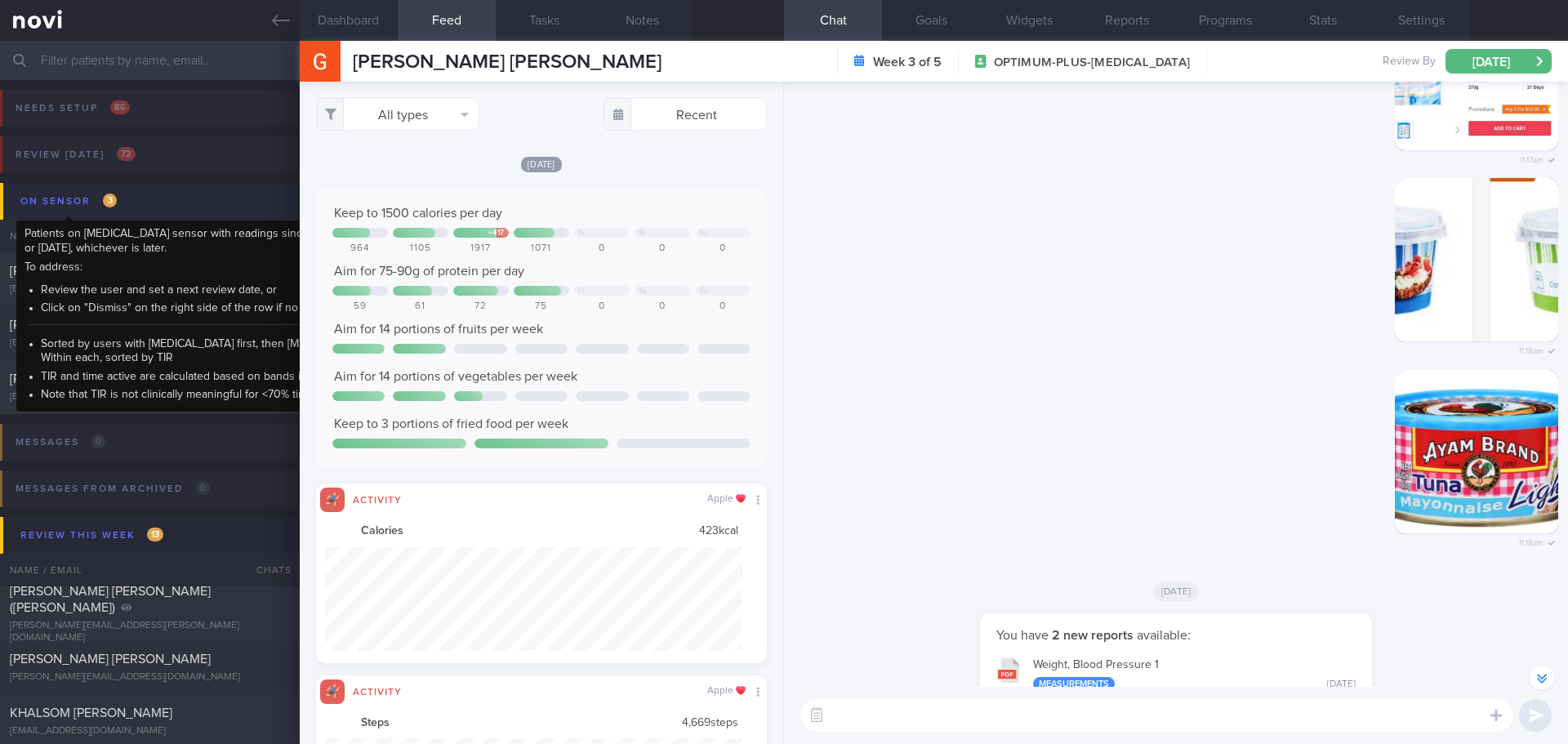
click at [30, 203] on div "On sensor 3" at bounding box center [68, 202] width 105 height 22
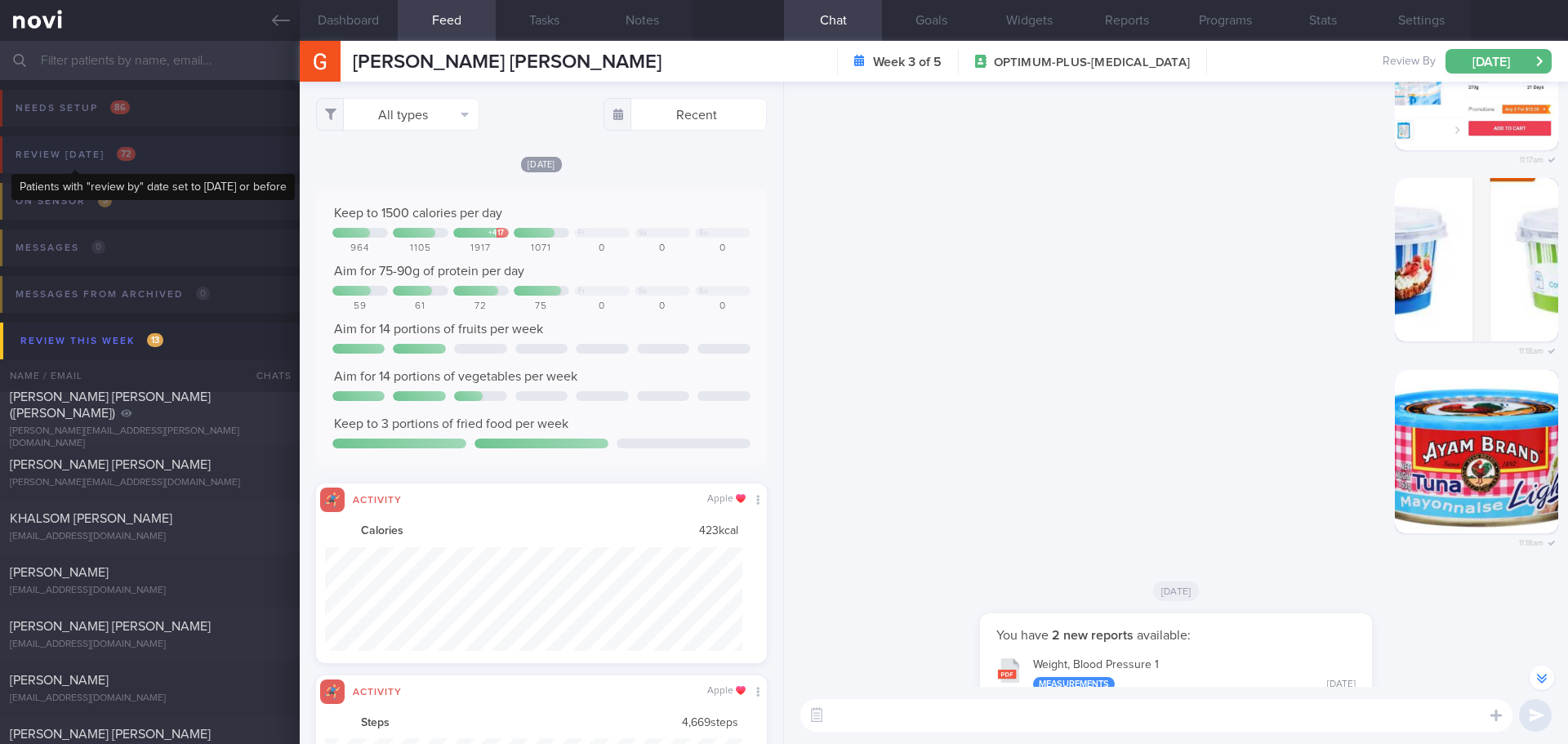
click at [62, 145] on div "Review [DATE] 72" at bounding box center [75, 155] width 128 height 22
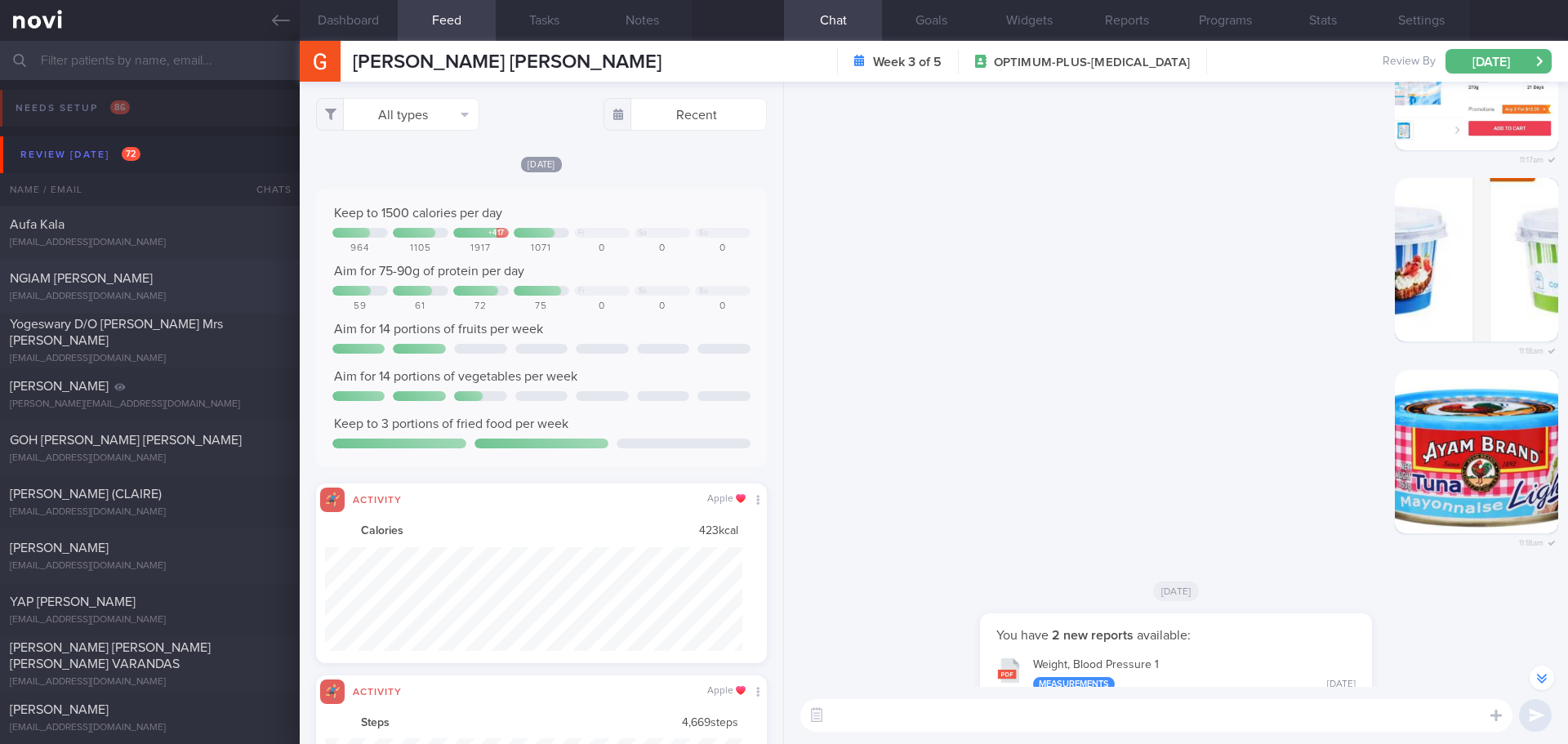
click at [125, 293] on div "[EMAIL_ADDRESS][DOMAIN_NAME]" at bounding box center [150, 296] width 280 height 12
click at [97, 293] on div "[EMAIL_ADDRESS][DOMAIN_NAME]" at bounding box center [150, 296] width 280 height 12
checkbox input "false"
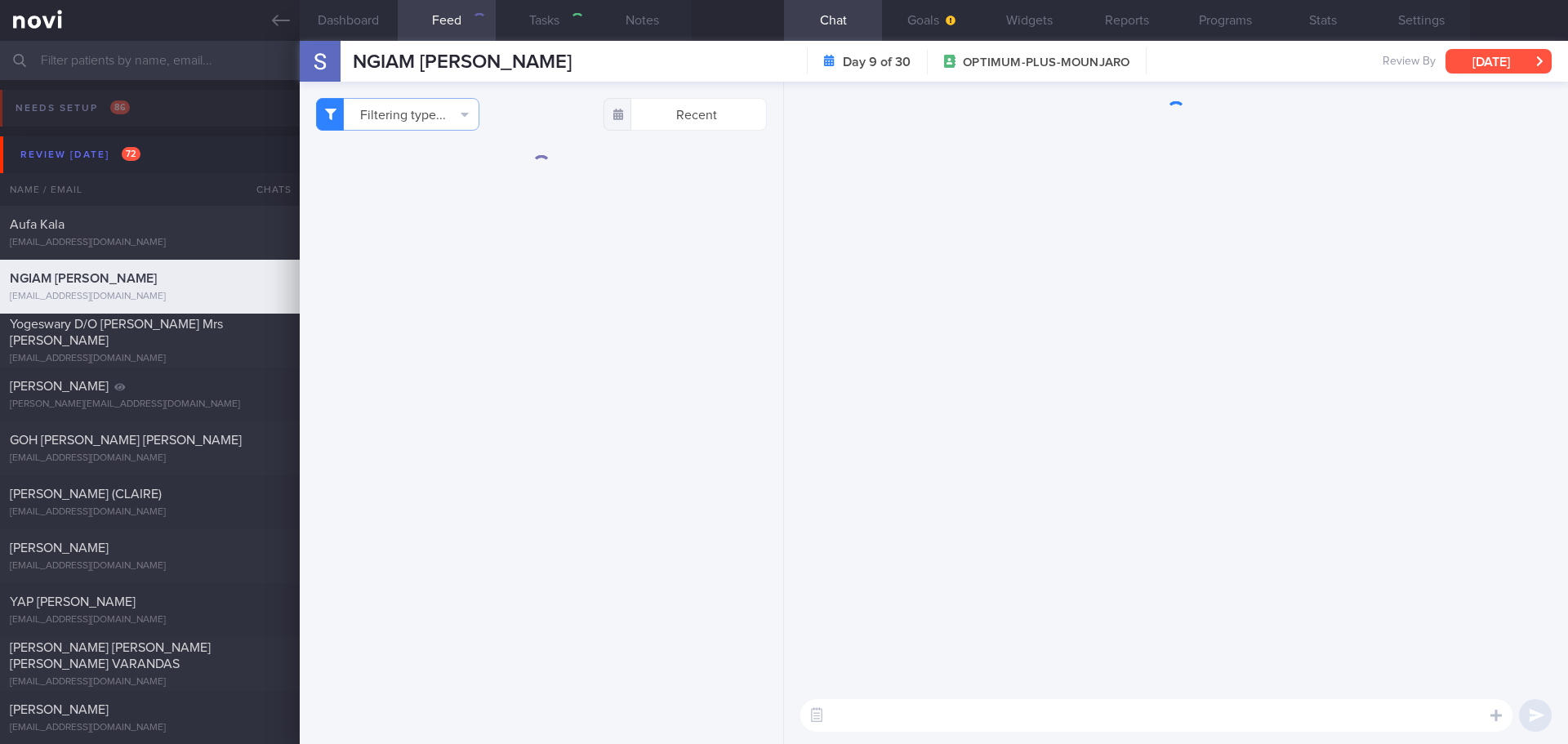
click at [1506, 60] on button "[DATE]" at bounding box center [1499, 61] width 107 height 24
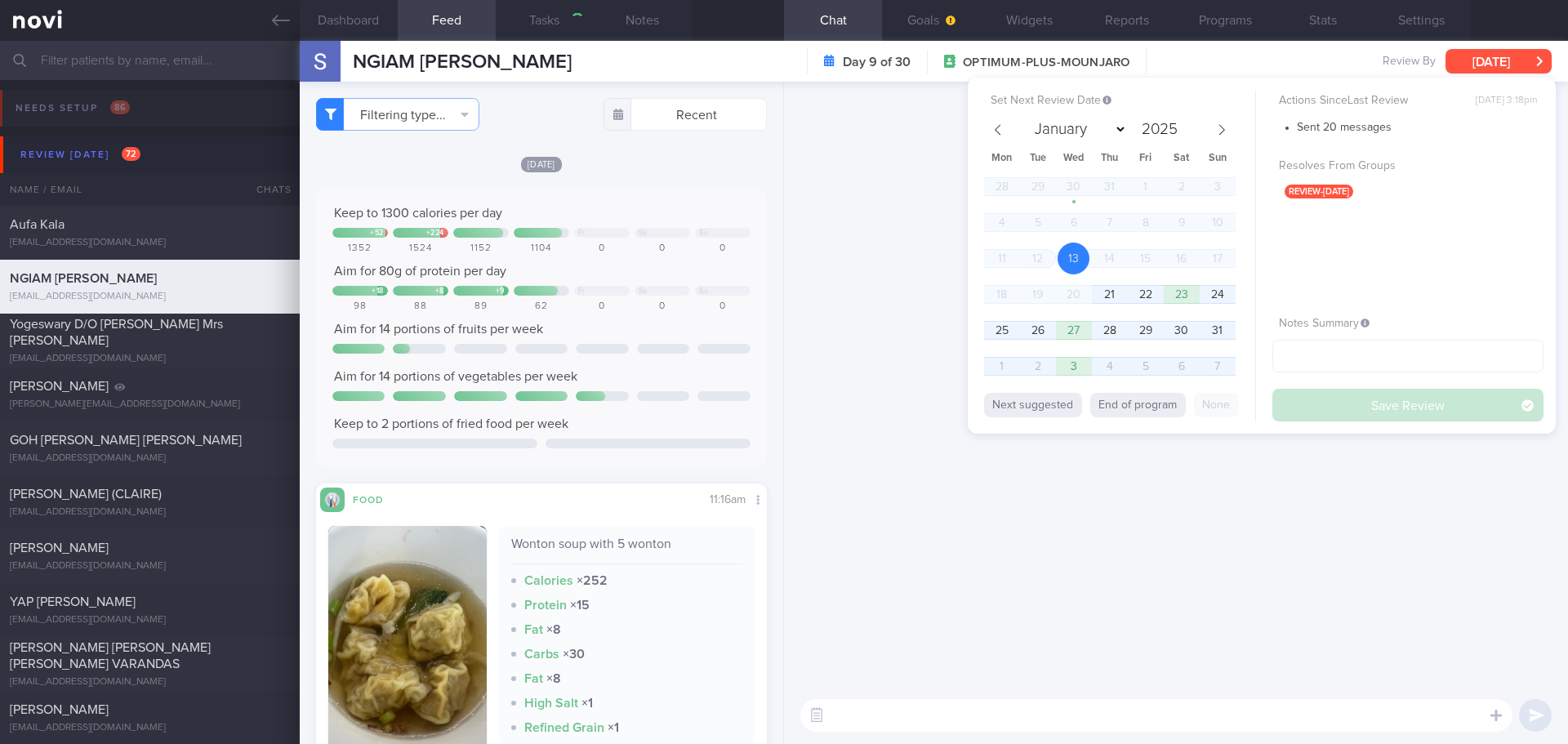
click at [1499, 62] on button "[DATE]" at bounding box center [1499, 61] width 107 height 24
click at [1461, 58] on button "[DATE]" at bounding box center [1499, 61] width 107 height 24
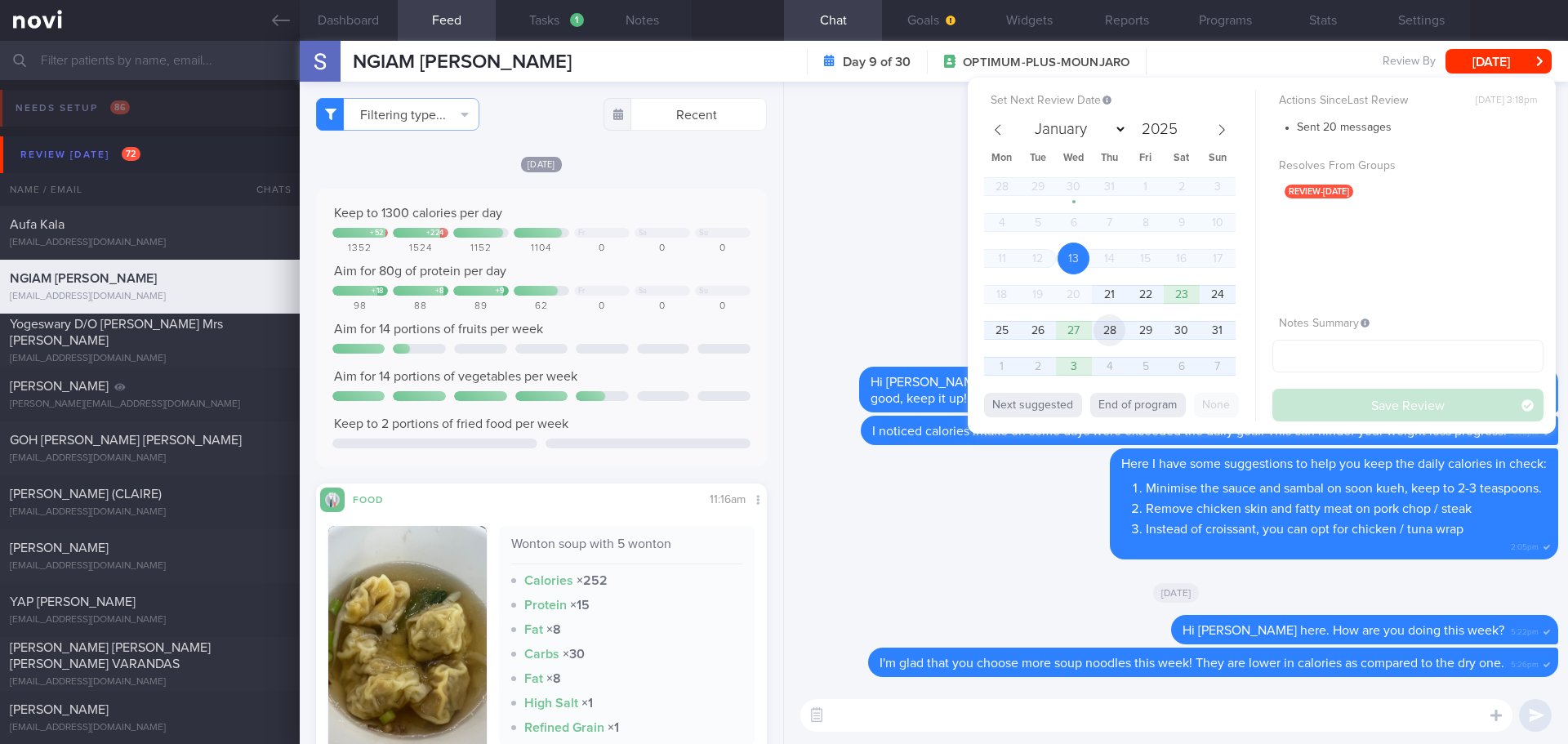
click at [1113, 331] on span "28" at bounding box center [1109, 331] width 32 height 32
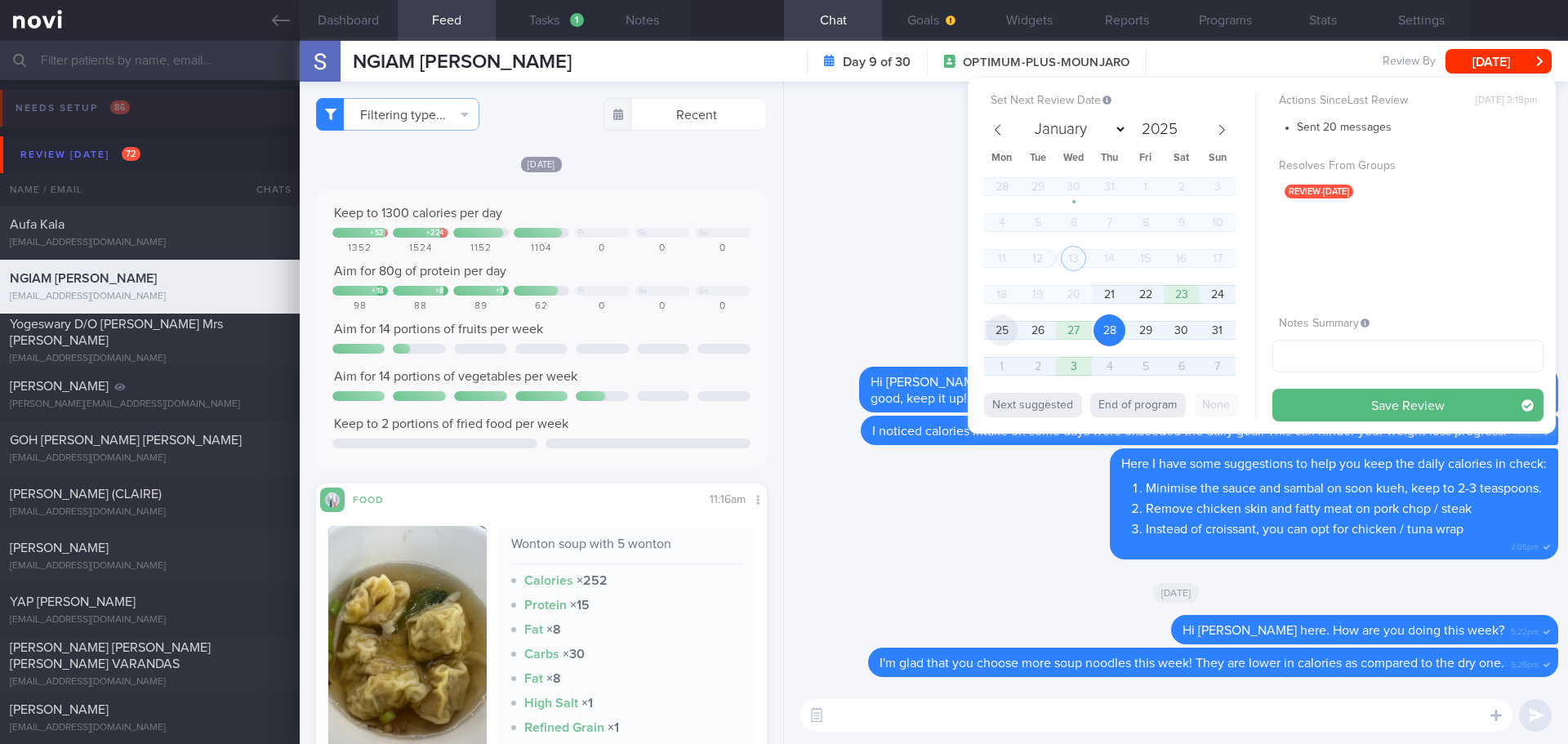
click at [1000, 328] on span "25" at bounding box center [1002, 331] width 32 height 32
click at [1330, 405] on button "Save Review" at bounding box center [1408, 405] width 271 height 33
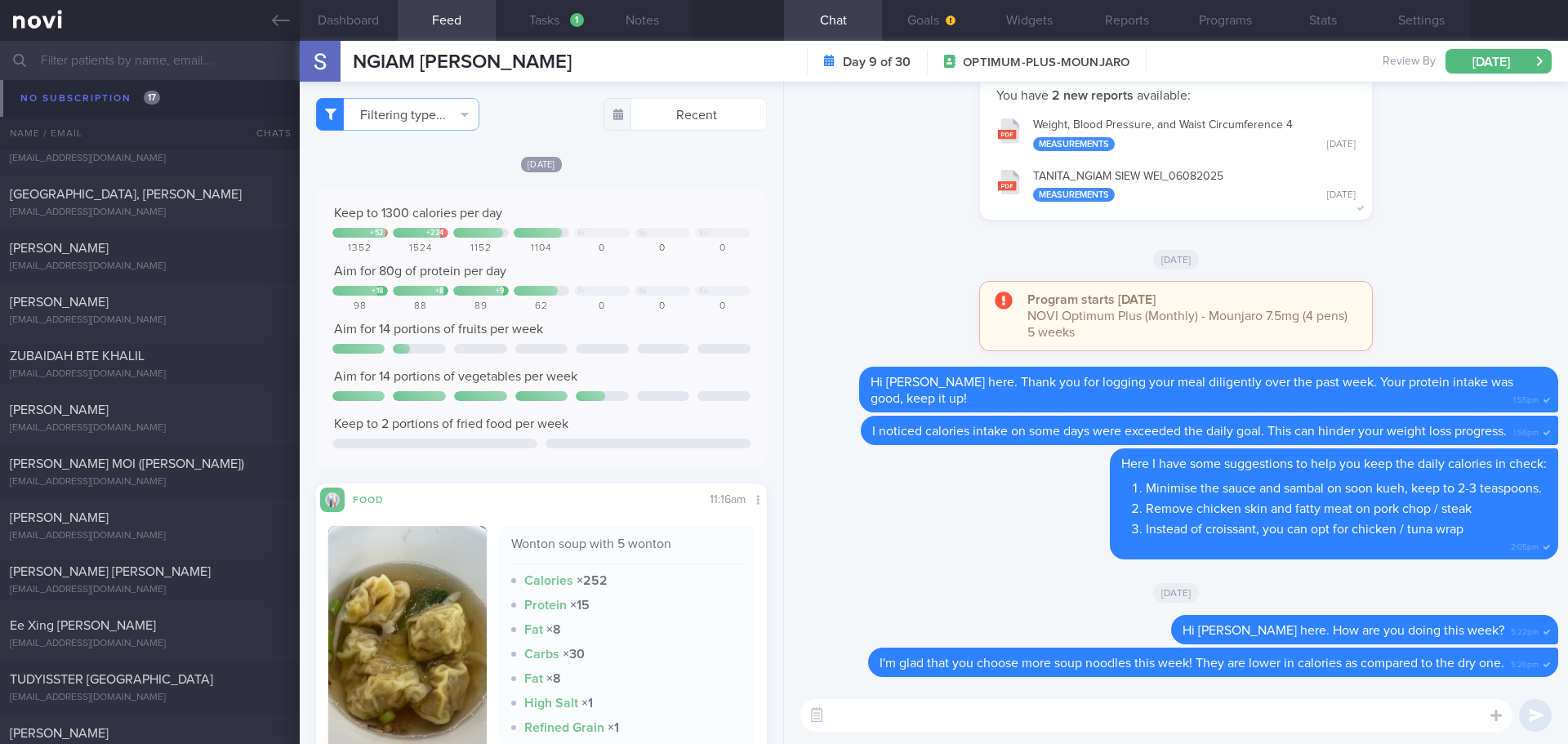
scroll to position [11242, 0]
